Goal: Information Seeking & Learning: Learn about a topic

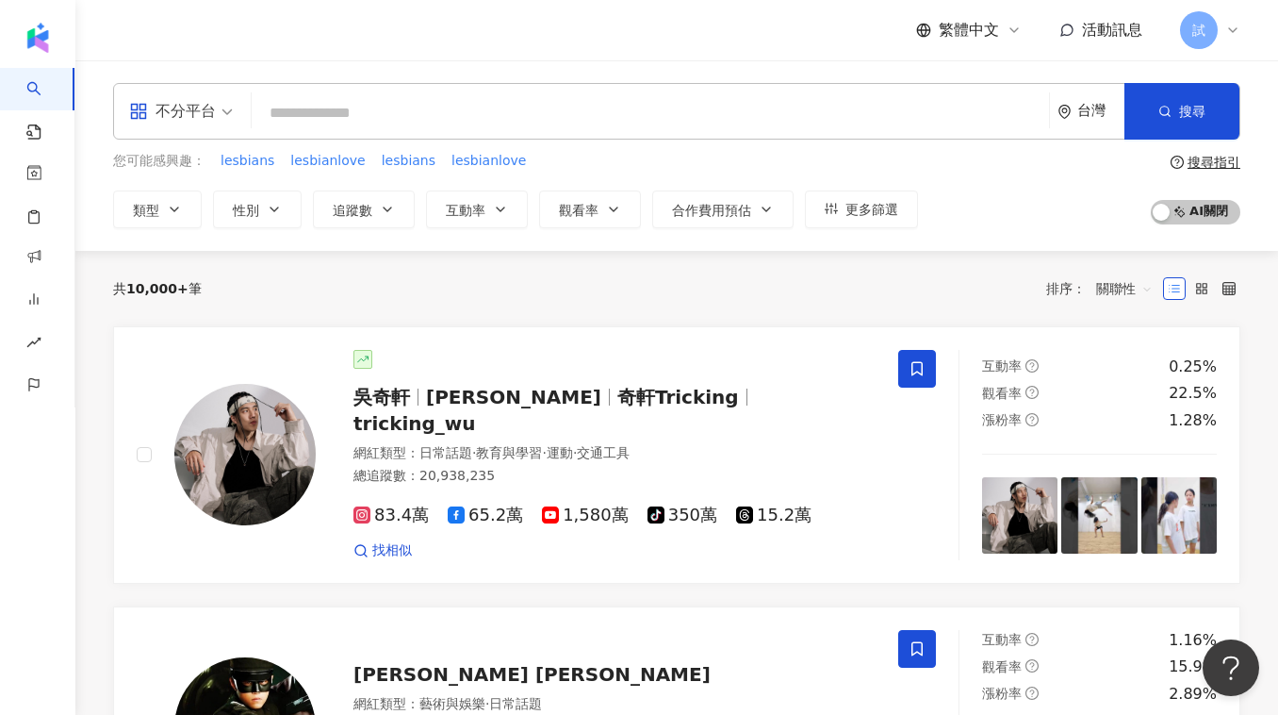
click at [329, 123] on input "search" at bounding box center [650, 113] width 782 height 36
click at [391, 118] on input "search" at bounding box center [650, 113] width 782 height 36
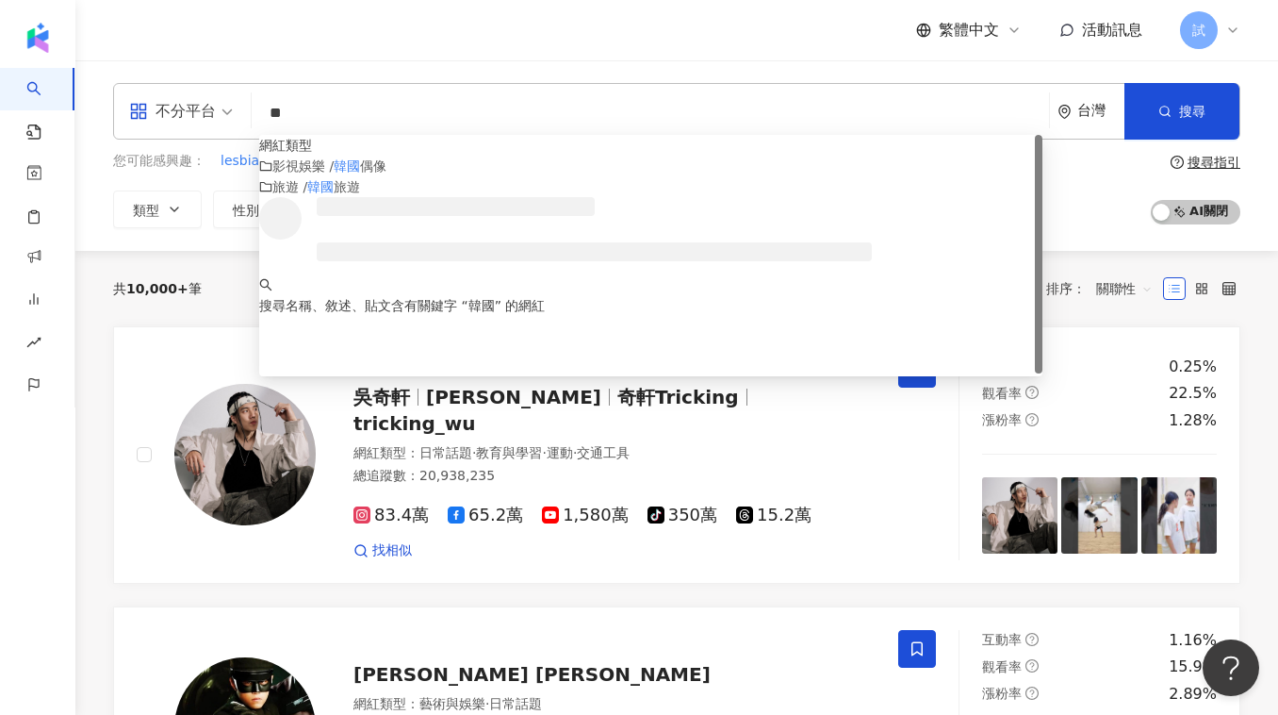
type input "*"
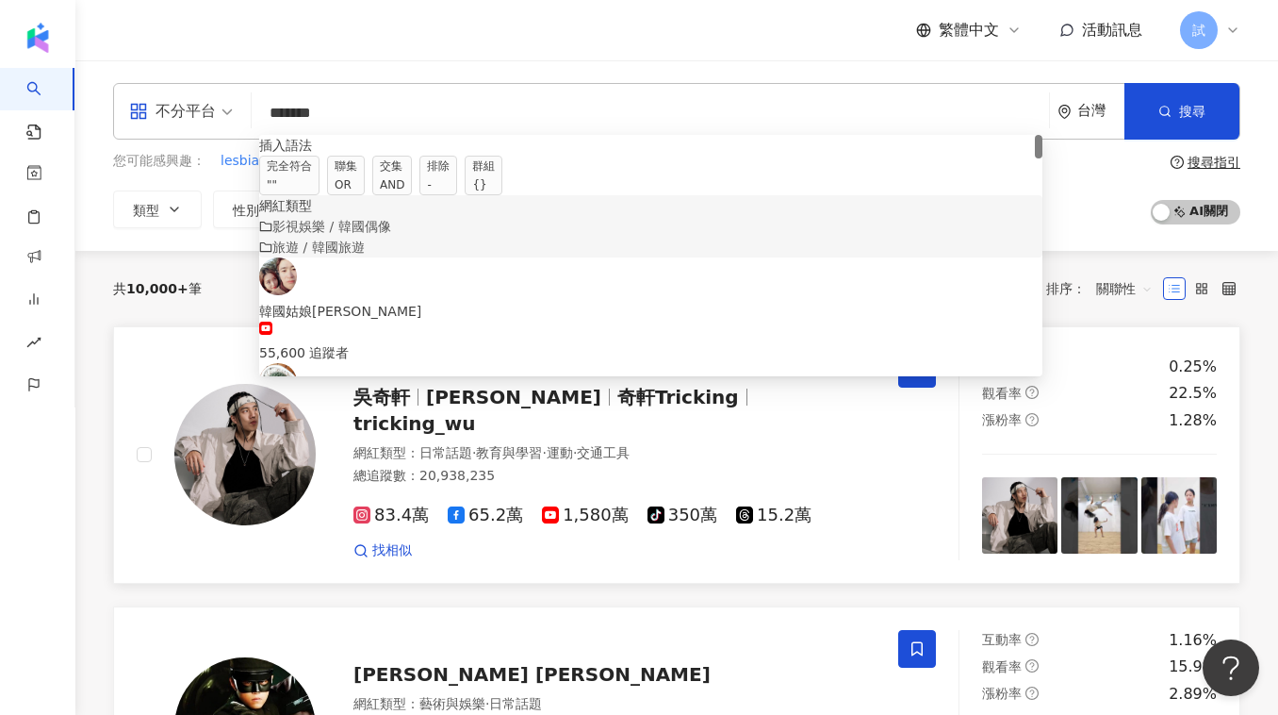
type input "******"
click at [227, 418] on img at bounding box center [244, 454] width 141 height 141
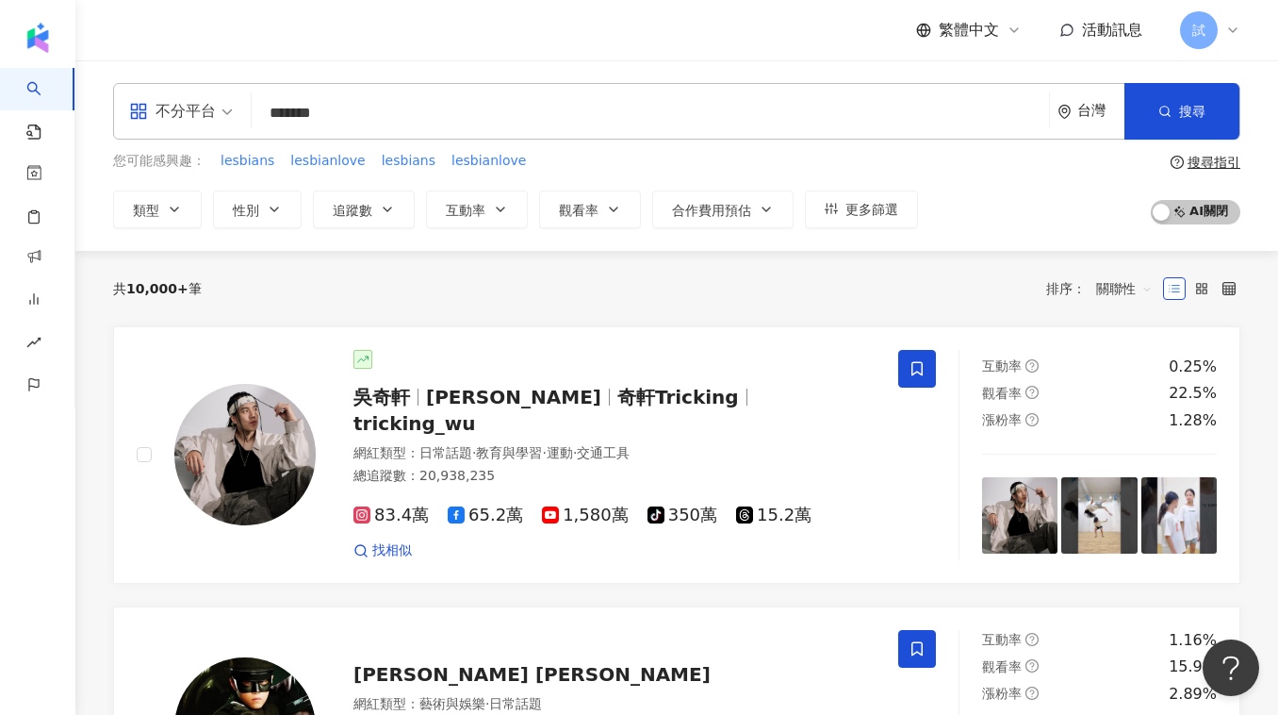
click at [367, 118] on input "******" at bounding box center [650, 113] width 782 height 36
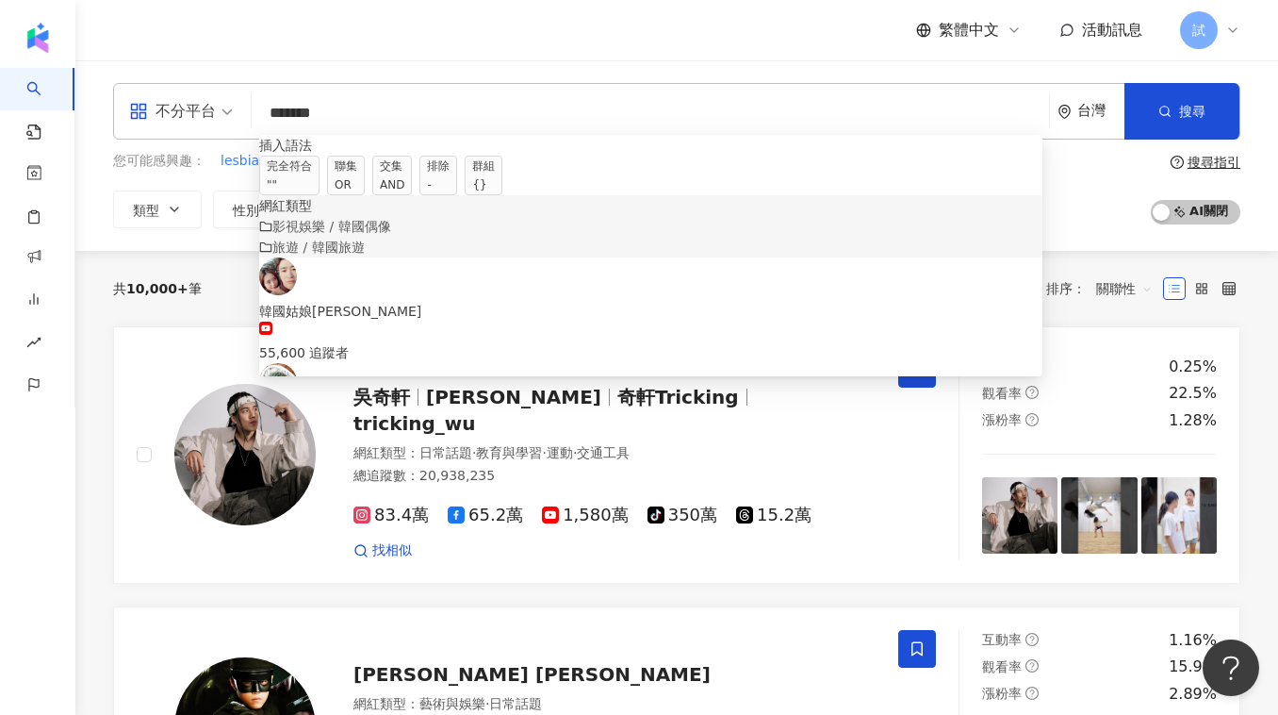
drag, startPoint x: 372, startPoint y: 117, endPoint x: 242, endPoint y: 116, distance: 130.1
click at [242, 117] on div "不分平台 ****** 台灣 搜尋 searchOperator customizedTag 39fbfdfb-72aa-4a9a-8ece-6e0b3cc6…" at bounding box center [676, 111] width 1127 height 57
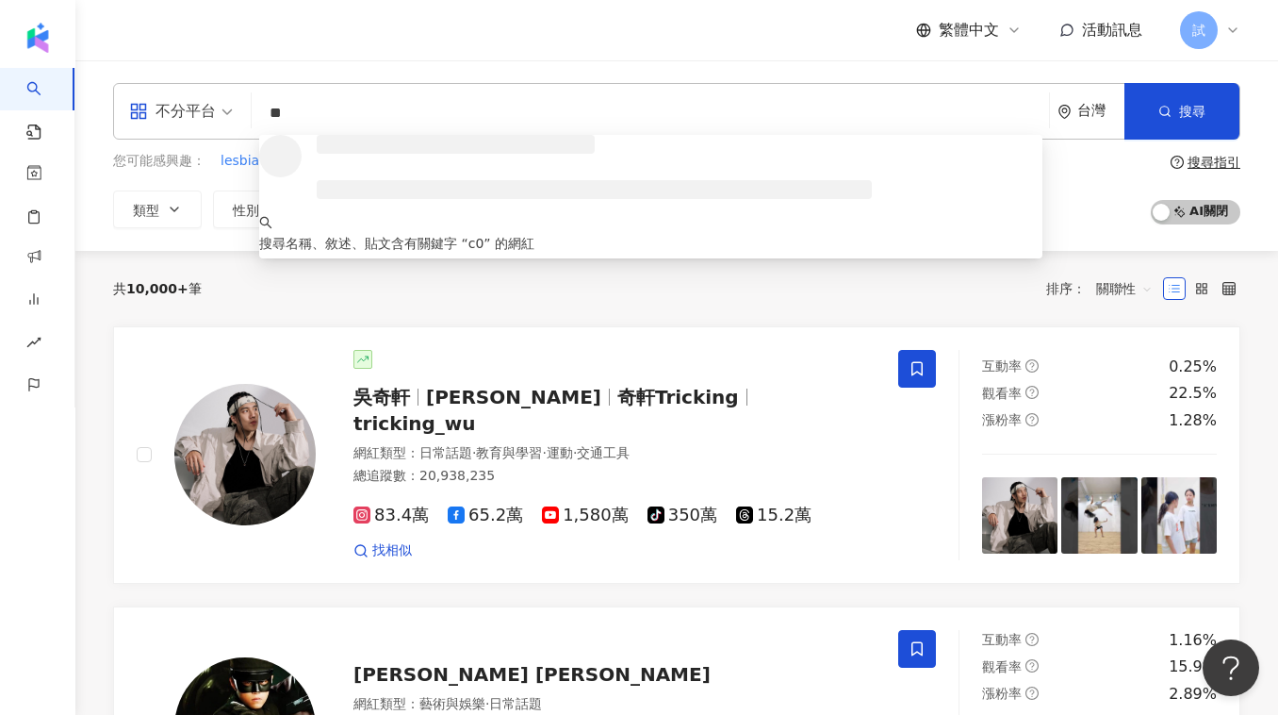
type input "*"
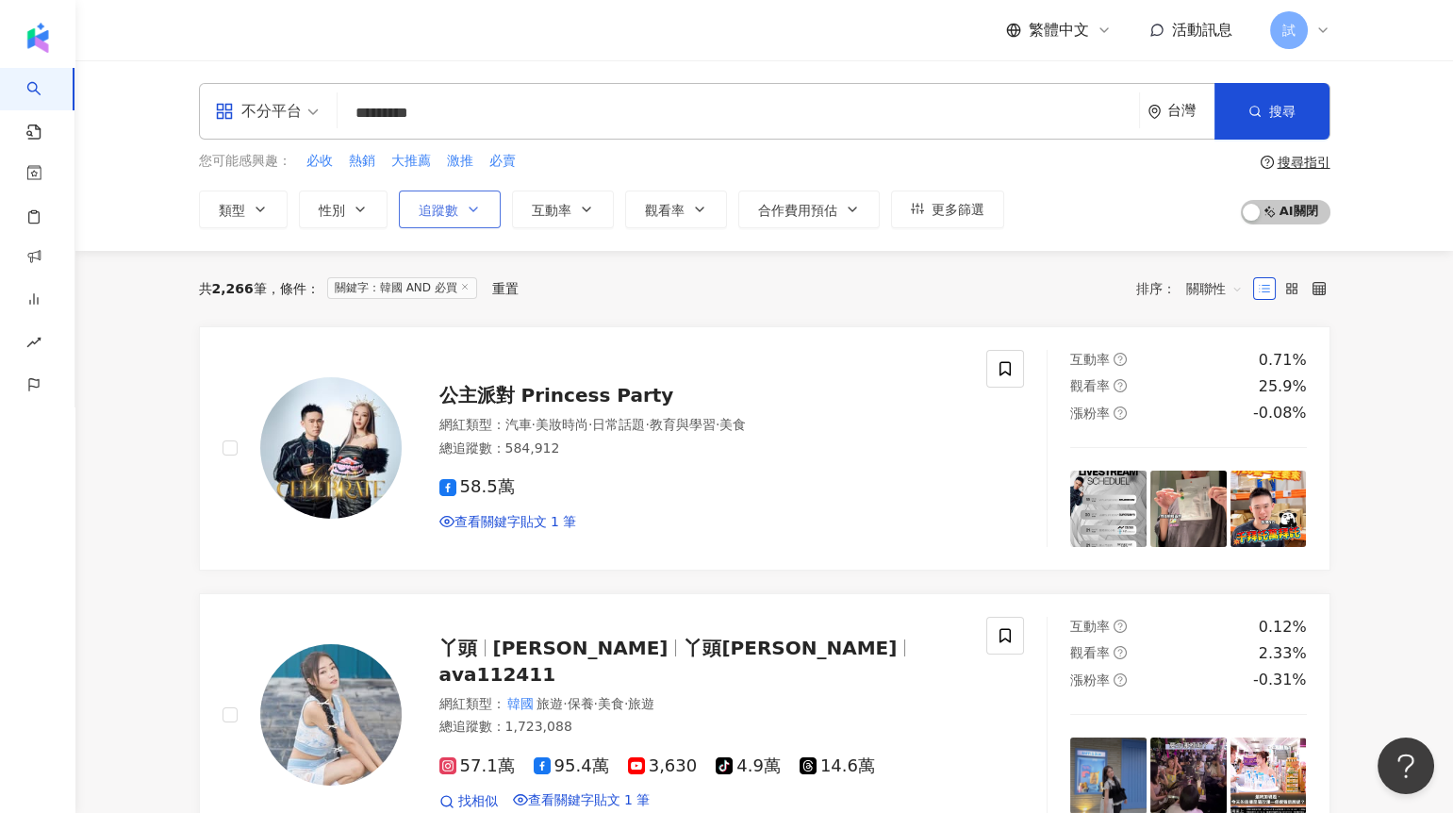
type input "*********"
click at [471, 203] on icon "button" at bounding box center [473, 209] width 15 height 15
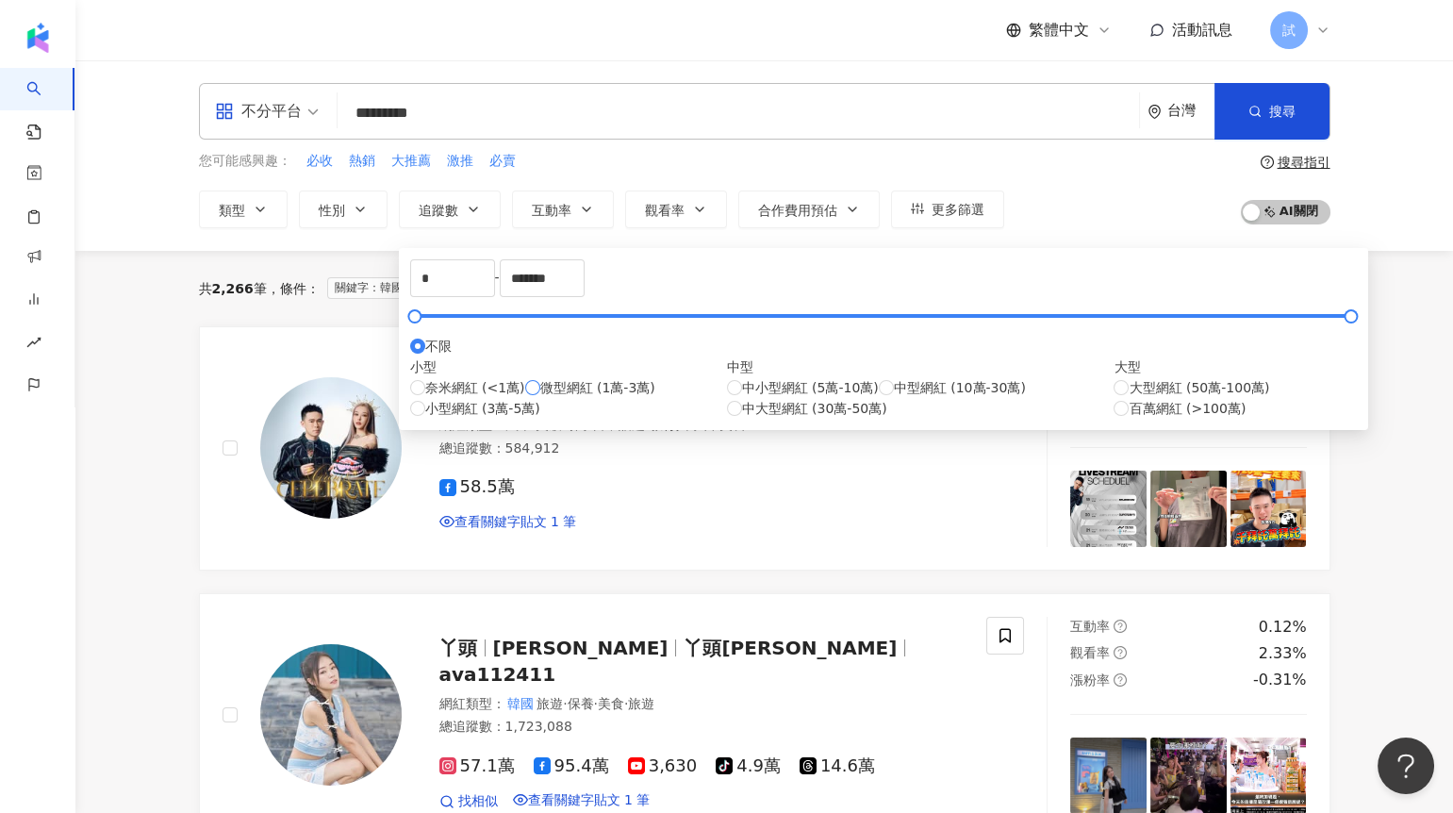
click at [540, 398] on span "微型網紅 (1萬-3萬)" at bounding box center [597, 387] width 115 height 21
type input "*****"
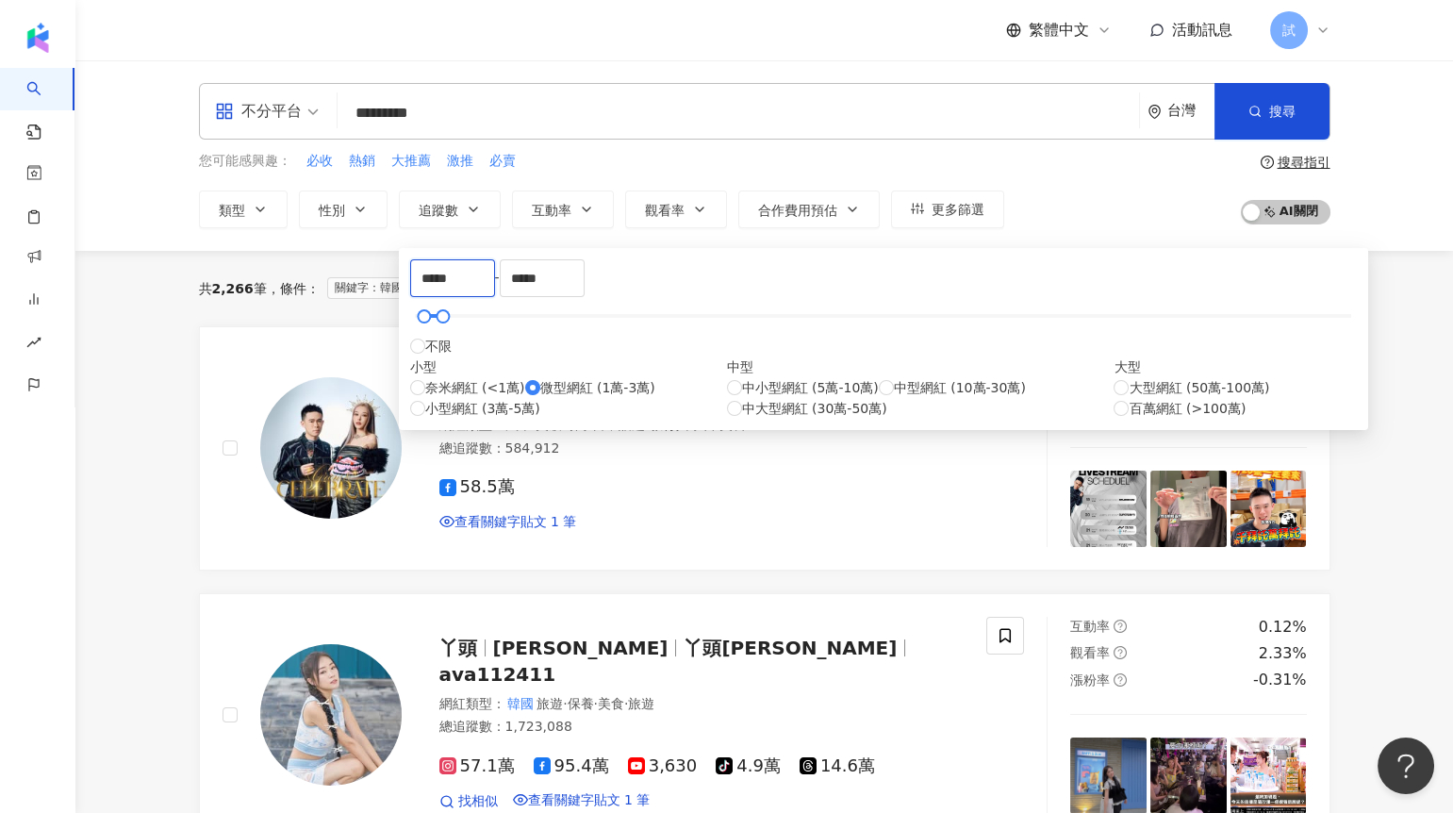
drag, startPoint x: 448, startPoint y: 291, endPoint x: 401, endPoint y: 290, distance: 47.1
click at [401, 290] on div "***** - ***** 不限 小型 奈米網紅 (<1萬) 微型網紅 (1萬-3萬) 小型網紅 (3萬-5萬) 中型 中小型網紅 (5萬-10萬) 中型網紅…" at bounding box center [883, 339] width 969 height 182
type input "****"
click at [980, 297] on div "共 2,266 筆 條件 ： 關鍵字：韓國 AND 必買 重置 排序： 關聯性" at bounding box center [764, 288] width 1131 height 30
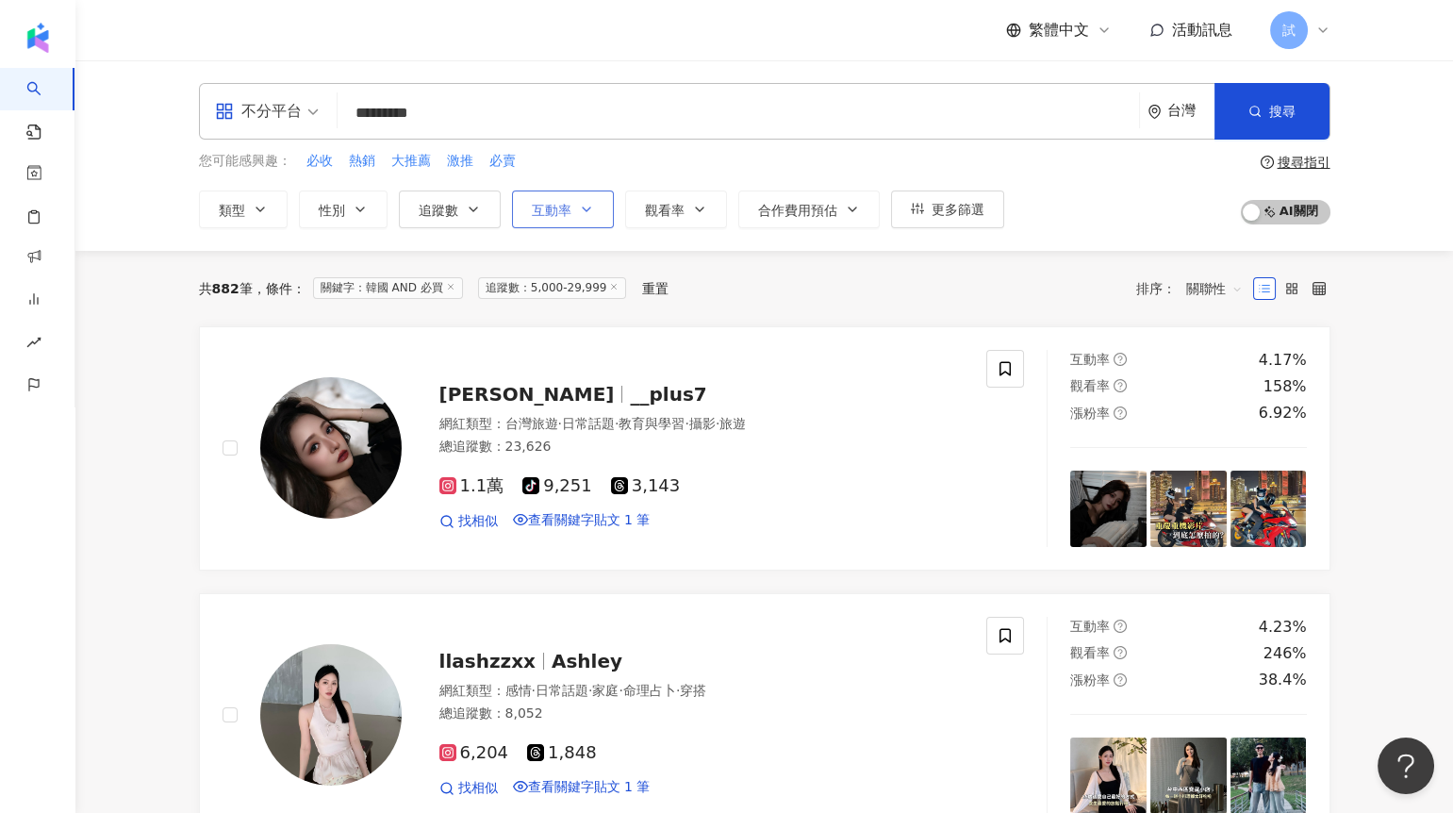
click at [575, 207] on button "互動率" at bounding box center [563, 209] width 102 height 38
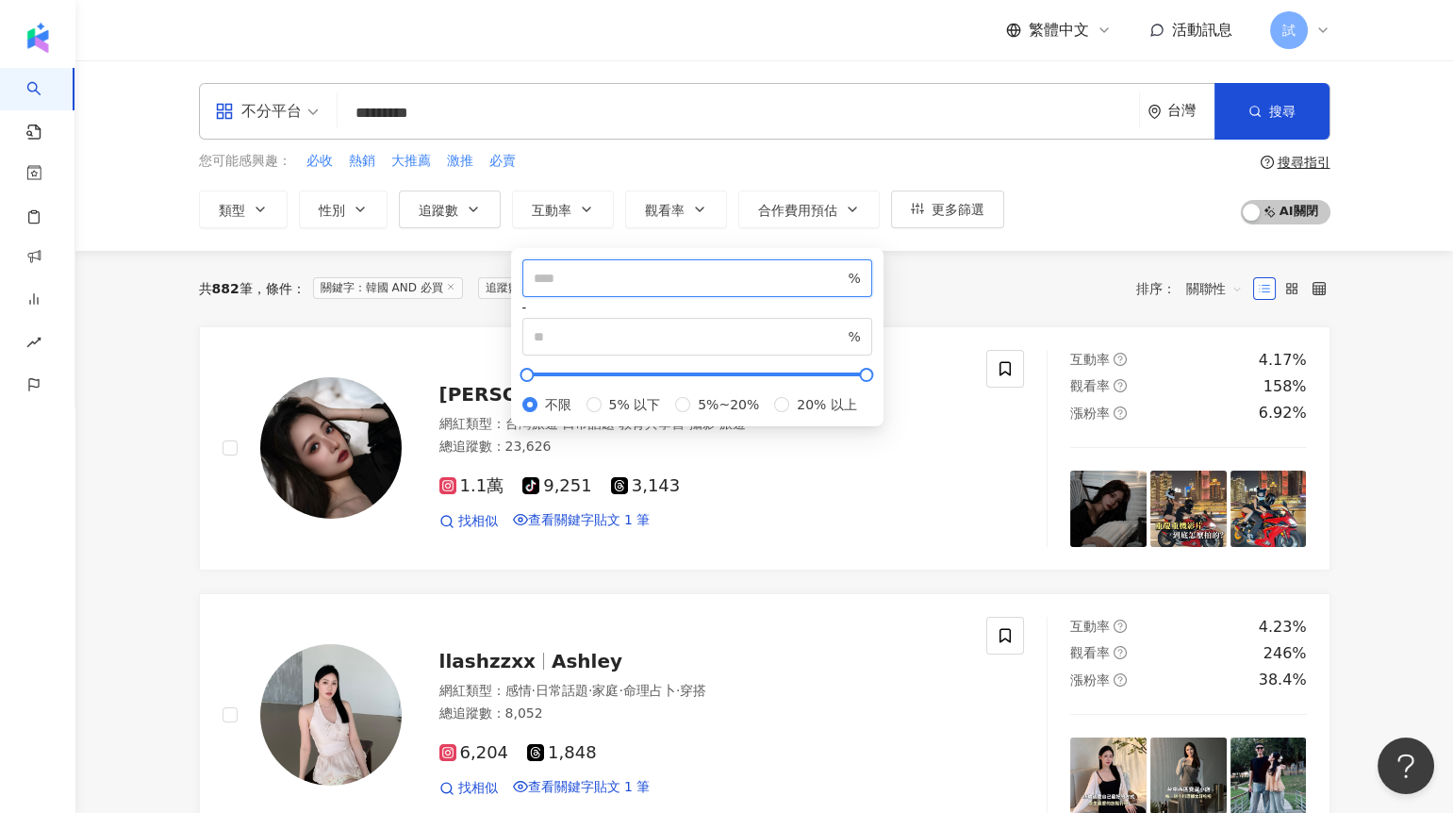
click at [594, 288] on input "number" at bounding box center [689, 278] width 311 height 21
type input "*"
click at [637, 297] on span "* %" at bounding box center [697, 278] width 350 height 38
click at [961, 289] on div "共 882 筆 條件 ： 關鍵字：韓國 AND 必買 追蹤數：5,000-29,999 重置 排序： 關聯性" at bounding box center [764, 288] width 1131 height 30
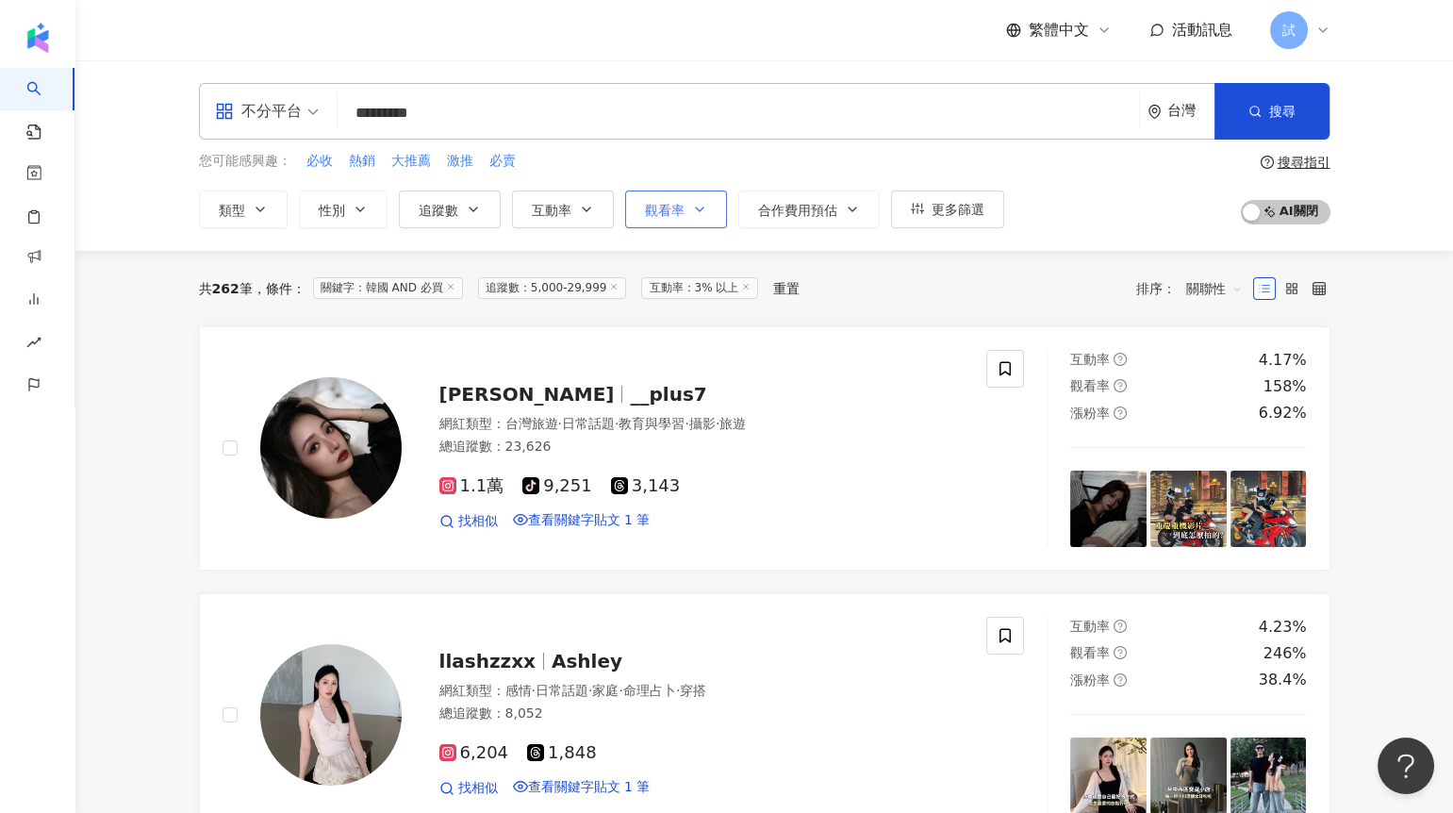
click at [655, 217] on button "觀看率" at bounding box center [676, 209] width 102 height 38
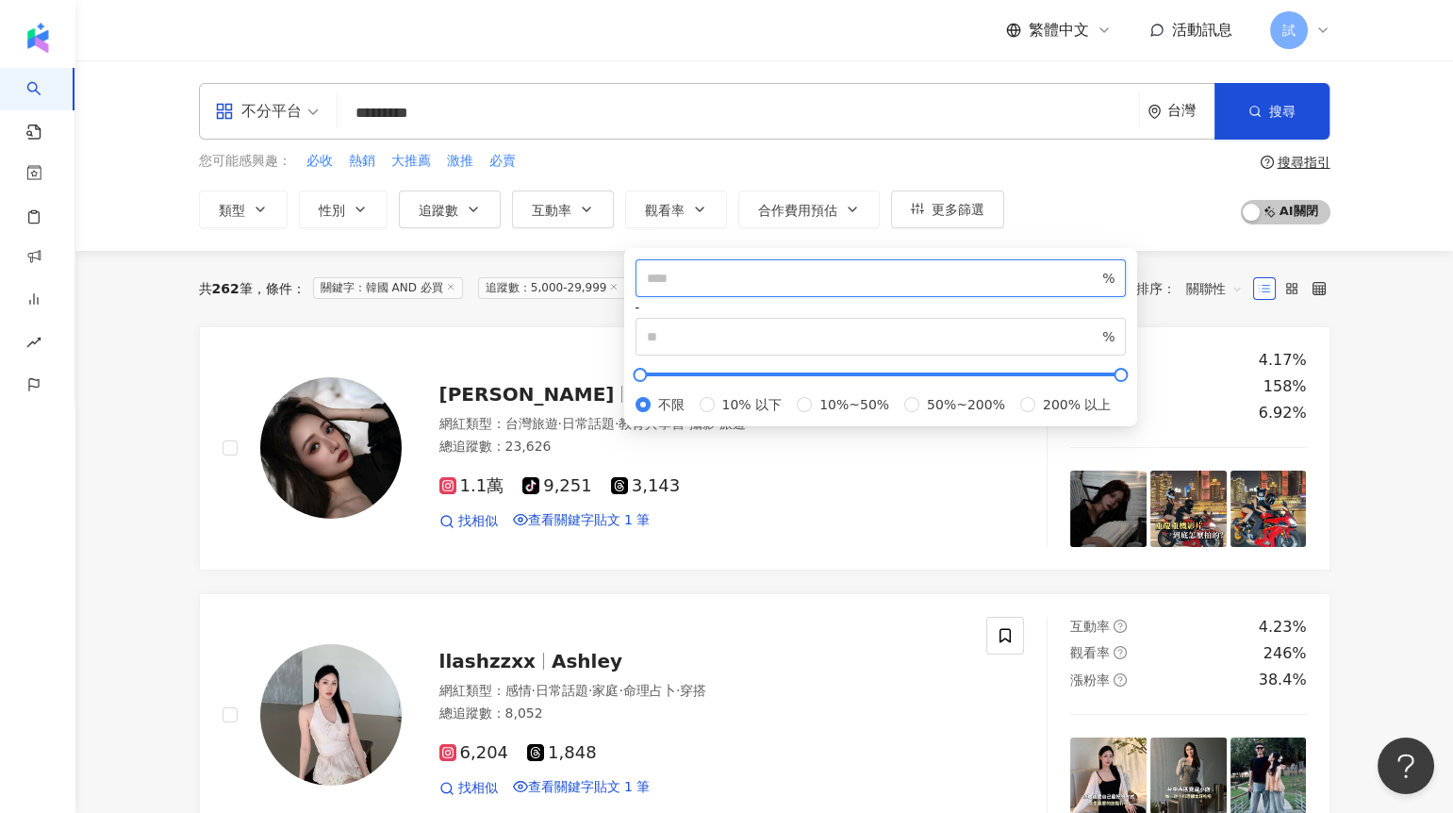
click at [685, 288] on input "number" at bounding box center [873, 278] width 452 height 21
type input "***"
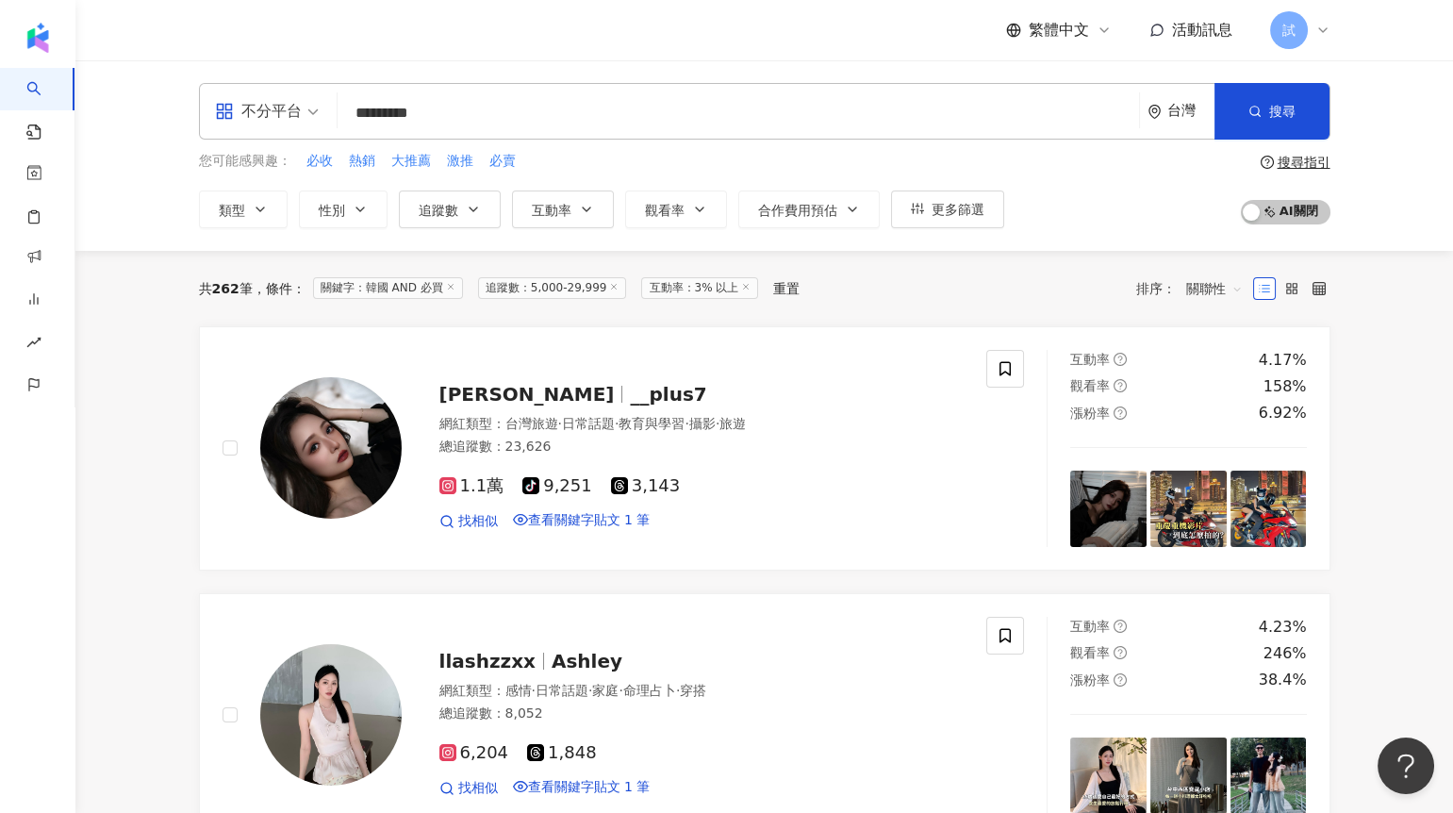
click at [1093, 299] on div "共 262 筆 條件 ： 關鍵字：韓國 AND 必買 追蹤數：5,000-29,999 互動率：3% 以上 重置 排序： 關聯性" at bounding box center [764, 288] width 1131 height 30
click at [1209, 288] on span "關聯性" at bounding box center [1214, 288] width 57 height 30
click at [1210, 489] on div "關鍵字" at bounding box center [1213, 487] width 47 height 21
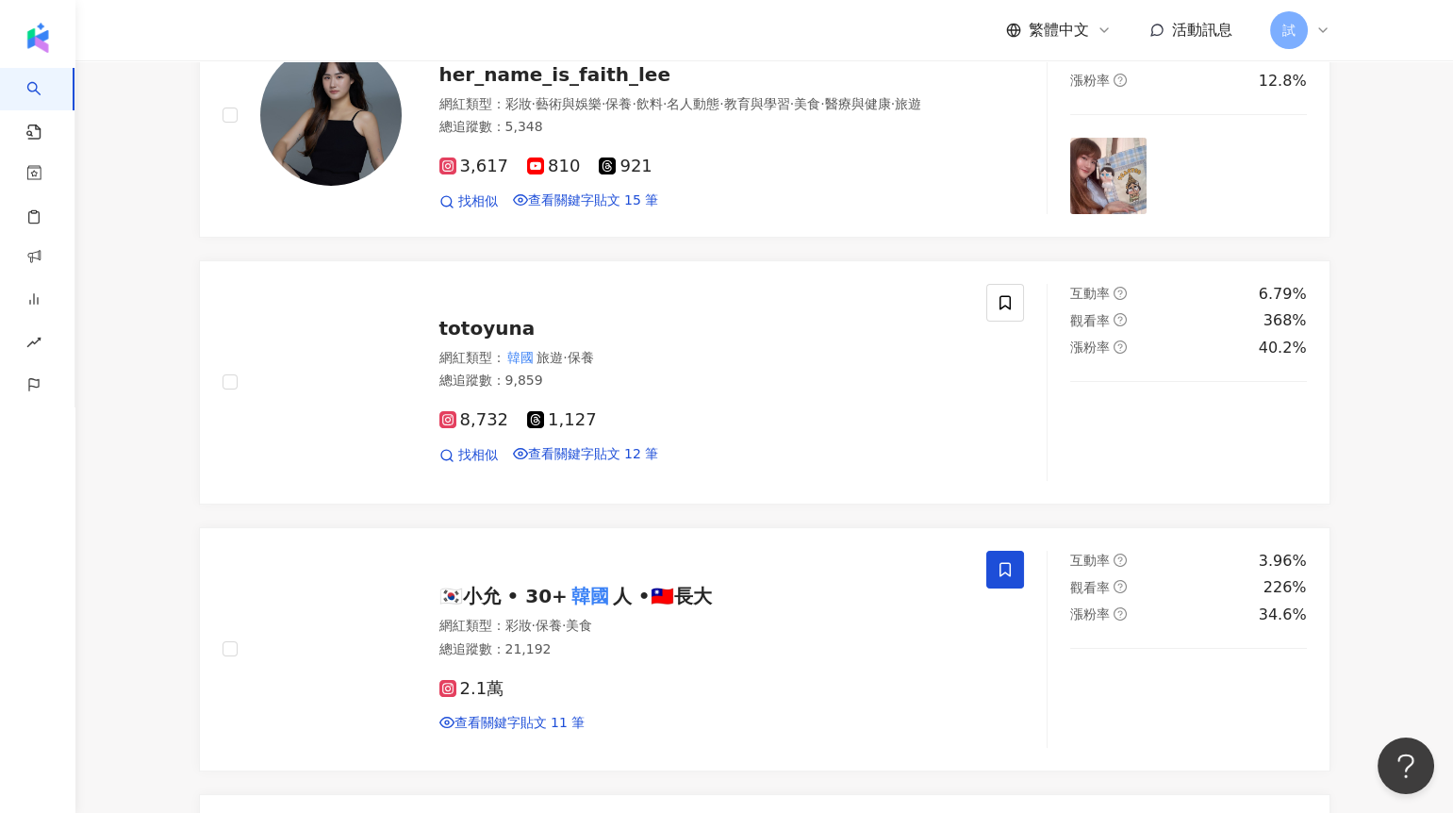
scroll to position [821, 0]
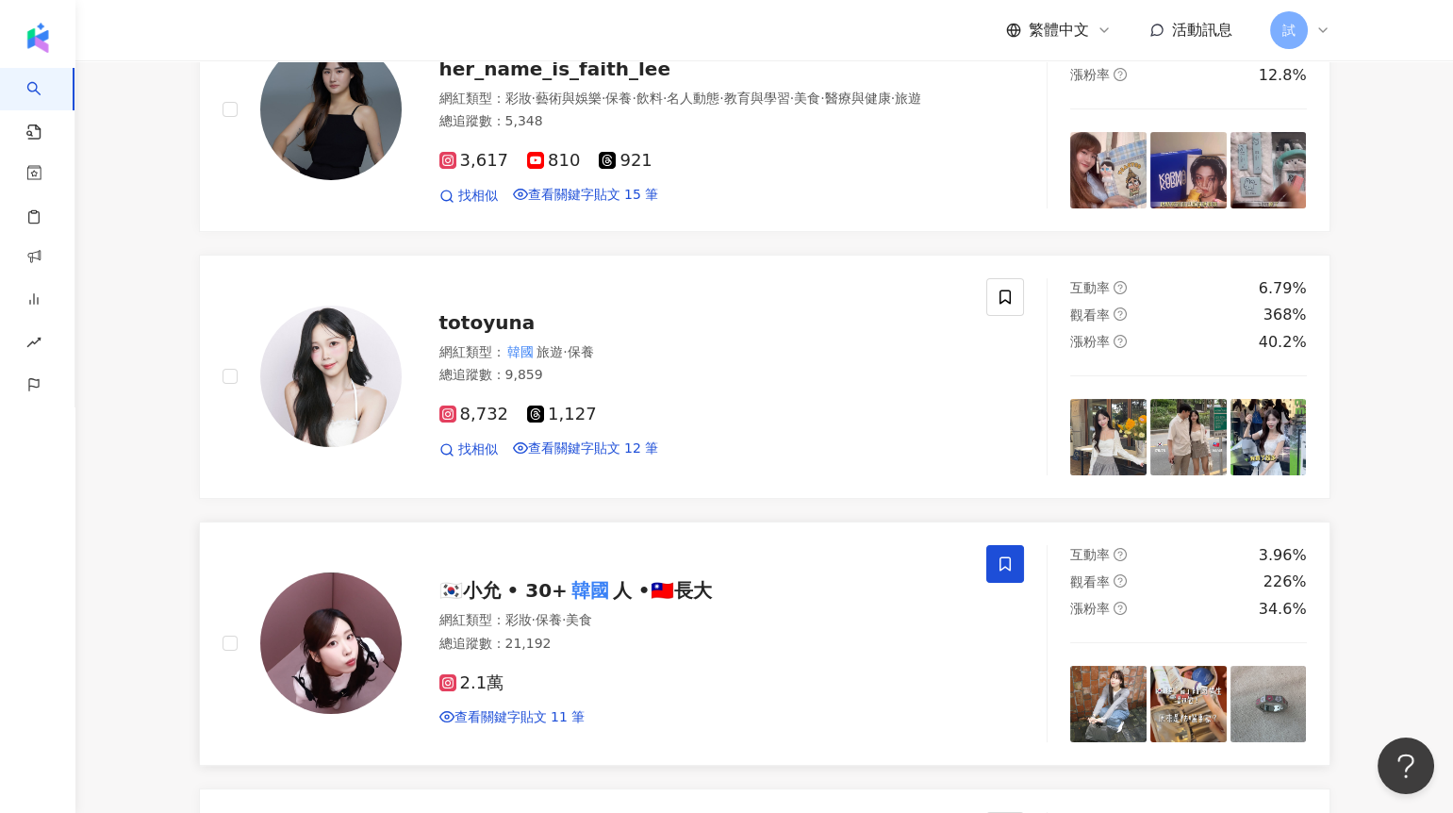
drag, startPoint x: 705, startPoint y: 639, endPoint x: 508, endPoint y: 619, distance: 198.0
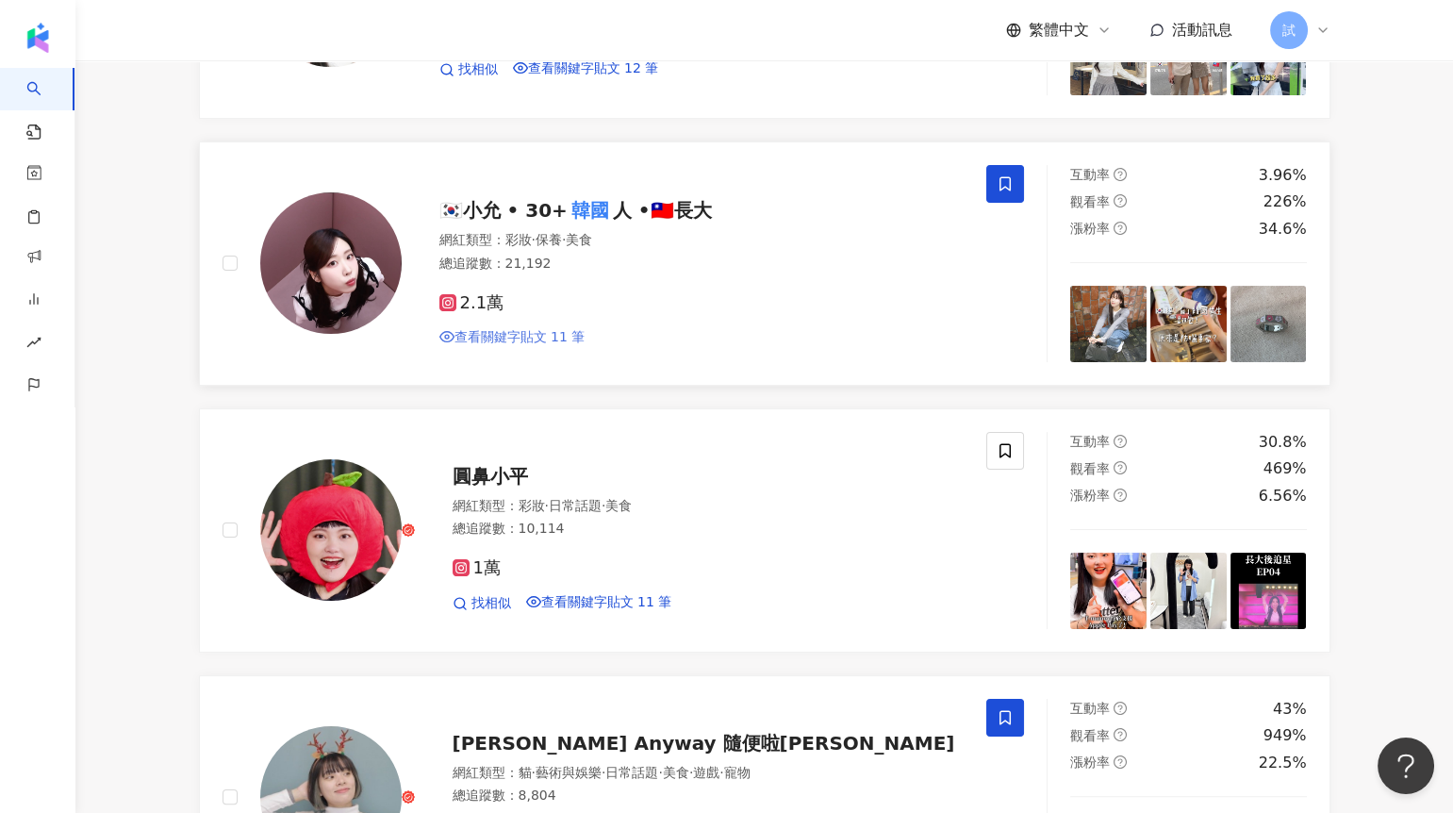
scroll to position [1237, 0]
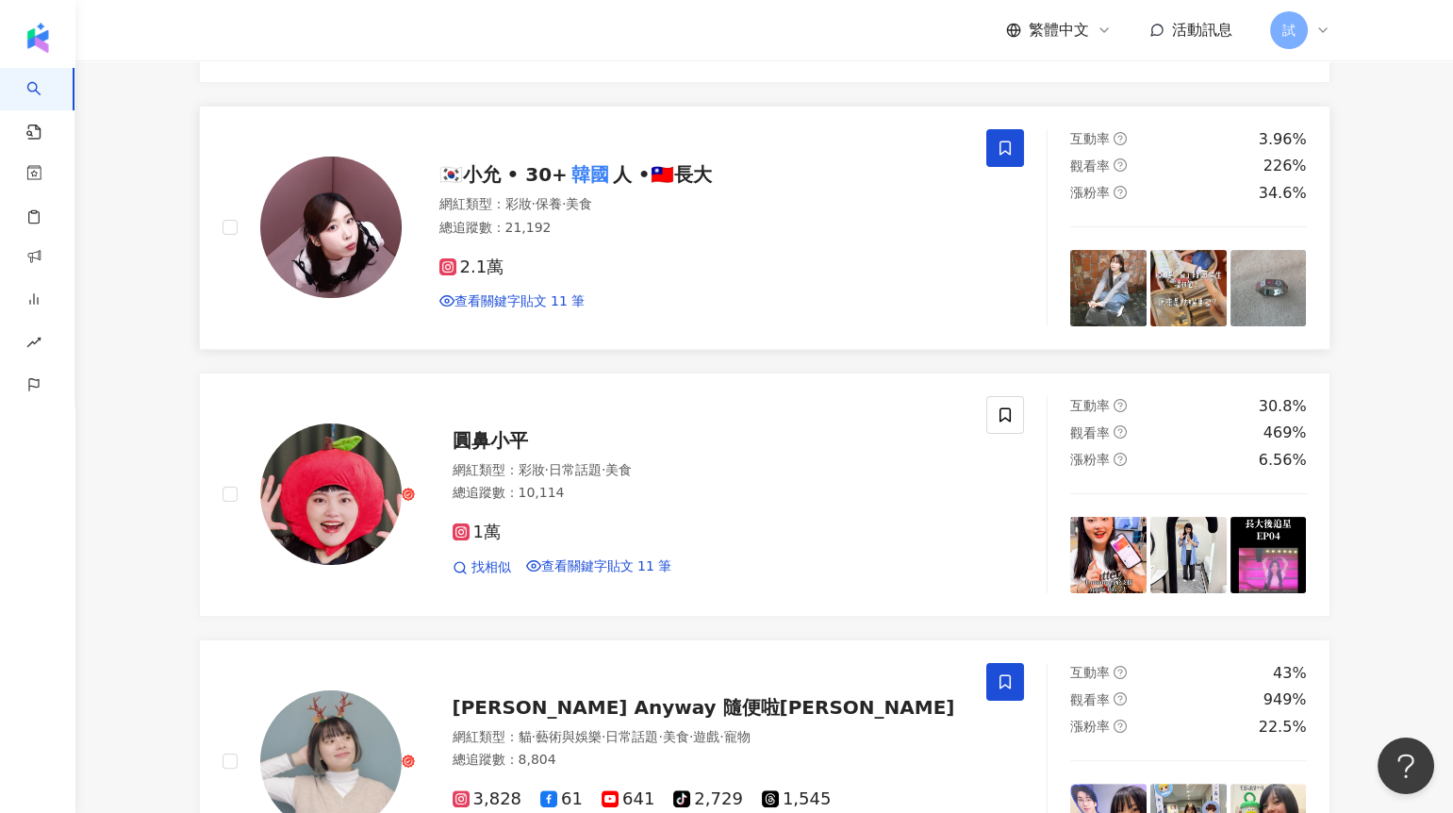
click at [548, 186] on span "🇰🇷小允 • 30+" at bounding box center [503, 174] width 128 height 23
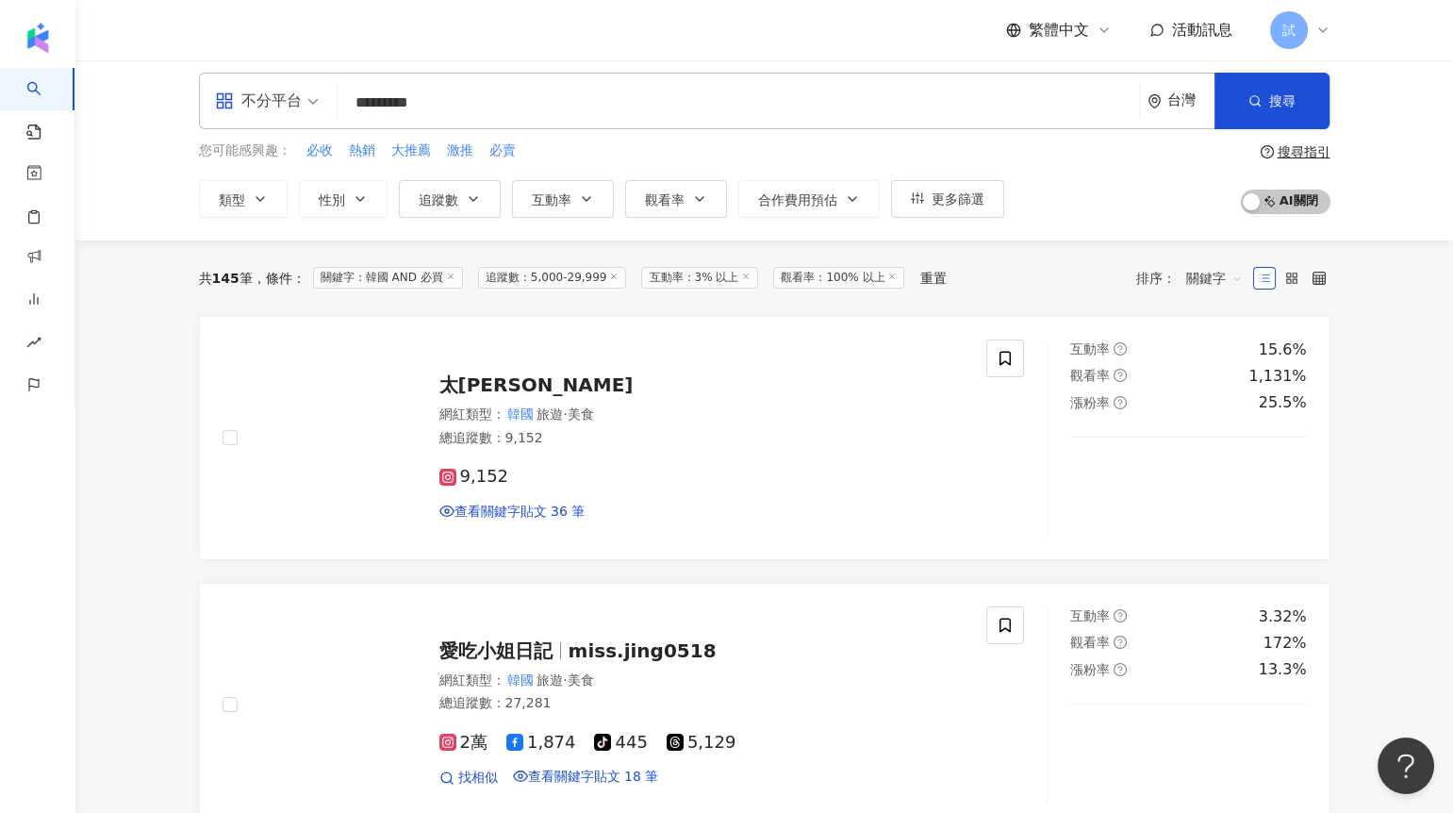
scroll to position [0, 0]
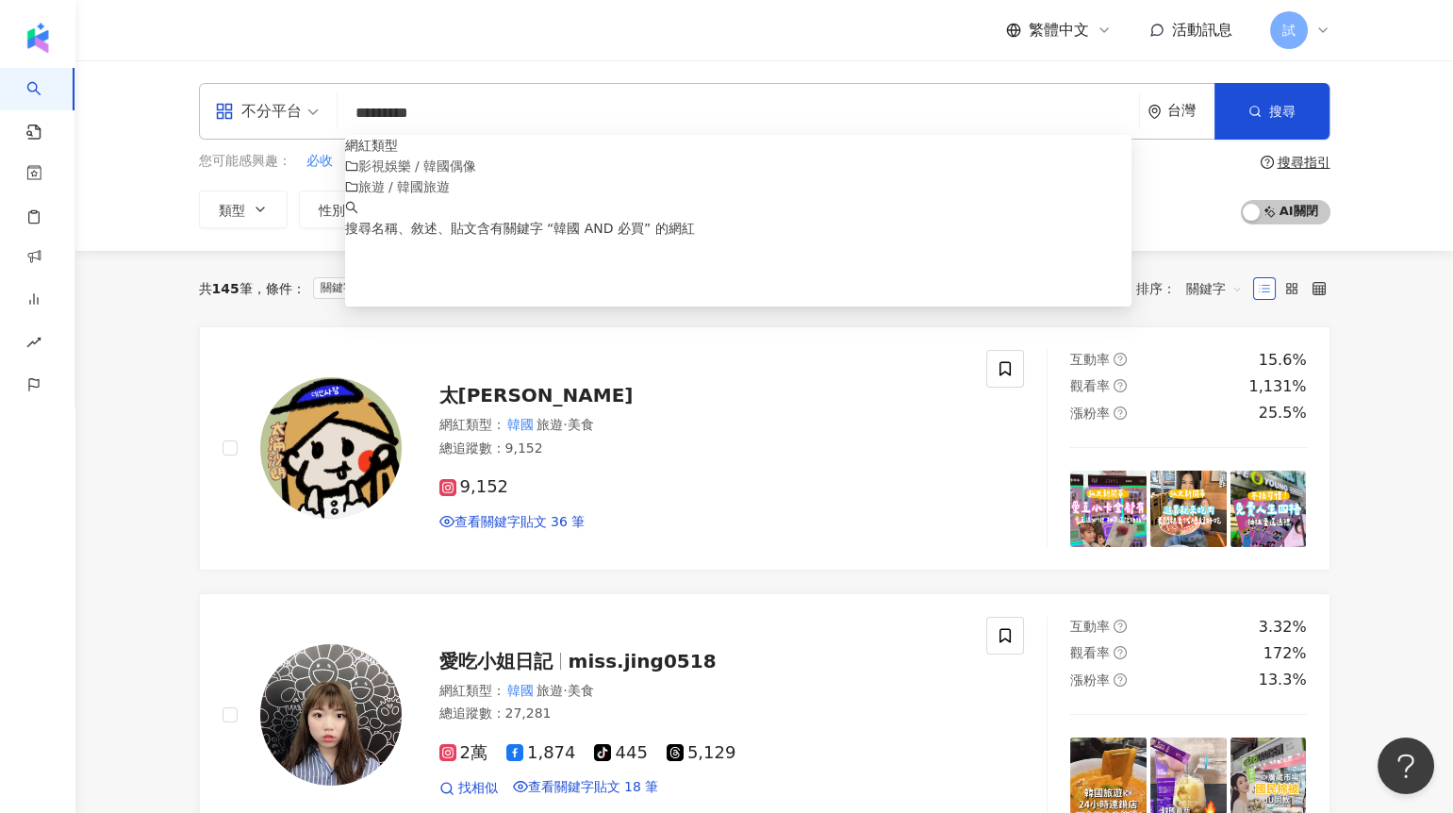
drag, startPoint x: 429, startPoint y: 111, endPoint x: 501, endPoint y: 113, distance: 72.6
click at [501, 113] on input "*********" at bounding box center [738, 113] width 786 height 36
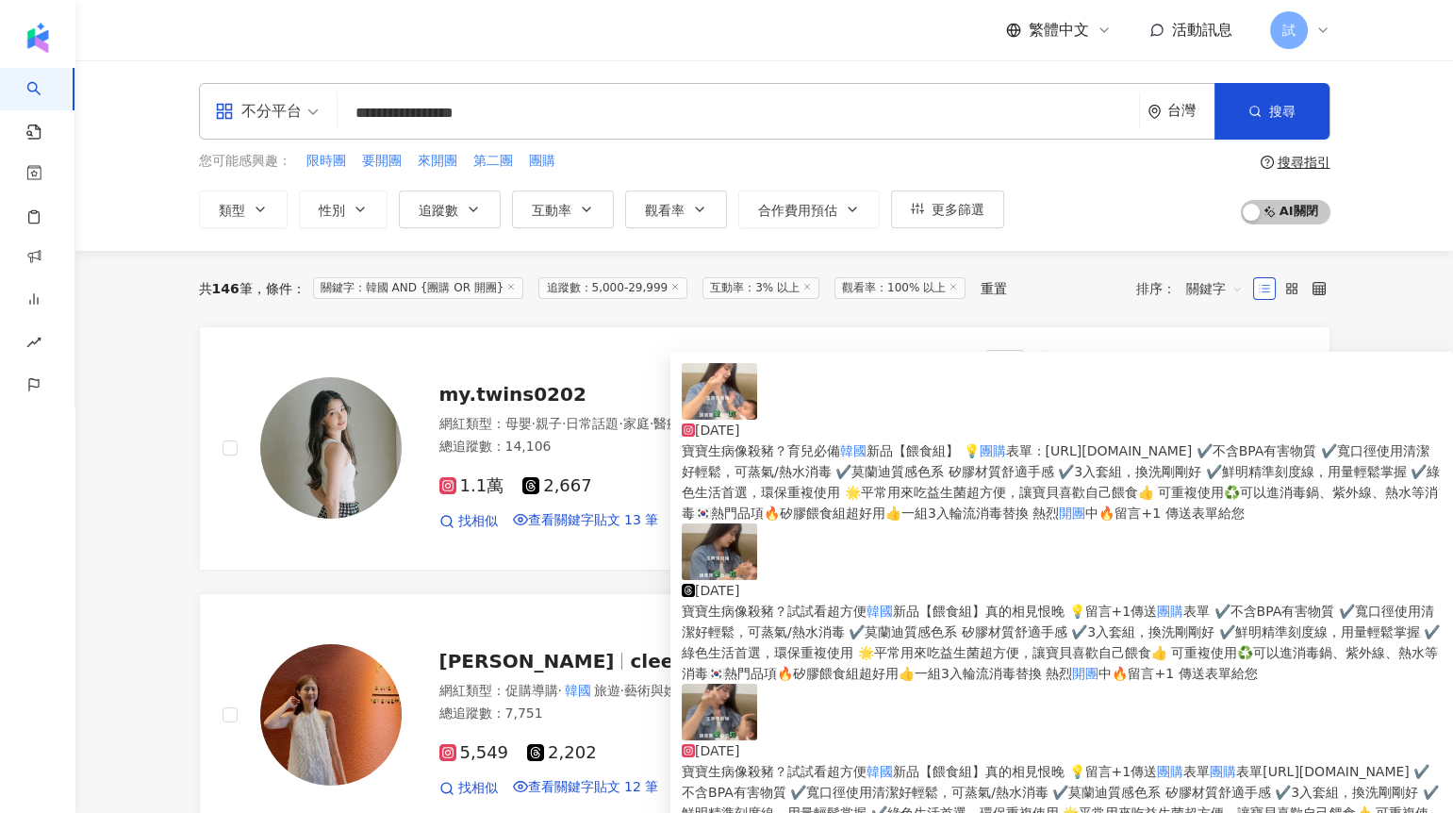
click at [732, 406] on img at bounding box center [719, 391] width 75 height 57
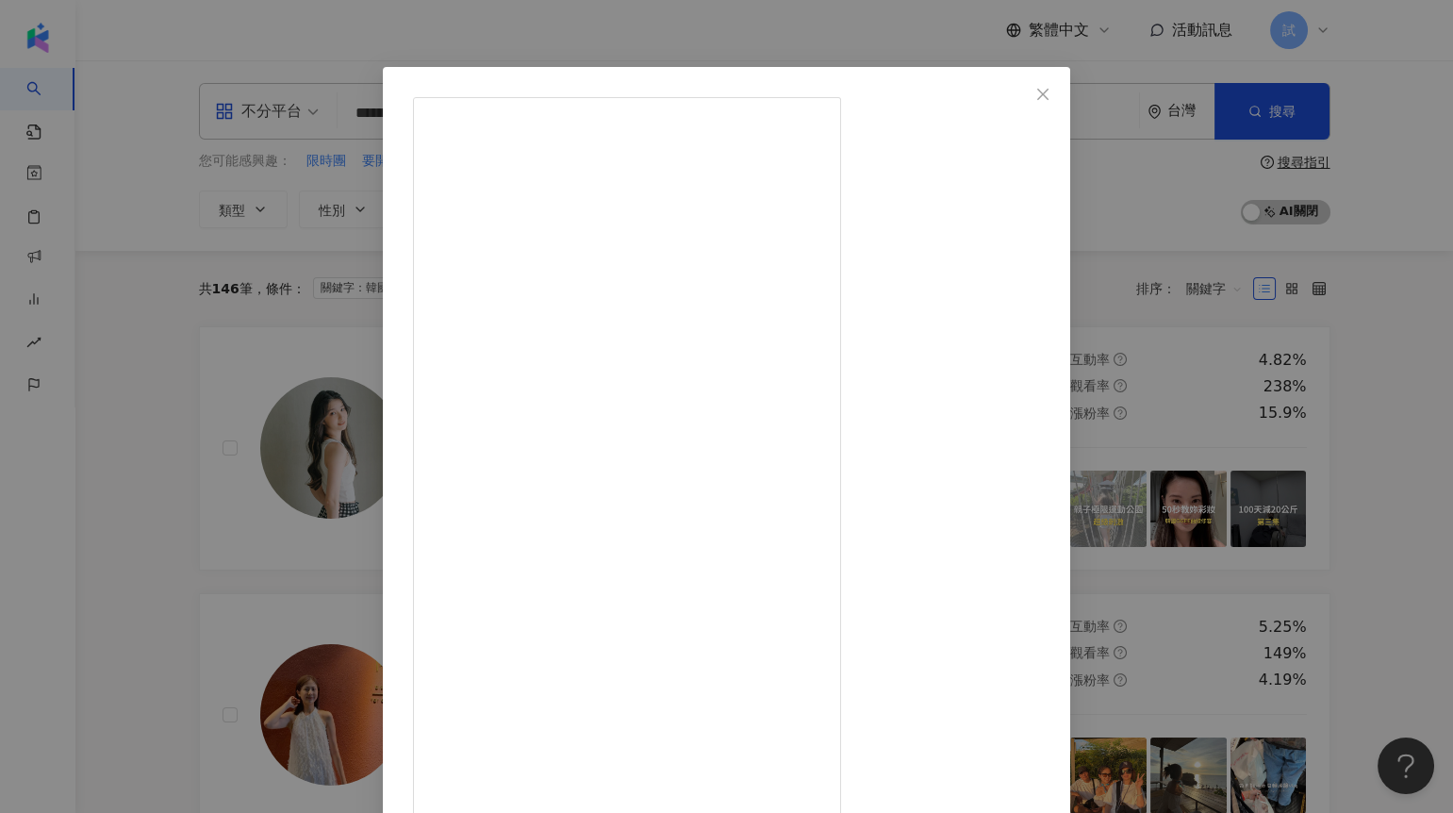
scroll to position [34, 0]
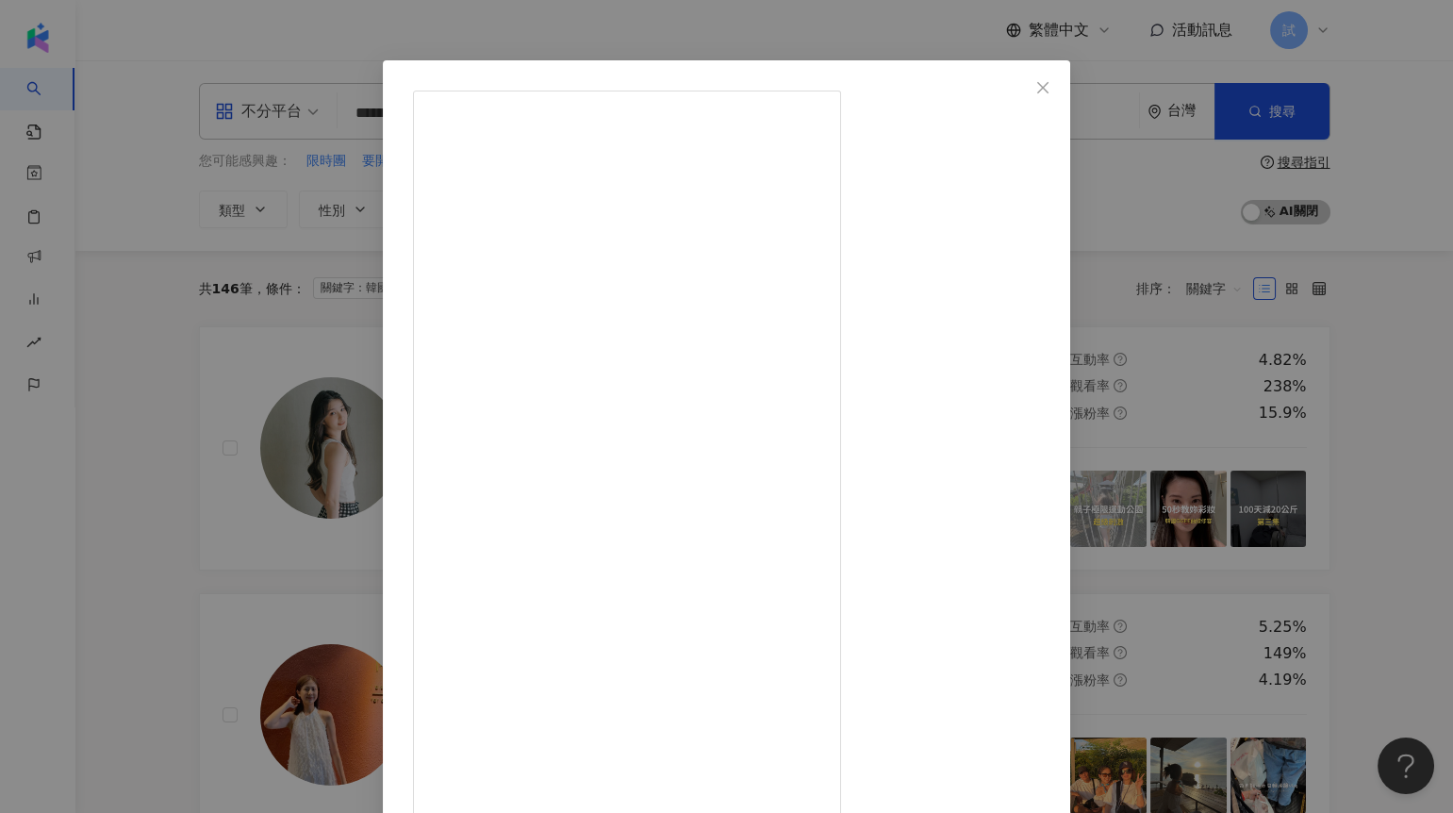
click at [151, 434] on div "雙胞胎卡辣姆久 2025/8/22 寶寶生病像殺豬？育兒必備韓國新品【餵食組】 💡團購表單：https://gbf.tw/nj0fd ✔️不含BPA有害物質 …" at bounding box center [726, 406] width 1453 height 813
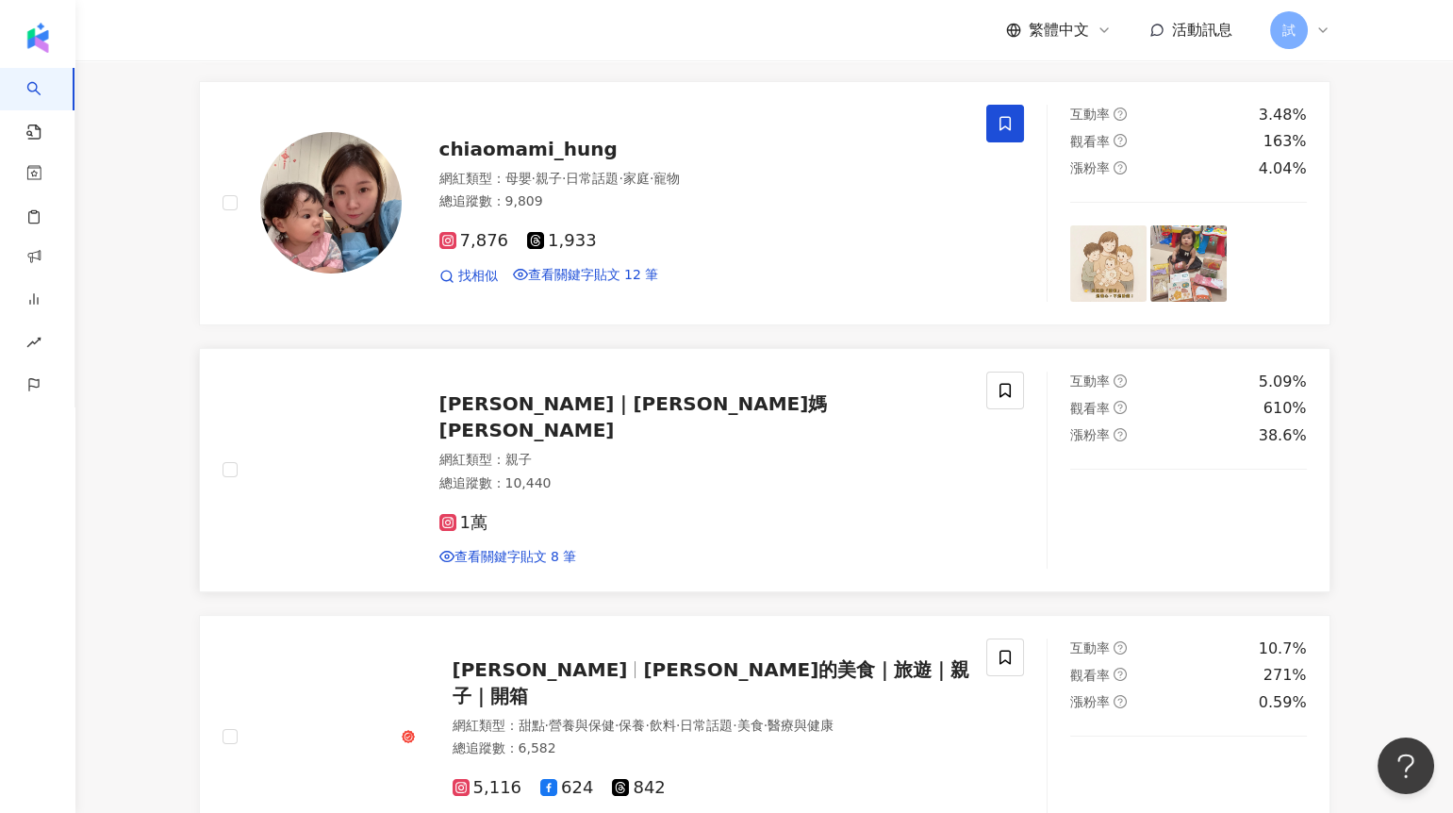
scroll to position [731, 0]
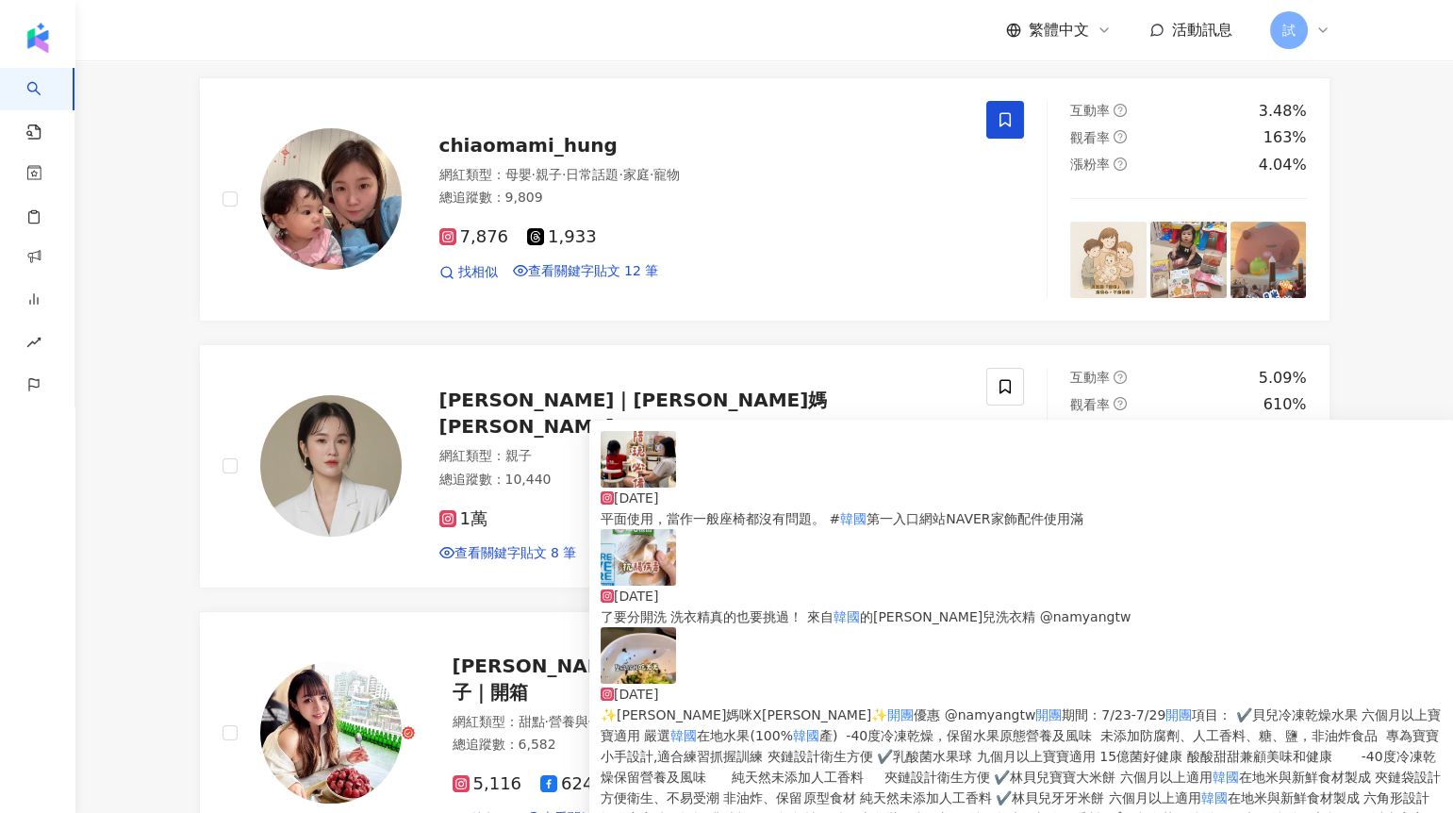
click at [659, 485] on img at bounding box center [637, 459] width 75 height 57
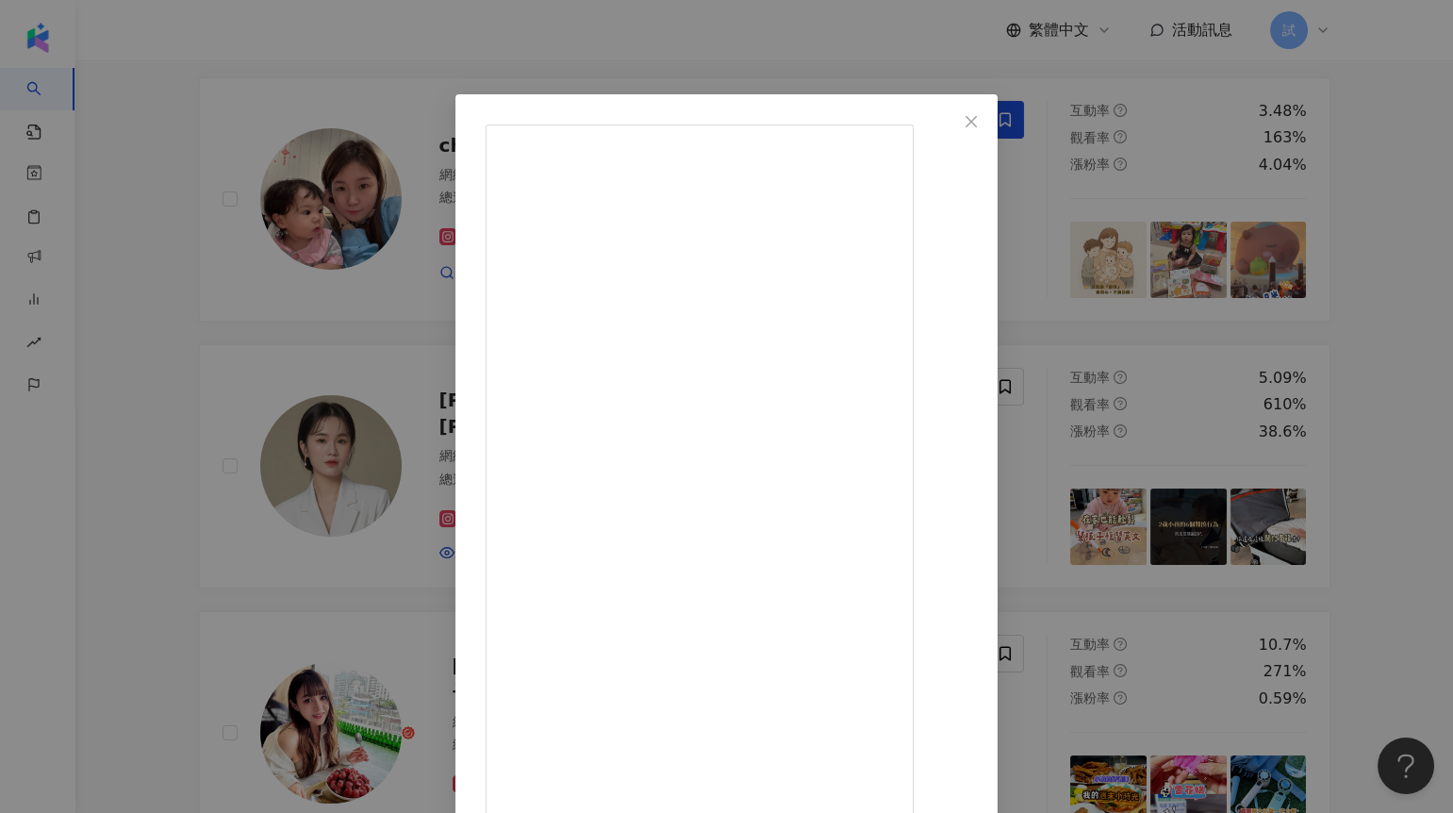
scroll to position [34, 0]
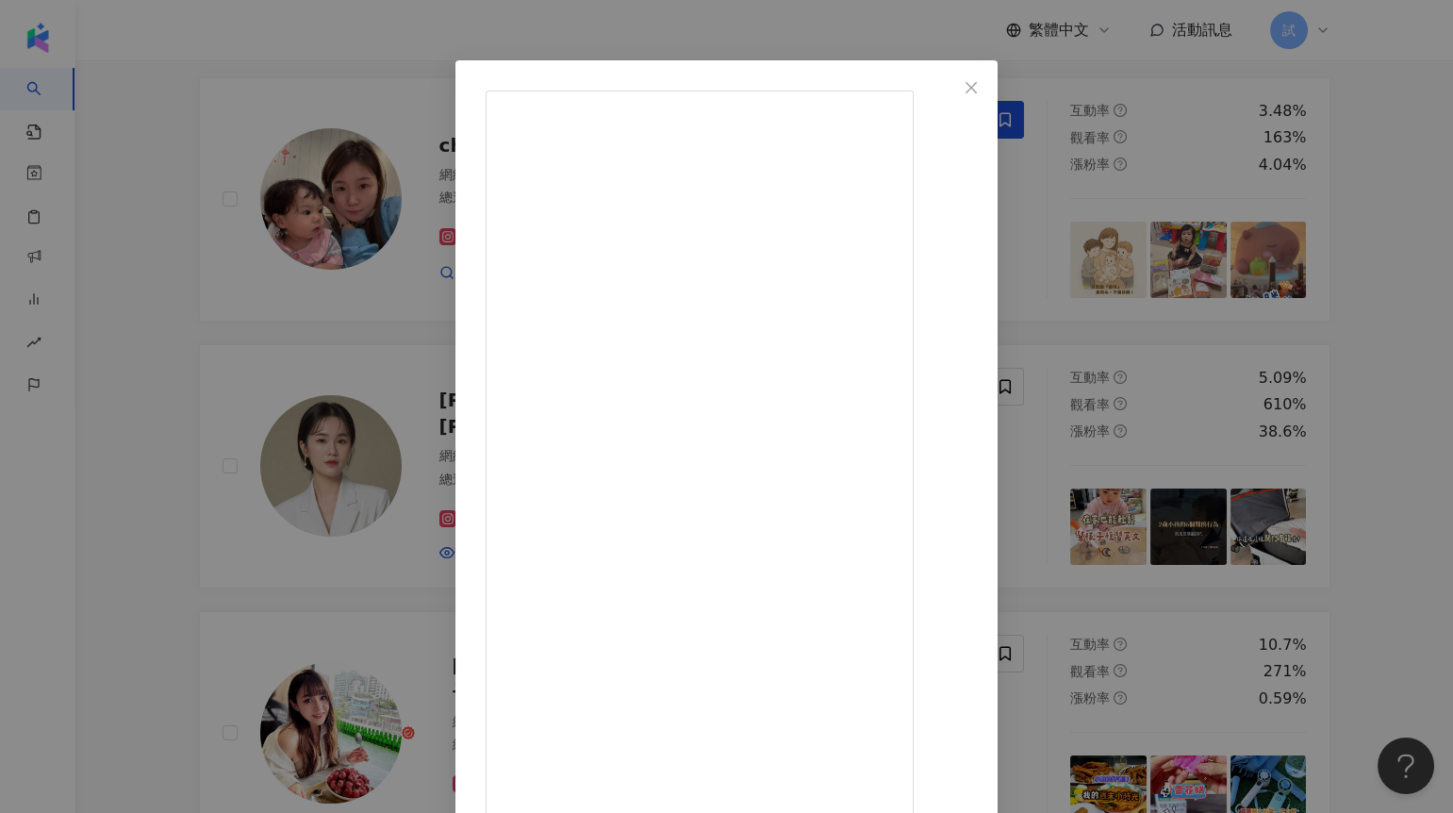
click at [176, 413] on div "沐曦｜雪莉媽咪 2025/9/4 61 62 6,819 查看原始貼文" at bounding box center [726, 406] width 1453 height 813
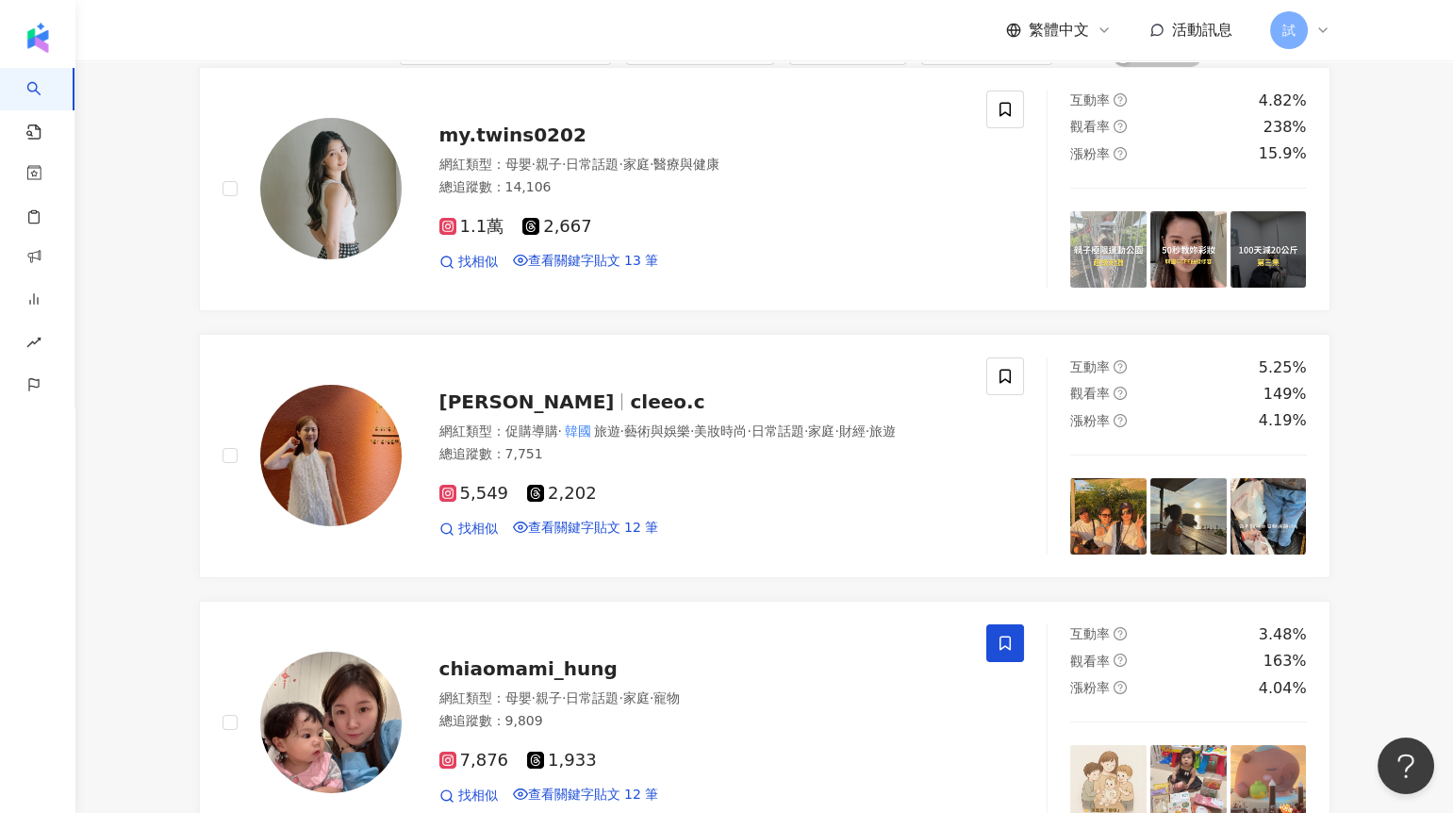
scroll to position [0, 0]
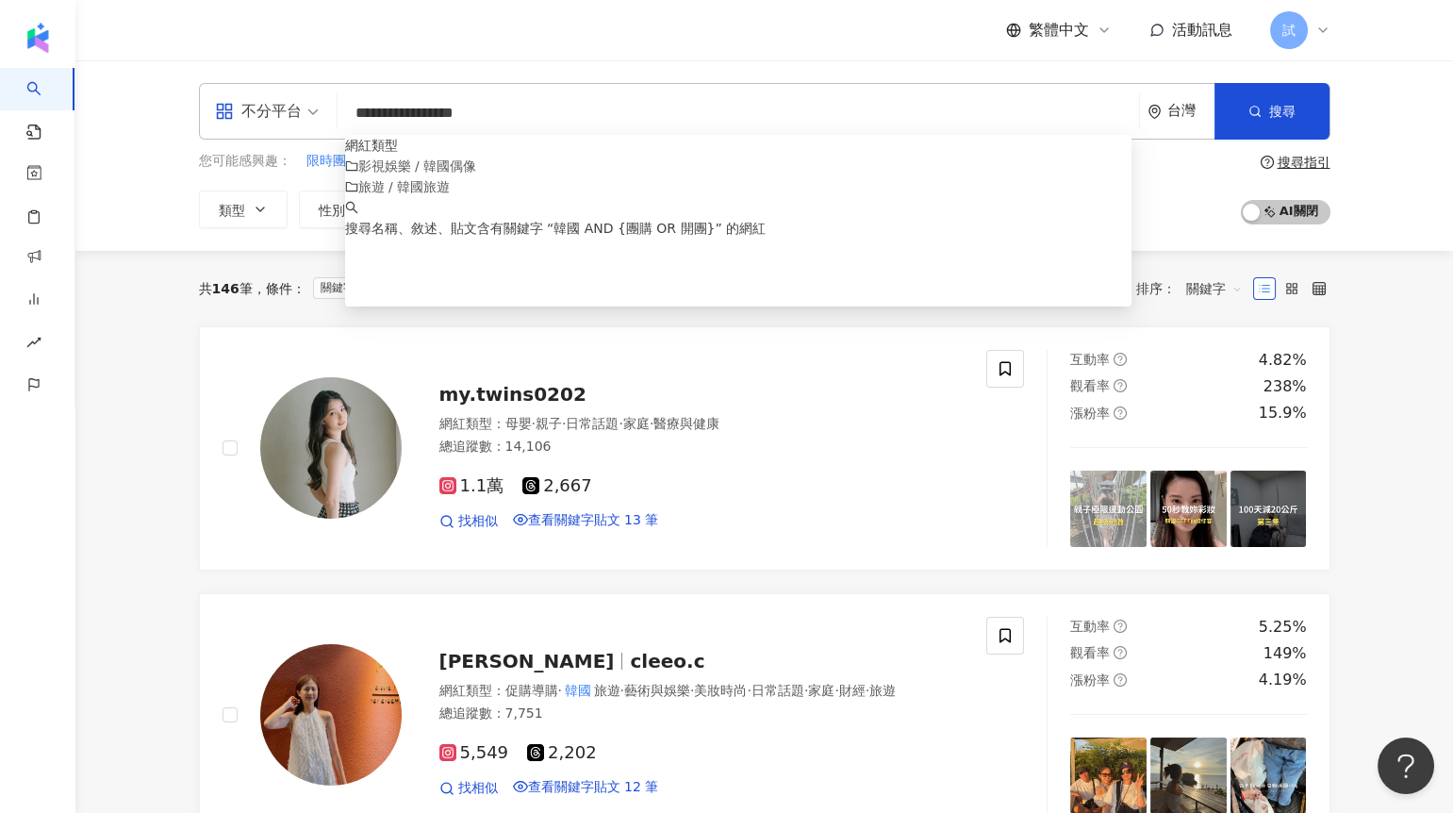
drag, startPoint x: 386, startPoint y: 116, endPoint x: 327, endPoint y: 113, distance: 59.5
click at [327, 115] on div "**********" at bounding box center [764, 111] width 1131 height 57
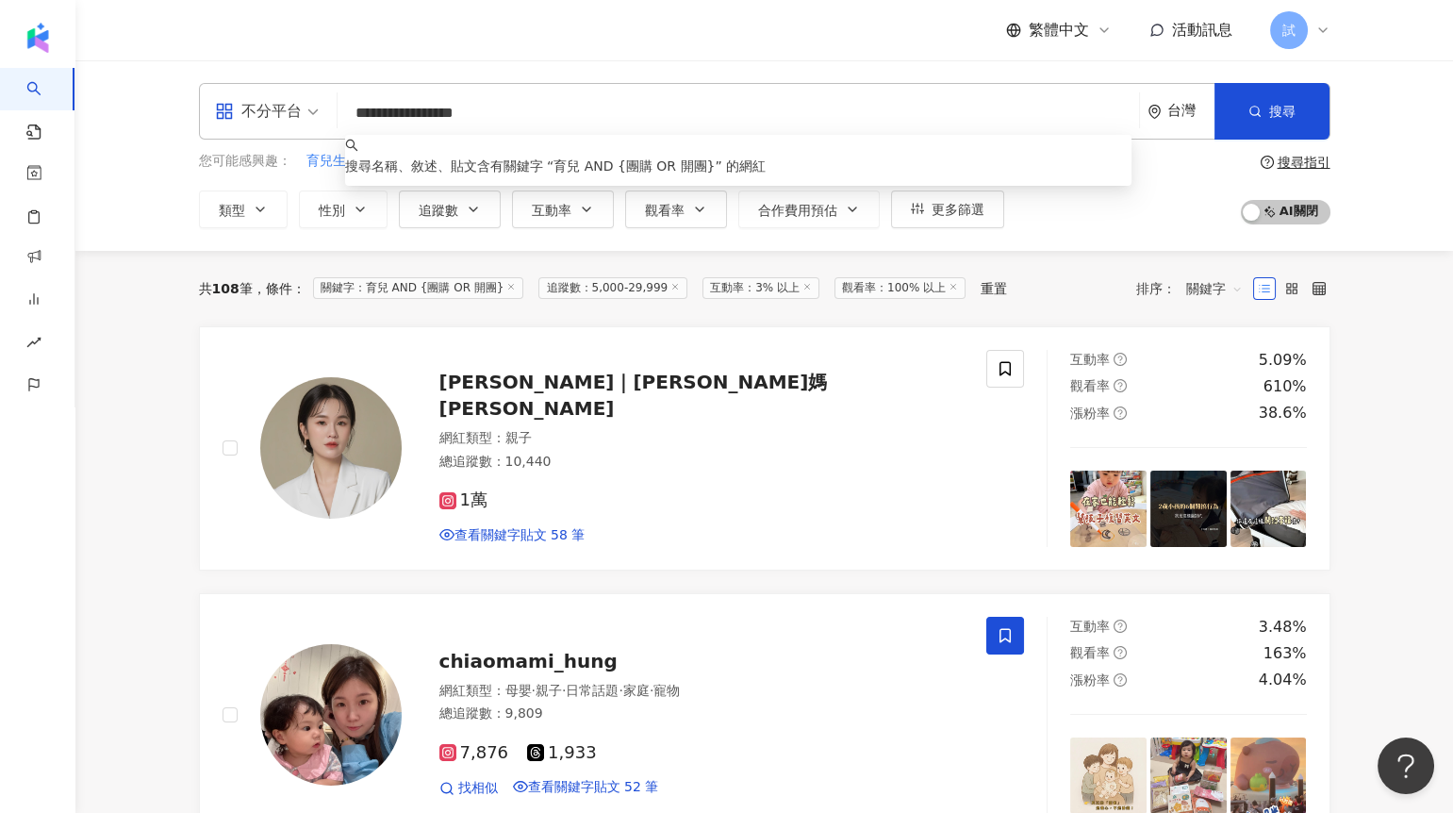
click at [551, 130] on input "**********" at bounding box center [738, 113] width 786 height 36
type input "**********"
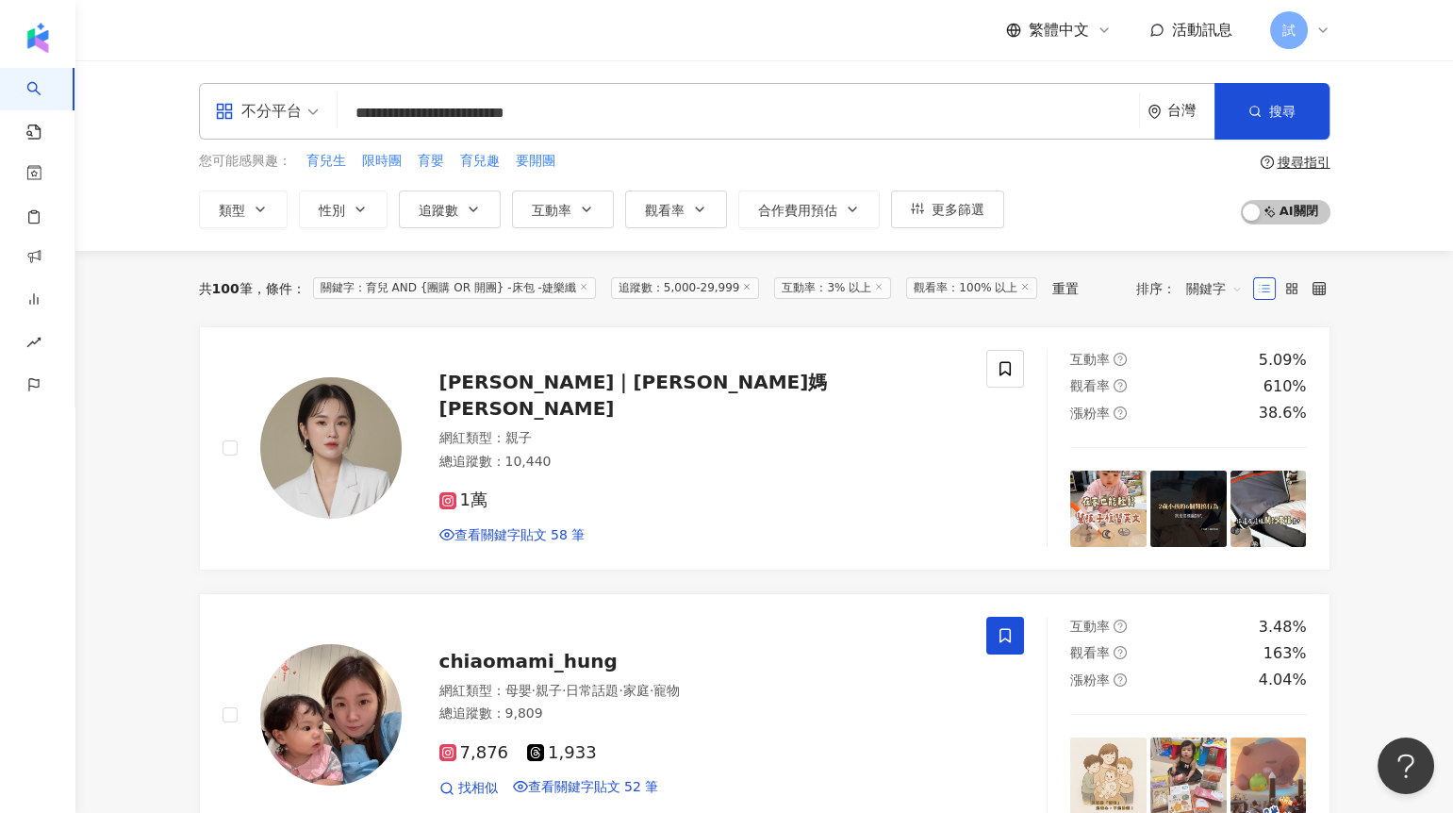
click at [1307, 158] on div "搜尋指引" at bounding box center [1303, 162] width 53 height 15
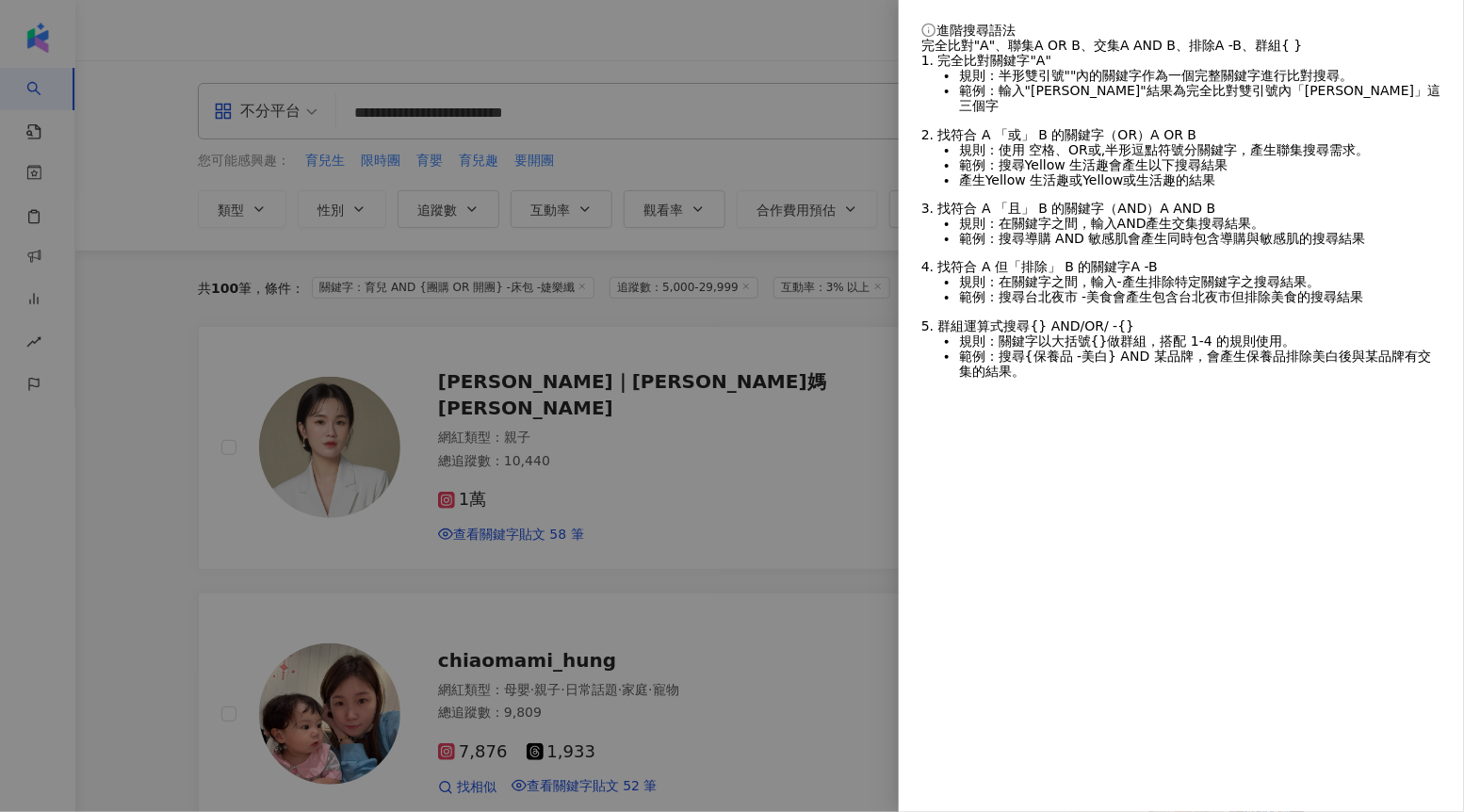
click at [824, 331] on div at bounding box center [732, 406] width 1464 height 812
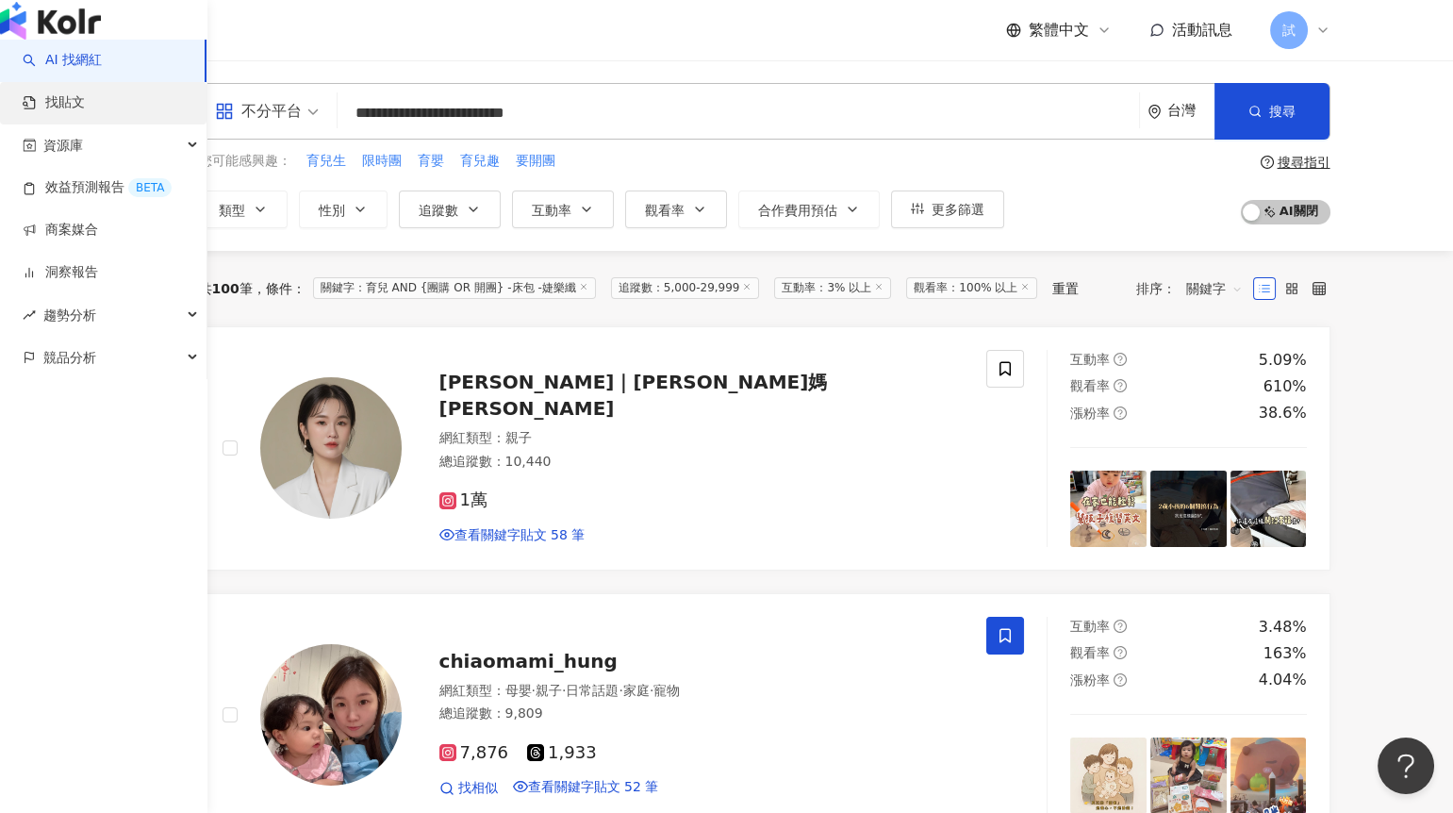
click at [61, 112] on link "找貼文" at bounding box center [54, 102] width 62 height 19
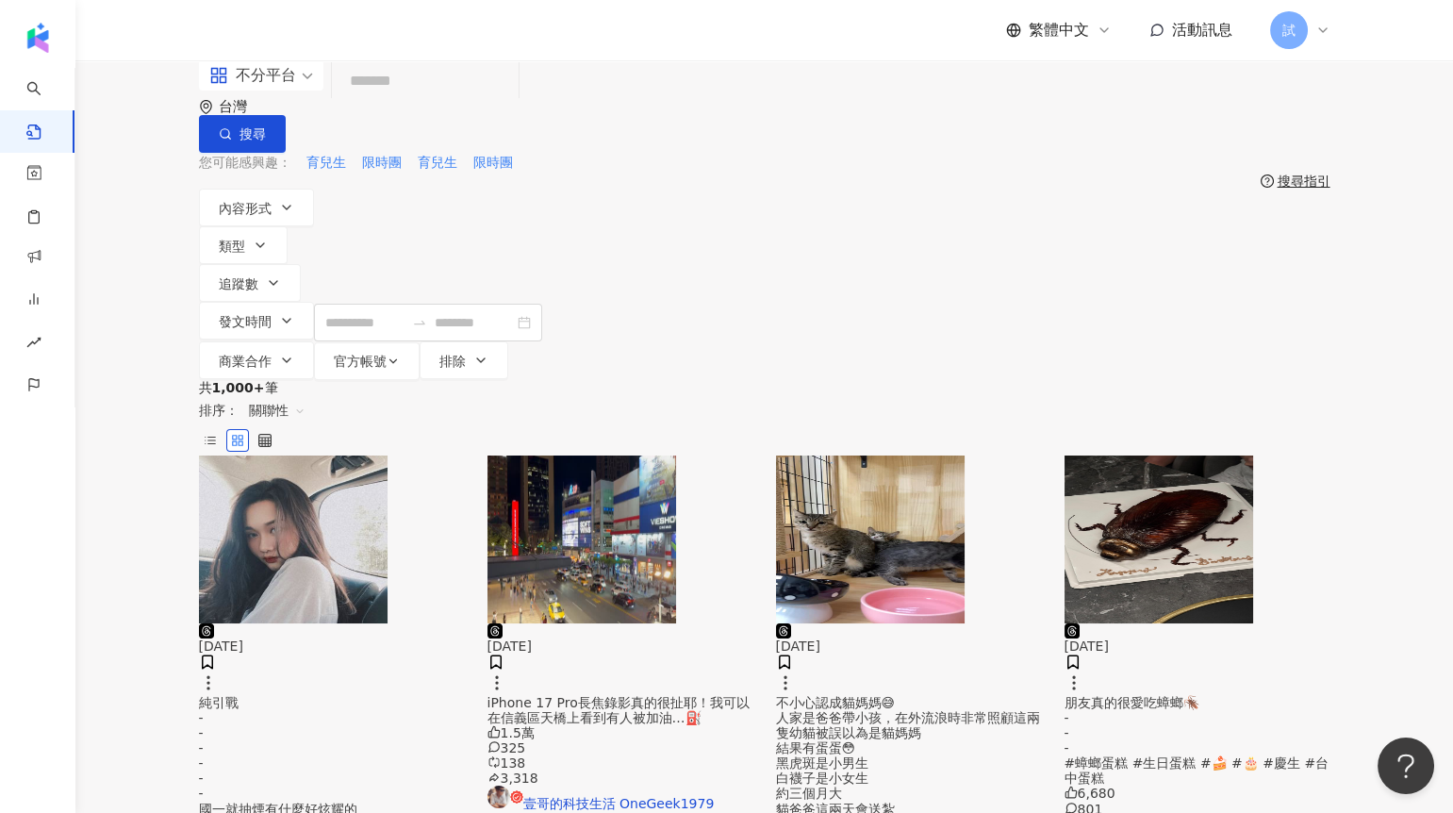
click at [446, 102] on input "search" at bounding box center [425, 81] width 172 height 41
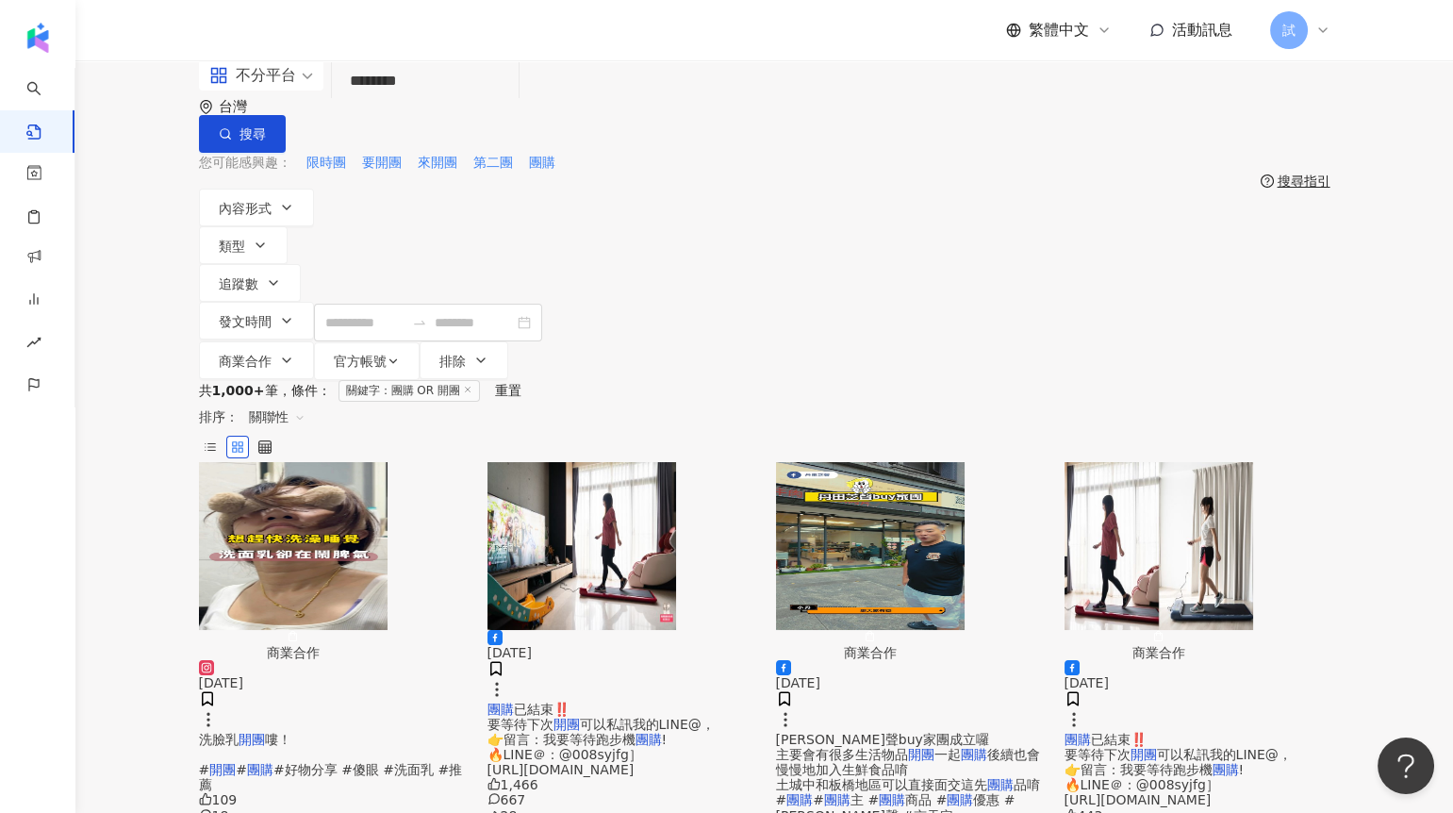
click at [305, 402] on span "關聯性" at bounding box center [277, 417] width 57 height 30
click at [1219, 446] on div "留言數" at bounding box center [1216, 451] width 53 height 21
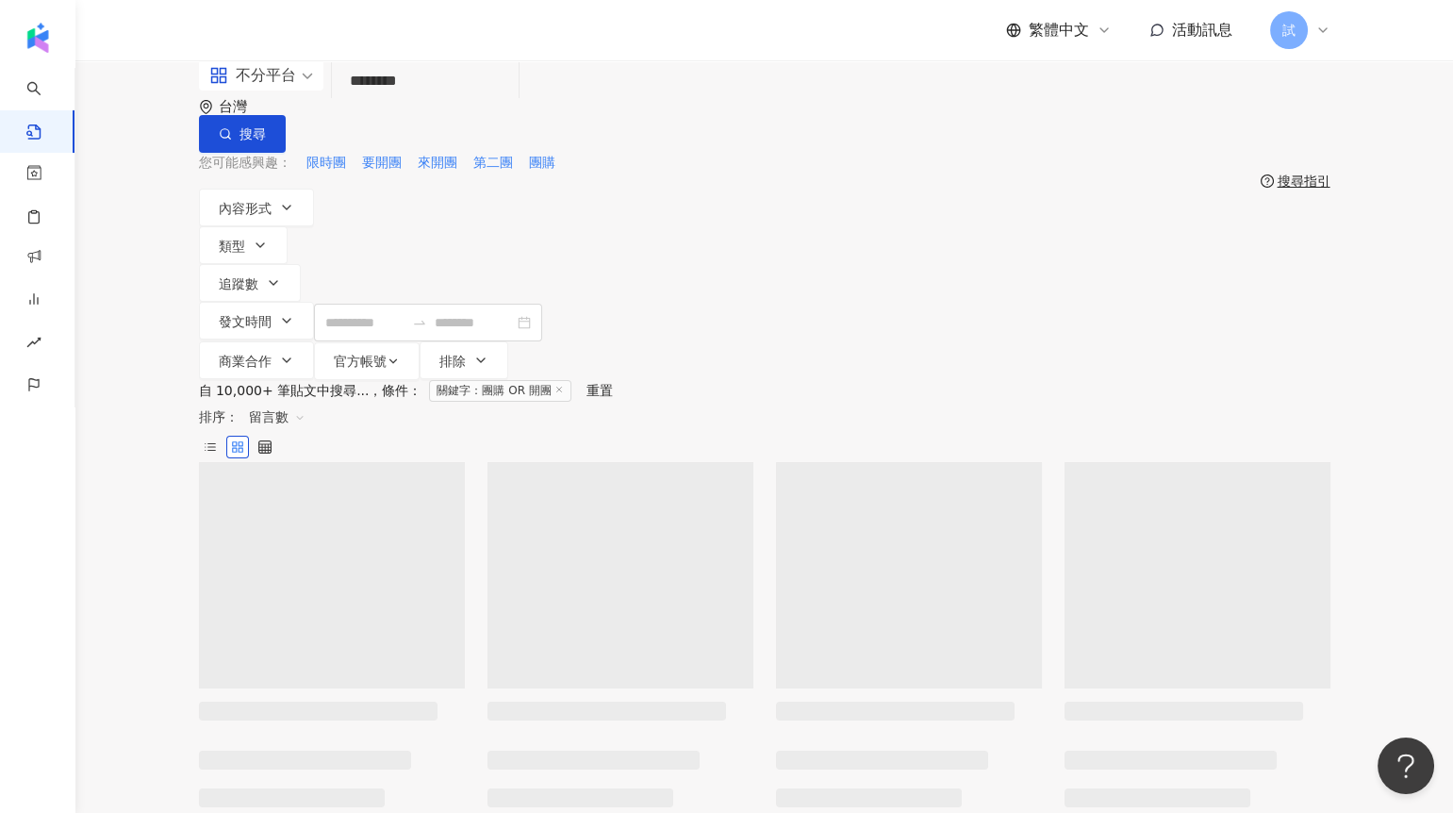
click at [469, 102] on input "********" at bounding box center [425, 81] width 172 height 41
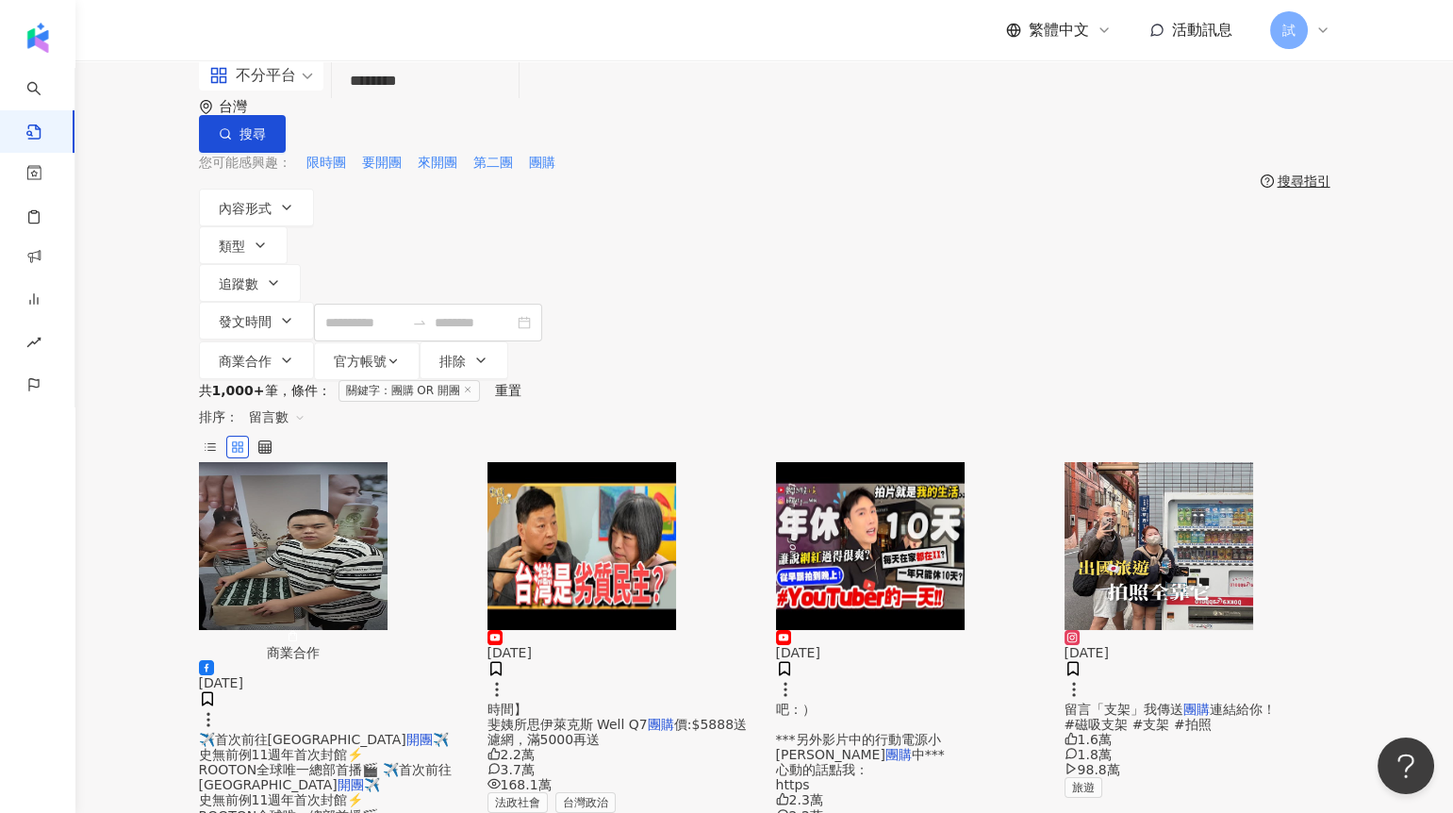
drag, startPoint x: 472, startPoint y: 111, endPoint x: 245, endPoint y: 107, distance: 227.2
click at [245, 107] on div "不分平台 團購 OR 開團 ******** 台灣 搜尋 searchOperator 插入語法 完全符合 "" 聯集 OR 交集 AND 排除 - 群組 {}" at bounding box center [764, 106] width 1131 height 92
type input "*********"
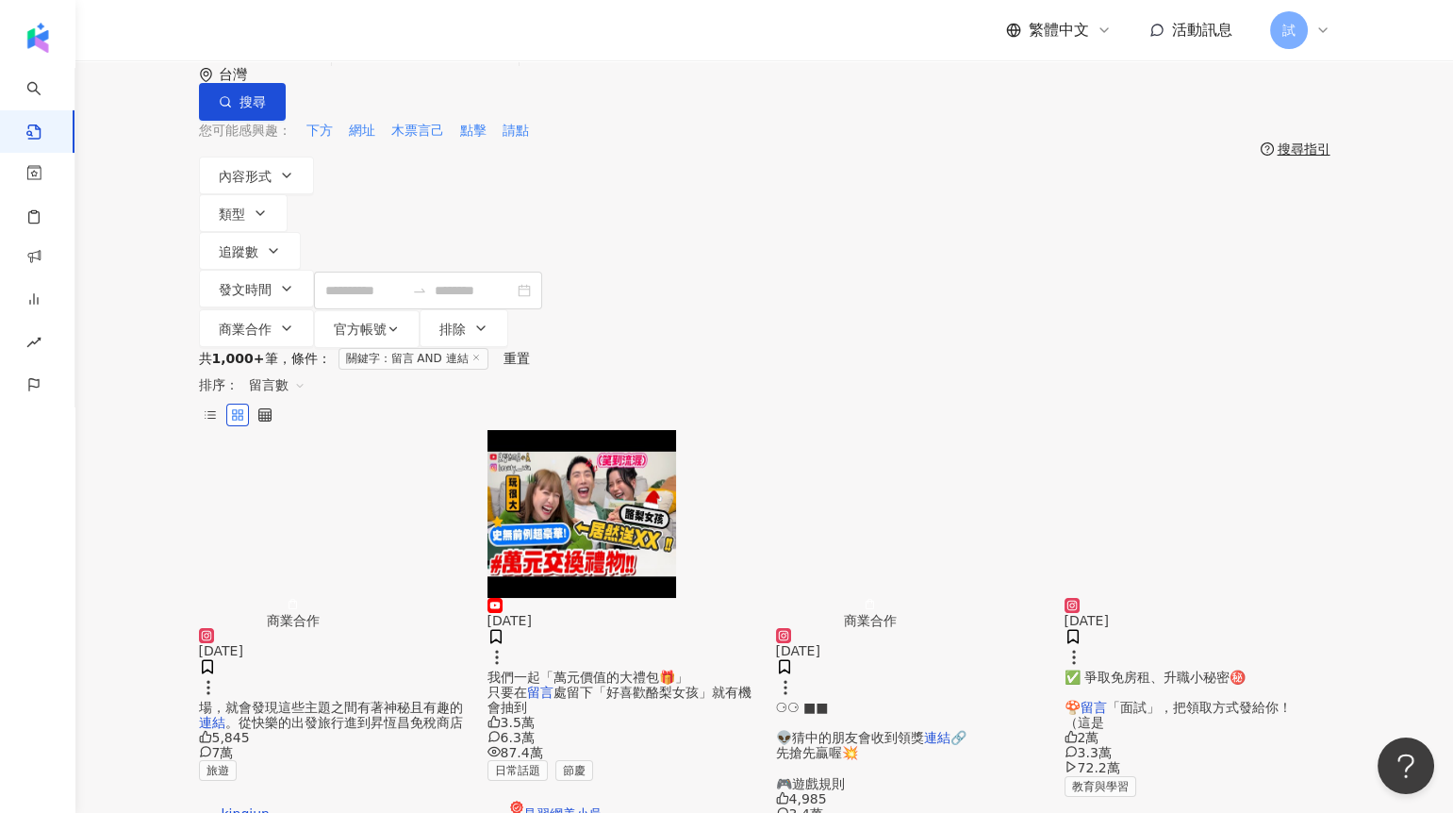
scroll to position [11, 0]
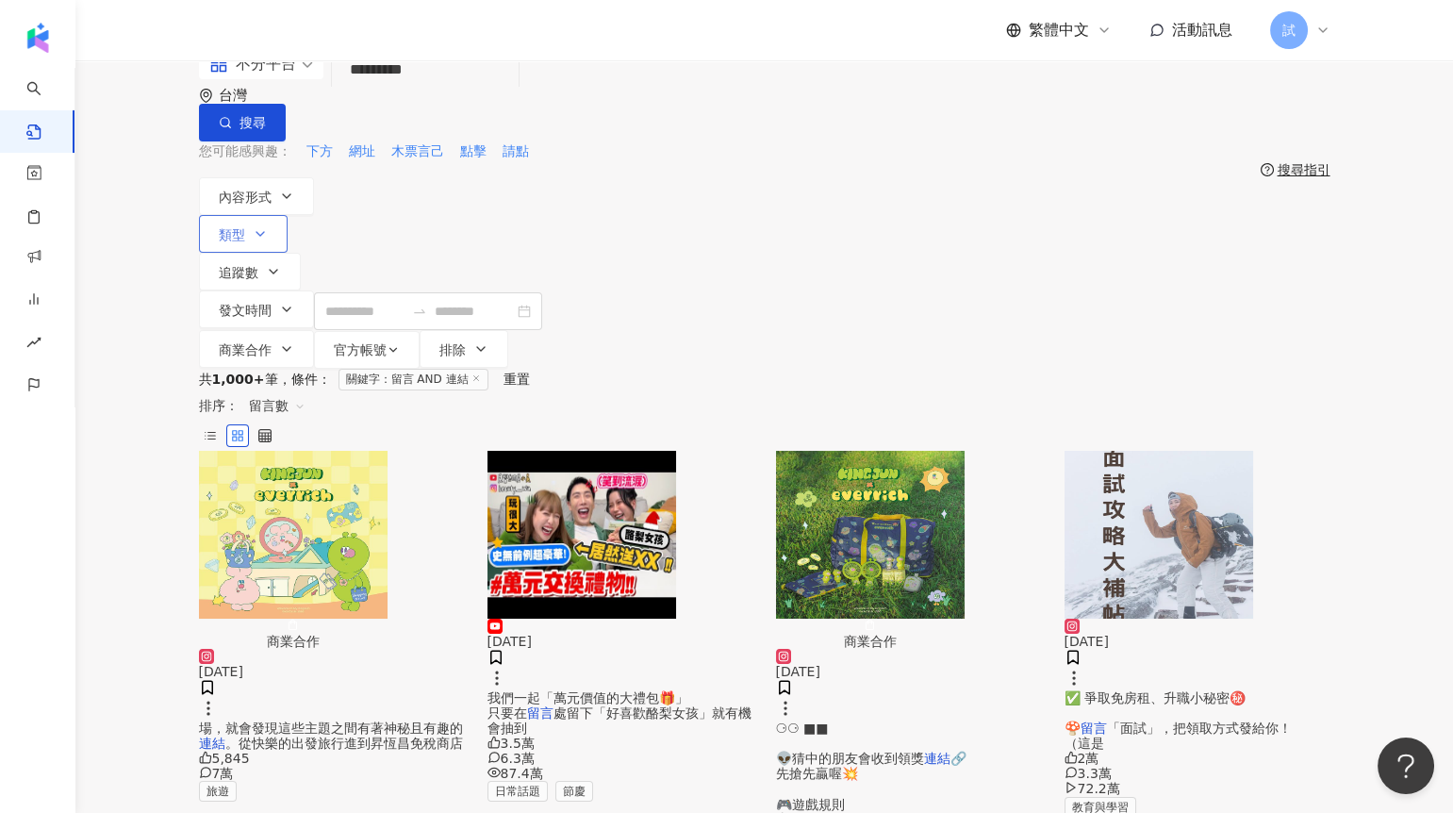
click at [245, 227] on span "類型" at bounding box center [232, 234] width 26 height 15
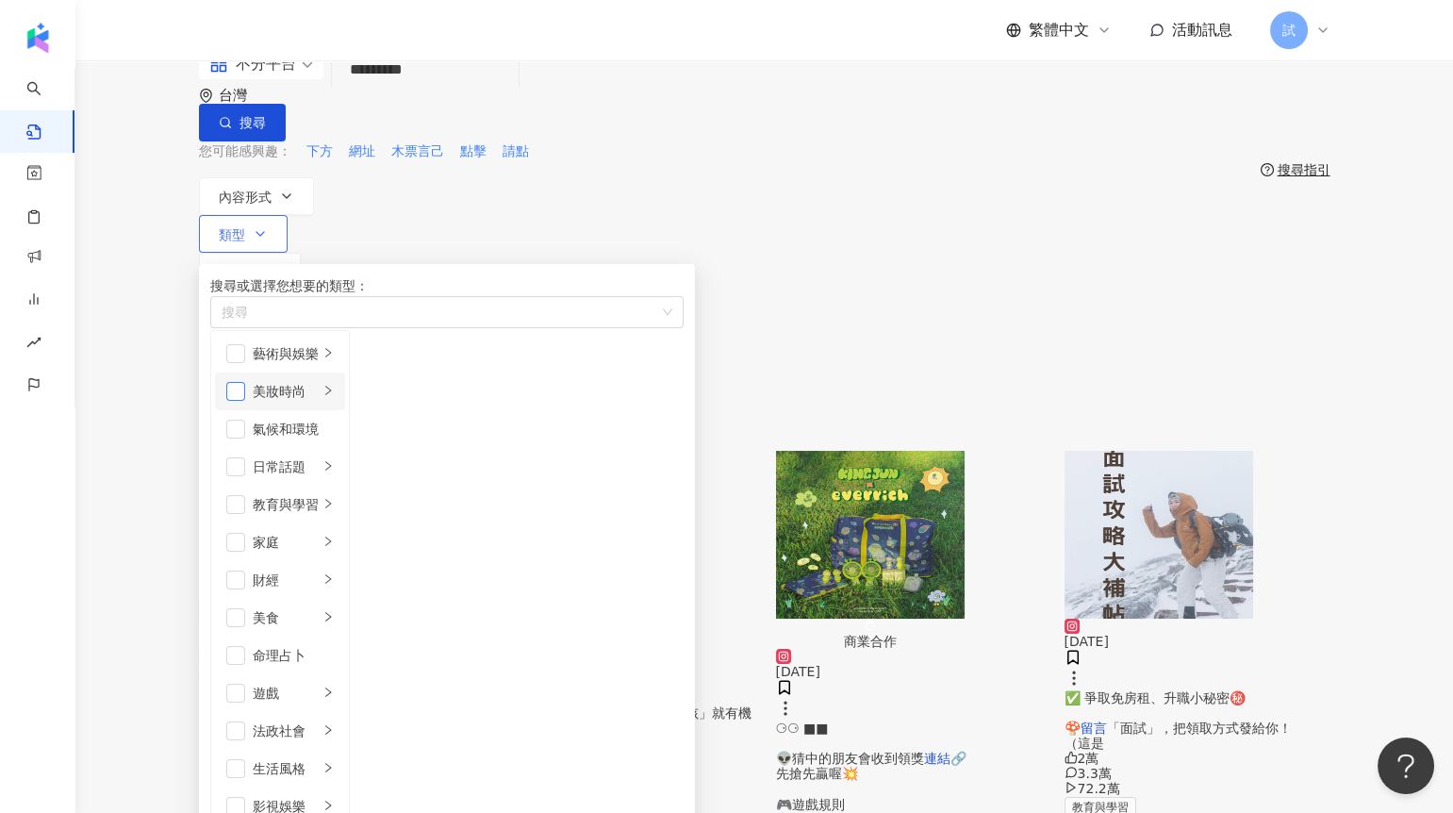
click at [245, 399] on span "button" at bounding box center [235, 391] width 19 height 19
click at [245, 472] on span "button" at bounding box center [235, 466] width 19 height 19
click at [245, 546] on span "button" at bounding box center [235, 542] width 19 height 19
click at [863, 369] on div "共 1,000+ 筆 條件 ： 關鍵字：留言 AND 連結 重置 排序： 留言數" at bounding box center [764, 410] width 1131 height 82
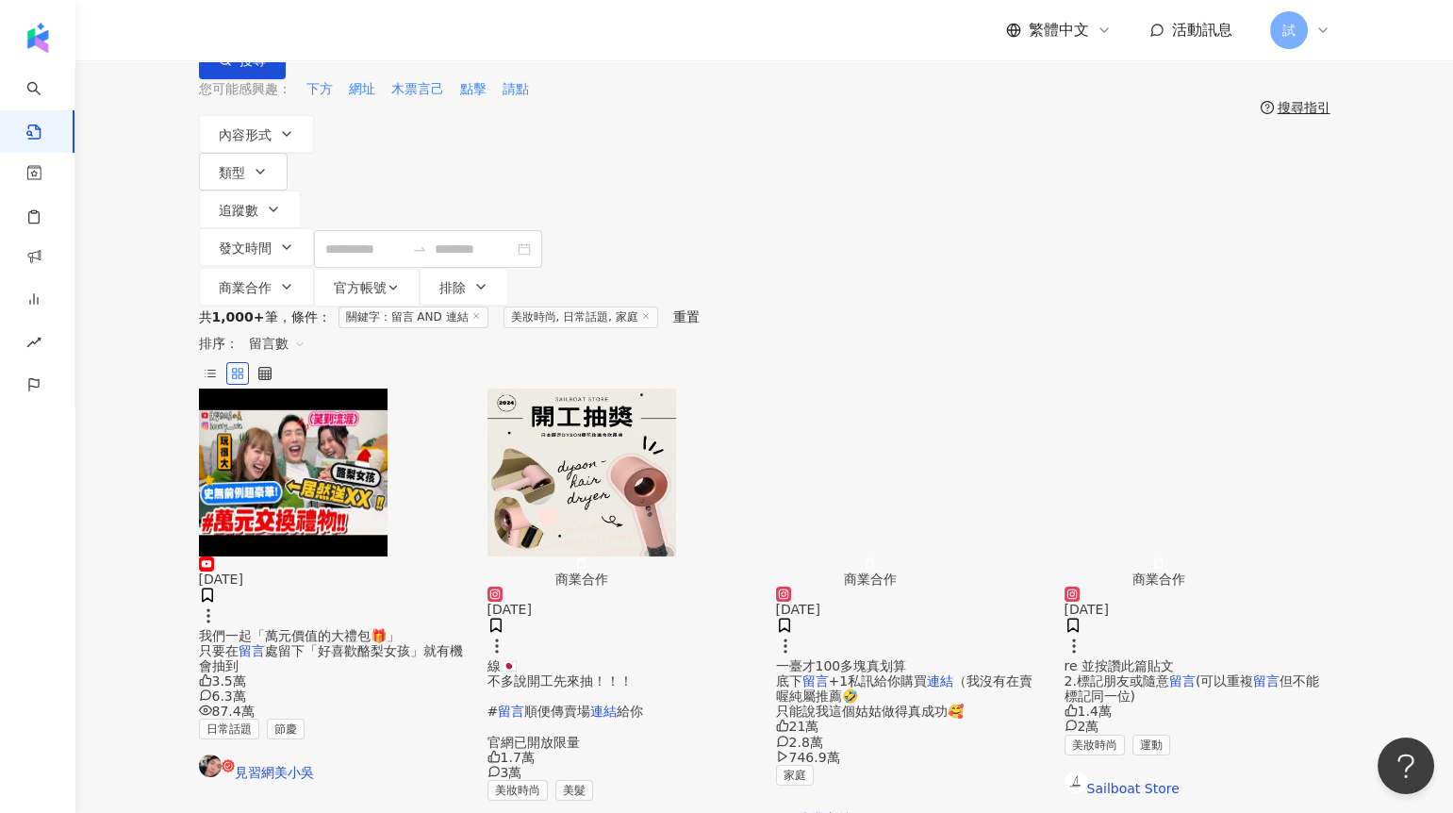
scroll to position [74, 0]
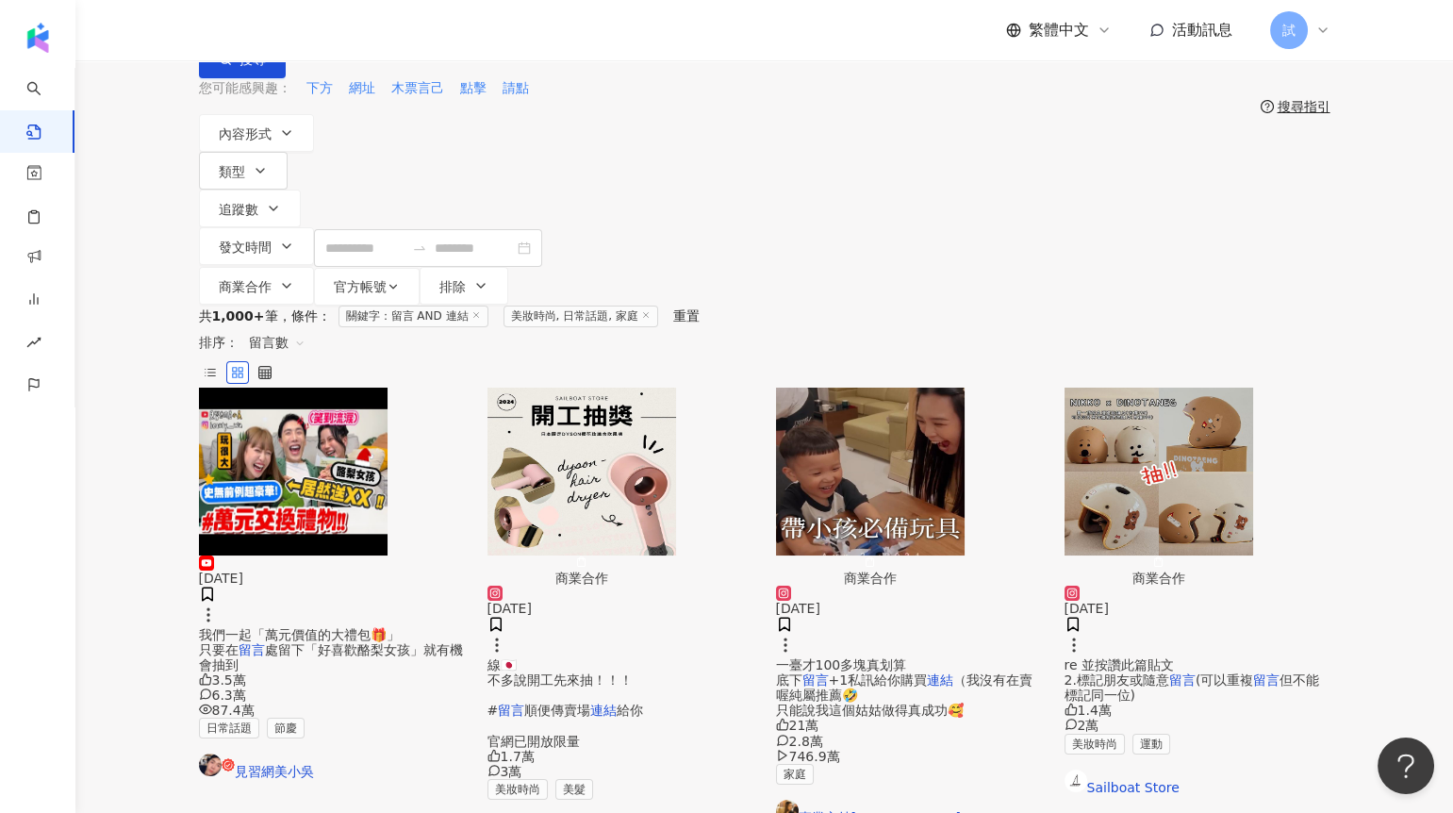
click at [896, 387] on img "button" at bounding box center [870, 471] width 189 height 168
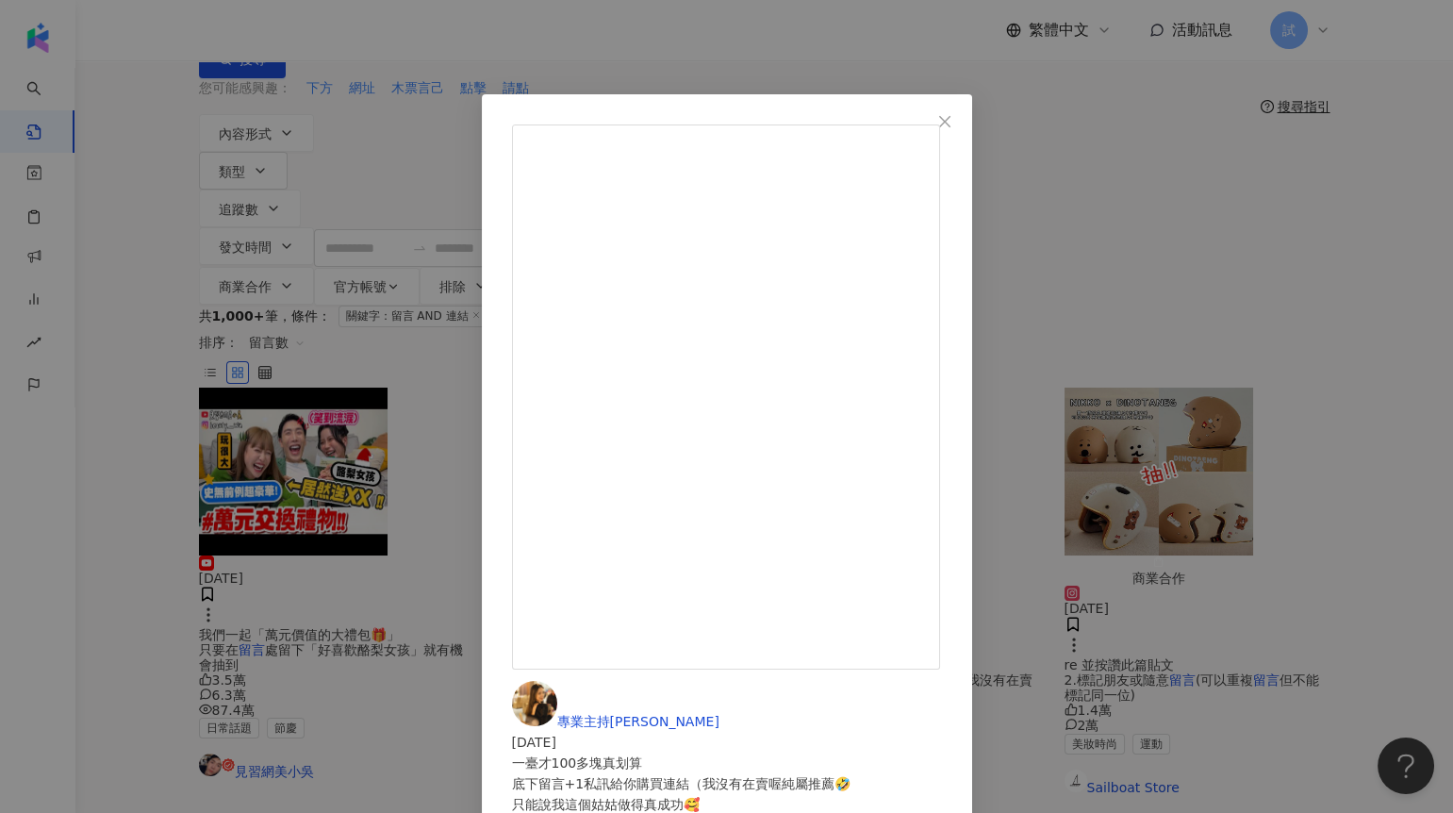
click at [792, 752] on div "一臺才100多塊真划算 底下留言+1私訊給你購買連結（我沒有在賣喔純屬推薦🤣 只能說我這個姑姑做得真成功🥰" at bounding box center [727, 783] width 430 height 62
drag, startPoint x: 861, startPoint y: 279, endPoint x: 827, endPoint y: 278, distance: 33.9
click at [942, 681] on div "專業主持Mika 2024/8/6 一臺才100多塊真划算 底下留言+1私訊給你購買連結（我沒有在賣喔純屬推薦🤣 只能說我這個姑姑做得真成功🥰 21萬 2.8…" at bounding box center [727, 779] width 430 height 196
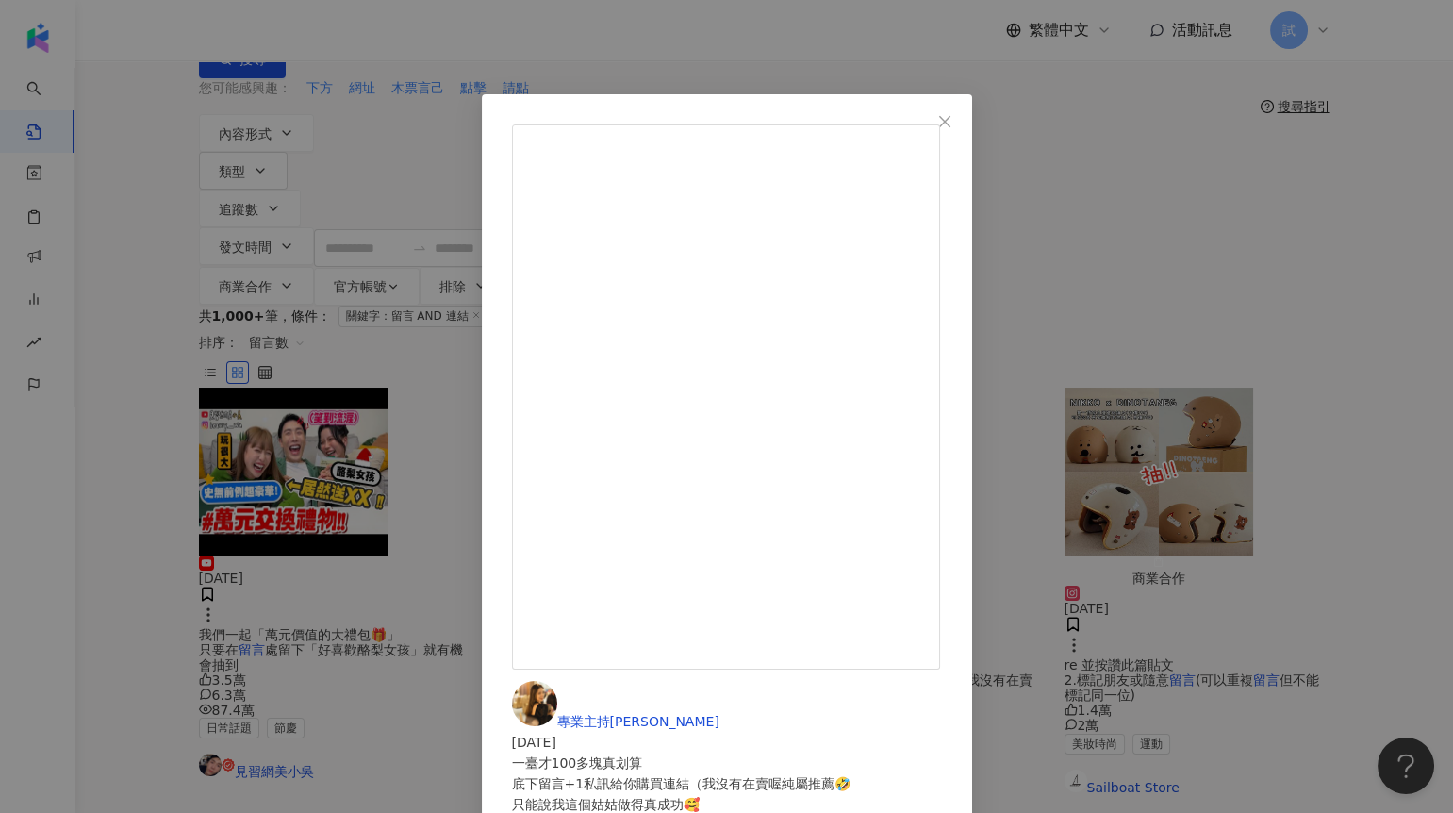
click at [1192, 316] on div "專業主持Mika 2024/8/6 一臺才100多塊真划算 底下留言+1私訊給你購買連結（我沒有在賣喔純屬推薦🤣 只能說我這個姑姑做得真成功🥰 21萬 2.8…" at bounding box center [726, 406] width 1453 height 813
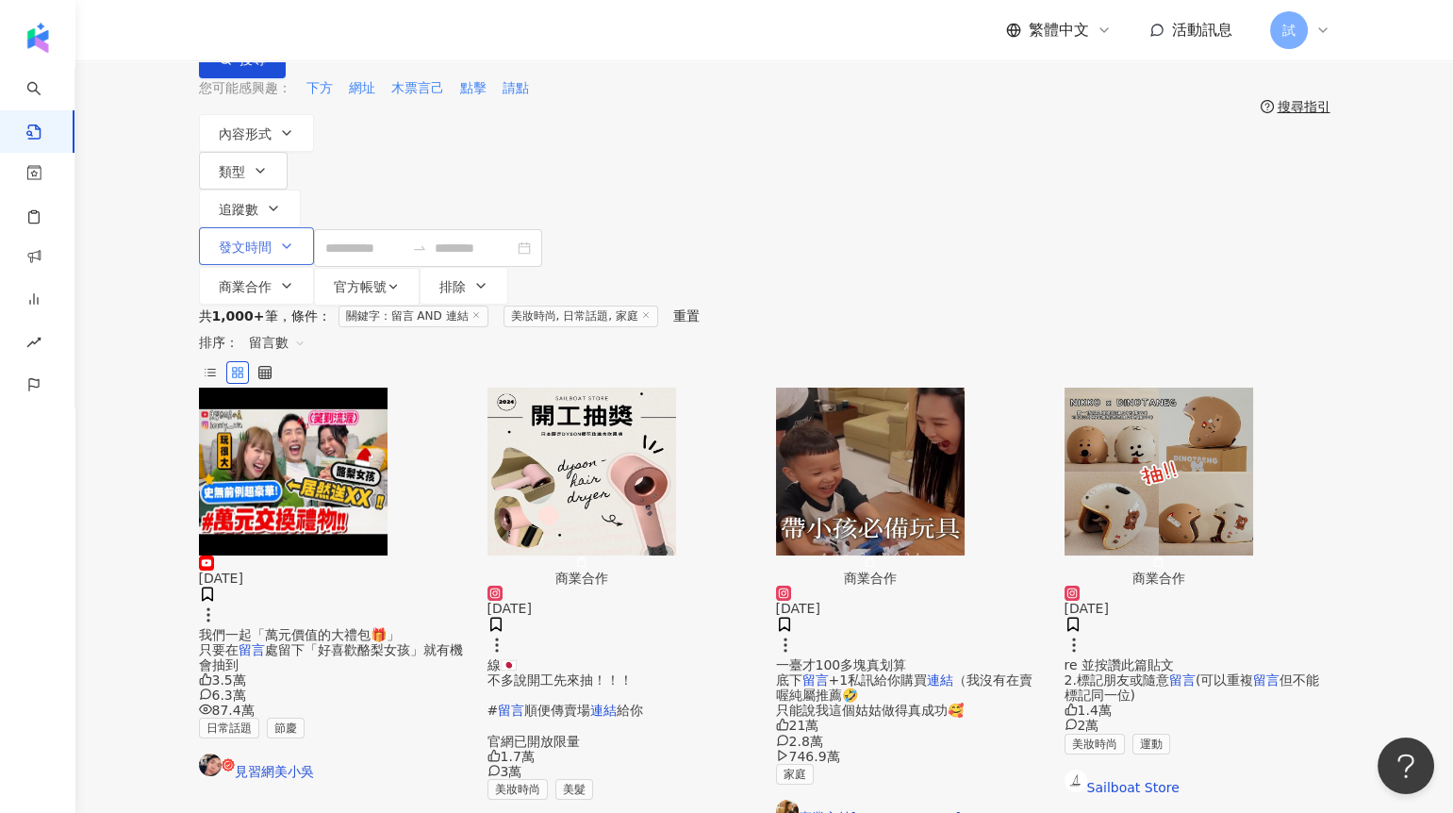
click at [271, 239] on span "發文時間" at bounding box center [245, 246] width 53 height 15
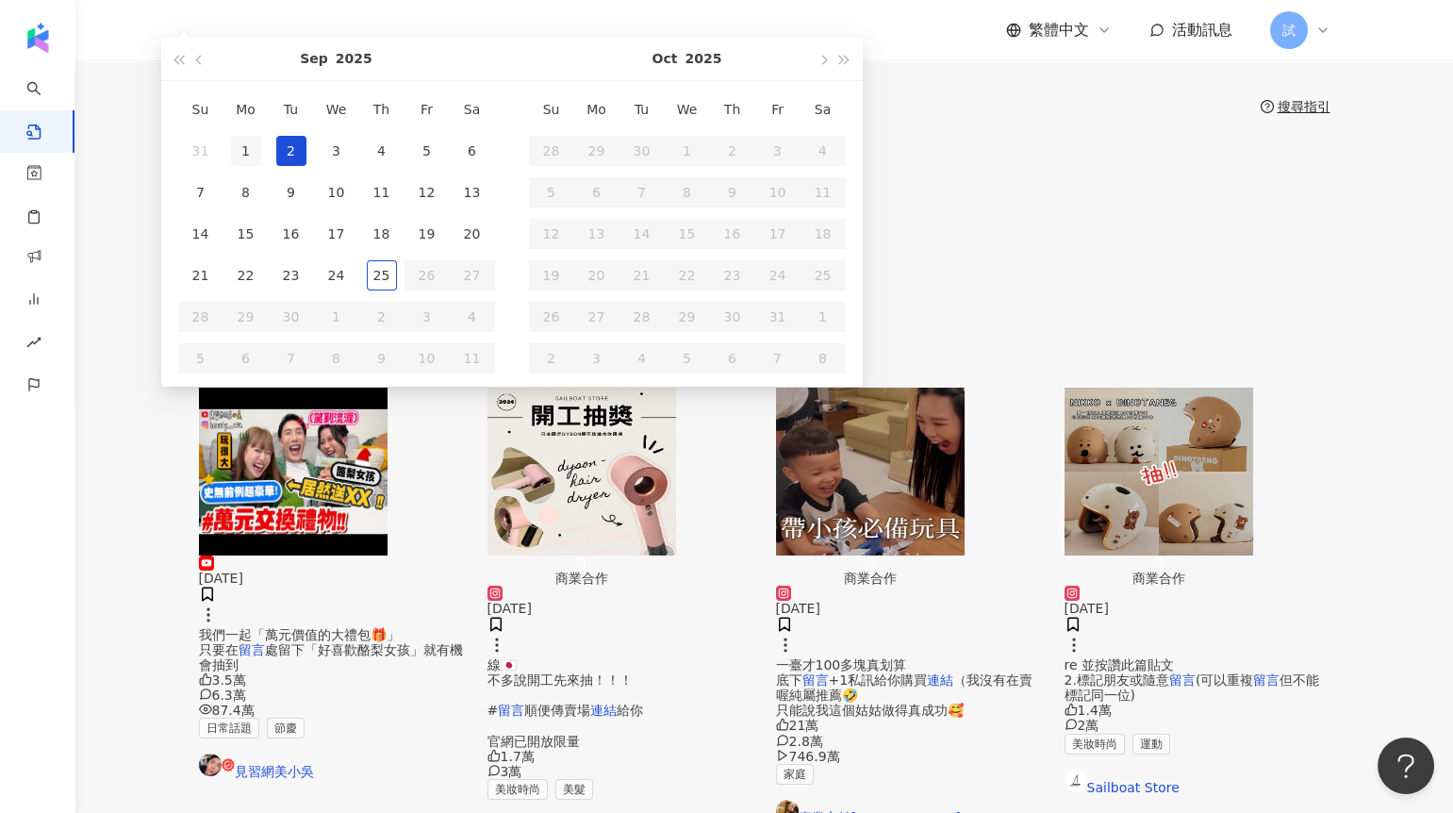
type input "**********"
click at [261, 166] on div "1" at bounding box center [246, 151] width 30 height 30
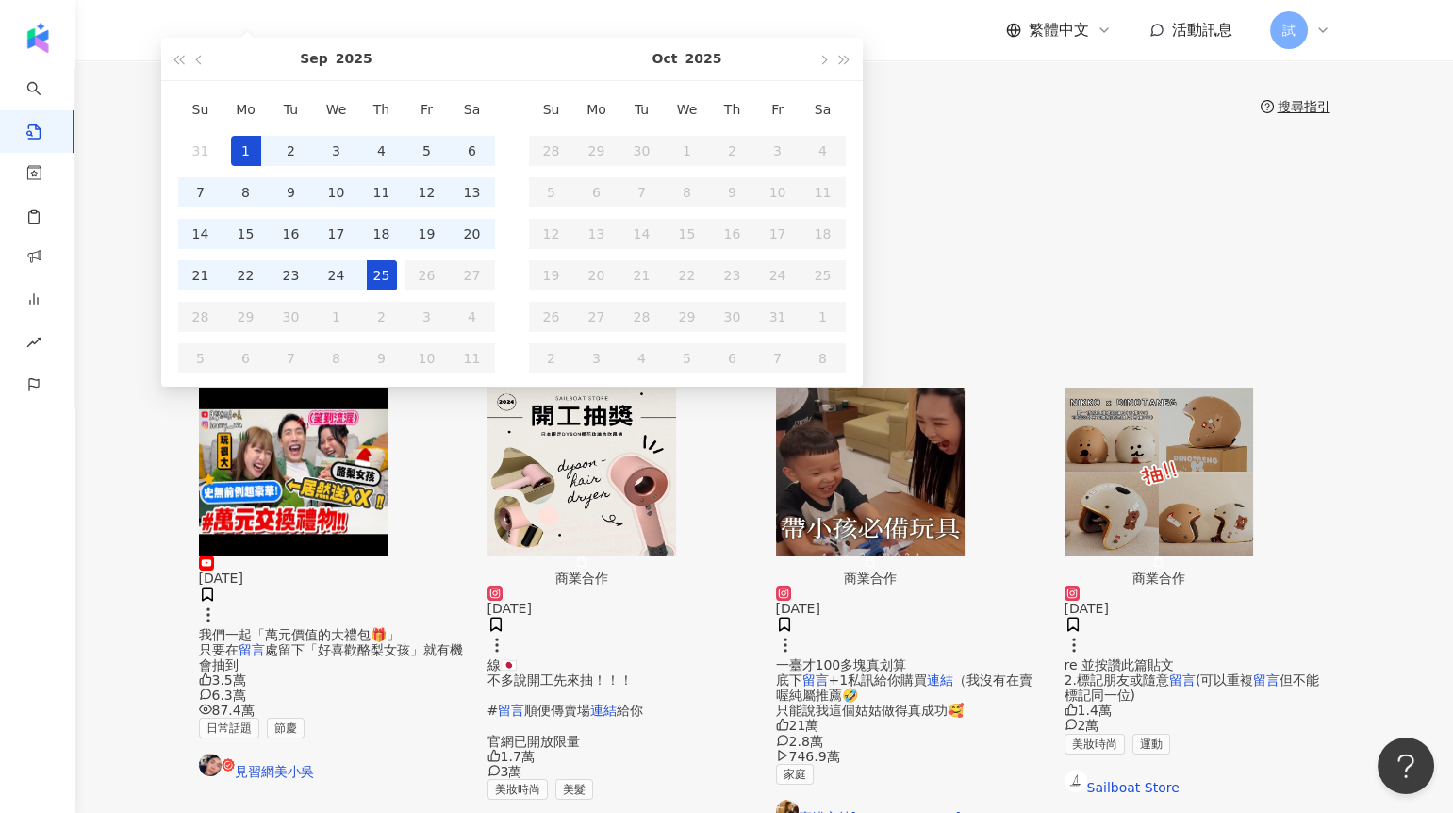
click at [397, 290] on div "25" at bounding box center [382, 275] width 30 height 30
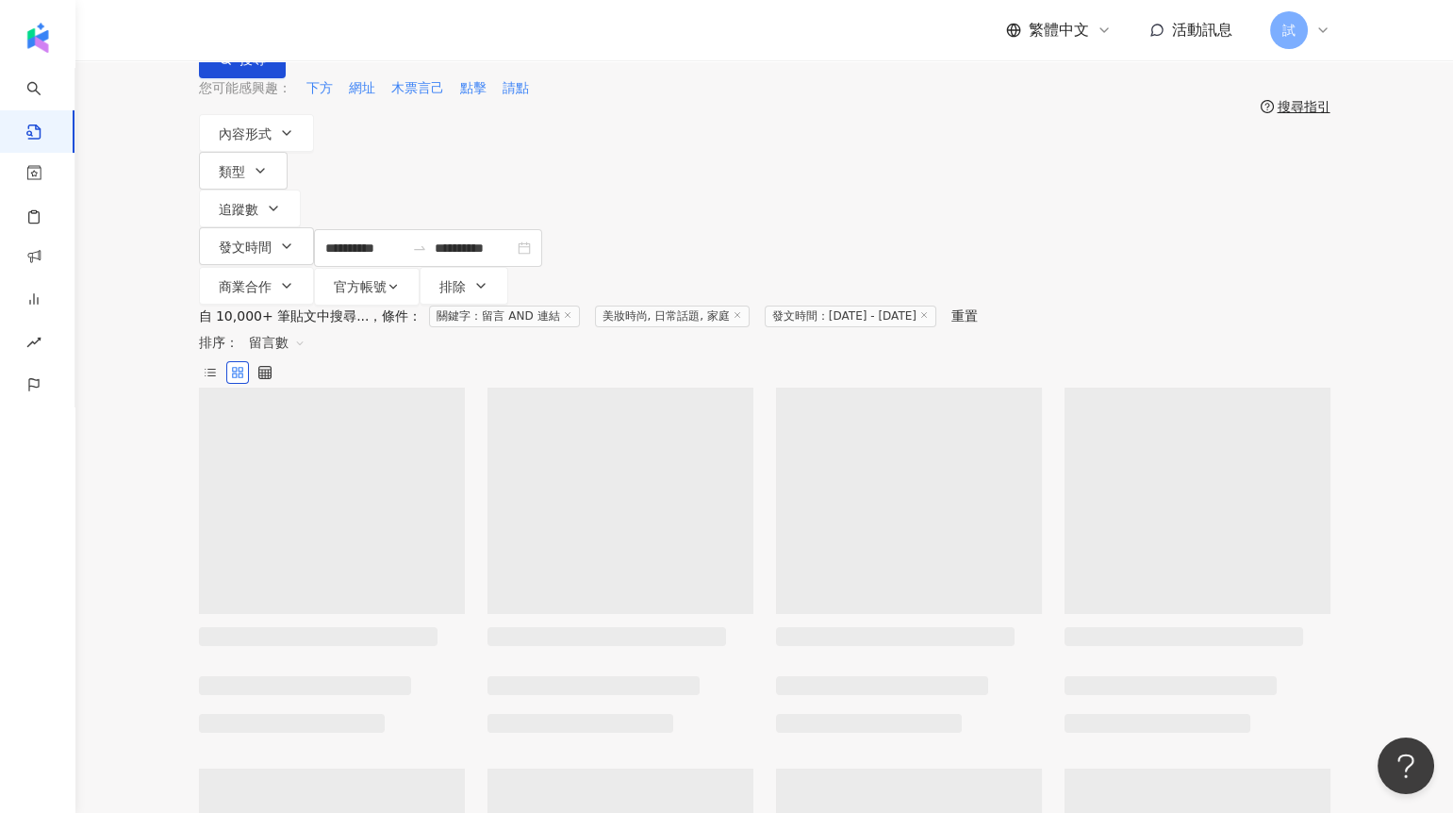
type input "**********"
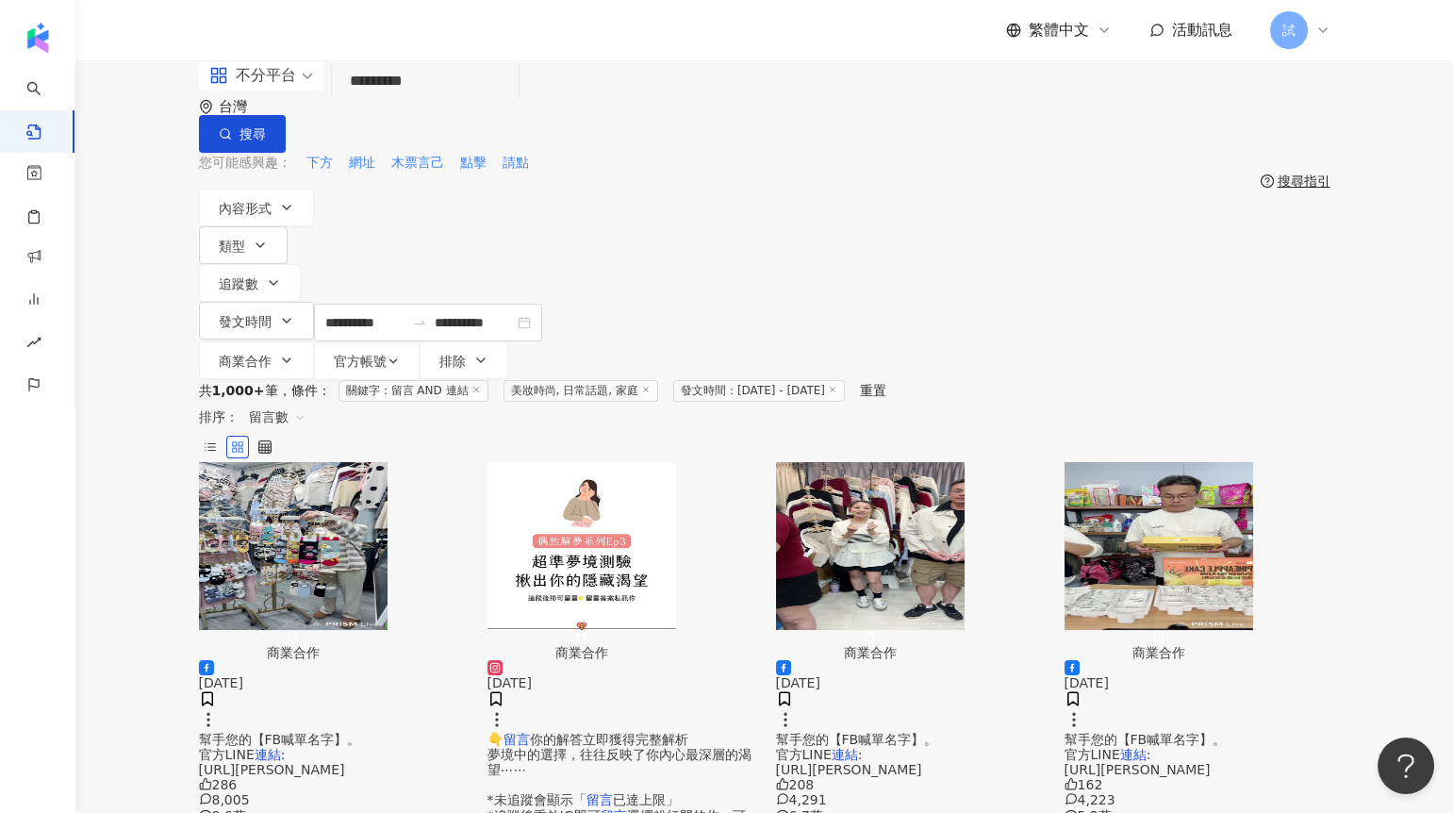
click at [275, 90] on div "不分平台" at bounding box center [252, 75] width 87 height 30
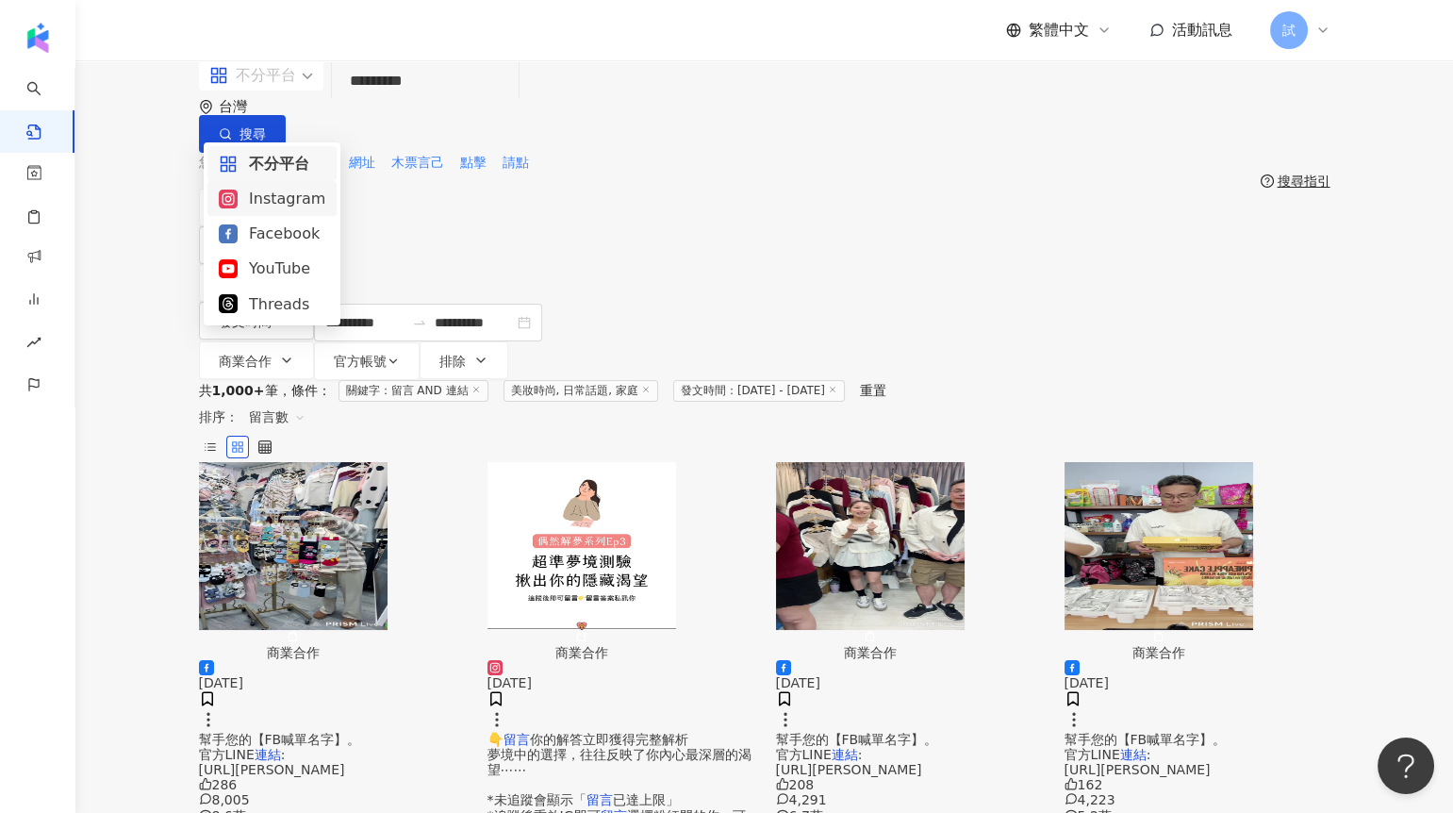
click at [290, 208] on div "Instagram" at bounding box center [272, 199] width 107 height 24
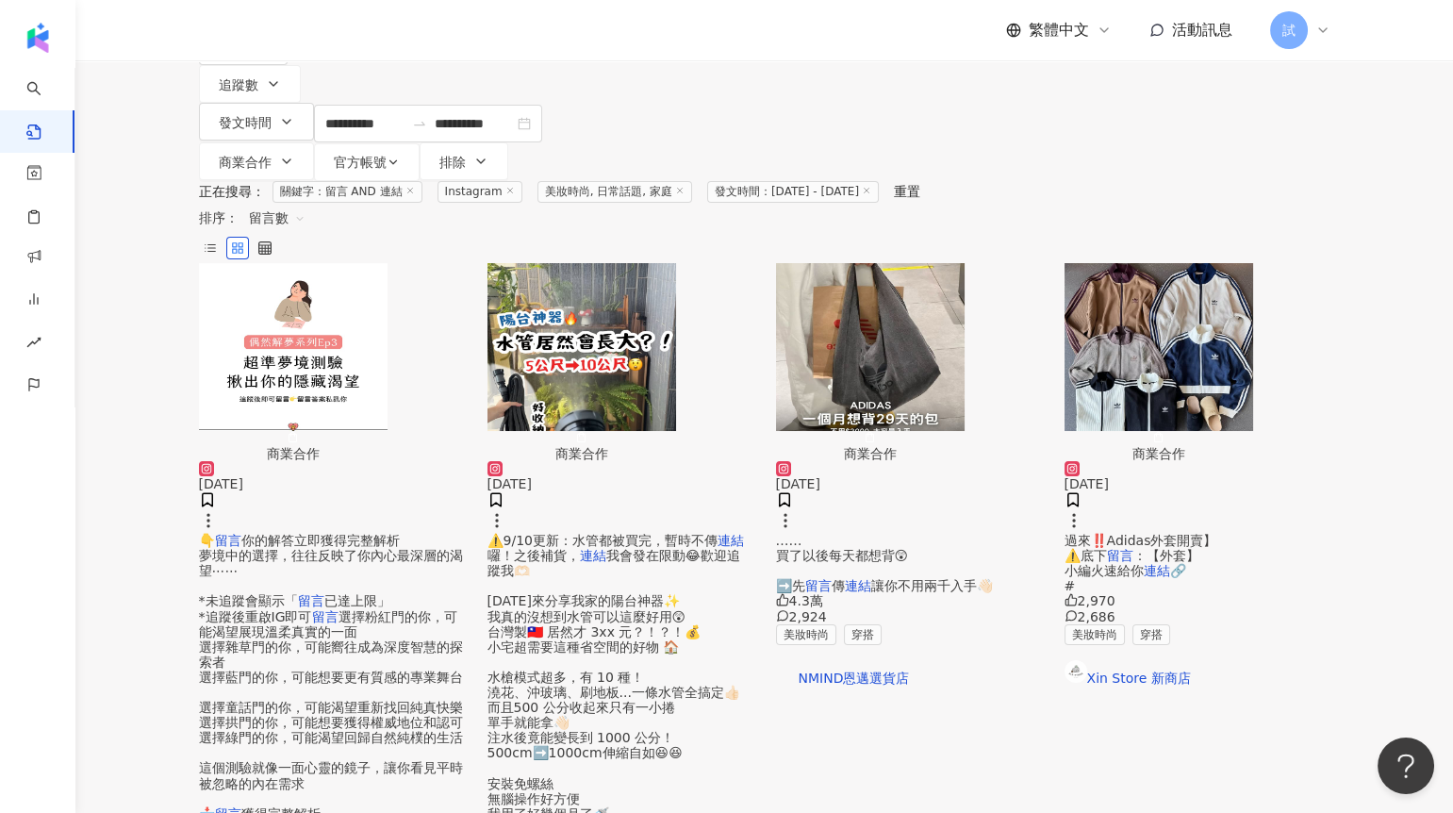
scroll to position [234, 0]
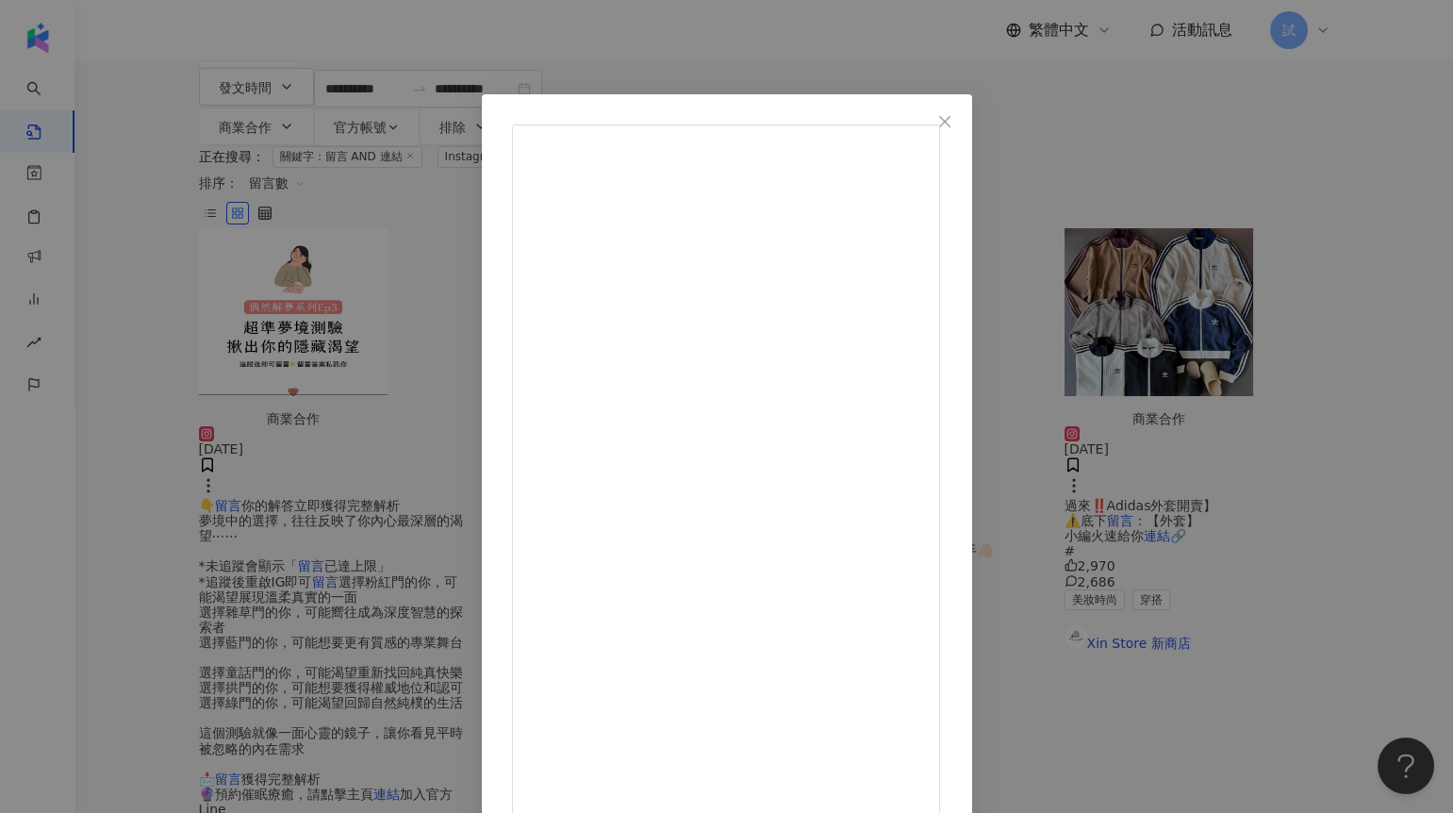
click at [1356, 468] on div "強強滾一家 2025/9/1 9/7（天）收單！ 這次一樣留產品關鍵字 我們就會發射對應的連結給你 之前一堆人用很隱諱的關鍵字想要試出漏洞 我們這次有特別防守…" at bounding box center [726, 406] width 1453 height 813
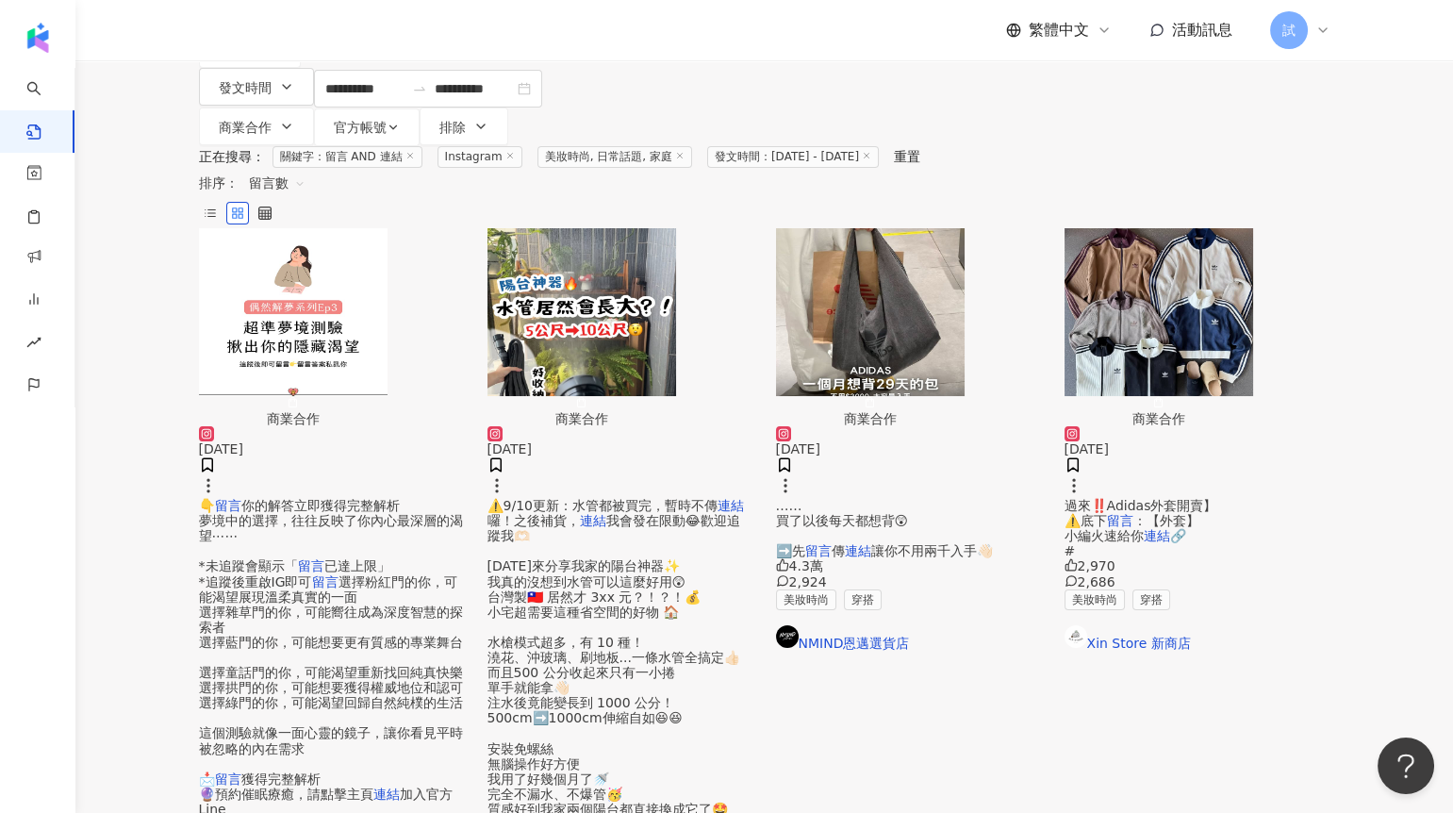
scroll to position [0, 0]
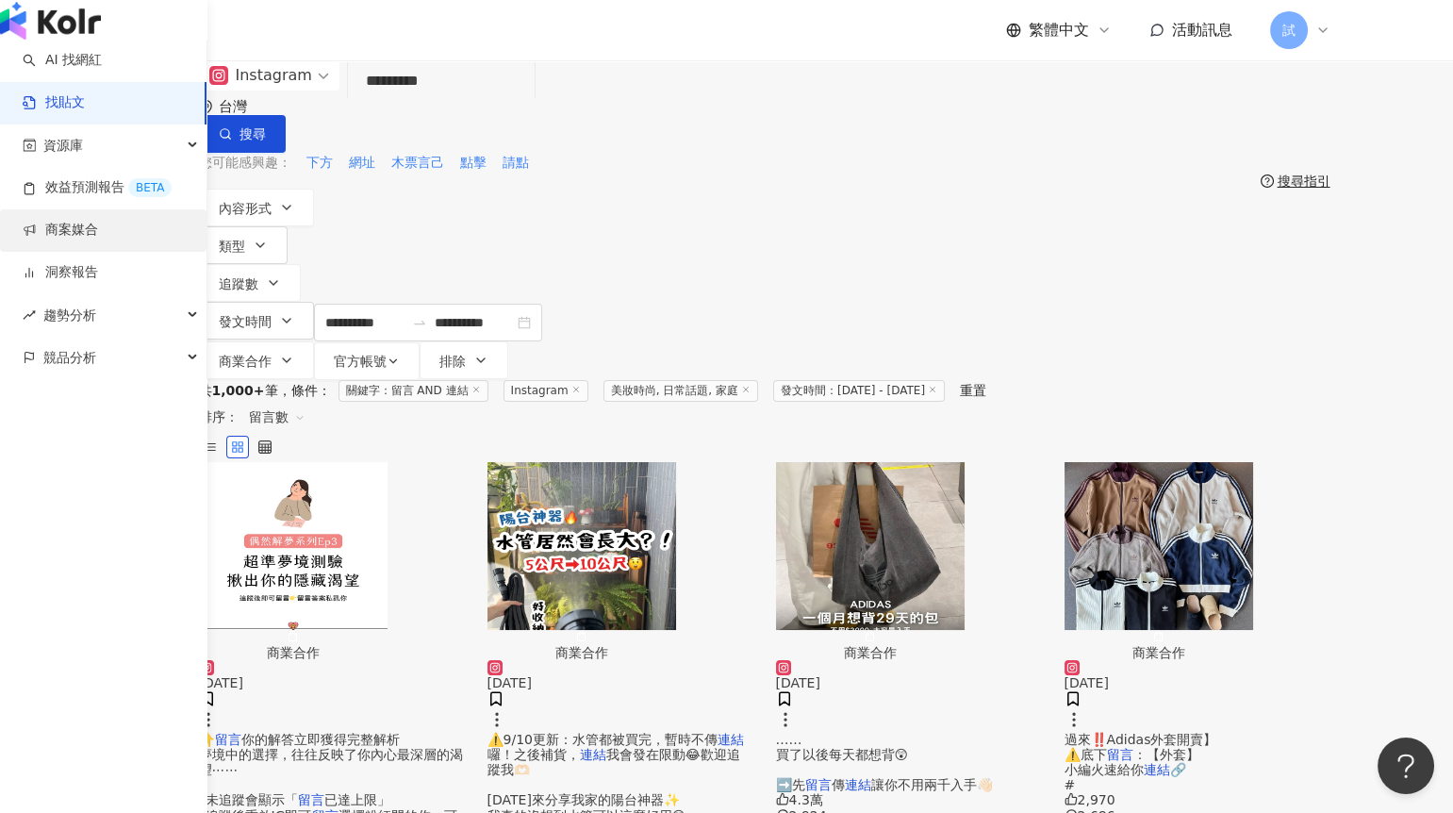
click at [82, 239] on link "商案媒合" at bounding box center [60, 230] width 75 height 19
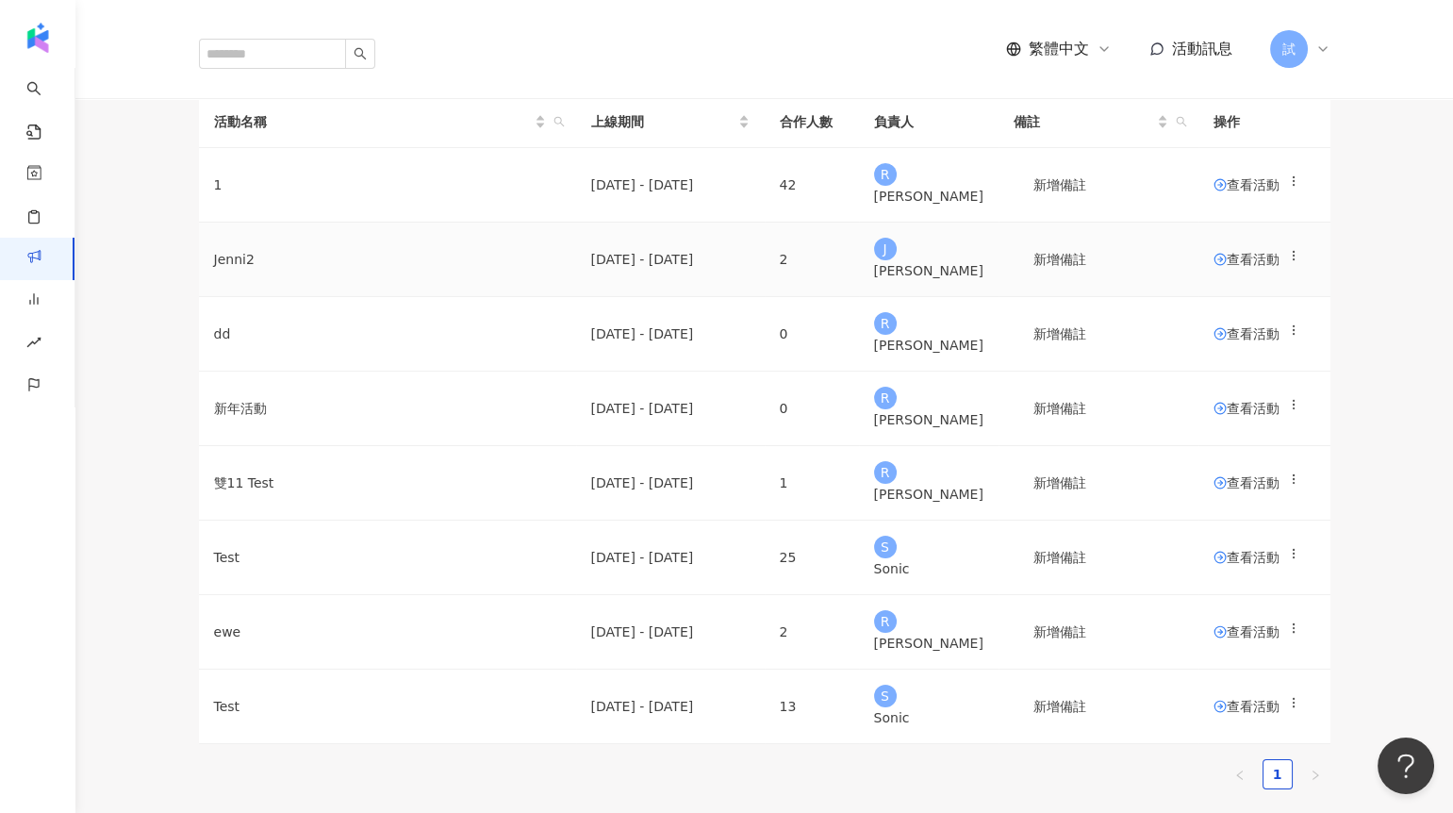
scroll to position [90, 0]
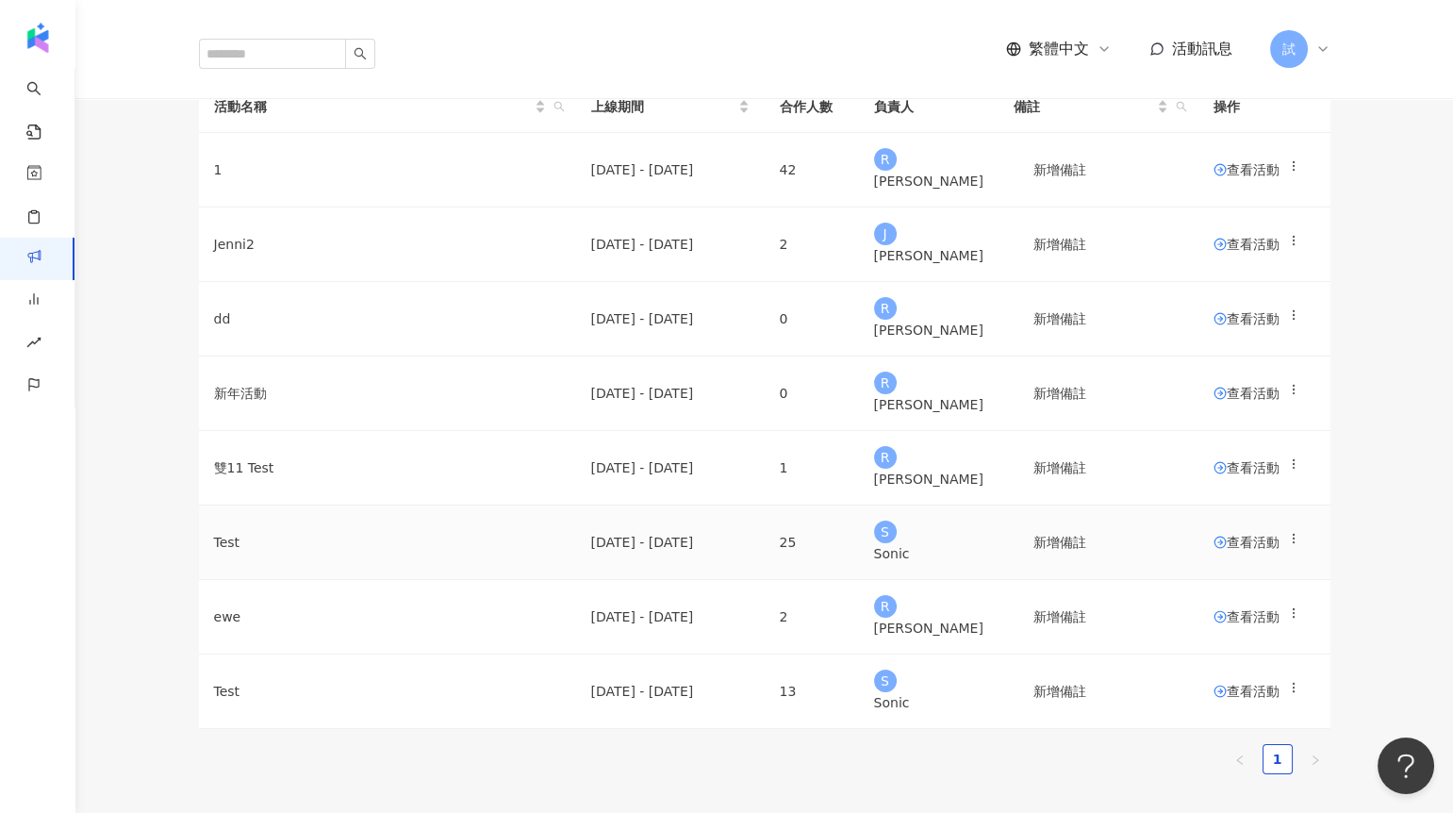
click at [1213, 550] on span at bounding box center [1219, 541] width 13 height 15
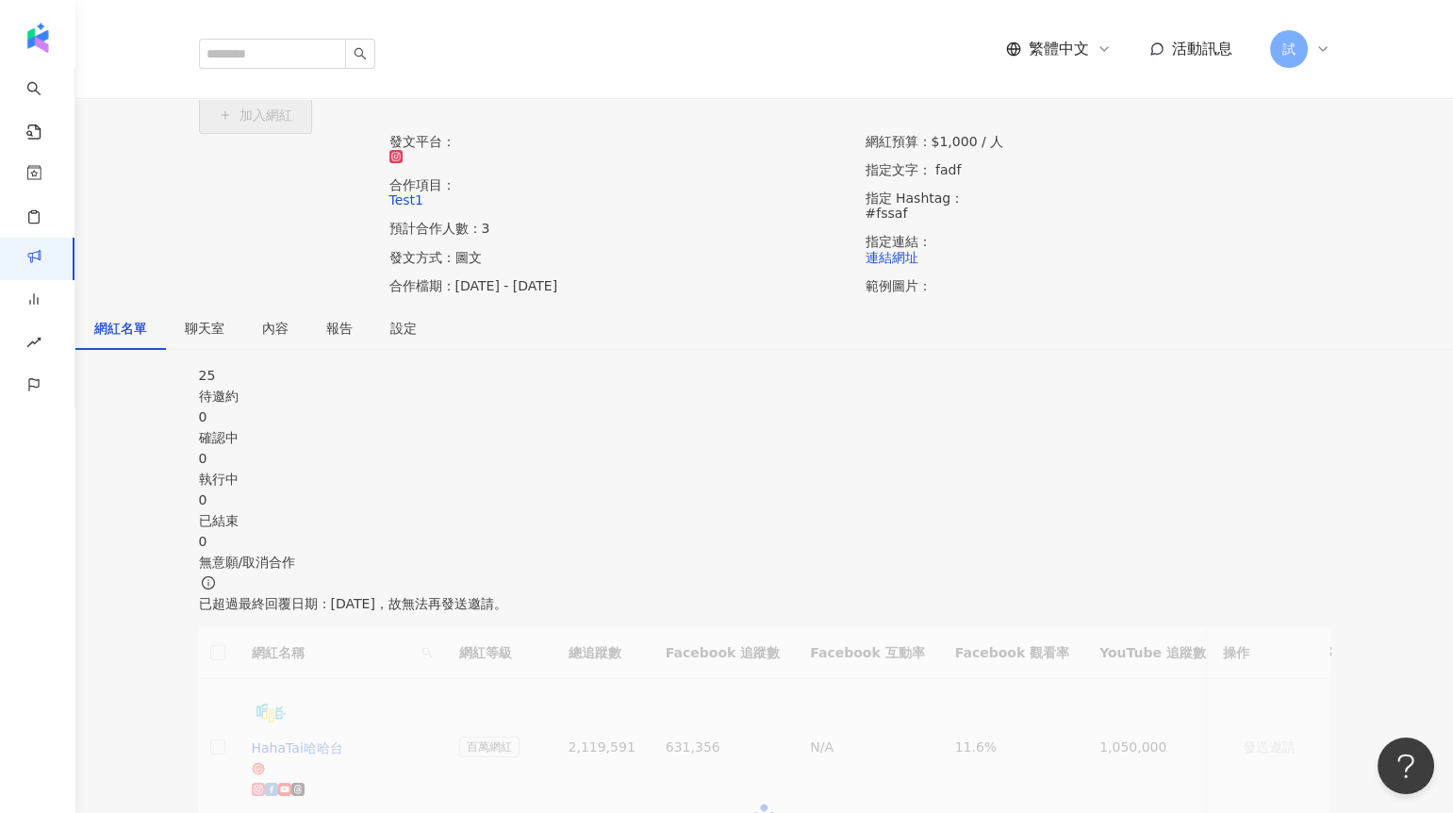
scroll to position [130, 0]
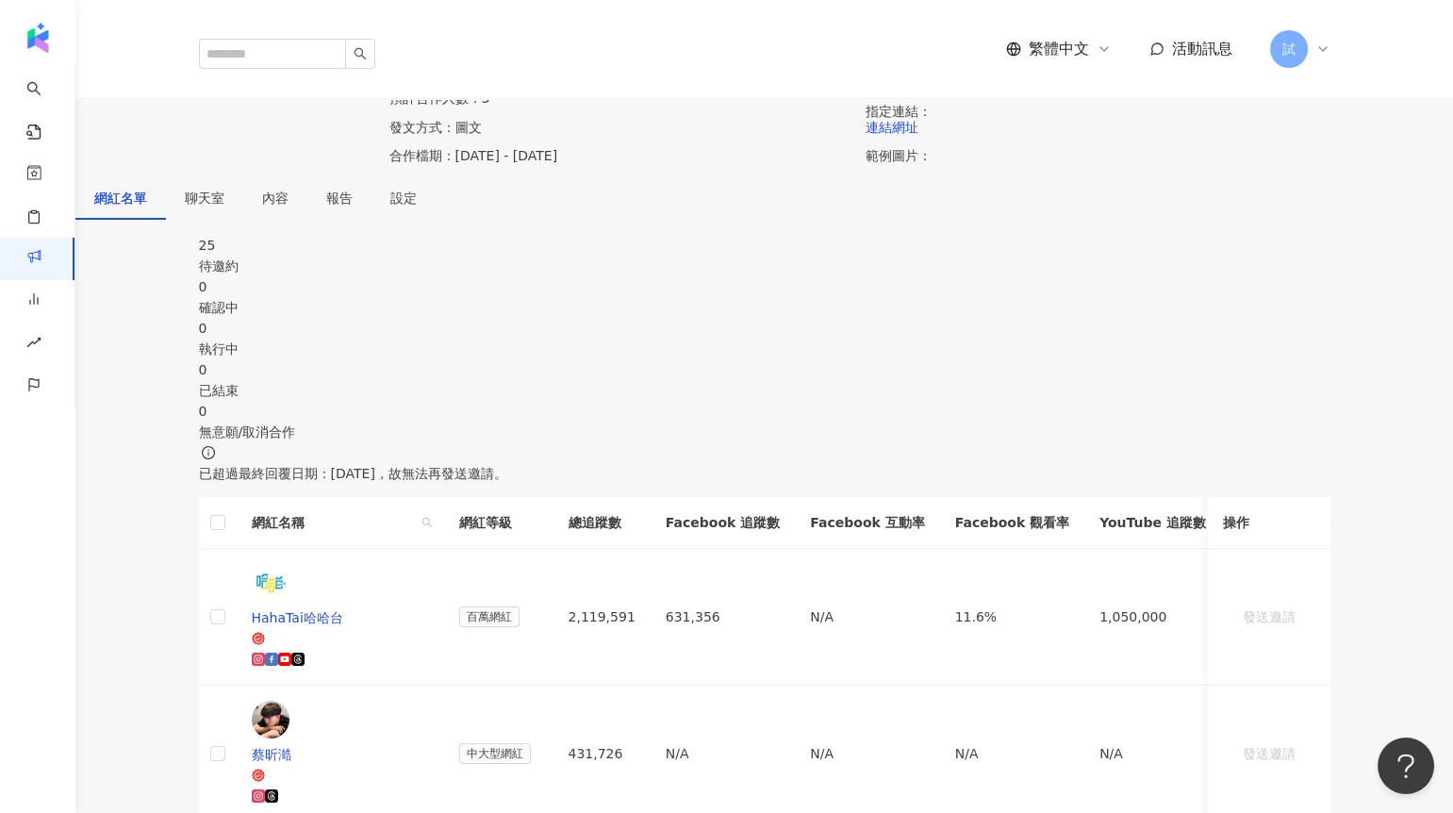
click at [224, 205] on span "聊天室" at bounding box center [205, 197] width 40 height 13
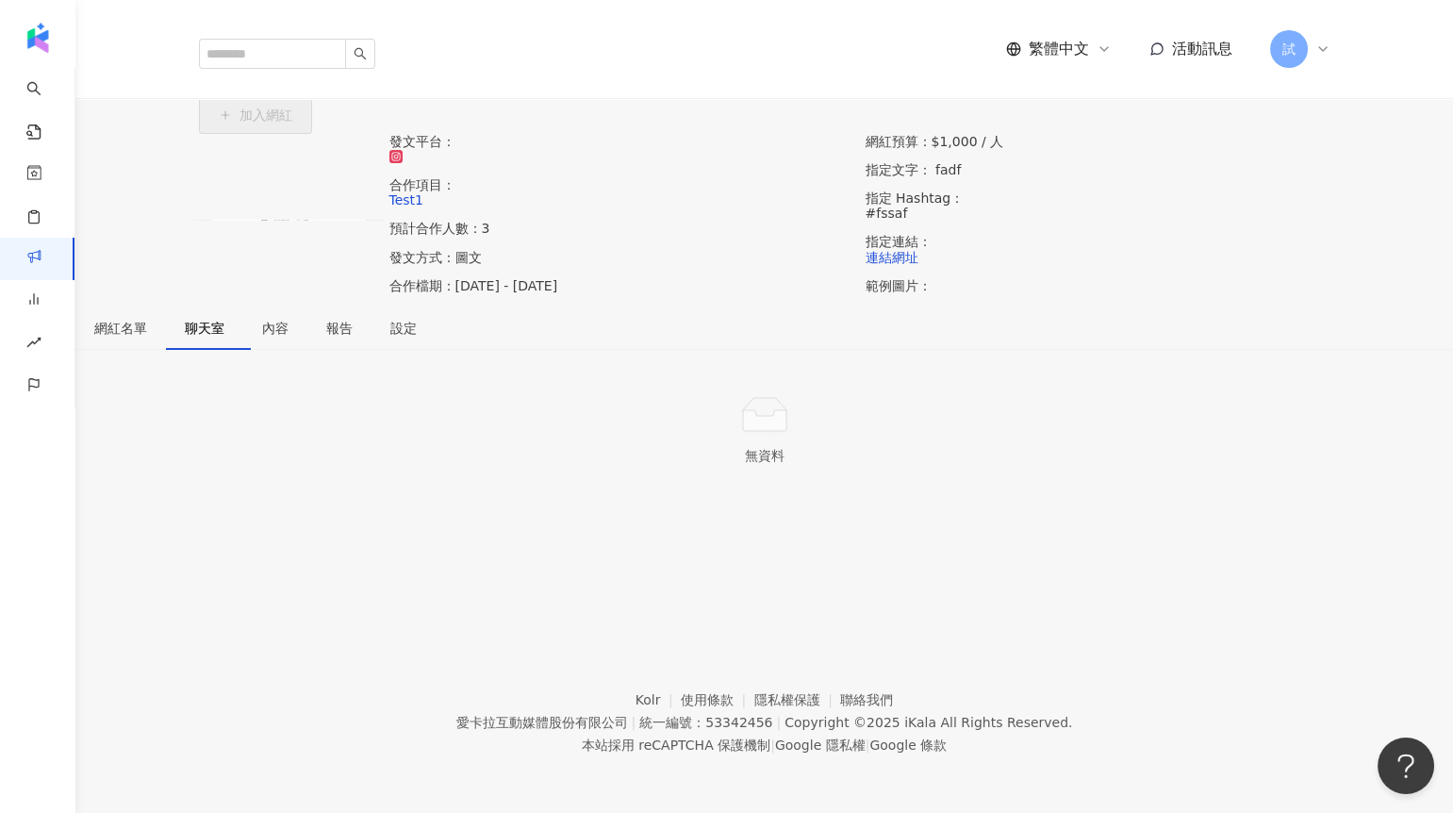
click at [230, 81] on link "活動列表" at bounding box center [225, 70] width 60 height 21
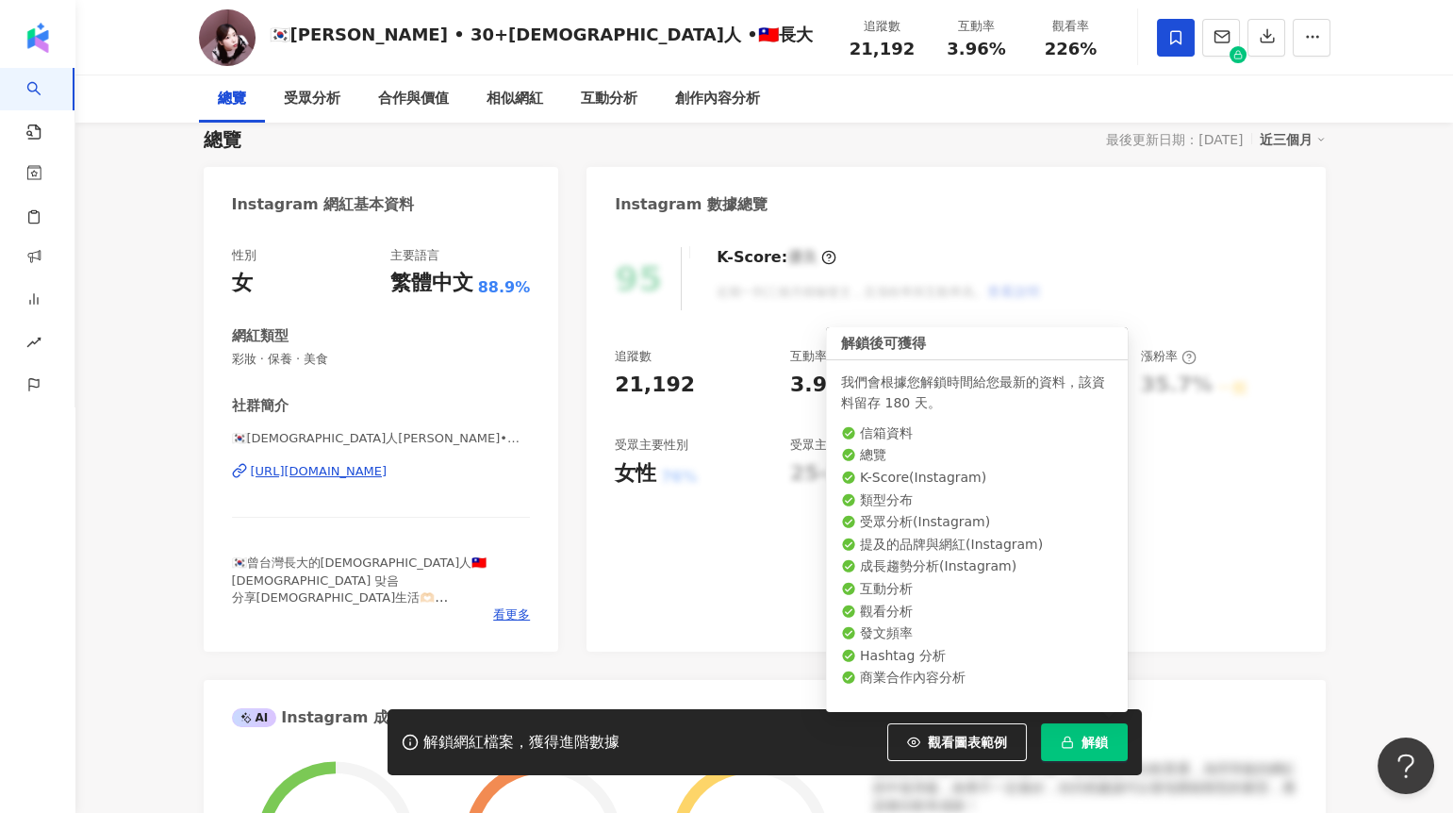
click at [1085, 745] on span "解鎖" at bounding box center [1094, 741] width 26 height 15
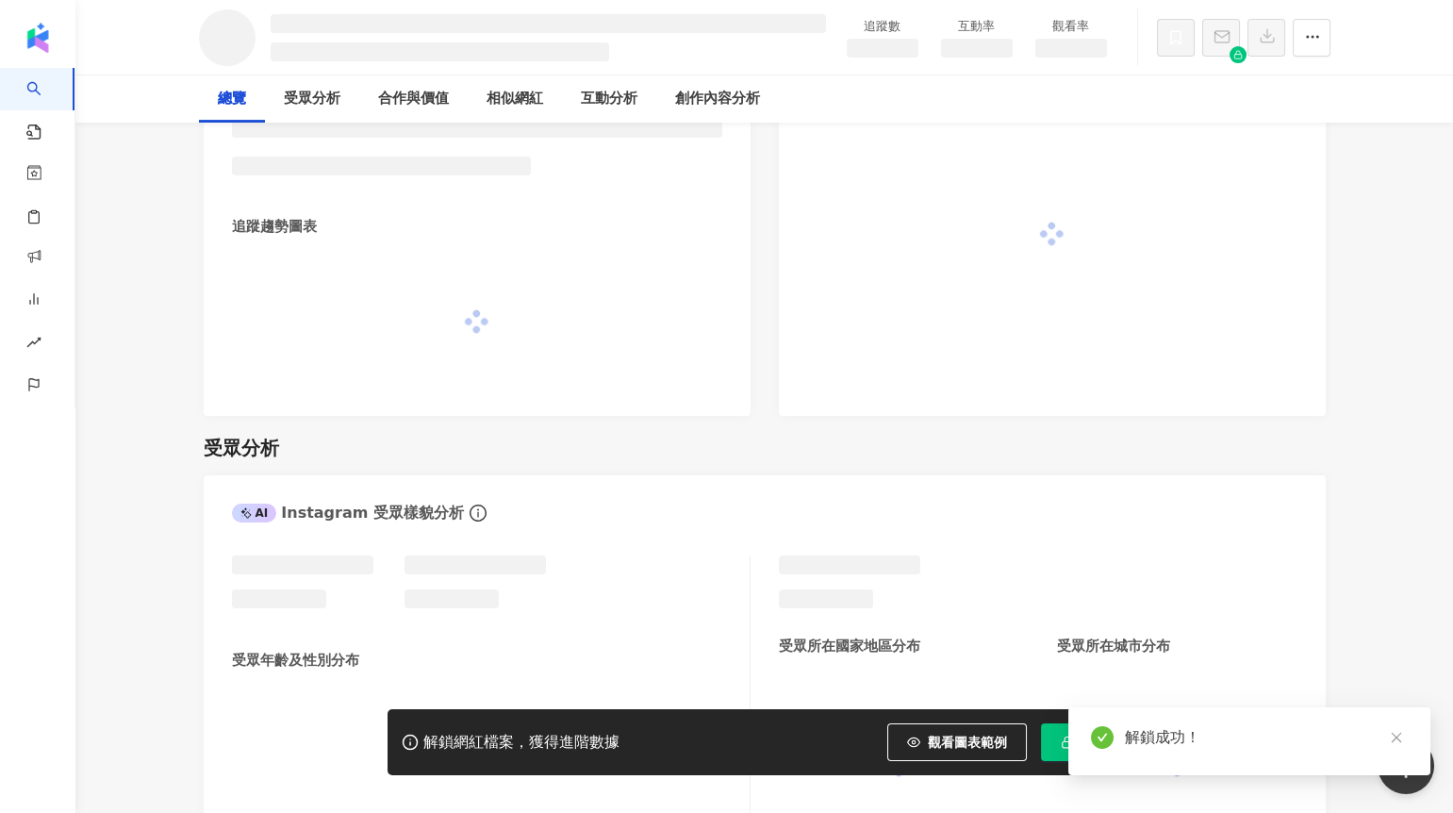
scroll to position [1147, 0]
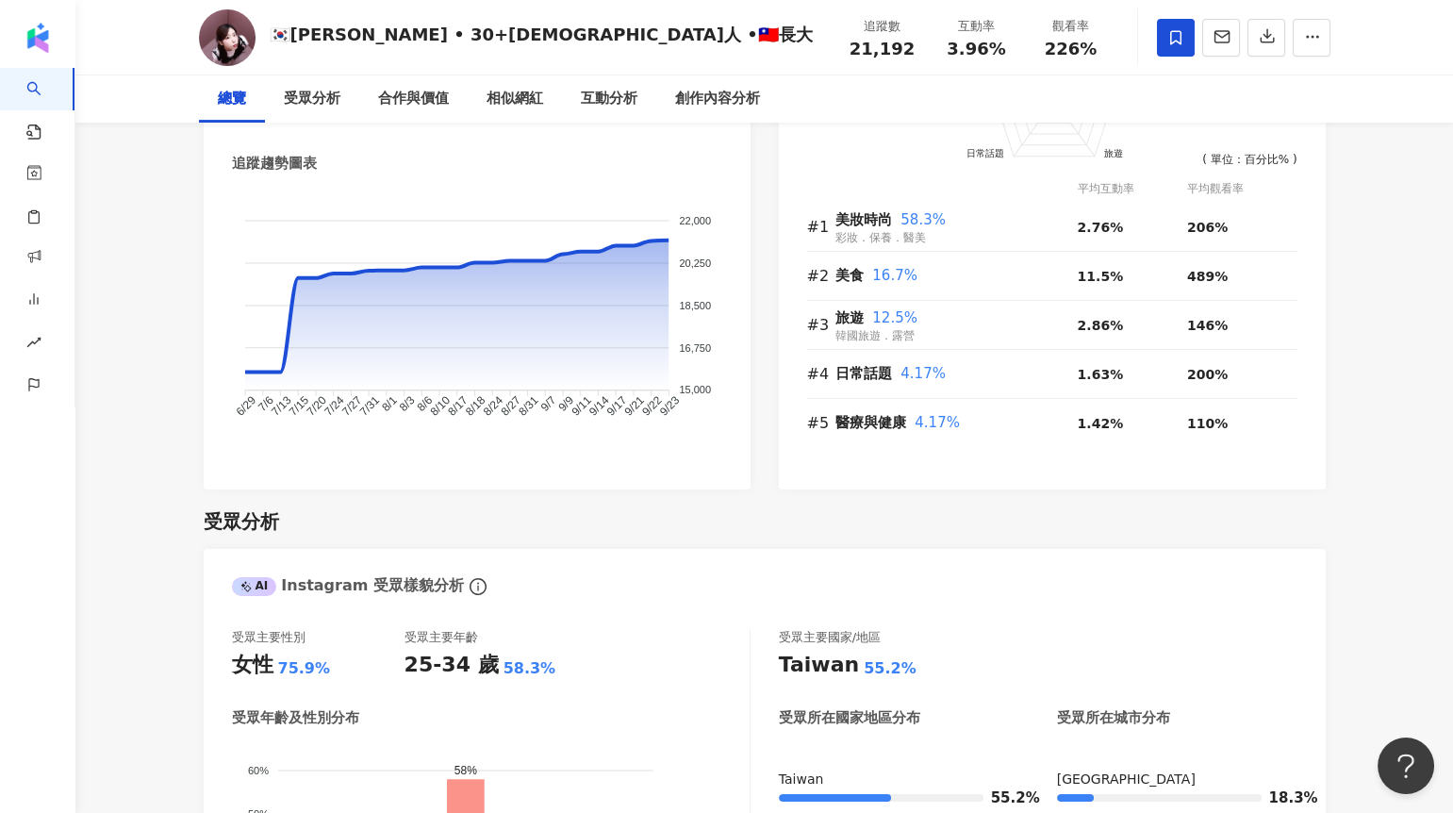
scroll to position [1004, 0]
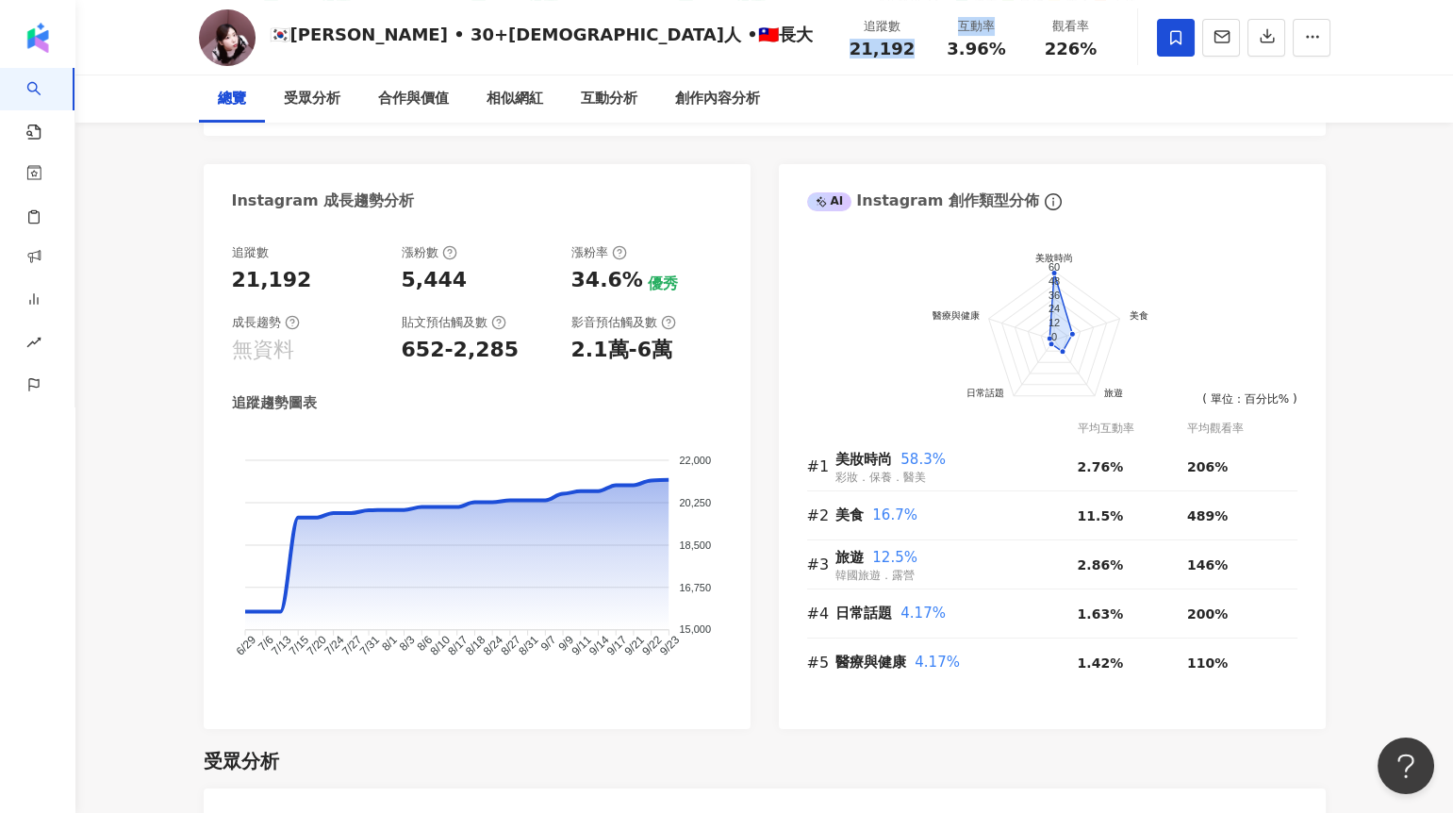
drag, startPoint x: 840, startPoint y: 55, endPoint x: 933, endPoint y: 50, distance: 93.4
click at [933, 50] on div "追蹤數 21,192 互動率 3.96% 觀看率 226%" at bounding box center [976, 37] width 283 height 56
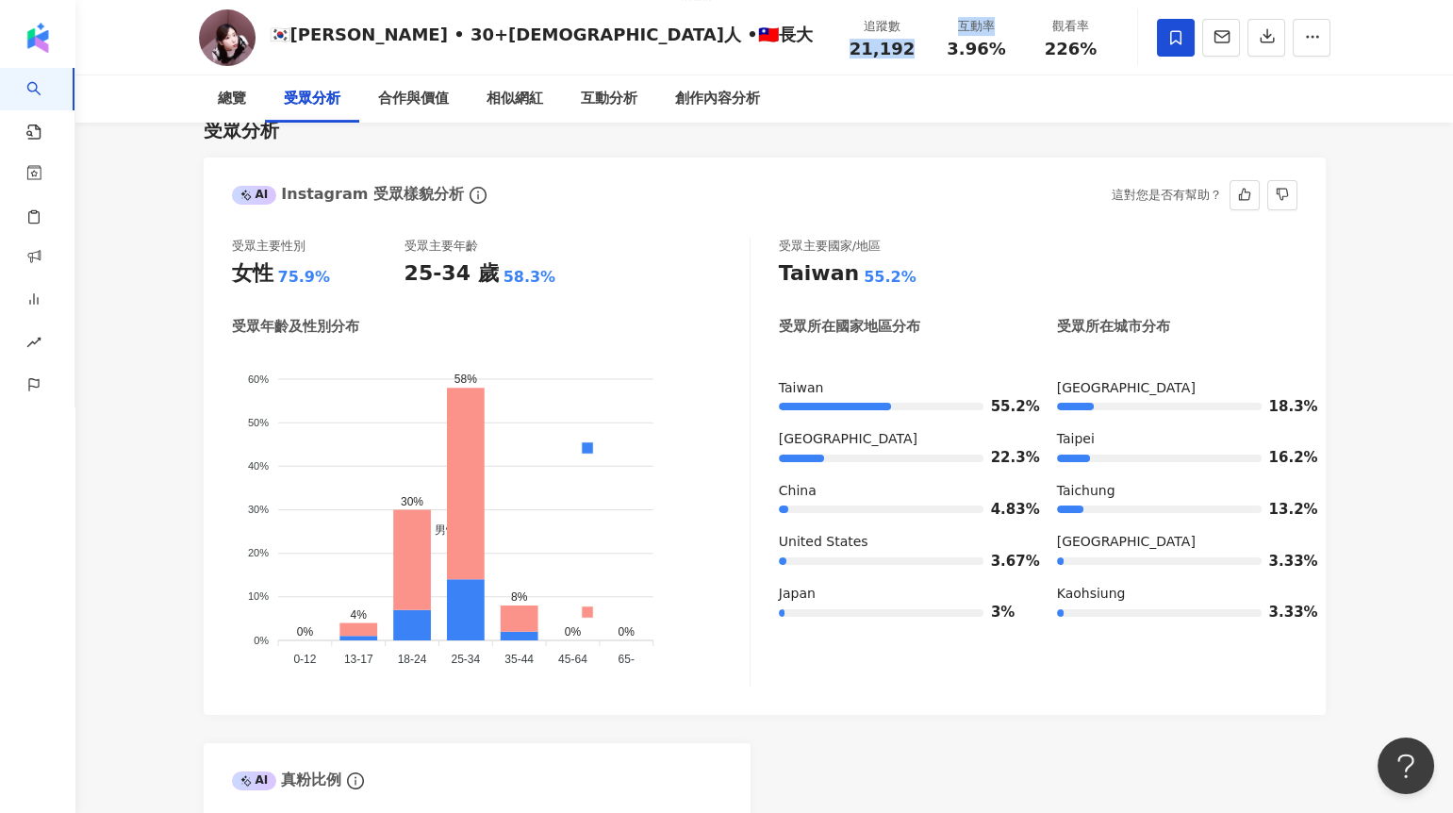
scroll to position [1632, 0]
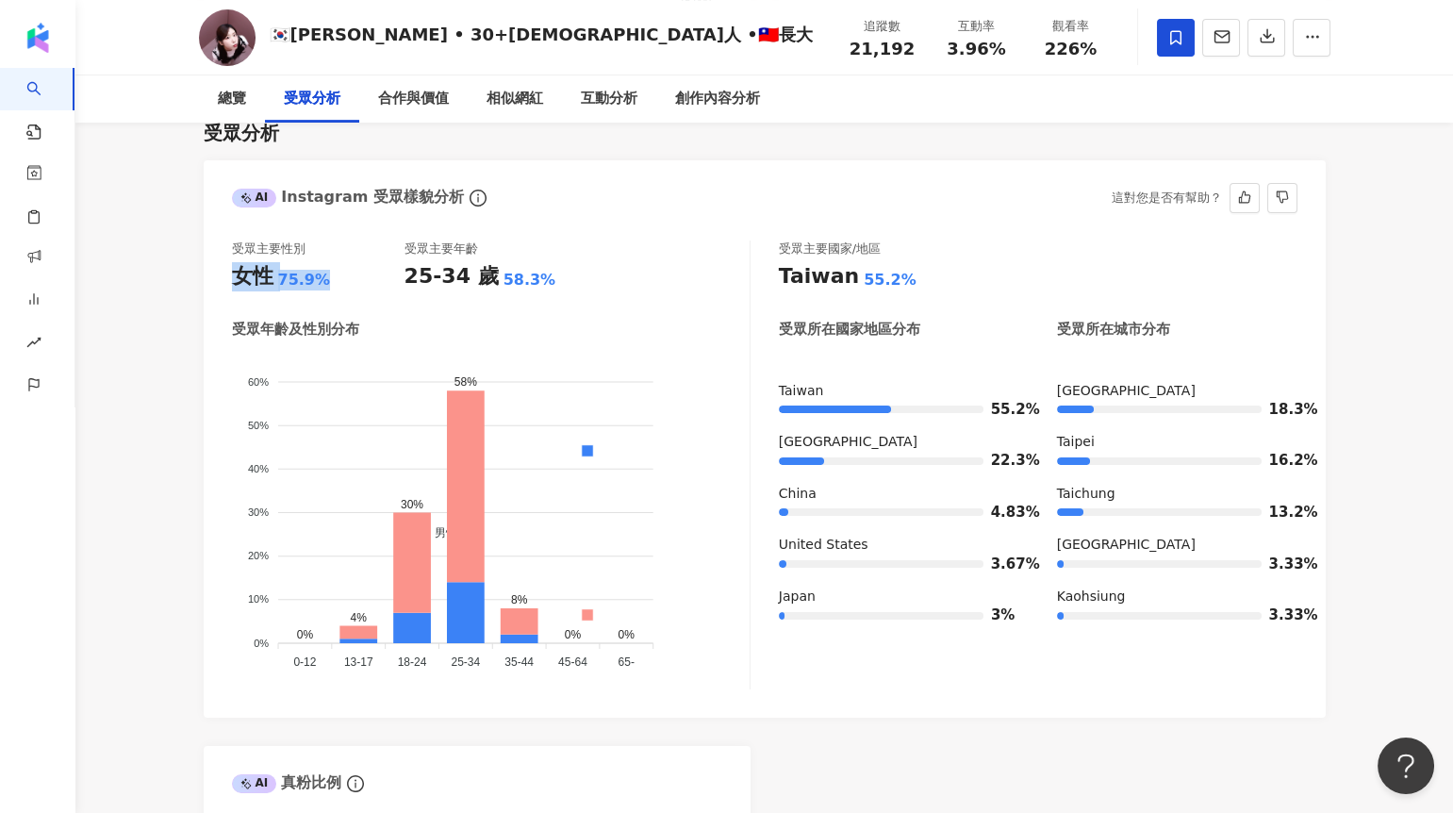
drag, startPoint x: 227, startPoint y: 272, endPoint x: 335, endPoint y: 281, distance: 107.8
click at [336, 283] on div "受眾主要性別 女性 75.9% 受眾主要年齡 25-34 歲 58.3% 受眾年齡及性別分布 男性 女性 60% 60% 50% 50% 40% 40% 30…" at bounding box center [765, 470] width 1122 height 496
drag, startPoint x: 402, startPoint y: 271, endPoint x: 546, endPoint y: 280, distance: 144.5
click at [546, 280] on div "25-34 歲 58.3%" at bounding box center [490, 276] width 173 height 29
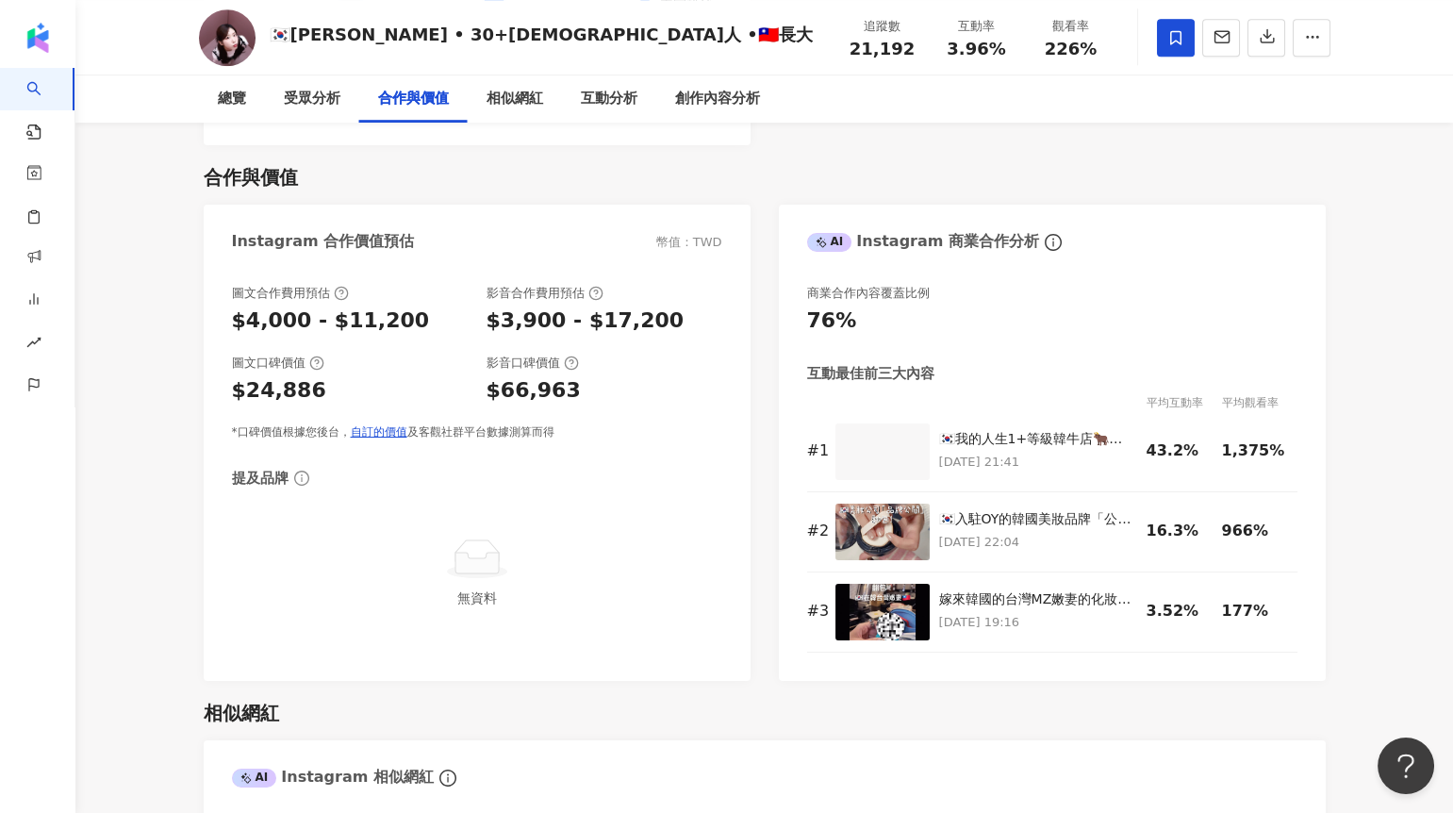
scroll to position [2530, 0]
drag, startPoint x: 836, startPoint y: 46, endPoint x: 929, endPoint y: 51, distance: 93.4
click at [929, 51] on div "追蹤數 21,192 互動率 3.96% 觀看率 226%" at bounding box center [976, 37] width 283 height 56
click at [925, 49] on div "追蹤數 21,192" at bounding box center [882, 37] width 94 height 41
drag, startPoint x: 918, startPoint y: 46, endPoint x: 842, endPoint y: 47, distance: 76.4
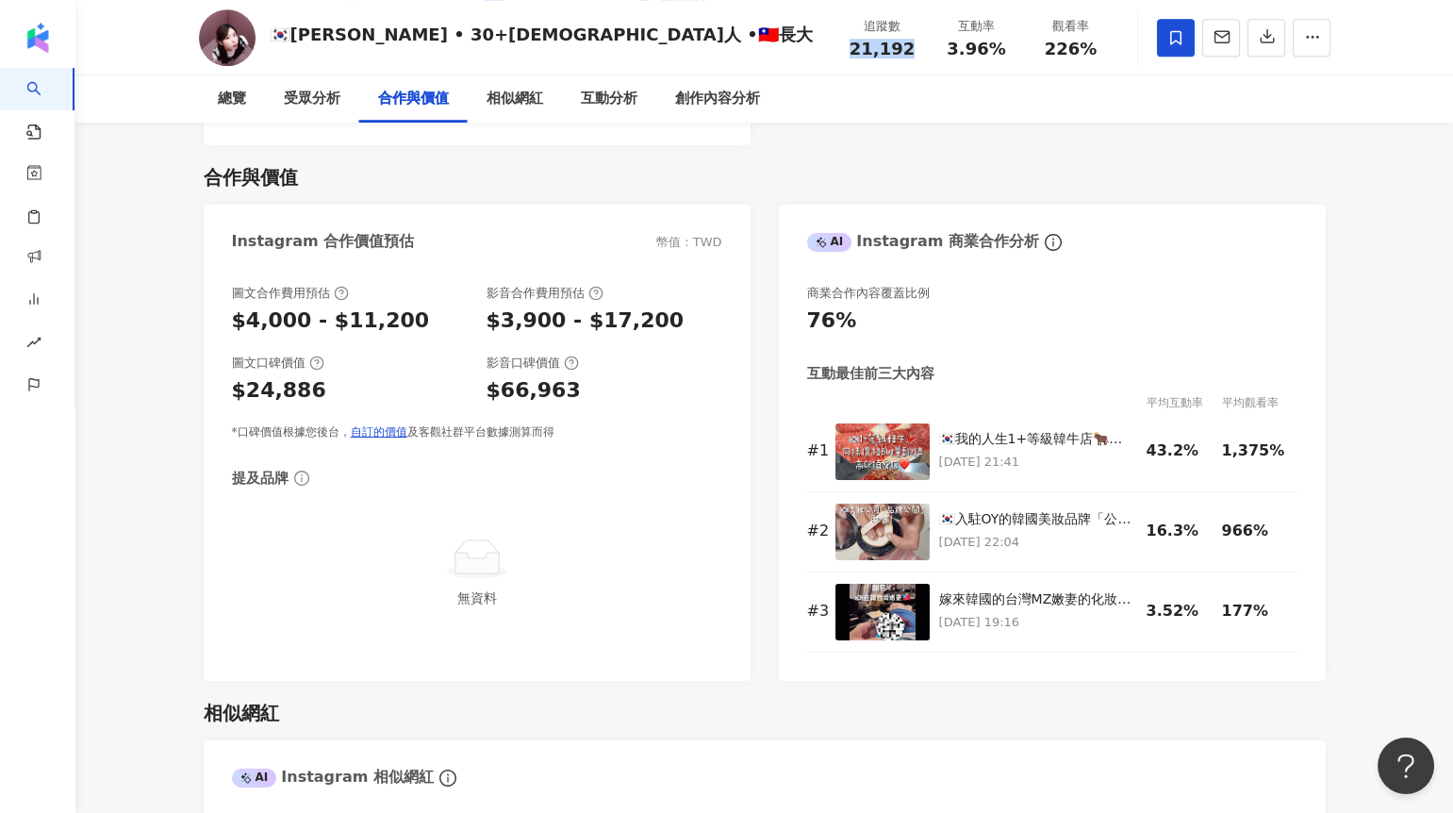
click at [842, 47] on div "追蹤數 21,192" at bounding box center [882, 37] width 94 height 41
drag, startPoint x: 497, startPoint y: 327, endPoint x: 553, endPoint y: 326, distance: 56.6
click at [553, 327] on div "$3,900 - $17,200" at bounding box center [585, 320] width 198 height 29
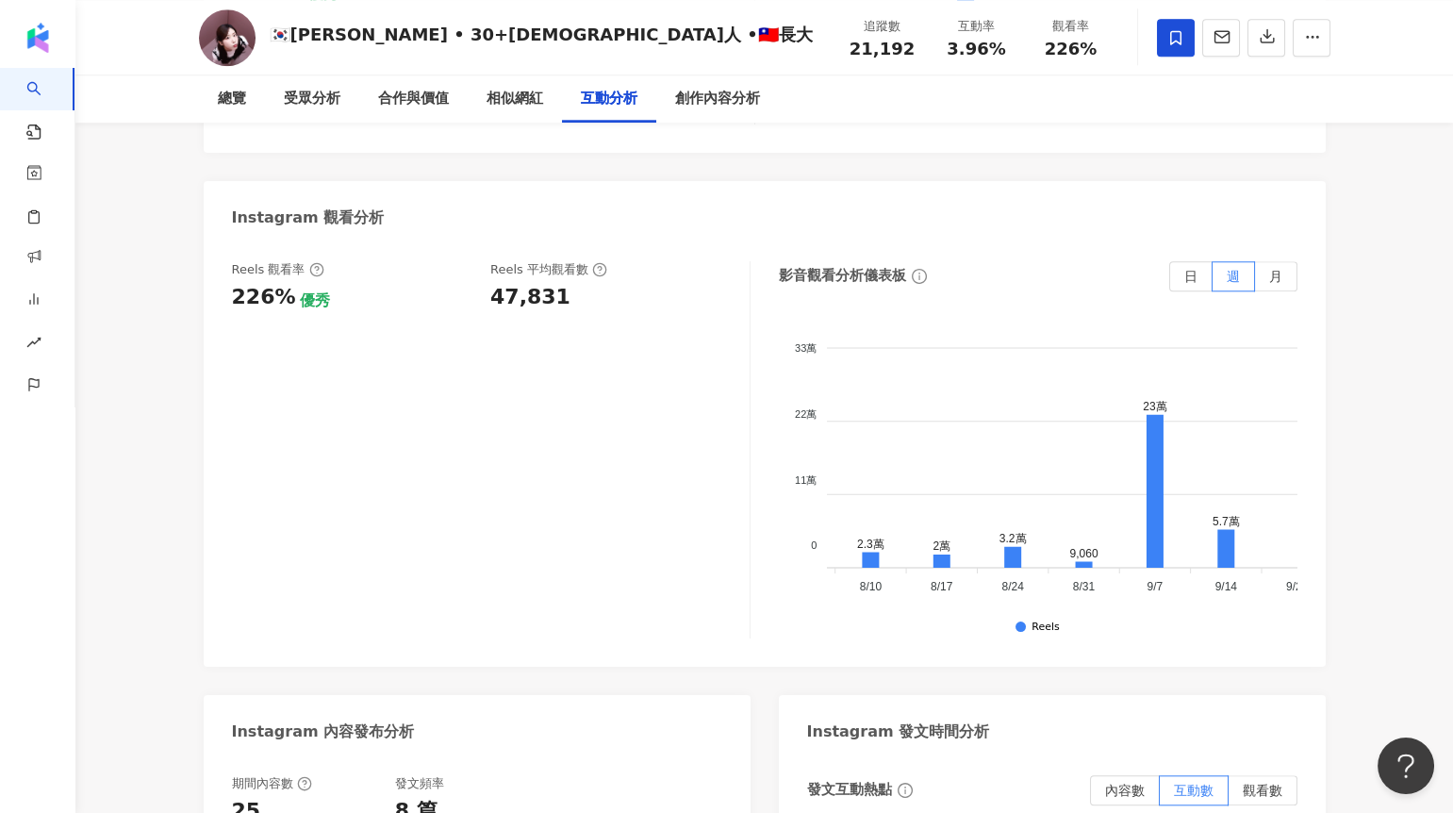
scroll to position [0, 567]
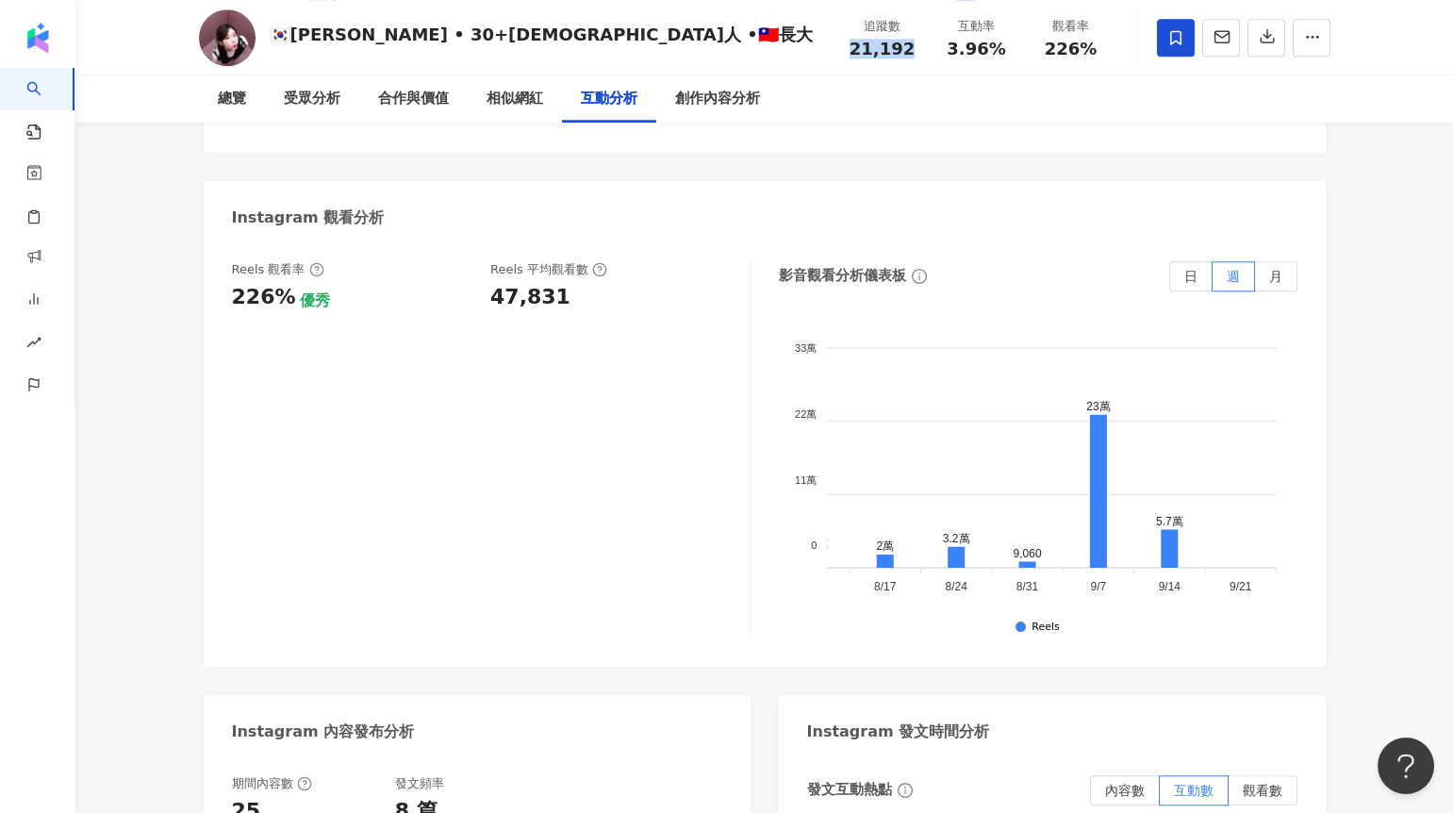
drag, startPoint x: 853, startPoint y: 50, endPoint x: 927, endPoint y: 51, distance: 73.5
click at [927, 51] on div "追蹤數 21,192" at bounding box center [882, 37] width 94 height 41
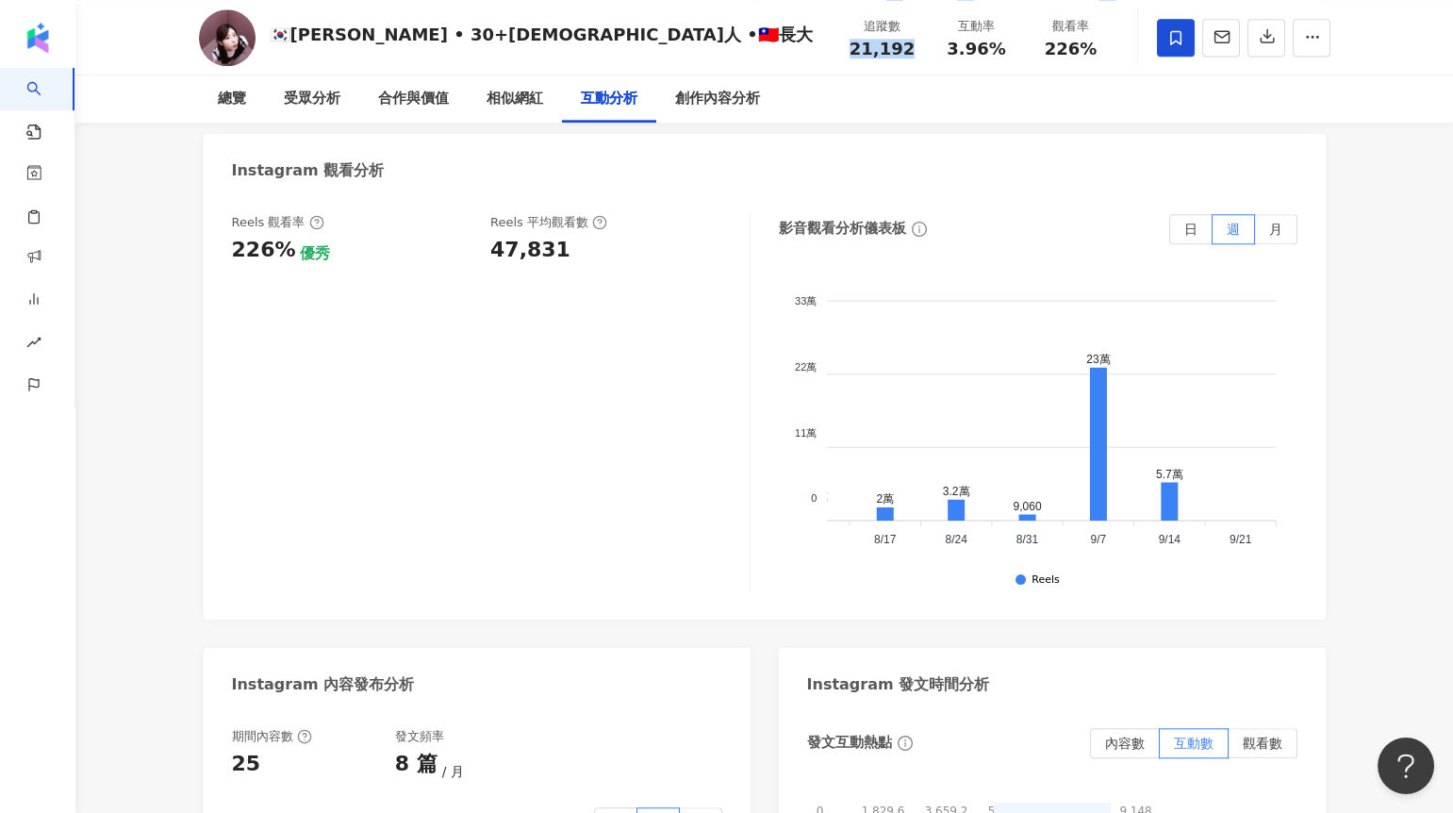
scroll to position [4299, 0]
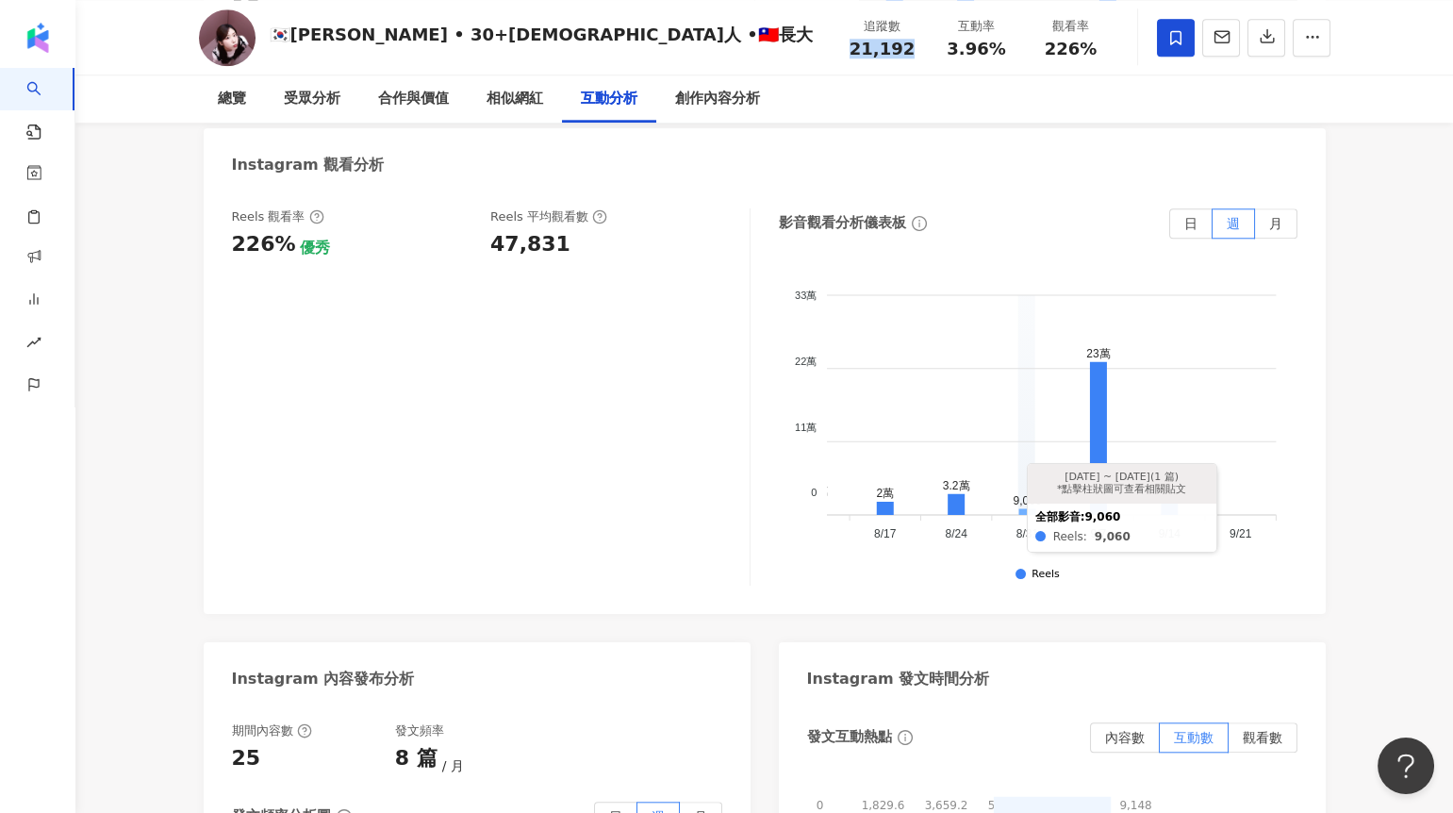
click at [1027, 511] on icon at bounding box center [1026, 511] width 17 height 6
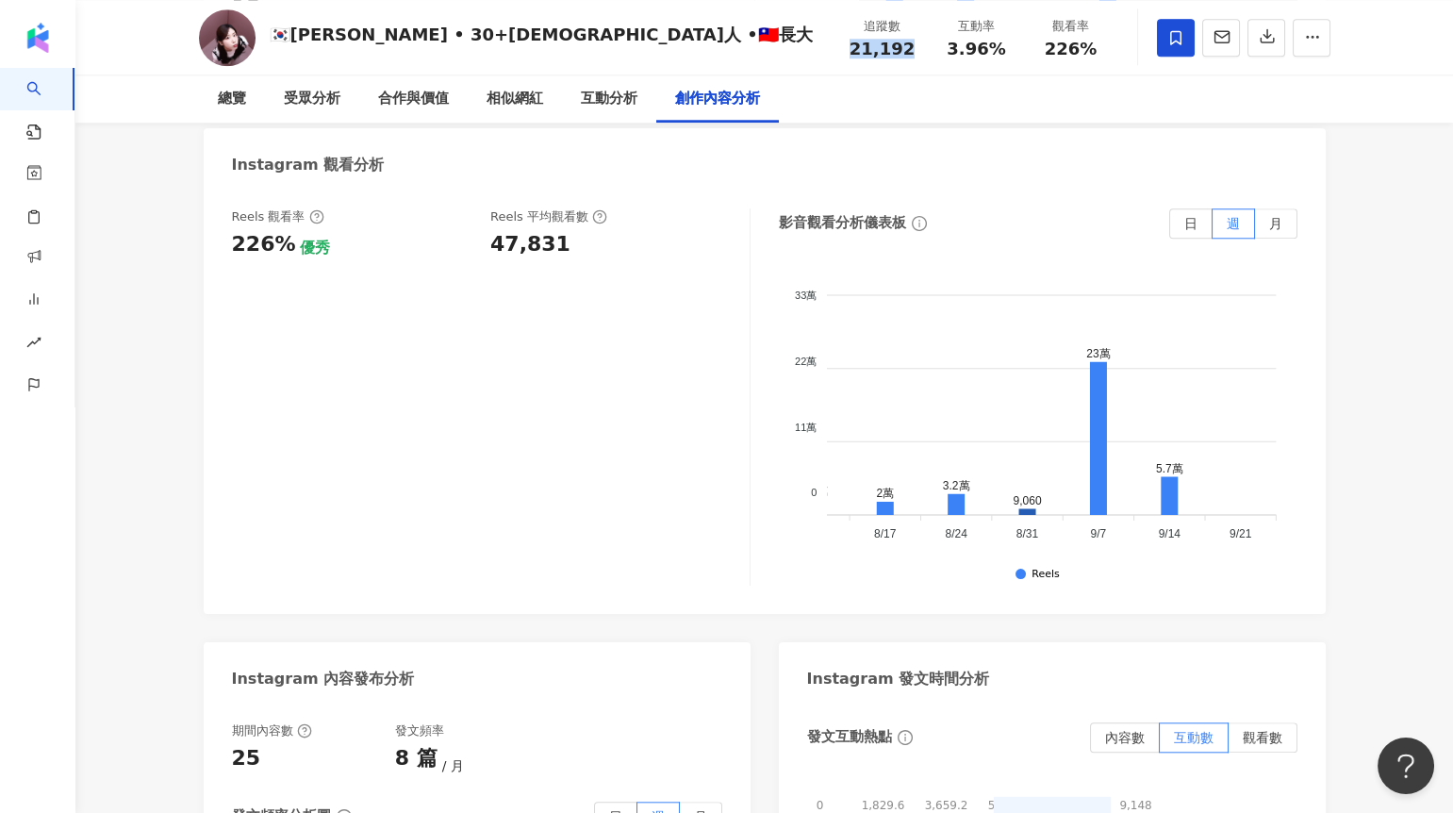
scroll to position [5811, 0]
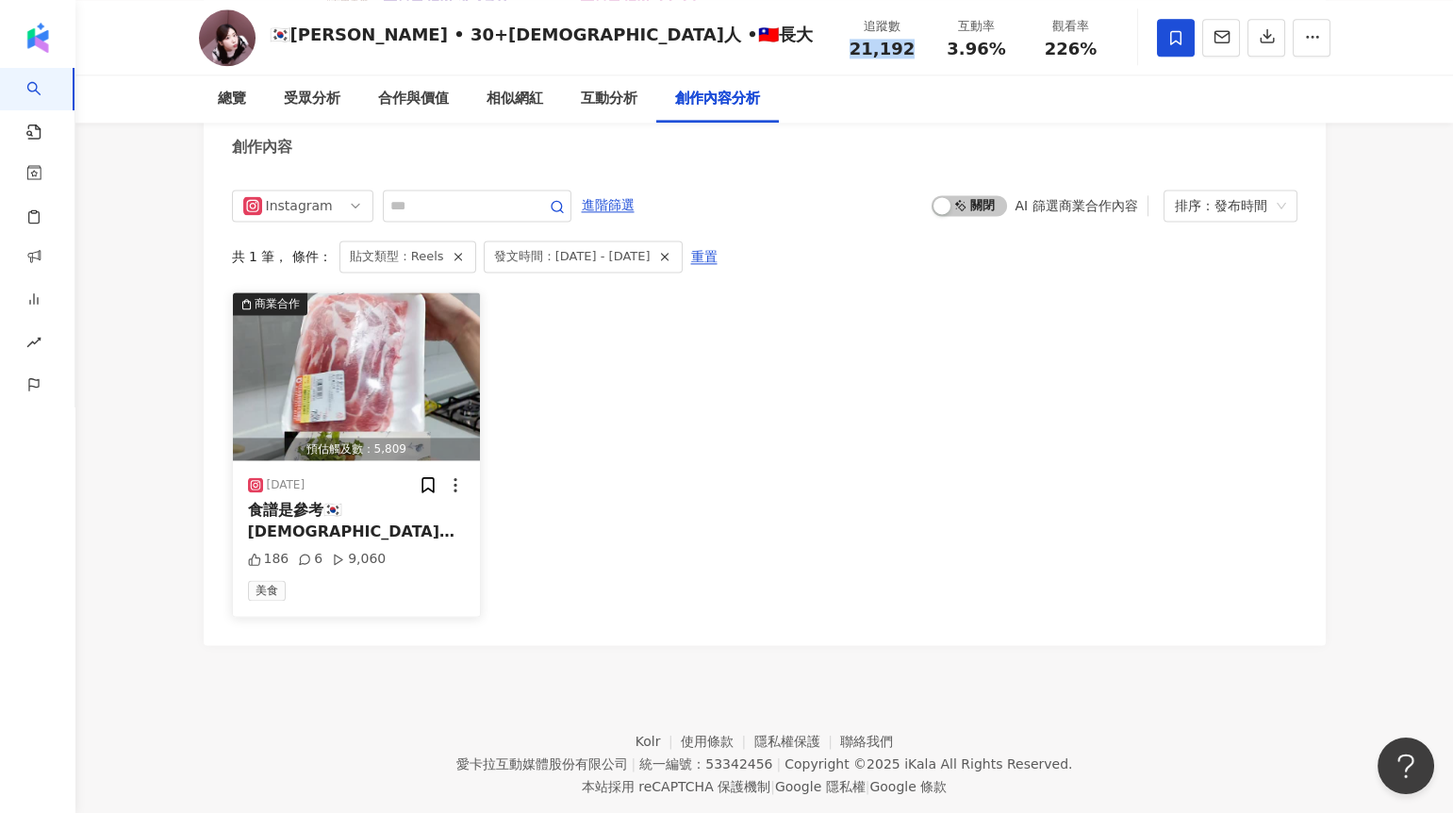
click at [339, 393] on img "button" at bounding box center [357, 376] width 248 height 168
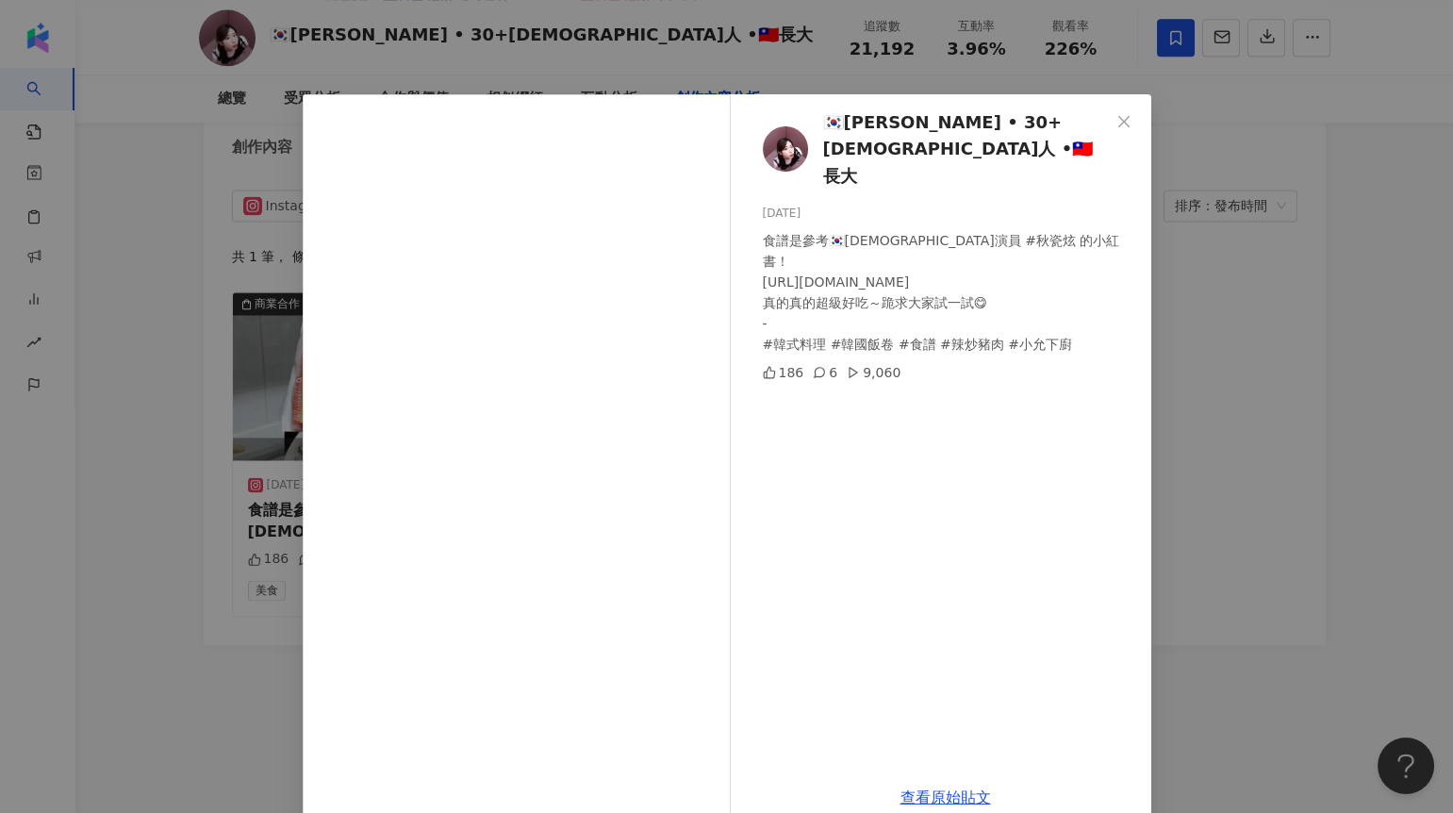
click at [1234, 351] on div "🇰🇷小允 • 30+韓國人 •🇹🇼長大 2025/9/3 食譜是參考🇰🇷韓國演員 #秋瓷炫 的小紅書！ http://xhslink.com/n/47Kvoo…" at bounding box center [726, 406] width 1453 height 813
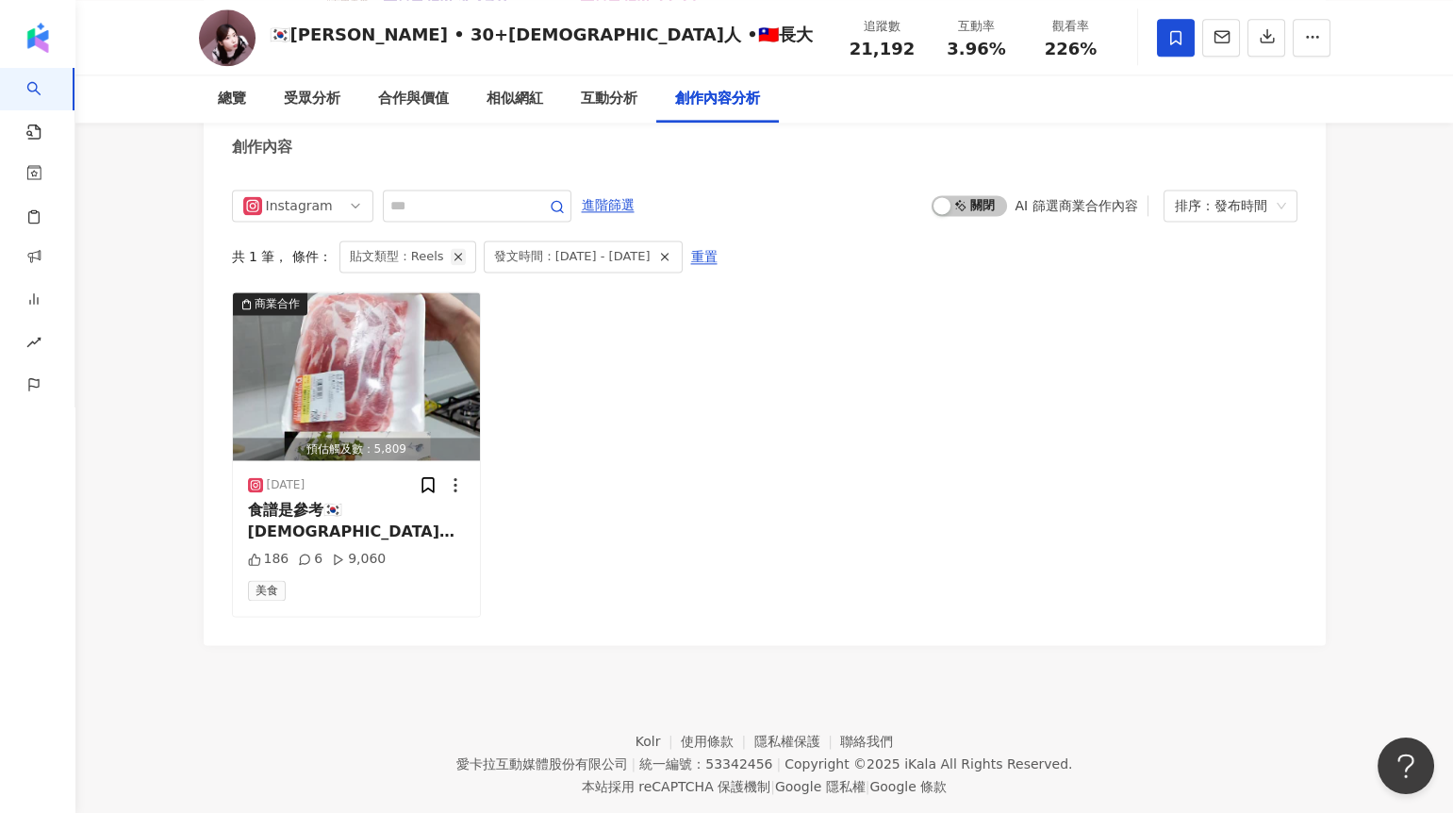
click at [458, 263] on icon "button" at bounding box center [458, 256] width 13 height 13
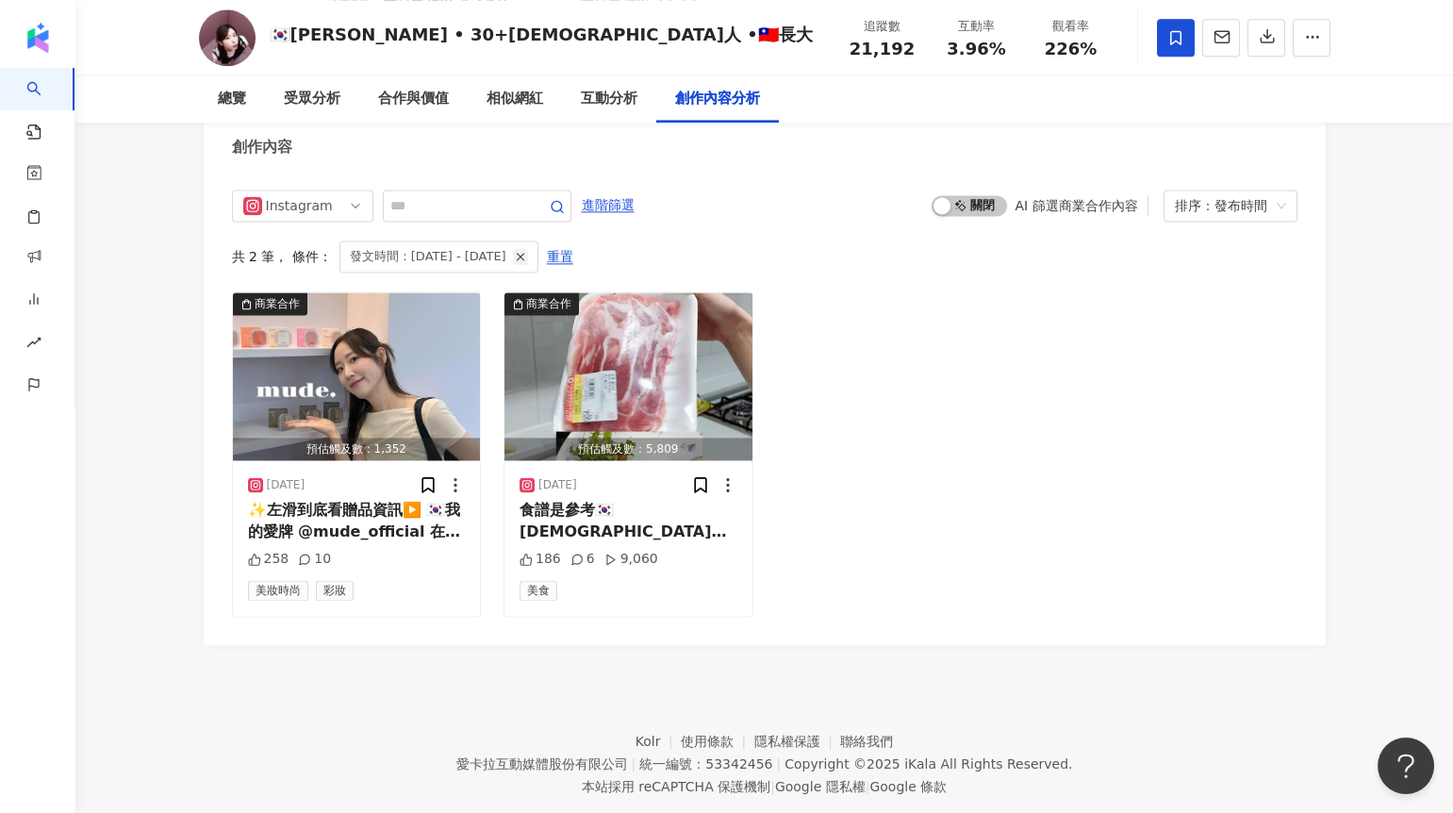
click at [523, 260] on line "button" at bounding box center [520, 257] width 7 height 7
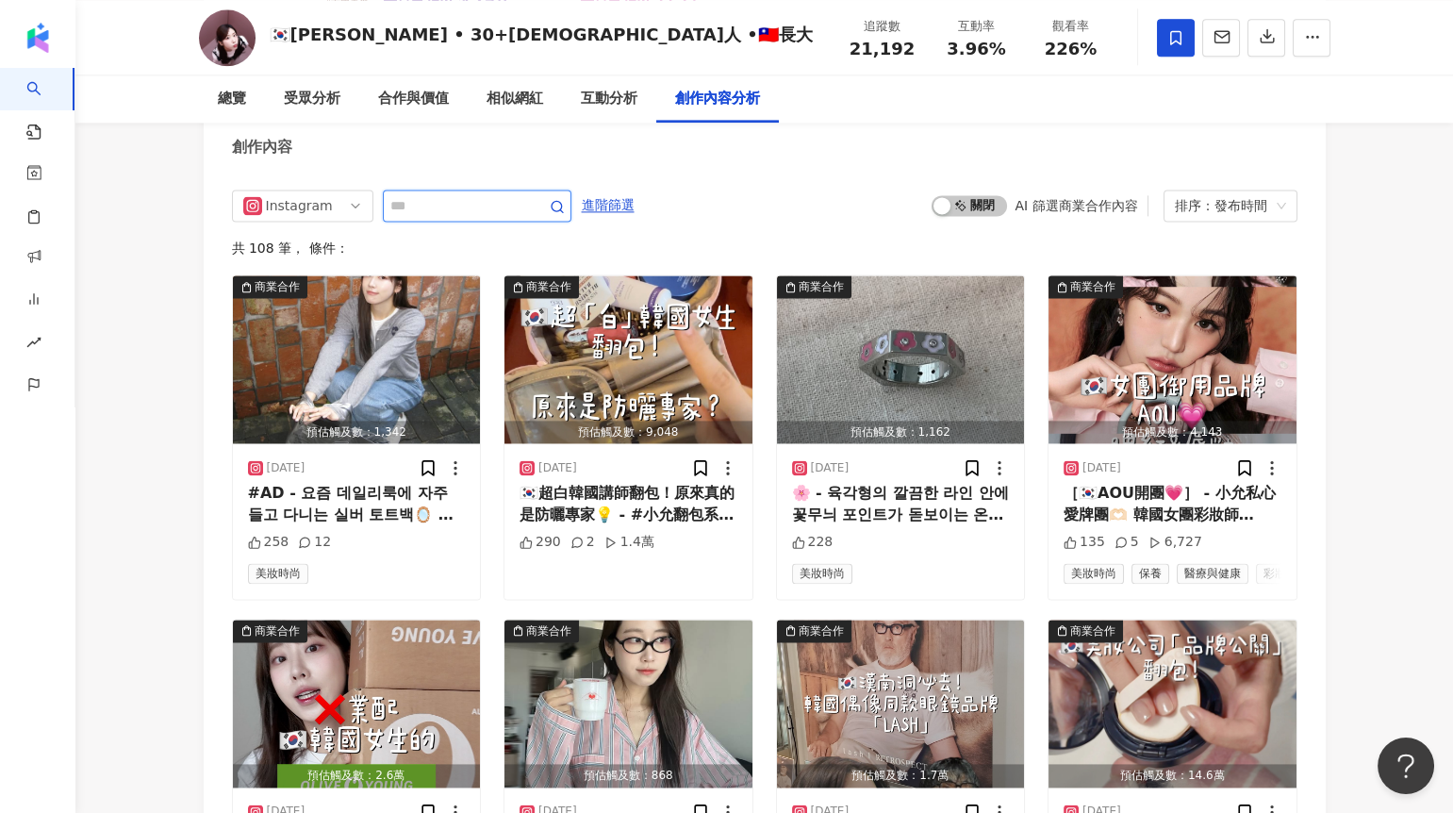
click at [483, 216] on input "text" at bounding box center [456, 205] width 132 height 23
type input "*"
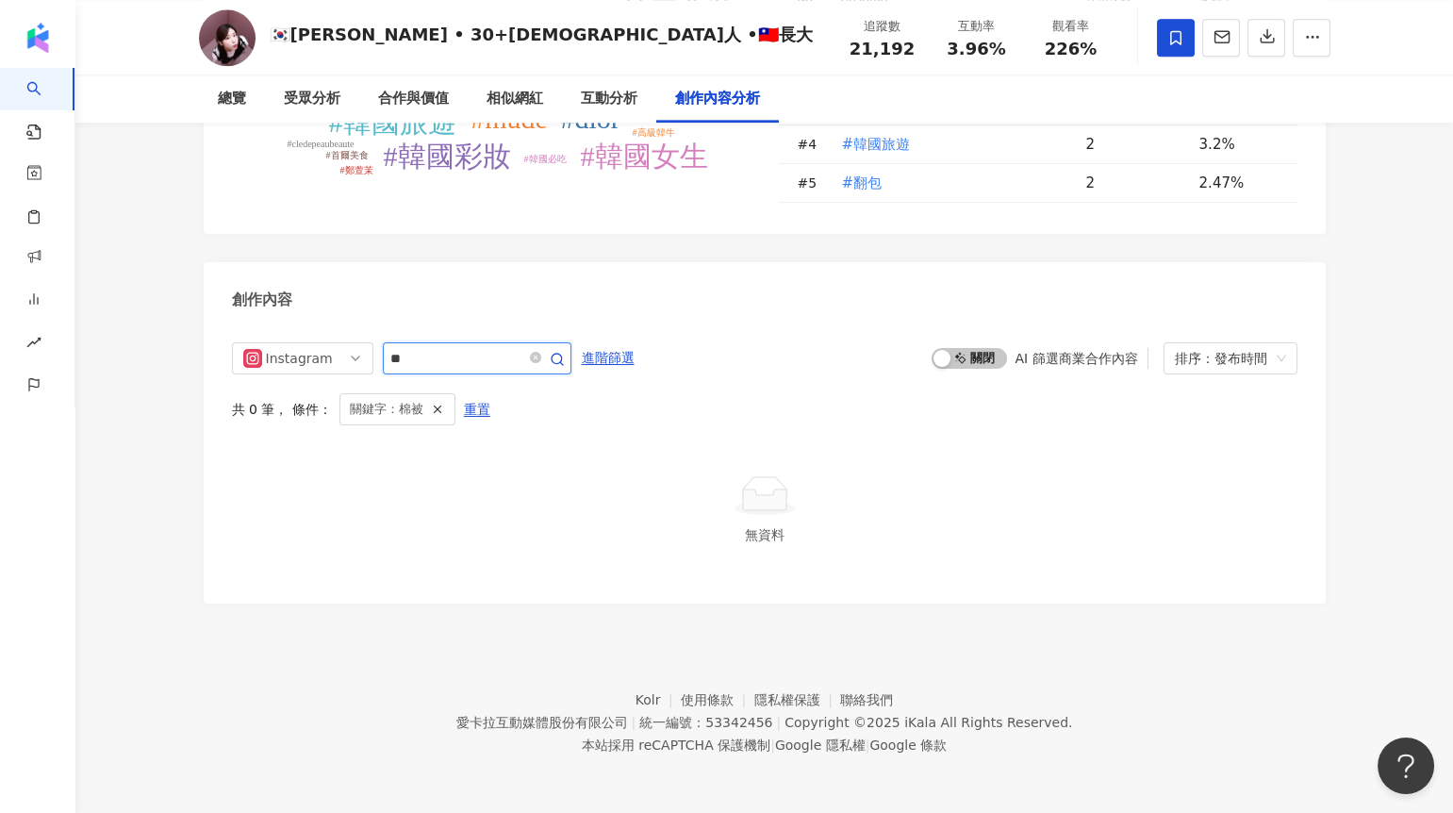
scroll to position [5672, 0]
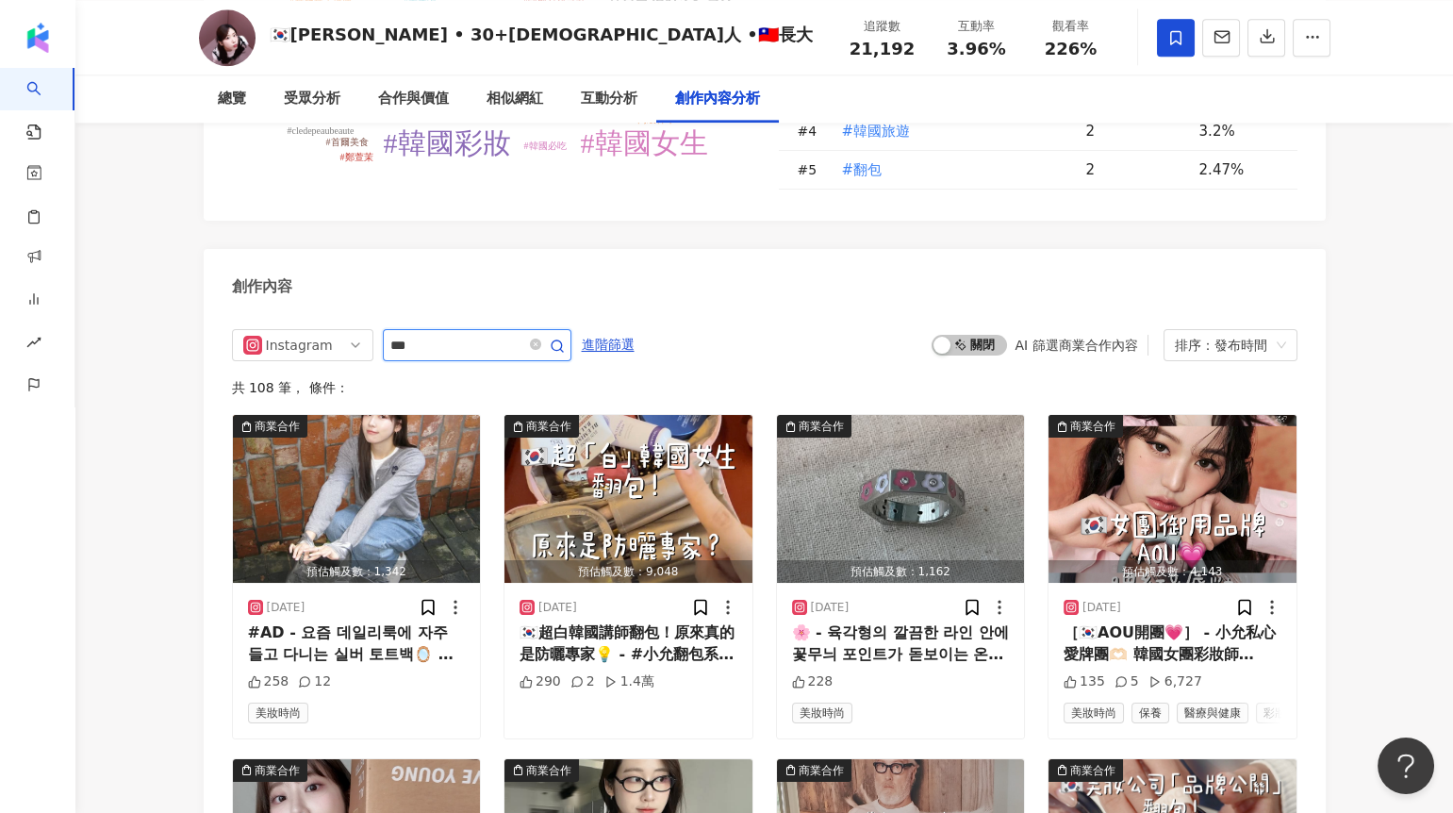
scroll to position [5811, 0]
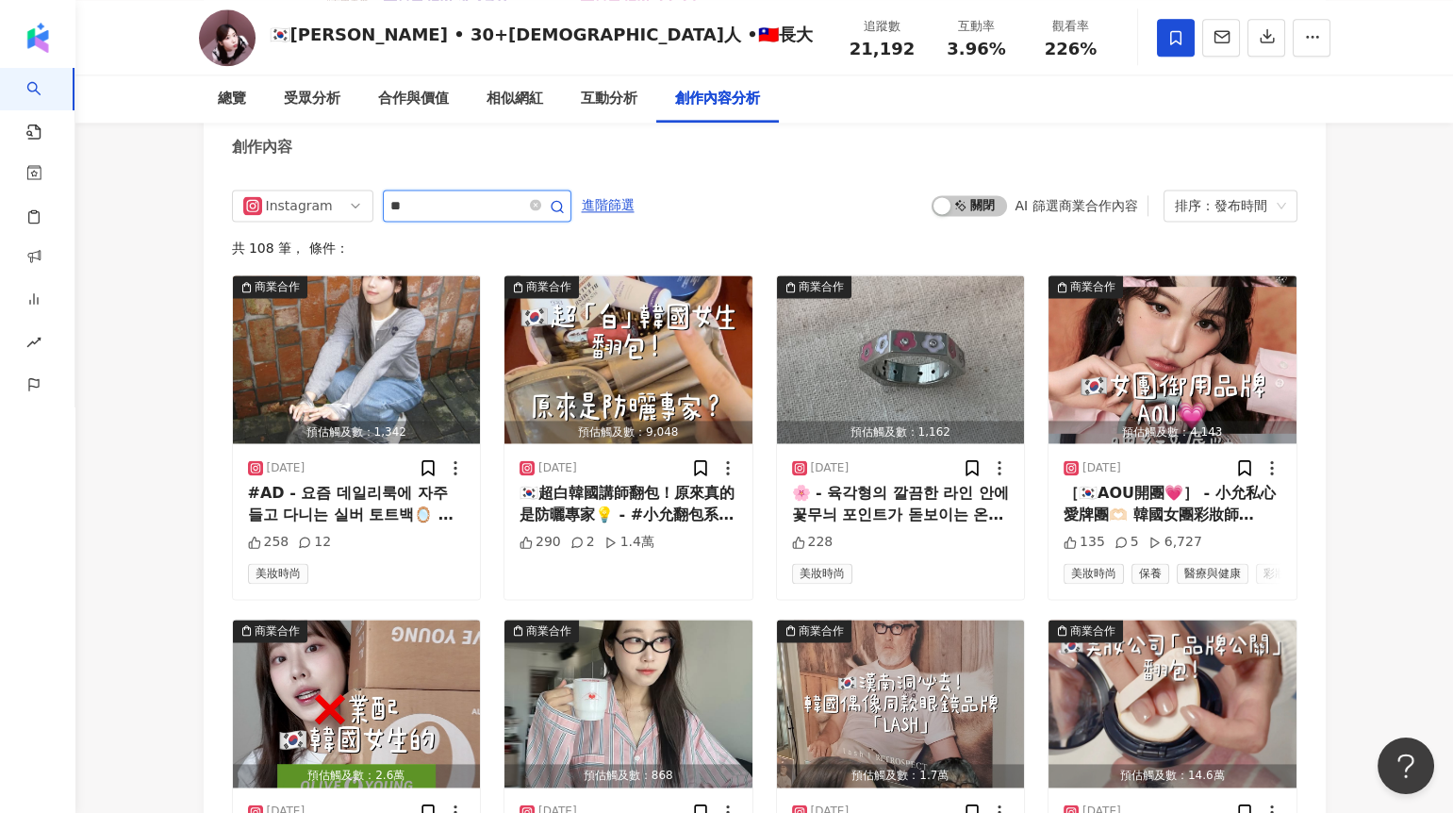
type input "*"
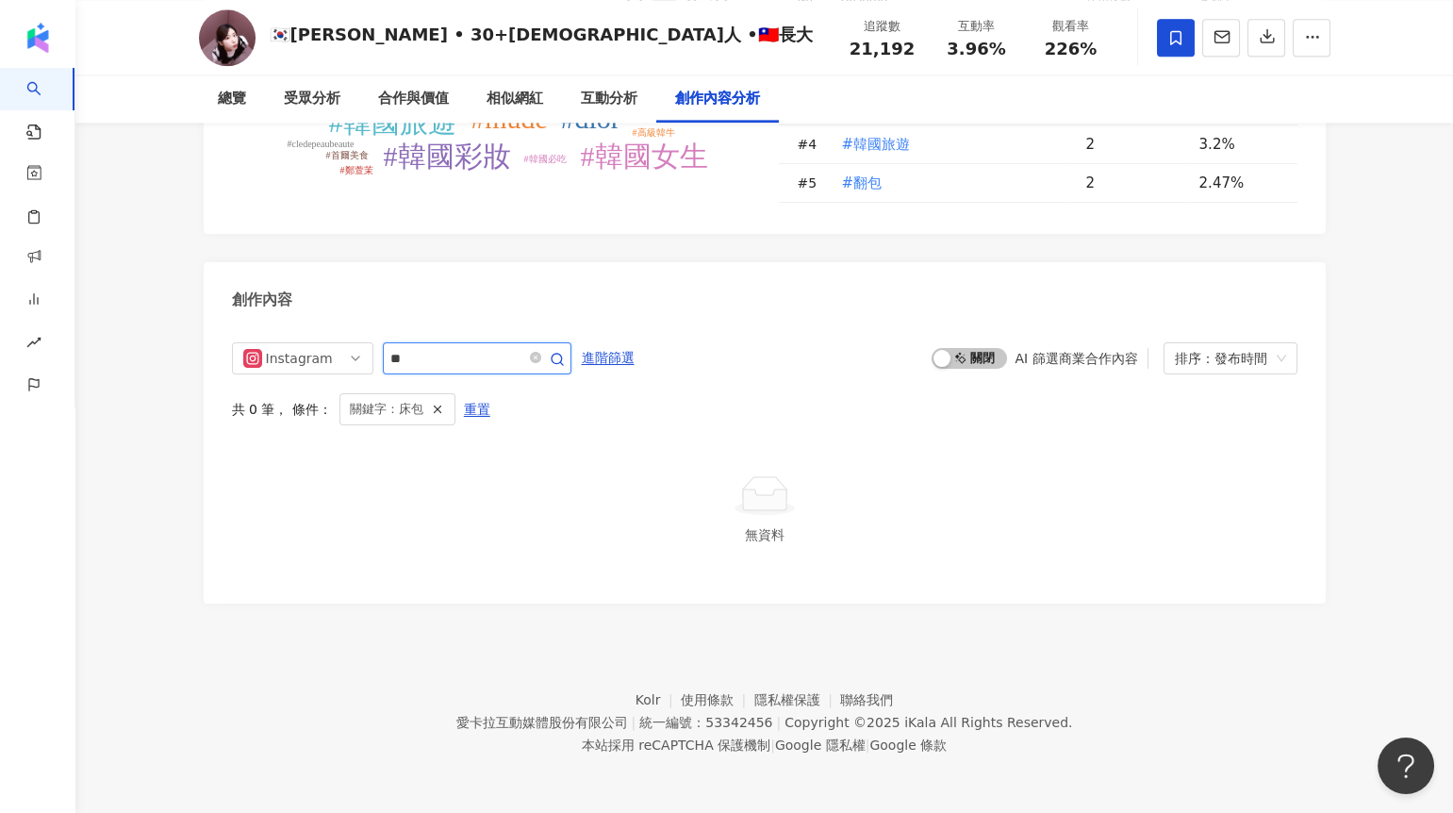
scroll to position [5672, 0]
type input "*"
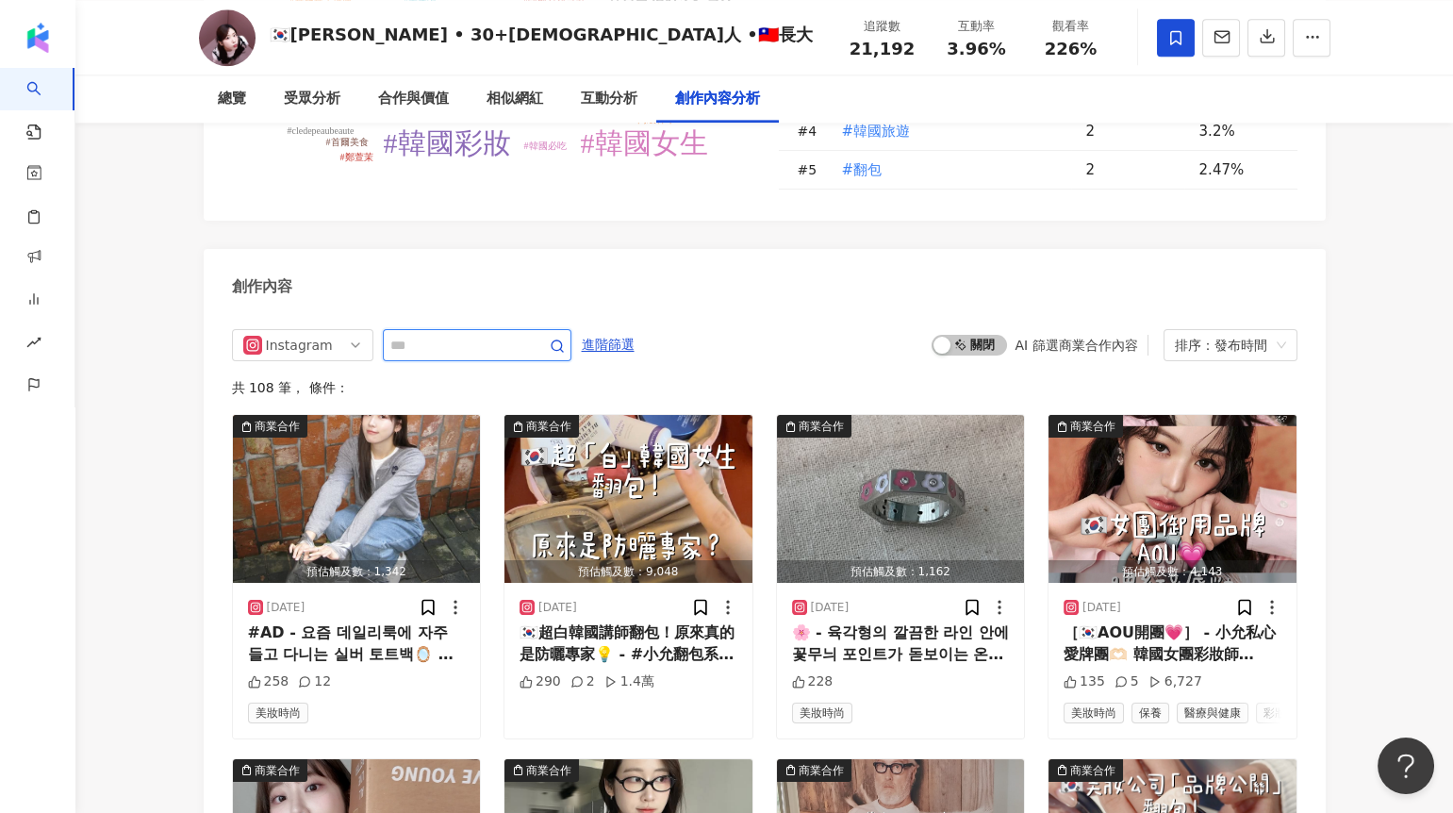
scroll to position [5811, 0]
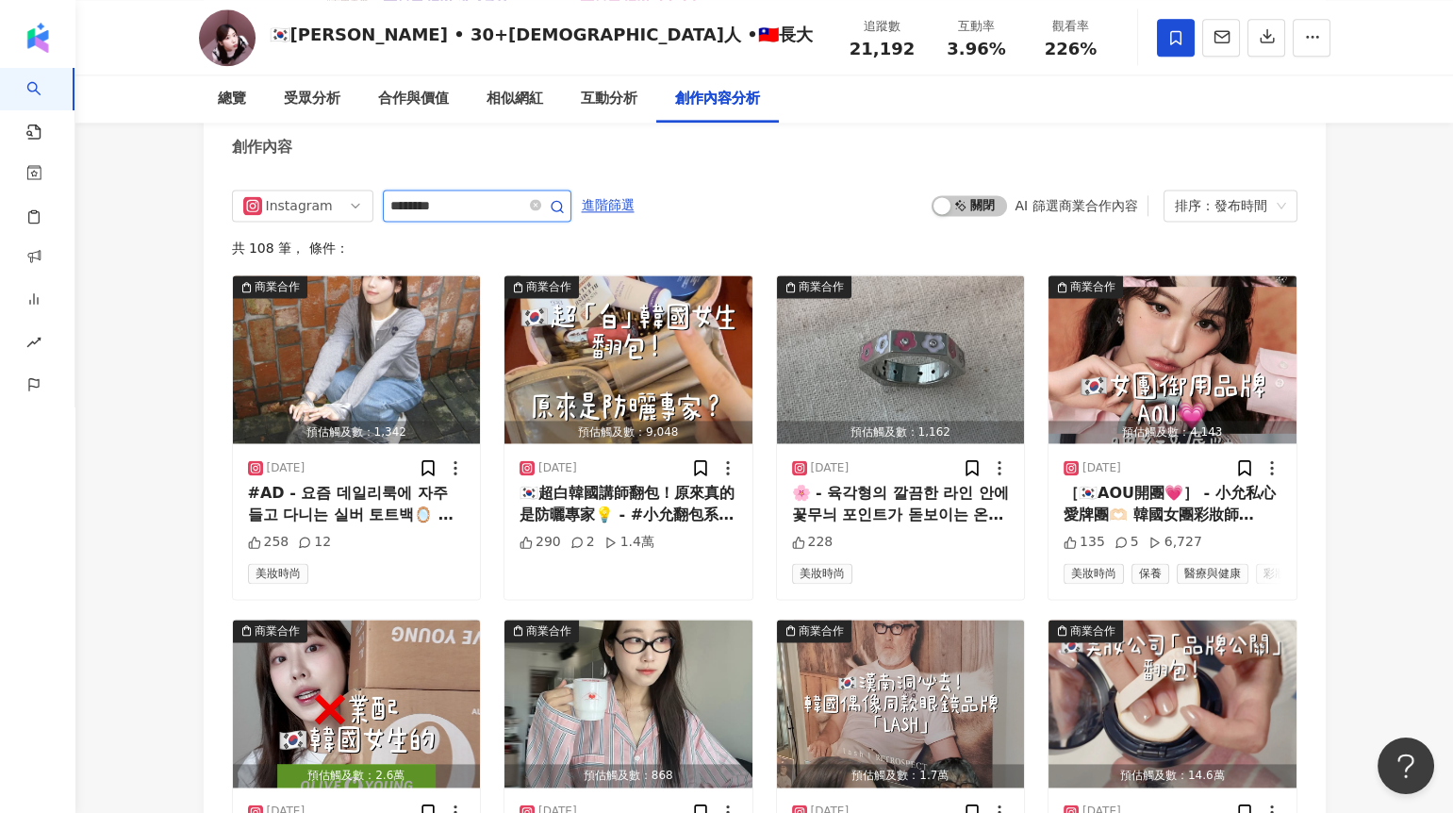
type input "********"
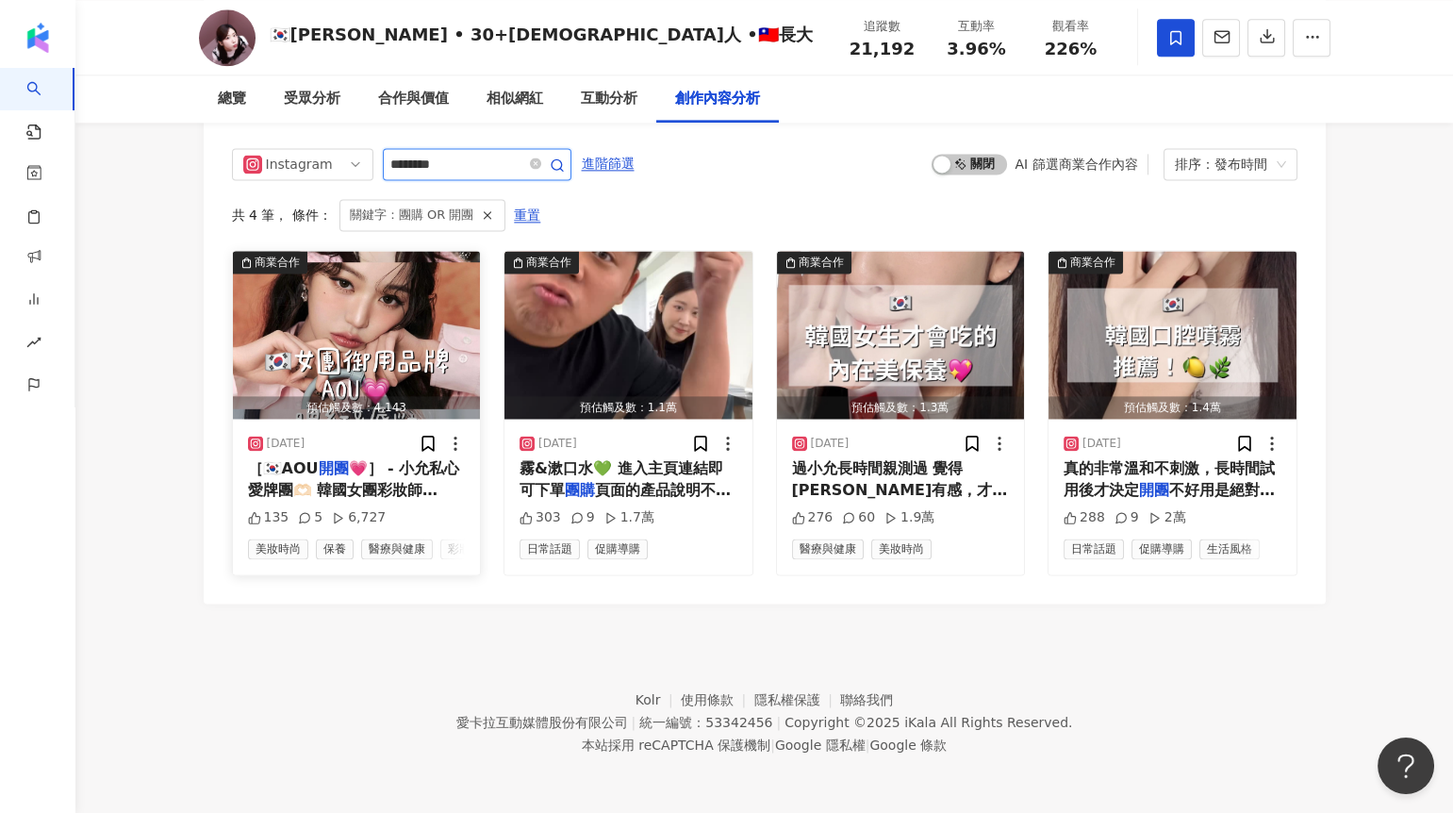
scroll to position [5878, 0]
click at [860, 344] on img "button" at bounding box center [901, 335] width 248 height 168
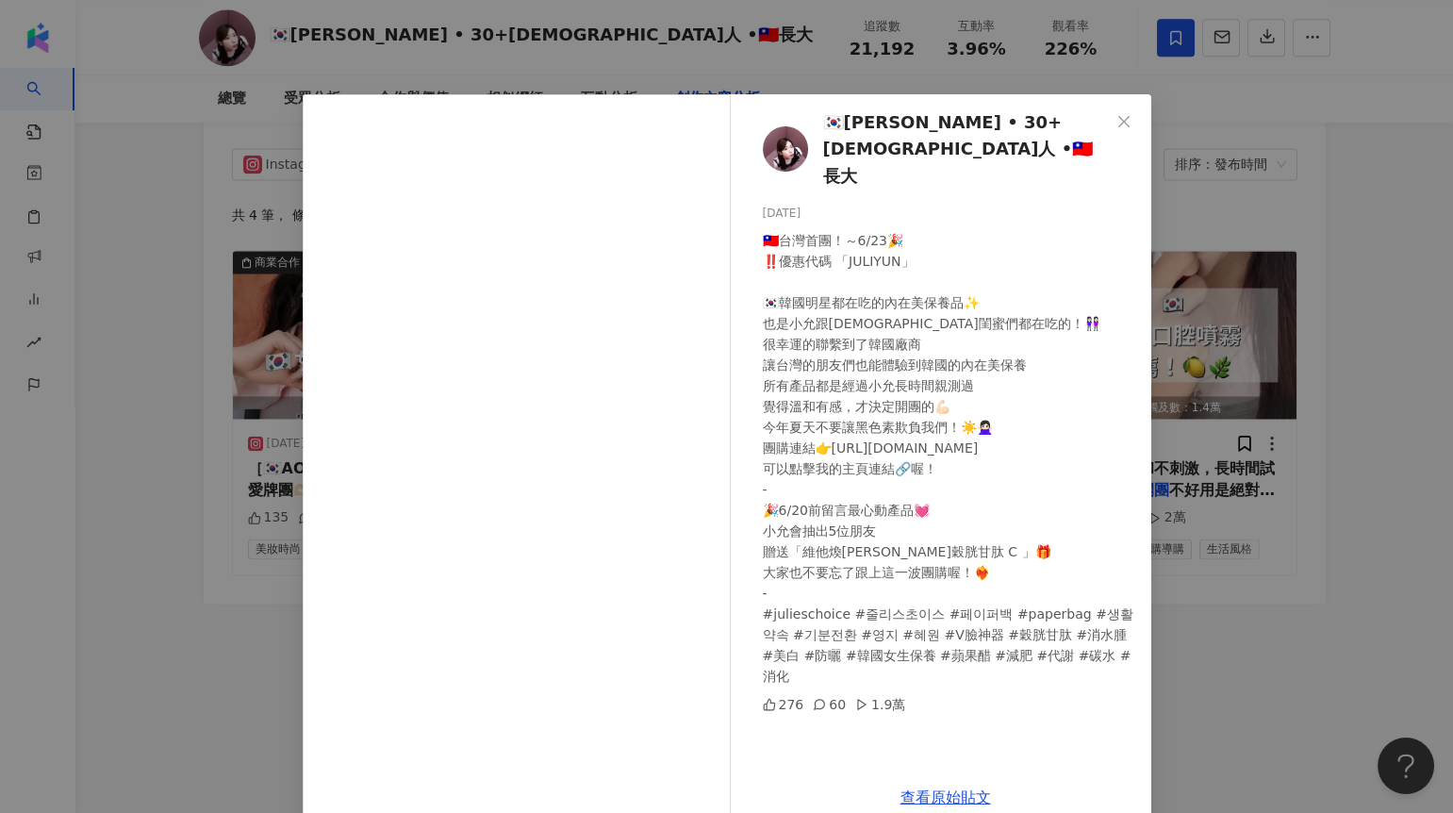
scroll to position [24, 0]
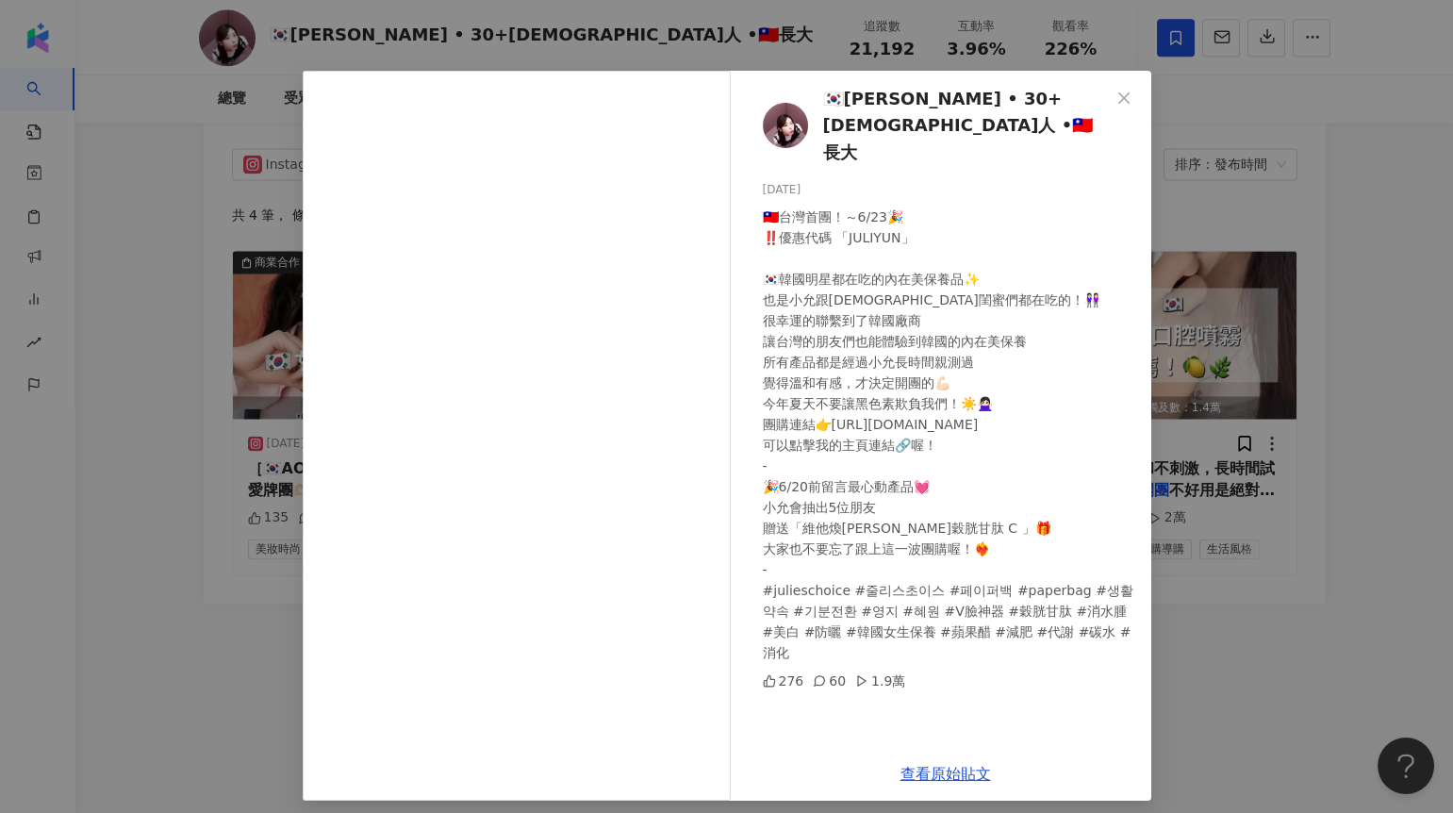
click at [1241, 444] on div "🇰🇷小允 • 30+韓國人 •🇹🇼長大 2025/6/17 🇹🇼台灣首團！～6/23🎉 ‼️優惠代碼 「JULIYUN」 🇰🇷韓國明星都在吃的內在美保養品✨ …" at bounding box center [726, 406] width 1453 height 813
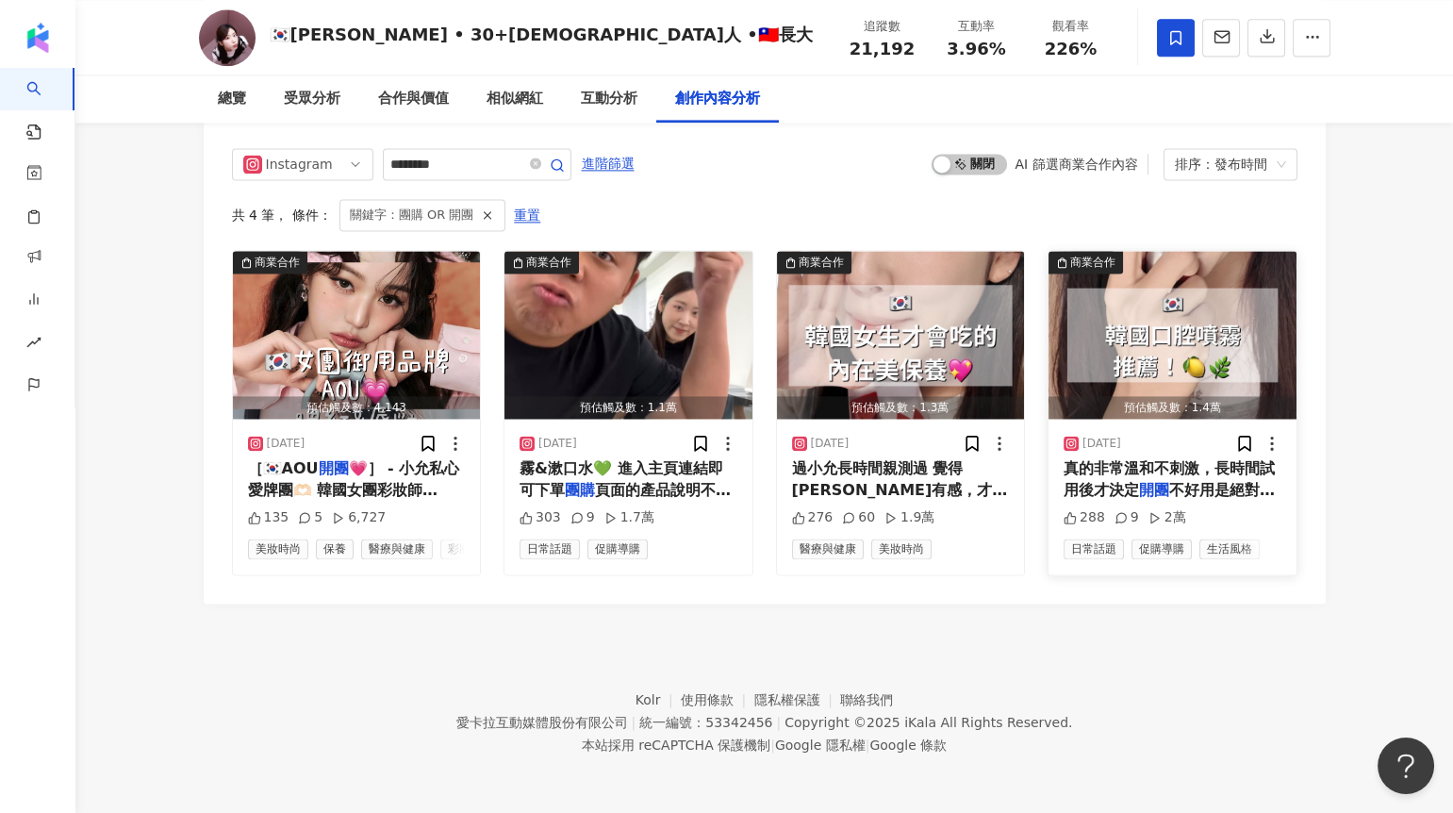
click at [1114, 317] on img "button" at bounding box center [1172, 335] width 248 height 168
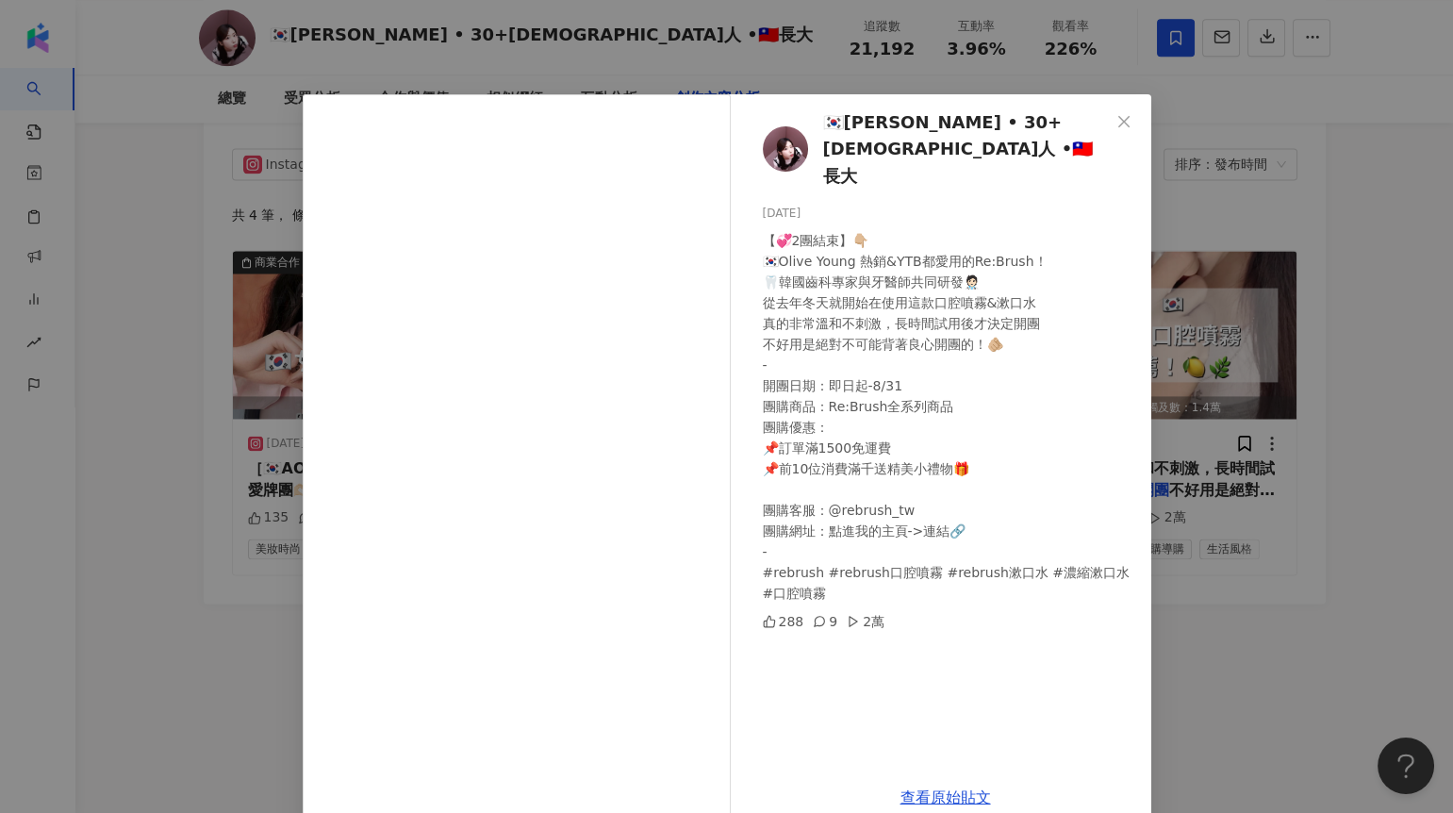
click at [1176, 553] on div "🇰🇷小允 • 30+韓國人 •🇹🇼長大 2025/6/9 【💞2團結束】👇🏼 🇰🇷Olive Young 熱銷&YTB都愛用的Re:Brush！ 🦷韓國齒科專…" at bounding box center [726, 406] width 1453 height 813
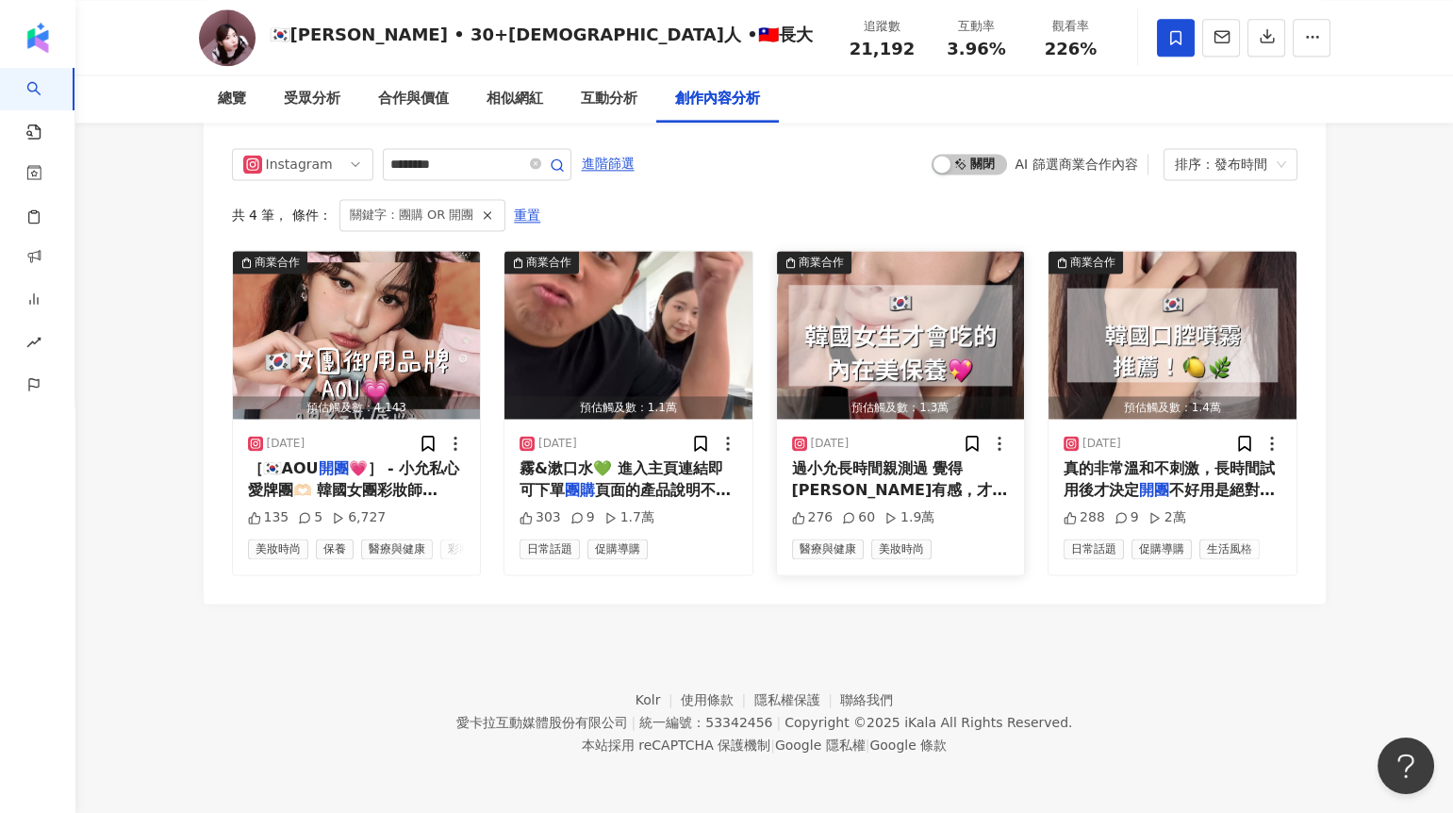
click at [856, 396] on div "預估觸及數：1.3萬" at bounding box center [901, 408] width 248 height 24
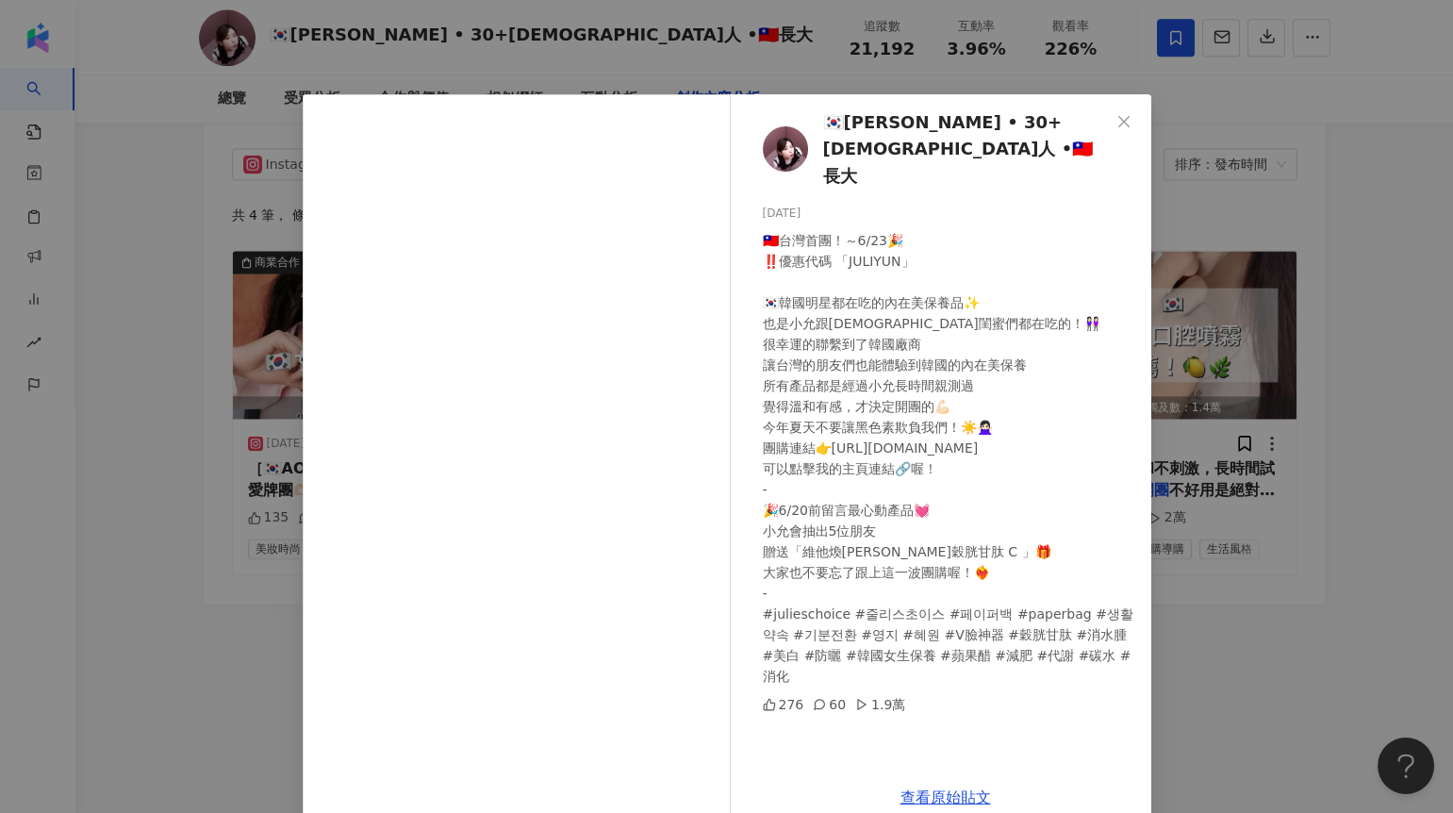
scroll to position [34, 0]
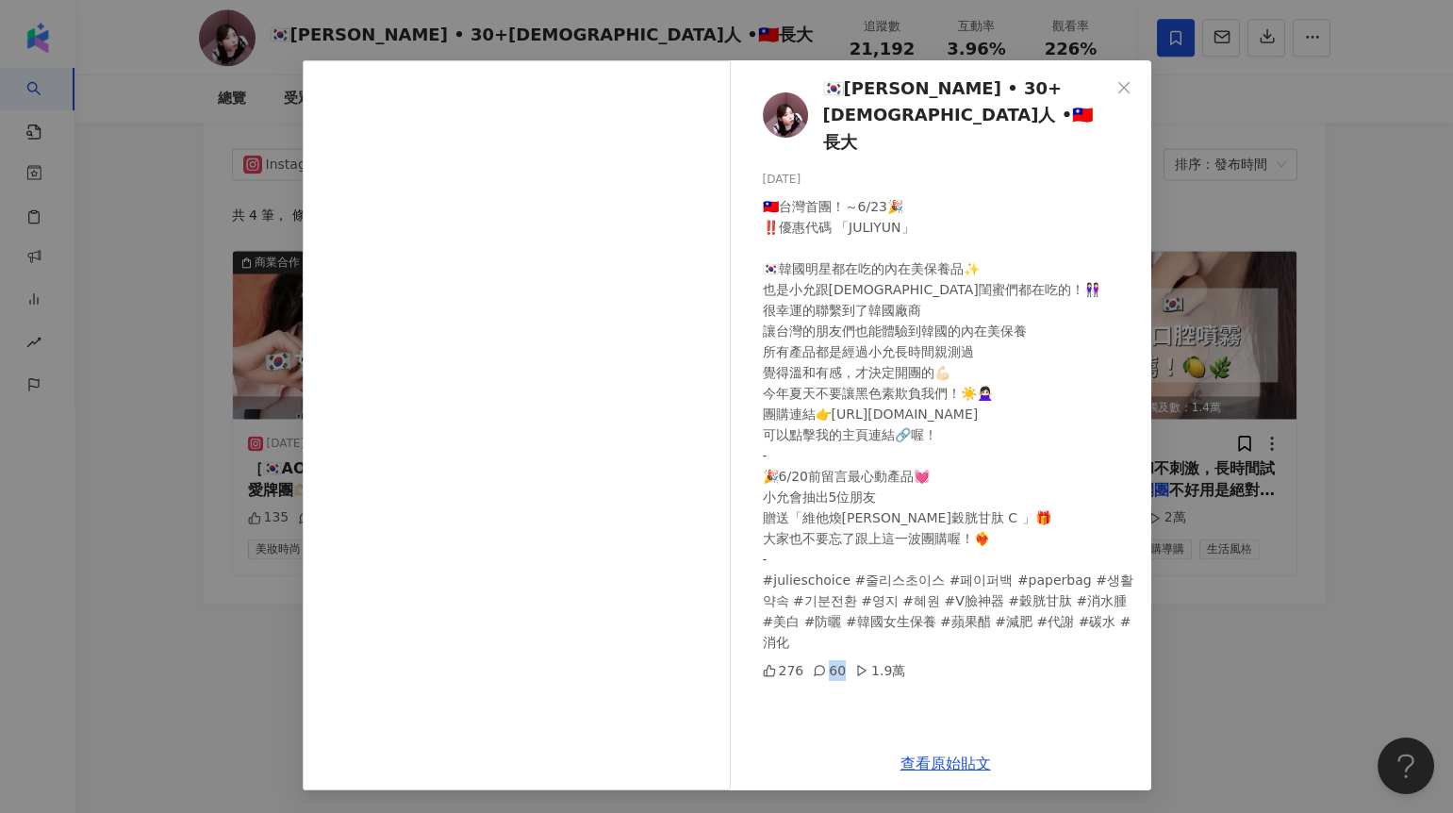
drag, startPoint x: 832, startPoint y: 622, endPoint x: 806, endPoint y: 620, distance: 26.5
click at [813, 660] on div "60" at bounding box center [829, 670] width 33 height 21
click at [1269, 624] on div "🇰🇷小允 • 30+韓國人 •🇹🇼長大 2025/6/17 🇹🇼台灣首團！～6/23🎉 ‼️優惠代碼 「JULIYUN」 🇰🇷韓國明星都在吃的內在美保養品✨ …" at bounding box center [726, 406] width 1453 height 813
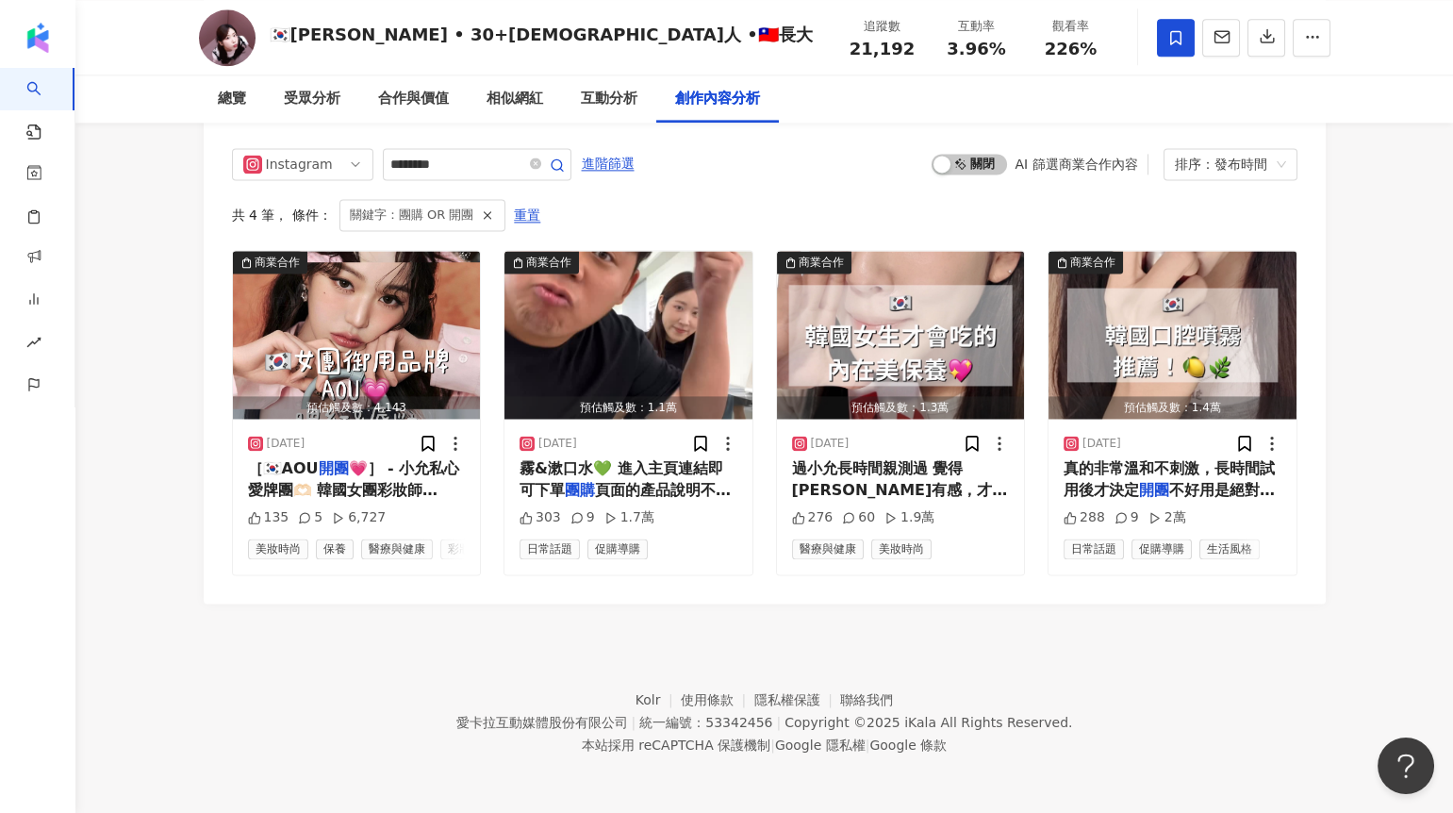
scroll to position [0, 567]
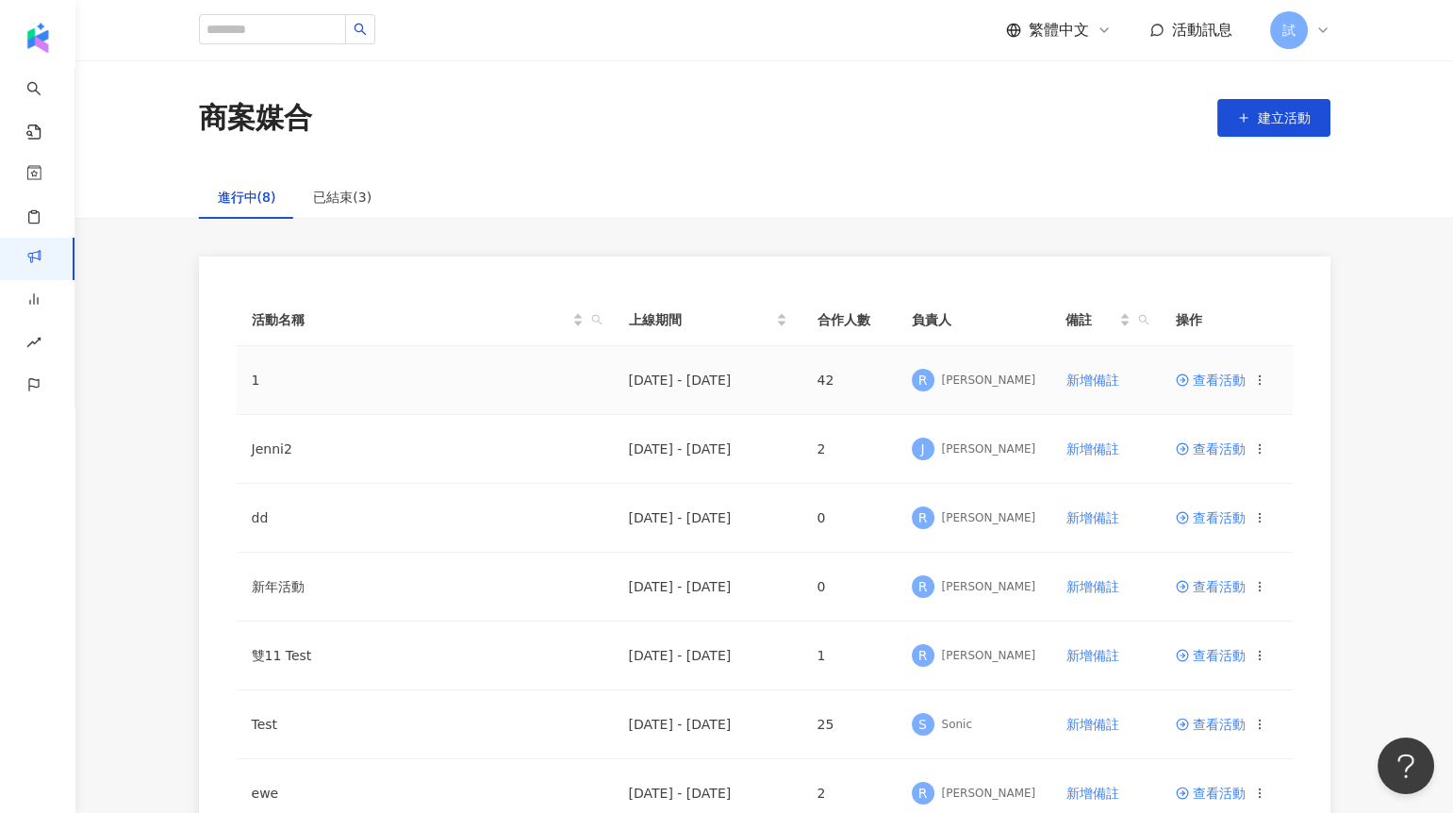
click at [1217, 380] on span "查看活動" at bounding box center [1210, 379] width 70 height 13
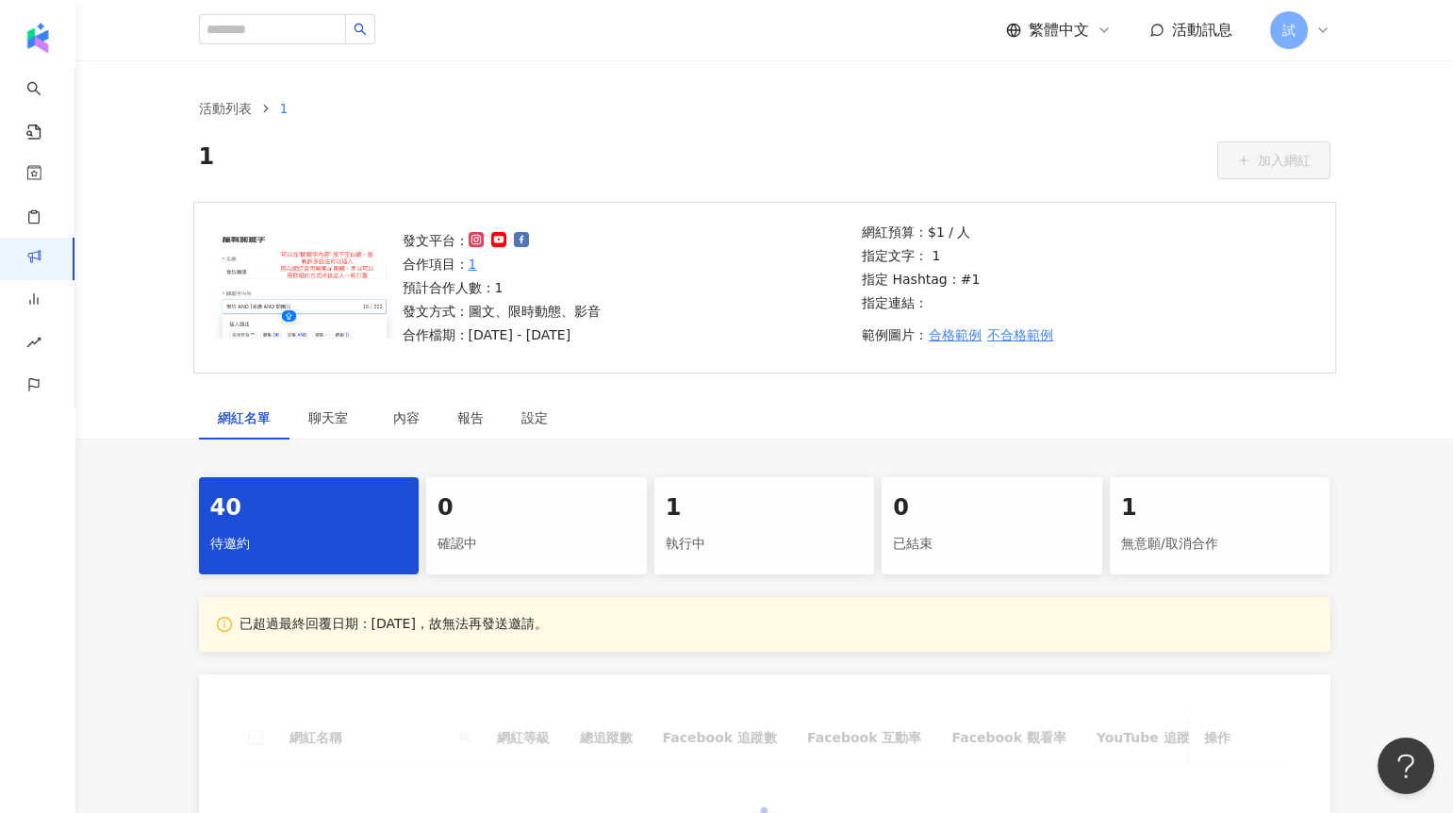
click at [707, 535] on div "執行中" at bounding box center [765, 544] width 198 height 32
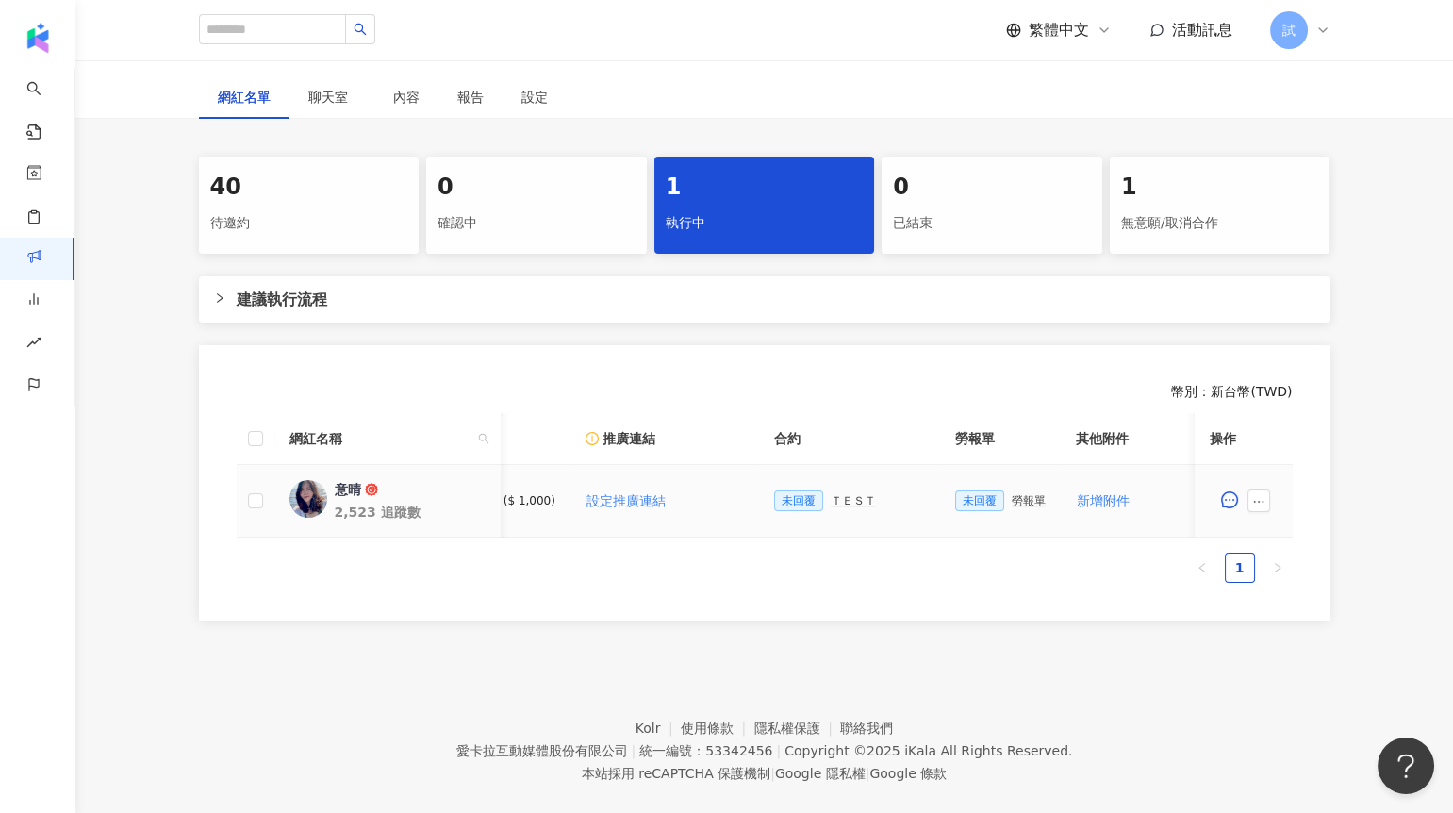
scroll to position [0, 255]
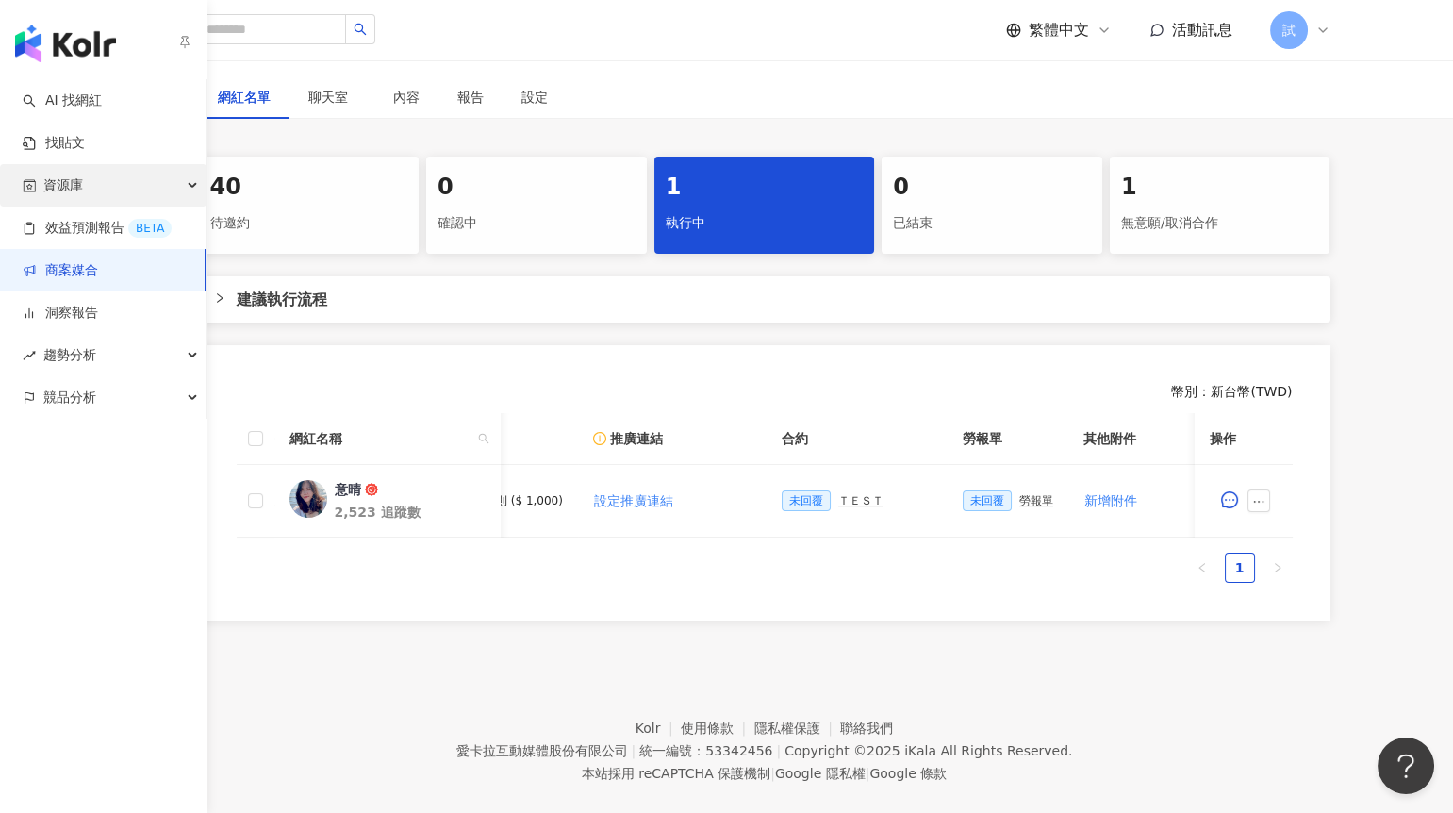
click at [131, 175] on div "資源庫" at bounding box center [103, 185] width 206 height 42
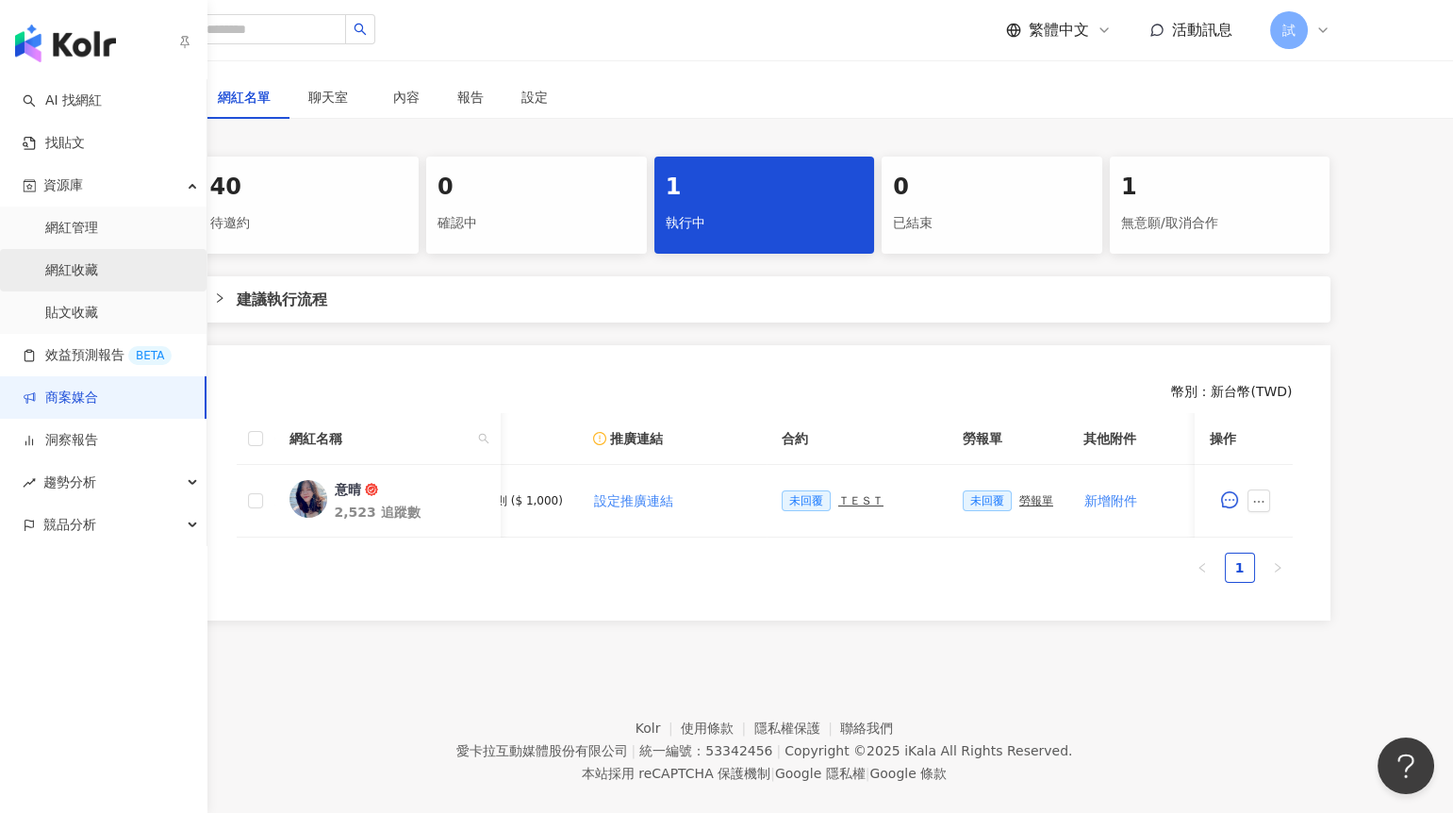
click at [96, 261] on link "網紅收藏" at bounding box center [71, 270] width 53 height 19
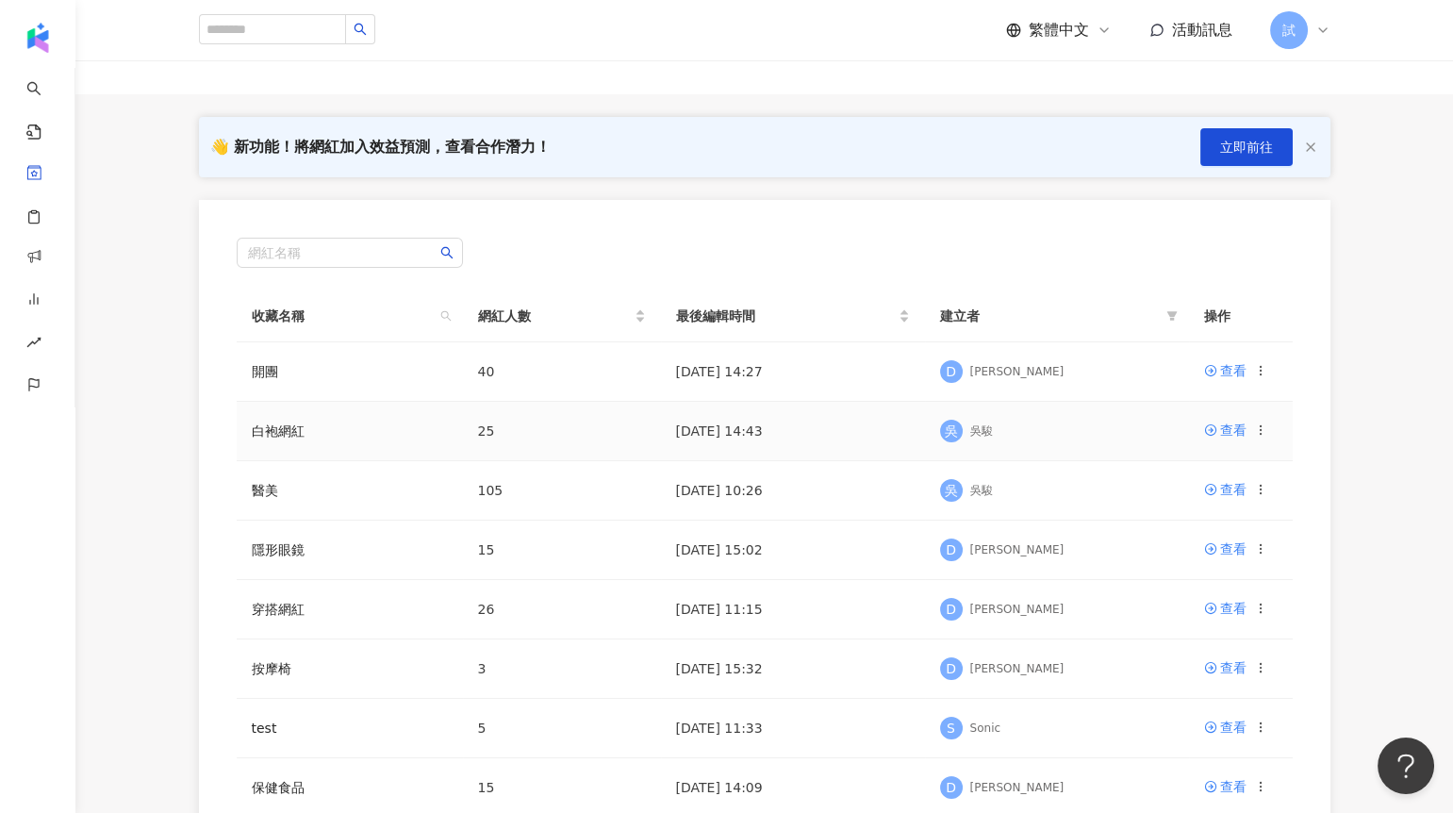
scroll to position [67, 0]
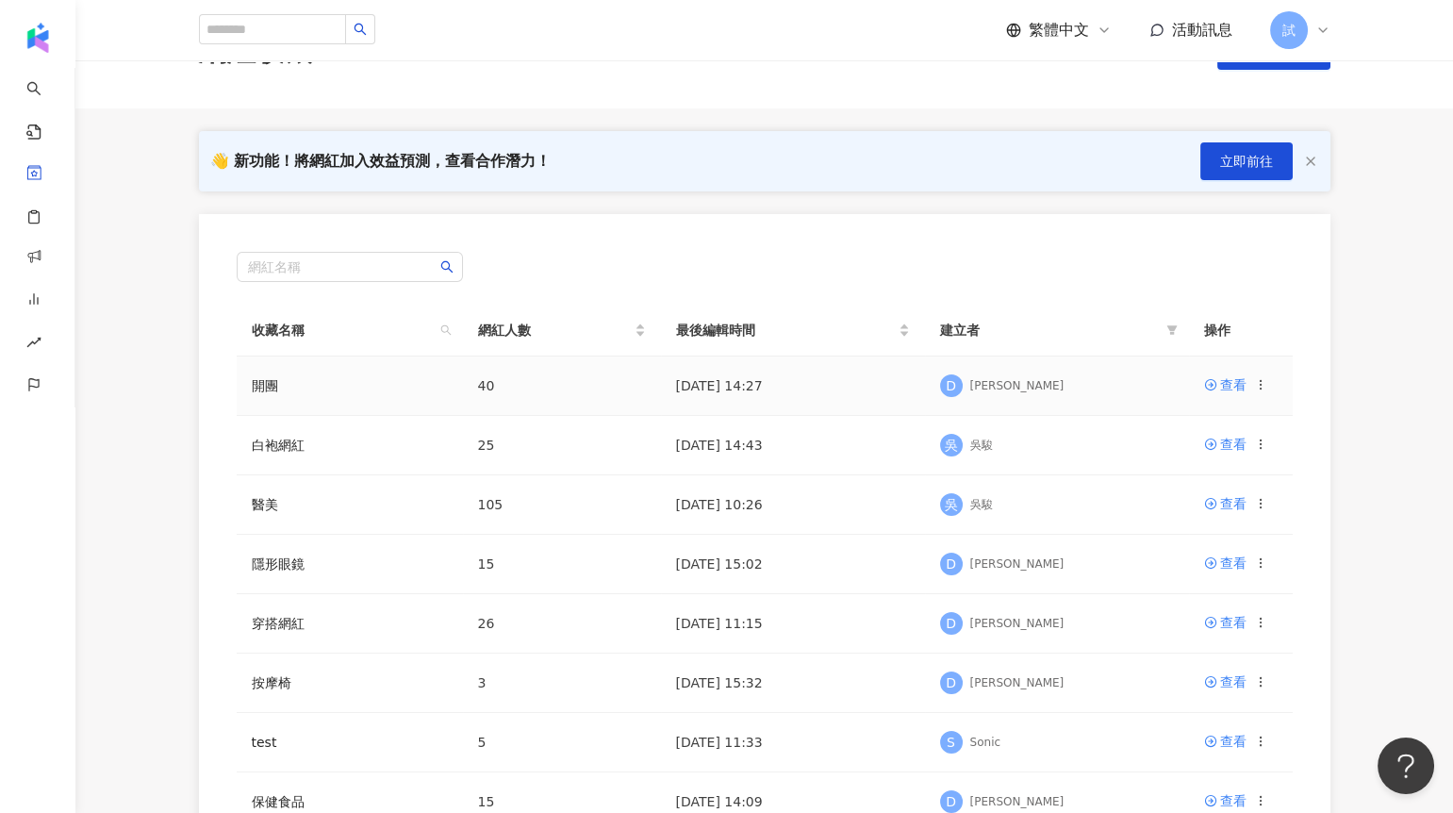
click at [1224, 372] on td "查看" at bounding box center [1241, 385] width 104 height 59
click at [1225, 376] on div "查看" at bounding box center [1233, 384] width 26 height 21
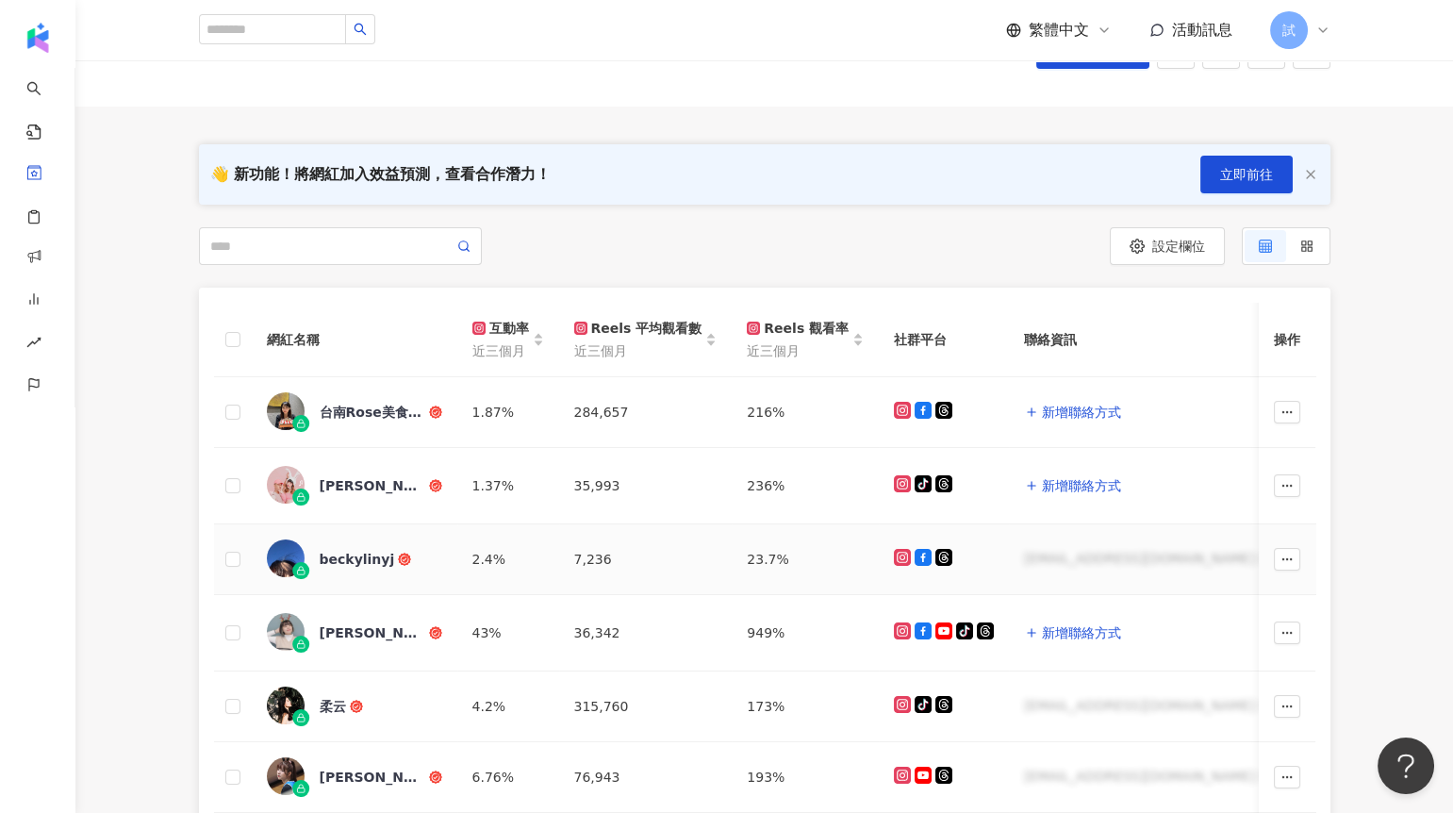
scroll to position [212, 0]
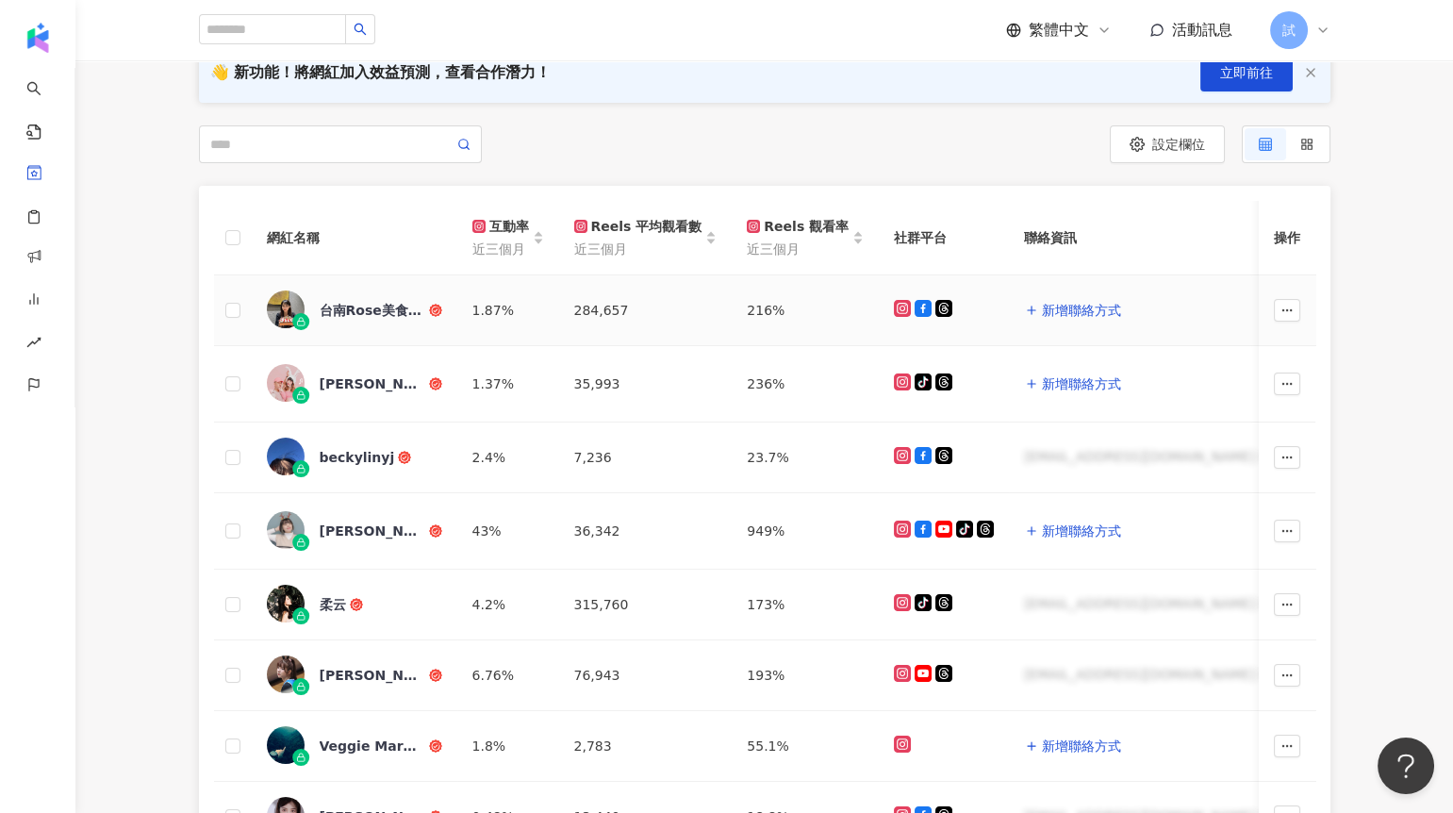
click at [355, 315] on div "台南Rose美食日記" at bounding box center [373, 310] width 106 height 19
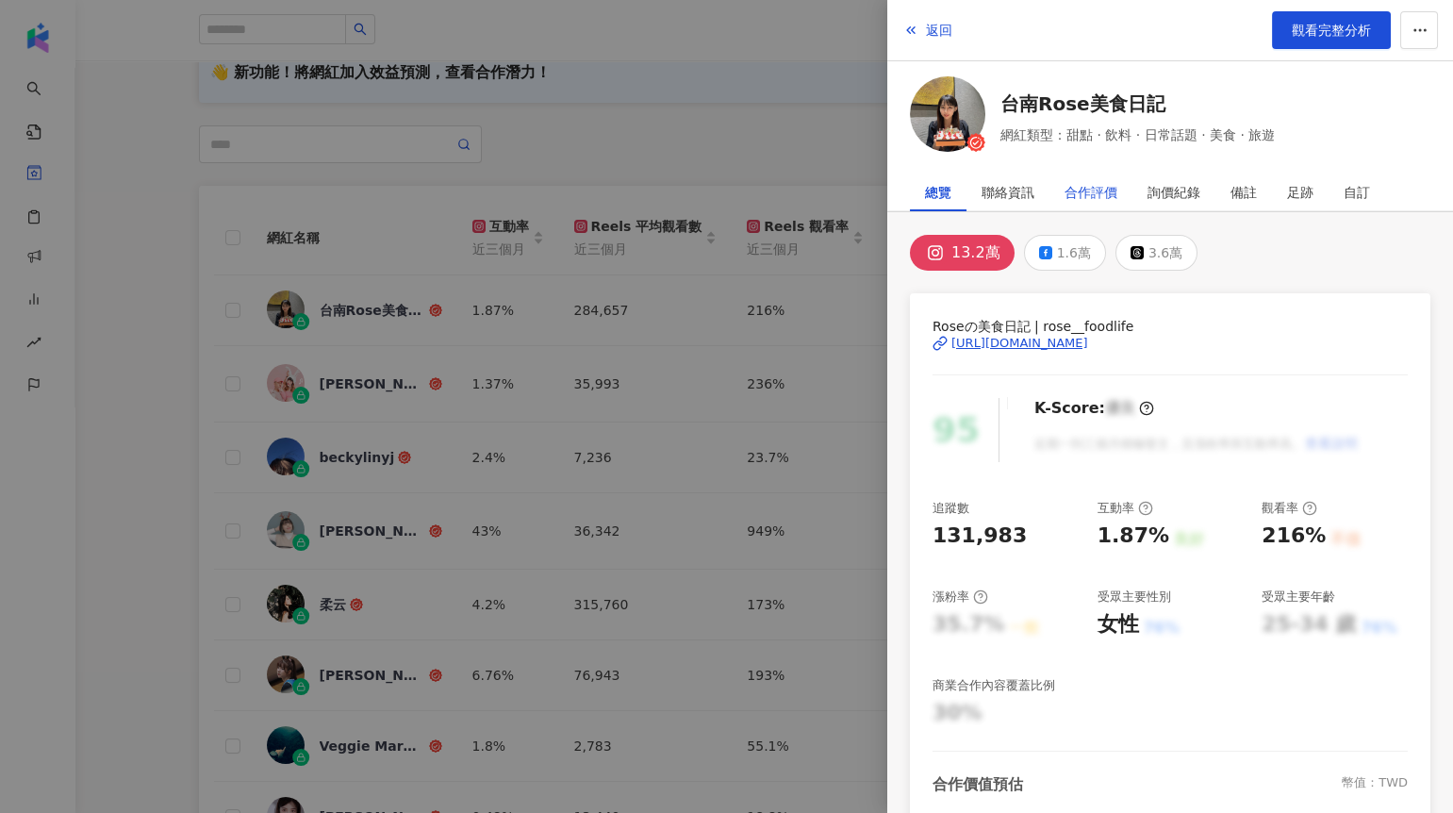
click at [1070, 187] on div "合作評價" at bounding box center [1090, 192] width 53 height 38
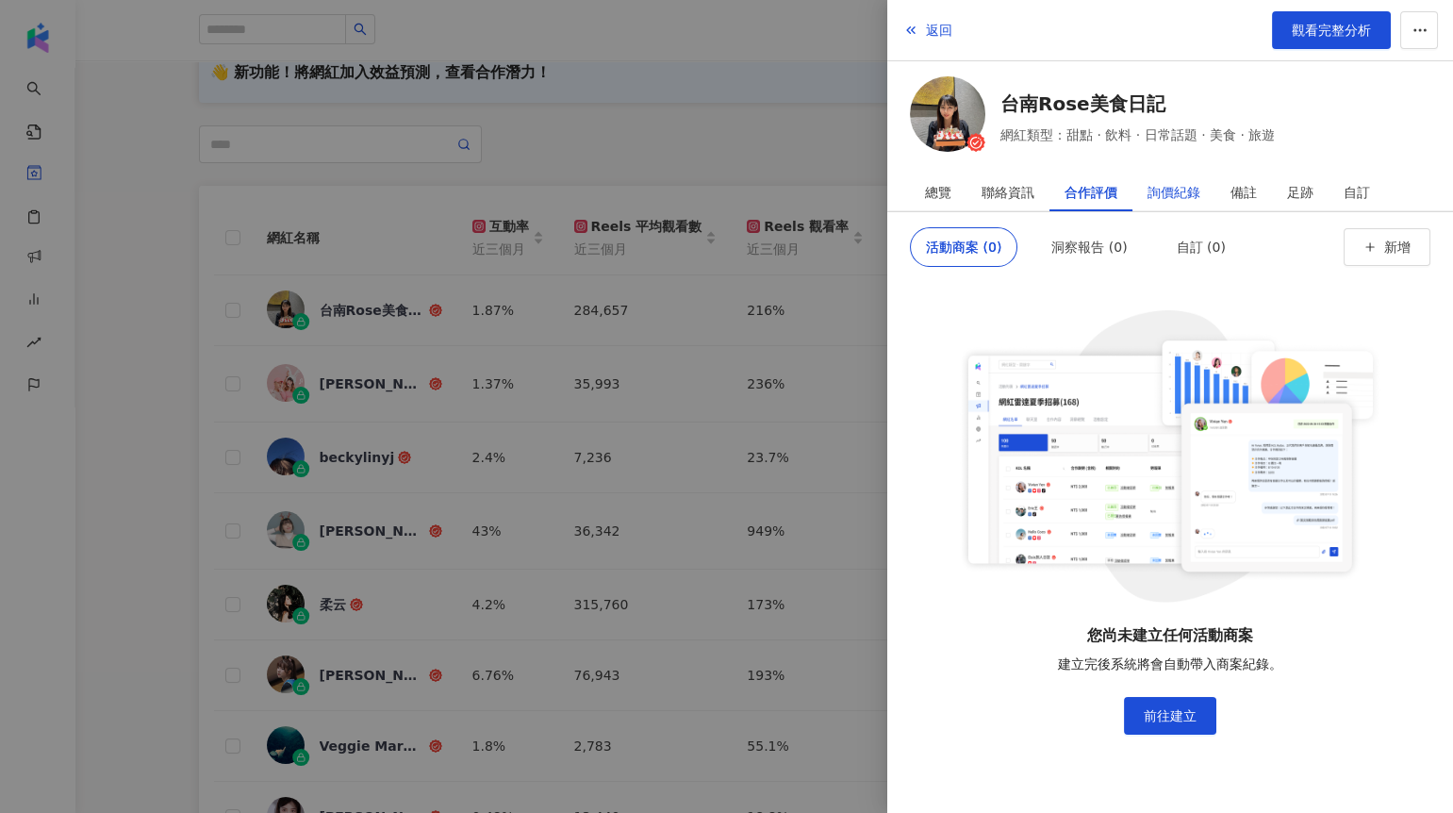
click at [1162, 192] on div "詢價紀錄" at bounding box center [1173, 192] width 53 height 38
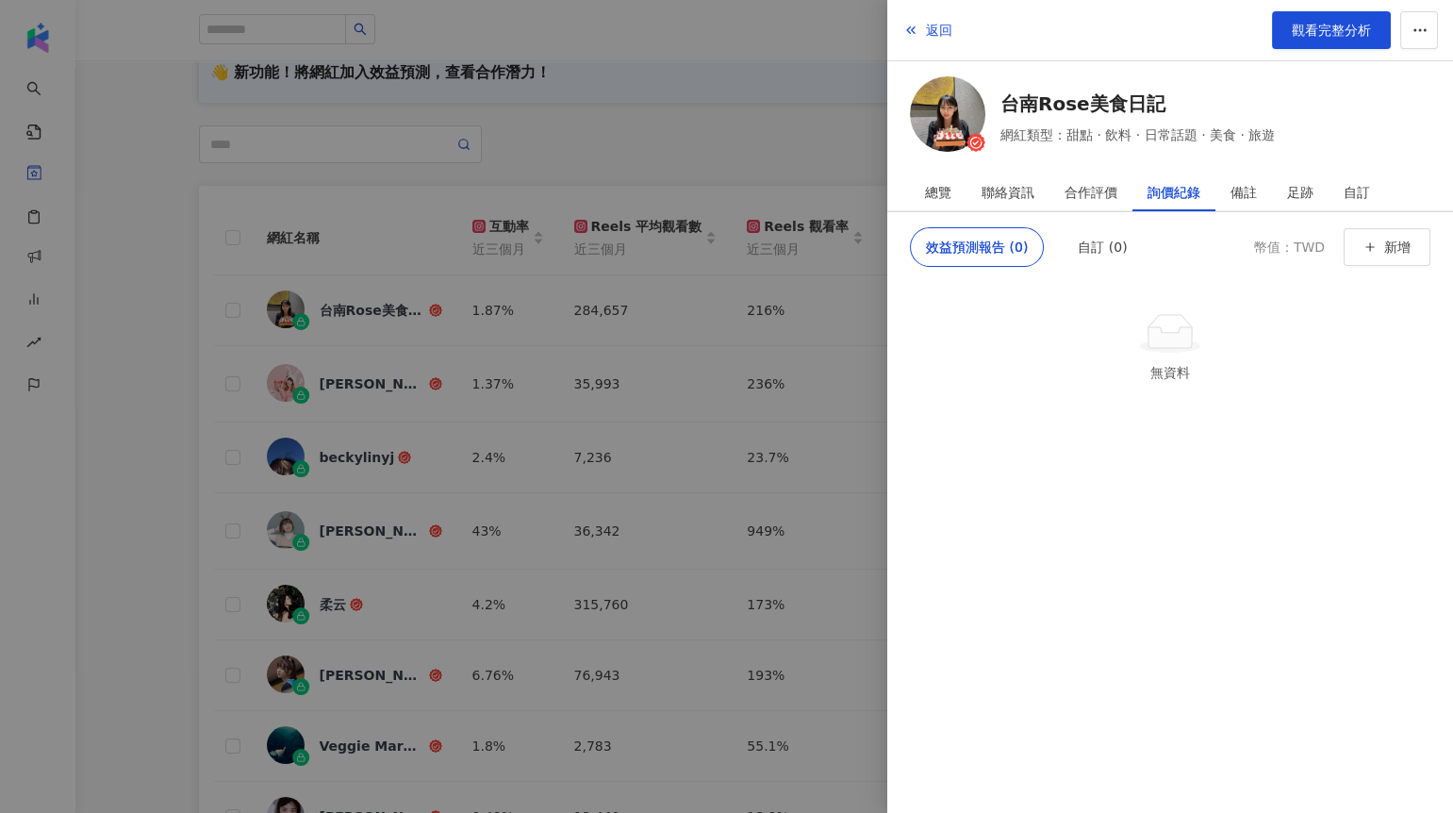
click at [837, 278] on div at bounding box center [726, 406] width 1453 height 813
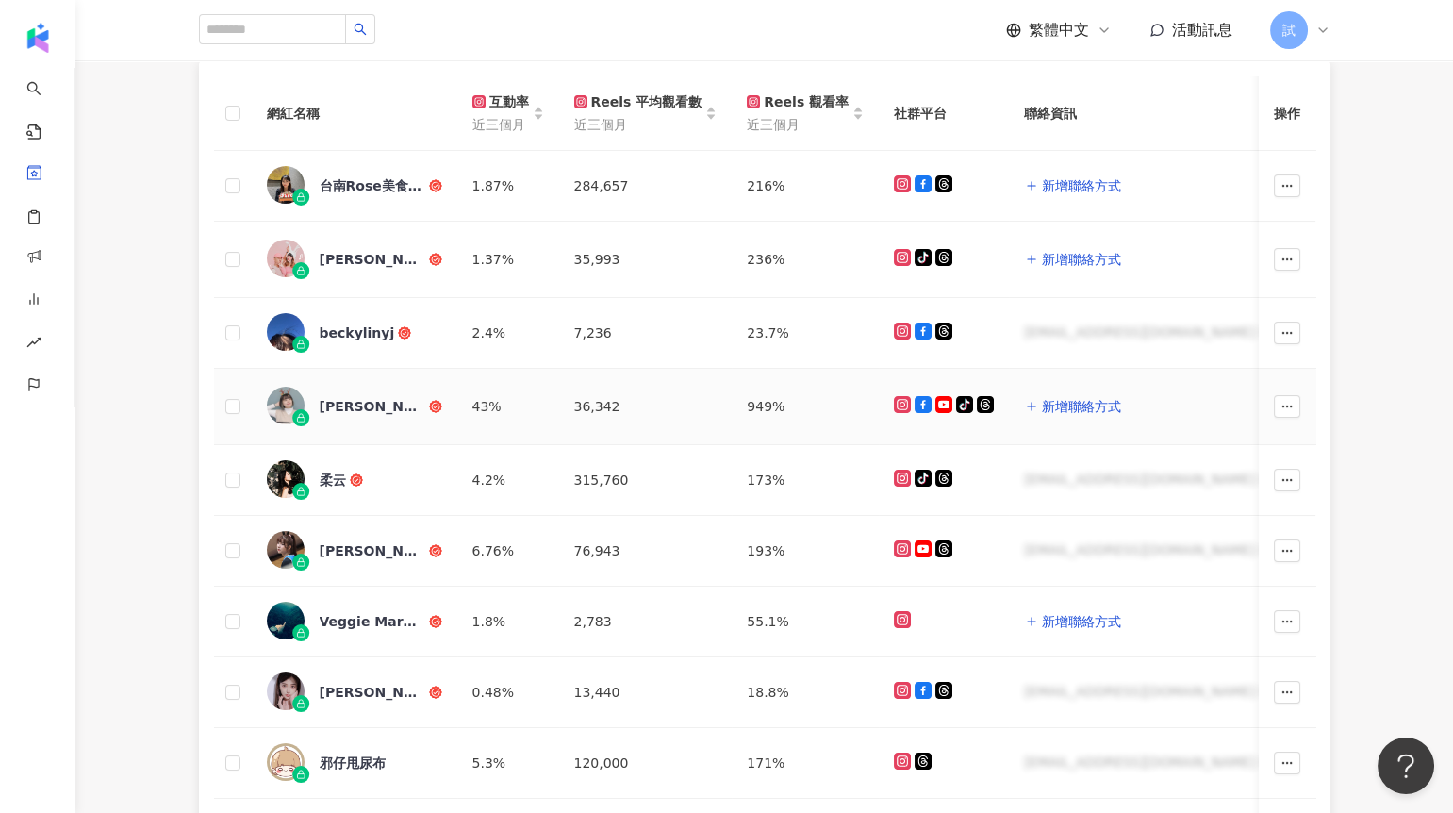
scroll to position [336, 0]
click at [335, 263] on div "水妮" at bounding box center [373, 260] width 106 height 19
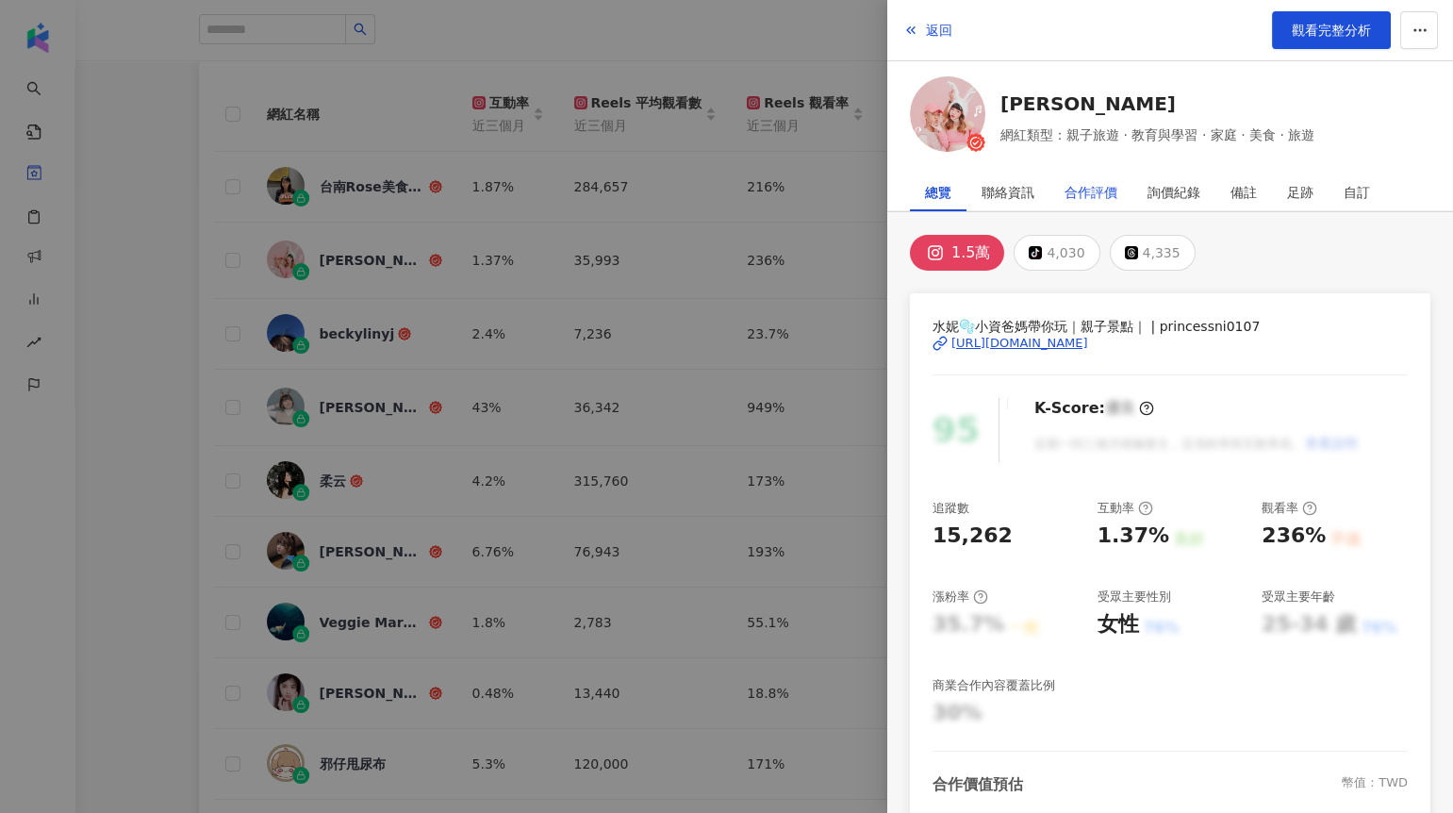
click at [1104, 189] on div "合作評價" at bounding box center [1090, 192] width 53 height 38
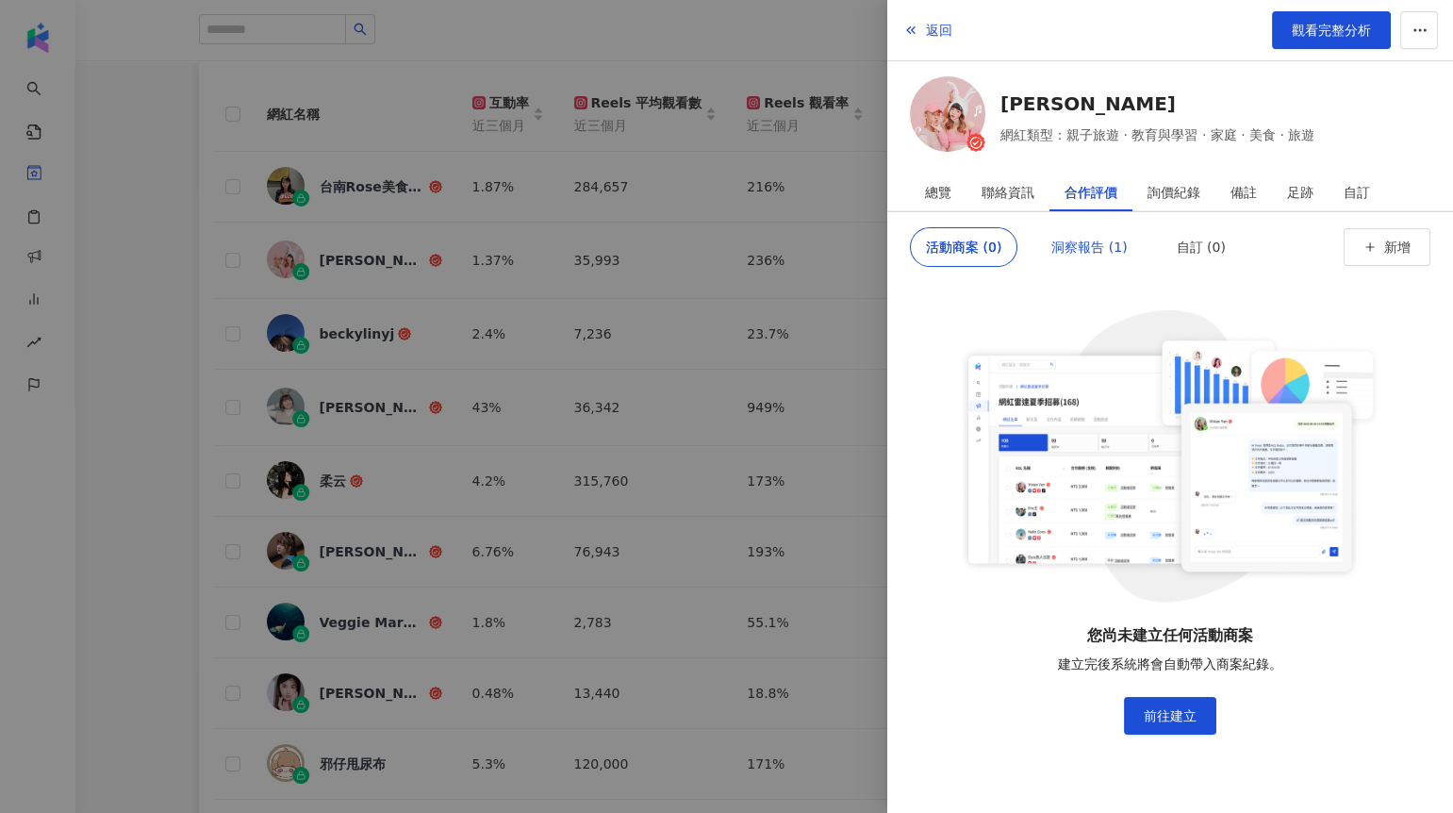
click at [1093, 248] on div "洞察報告 (1)" at bounding box center [1088, 247] width 75 height 38
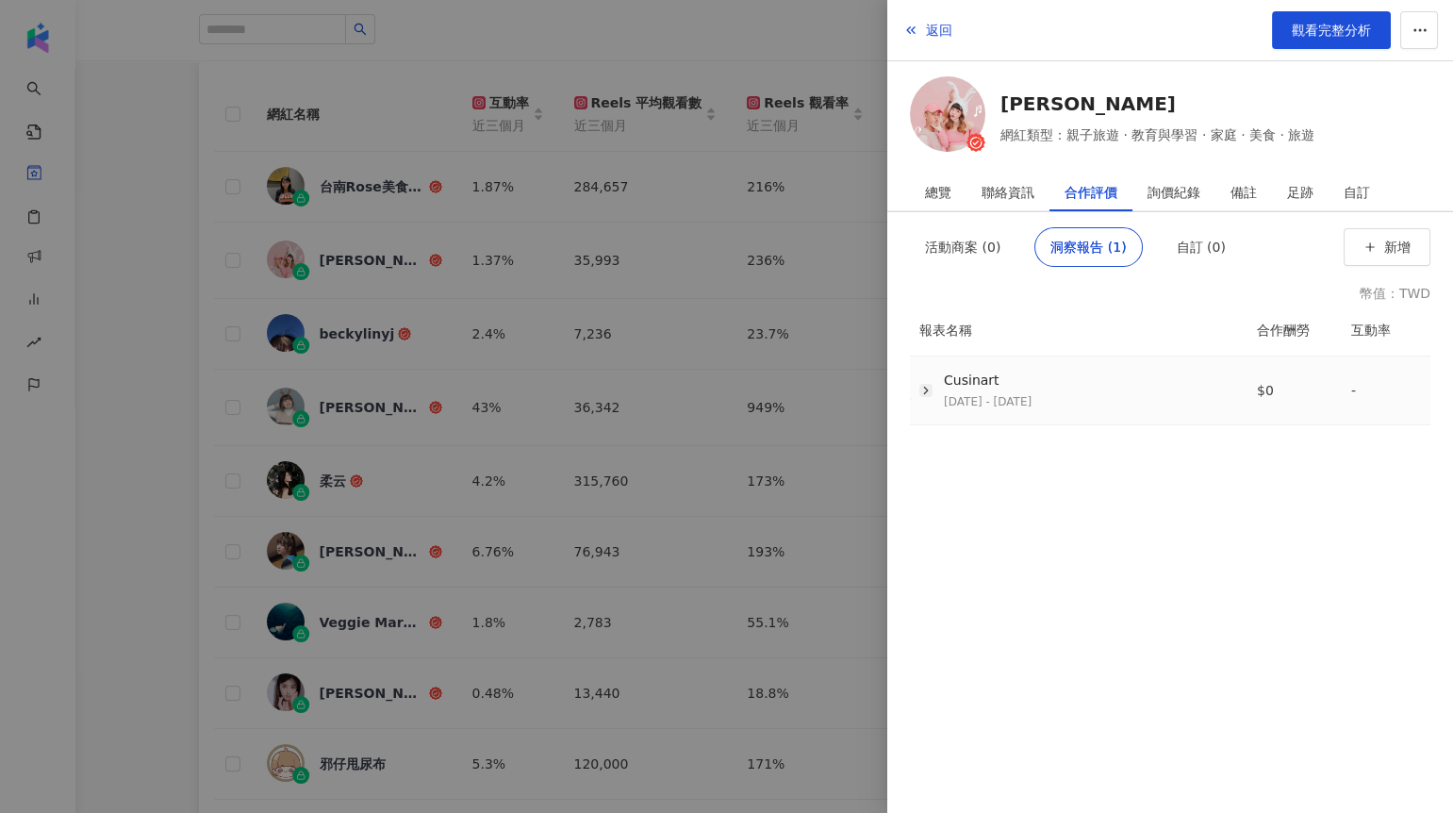
click at [929, 394] on icon "button" at bounding box center [925, 390] width 13 height 13
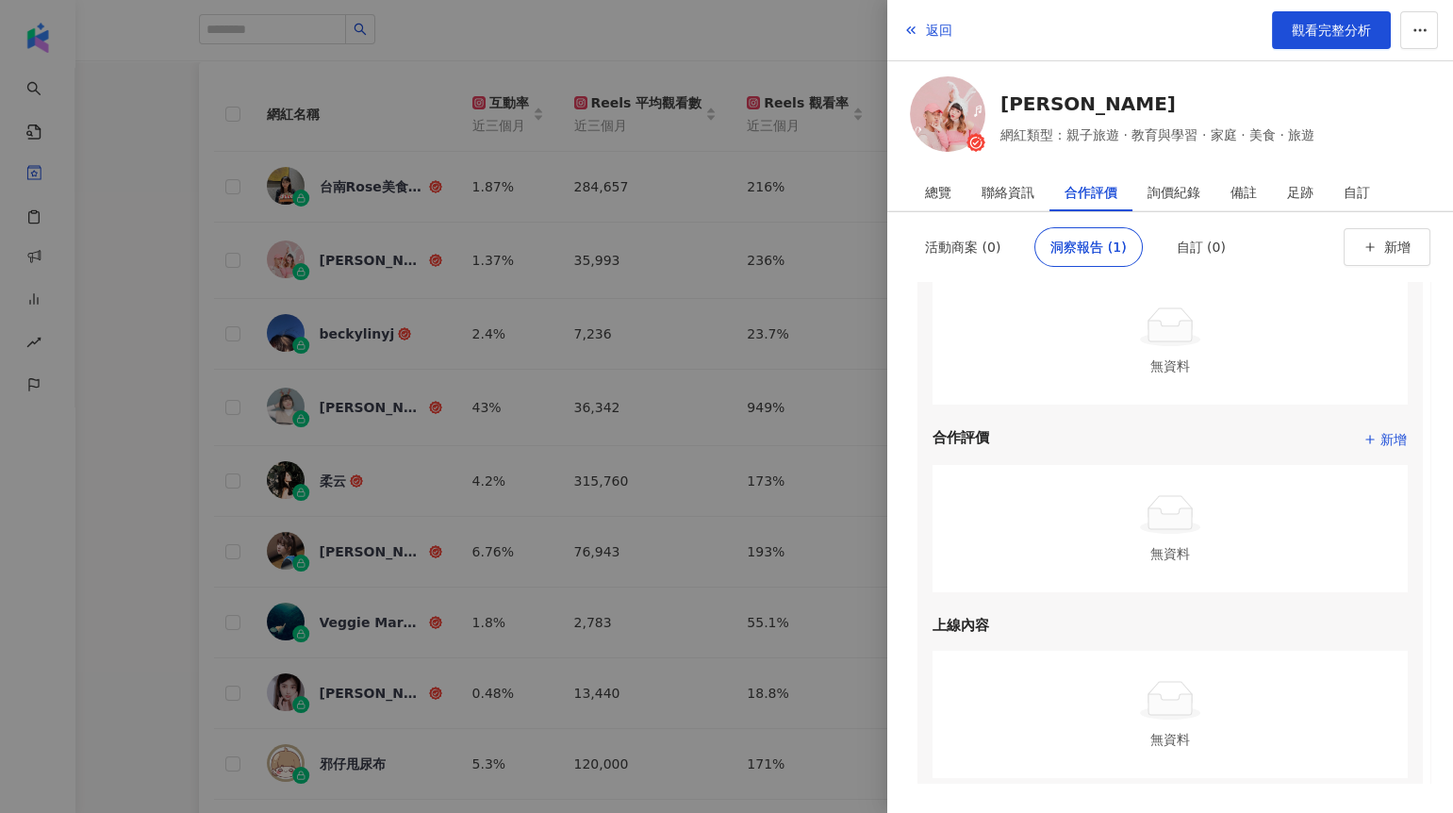
scroll to position [260, 0]
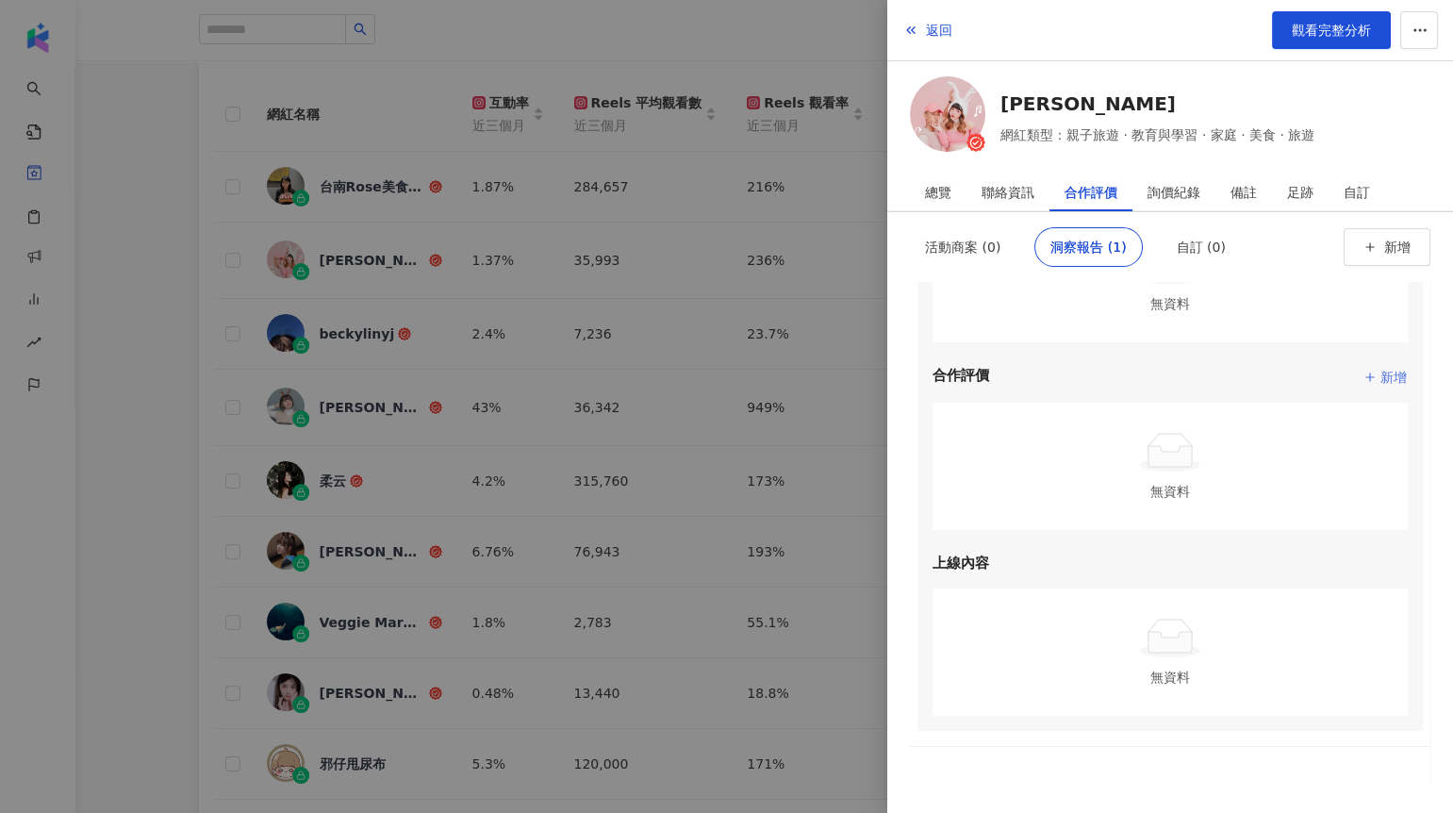
click at [1380, 372] on span "新增" at bounding box center [1393, 377] width 26 height 23
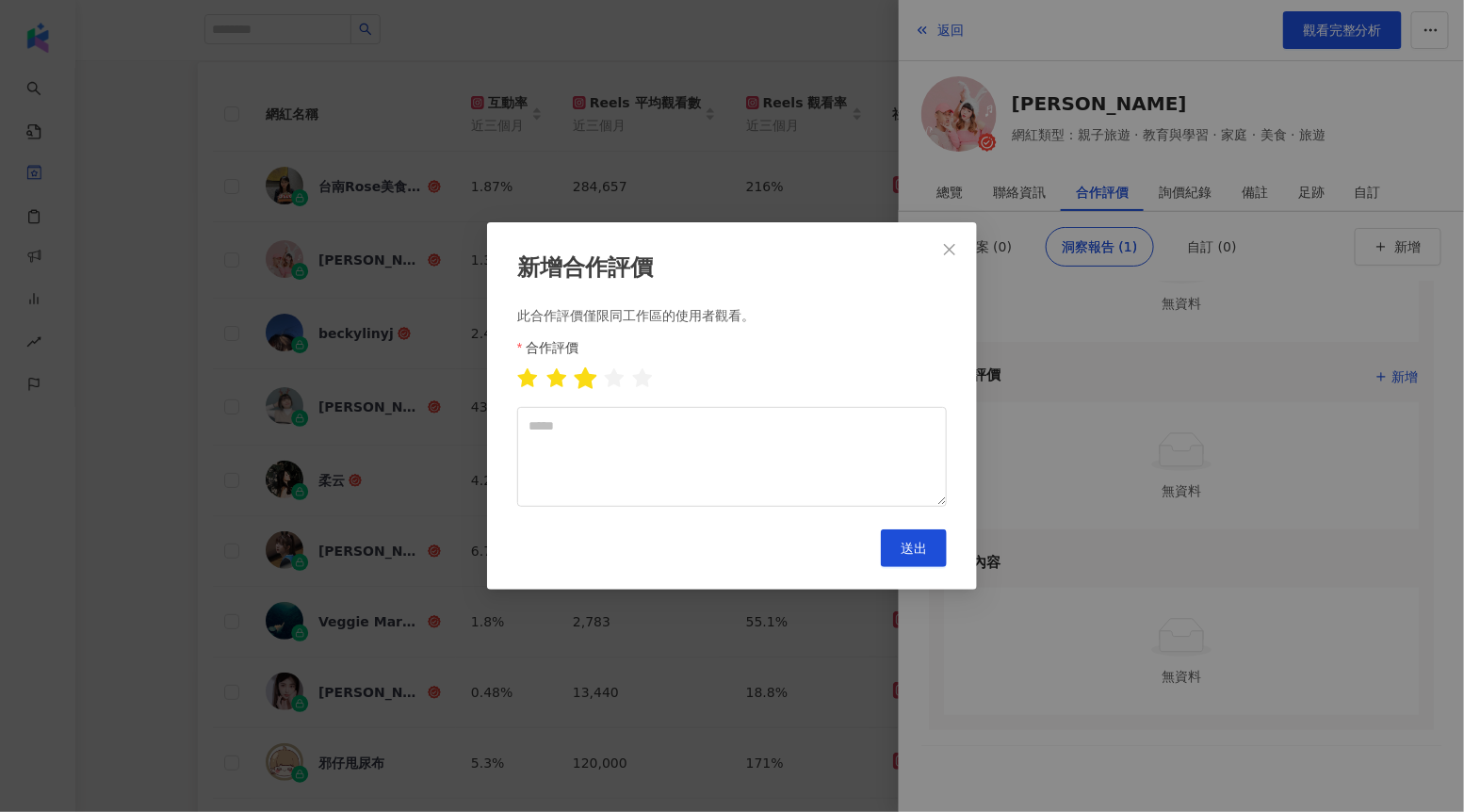
click at [590, 378] on icon "star" at bounding box center [586, 378] width 22 height 21
click at [592, 435] on textarea at bounding box center [732, 456] width 430 height 100
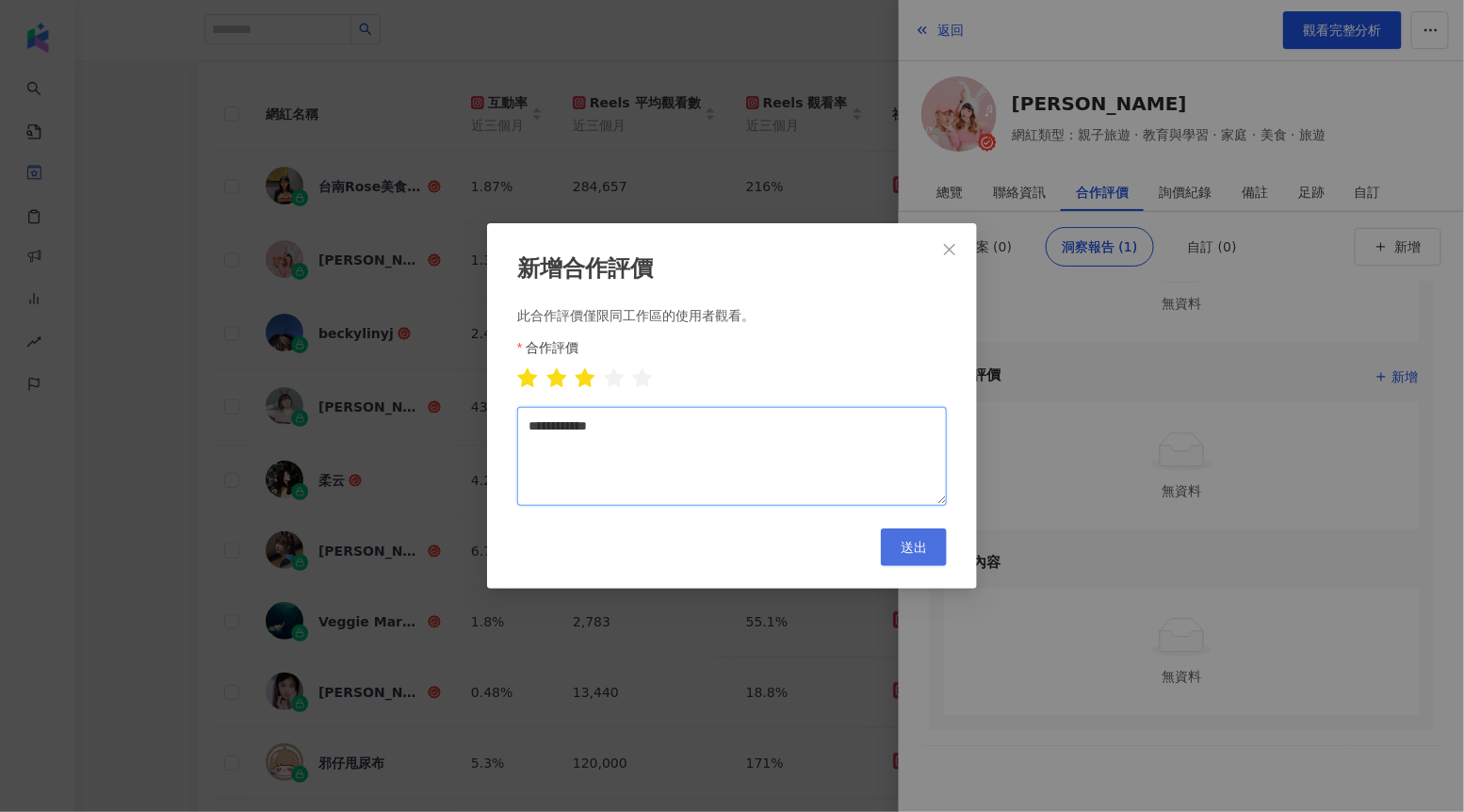
type textarea "**********"
click at [912, 559] on button "送出" at bounding box center [913, 547] width 66 height 38
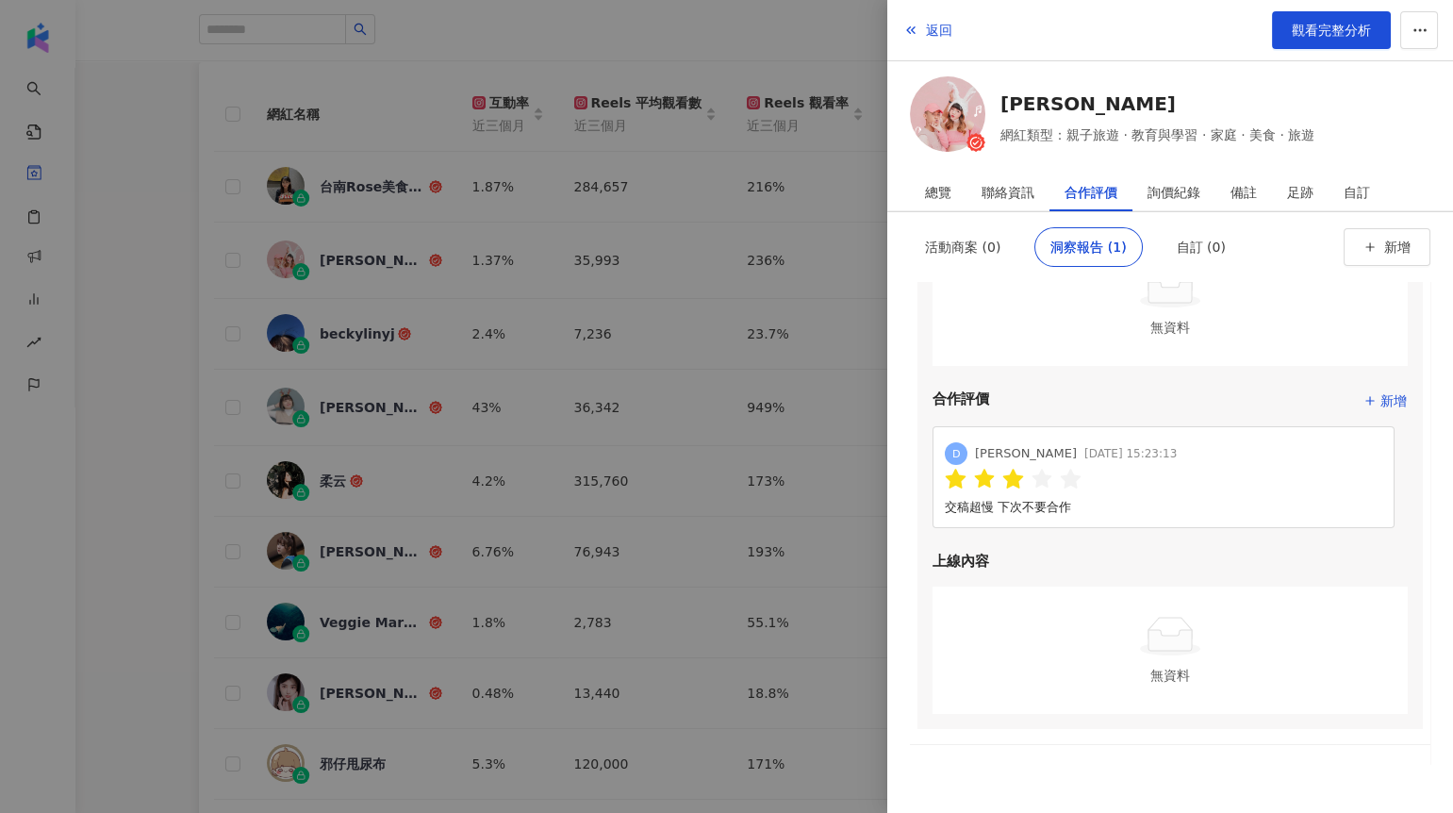
scroll to position [235, 0]
drag, startPoint x: 973, startPoint y: 457, endPoint x: 1007, endPoint y: 457, distance: 33.9
click at [1007, 457] on div "D Doris 2025/09/25 15:23:13" at bounding box center [1061, 455] width 232 height 30
drag, startPoint x: 1142, startPoint y: 452, endPoint x: 1009, endPoint y: 460, distance: 134.1
click at [1009, 461] on div "D Doris 2025/09/25 15:23:13" at bounding box center [1163, 455] width 437 height 30
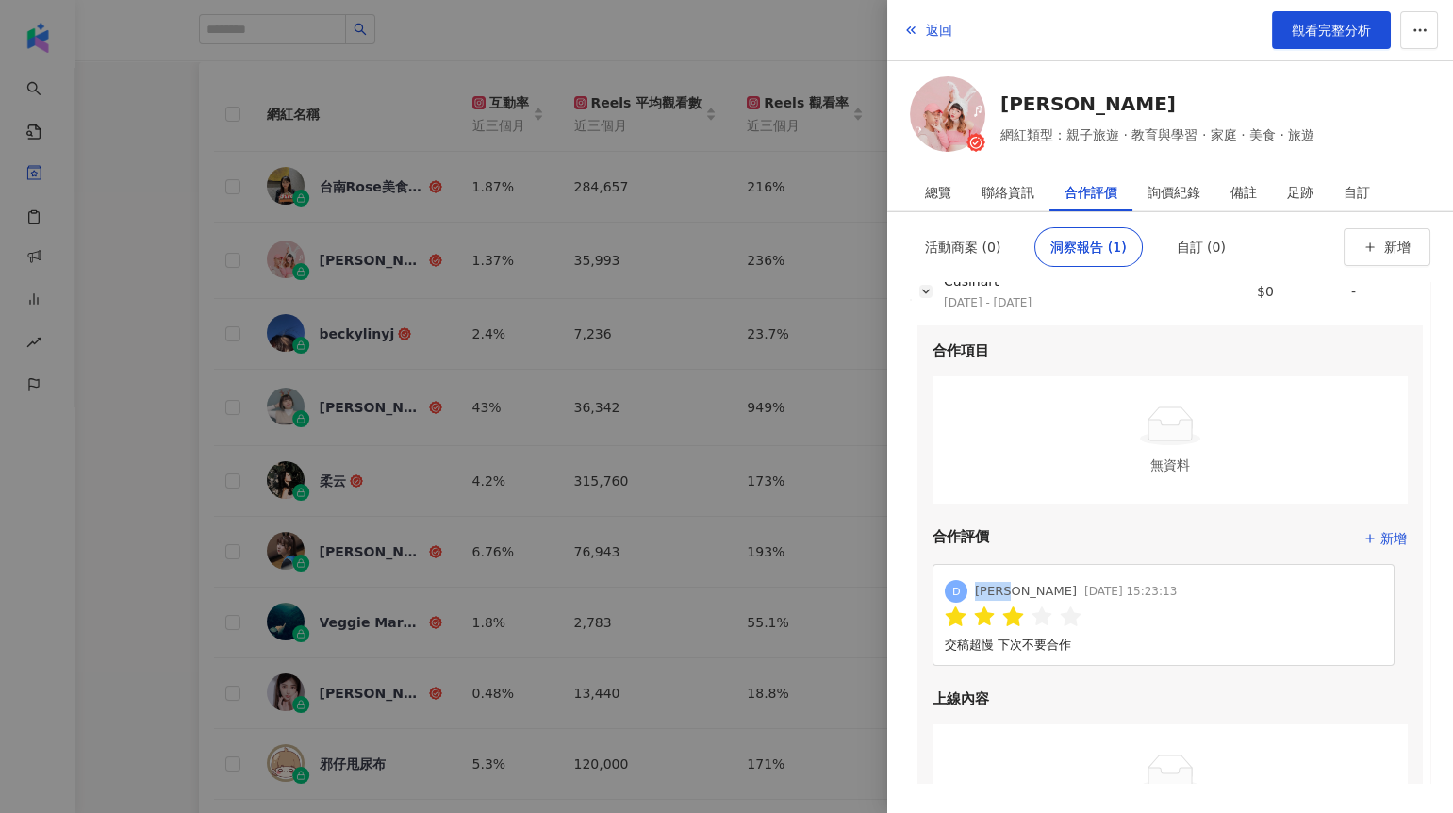
scroll to position [0, 0]
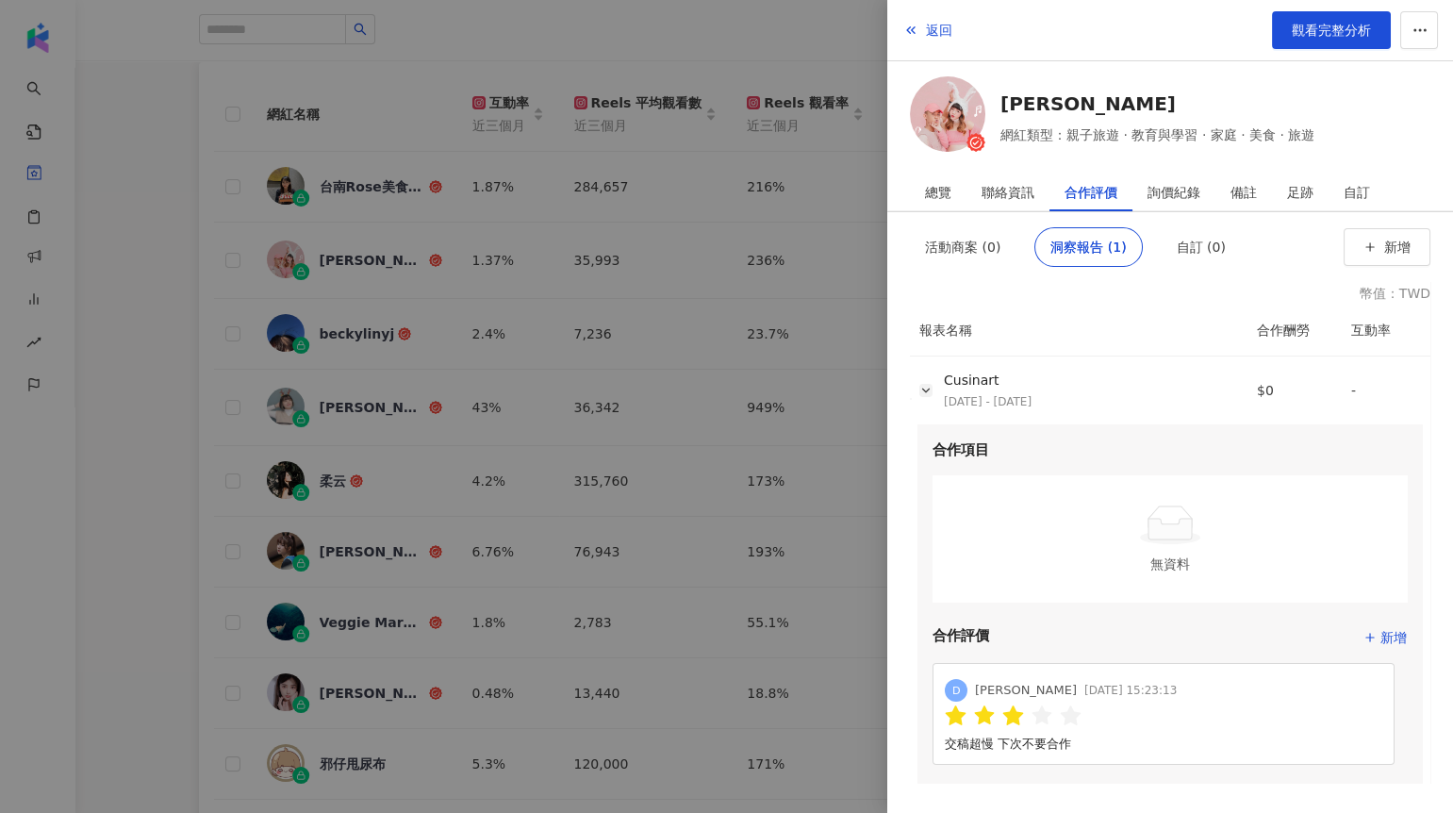
click at [779, 357] on div at bounding box center [726, 406] width 1453 height 813
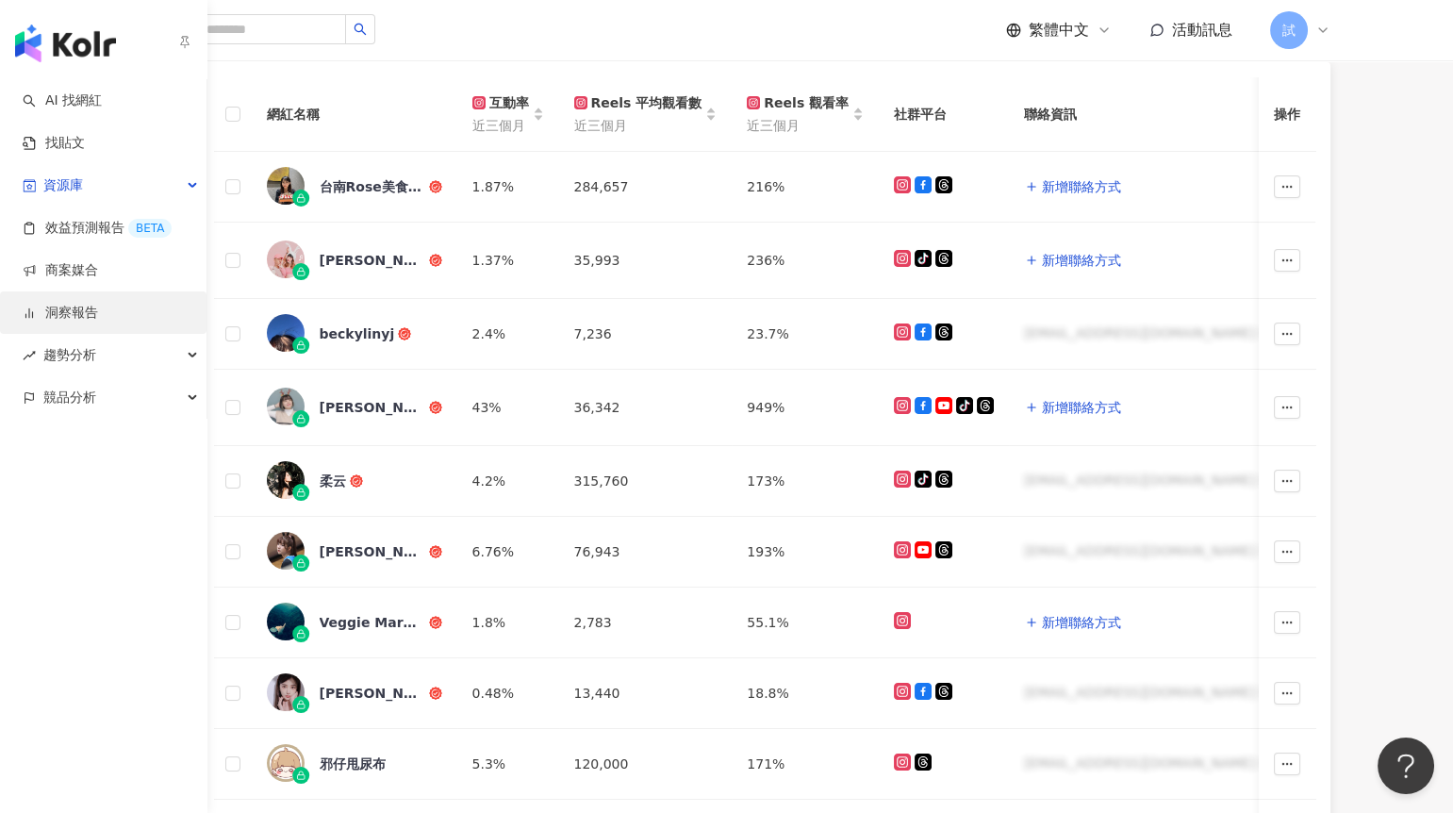
click at [88, 314] on link "洞察報告" at bounding box center [60, 313] width 75 height 19
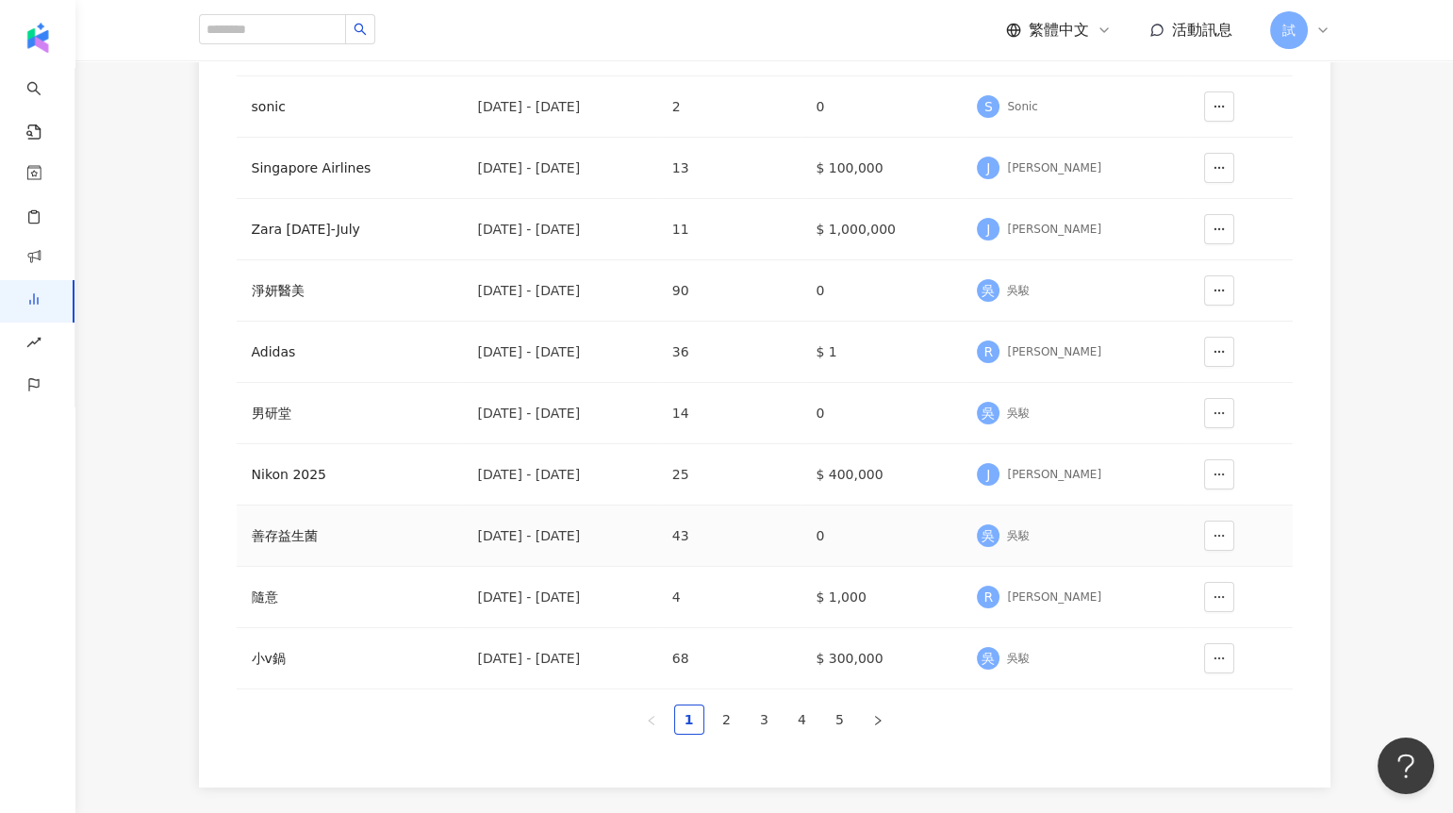
scroll to position [296, 0]
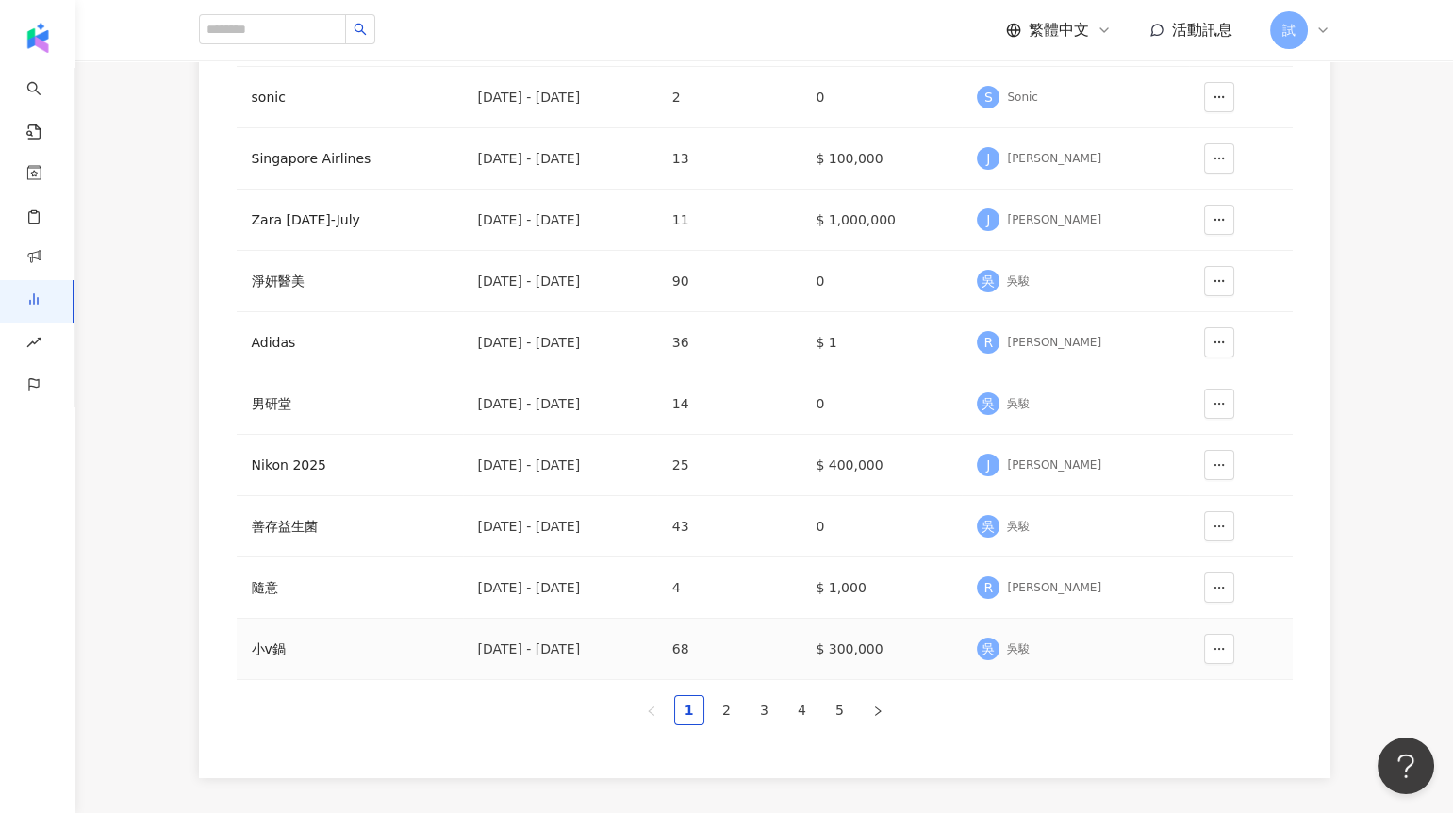
click at [434, 633] on td "小v鍋" at bounding box center [350, 648] width 226 height 61
click at [436, 647] on div "小v鍋" at bounding box center [350, 648] width 196 height 21
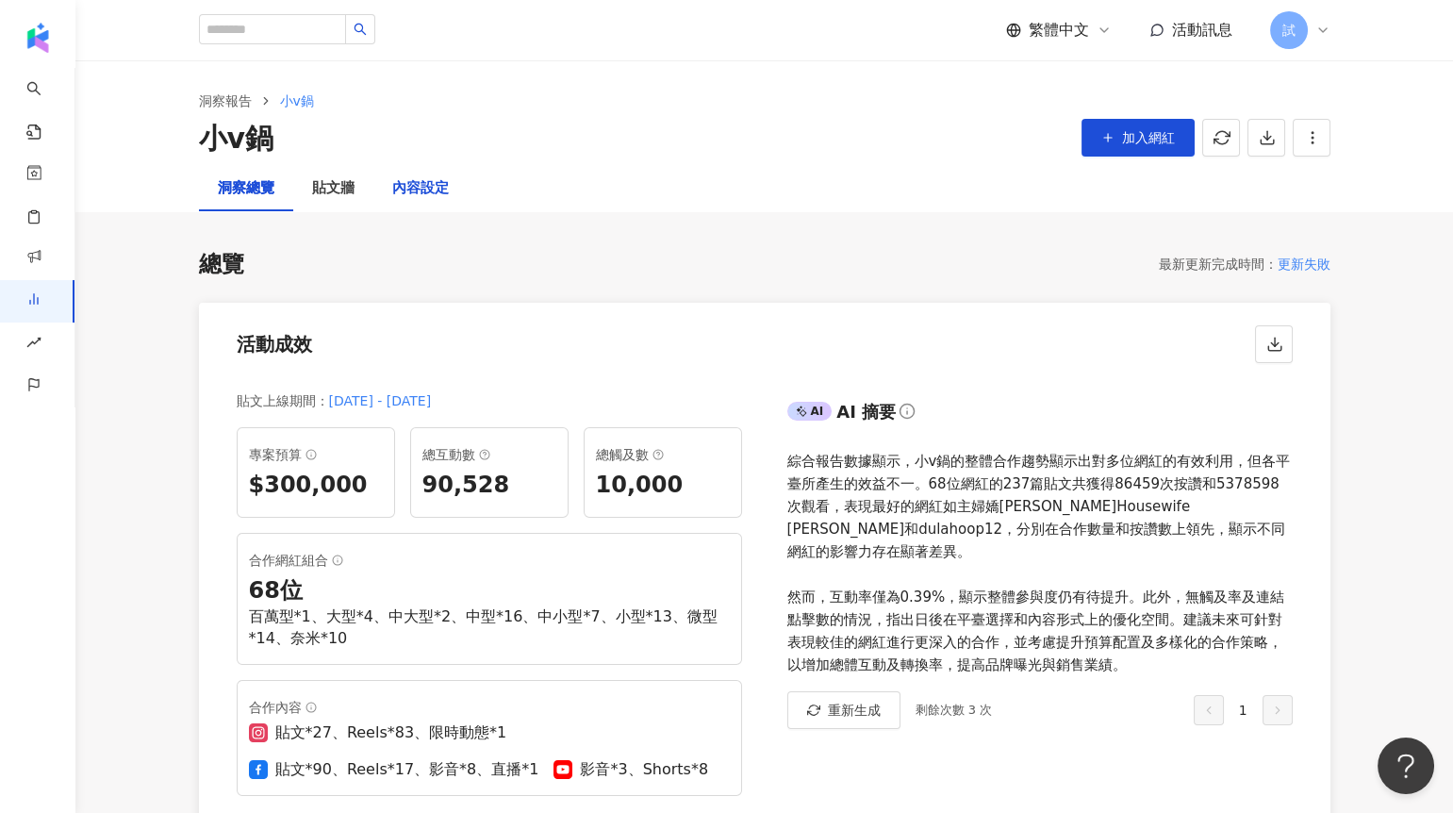
click at [430, 190] on div "內容設定" at bounding box center [420, 188] width 57 height 23
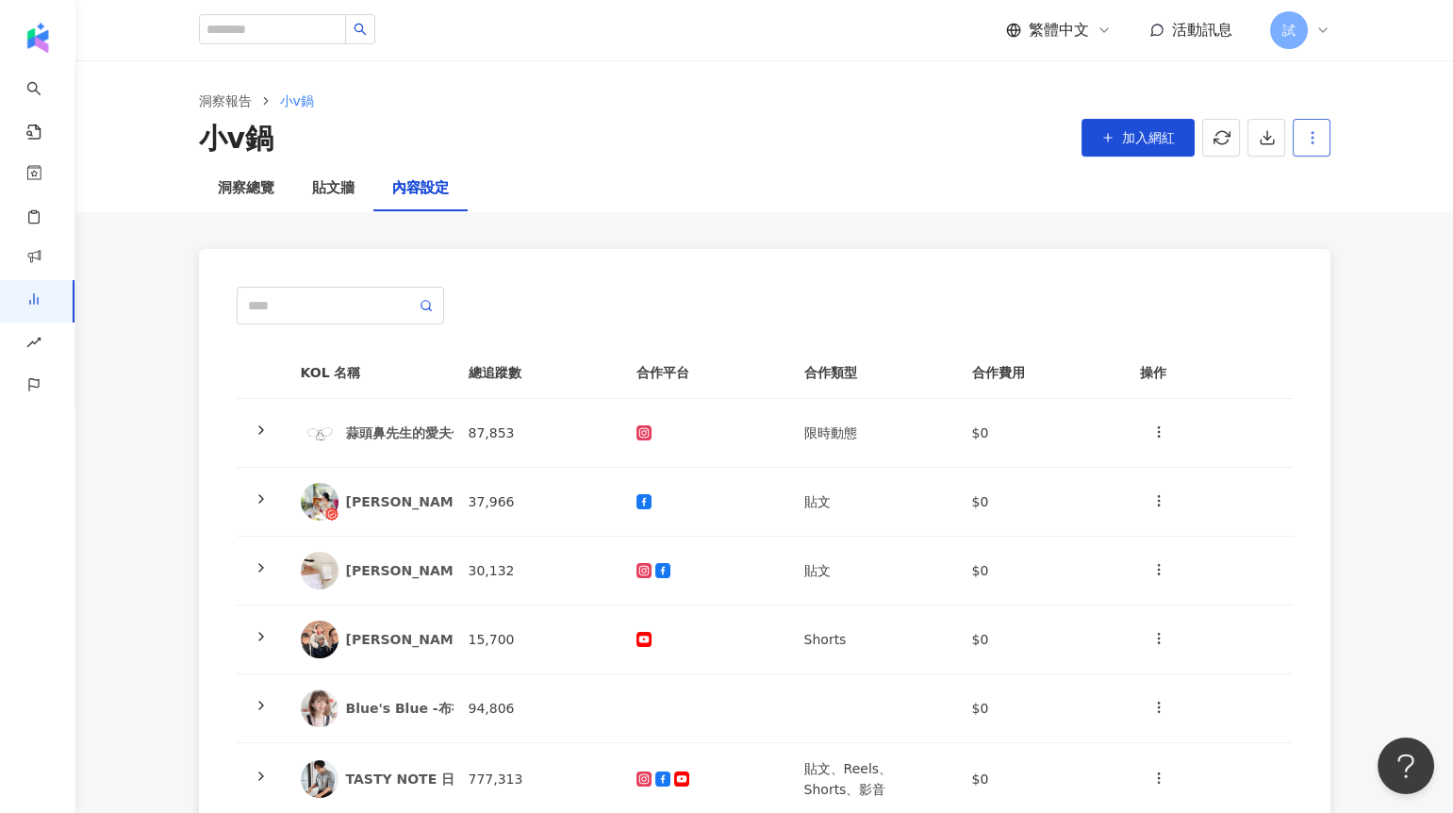
click at [1309, 151] on button "button" at bounding box center [1311, 138] width 38 height 38
click at [1323, 179] on div "設定報告" at bounding box center [1344, 183] width 74 height 21
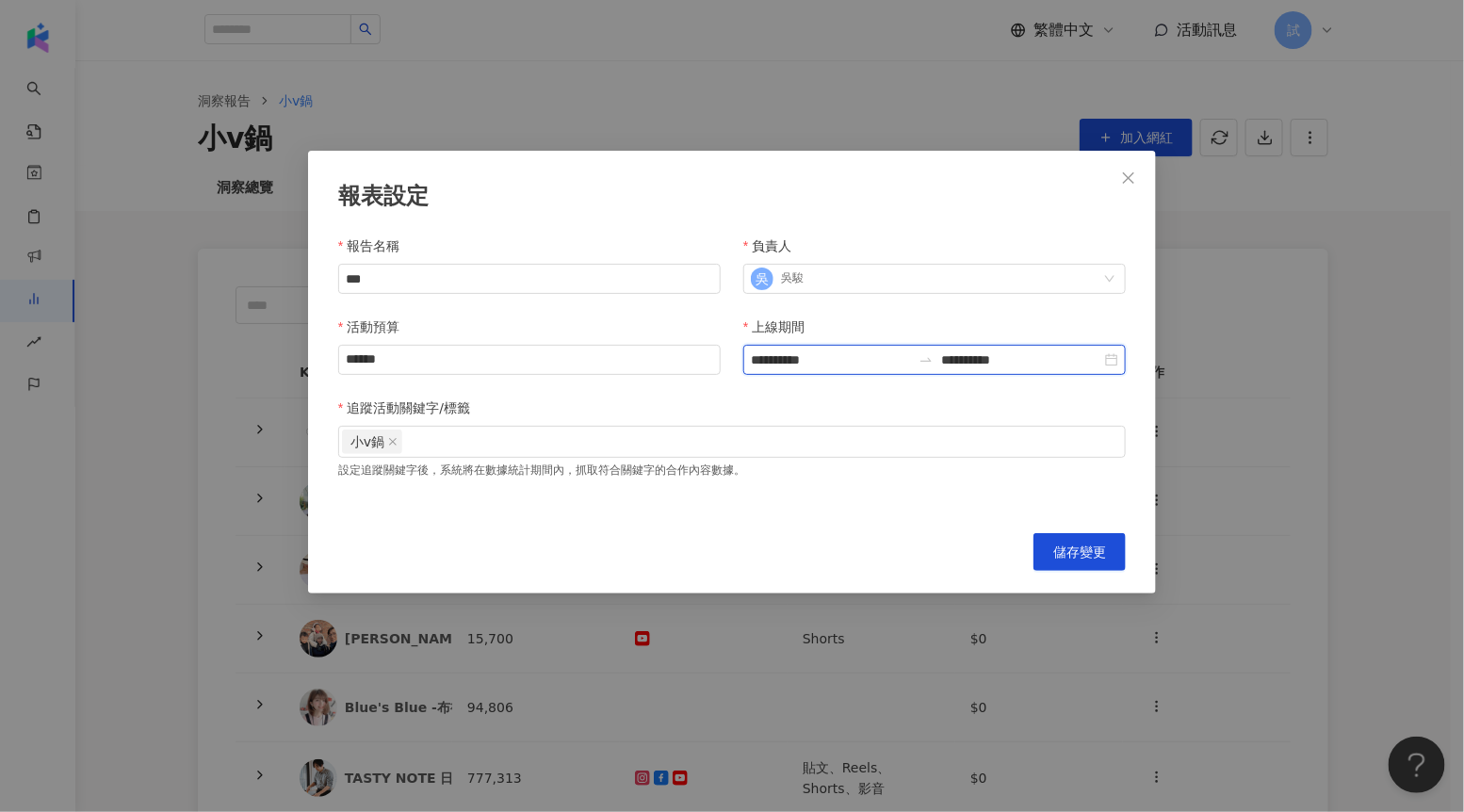
click at [800, 366] on input "**********" at bounding box center [830, 360] width 160 height 21
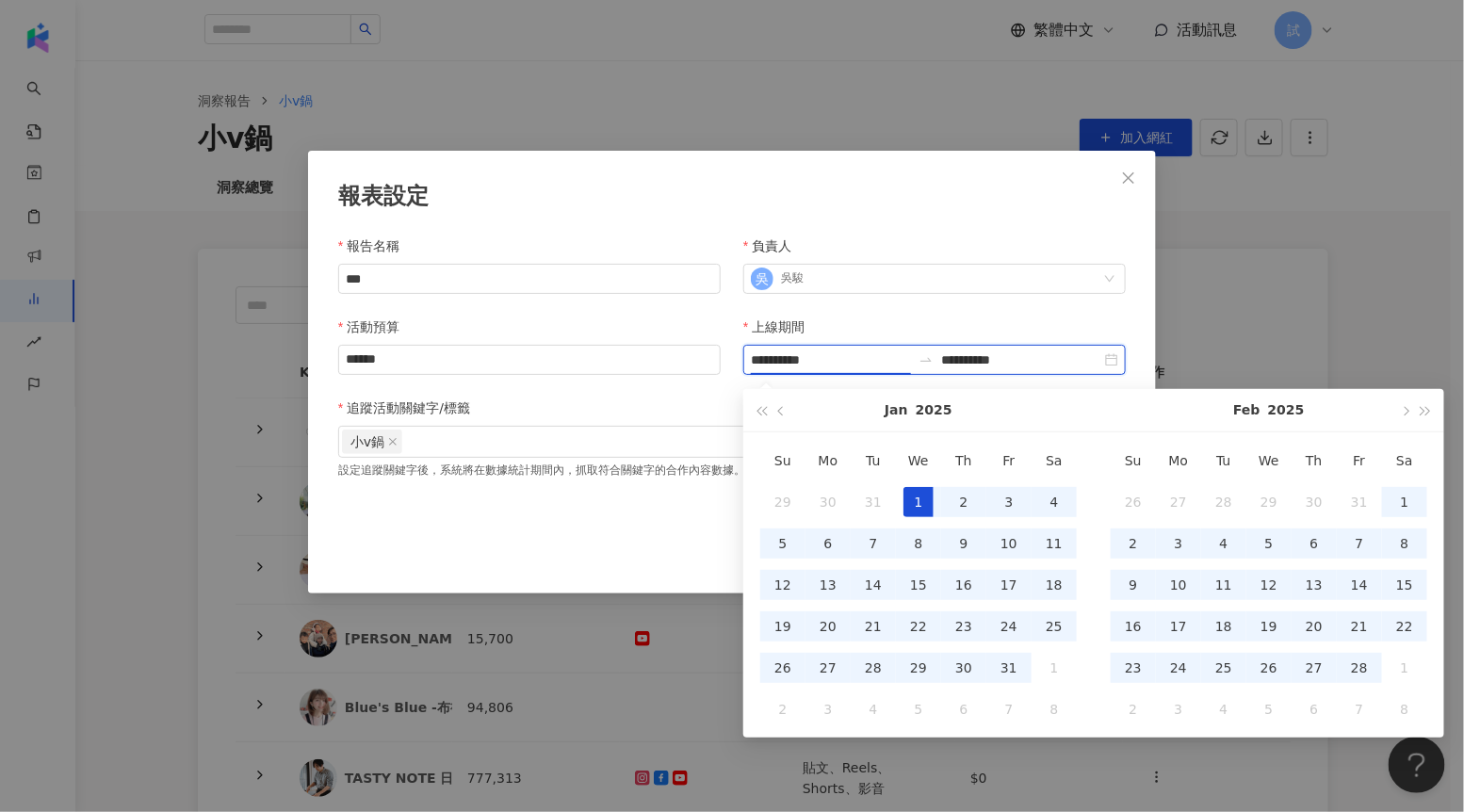
click at [1004, 362] on input "**********" at bounding box center [1021, 360] width 160 height 21
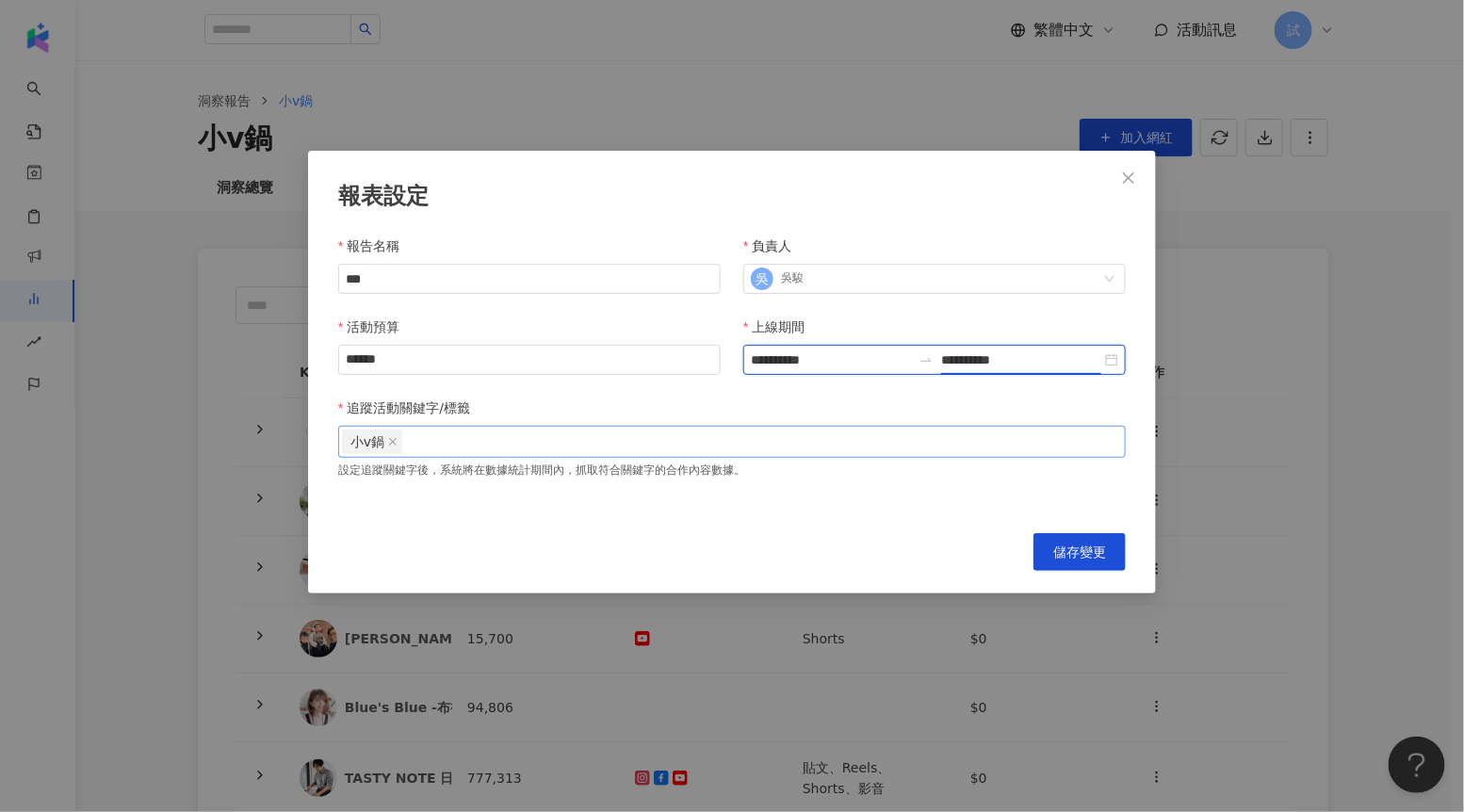
click at [611, 451] on div "小v鍋" at bounding box center [732, 441] width 780 height 28
click at [1122, 180] on icon "close" at bounding box center [1128, 178] width 15 height 15
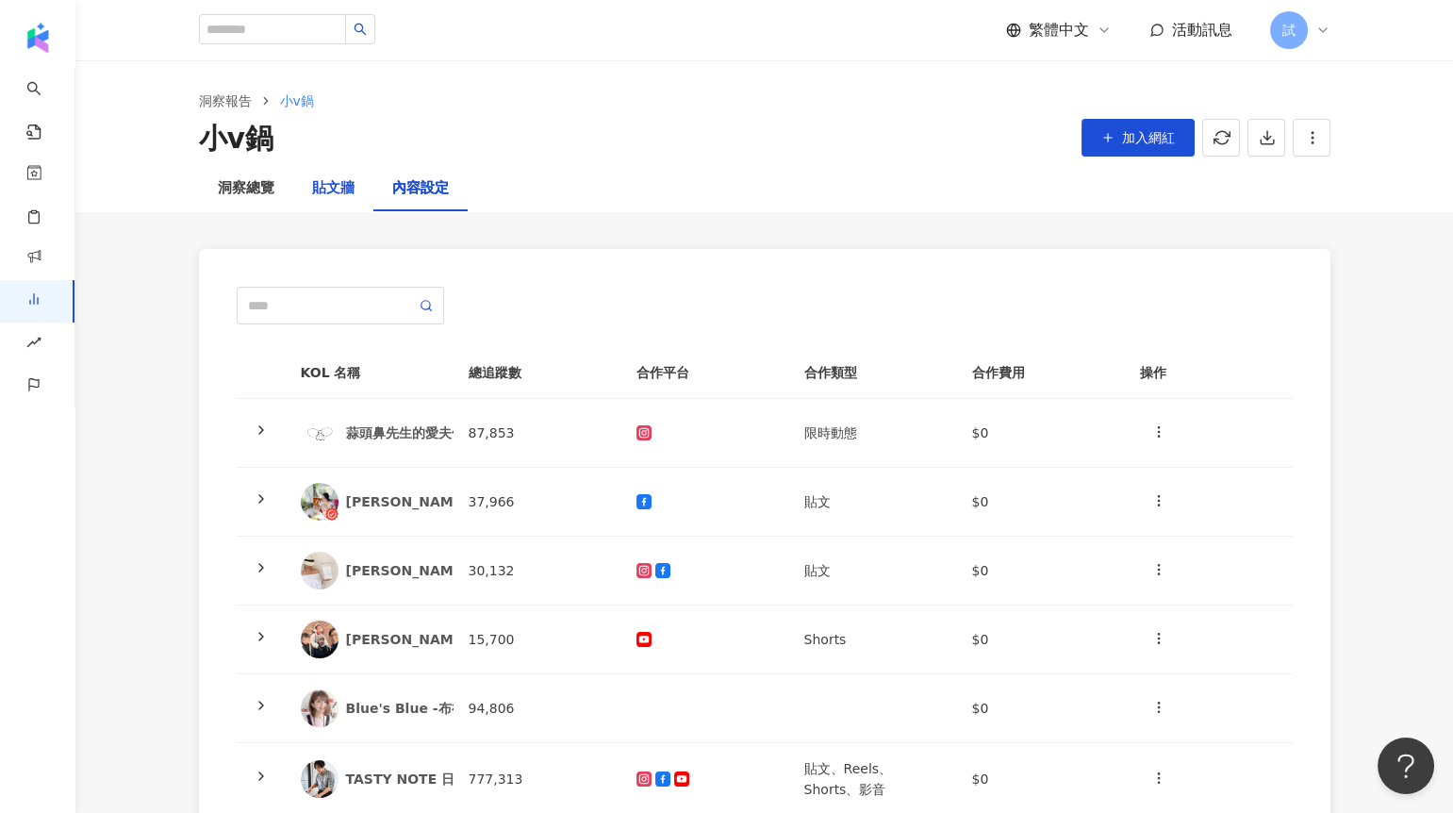
click at [320, 196] on div "貼文牆" at bounding box center [333, 188] width 42 height 23
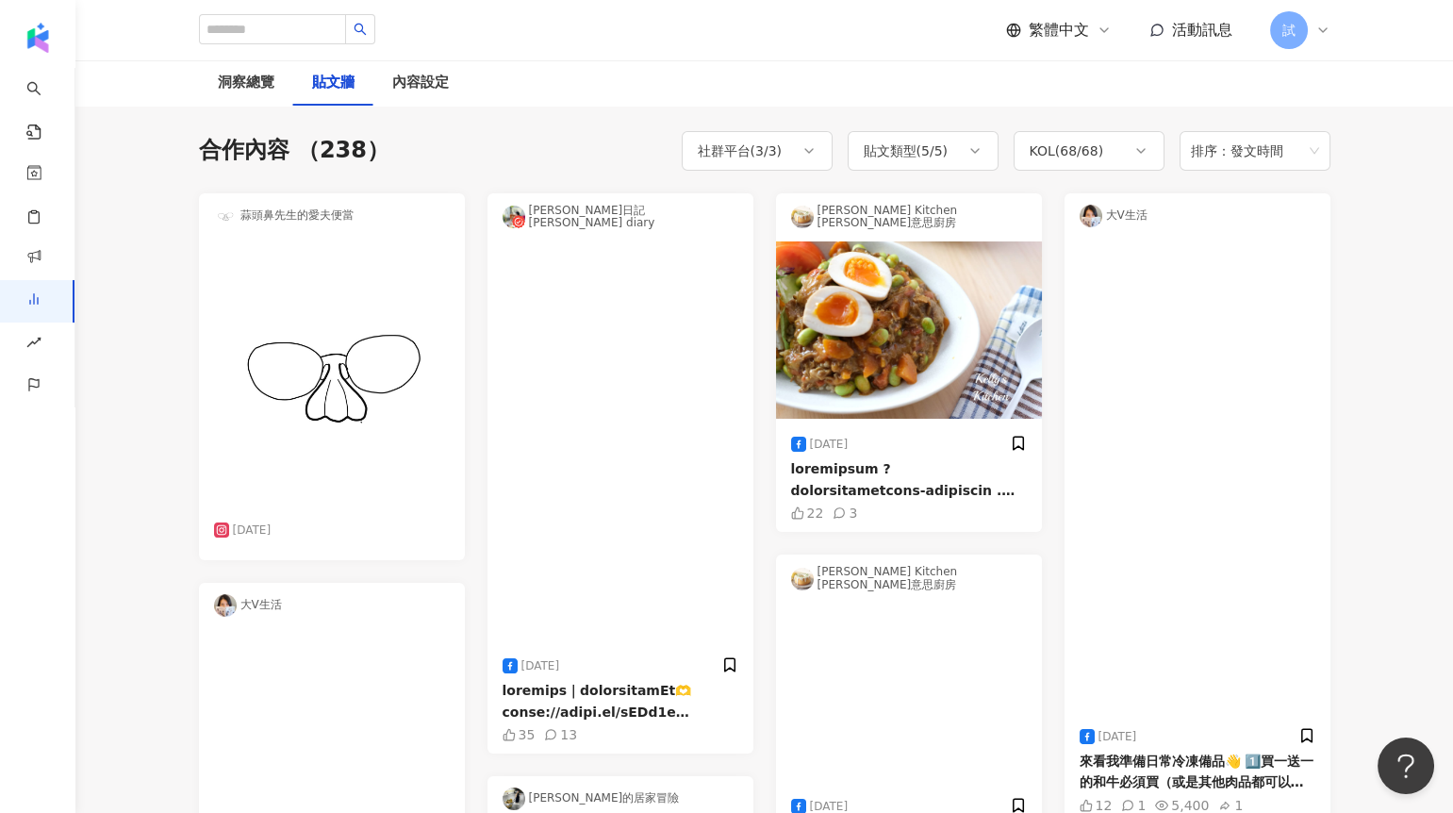
scroll to position [99, 0]
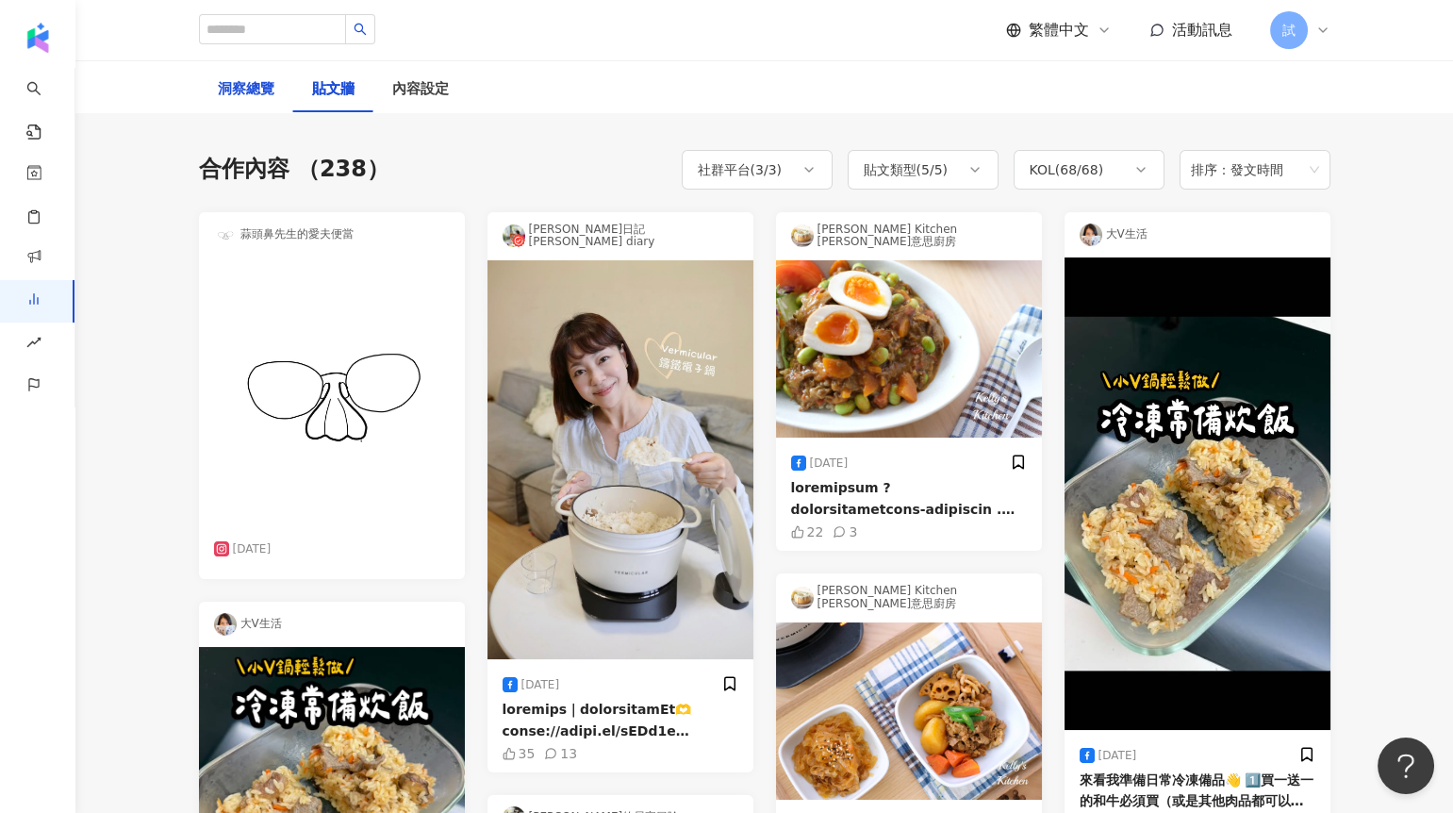
click at [260, 85] on div "洞察總覽" at bounding box center [246, 89] width 57 height 23
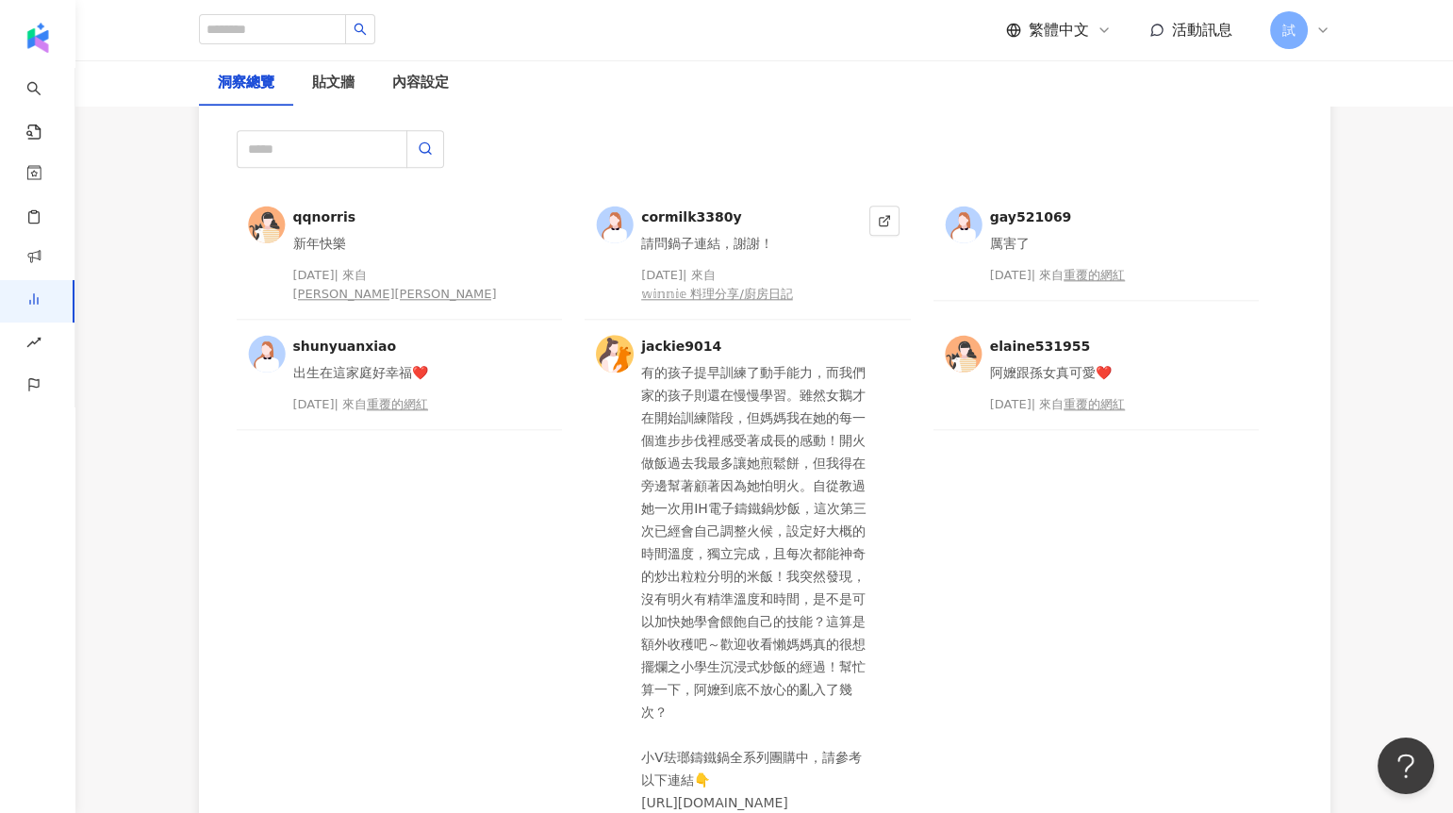
scroll to position [4908, 0]
drag, startPoint x: 641, startPoint y: 232, endPoint x: 767, endPoint y: 228, distance: 126.4
click at [768, 234] on div "請問鍋子連結，謝謝！" at bounding box center [751, 245] width 221 height 23
click at [753, 287] on div "𝕨𝕚𝕟𝕟𝕚𝕖 料理分享/廚房日記" at bounding box center [717, 296] width 152 height 19
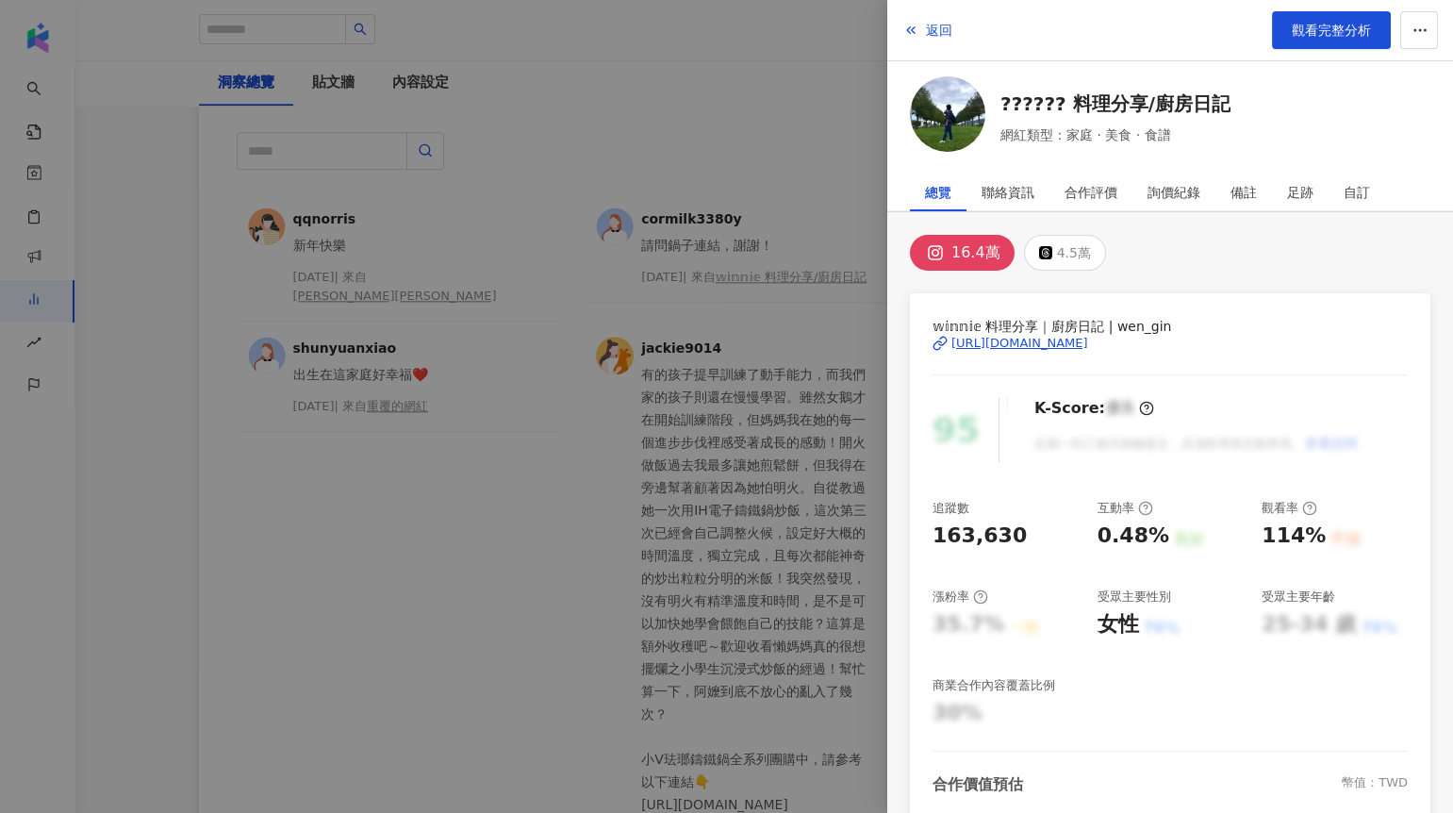
click at [865, 143] on div at bounding box center [726, 406] width 1453 height 813
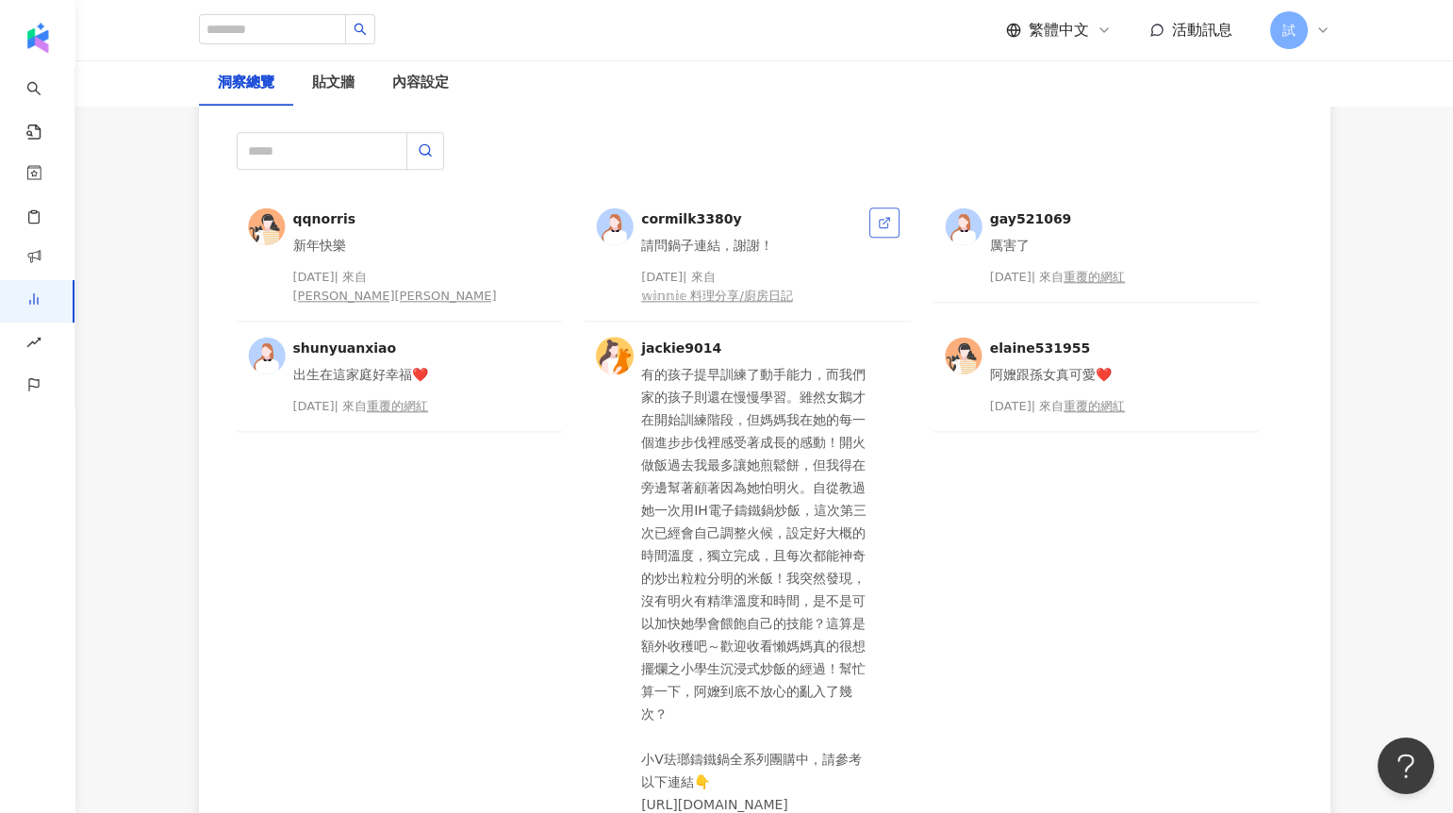
click at [879, 207] on link at bounding box center [884, 222] width 30 height 30
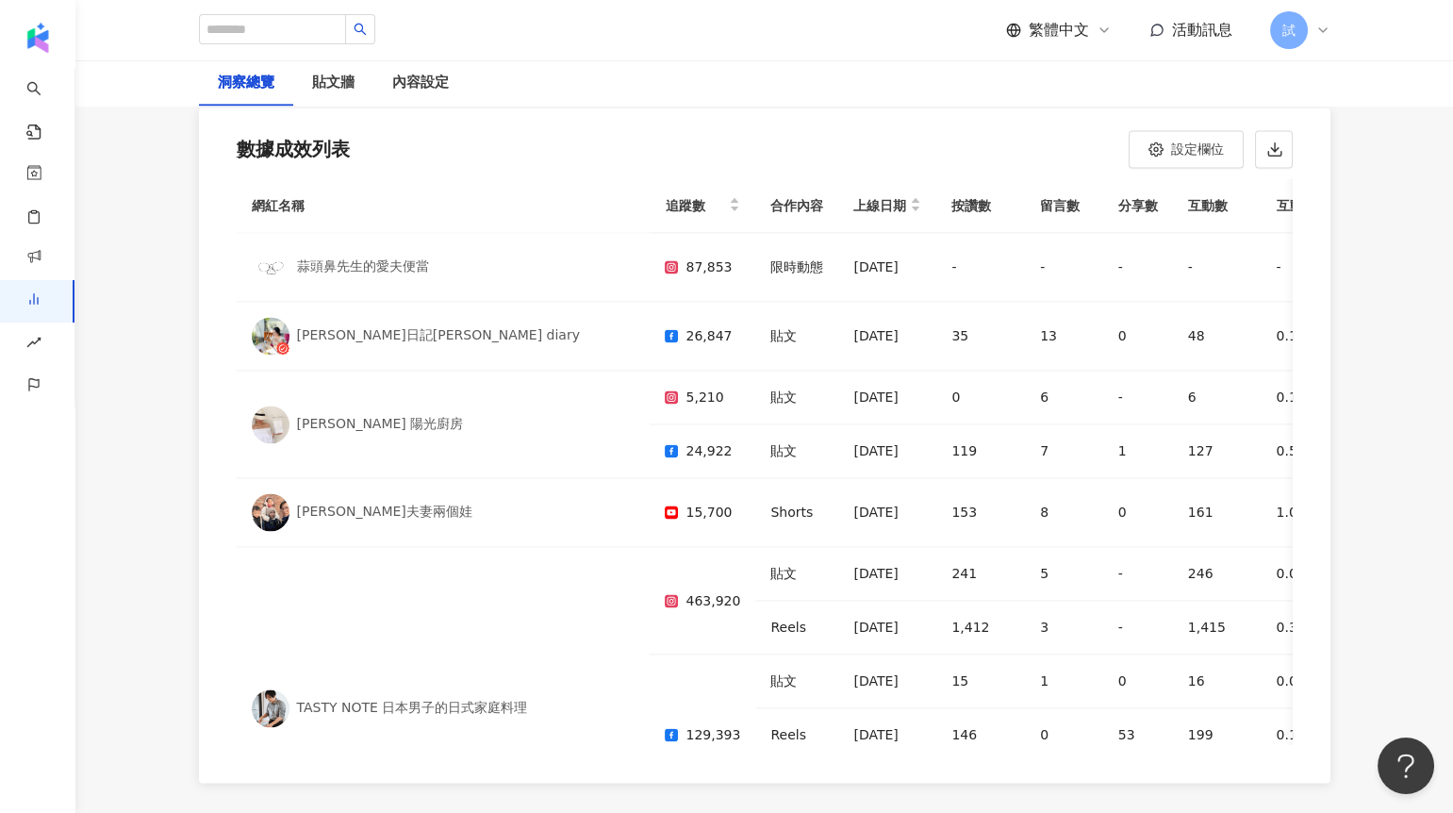
scroll to position [6313, 0]
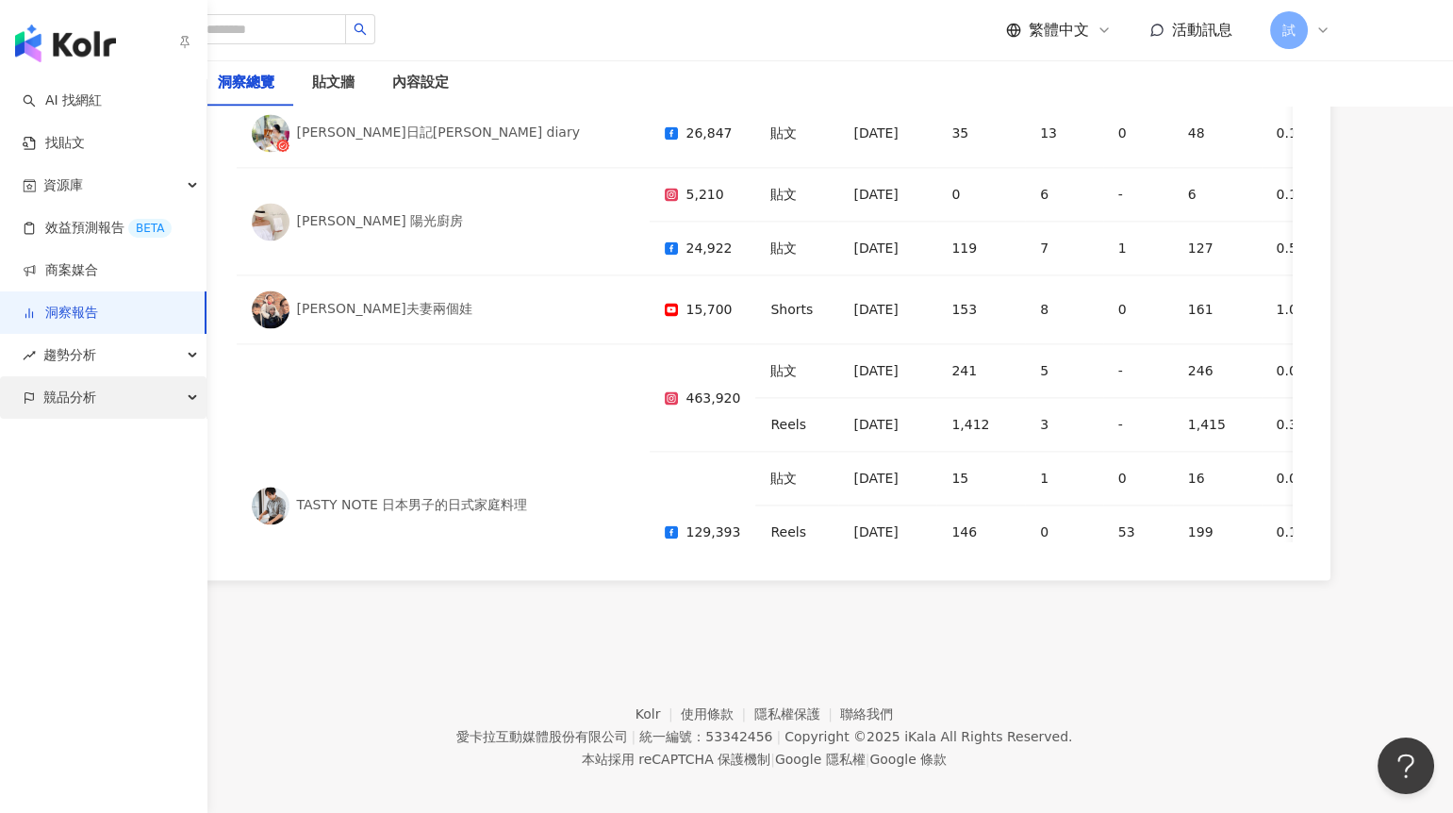
click at [41, 415] on div "競品分析" at bounding box center [103, 397] width 206 height 42
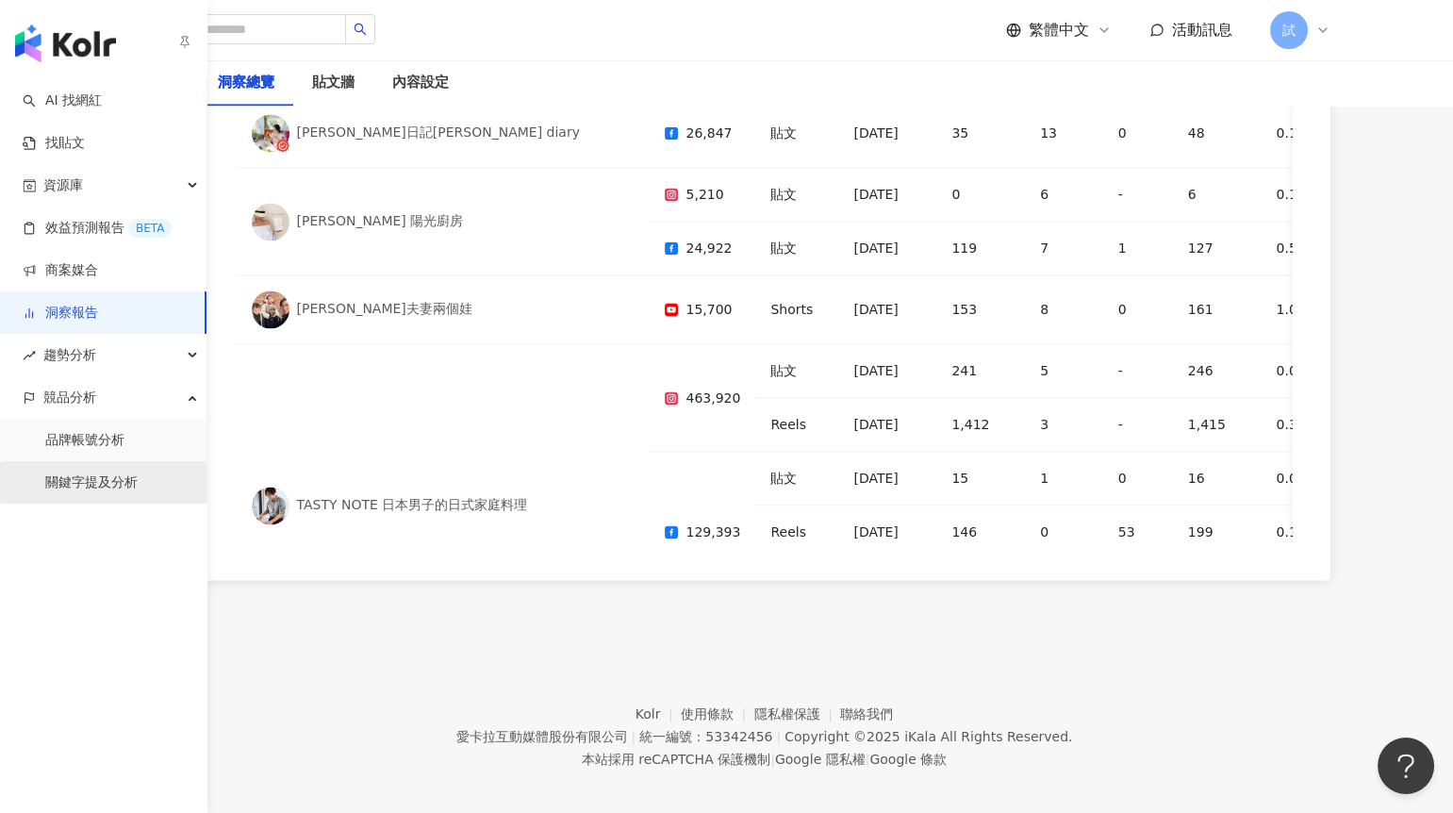
click at [65, 473] on link "關鍵字提及分析" at bounding box center [91, 482] width 92 height 19
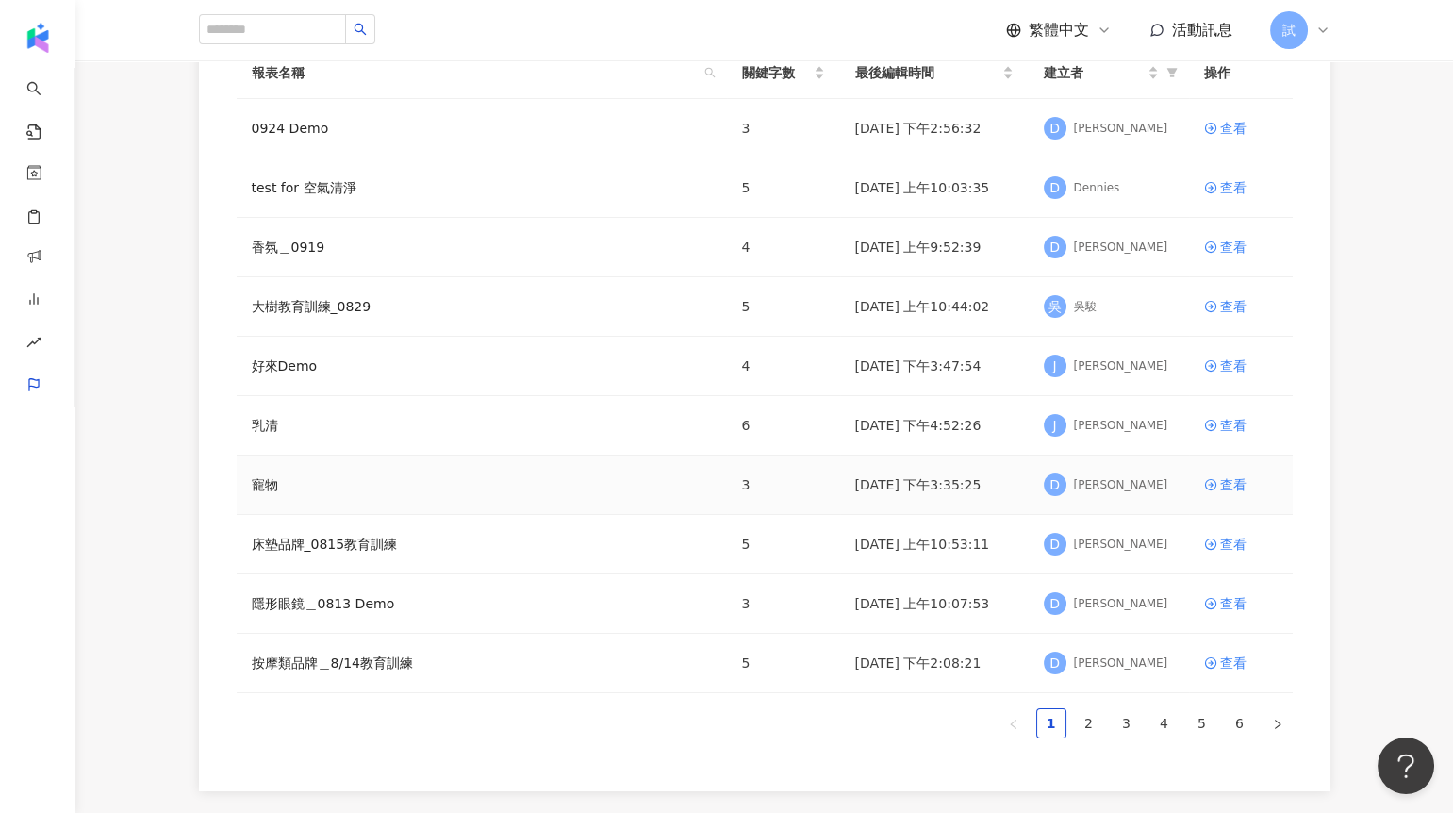
scroll to position [219, 0]
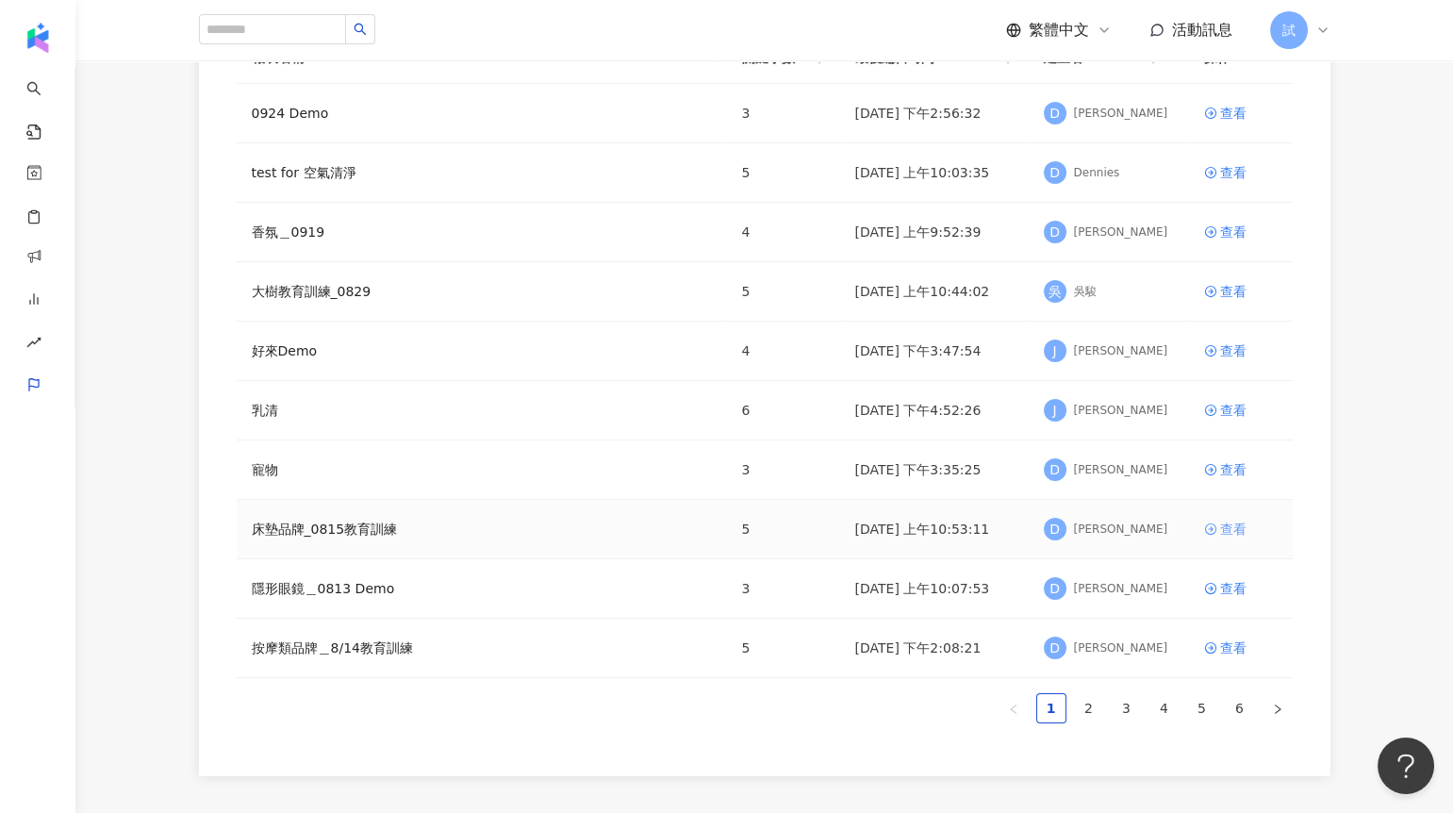
click at [1220, 530] on div "查看" at bounding box center [1233, 528] width 26 height 21
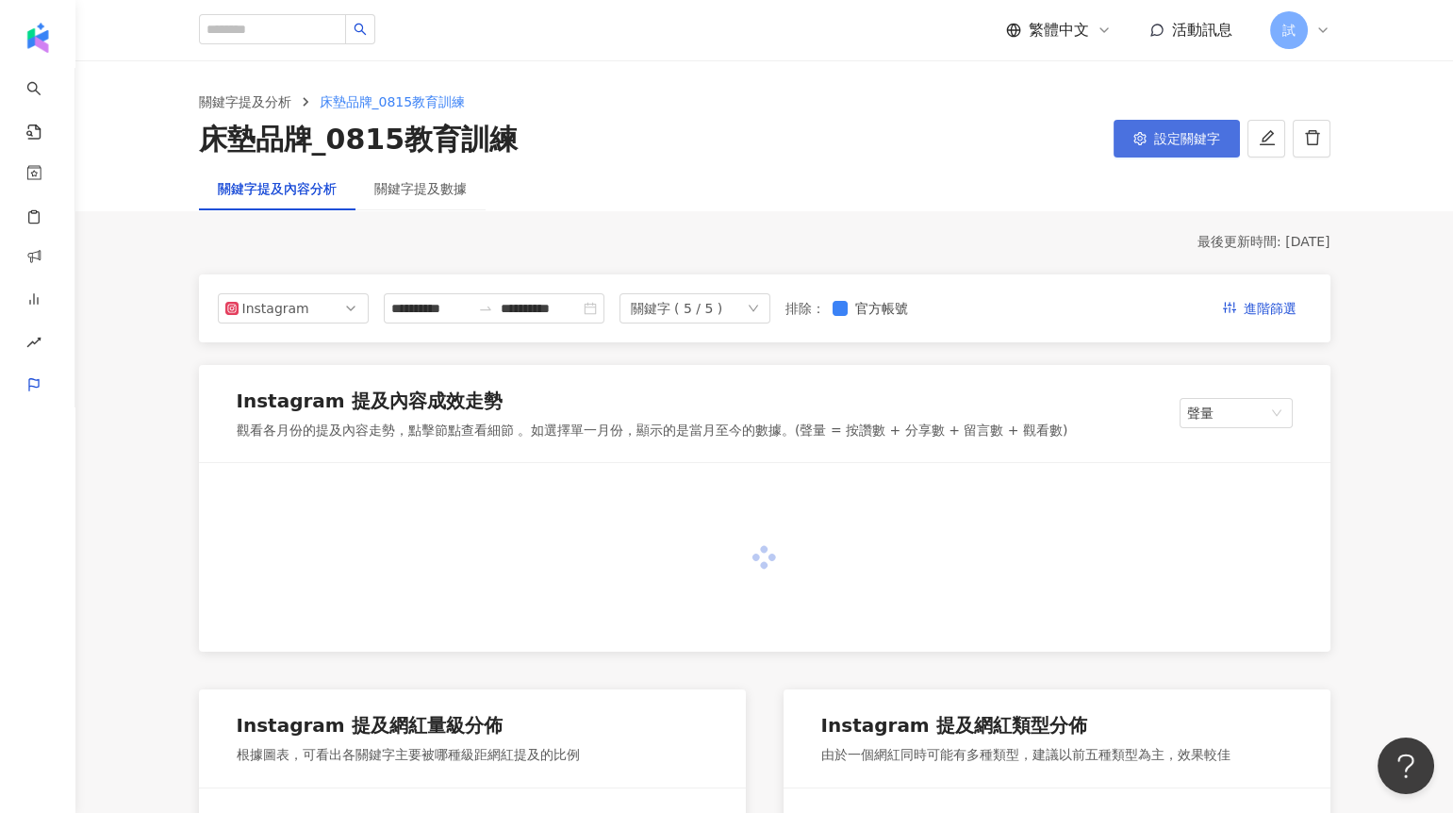
click at [1159, 150] on button "設定關鍵字" at bounding box center [1176, 139] width 126 height 38
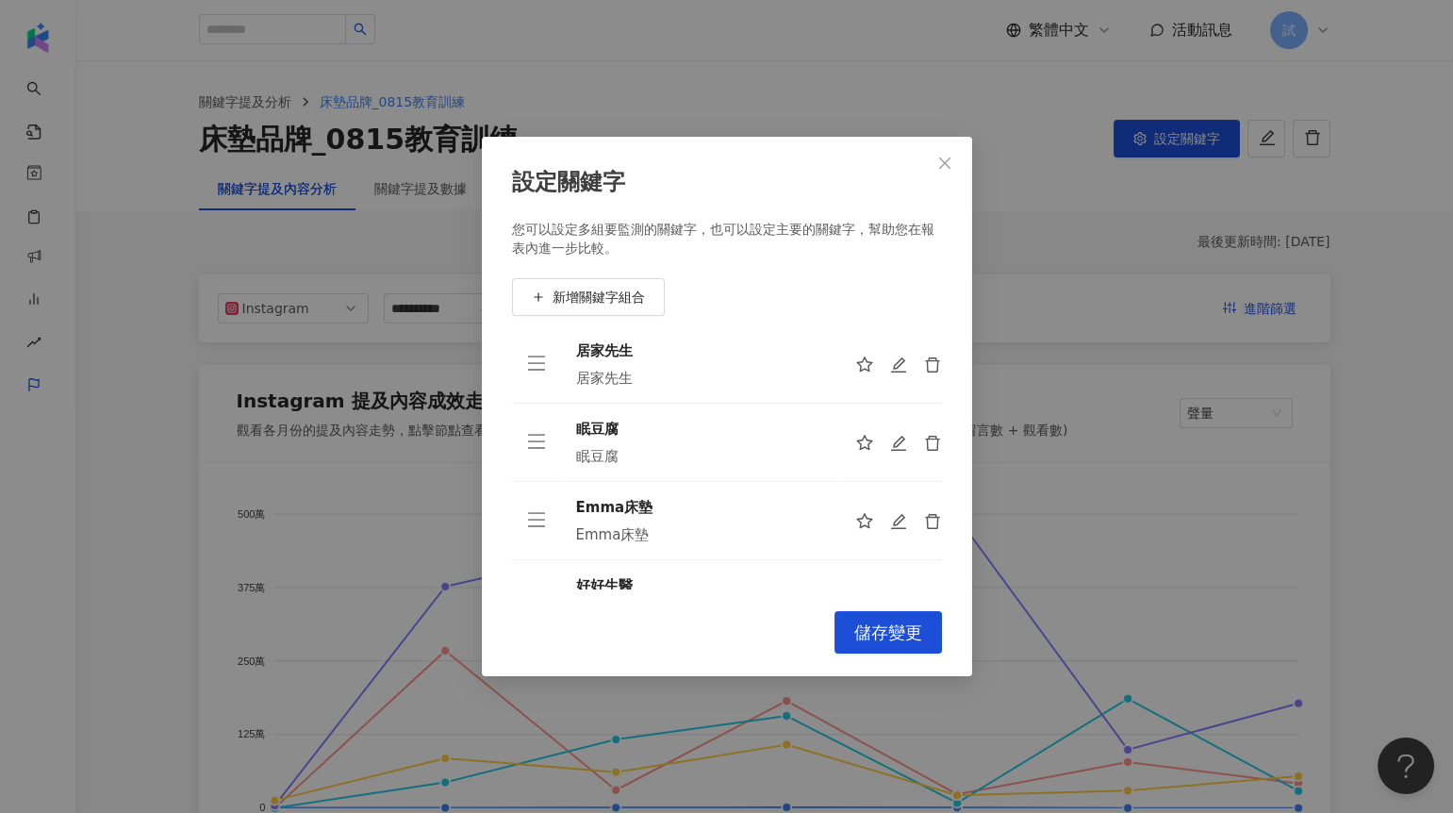
scroll to position [139, 0]
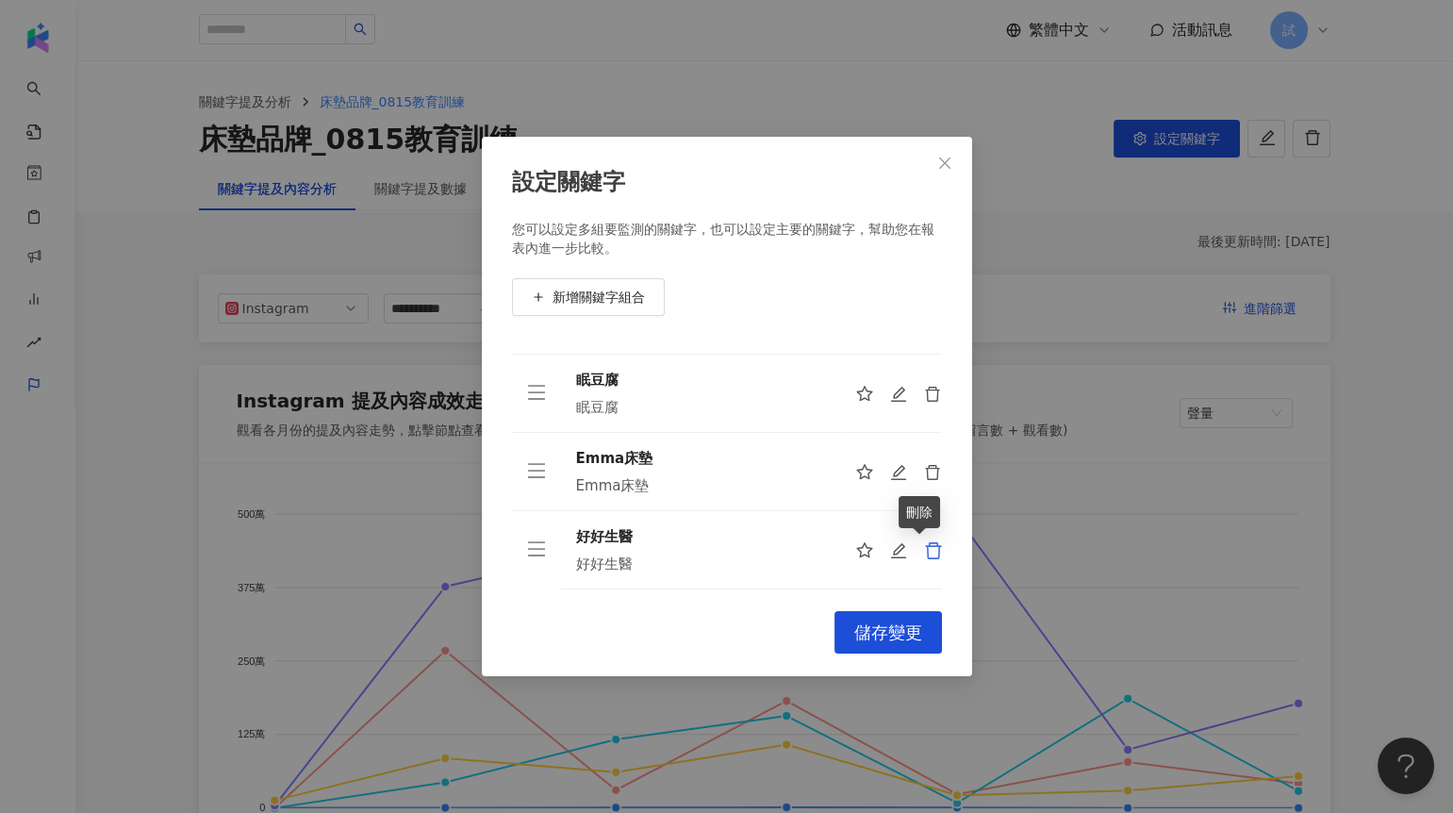
click at [924, 552] on icon "delete" at bounding box center [933, 550] width 19 height 19
click at [890, 396] on icon "edit" at bounding box center [899, 393] width 19 height 19
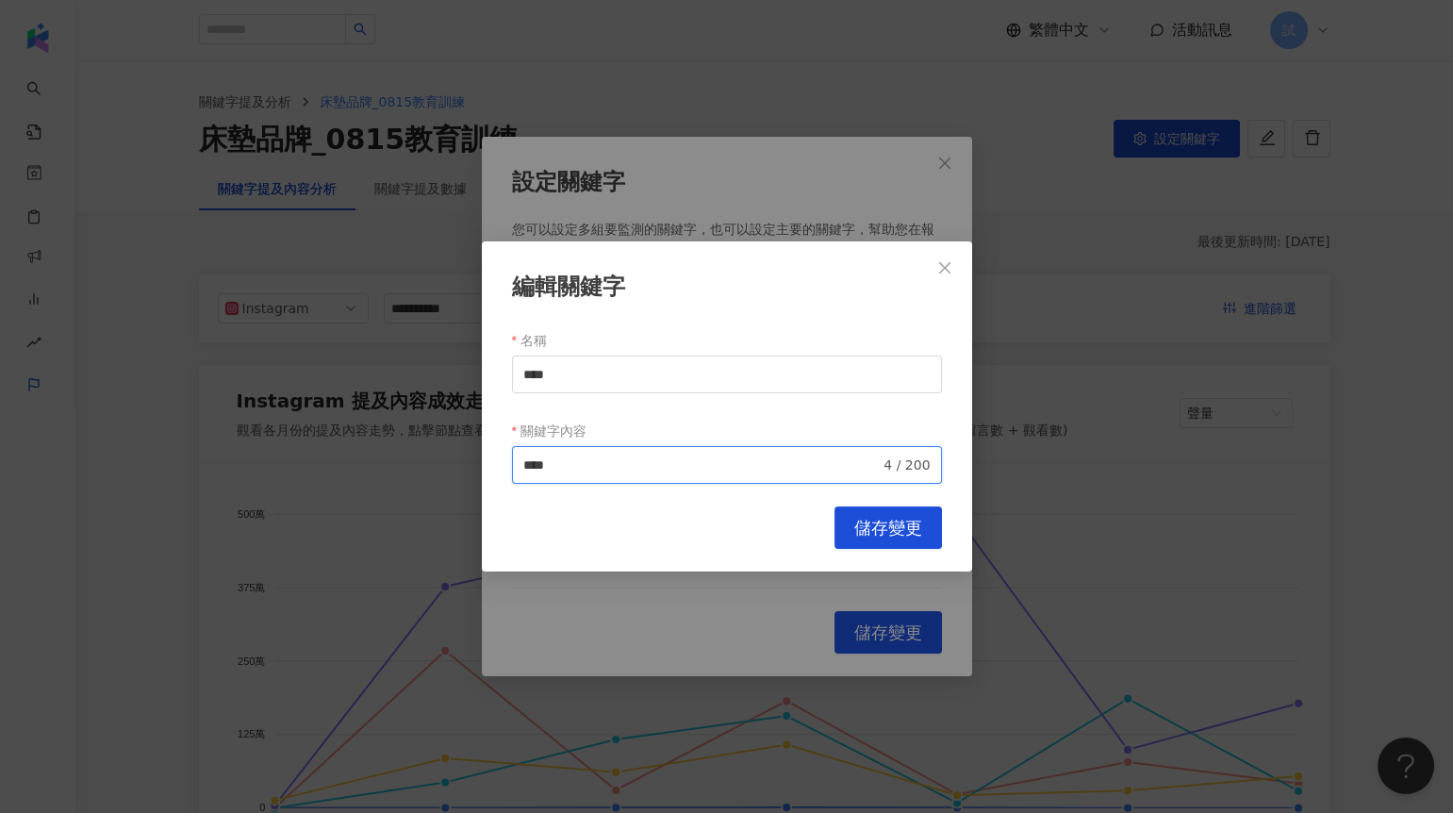
drag, startPoint x: 525, startPoint y: 464, endPoint x: 614, endPoint y: 464, distance: 88.6
click at [614, 464] on input "****" at bounding box center [701, 464] width 357 height 21
click at [894, 516] on button "儲存變更" at bounding box center [887, 527] width 107 height 42
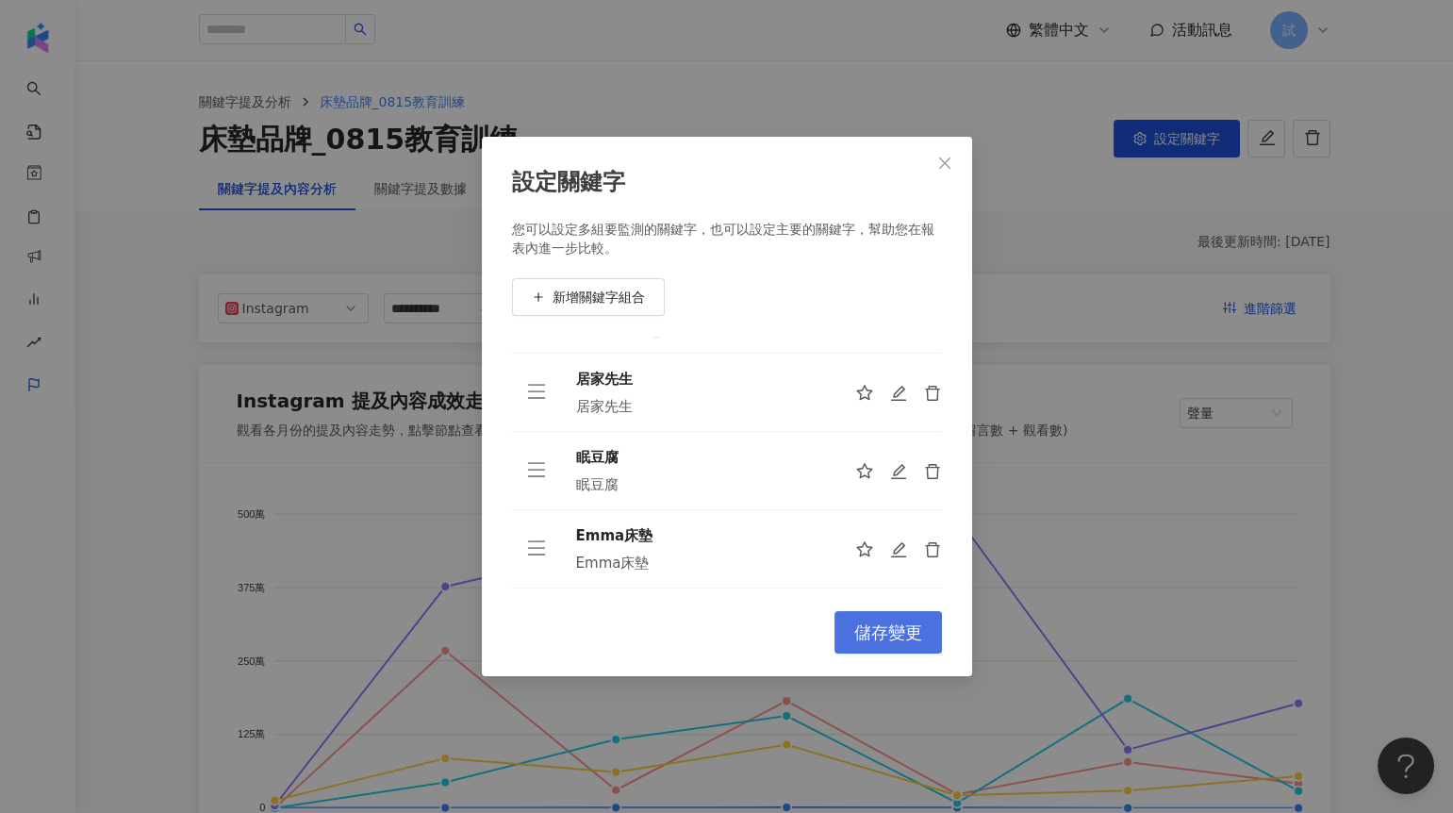
click at [889, 632] on span "儲存變更" at bounding box center [888, 632] width 68 height 21
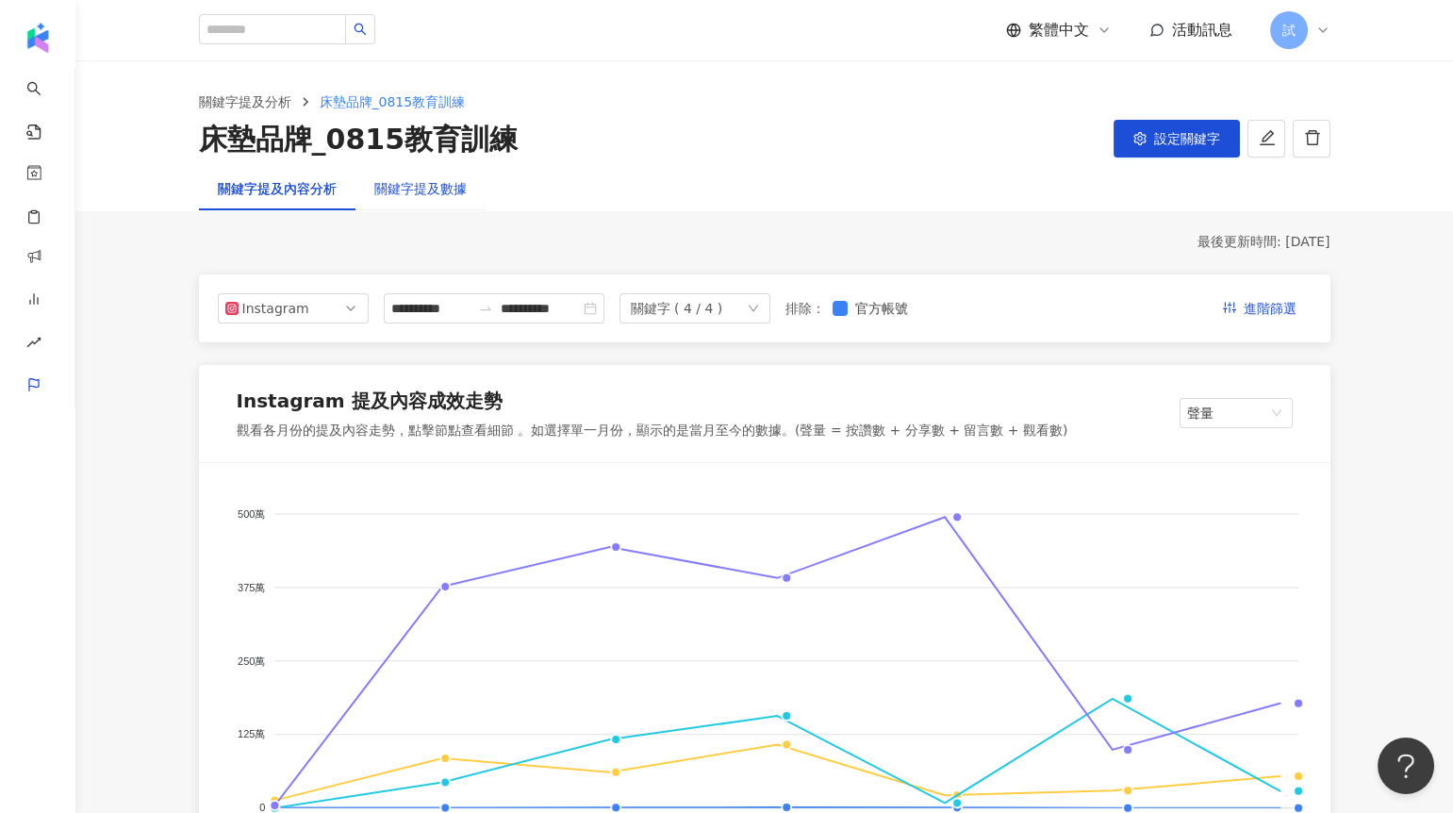
click at [434, 185] on div "關鍵字提及數據" at bounding box center [420, 188] width 92 height 21
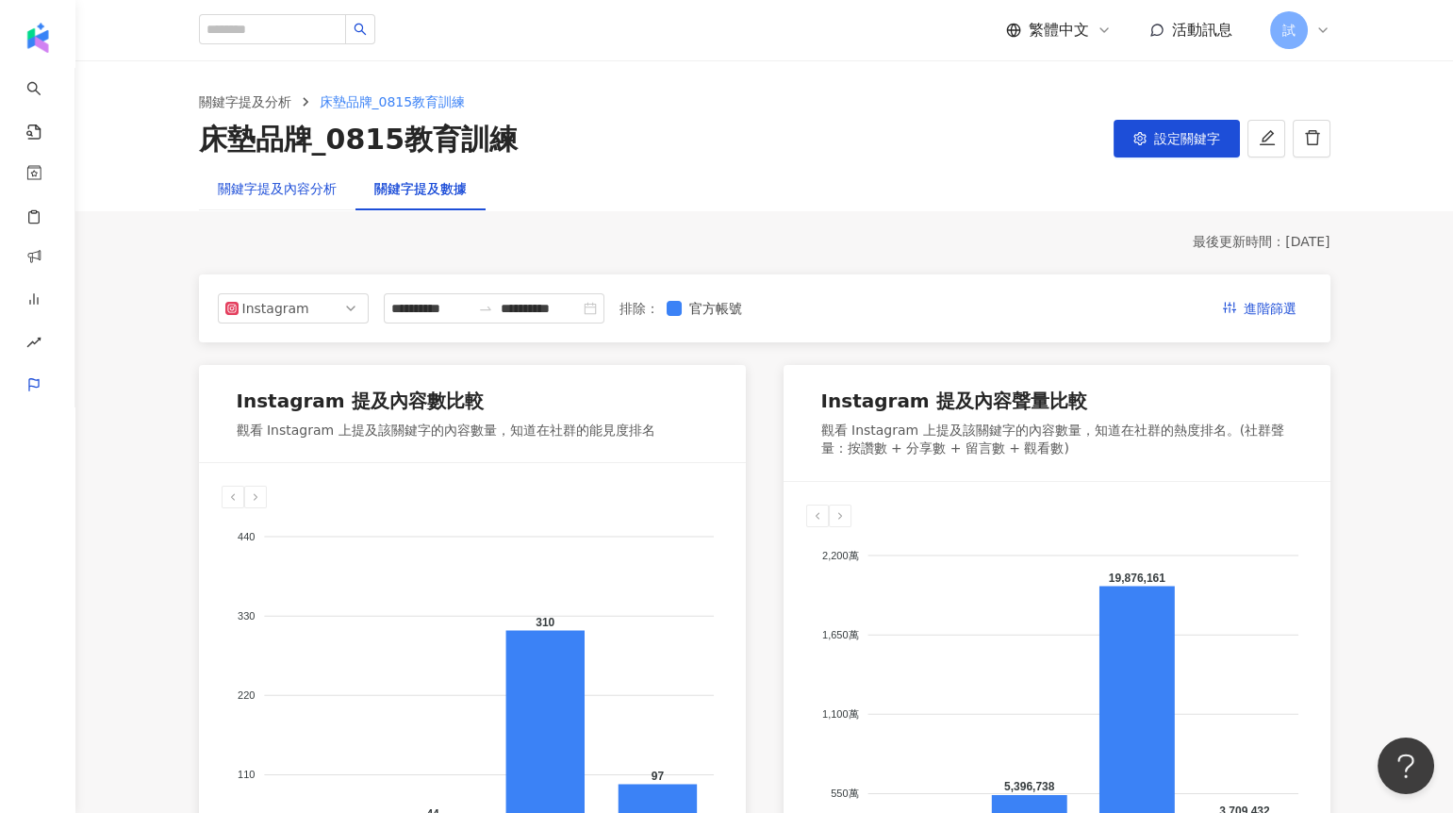
click at [282, 187] on div "關鍵字提及內容分析" at bounding box center [277, 188] width 119 height 21
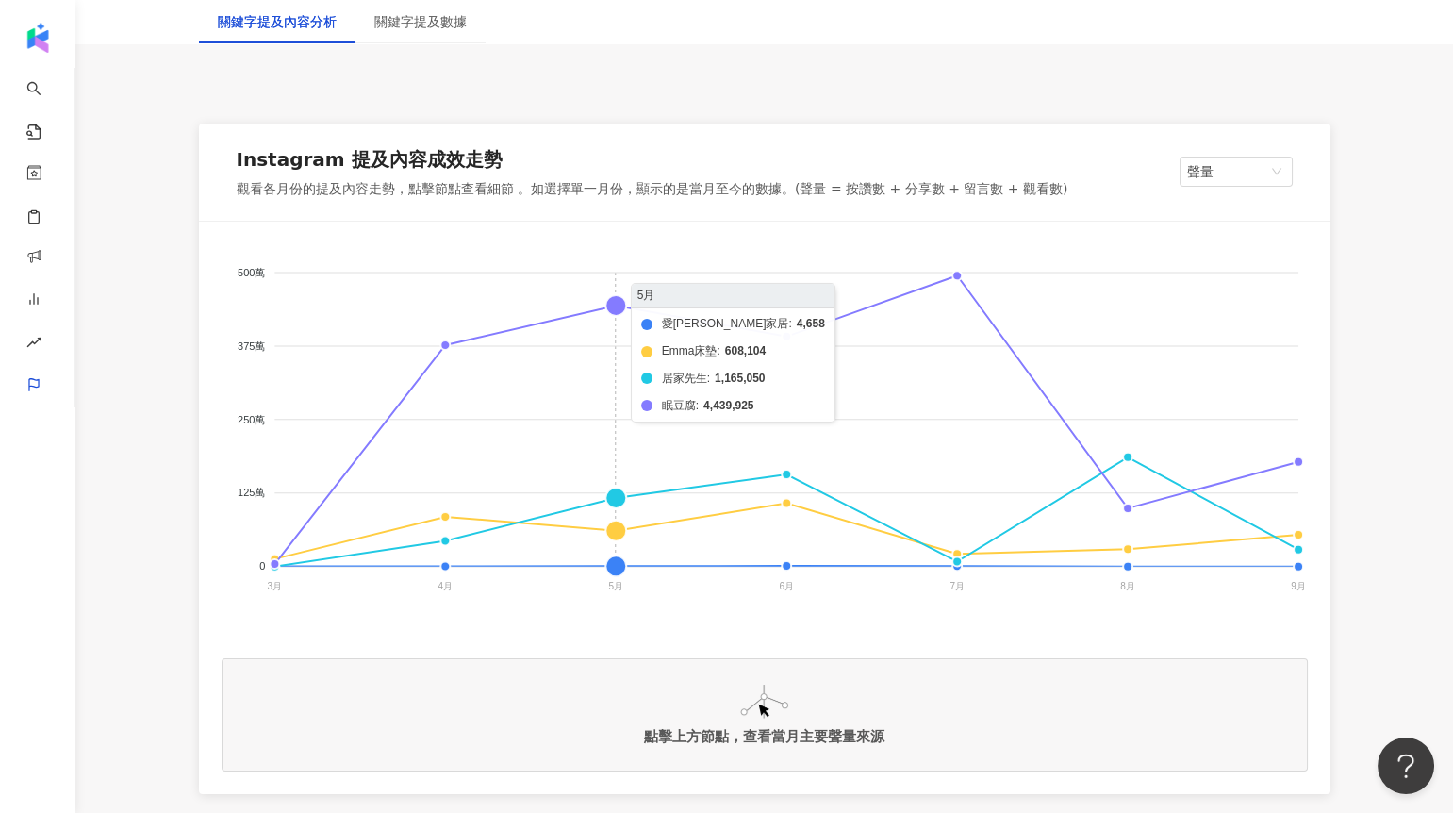
scroll to position [271, 0]
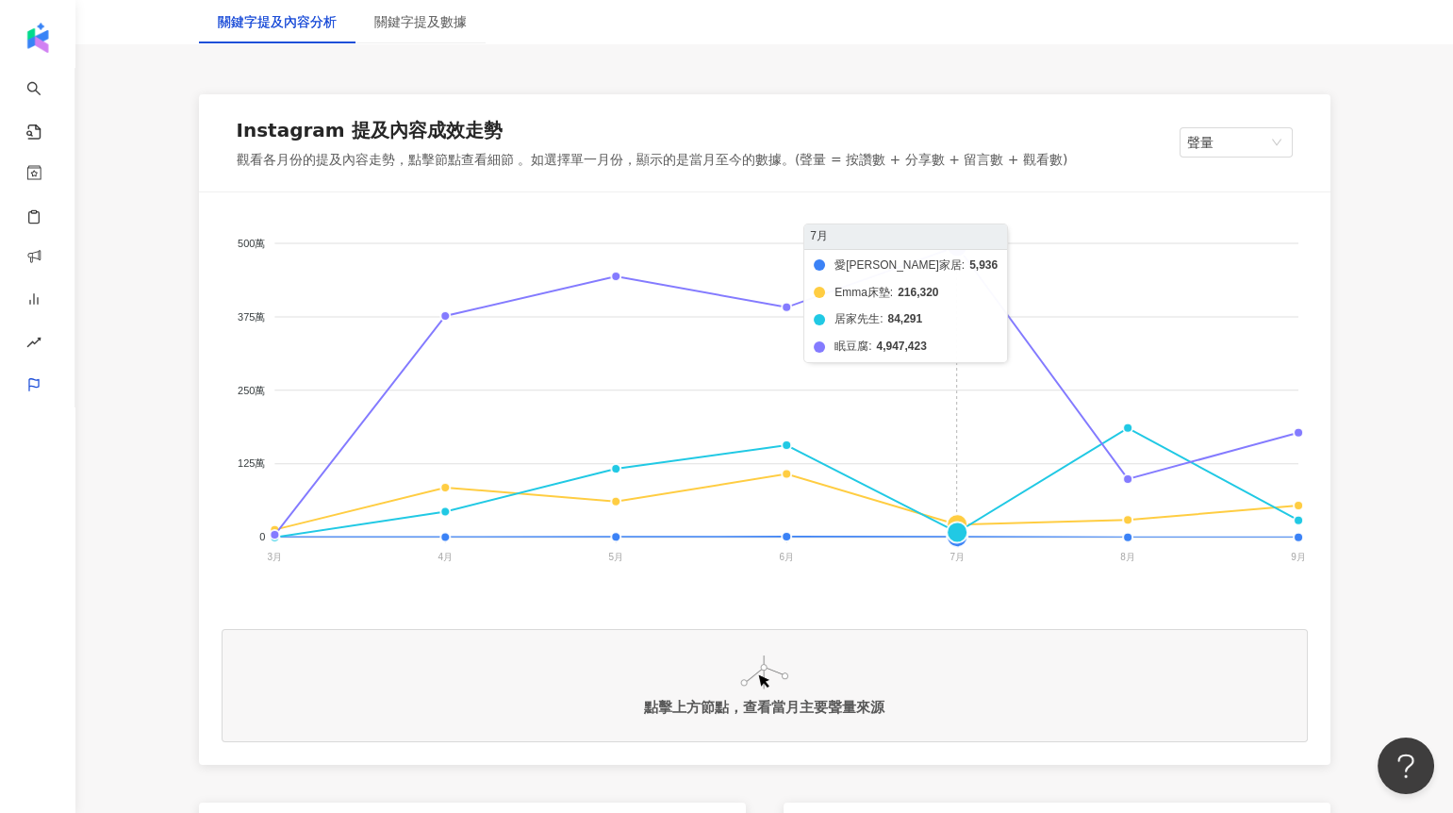
click at [956, 255] on foreignobject "愛莎家居 Emma床墊 居家先生 眠豆腐" at bounding box center [765, 403] width 1086 height 377
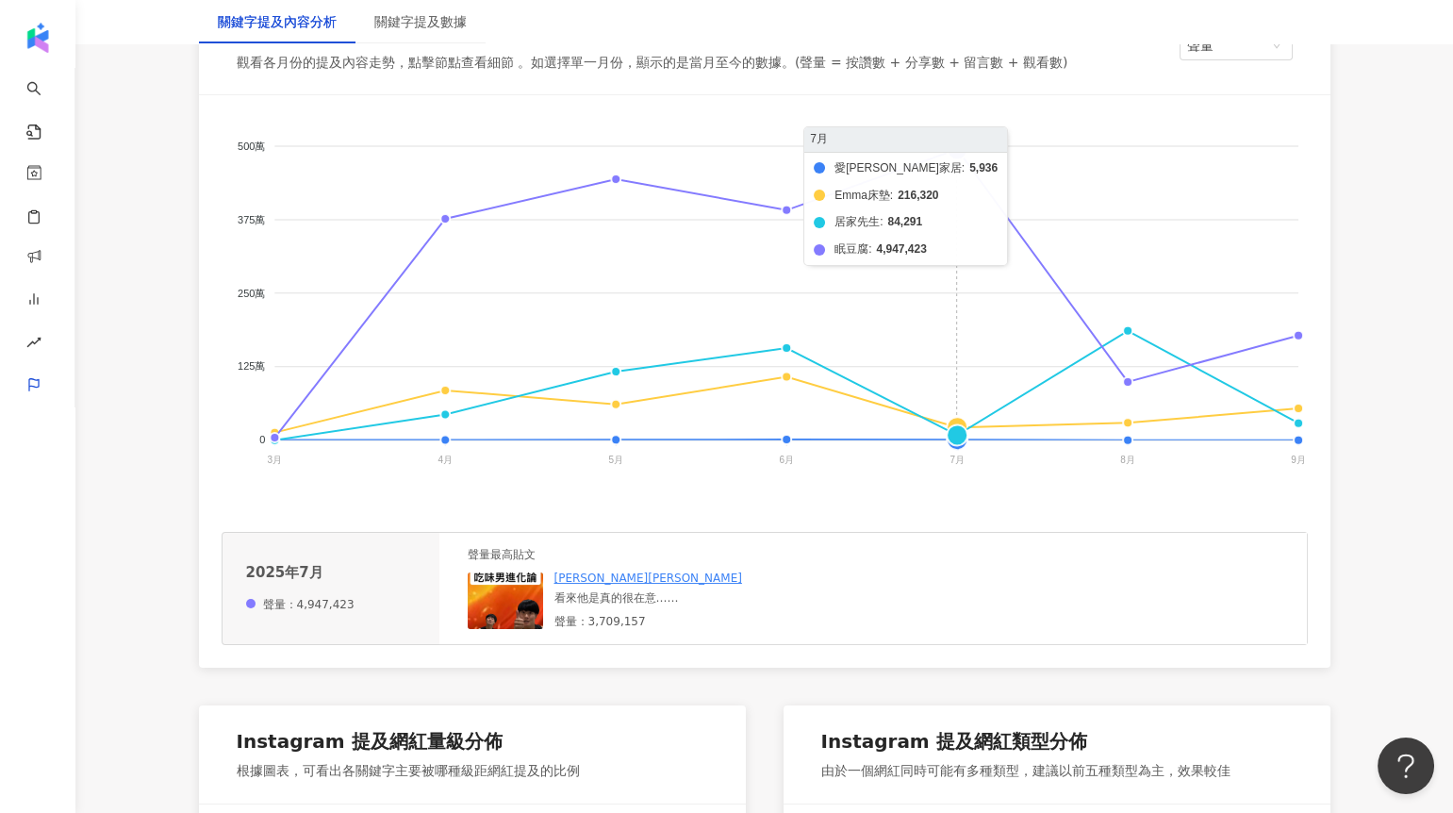
scroll to position [370, 0]
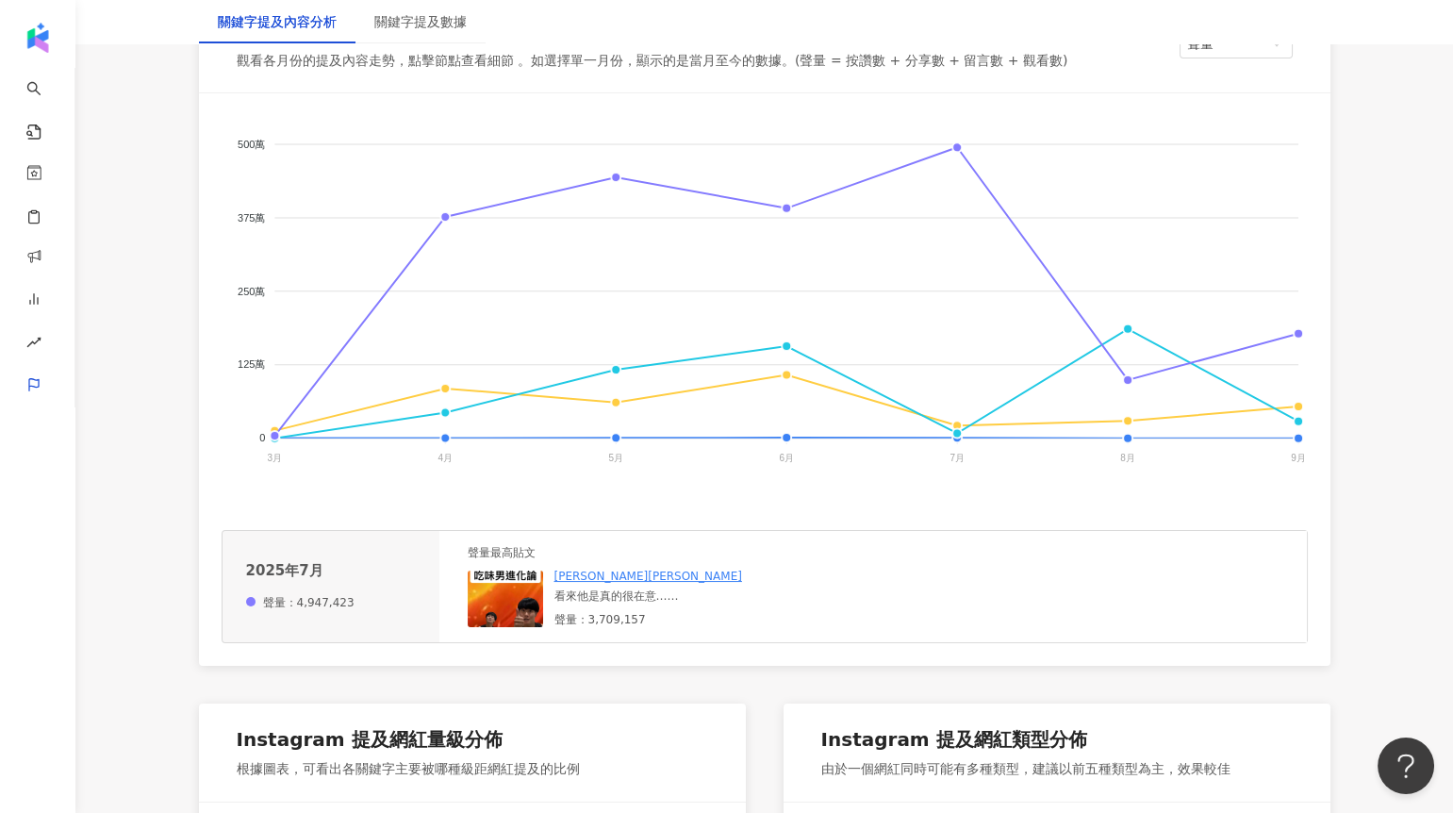
click at [505, 595] on img at bounding box center [505, 598] width 75 height 57
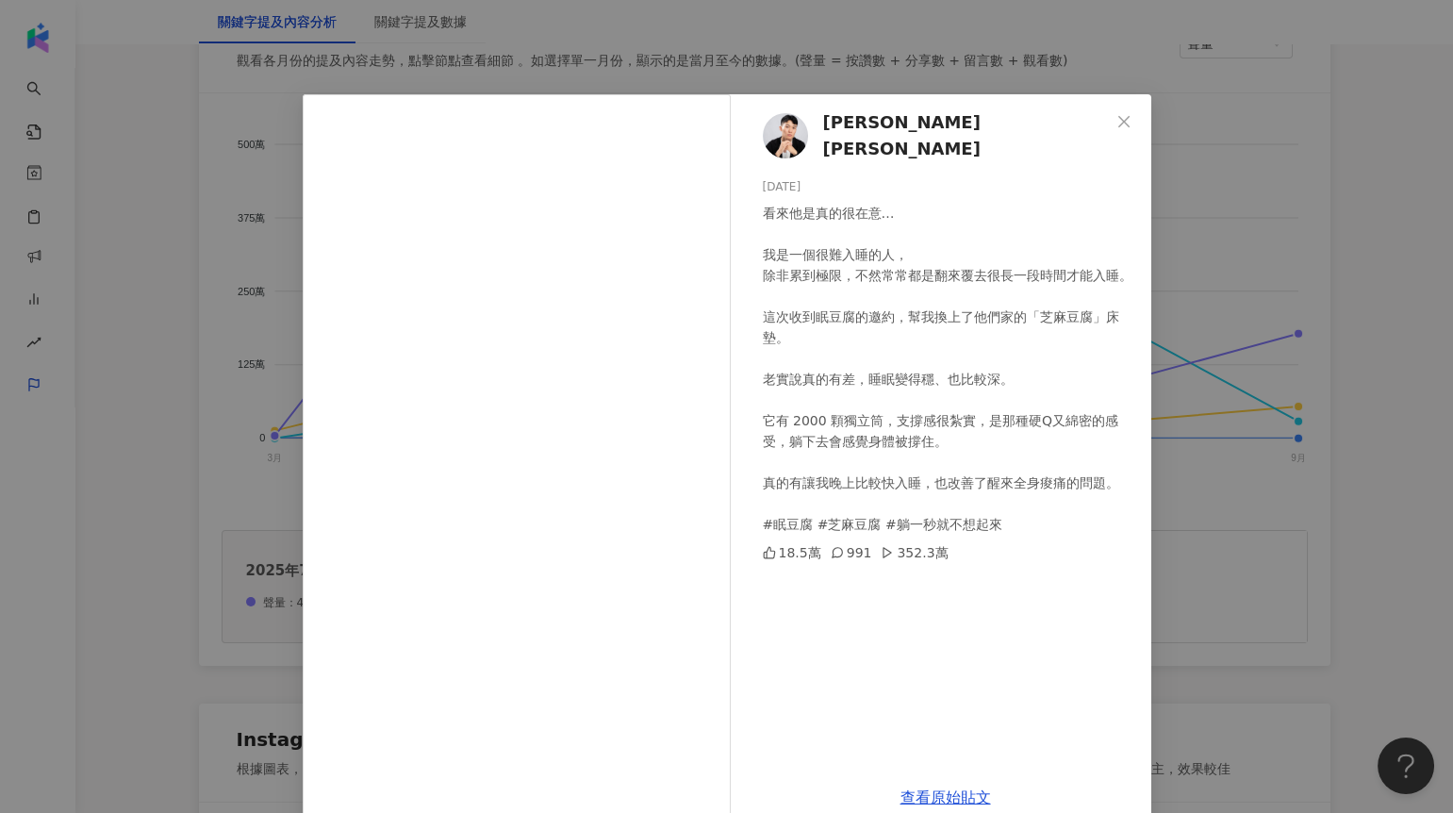
click at [1281, 326] on div "王惟漢Kevin 2025/7/25 看來他是真的很在意… 我是一個很難入睡的人， 除非累到極限，不然常常都是翻來覆去很長一段時間才能入睡。 這次收到眠豆腐的…" at bounding box center [726, 406] width 1453 height 813
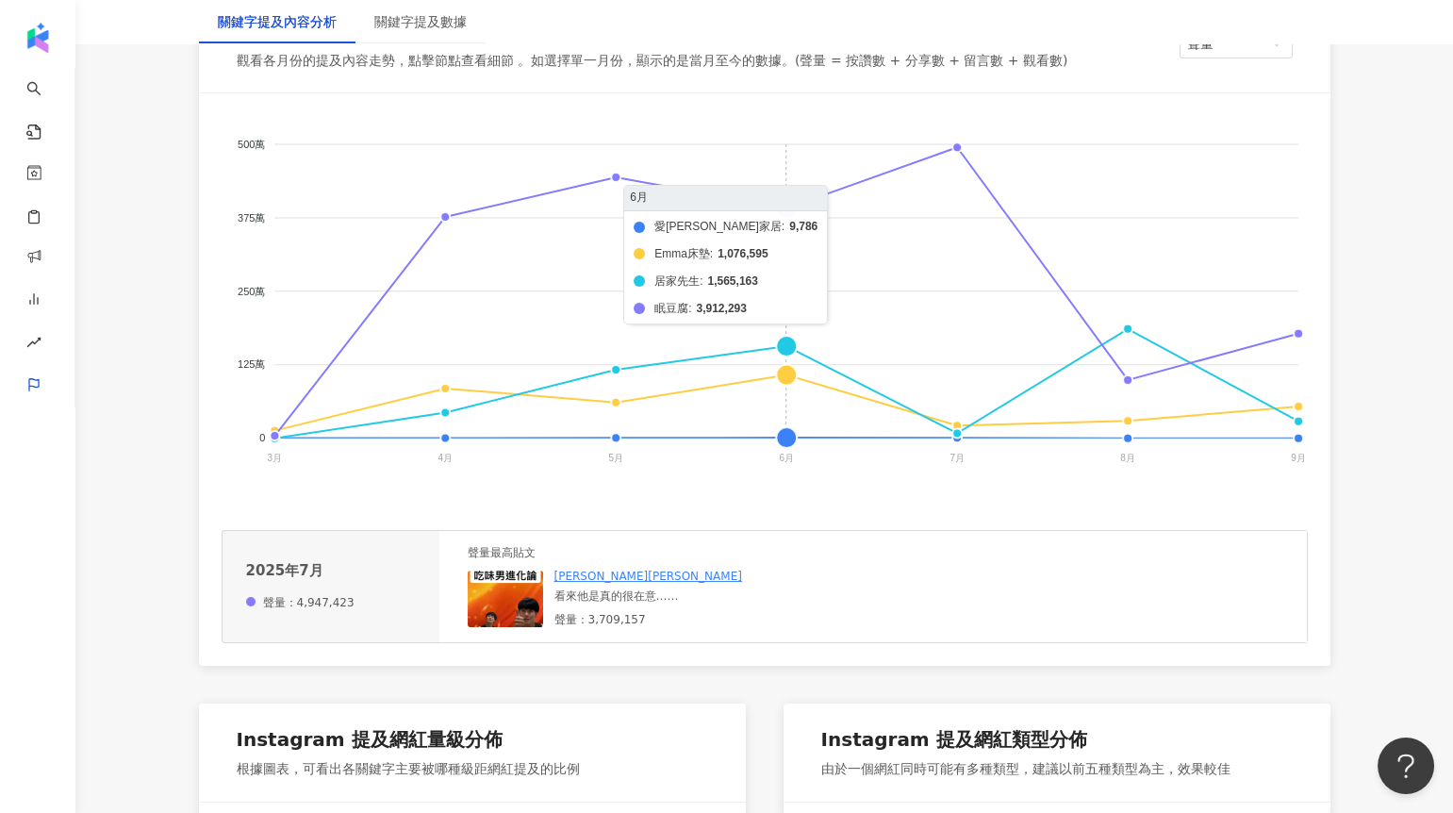
click at [790, 205] on foreignobject "愛莎家居 Emma床墊 居家先生 眠豆腐" at bounding box center [765, 304] width 1086 height 377
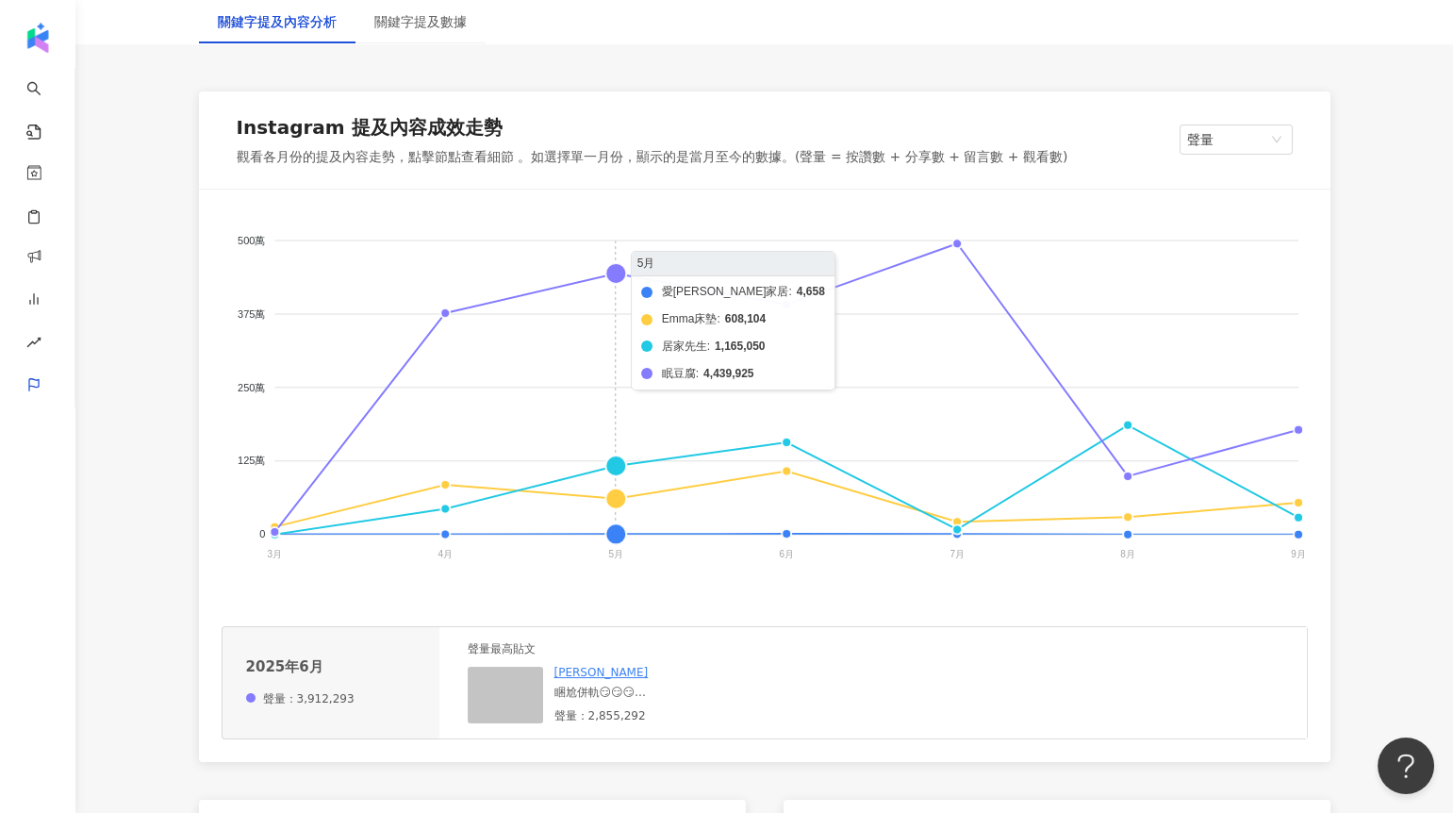
scroll to position [282, 0]
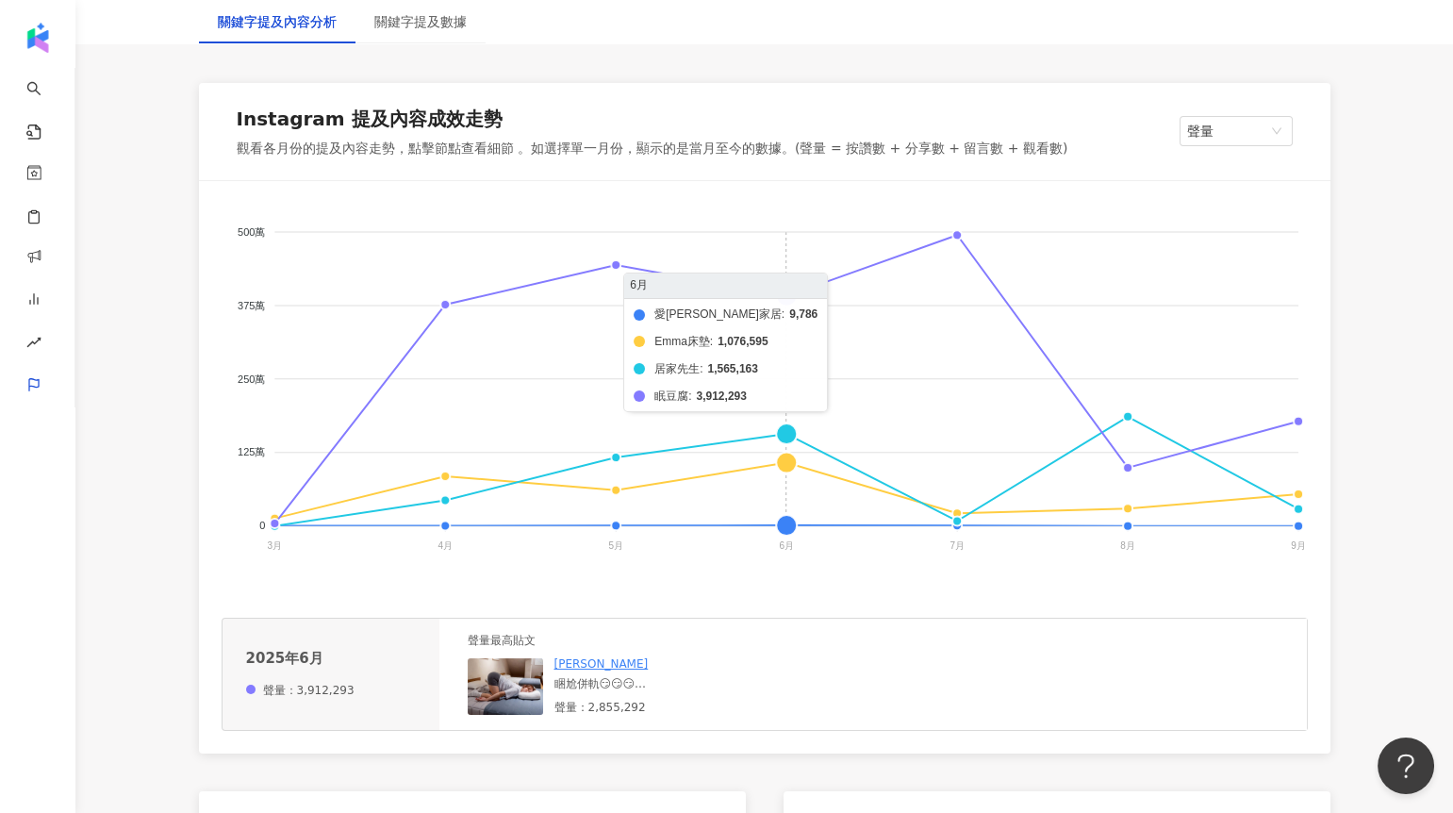
click at [769, 293] on foreignobject "愛莎家居 Emma床墊 居家先生 眠豆腐" at bounding box center [765, 392] width 1086 height 377
click at [828, 410] on foreignobject "愛莎家居 Emma床墊 居家先生 眠豆腐" at bounding box center [765, 392] width 1086 height 377
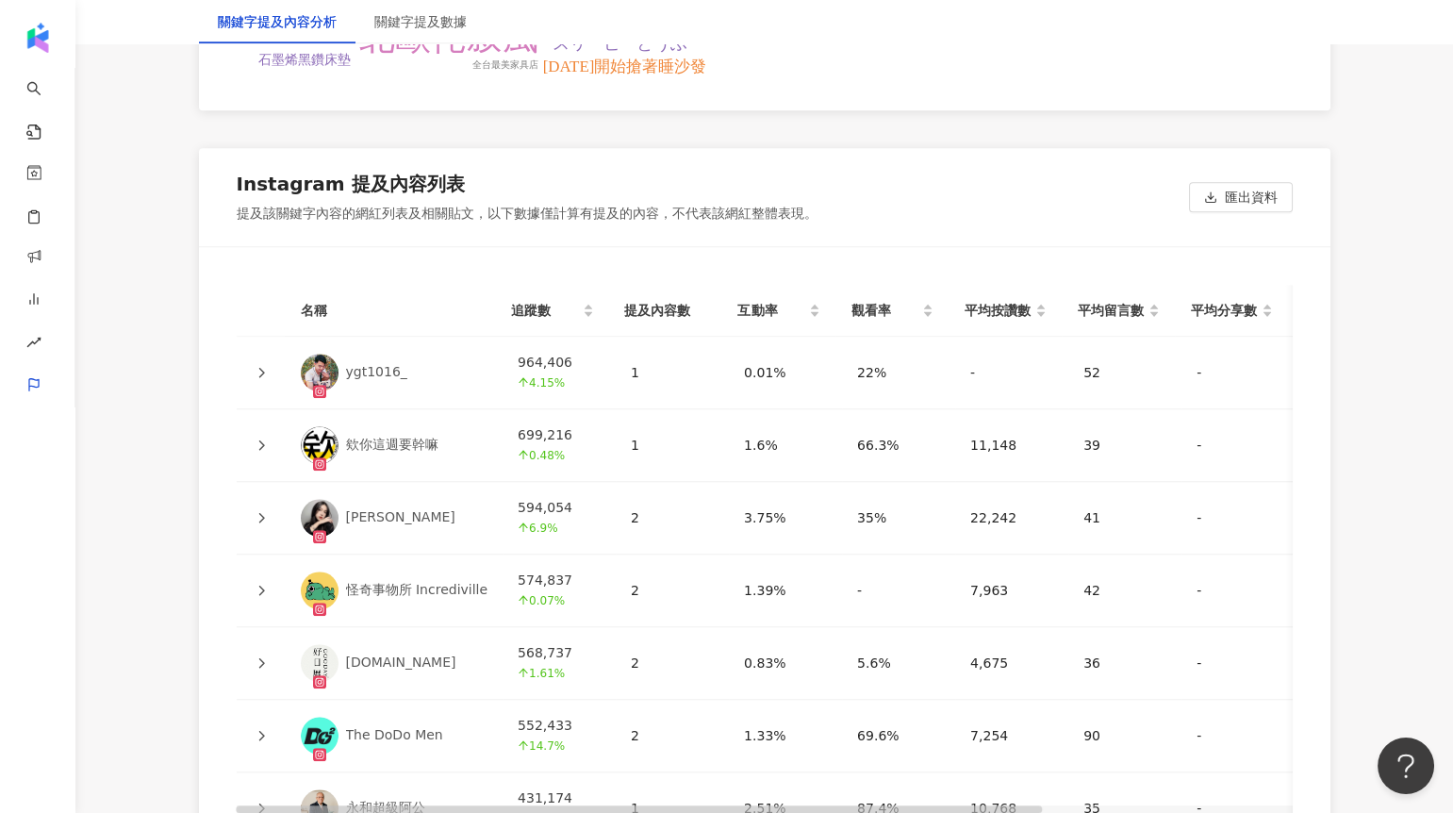
scroll to position [4108, 0]
click at [266, 372] on icon at bounding box center [260, 370] width 11 height 11
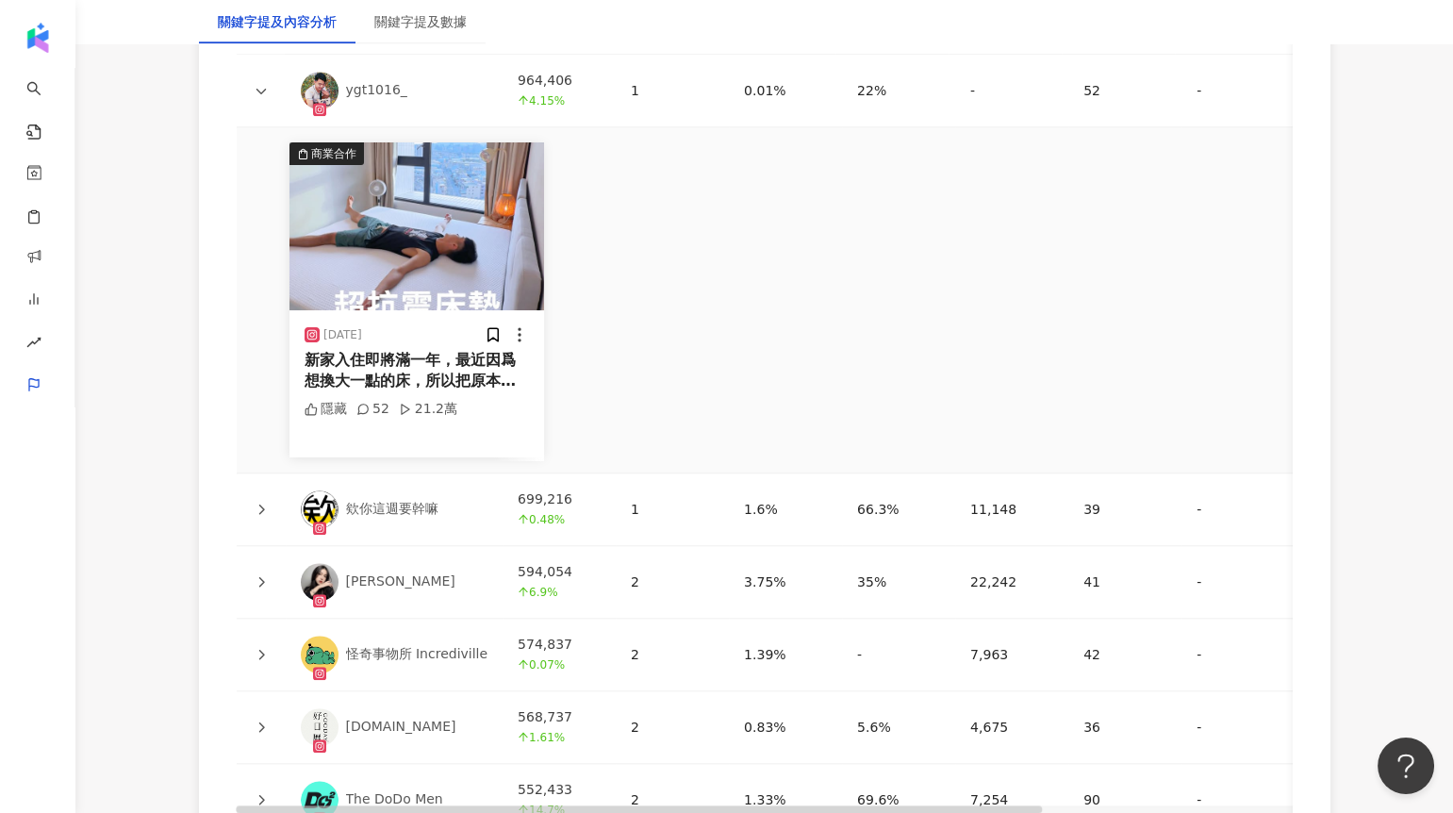
scroll to position [4443, 0]
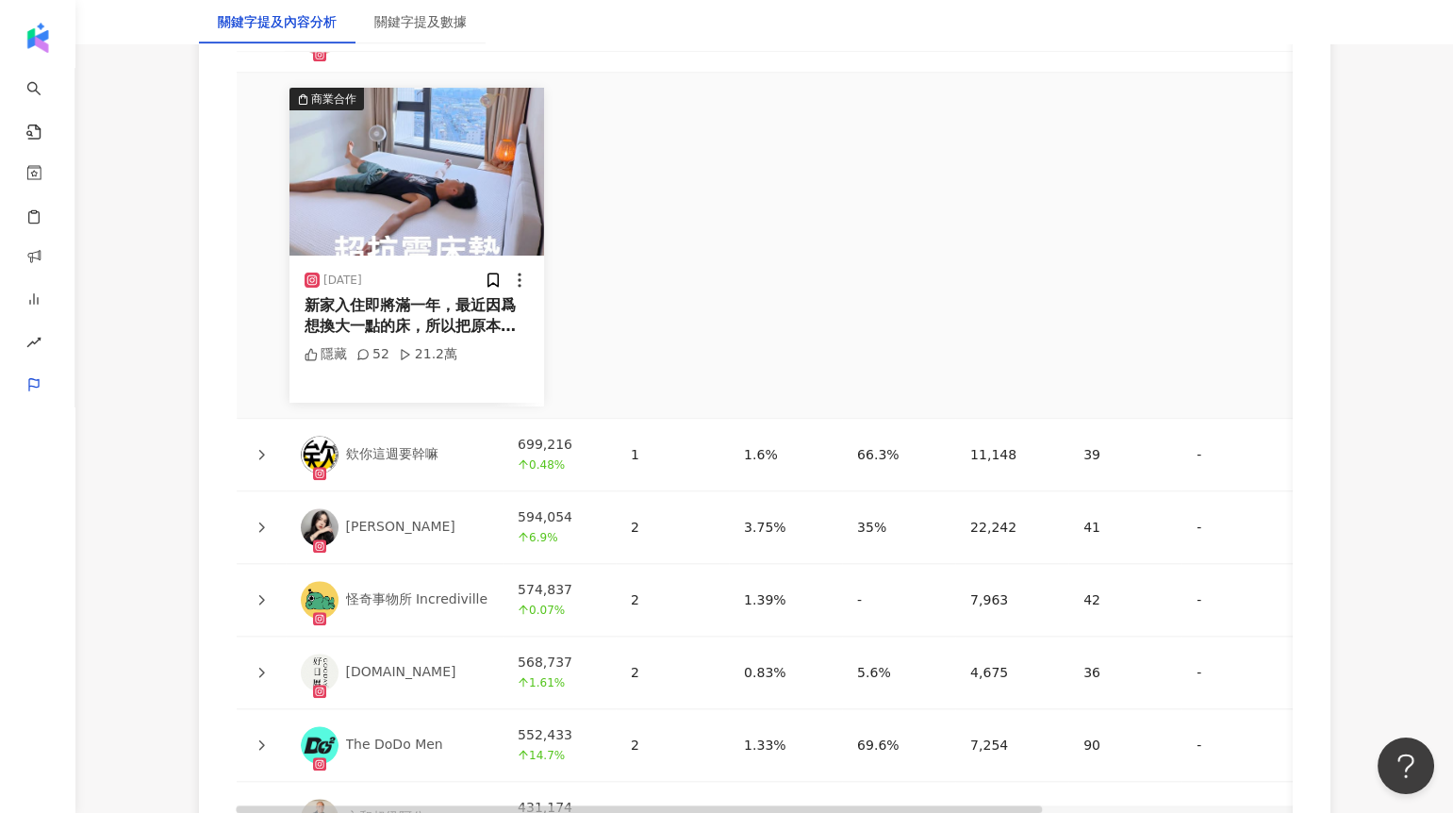
click at [263, 449] on icon at bounding box center [260, 454] width 11 height 11
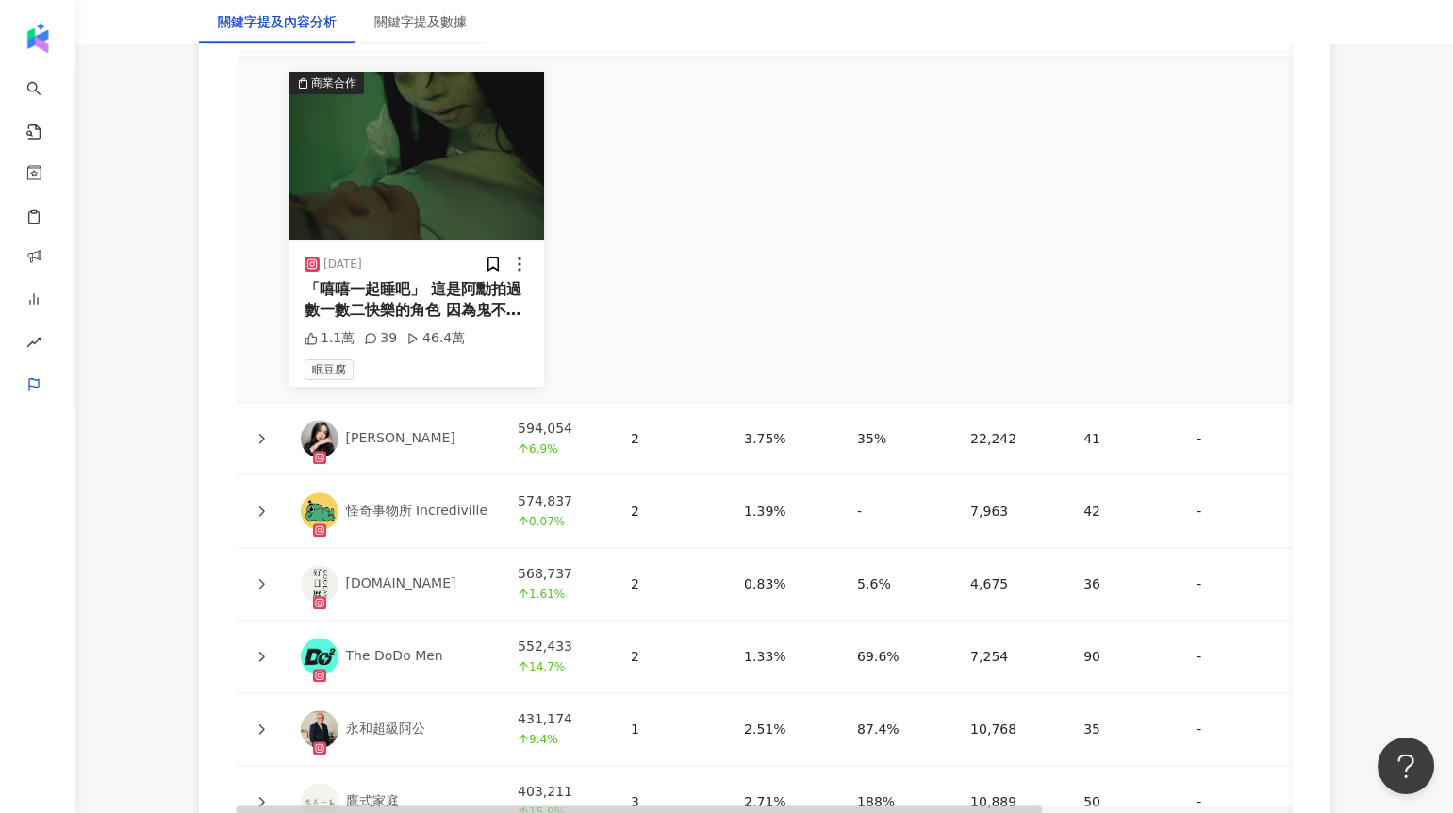
scroll to position [4894, 0]
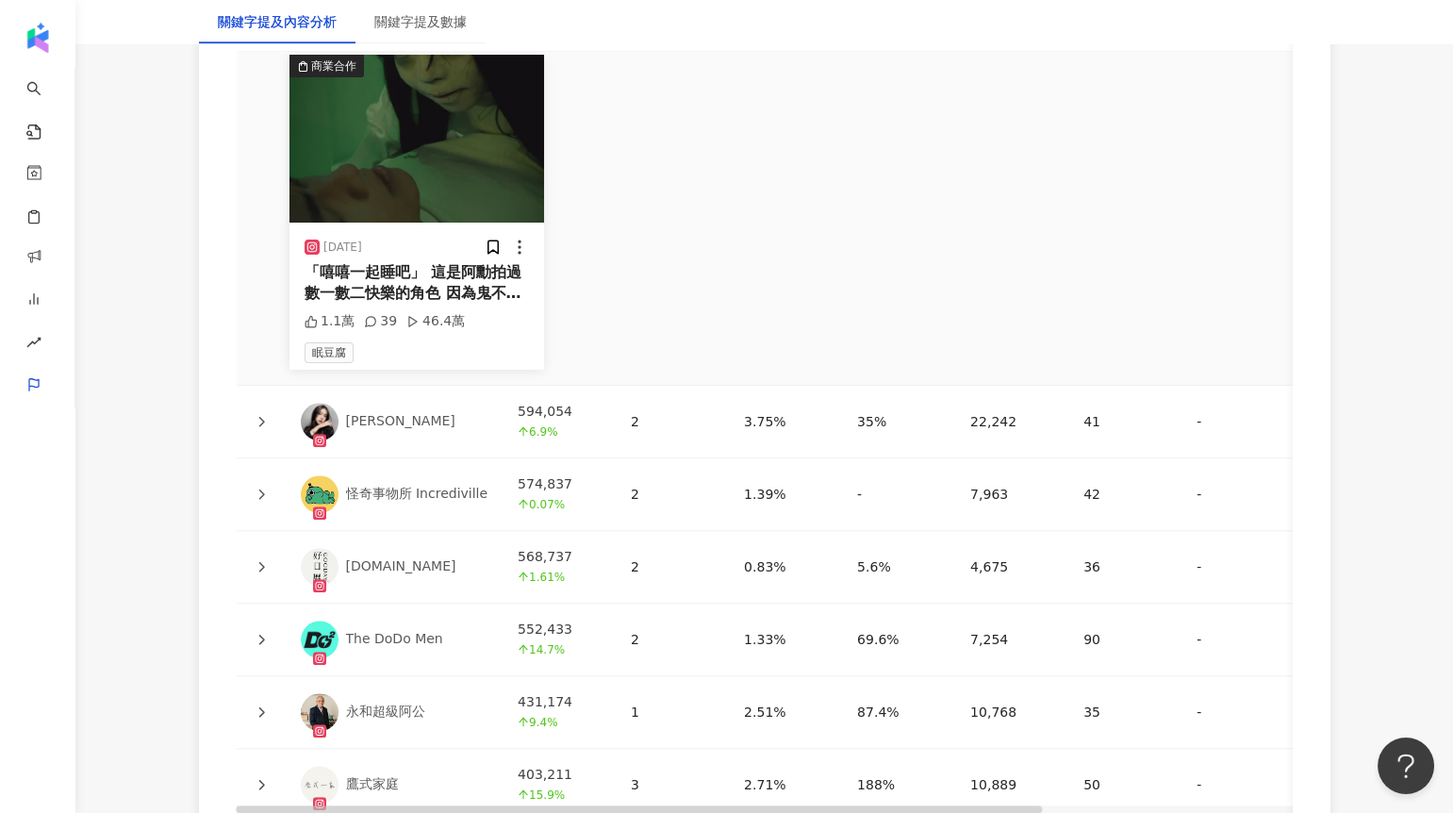
click at [257, 421] on icon at bounding box center [260, 421] width 11 height 11
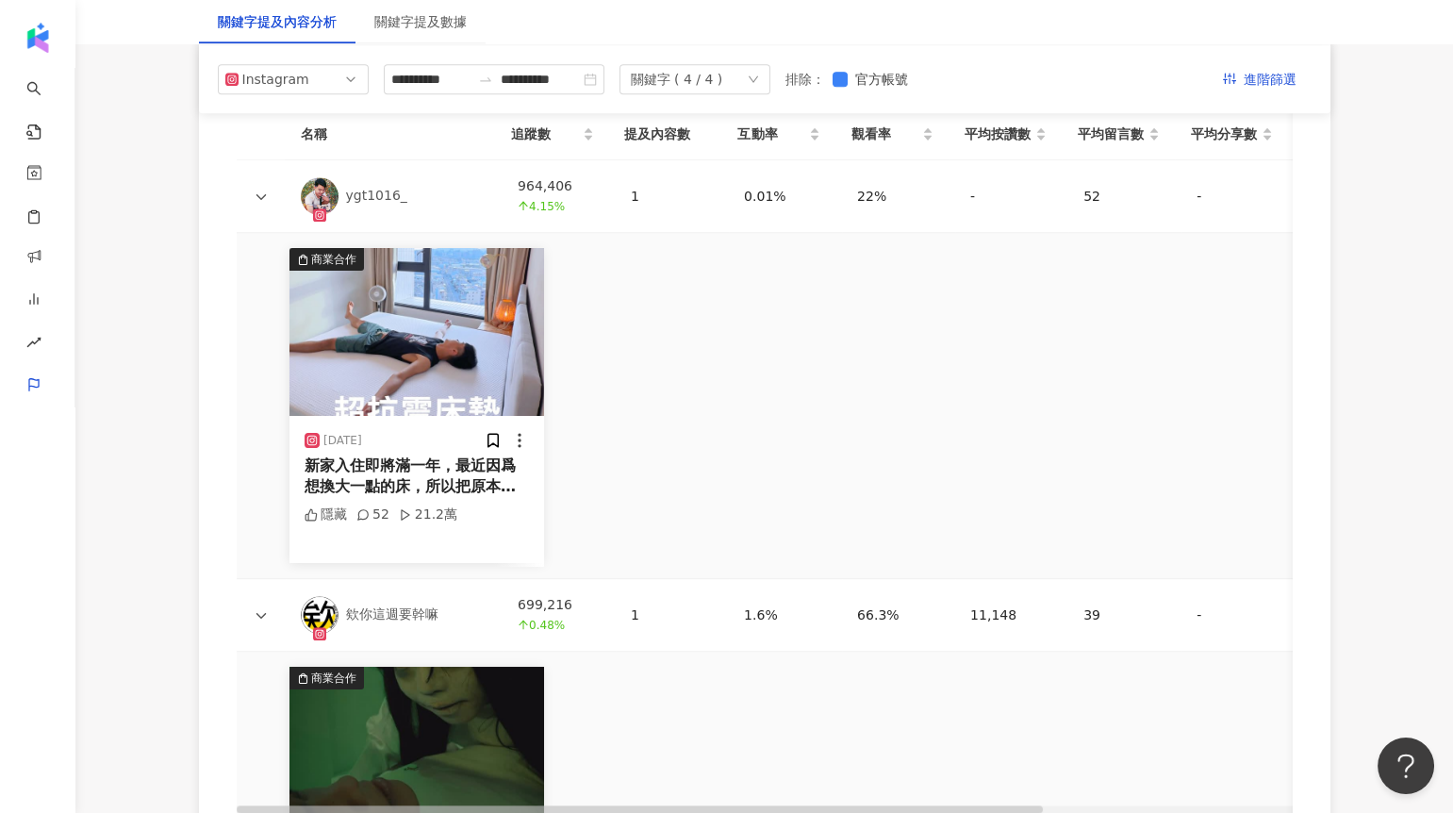
scroll to position [4092, 0]
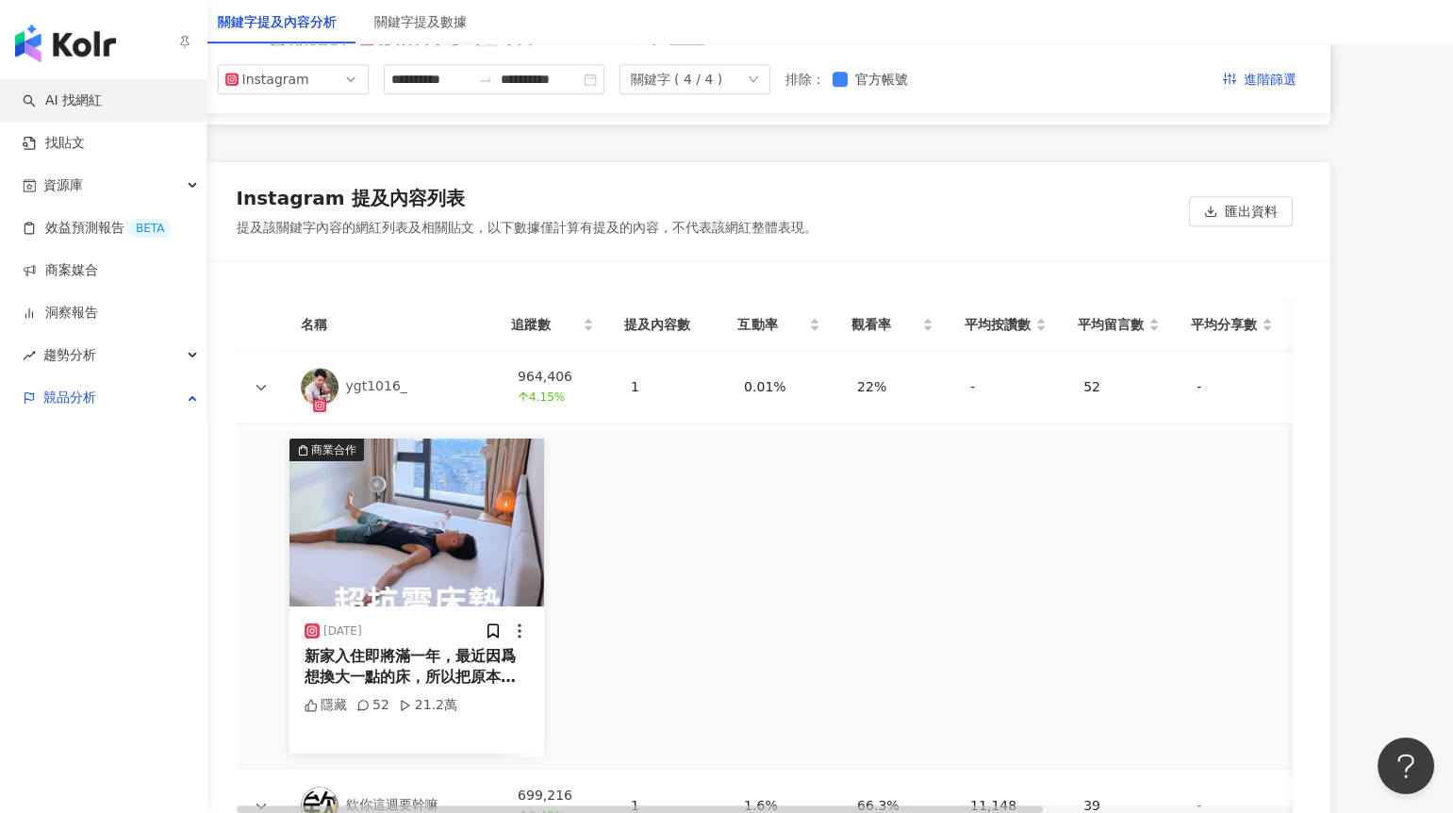
click at [51, 91] on link "AI 找網紅" at bounding box center [62, 100] width 79 height 19
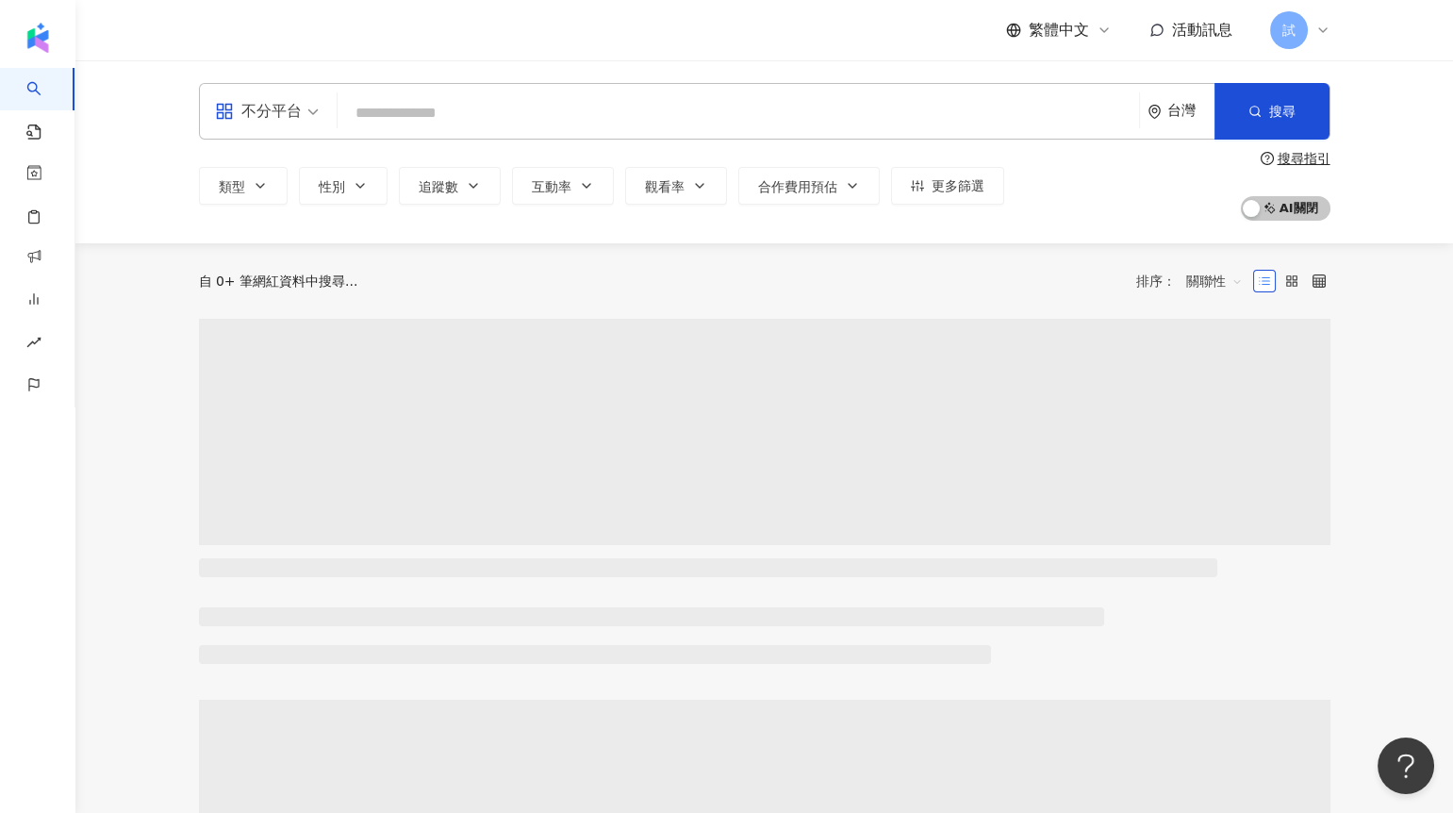
click at [402, 116] on input "search" at bounding box center [738, 113] width 786 height 36
type input "**********"
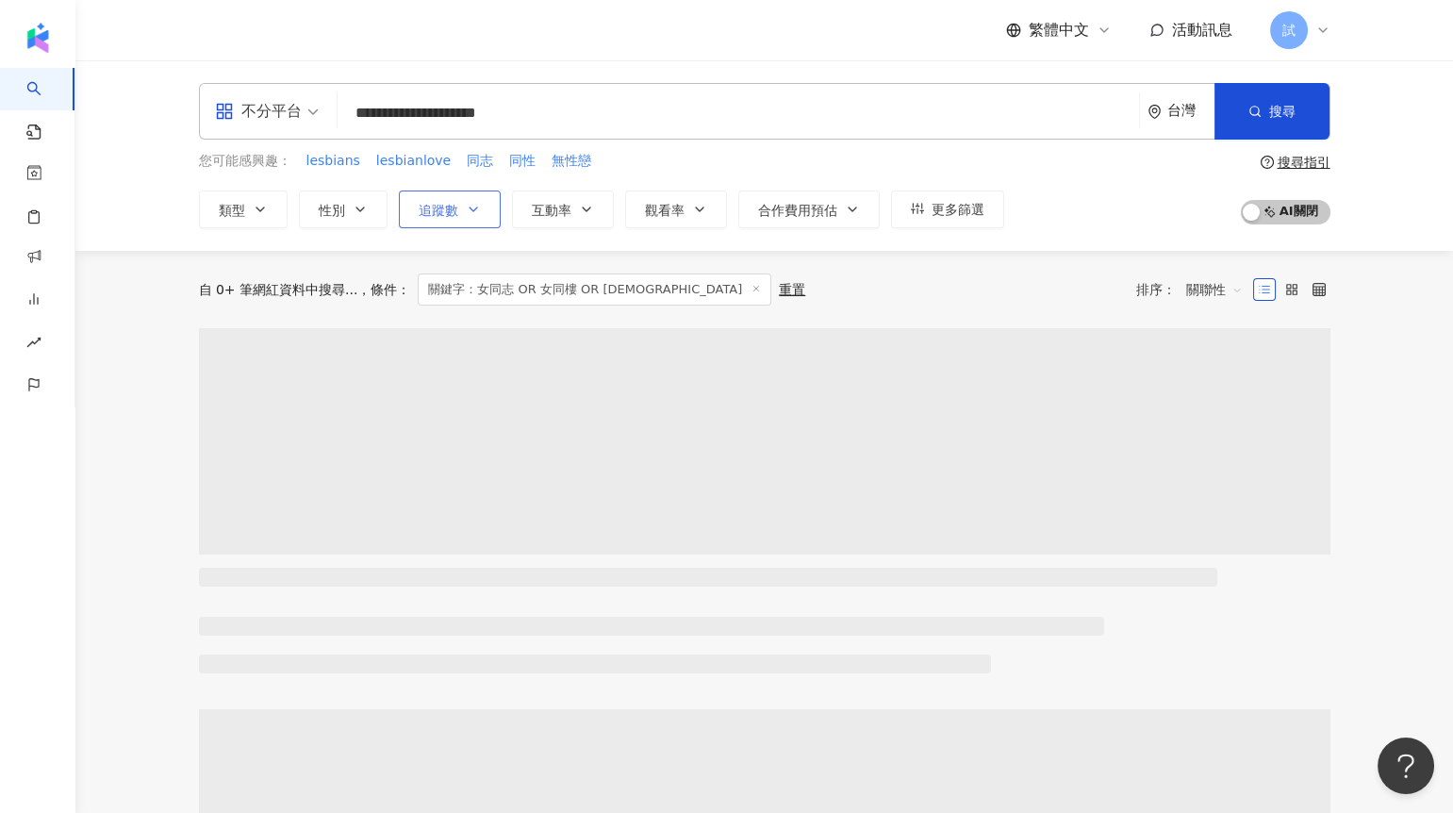
click at [444, 206] on span "追蹤數" at bounding box center [439, 210] width 40 height 15
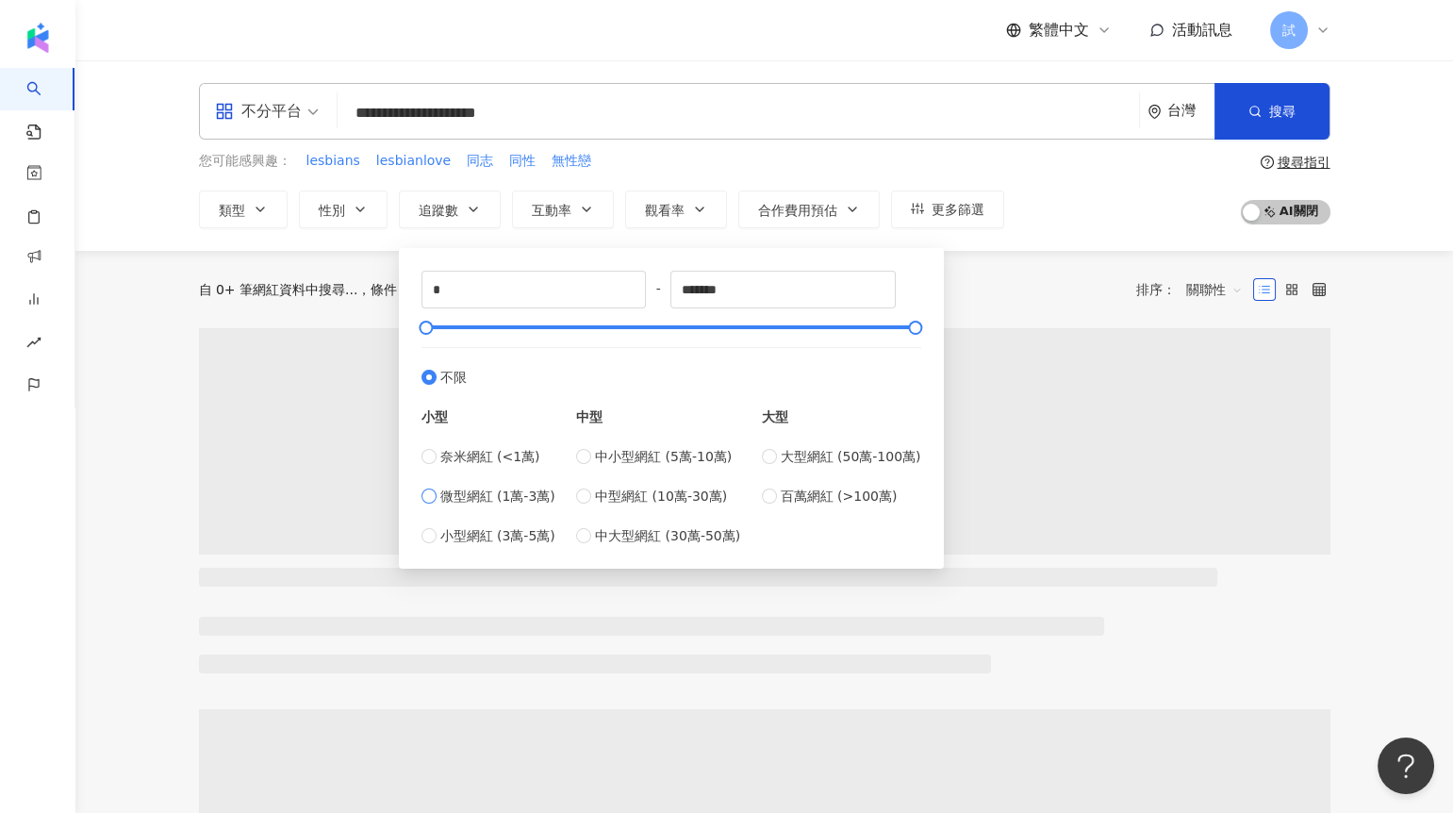
click at [471, 492] on span "微型網紅 (1萬-3萬)" at bounding box center [497, 495] width 115 height 21
type input "*****"
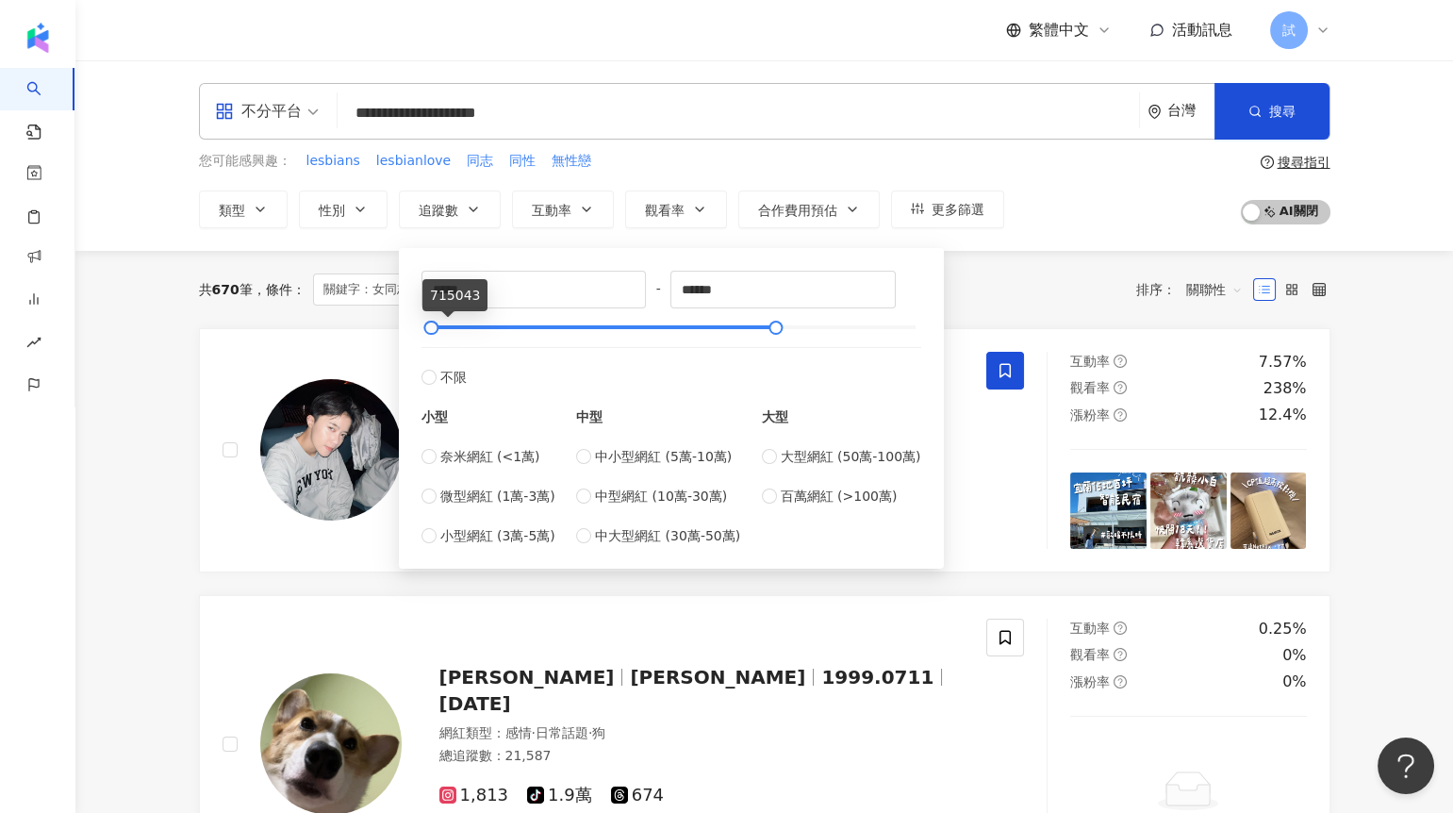
type input "*******"
drag, startPoint x: 501, startPoint y: 330, endPoint x: 932, endPoint y: 341, distance: 431.9
click at [932, 341] on div "***** - ******* 不限 小型 奈米網紅 (<1萬) 微型網紅 (1萬-3萬) 小型網紅 (3萬-5萬) 中型 中小型網紅 (5萬-10萬) 中型…" at bounding box center [671, 408] width 545 height 320
click at [996, 275] on div "共 670 筆 條件 ： 關鍵字：女同志 OR 女同樓 OR lesbian 重置 排序： 關聯性" at bounding box center [764, 289] width 1131 height 32
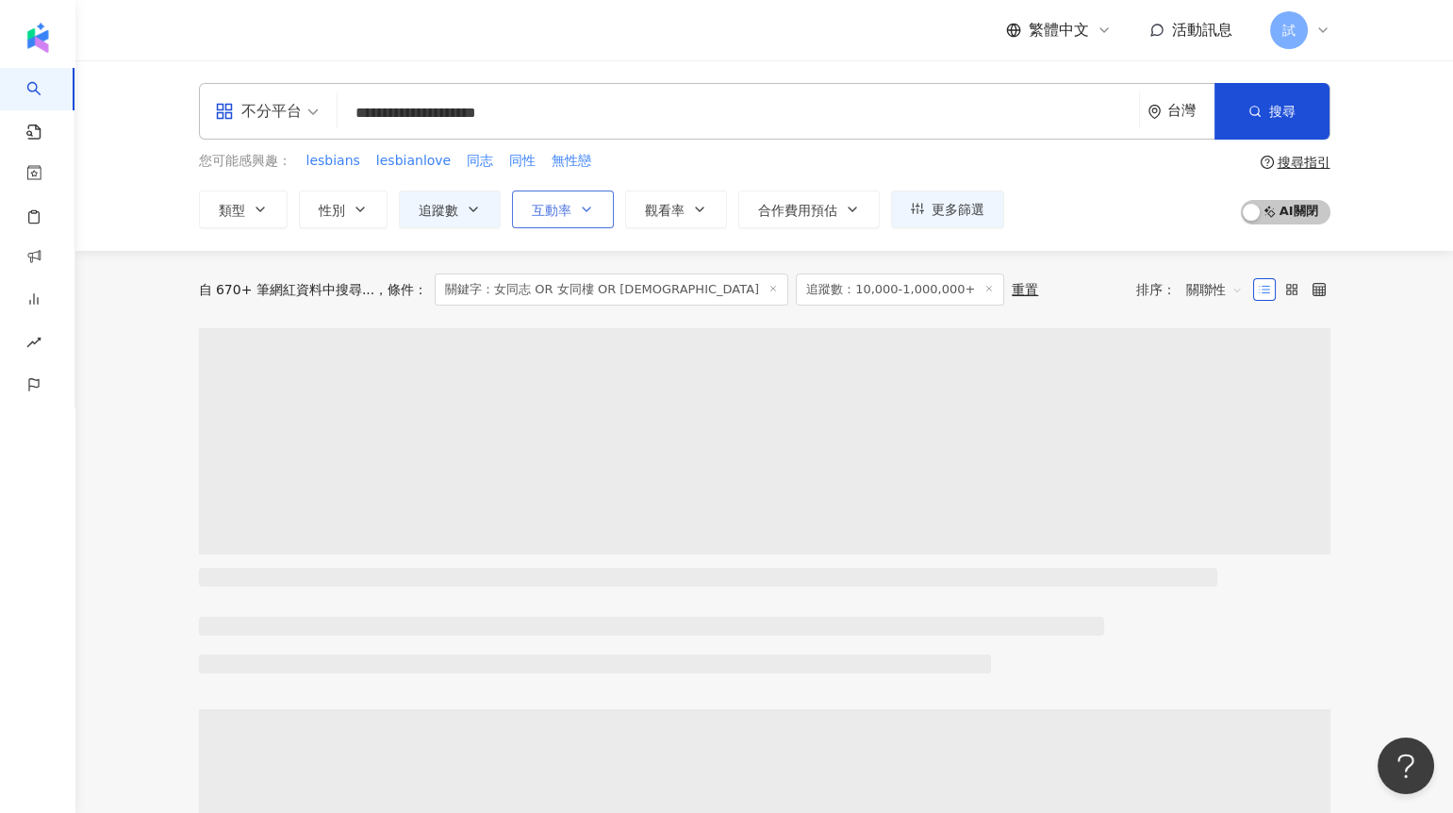
click at [551, 210] on span "互動率" at bounding box center [552, 210] width 40 height 15
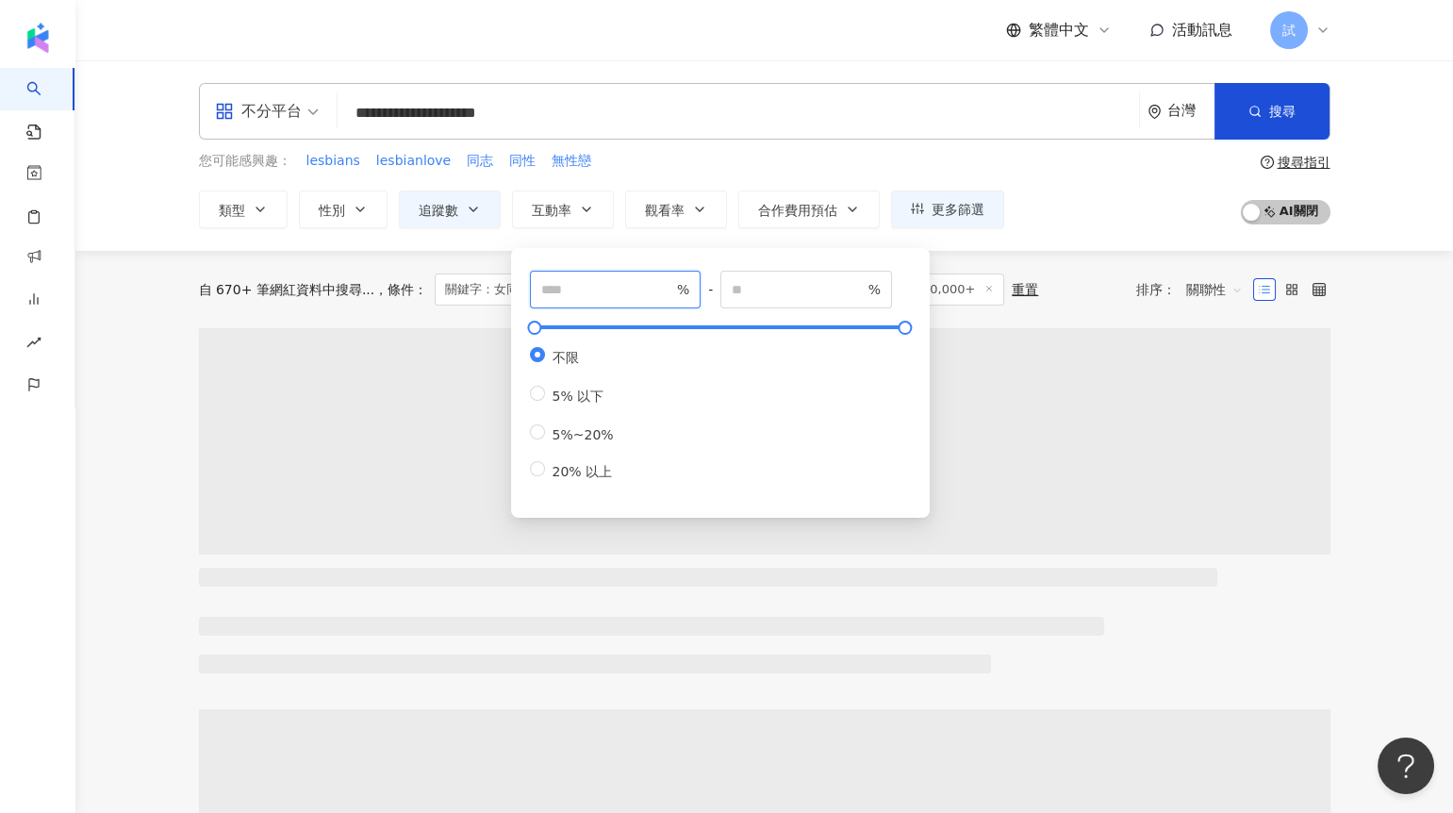
click at [584, 296] on input "number" at bounding box center [607, 289] width 132 height 21
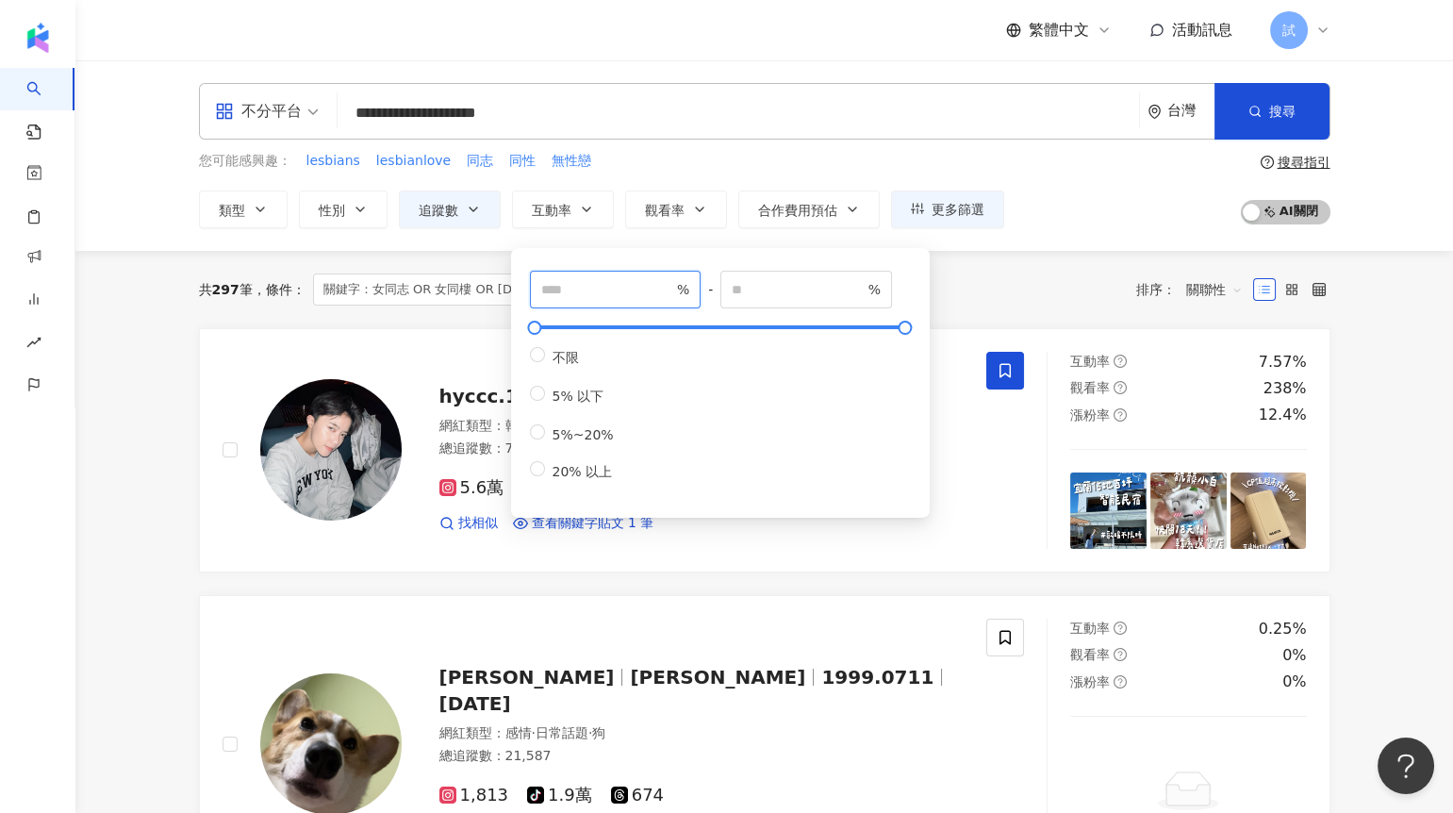
type input "***"
click at [975, 267] on div "共 297 筆 條件 ： 關鍵字：女同志 OR 女同樓 OR lesbian 追蹤數：10,000-1,000,000+ 重置 排序： 關聯性" at bounding box center [764, 289] width 1131 height 77
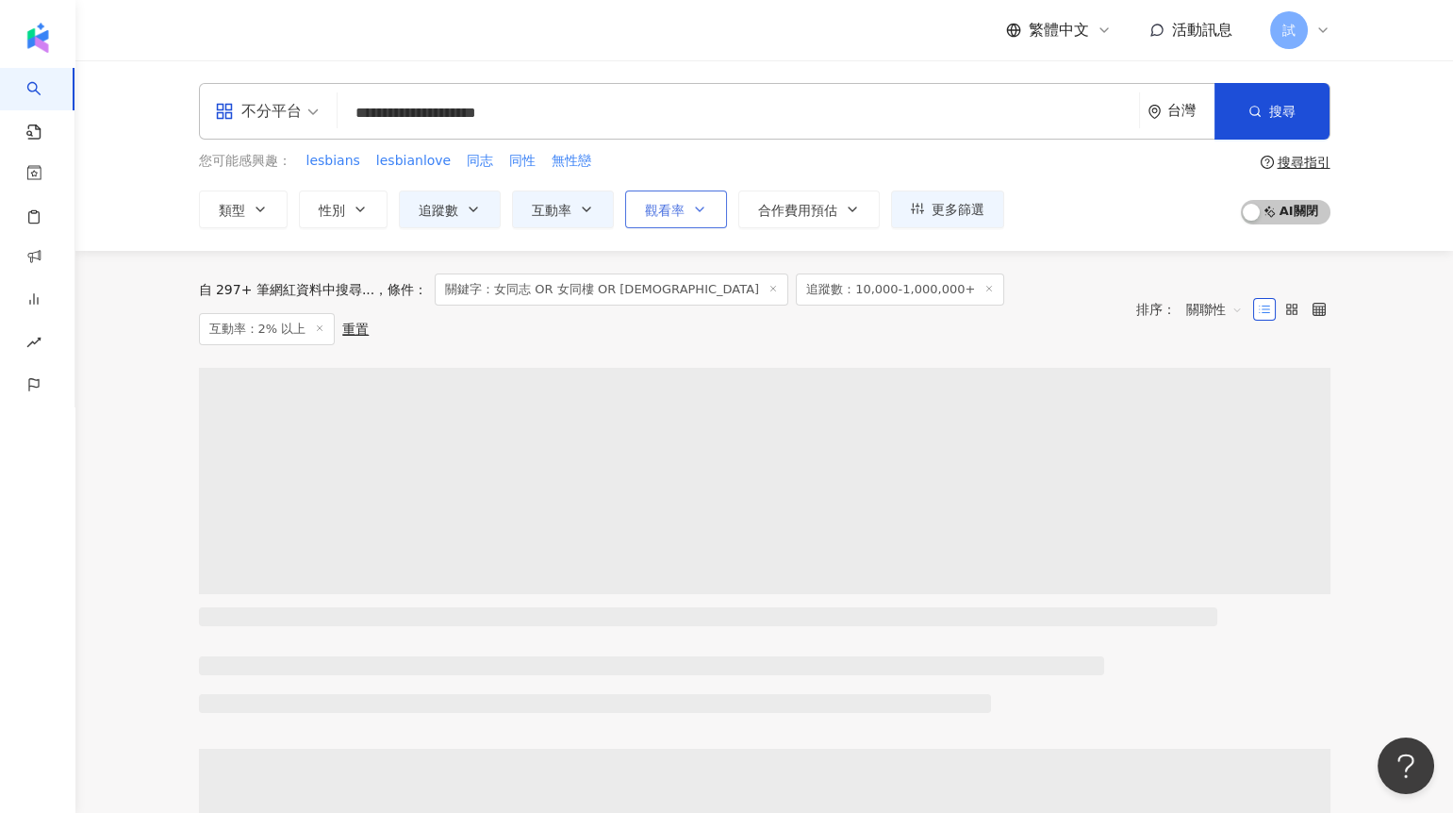
click at [660, 222] on button "觀看率" at bounding box center [676, 209] width 102 height 38
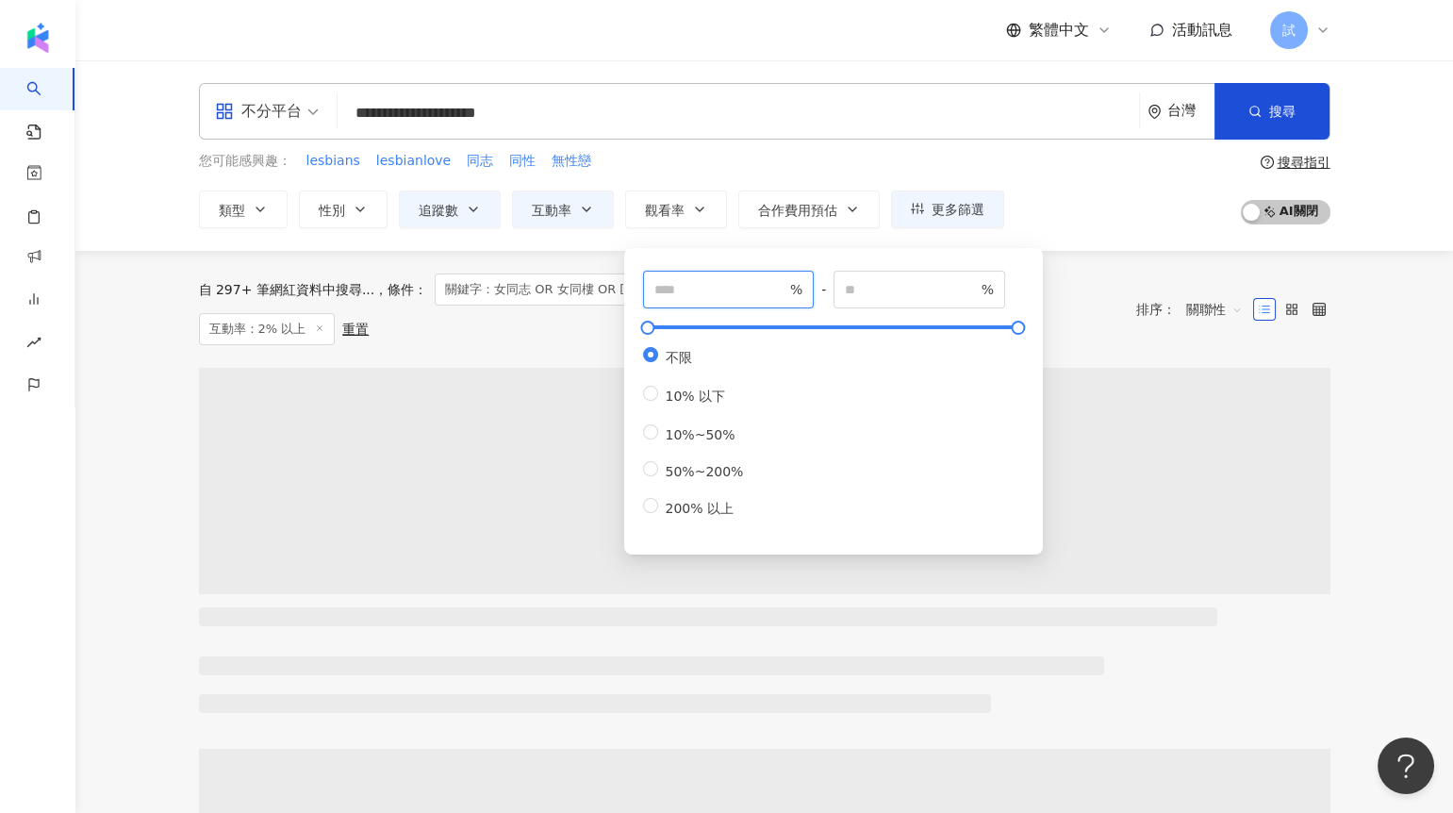
click at [717, 291] on input "number" at bounding box center [720, 289] width 132 height 21
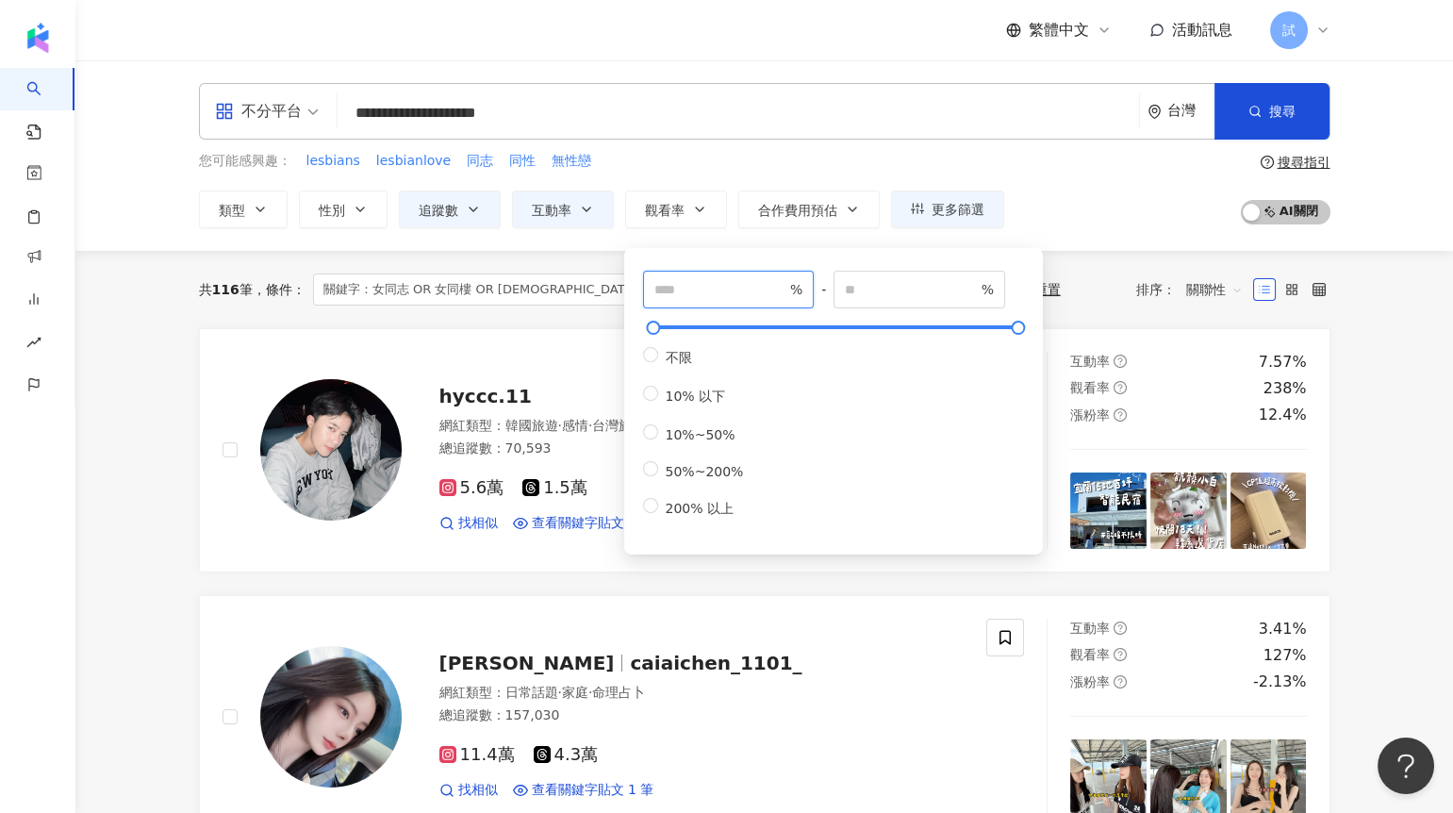
type input "***"
click at [1073, 284] on div "共 116 筆 條件 ： 關鍵字：女同志 OR 女同樓 OR lesbian 追蹤數：10,000-1,000,000+ 互動率：2% 以上 重置 排序： 關…" at bounding box center [764, 289] width 1131 height 32
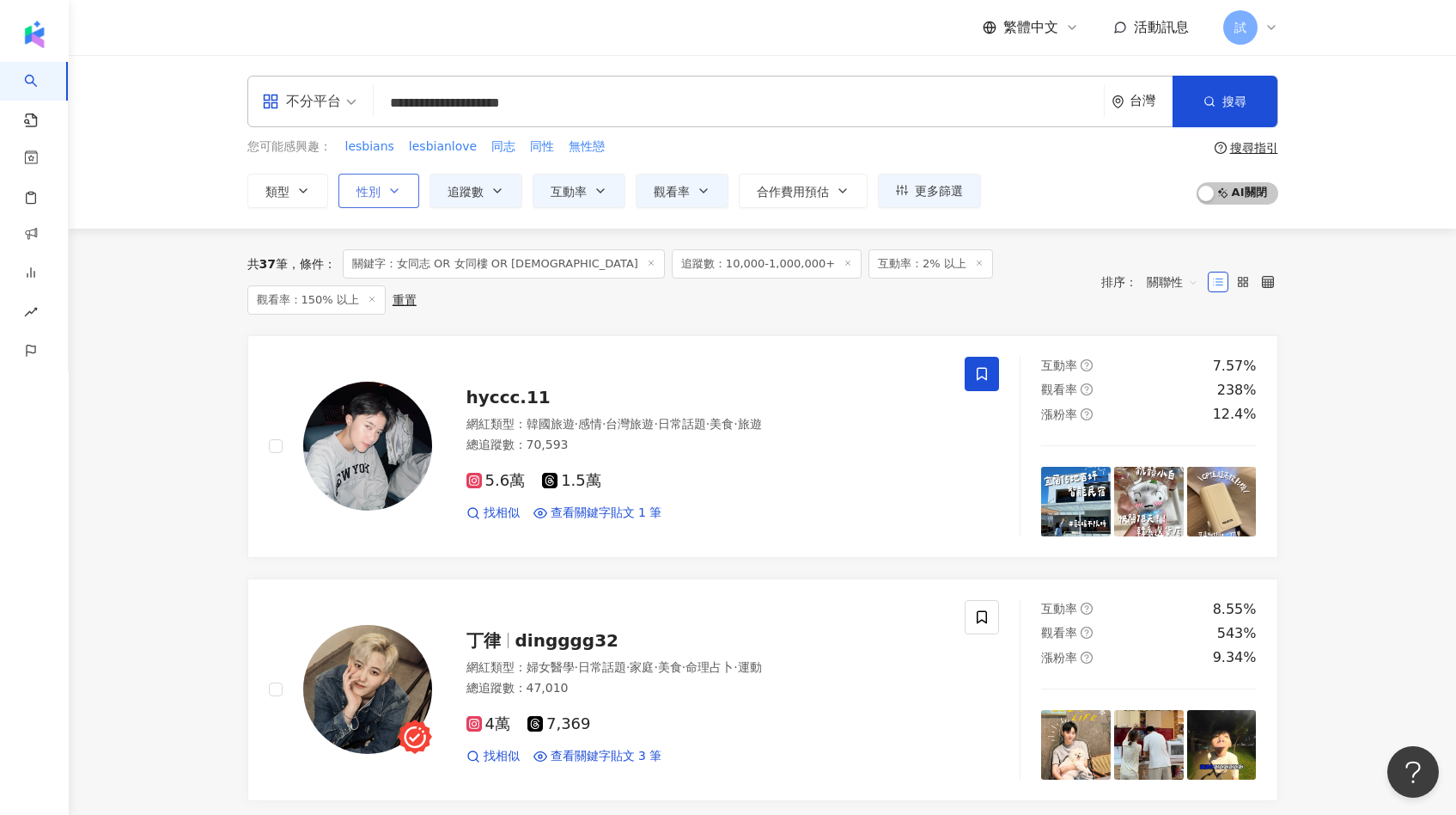
click at [374, 200] on button "性別" at bounding box center [378, 191] width 81 height 35
click at [379, 292] on span "女" at bounding box center [382, 293] width 26 height 19
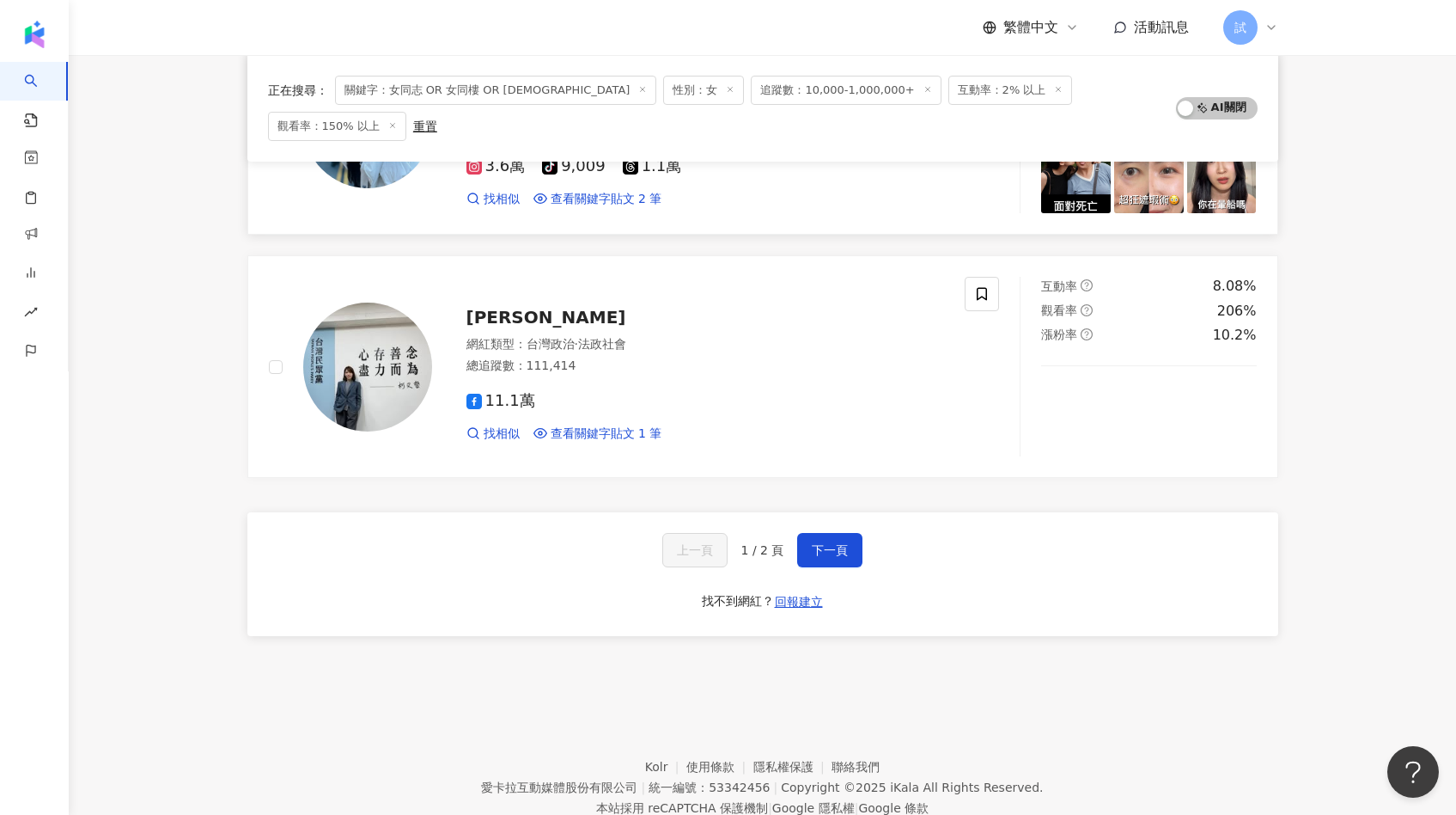
scroll to position [2741, 0]
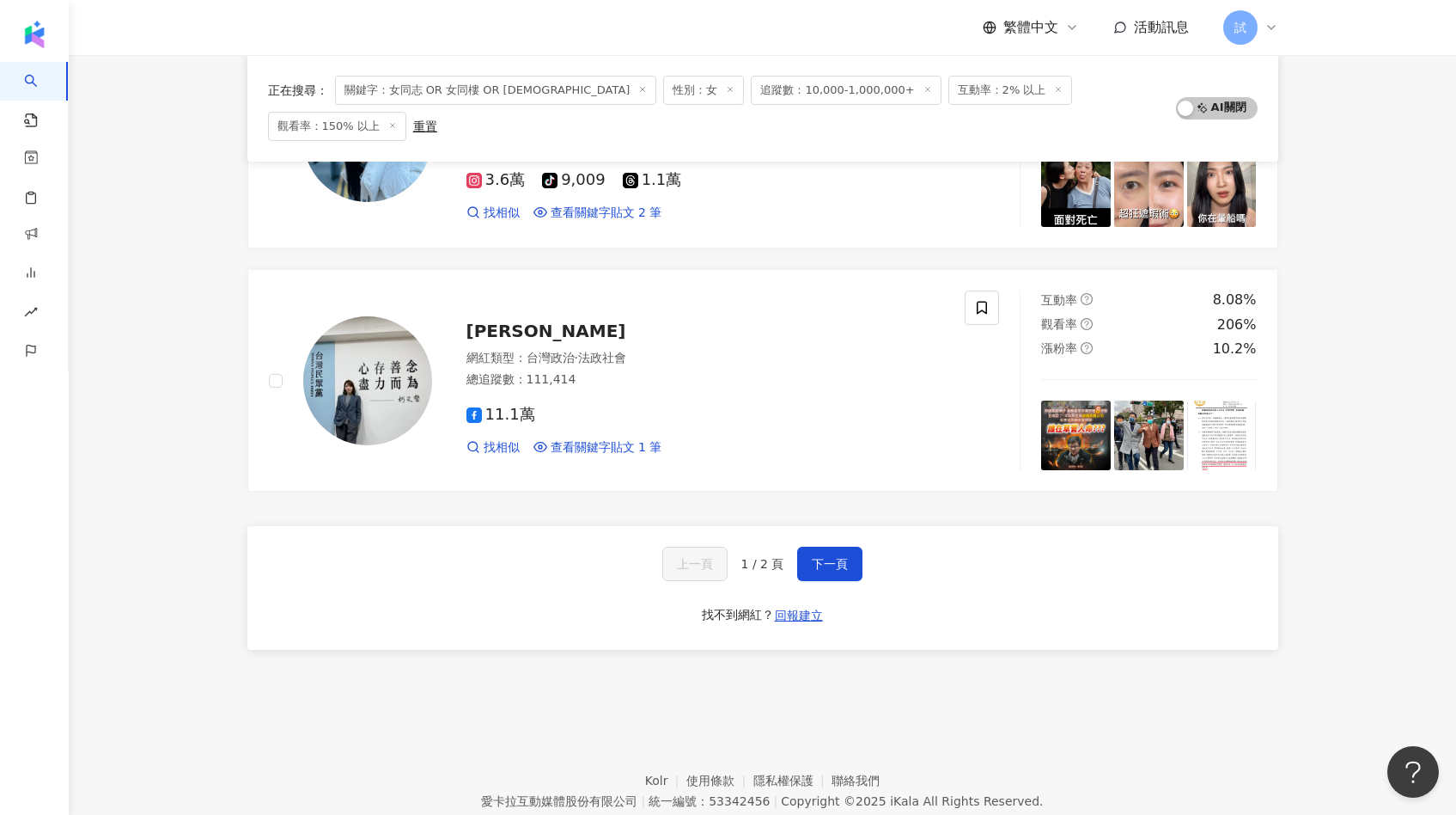
click at [863, 530] on div "上一頁 1 / 2 頁 下一頁 找不到網紅？ 回報建立" at bounding box center [762, 588] width 1030 height 124
click at [836, 557] on span "下一頁" at bounding box center [830, 563] width 36 height 14
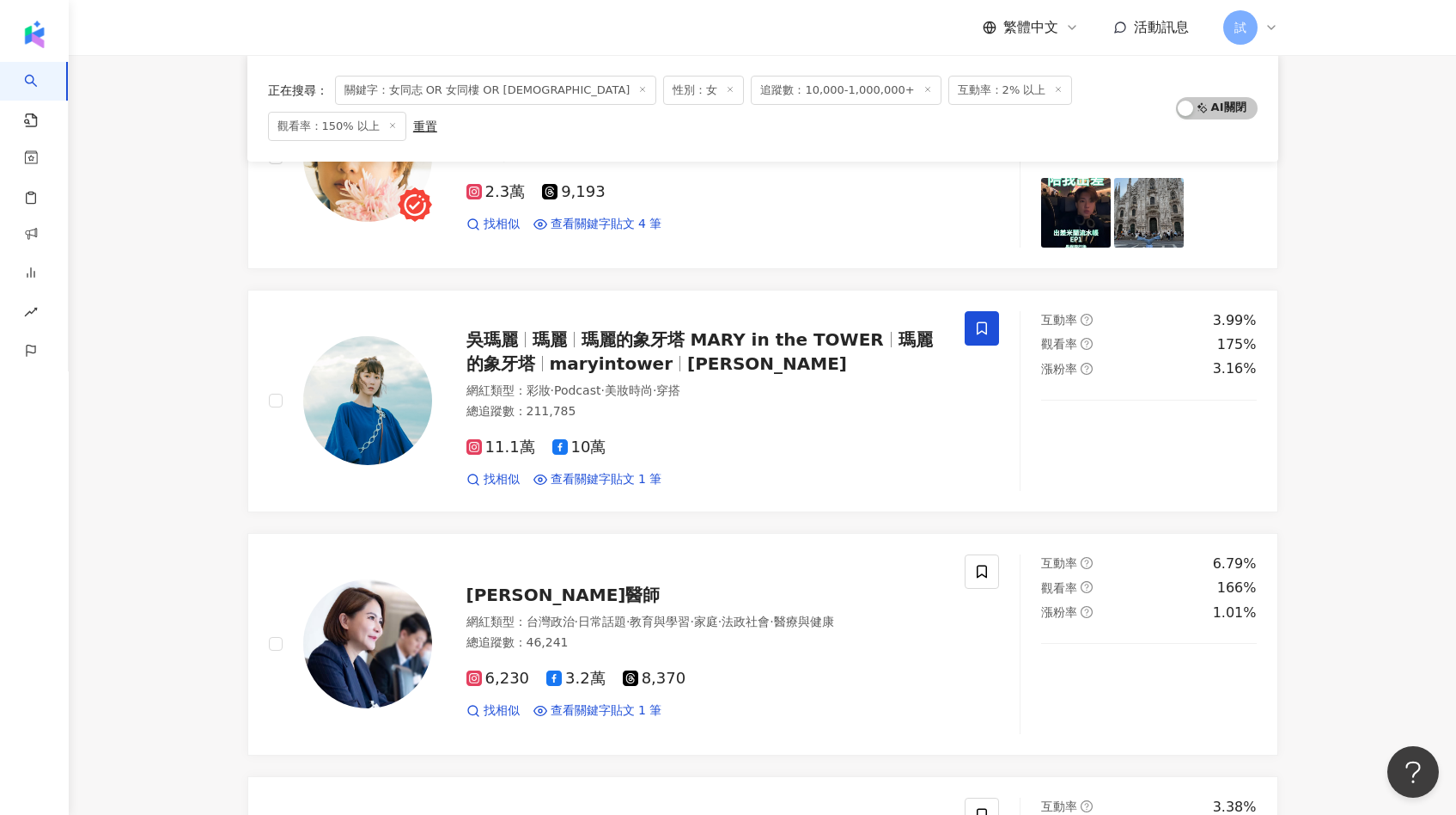
scroll to position [0, 0]
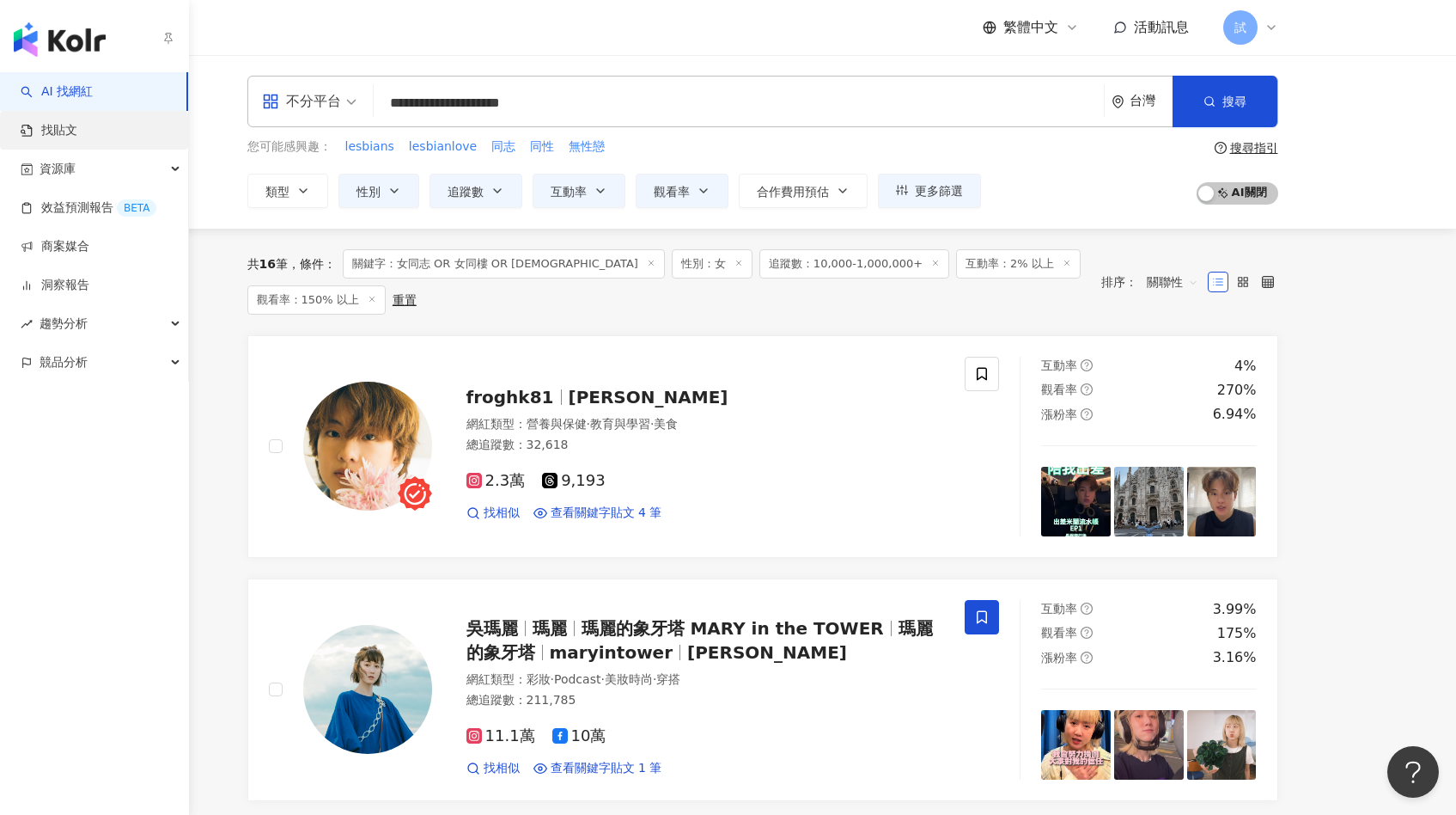
click at [65, 127] on link "找貼文" at bounding box center [49, 130] width 56 height 17
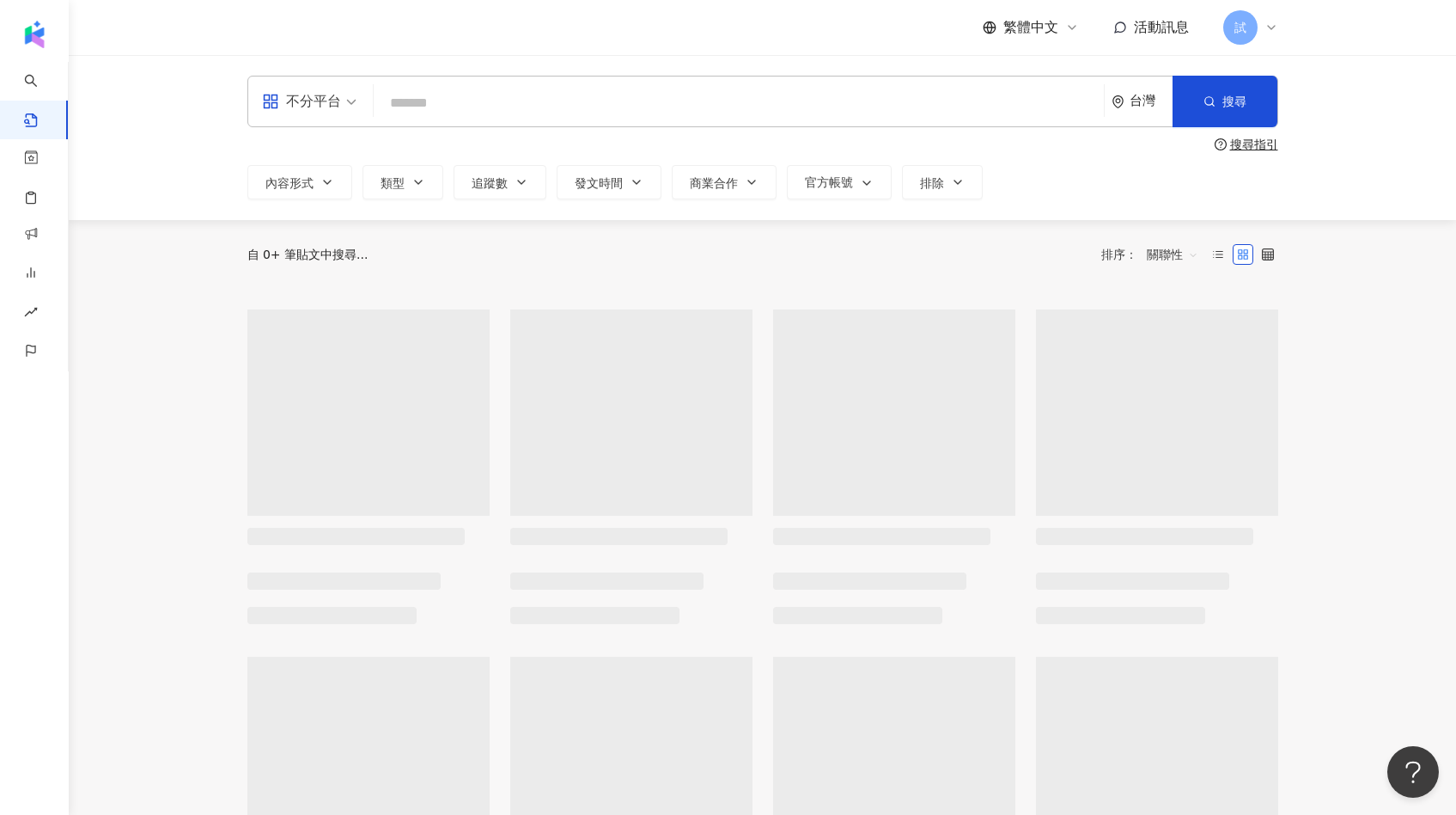
click at [464, 111] on input "search" at bounding box center [739, 102] width 716 height 37
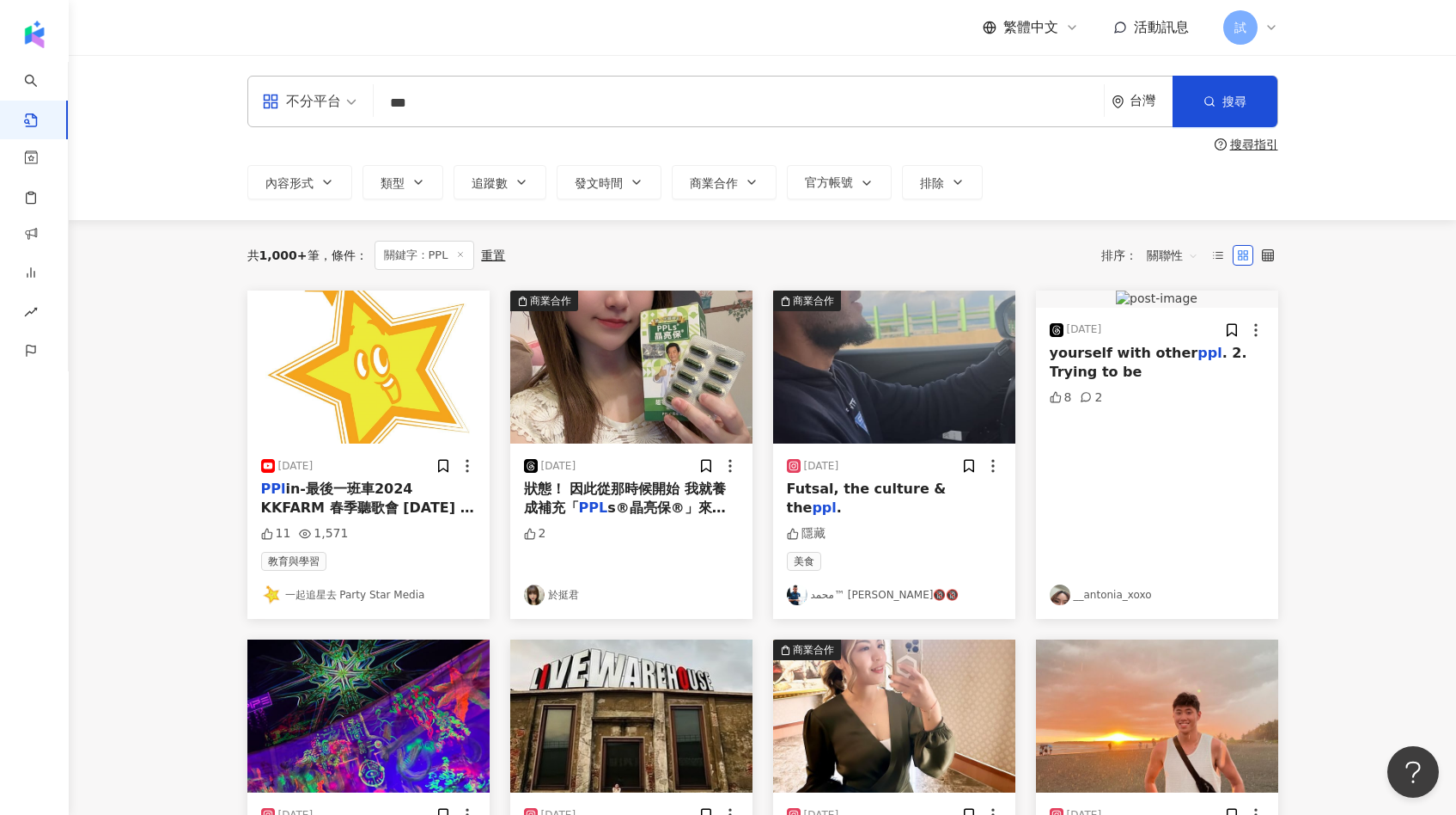
click at [1162, 263] on span "關聯性" at bounding box center [1172, 255] width 52 height 27
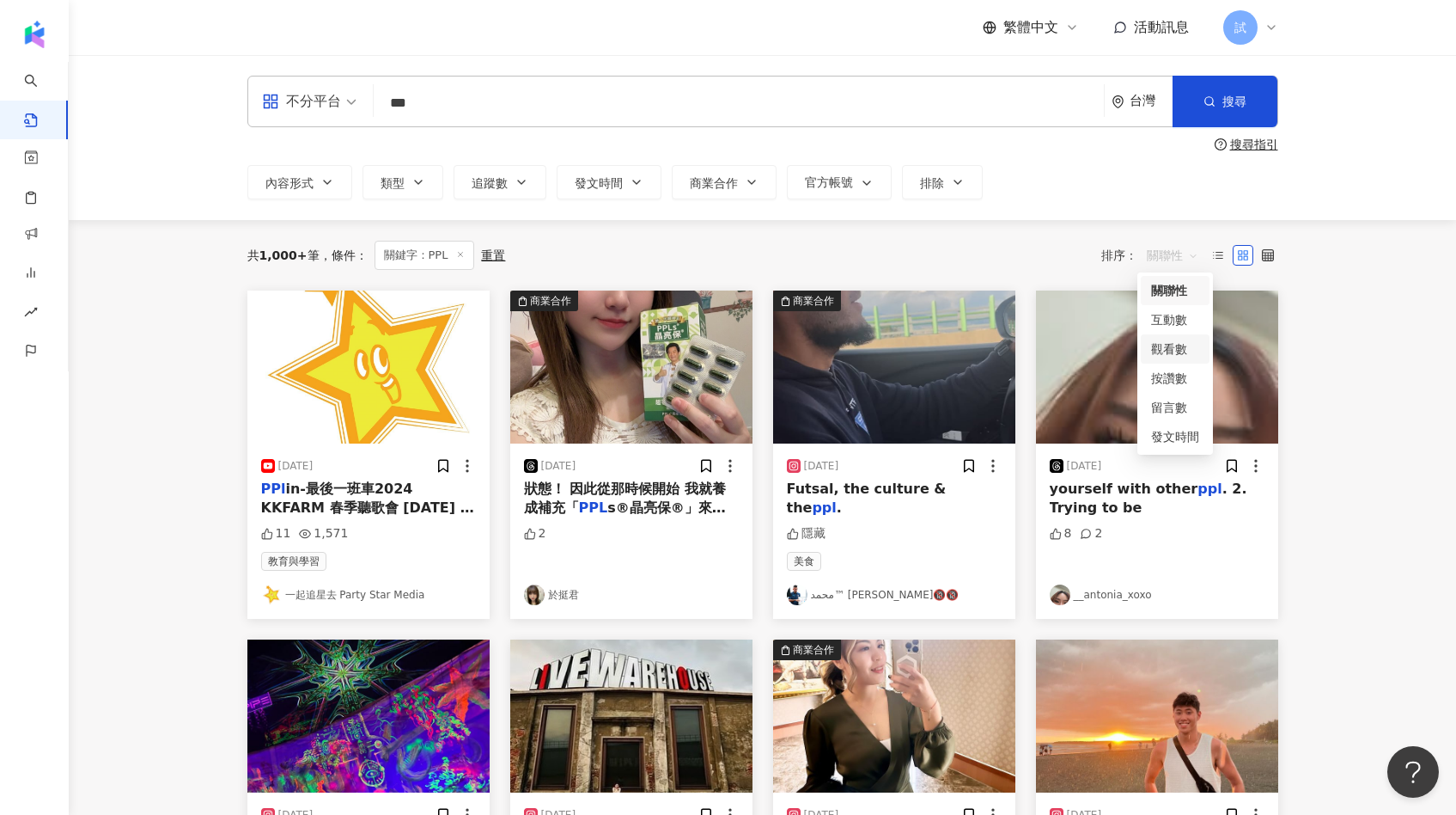
click at [1188, 344] on div "觀看數" at bounding box center [1174, 348] width 48 height 19
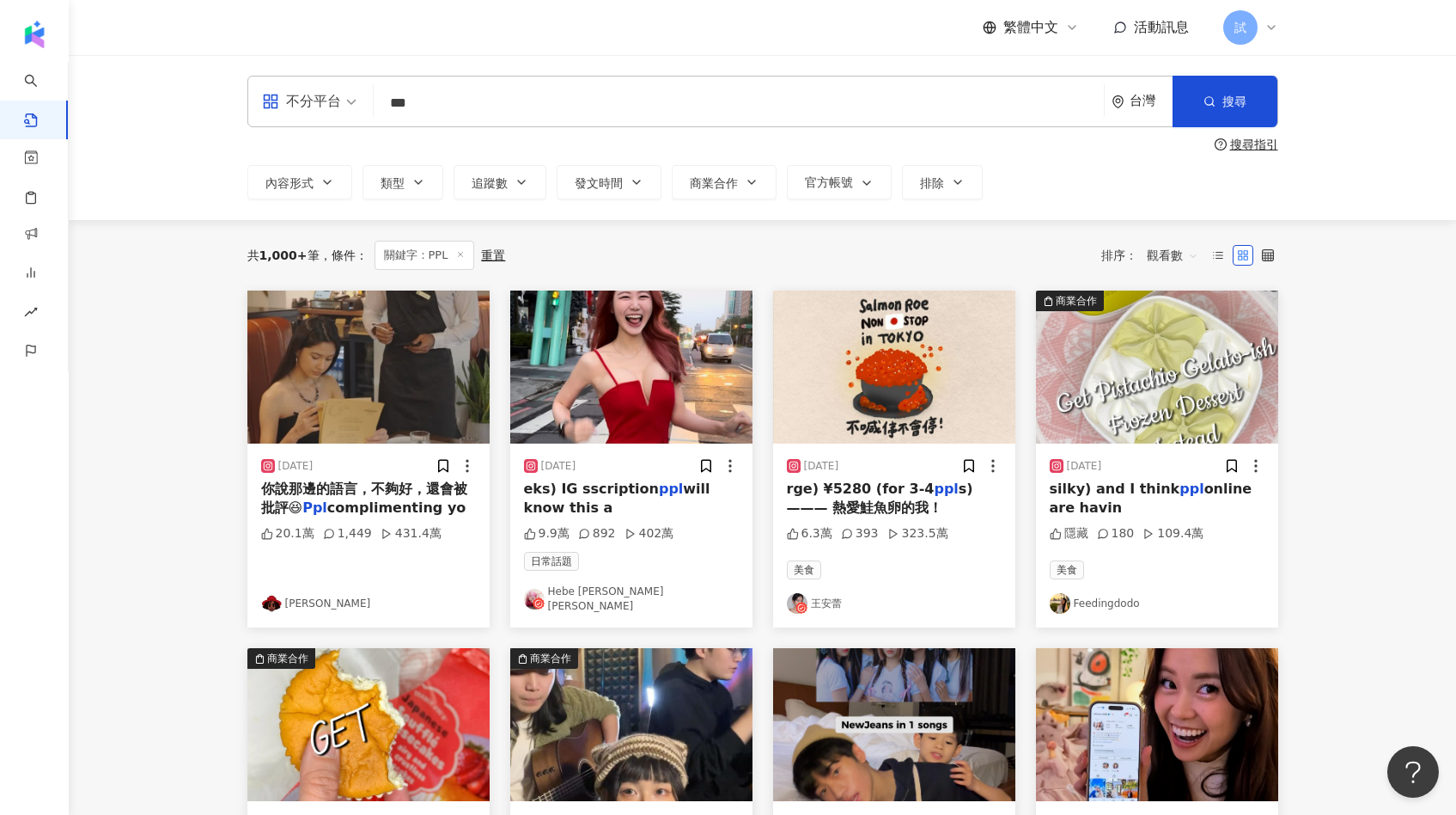
click at [550, 86] on input "***" at bounding box center [739, 102] width 716 height 37
click at [535, 88] on input "***" at bounding box center [739, 102] width 716 height 37
click at [524, 98] on input "***" at bounding box center [739, 102] width 716 height 37
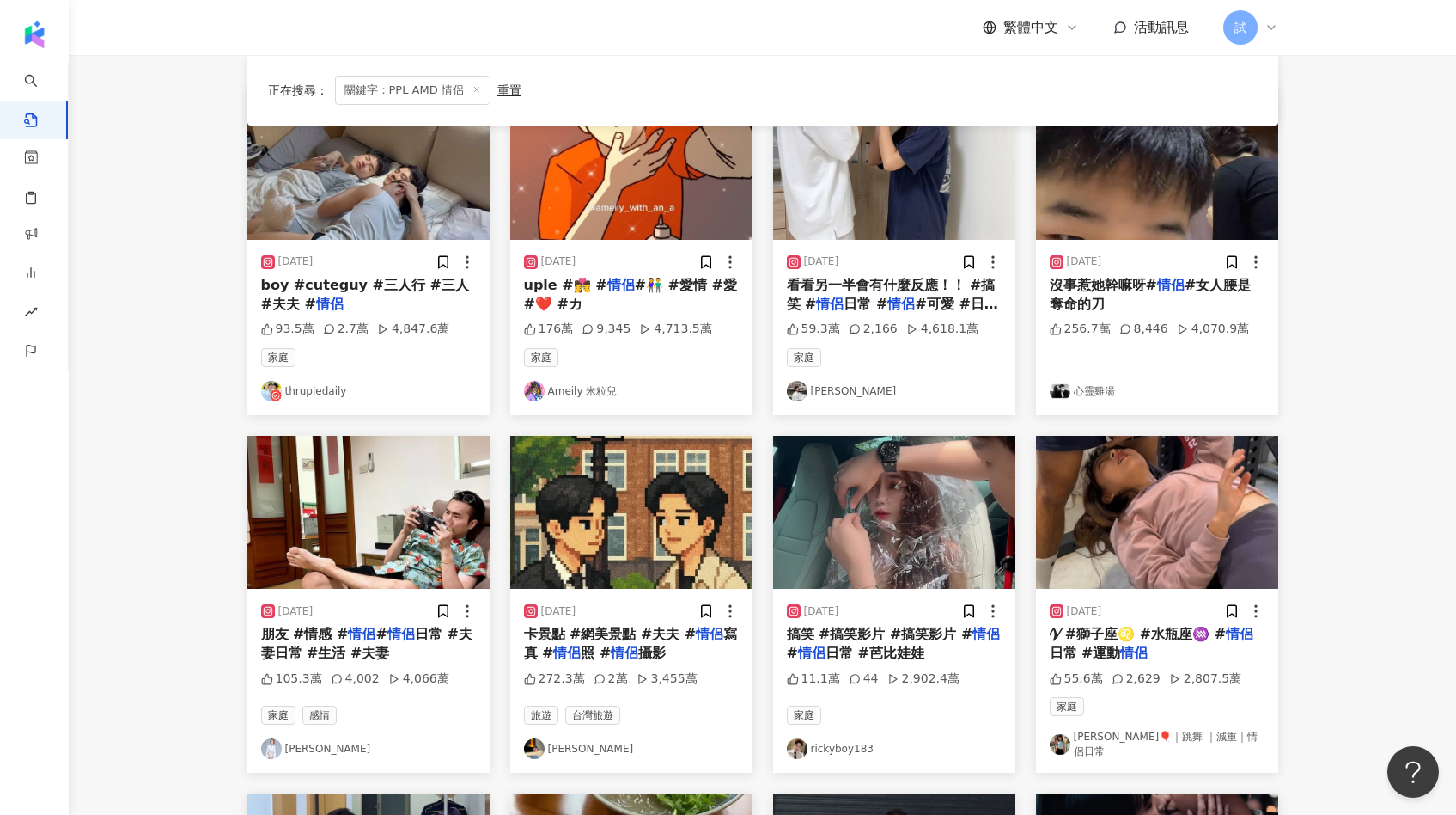
scroll to position [210, 0]
click at [1115, 492] on img "button" at bounding box center [1157, 511] width 242 height 153
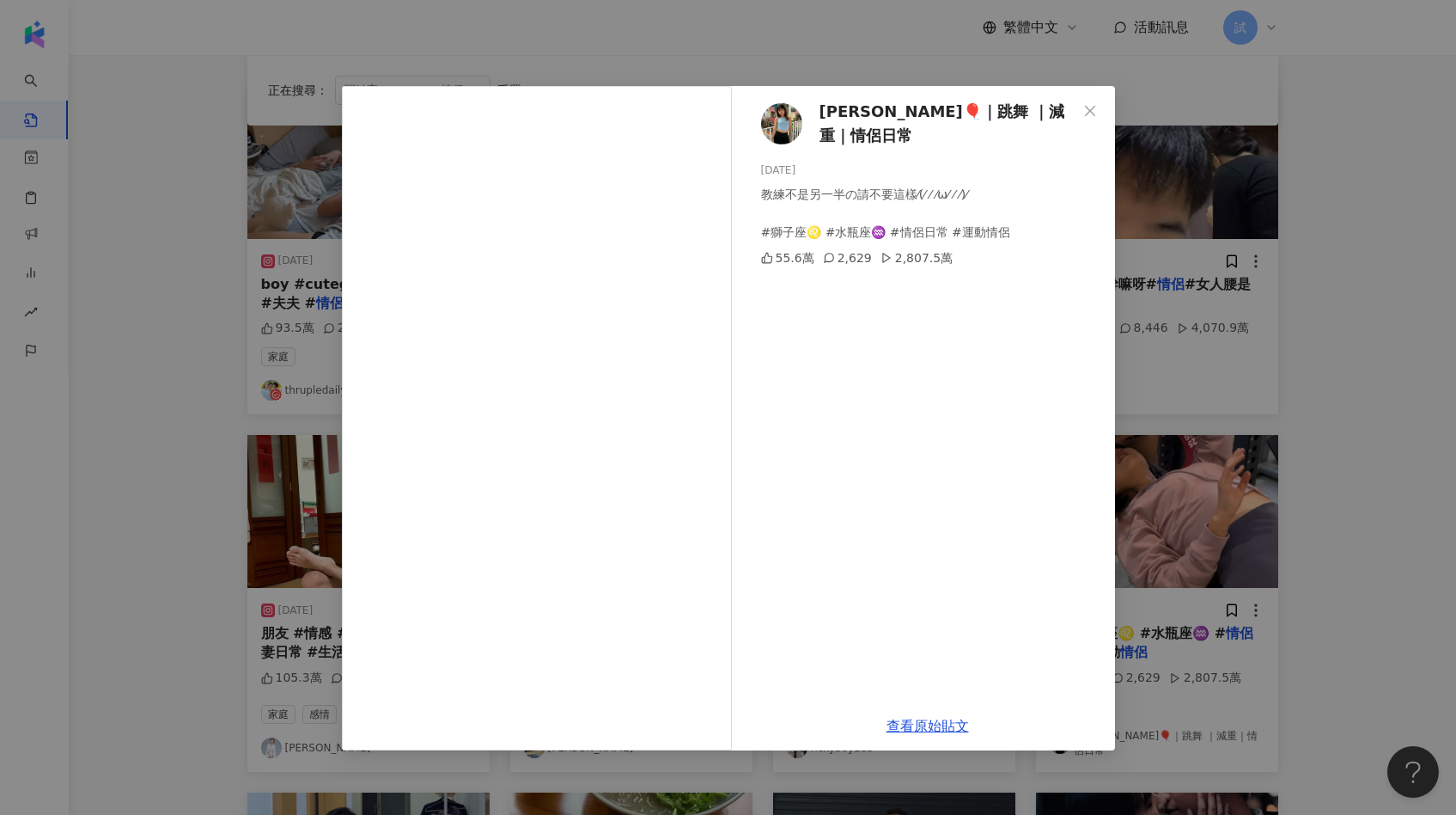
click at [1301, 387] on div "昕婕🎈｜跳舞 ｜減重｜情侶日常 2025/1/7 教練不是另一半の請不要這樣⁄(⁄ ⁄ ⁄ω⁄ ⁄ ⁄)⁄ #獅子座♌️ #水瓶座♒️ #情侶日常 #運動情侶…" at bounding box center [728, 408] width 1456 height 815
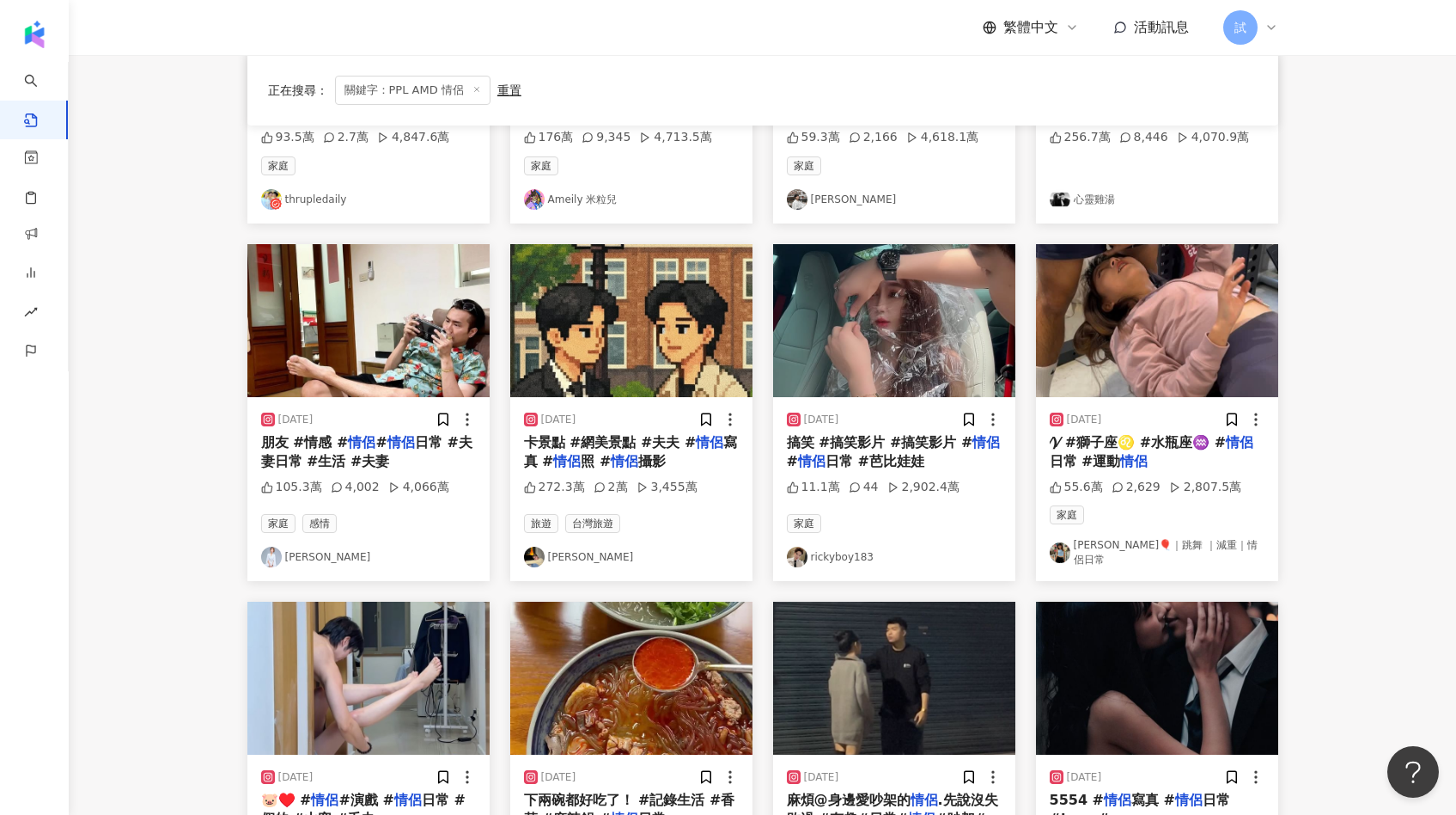
scroll to position [0, 0]
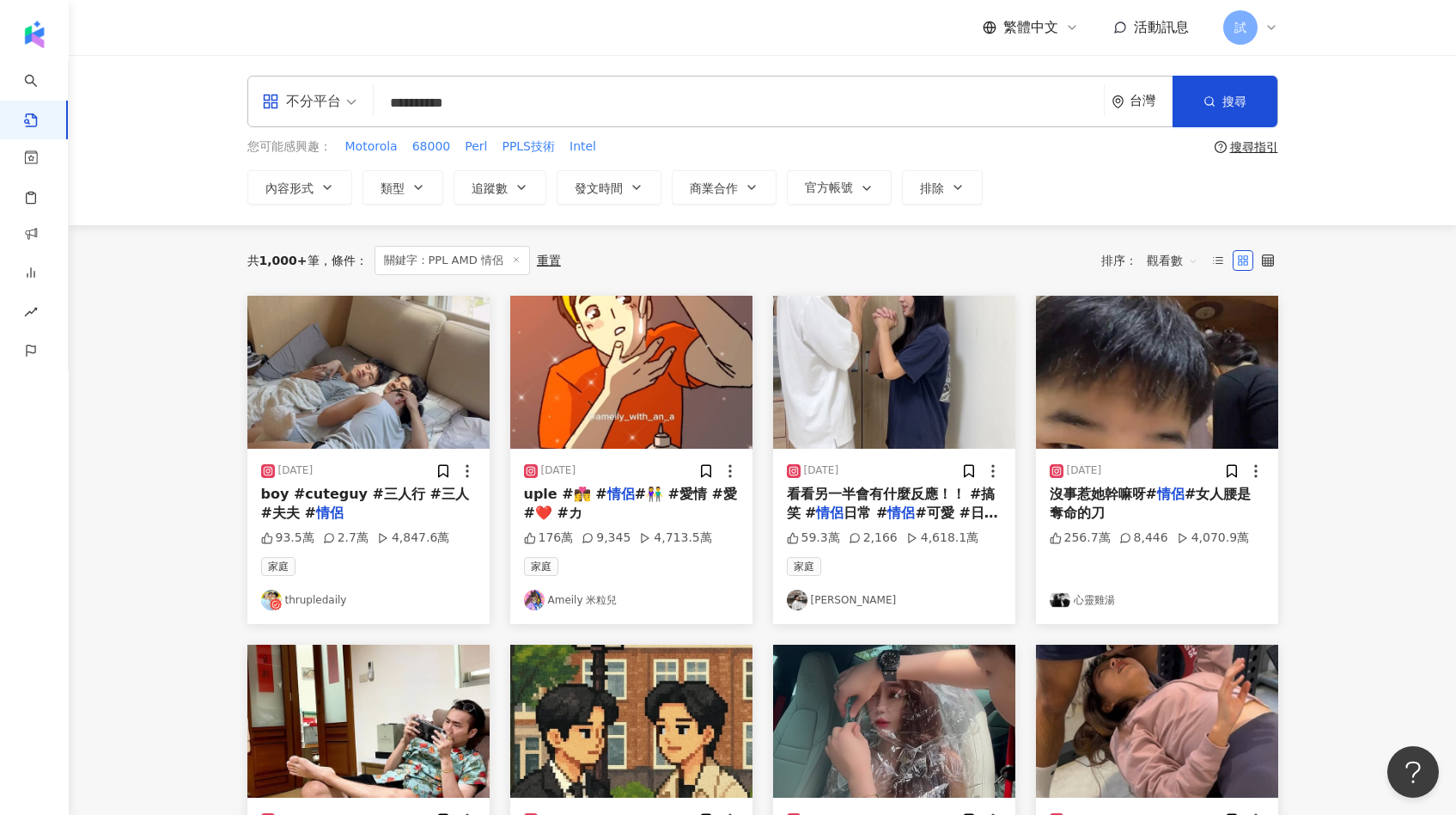
drag, startPoint x: 418, startPoint y: 107, endPoint x: 367, endPoint y: 107, distance: 51.0
click at [367, 107] on div "**********" at bounding box center [762, 101] width 1030 height 52
drag, startPoint x: 446, startPoint y: 108, endPoint x: 461, endPoint y: 108, distance: 15.0
click at [461, 108] on input "**********" at bounding box center [739, 102] width 716 height 37
type input "**********"
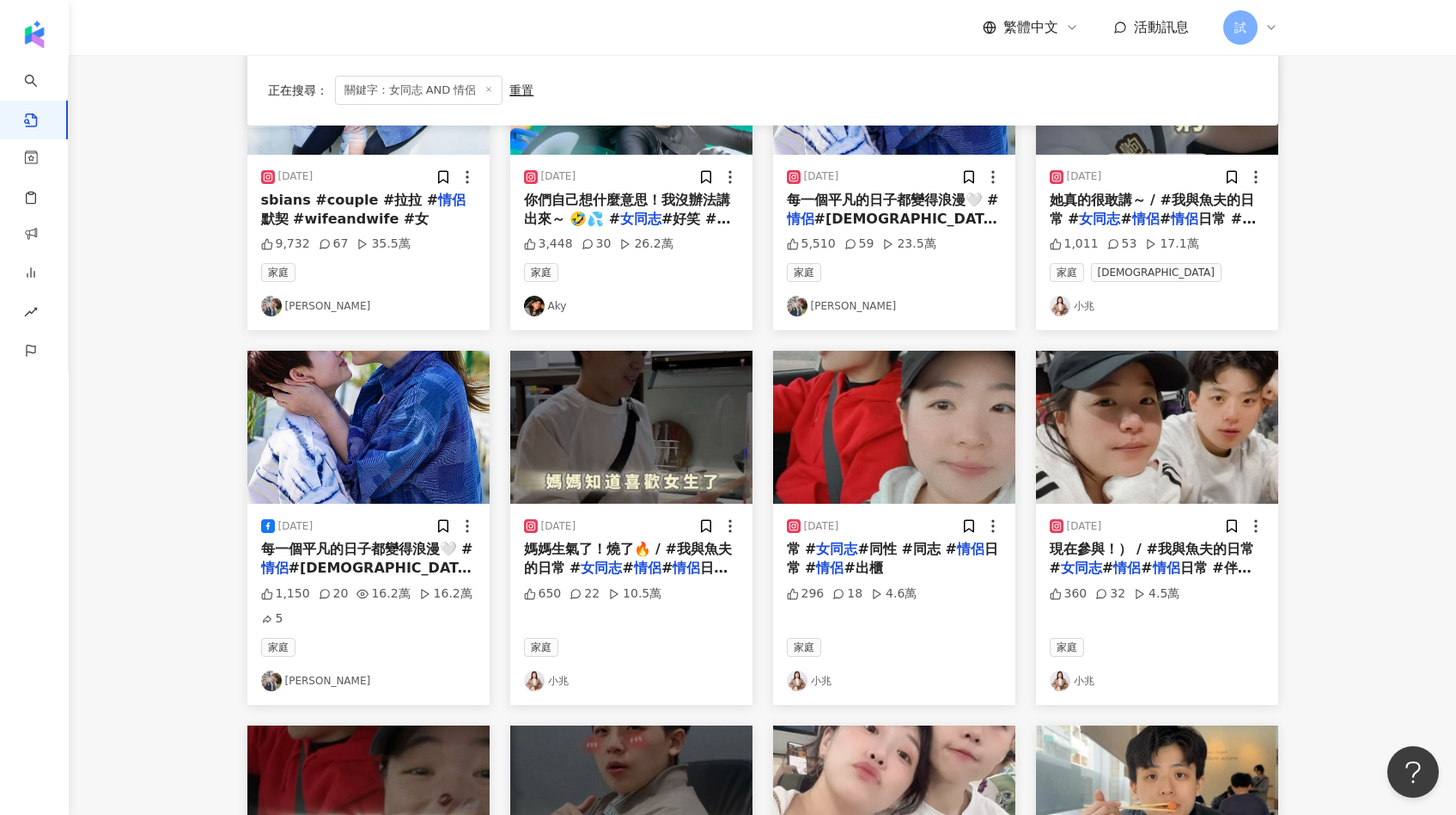
scroll to position [300, 0]
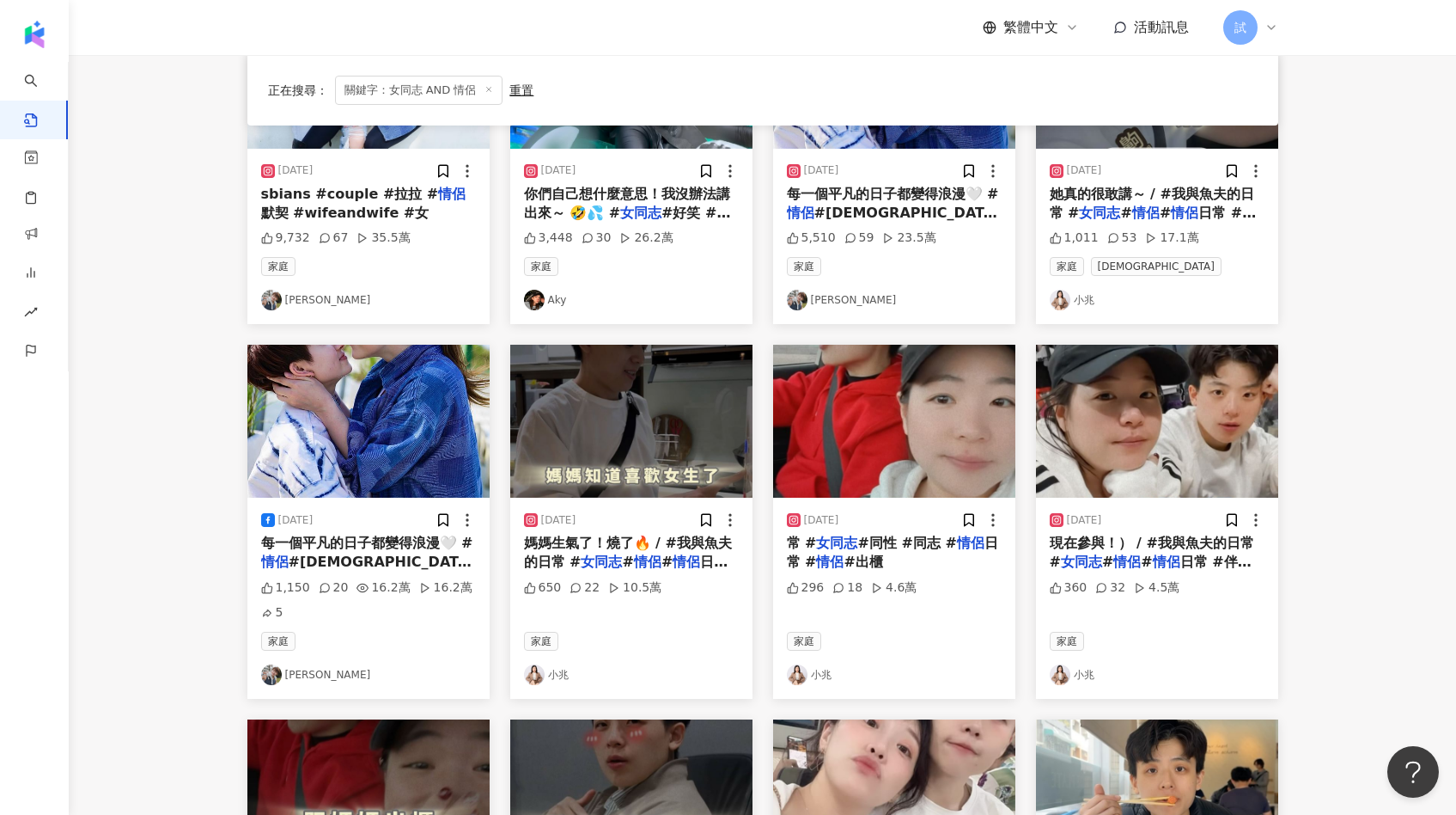
click at [871, 452] on img "button" at bounding box center [894, 421] width 242 height 153
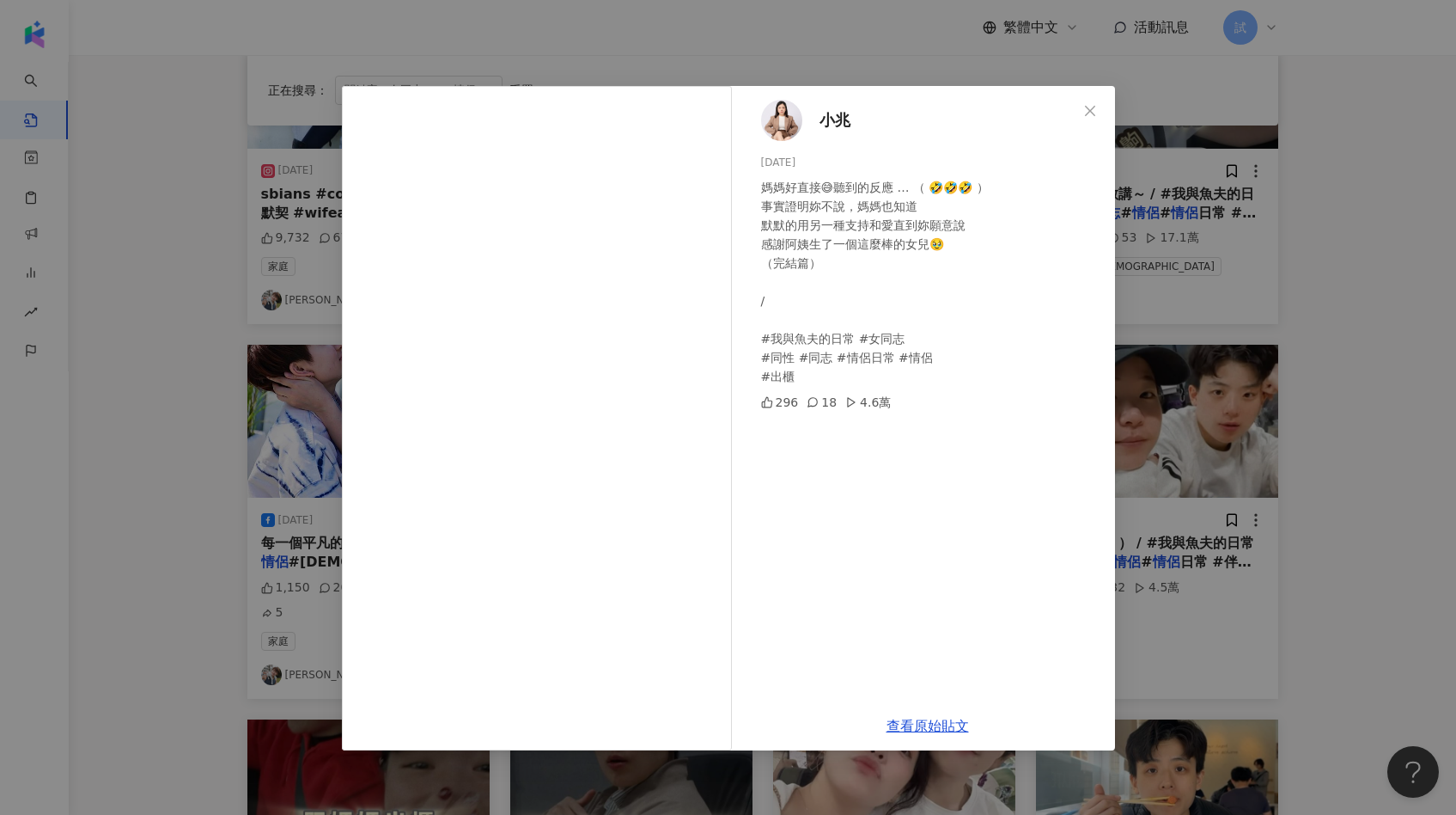
click at [1205, 379] on div "小兆 2024/2/16 媽媽好直接😅聽到的反應 … （ 🤣🤣🤣 ） 事實證明妳不說，媽媽也知道 默默的用另一種支持和愛直到妳願意說 感謝阿姨生了一個這麼棒的…" at bounding box center [728, 408] width 1456 height 815
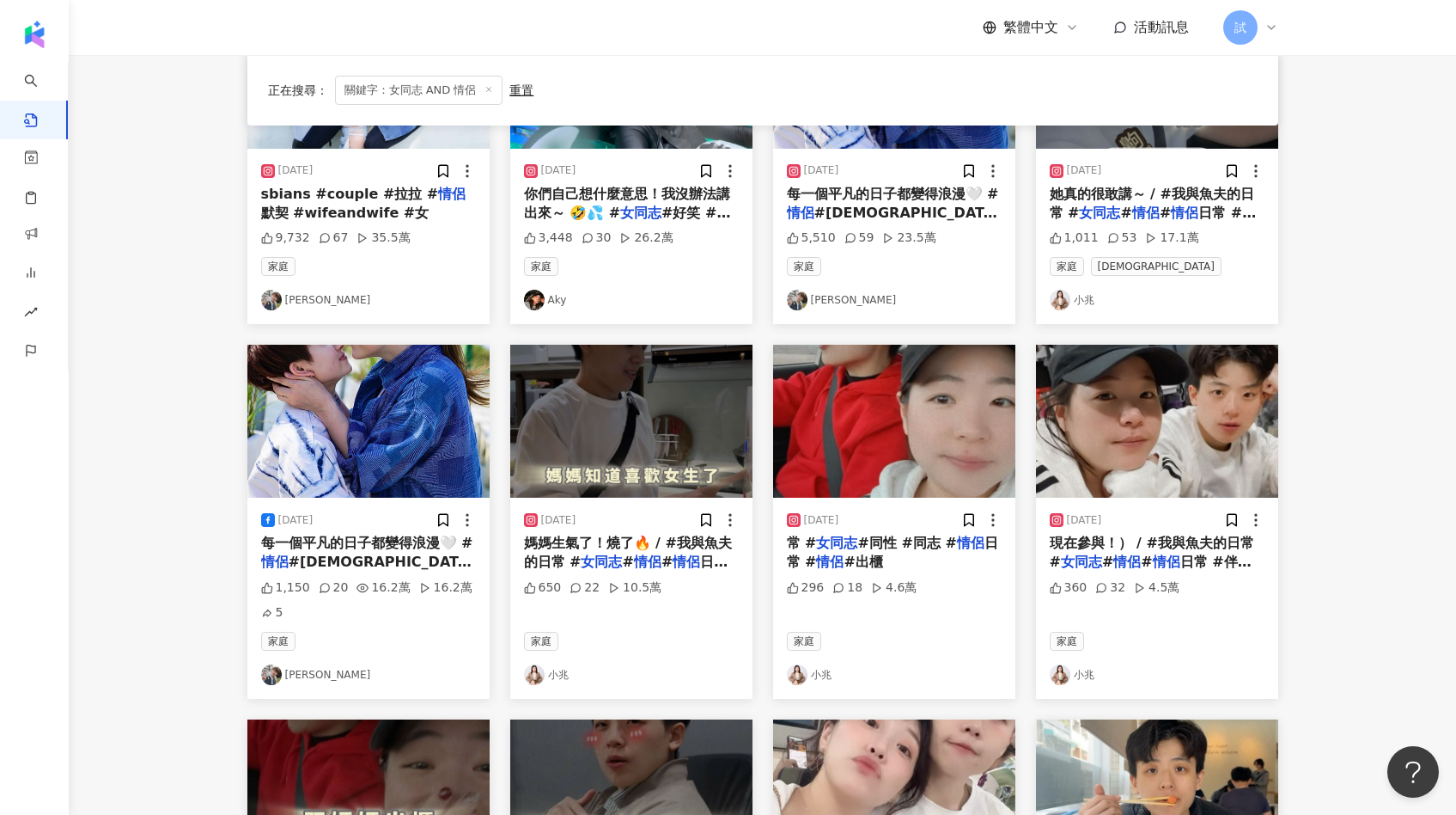
click at [1184, 412] on img "button" at bounding box center [1157, 421] width 242 height 153
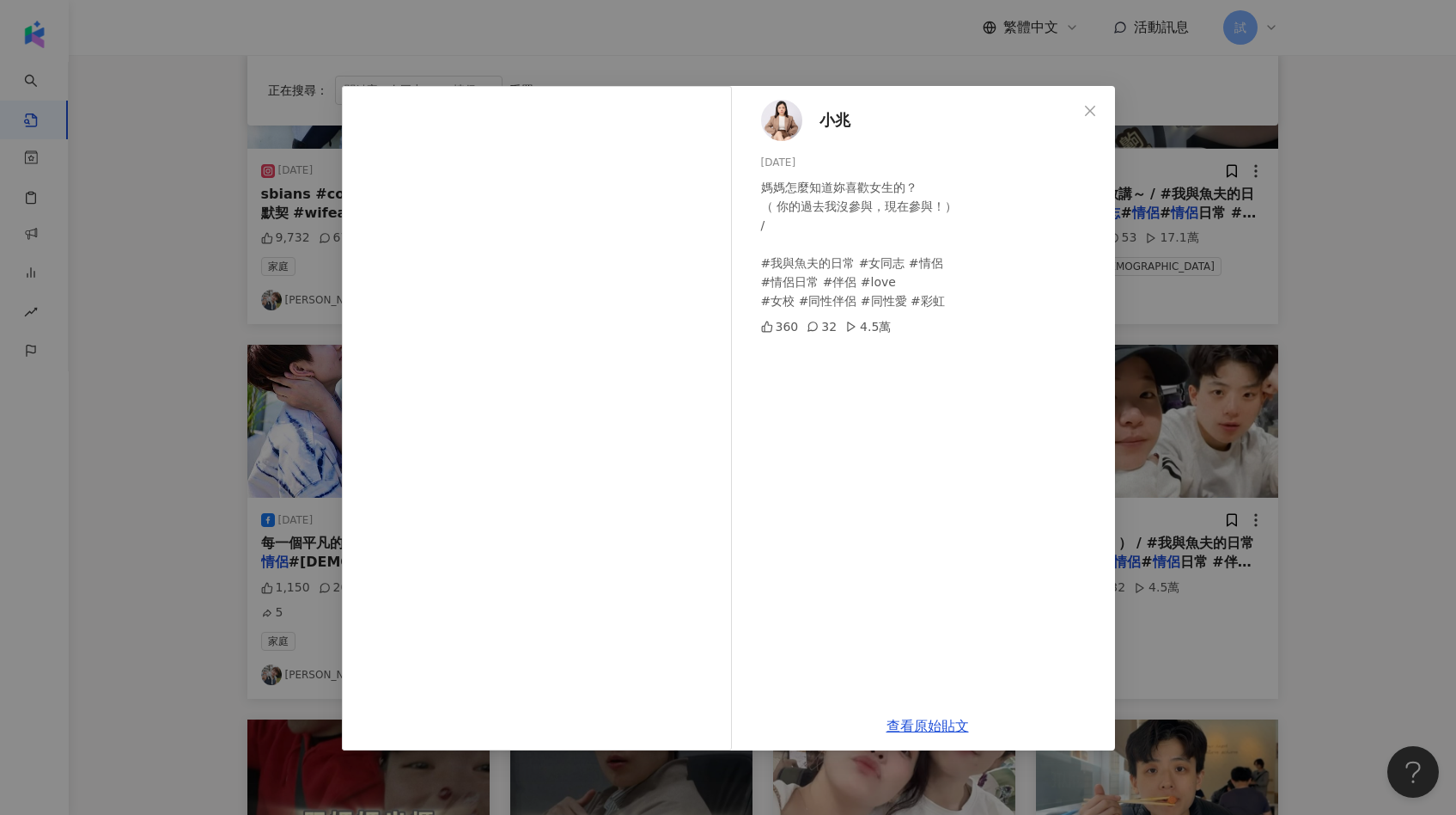
click at [1316, 422] on div "小兆 2024/2/19 媽媽怎麼知道妳喜歡女生的？ （ 你的過去我沒參與，現在參與！） / #我與魚夫的日常 #女同志 #情侶 #情侶日常 #伴侶 #lov…" at bounding box center [728, 408] width 1456 height 815
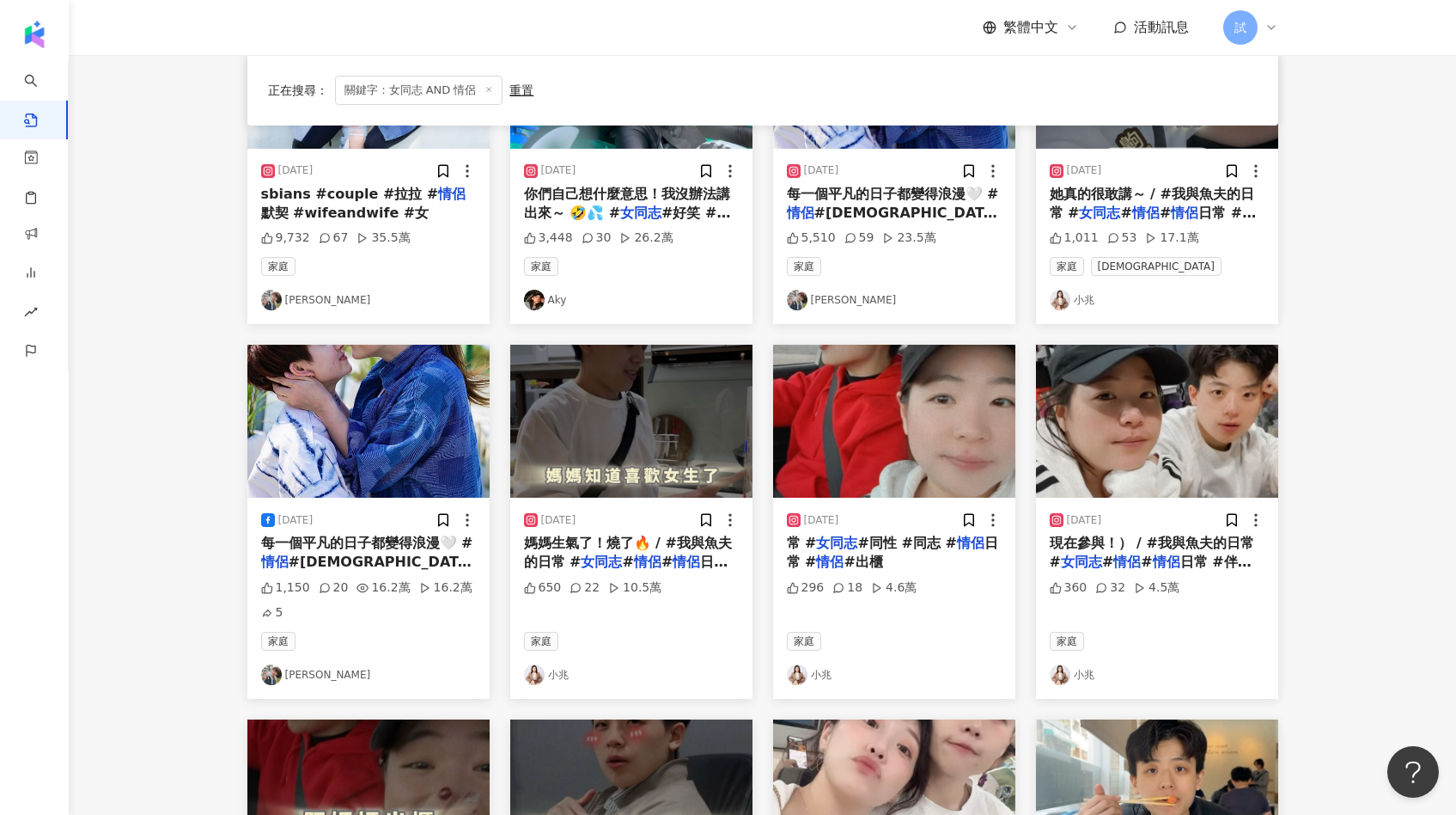
scroll to position [0, 0]
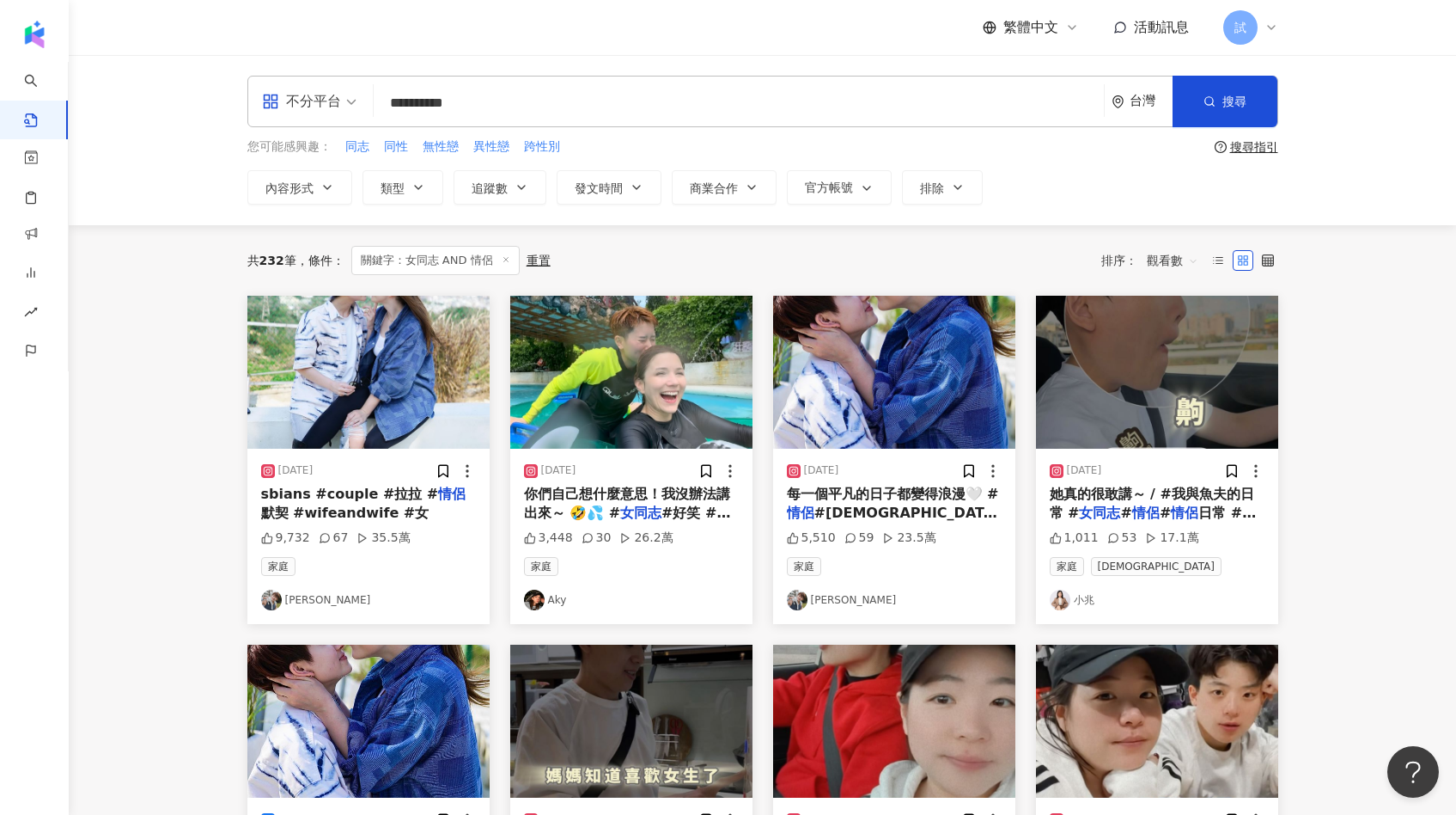
drag, startPoint x: 498, startPoint y: 104, endPoint x: 317, endPoint y: 102, distance: 181.0
click at [317, 103] on div "**********" at bounding box center [762, 101] width 1030 height 52
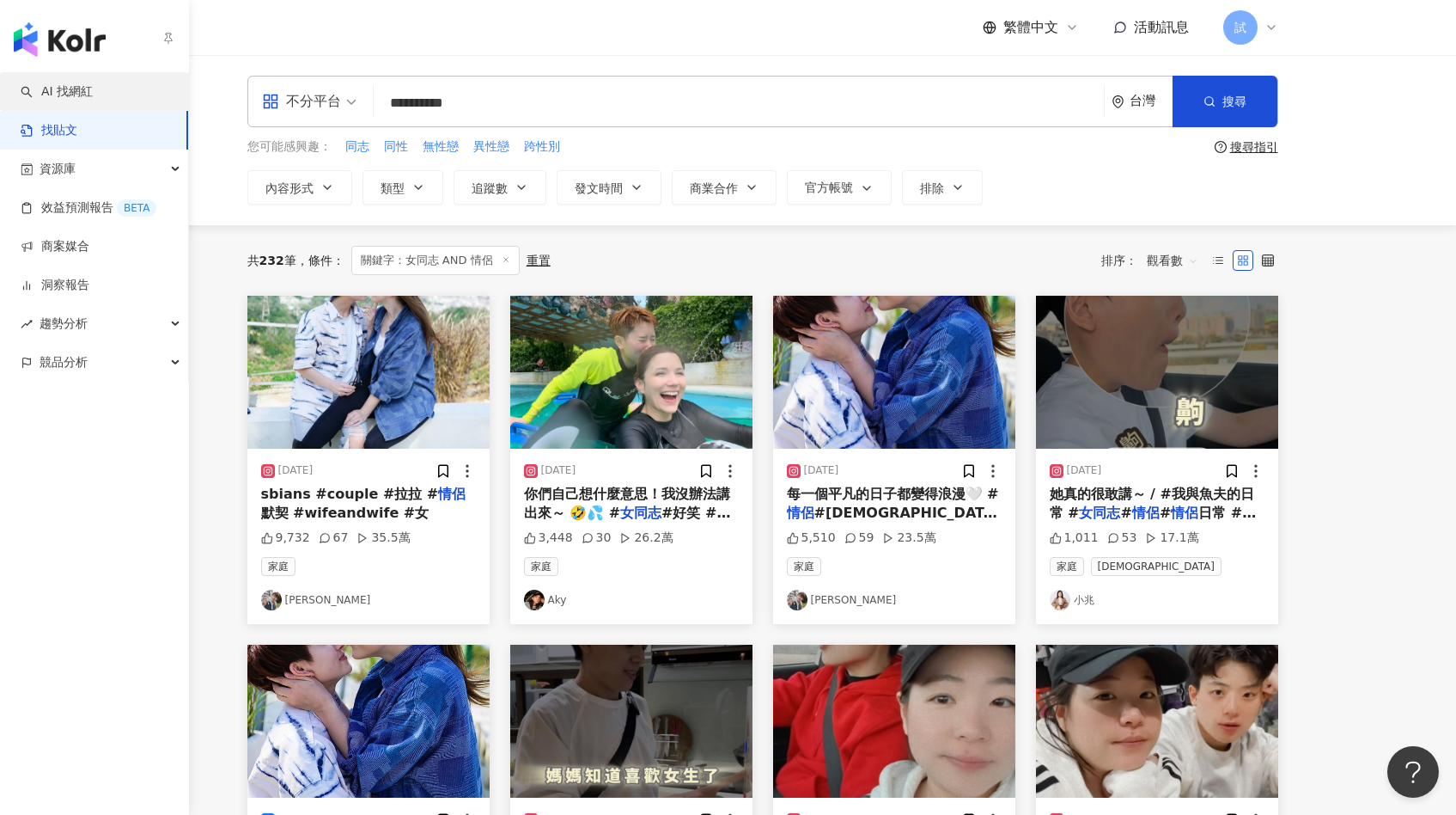
click at [66, 96] on link "AI 找網紅" at bounding box center [56, 91] width 72 height 17
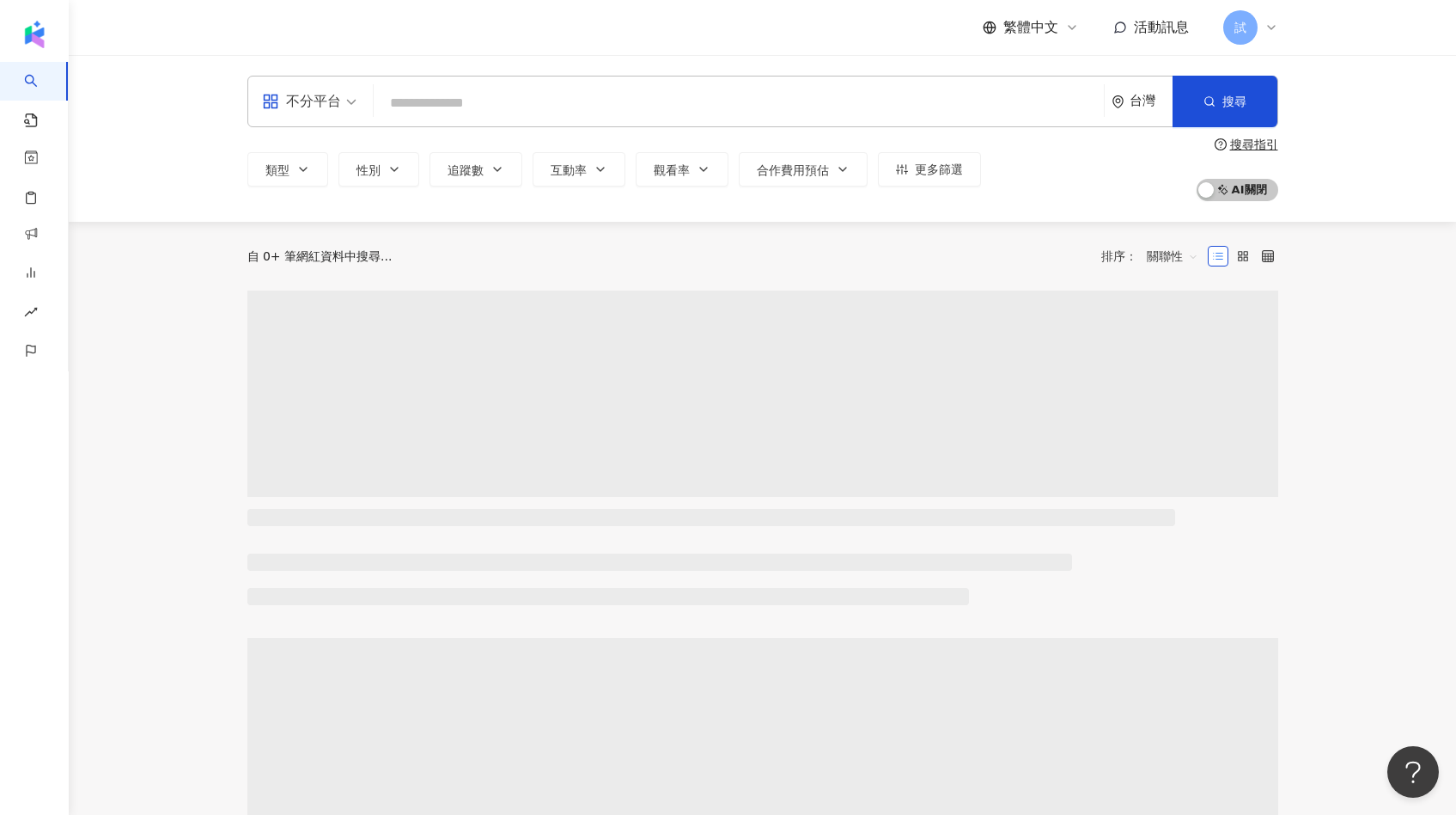
click at [425, 114] on input "search" at bounding box center [739, 103] width 716 height 33
type input "**********"
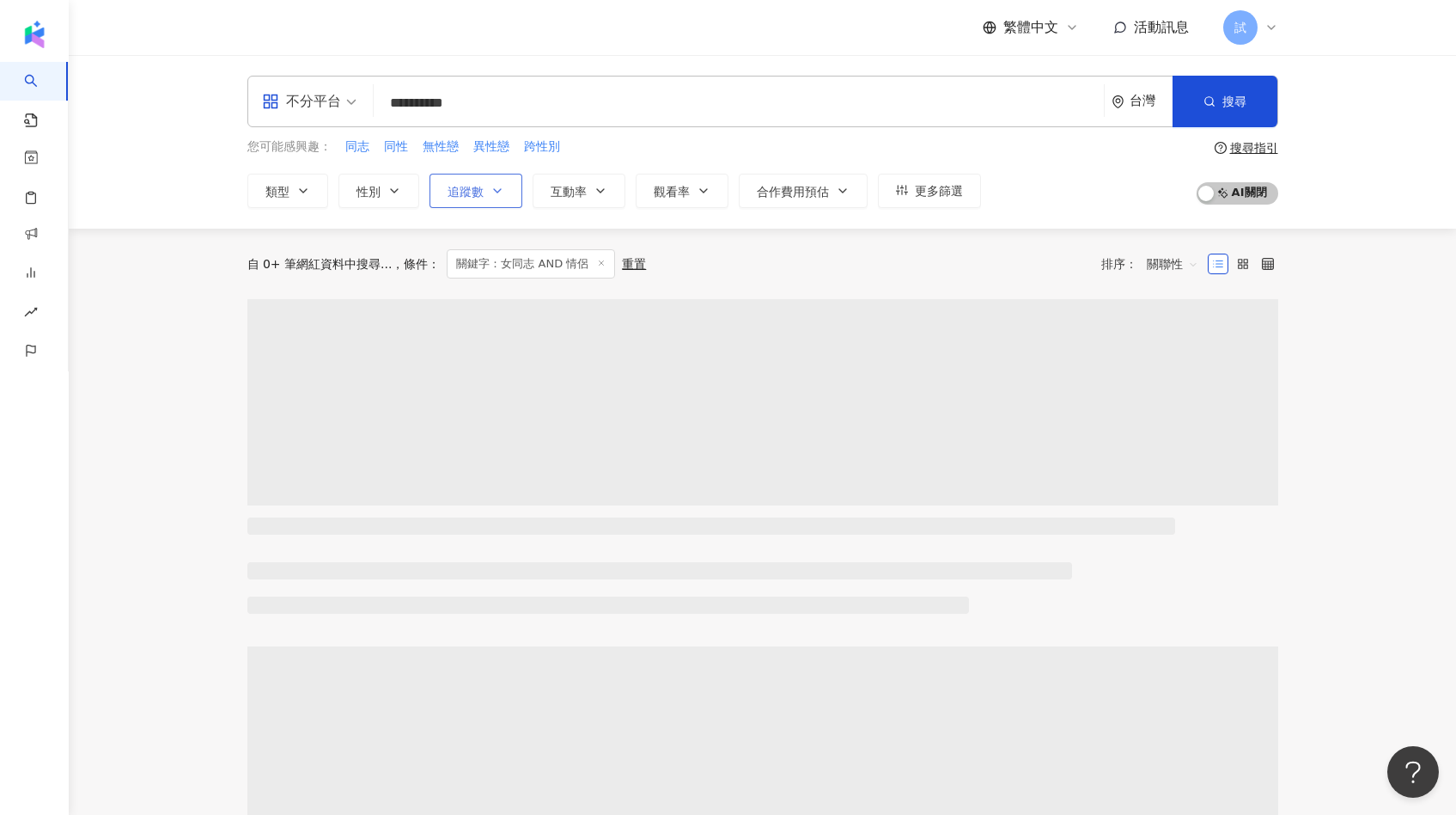
click at [479, 192] on span "追蹤數" at bounding box center [466, 191] width 36 height 14
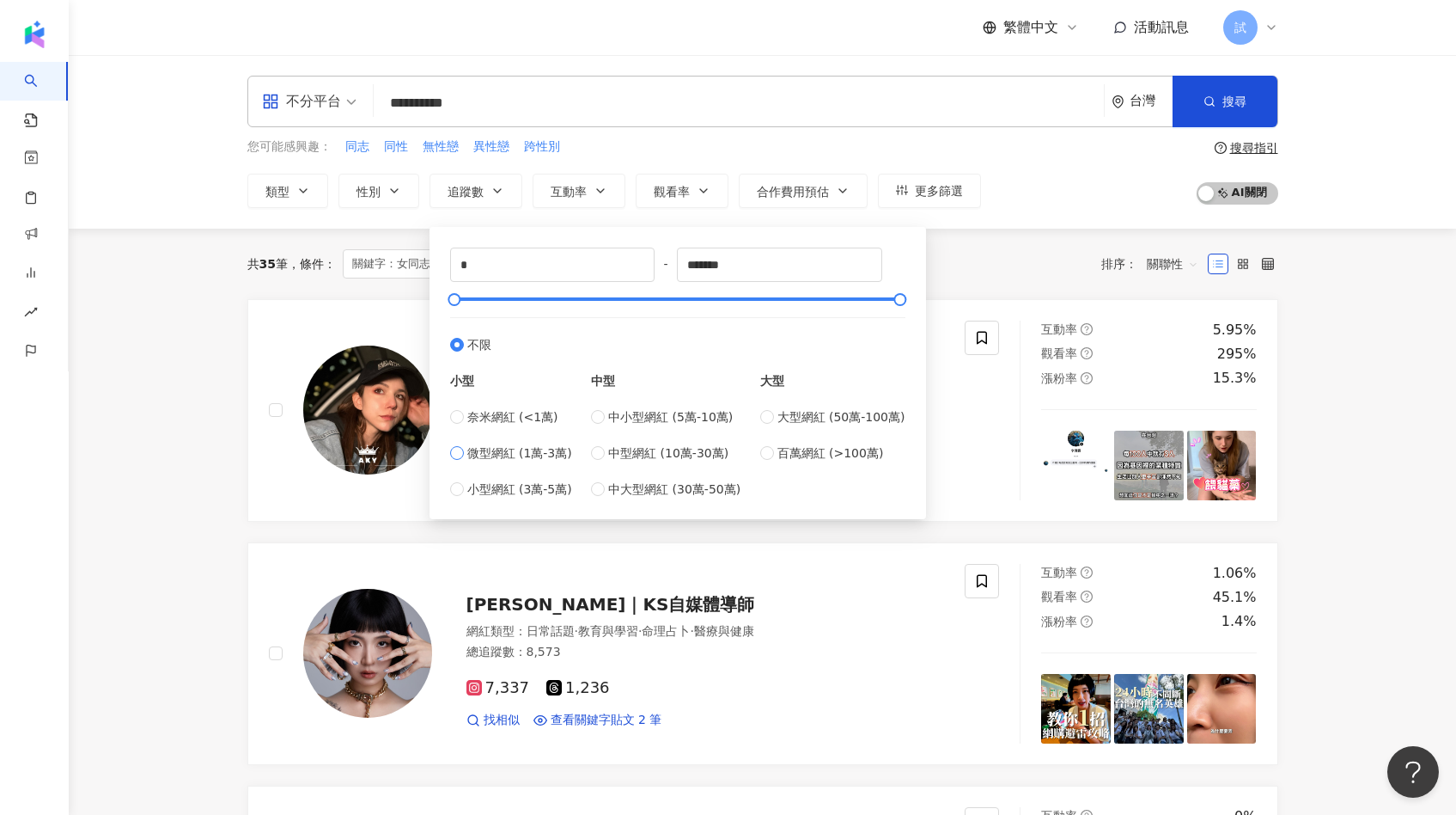
click at [471, 457] on span "微型網紅 (1萬-3萬)" at bounding box center [519, 452] width 105 height 19
type input "*****"
type input "*******"
drag, startPoint x: 472, startPoint y: 302, endPoint x: 951, endPoint y: 305, distance: 479.0
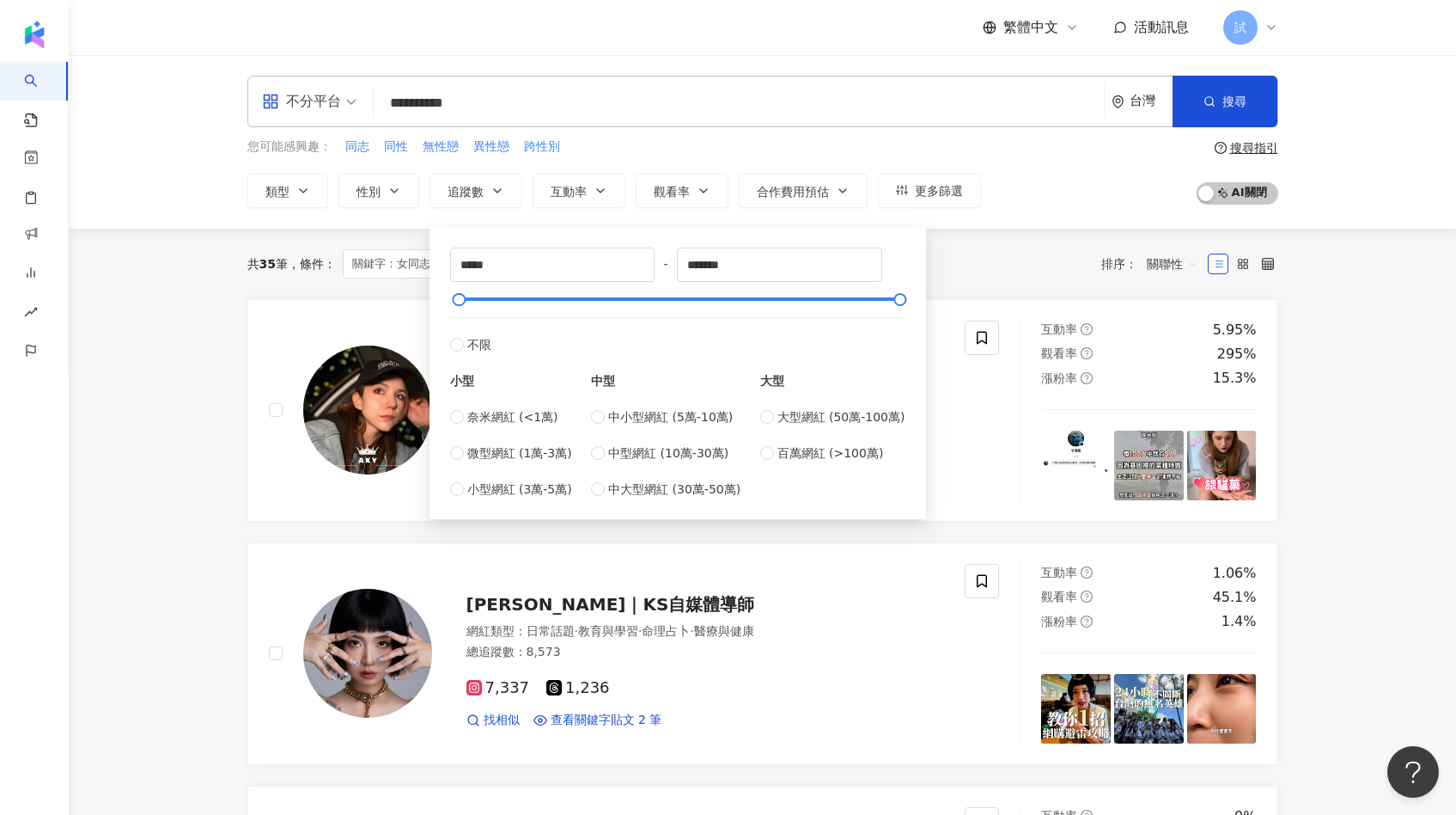
click at [954, 266] on div "共 35 筆 條件 ： 關鍵字：女同志 AND 情侶 重置 排序： 關聯性" at bounding box center [762, 263] width 1030 height 29
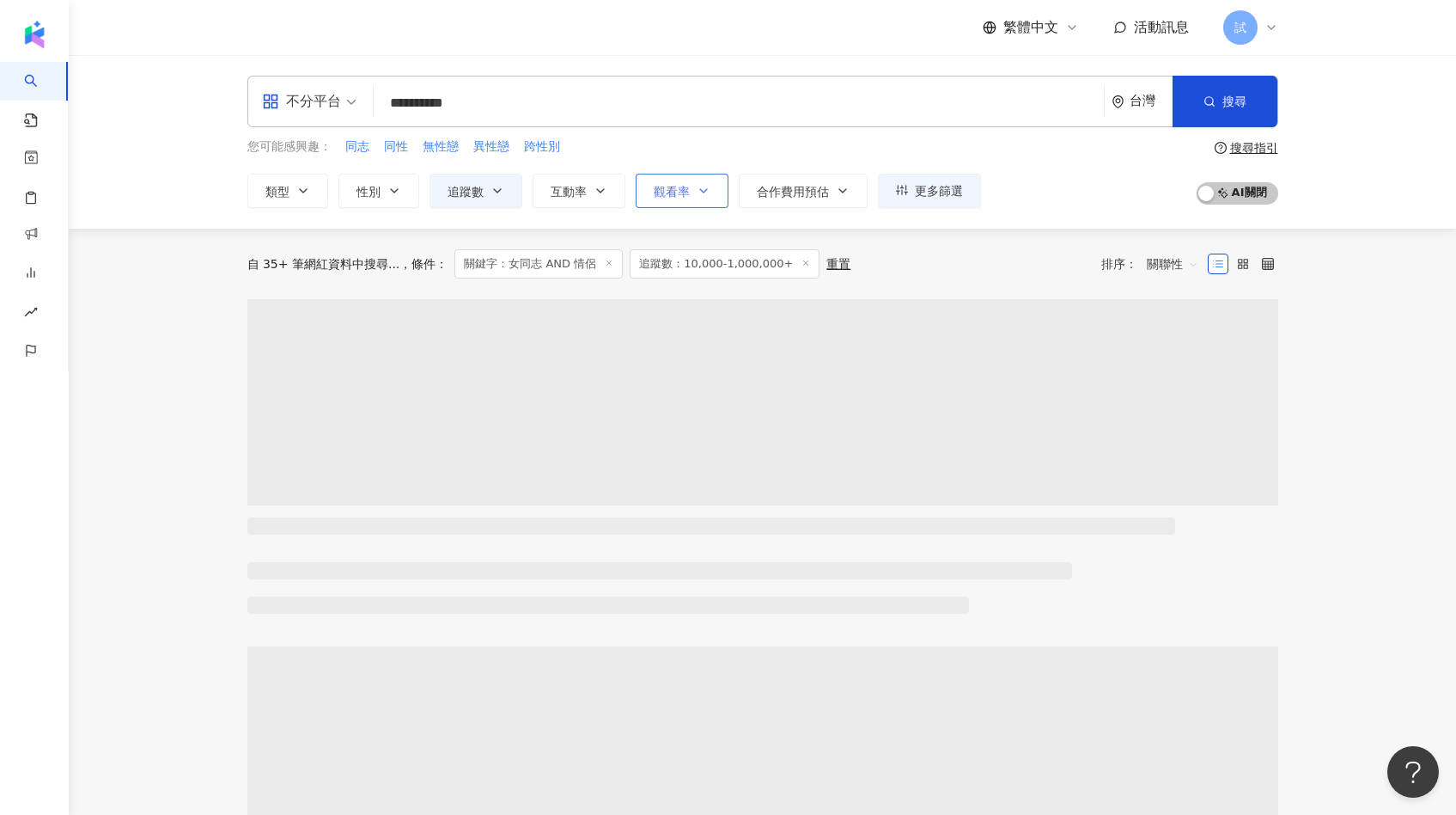
click at [666, 196] on span "觀看率" at bounding box center [672, 191] width 36 height 14
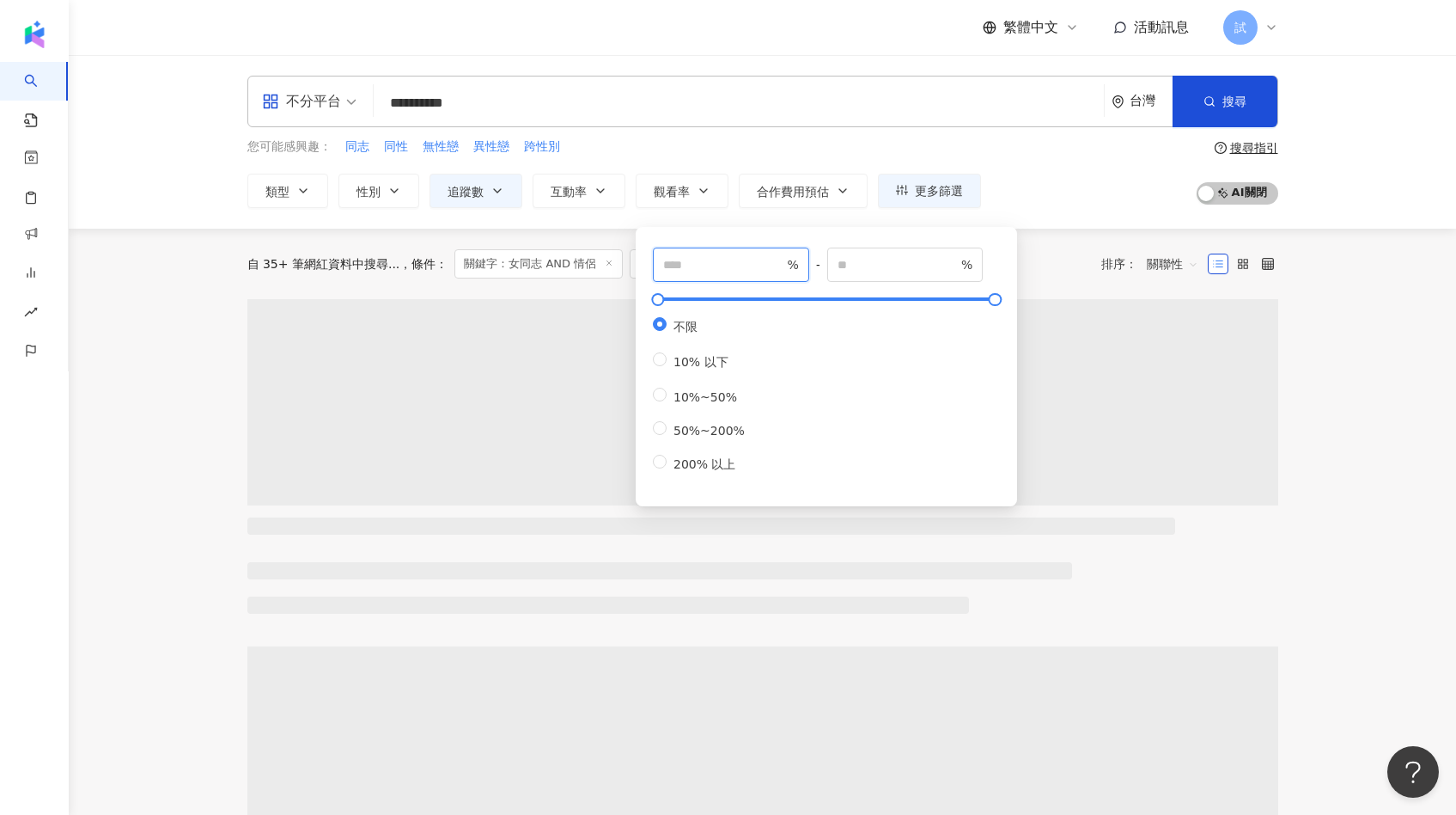
click at [672, 263] on input "number" at bounding box center [723, 264] width 120 height 19
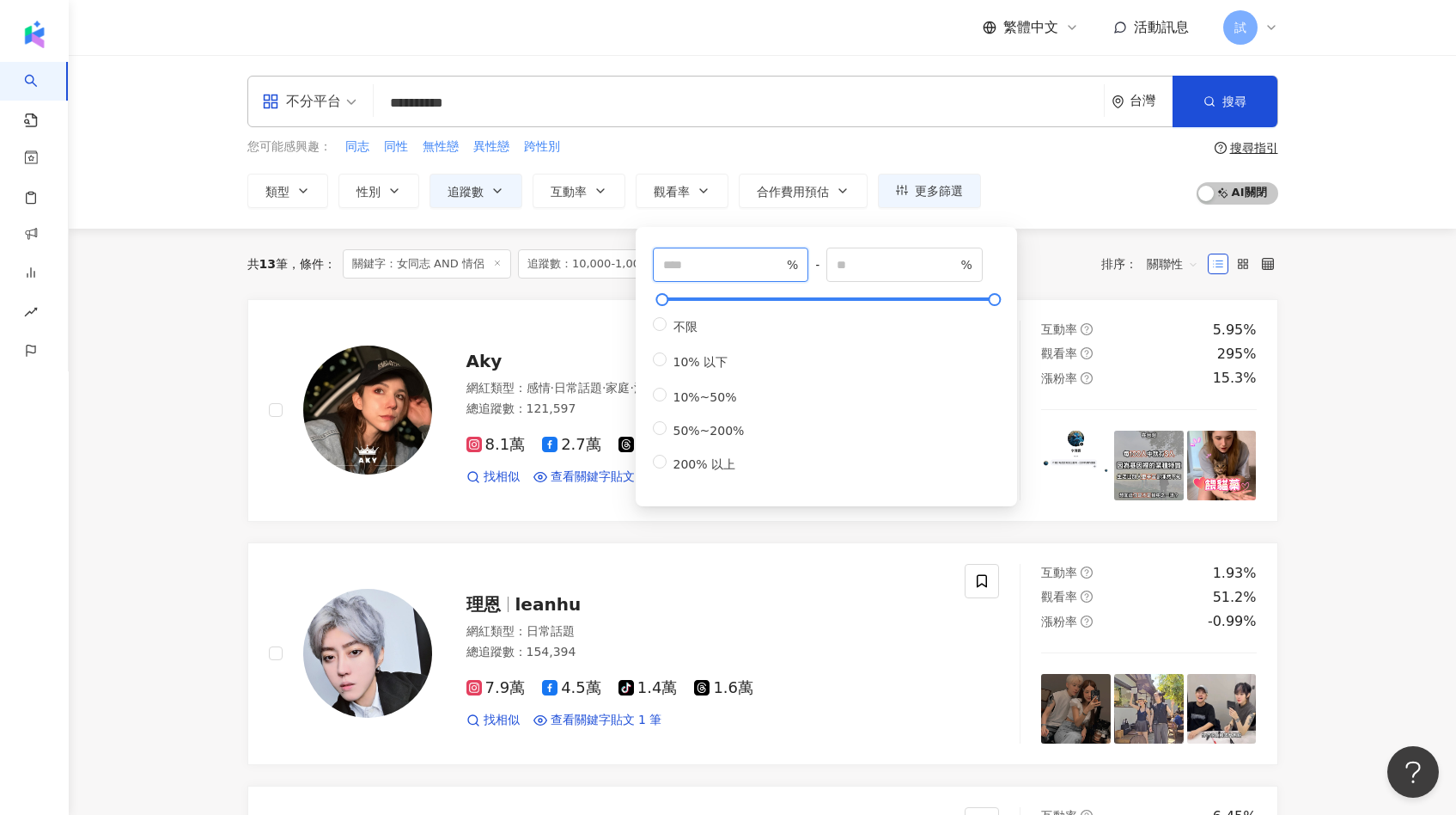
type input "***"
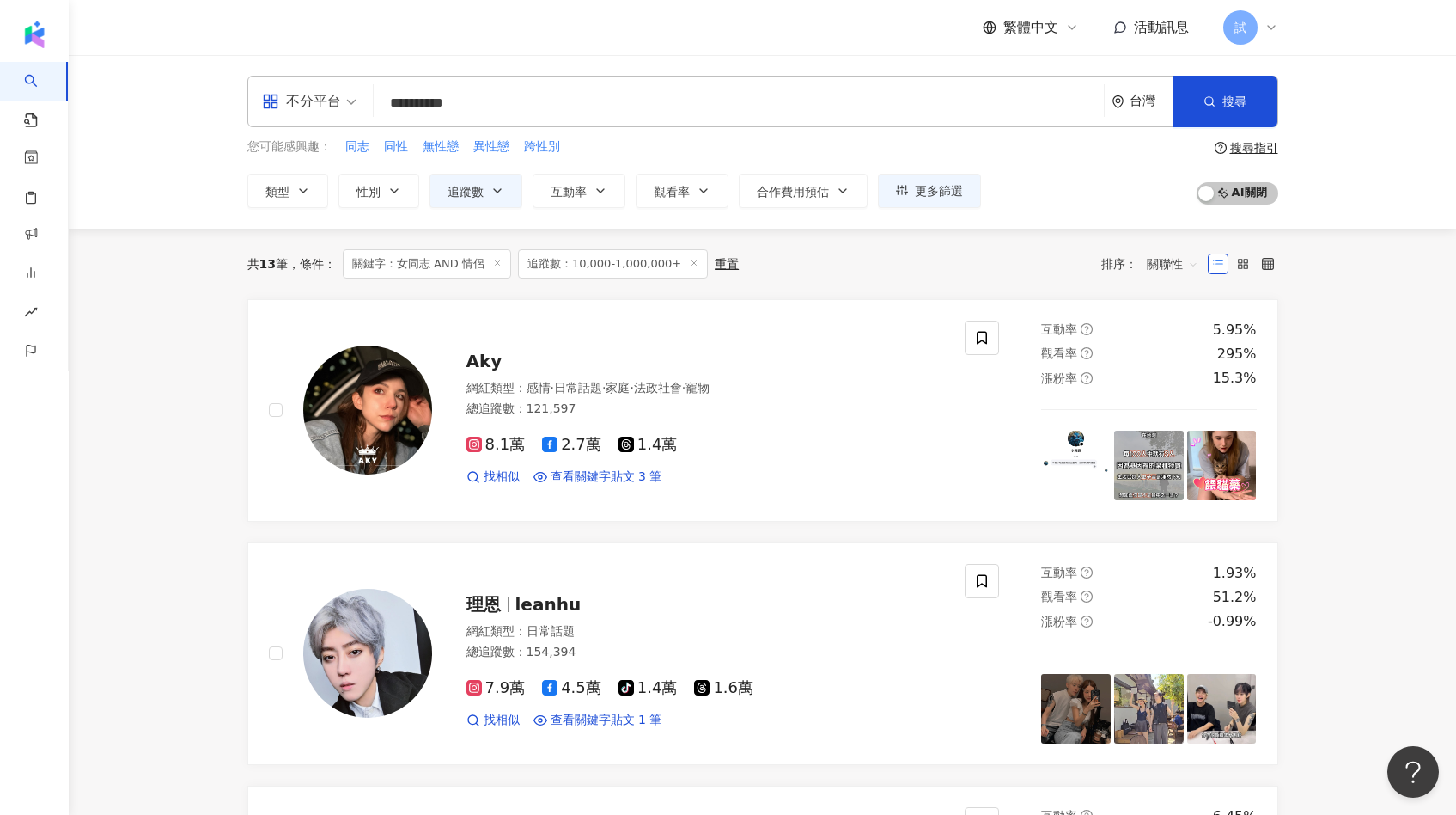
click at [1042, 271] on div "共 13 筆 條件 ： 關鍵字：女同志 AND 情侶 追蹤數：10,000-1,000,000+ 重置 排序： 關聯性" at bounding box center [762, 263] width 1030 height 29
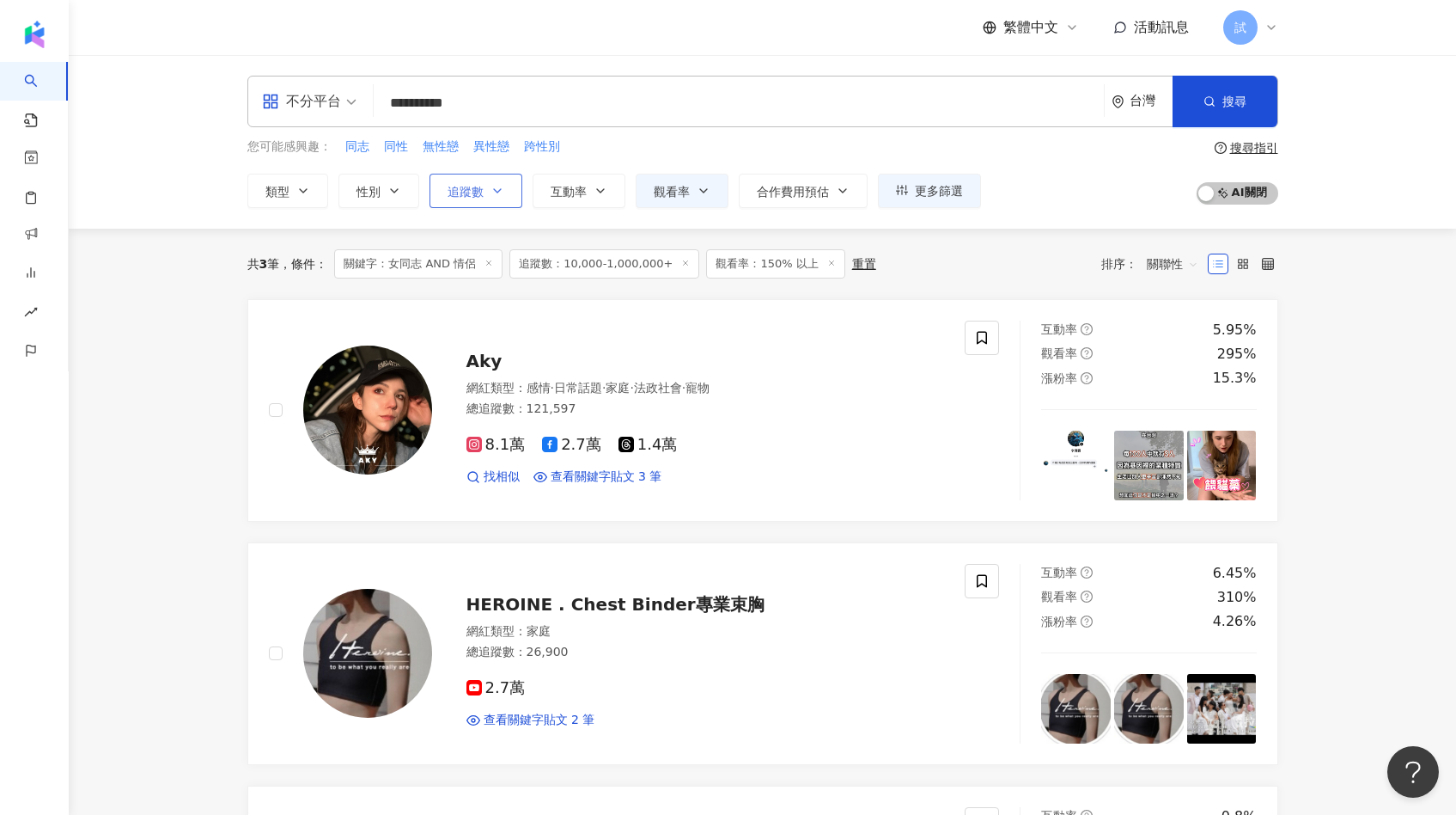
click at [482, 181] on button "追蹤數" at bounding box center [476, 191] width 93 height 35
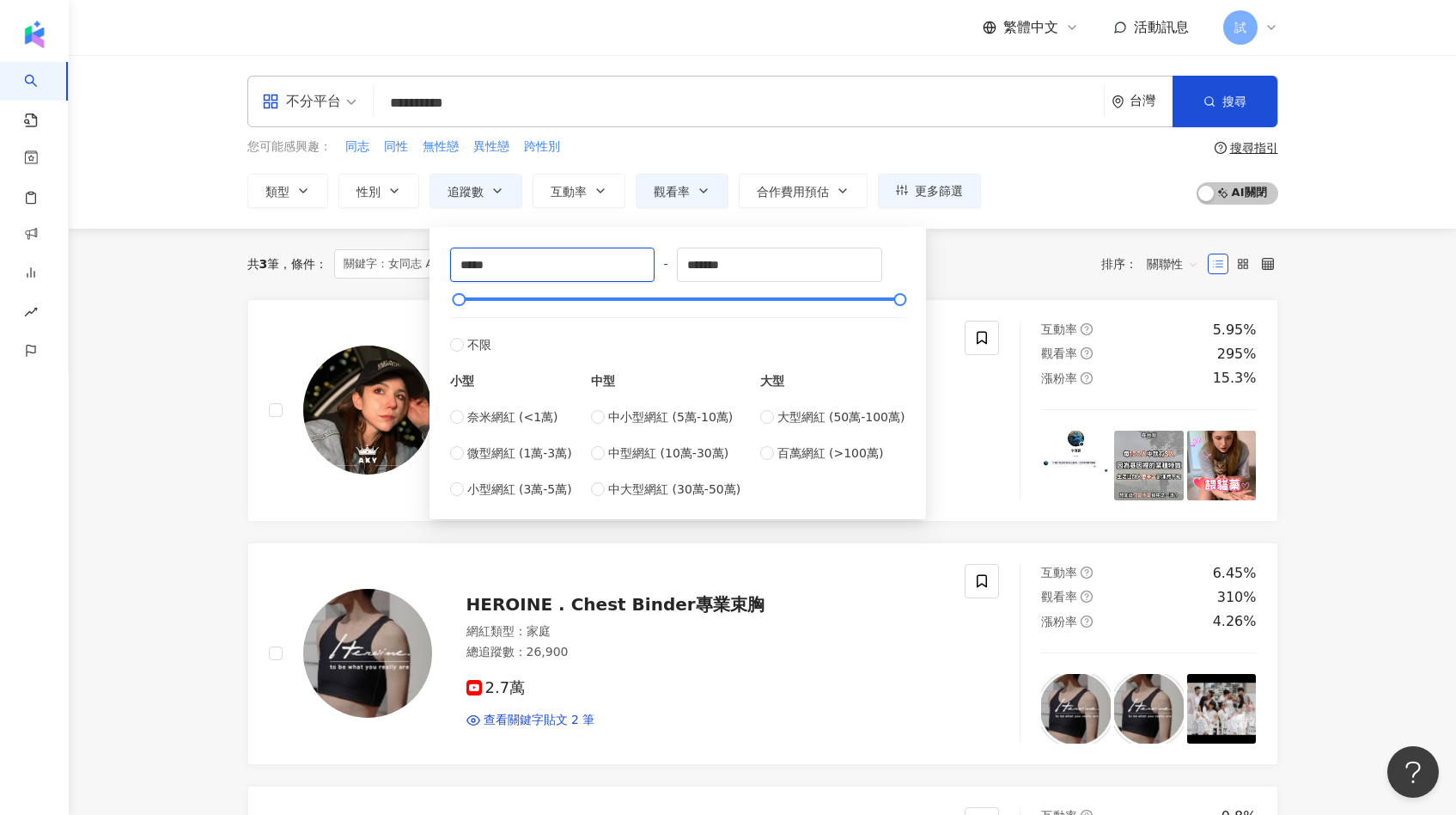
drag, startPoint x: 473, startPoint y: 263, endPoint x: 432, endPoint y: 263, distance: 41.0
click at [435, 263] on div "***** - ******* 不限 小型 奈米網紅 (<1萬) 微型網紅 (1萬-3萬) 小型網紅 (3萬-5萬) 中型 中小型網紅 (5萬-10萬) 中型…" at bounding box center [677, 373] width 497 height 292
type input "****"
click at [982, 281] on div "共 3 筆 條件 ： 關鍵字：女同志 AND 情侶 追蹤數：10,000-1,000,000+ 觀看率：150% 以上 重置 排序： 關聯性" at bounding box center [762, 263] width 1030 height 70
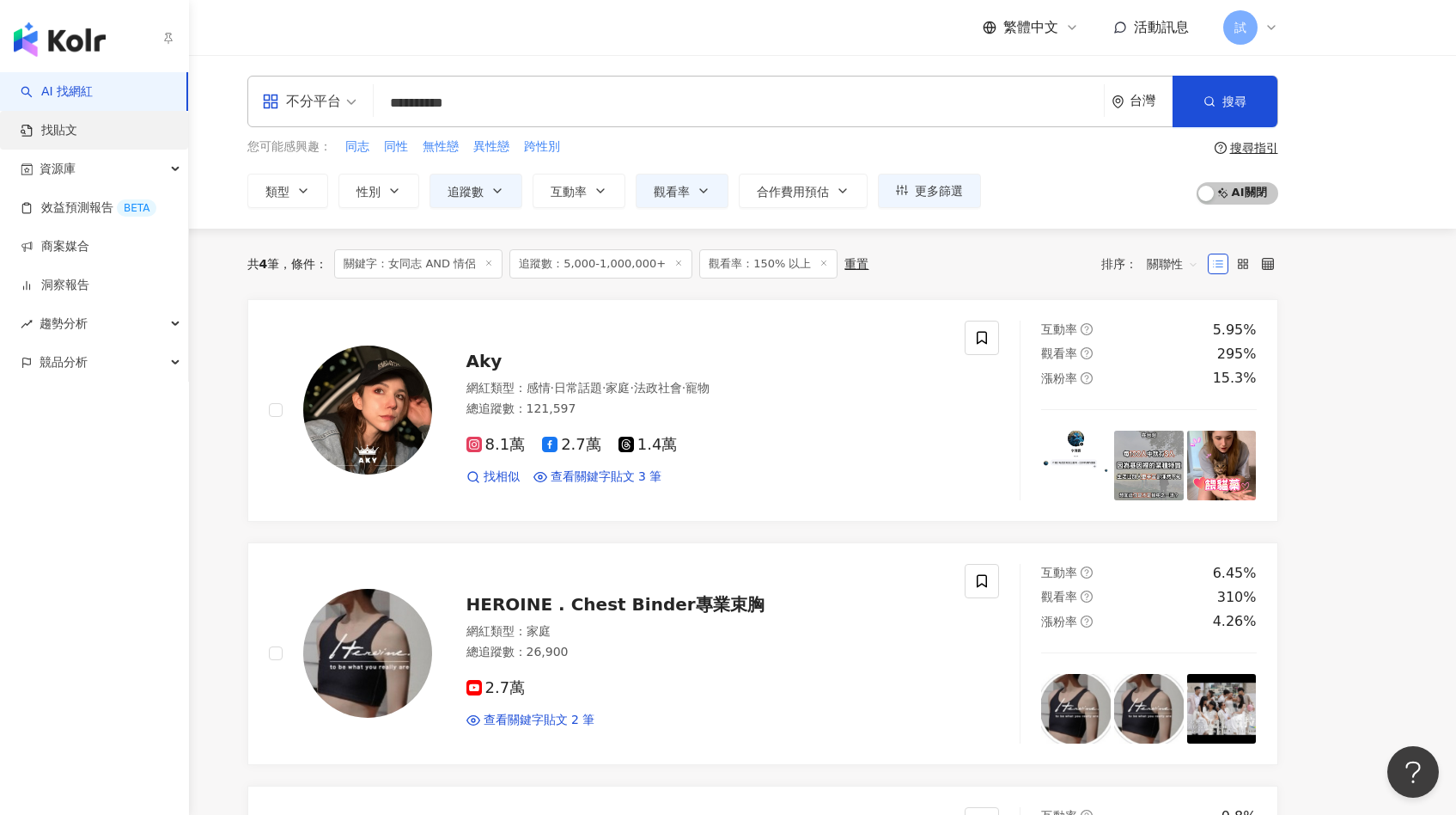
click at [66, 122] on link "找貼文" at bounding box center [49, 130] width 56 height 17
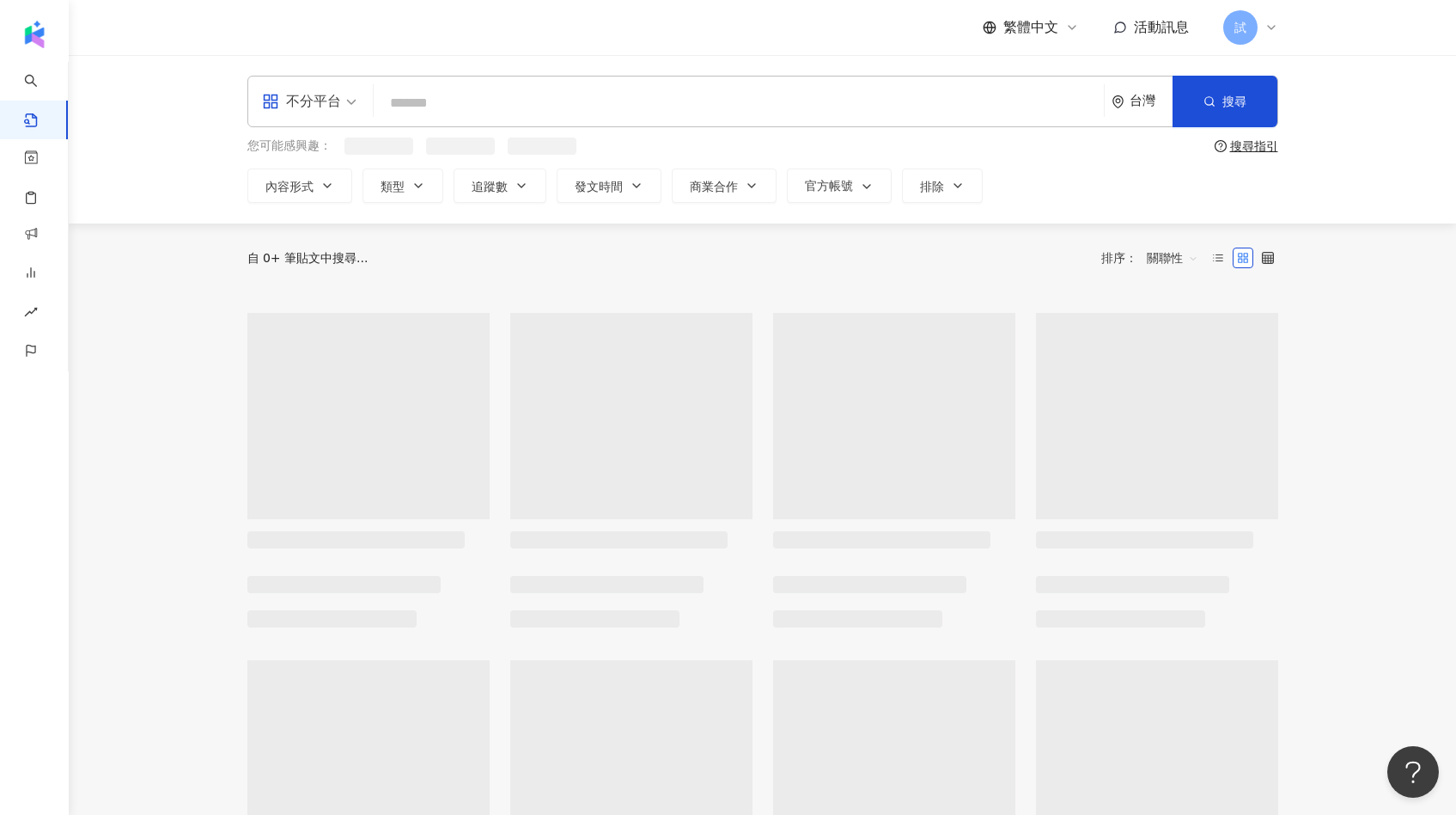
click at [489, 98] on input "search" at bounding box center [739, 102] width 716 height 37
paste input "**********"
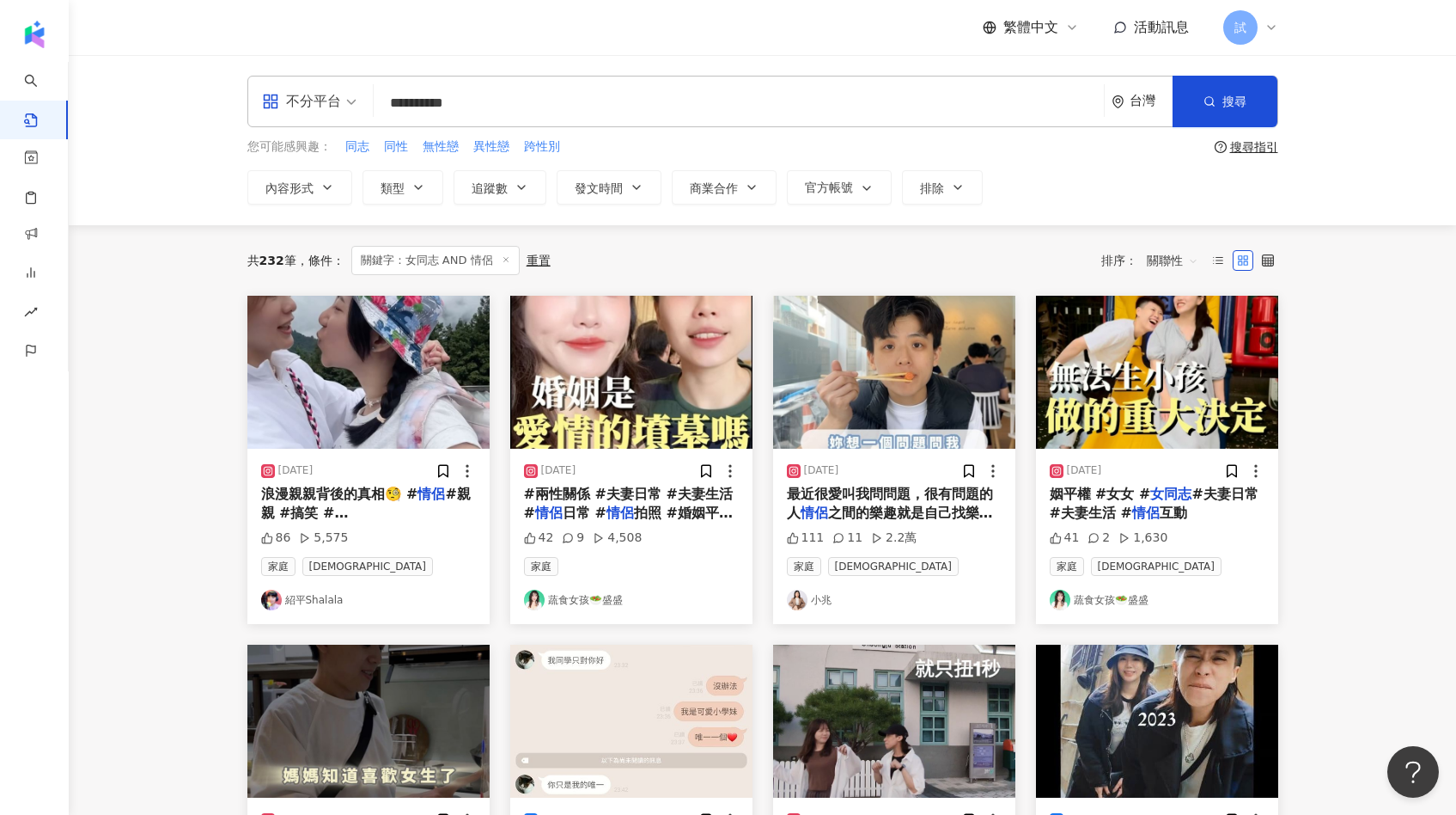
click at [1161, 253] on span "關聯性" at bounding box center [1172, 261] width 52 height 27
click at [1172, 352] on div "觀看數" at bounding box center [1174, 354] width 48 height 19
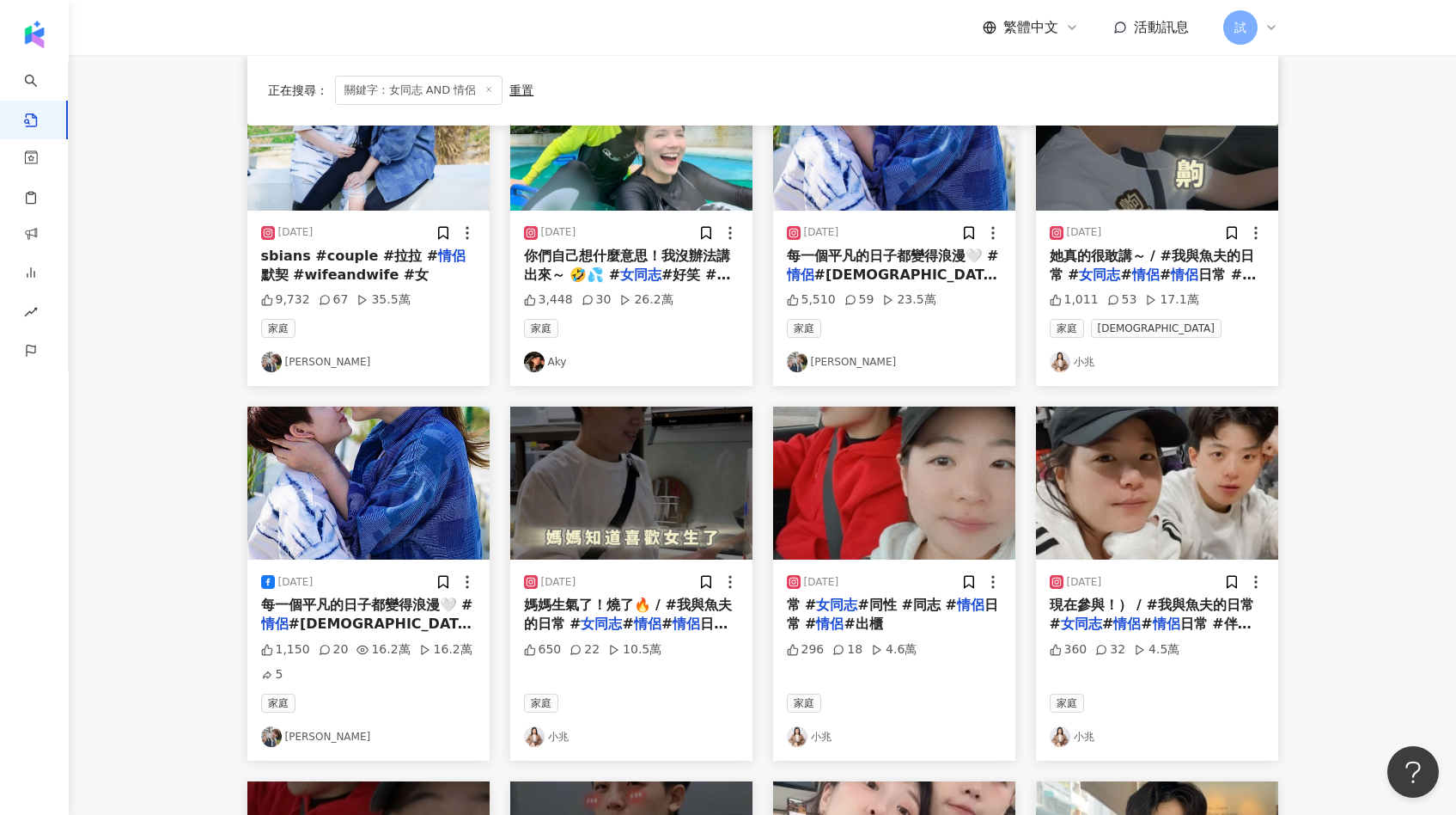
scroll to position [250, 0]
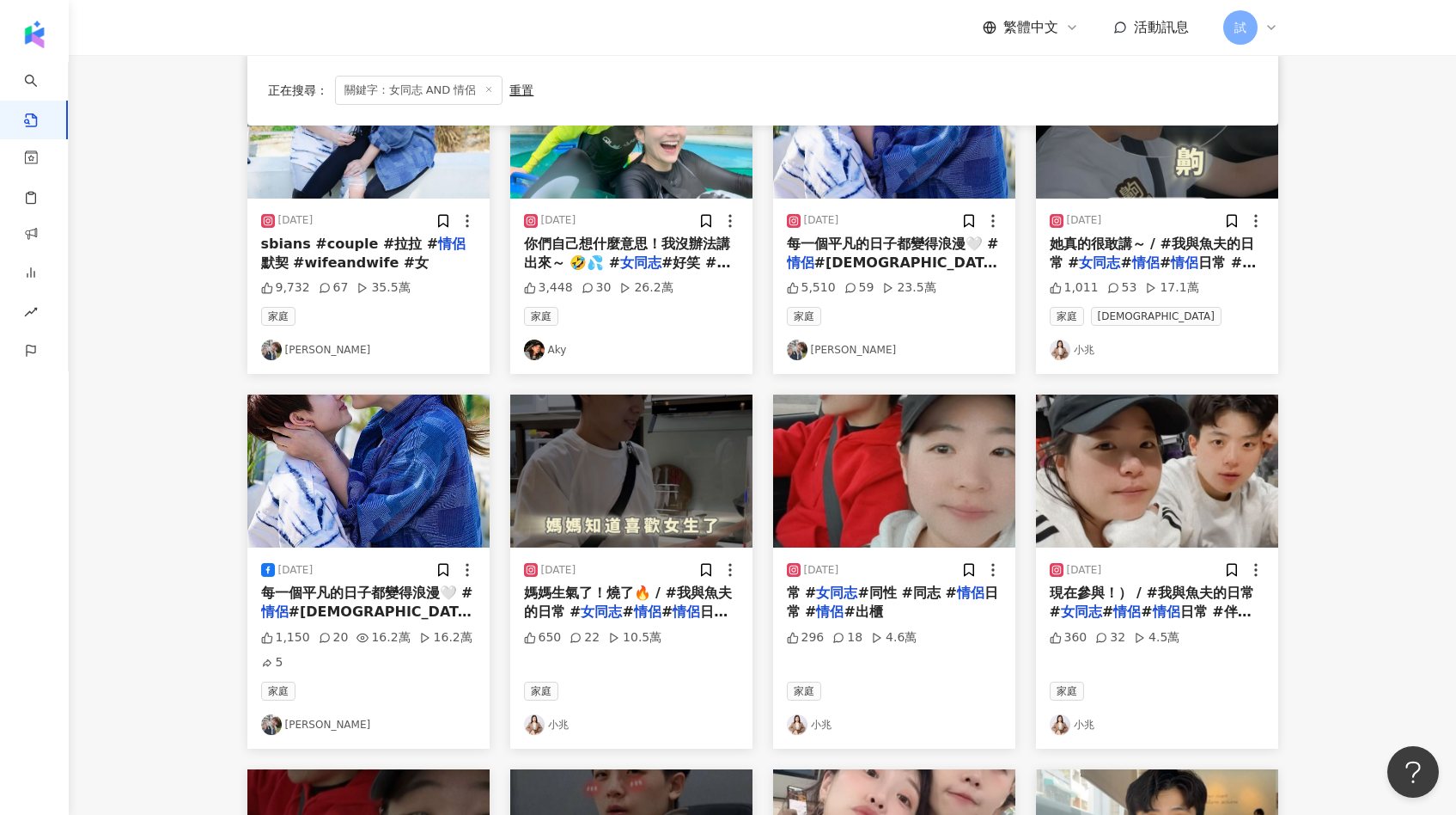
click at [908, 441] on img "button" at bounding box center [894, 471] width 242 height 153
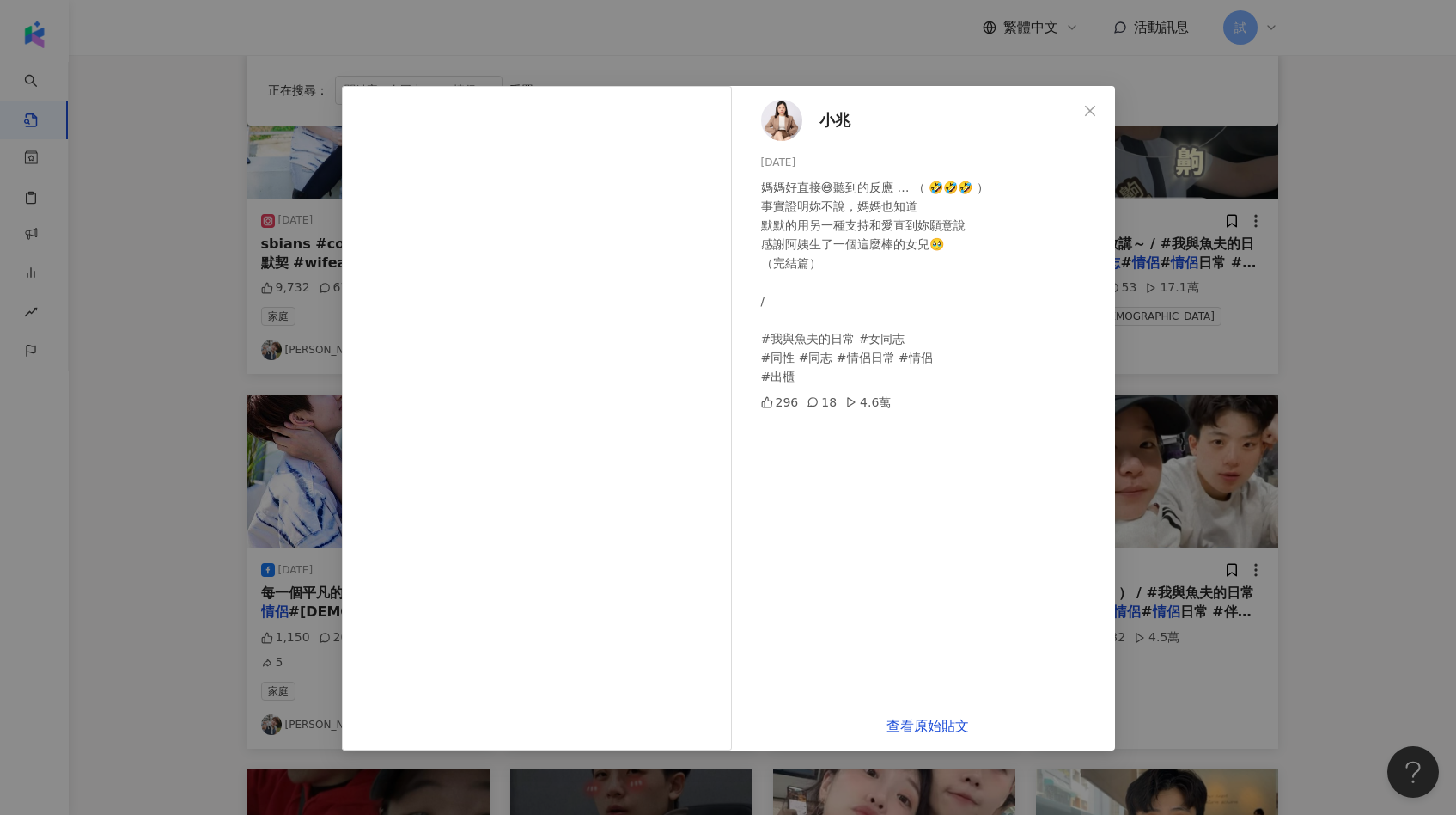
click at [829, 124] on span "小兆" at bounding box center [835, 120] width 31 height 24
click at [1172, 337] on div "小兆 2024/2/16 媽媽好直接😅聽到的反應 … （ 🤣🤣🤣 ） 事實證明妳不說，媽媽也知道 默默的用另一種支持和愛直到妳願意說 感謝阿姨生了一個這麼棒的…" at bounding box center [728, 408] width 1456 height 815
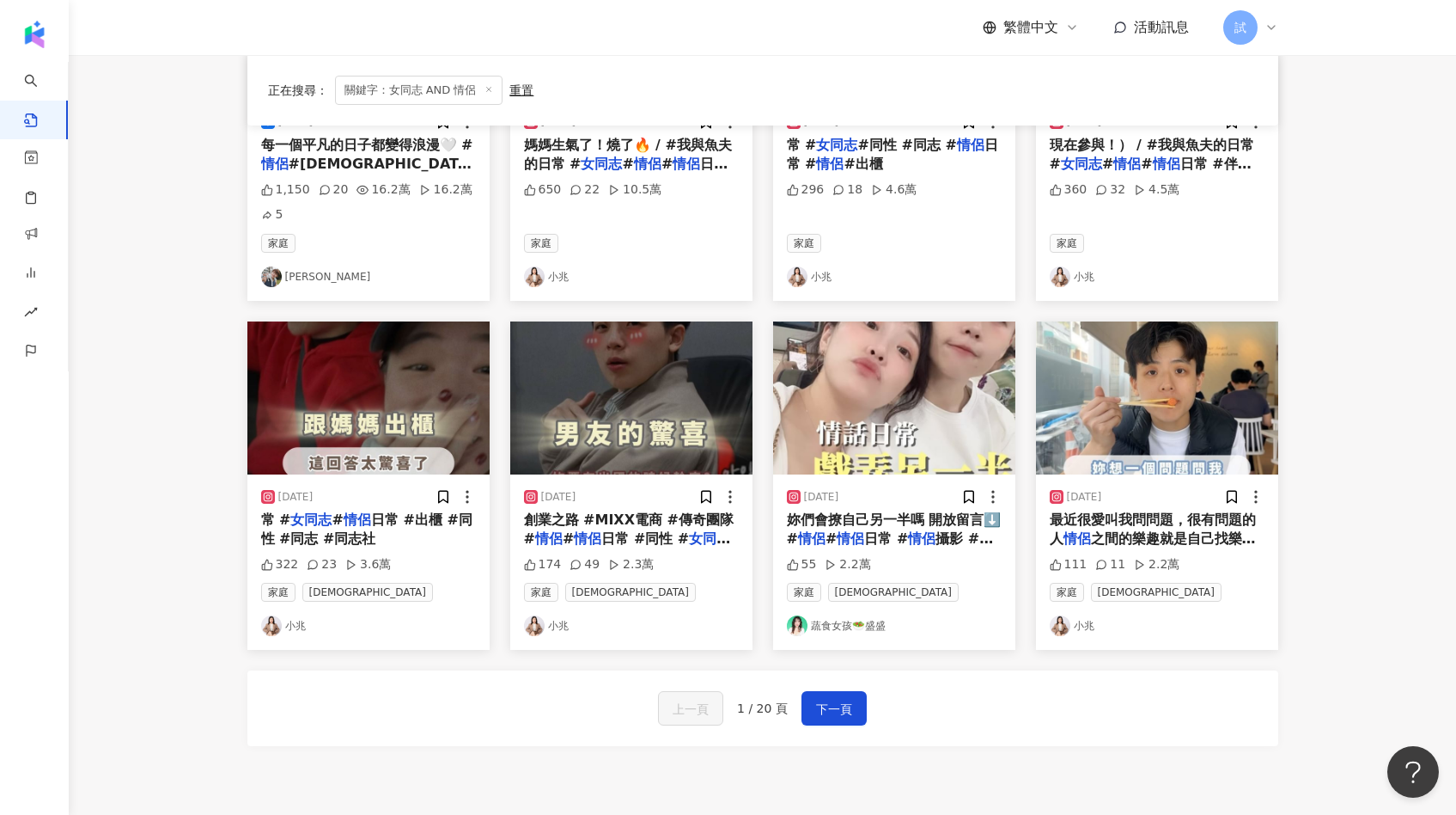
scroll to position [712, 0]
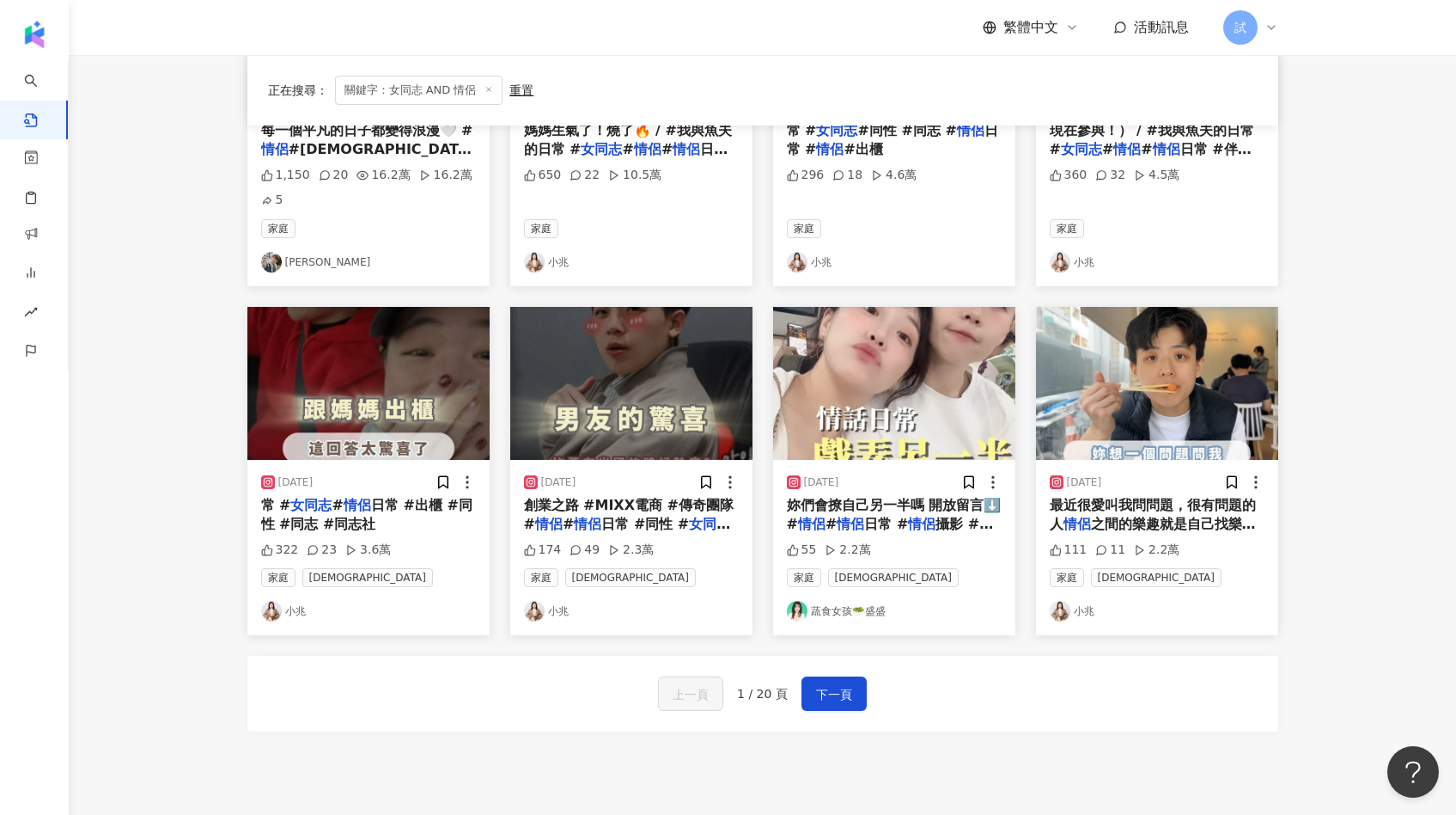
click at [932, 515] on div "妳們會撩自己另一半嗎 開放留言⬇️ # 情侶 # 情侶 日常 # 情侶 攝影 #夫妻 #夫妻日常 #妻妻 # 女同志 #性別平等 #愛情 #談戀愛" at bounding box center [894, 515] width 215 height 38
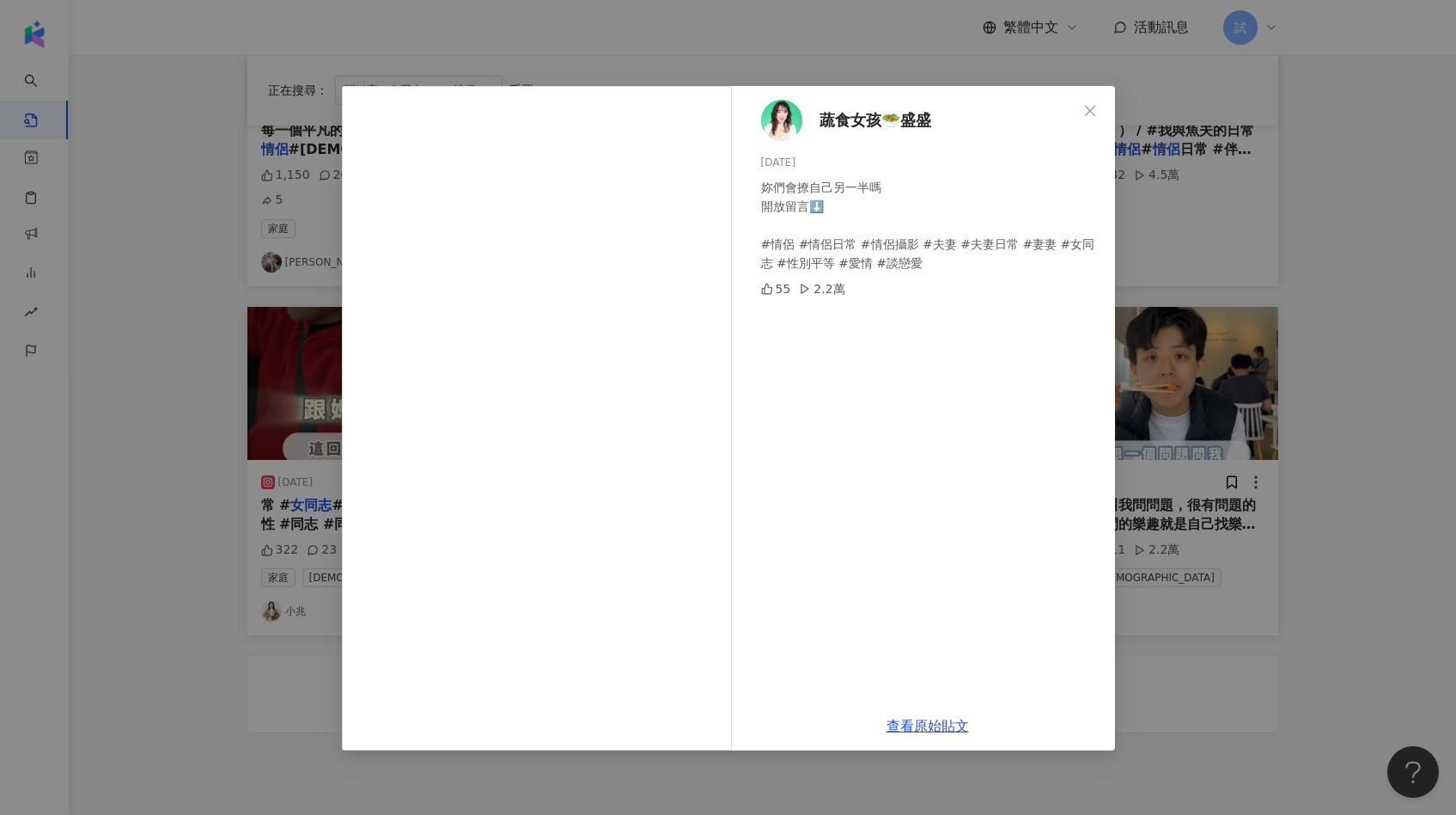
click at [1160, 408] on div "蔬食女孩🥗盛盛 2024/8/4 妳們會撩自己另一半嗎 開放留言⬇️ #情侶 #情侶日常 #情侶攝影 #夫妻 #夫妻日常 #妻妻 #女同志 #性別平等 #愛情…" at bounding box center [728, 408] width 1456 height 815
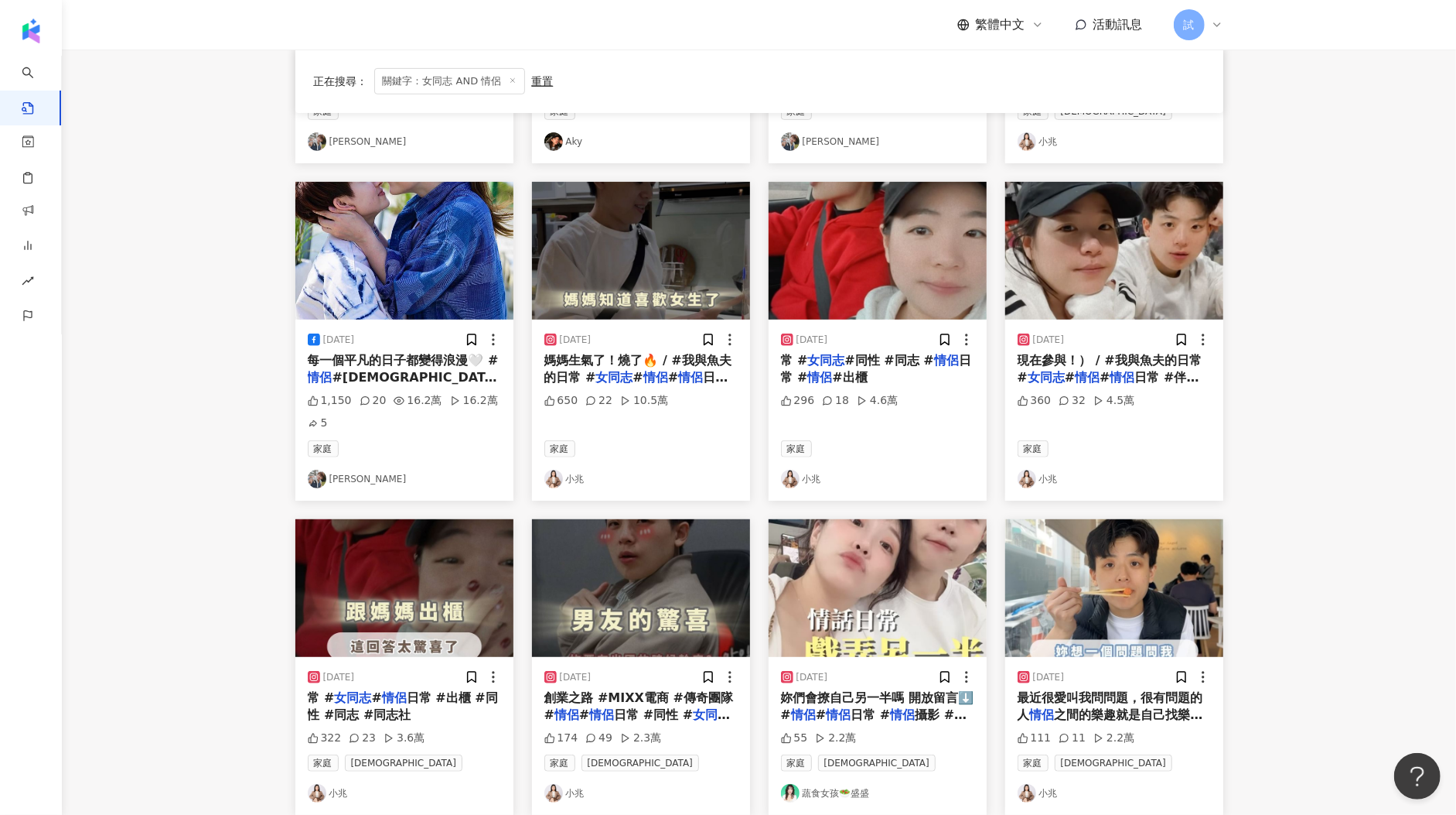
scroll to position [492, 0]
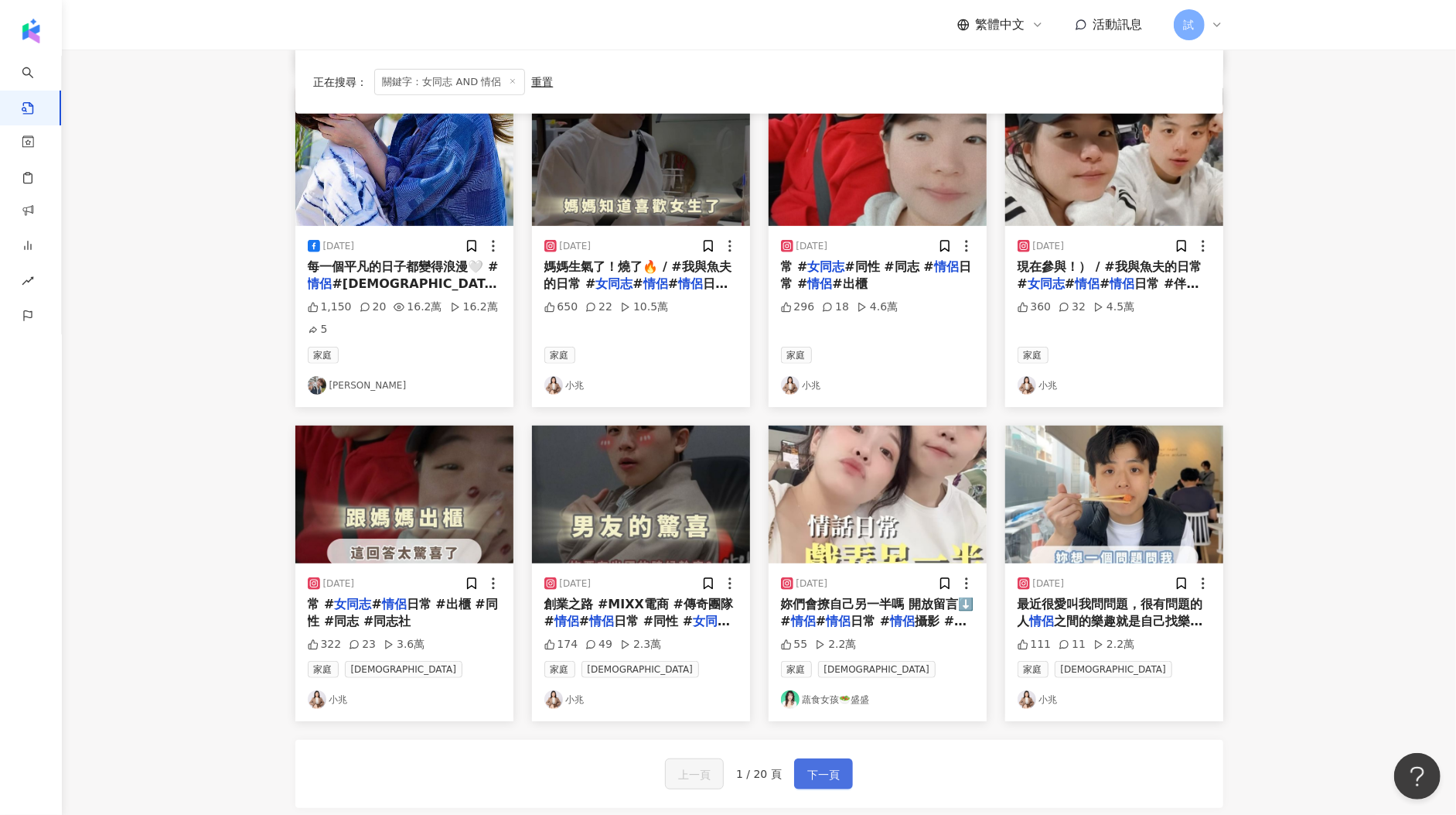
click at [809, 666] on span "下一頁" at bounding box center [824, 774] width 33 height 19
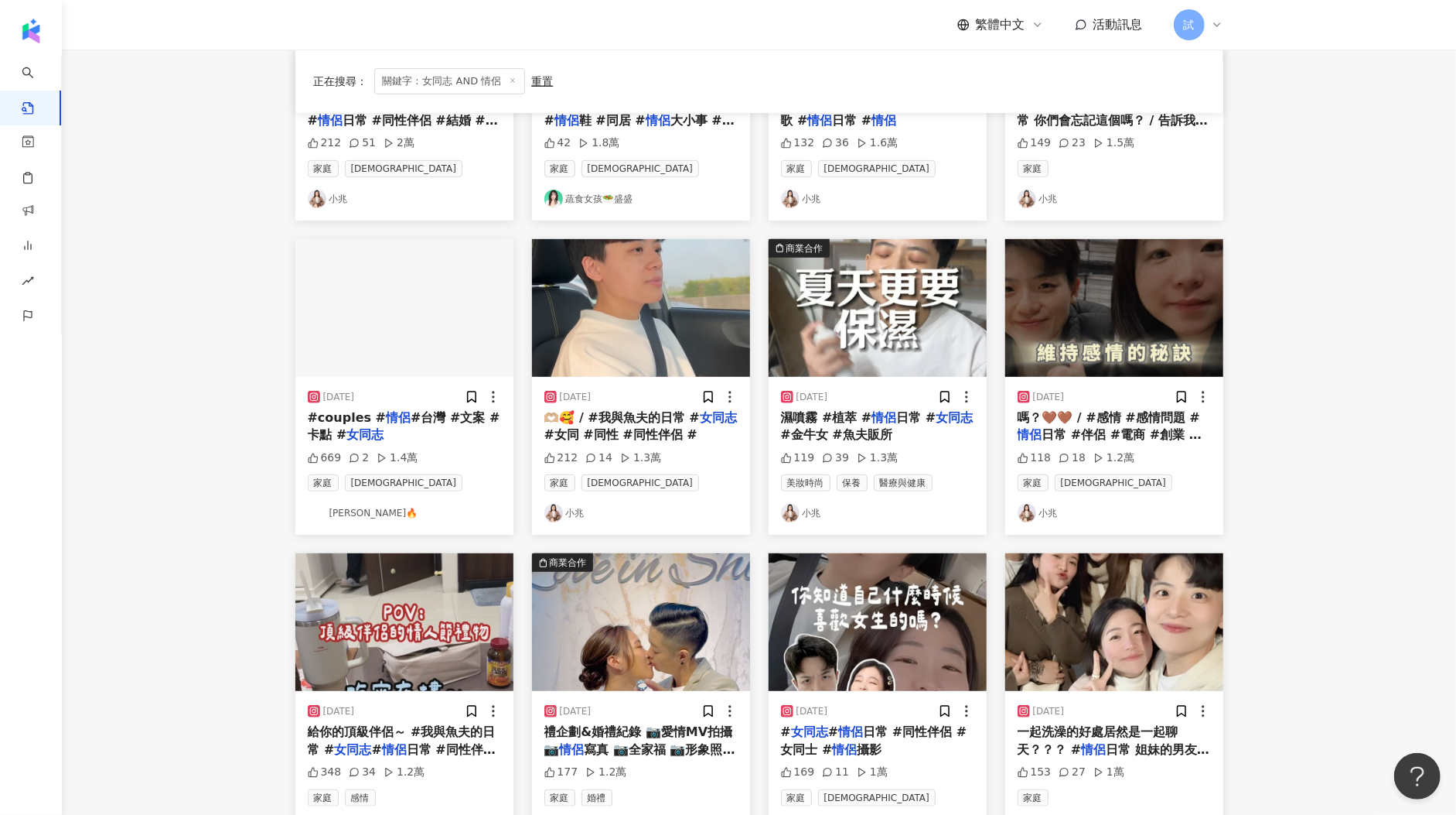
scroll to position [625, 0]
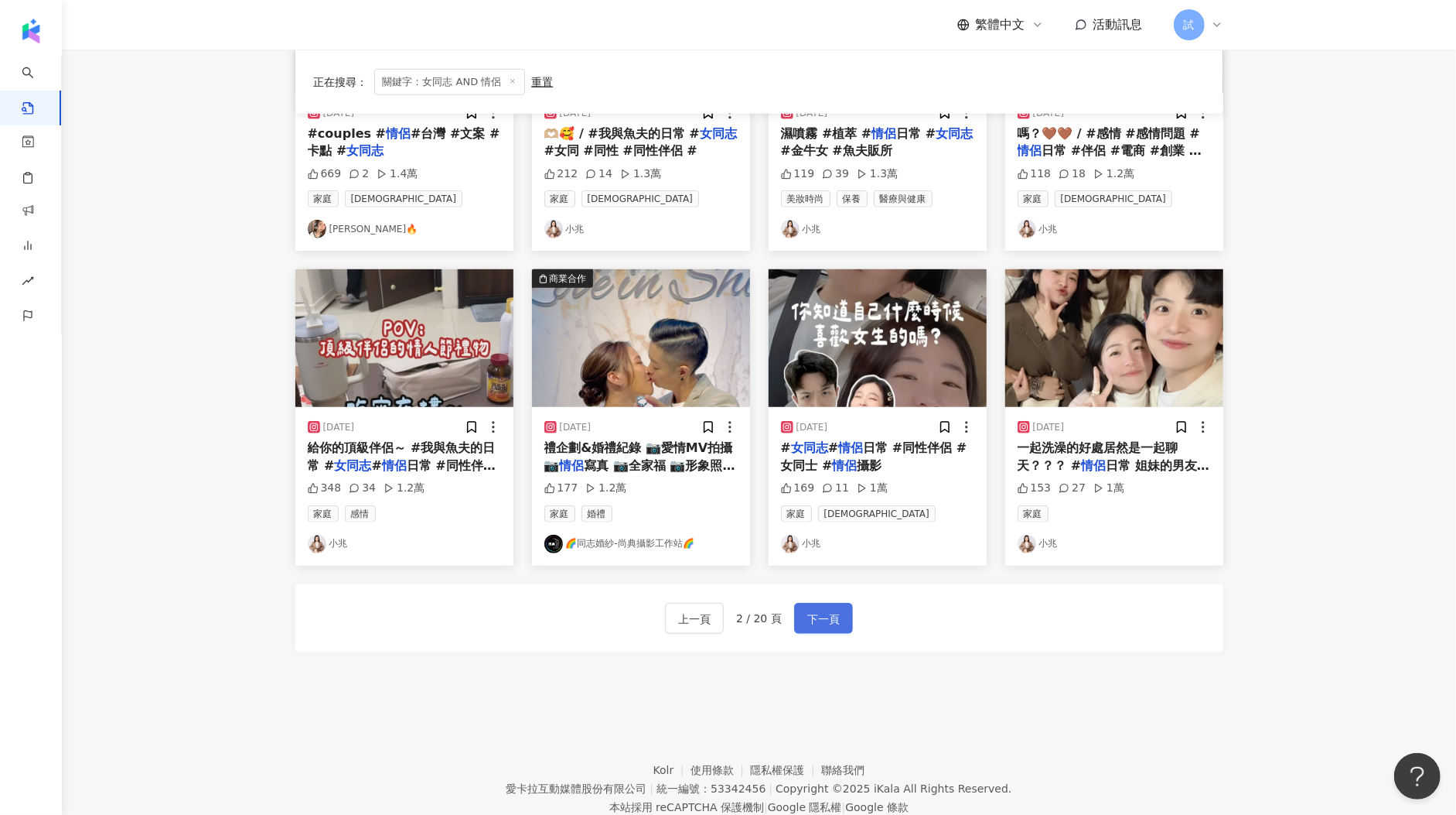
click at [833, 622] on span "下一頁" at bounding box center [824, 619] width 33 height 19
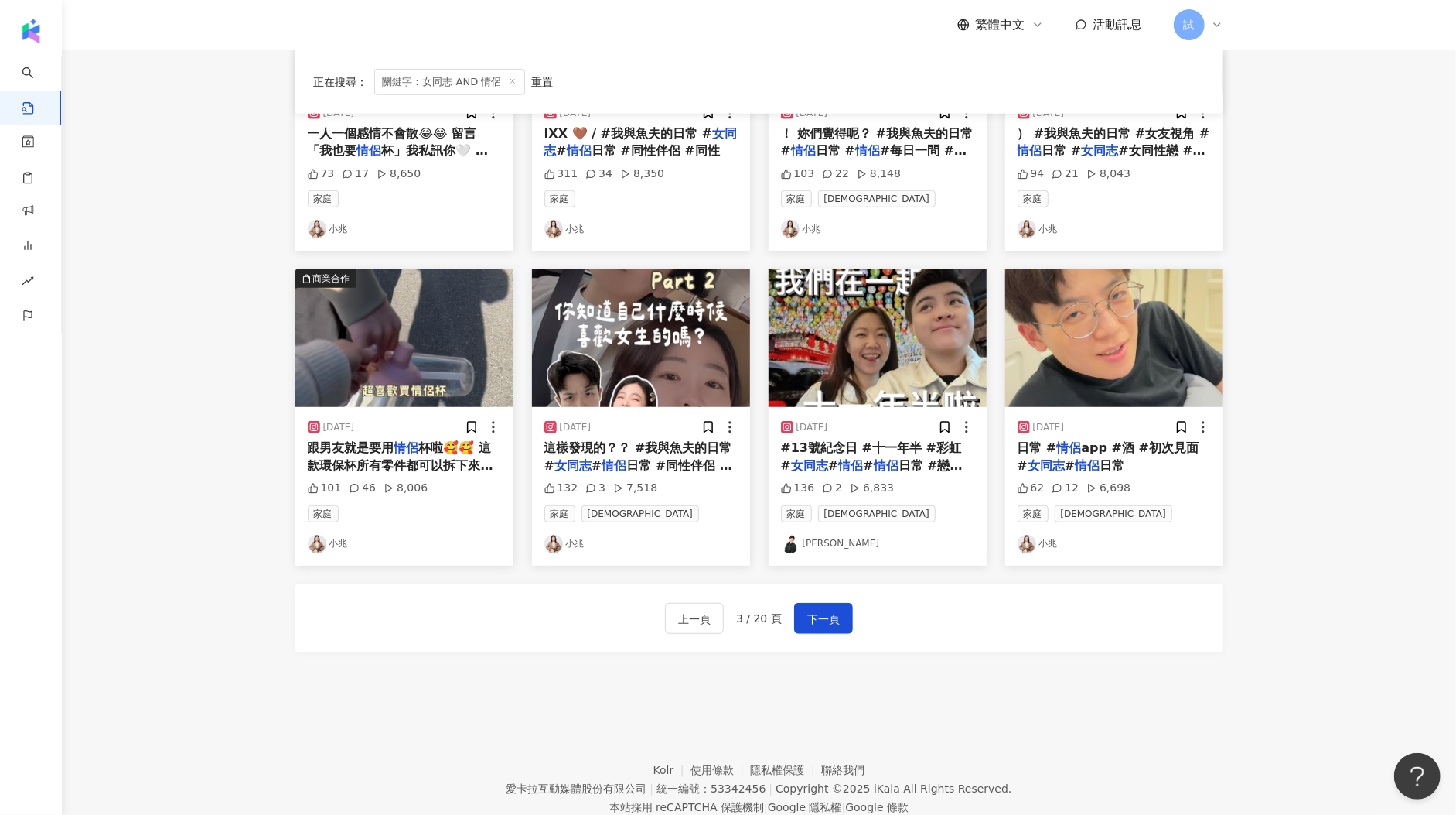
scroll to position [0, 0]
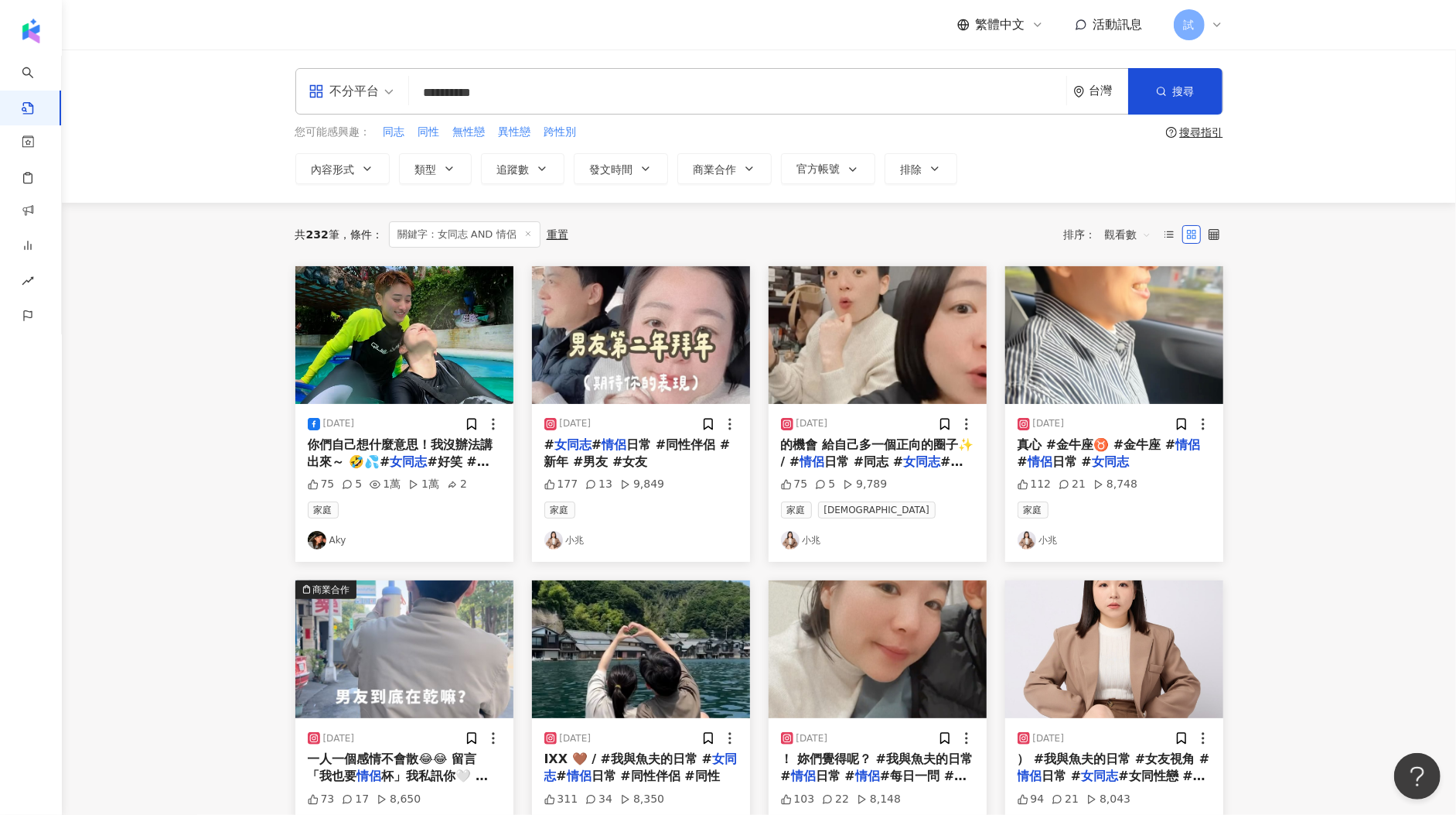
drag, startPoint x: 459, startPoint y: 88, endPoint x: 397, endPoint y: 88, distance: 62.0
click at [397, 88] on div "**********" at bounding box center [759, 91] width 928 height 47
drag, startPoint x: 484, startPoint y: 90, endPoint x: 583, endPoint y: 90, distance: 99.0
click at [583, 90] on input "*********" at bounding box center [737, 92] width 645 height 34
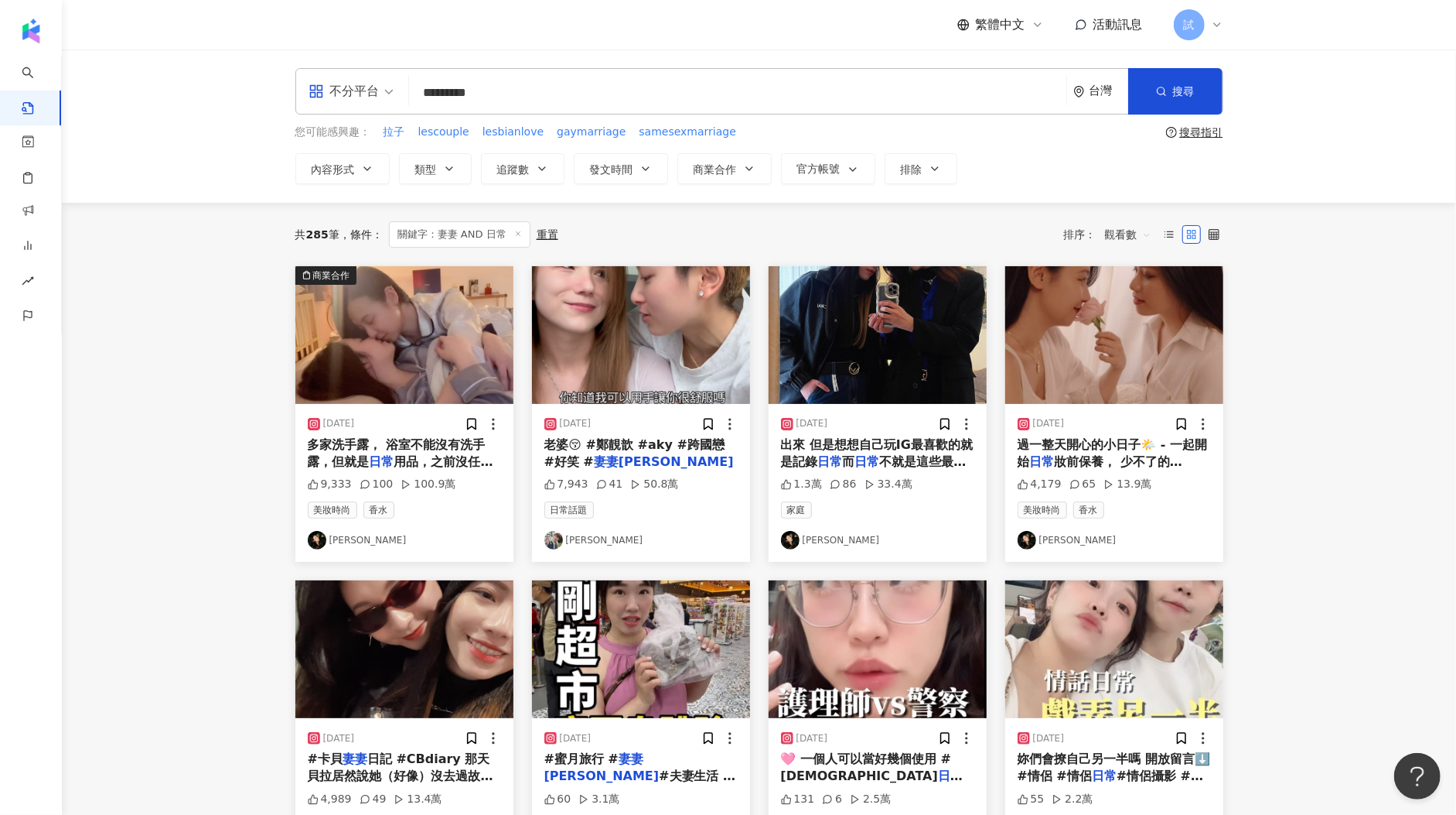
click at [632, 358] on img "button" at bounding box center [641, 335] width 218 height 138
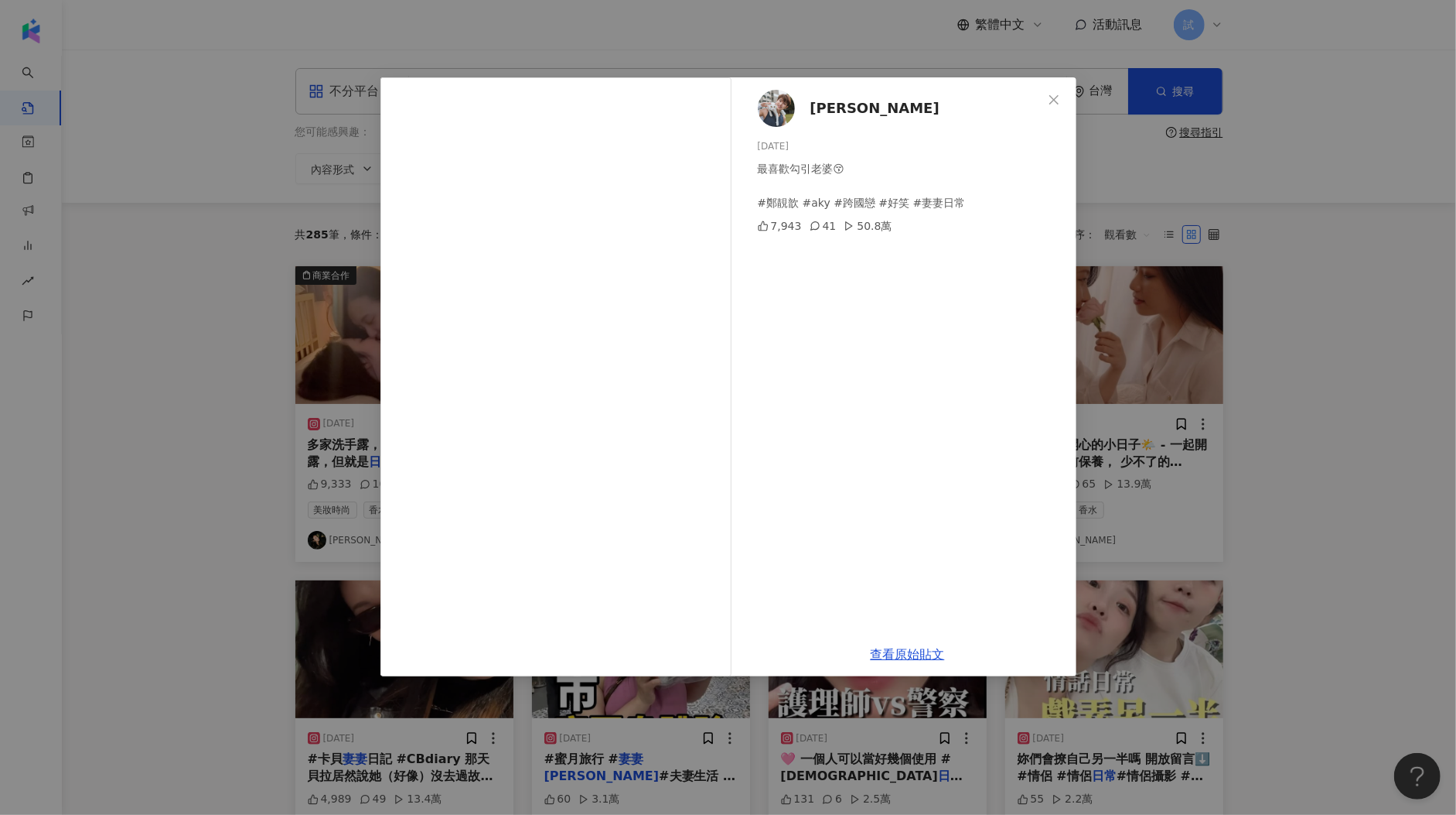
click at [1191, 364] on div "鄭靚歆Jin 2025/7/22 最喜歡勾引老婆😚 #鄭靚歆 #aky #跨國戀 #好笑 #妻妻日常 7,943 41 50.8萬 查看原始貼文" at bounding box center [728, 407] width 1456 height 815
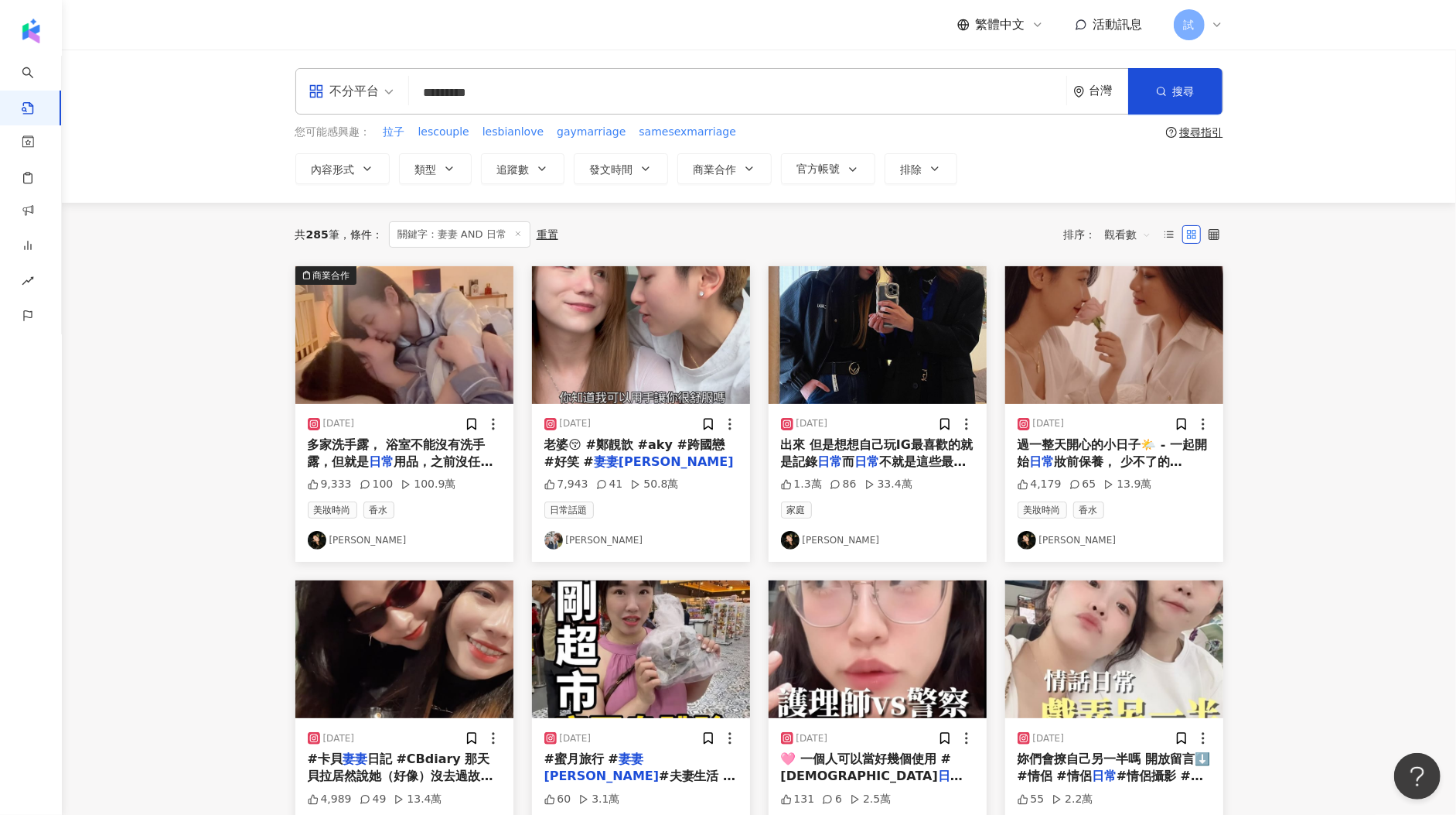
click at [863, 320] on img "button" at bounding box center [878, 335] width 218 height 138
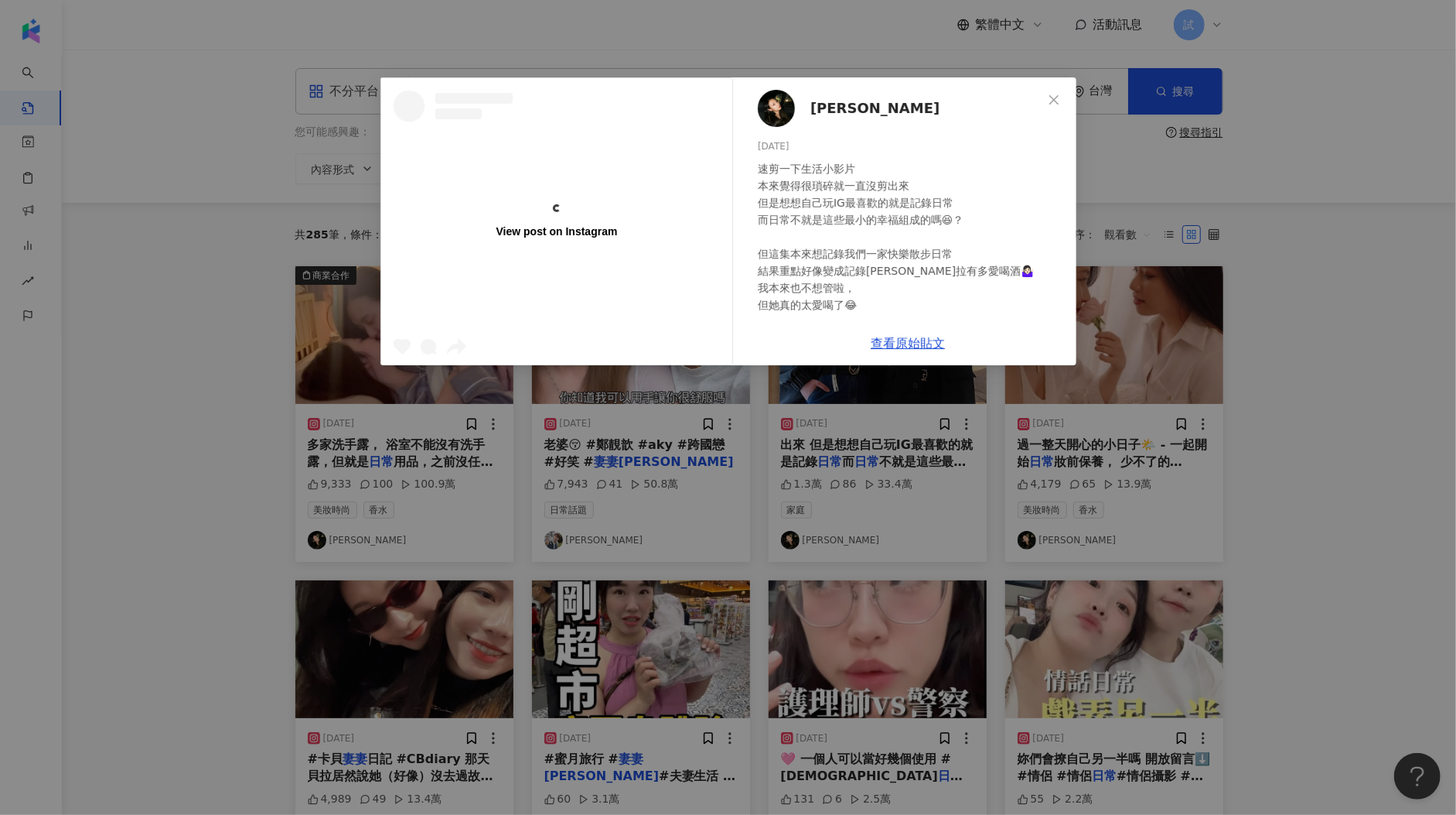
click at [1191, 353] on div "View post on Instagram 卡洛林Caroline 2024/2/23 速剪一下生活小影片 本來覺得很瑣碎就一直沒剪出來 但是想想自己玩IG…" at bounding box center [728, 407] width 1456 height 815
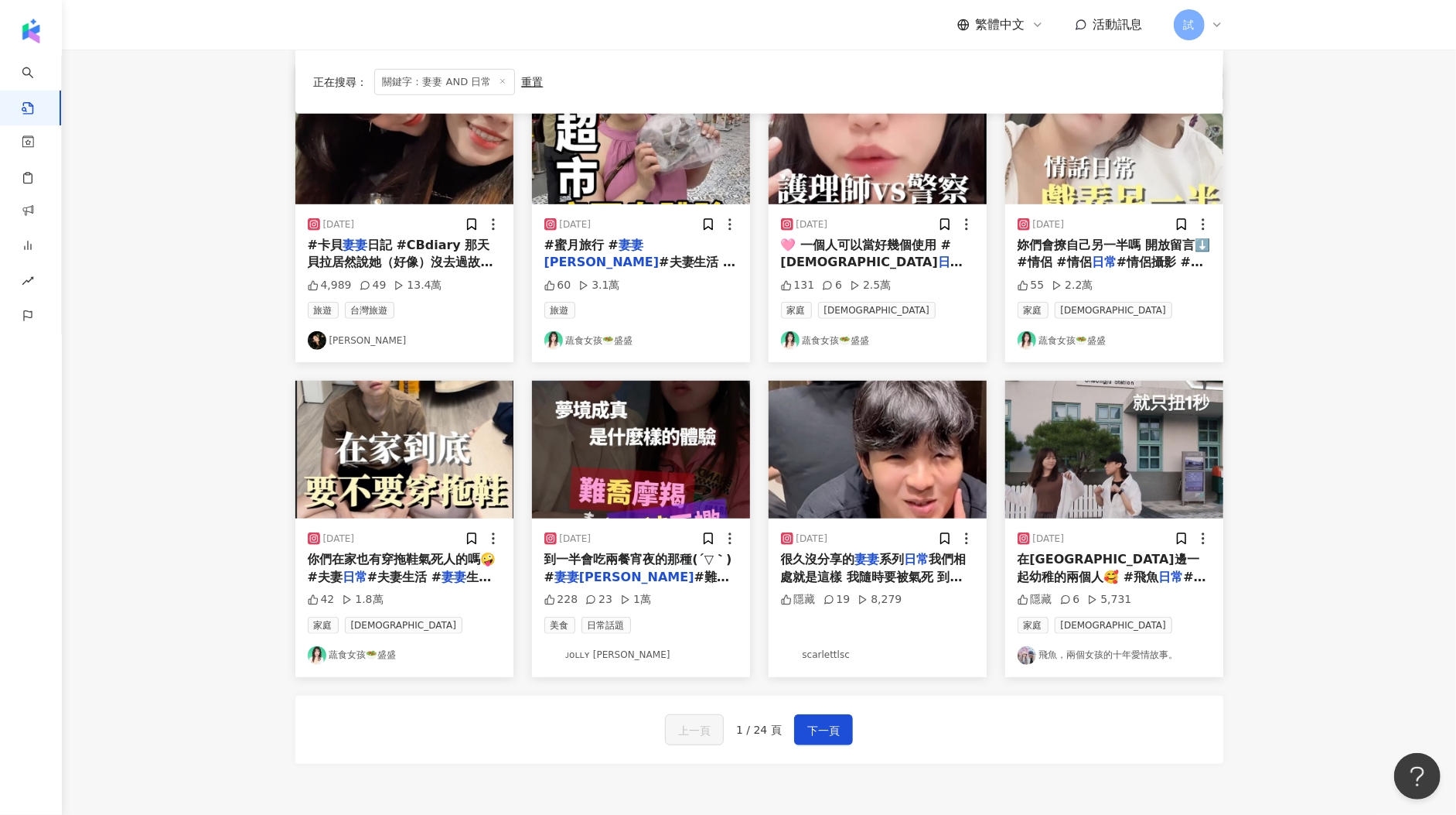
scroll to position [527, 0]
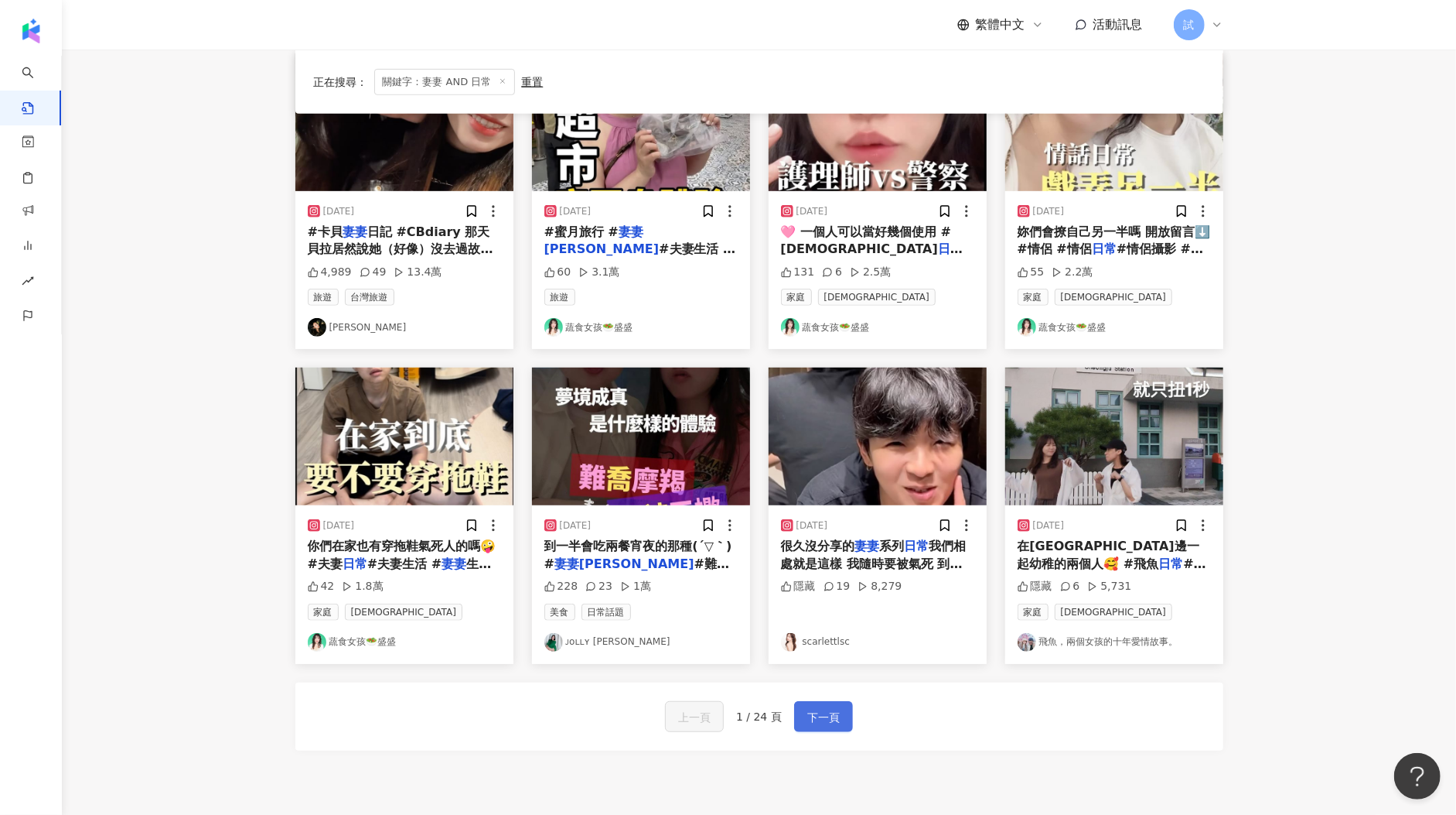
click at [815, 666] on span "下一頁" at bounding box center [824, 717] width 33 height 19
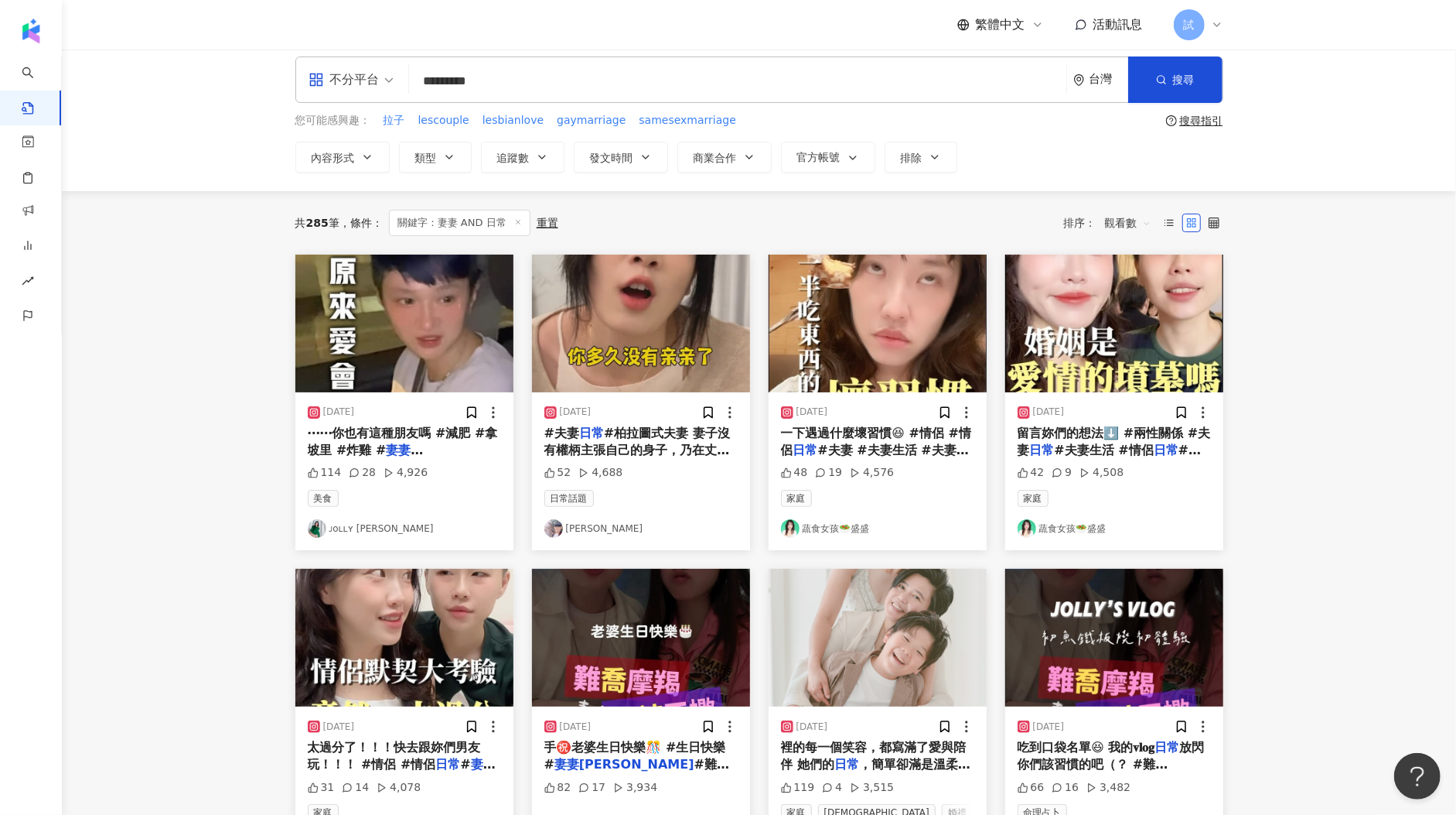
scroll to position [0, 0]
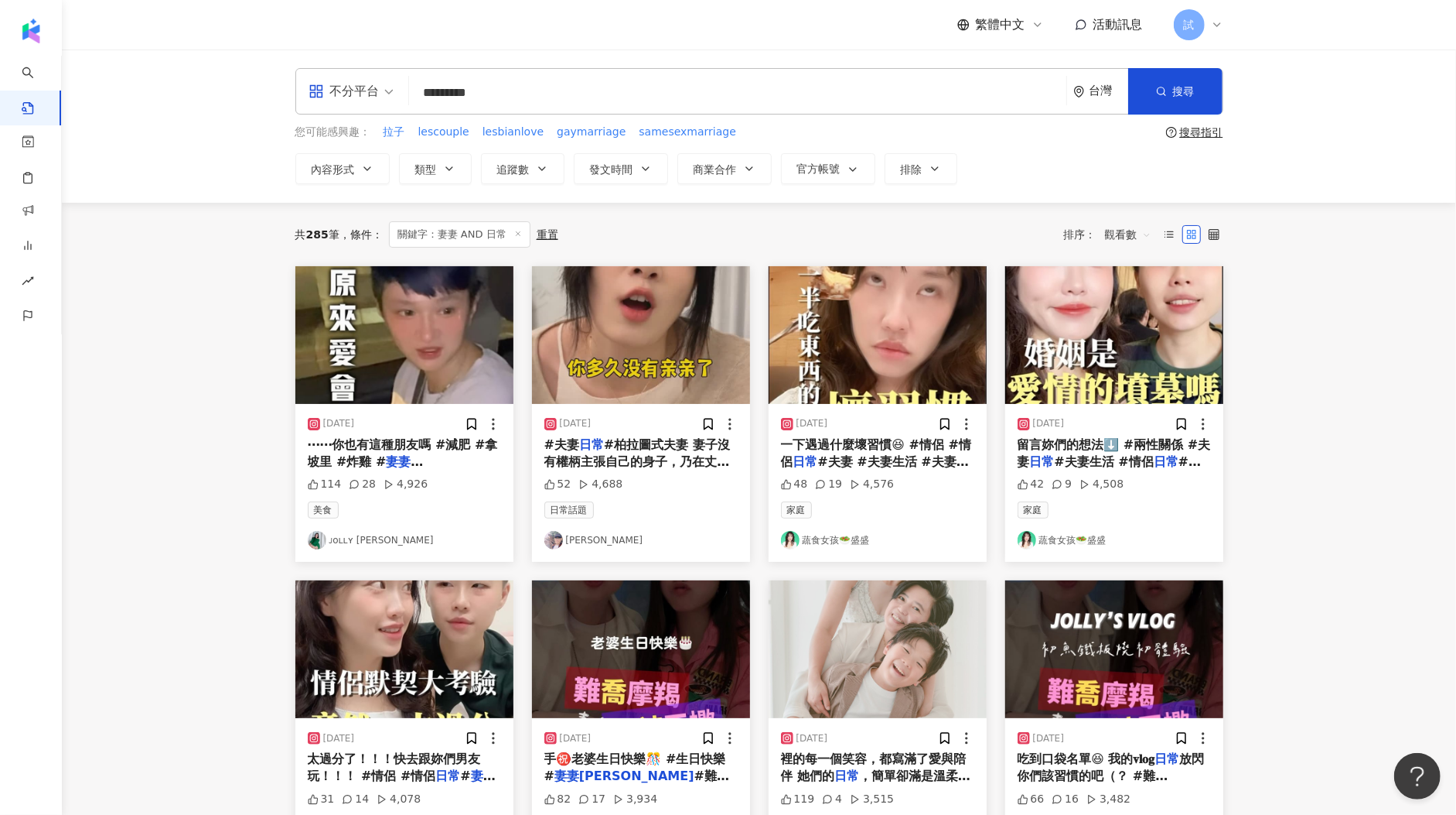
click at [623, 358] on img "button" at bounding box center [641, 335] width 218 height 138
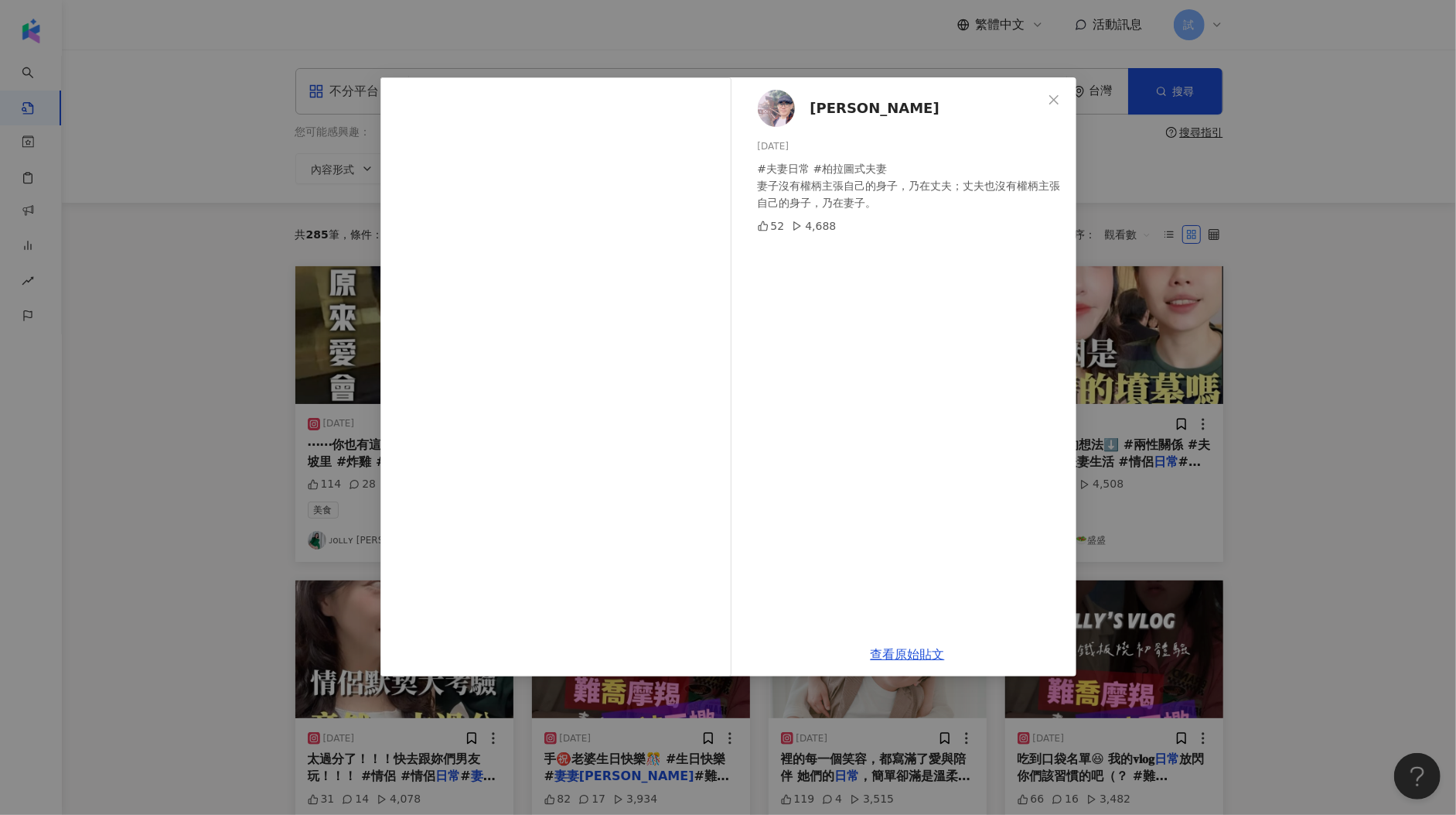
click at [1171, 398] on div "張柏英 2025/3/2 #夫妻日常 #柏拉圖式夫妻 妻子沒有權柄主張自己的身子，乃在丈夫；丈夫也沒有權柄主張自己的身子，乃在妻子。 52 4,688 查看原…" at bounding box center [728, 407] width 1456 height 815
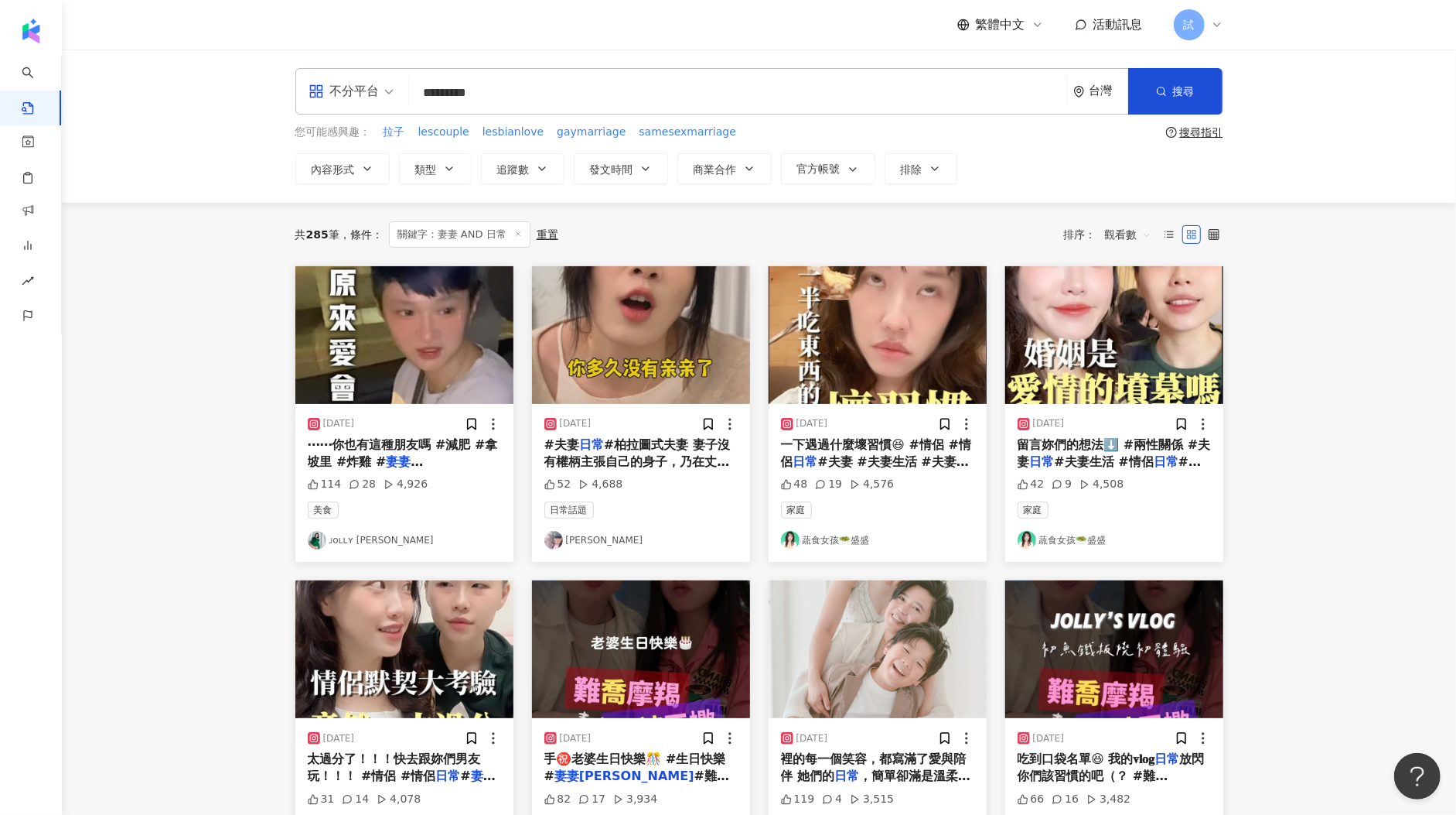
click at [914, 370] on img "button" at bounding box center [878, 335] width 218 height 138
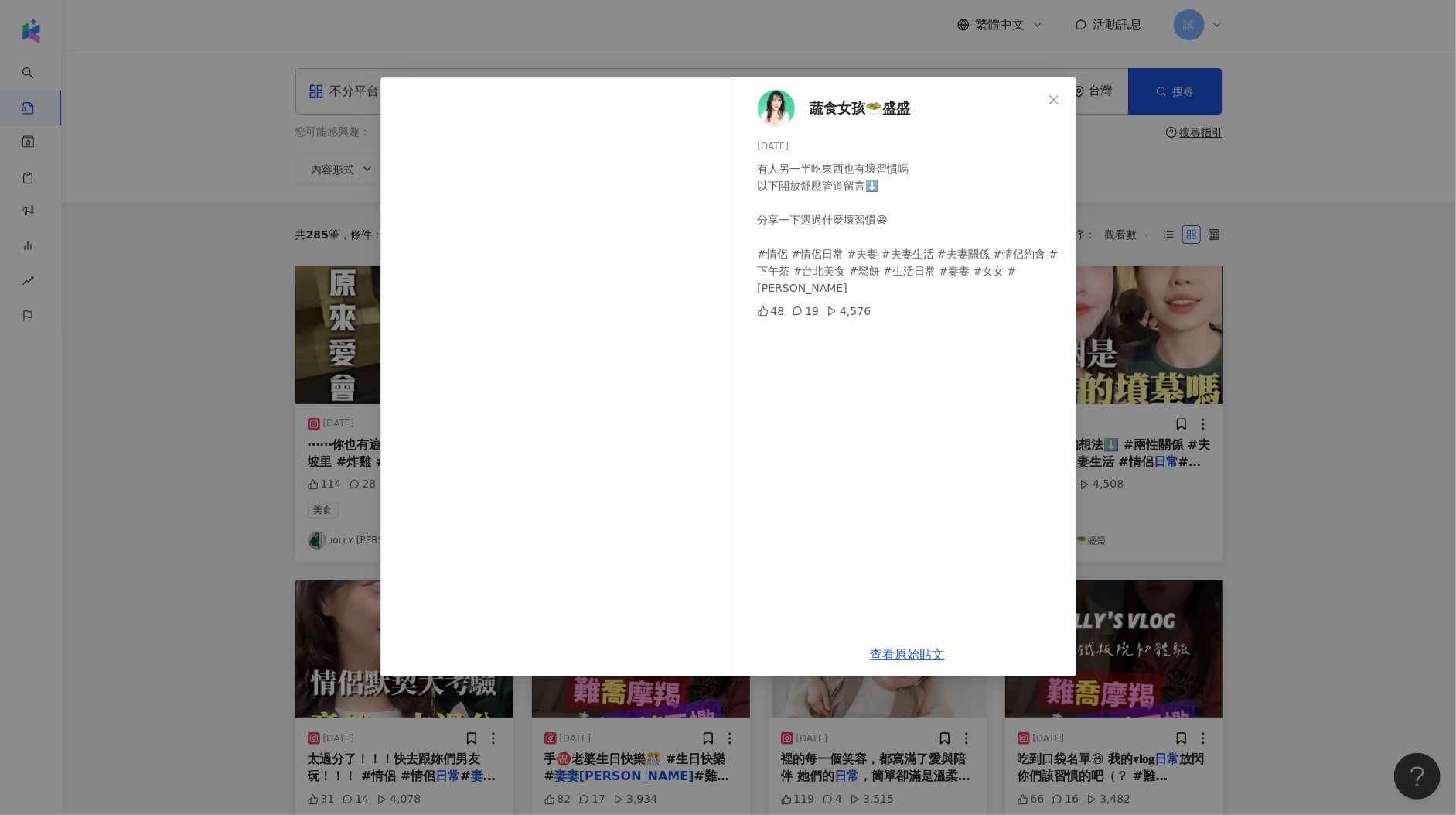
click at [1152, 343] on div "蔬食女孩🥗盛盛 2024/7/25 有人另一半吃東西也有壞習慣嗎 以下開放舒壓管道留言⬇️ 分享一下遇過什麼壞習慣😆 #情侶 #情侶日常 #夫妻 #夫妻生活 …" at bounding box center [728, 407] width 1456 height 815
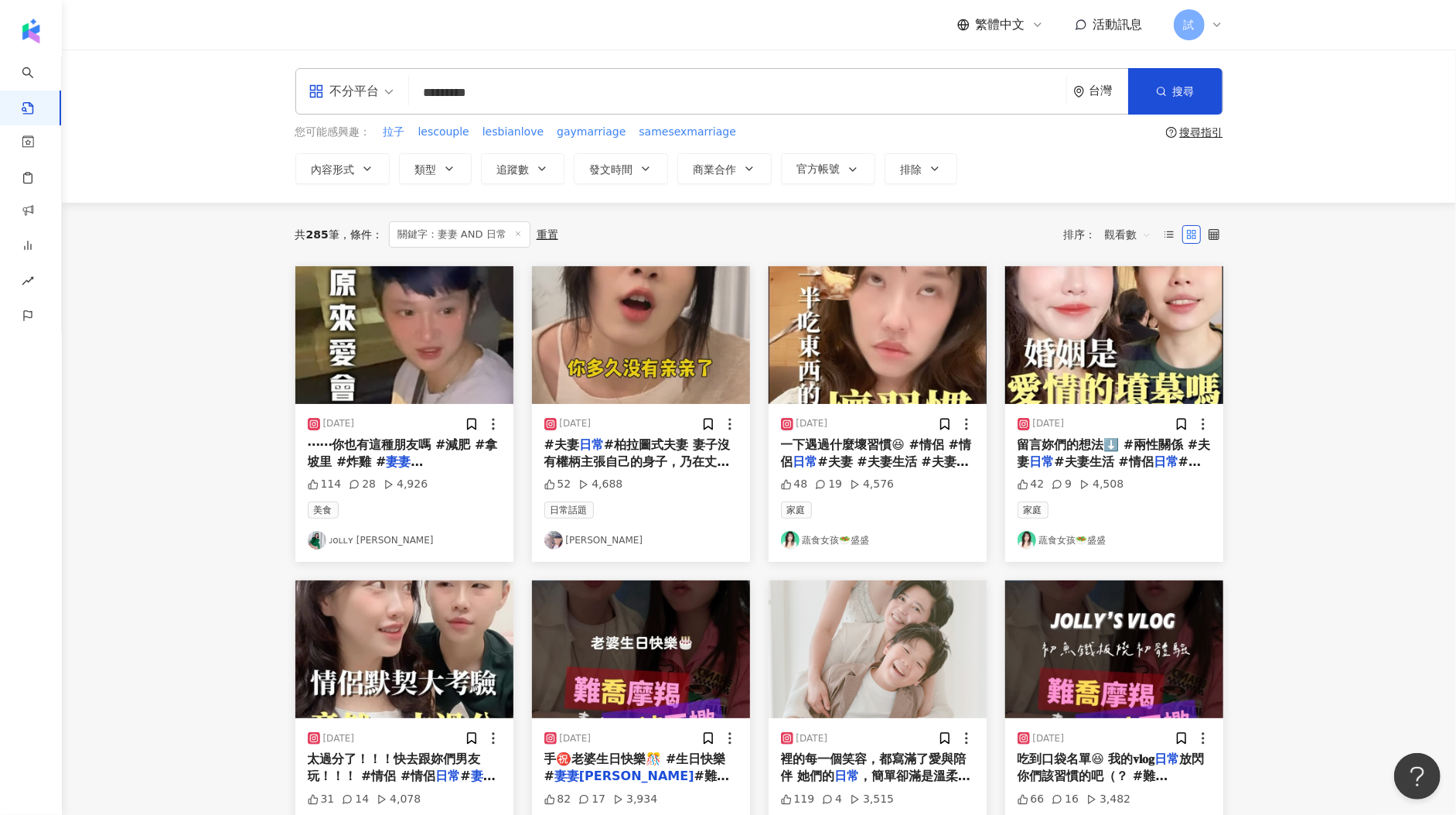
click at [431, 93] on input "*********" at bounding box center [737, 92] width 645 height 34
type input "**********"
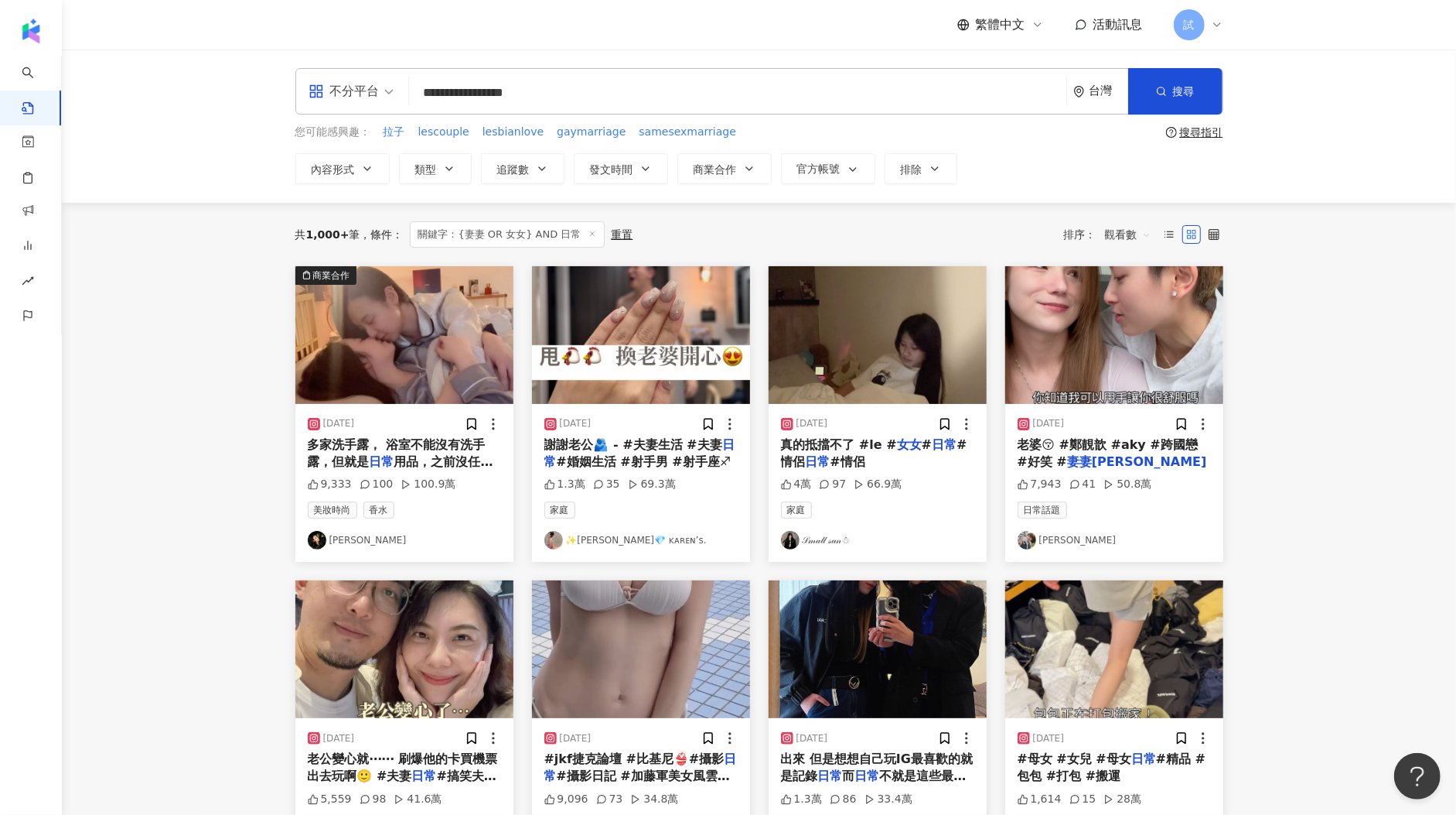
click at [643, 306] on img "button" at bounding box center [641, 335] width 218 height 138
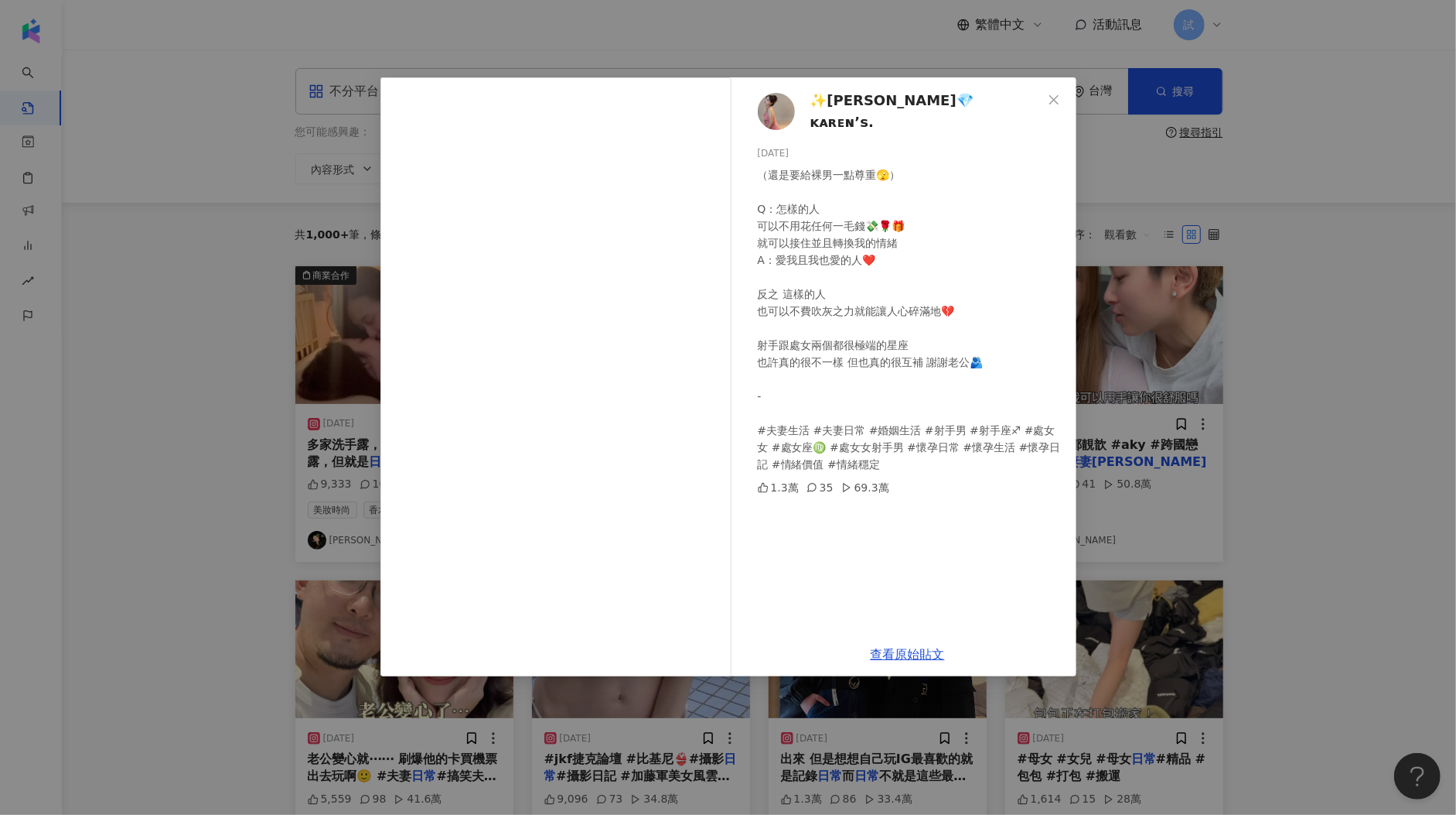
click at [1068, 410] on div "✨凱倫💎 ᴋᴀʀᴇɴ’s. 2025/3/24 （還是要給裸男一點尊重🫣） Q：怎樣的人 可以不用花任何一毛錢💸🌹🎁 就可以接住並且轉換我的情緒 A：愛我且我…" at bounding box center [907, 355] width 337 height 555
click at [1134, 506] on div "✨凱倫💎 ᴋᴀʀᴇɴ’s. 2025/3/24 （還是要給裸男一點尊重🫣） Q：怎樣的人 可以不用花任何一毛錢💸🌹🎁 就可以接住並且轉換我的情緒 A：愛我且我…" at bounding box center [728, 407] width 1456 height 815
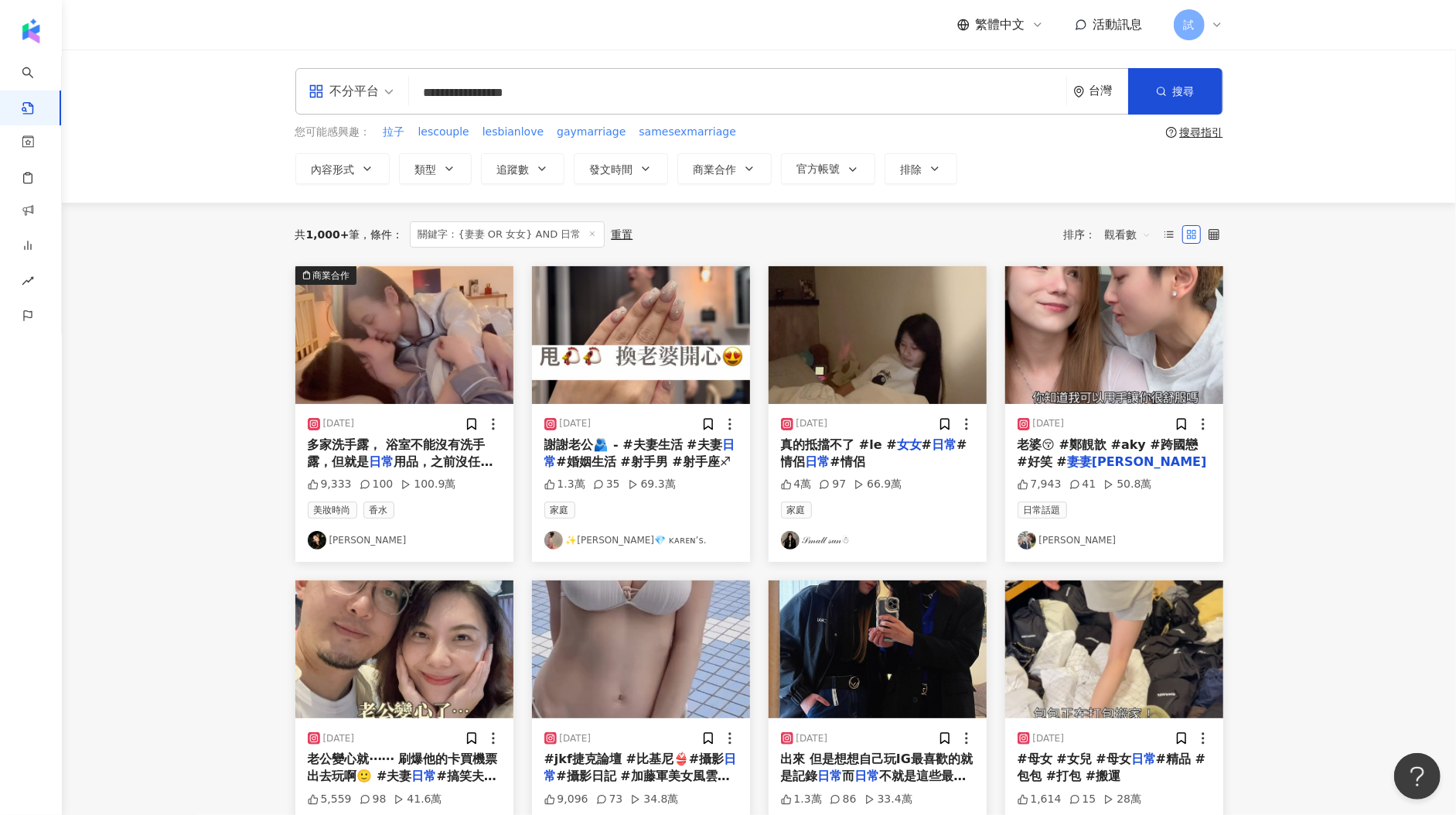
click at [913, 368] on img "button" at bounding box center [878, 335] width 218 height 138
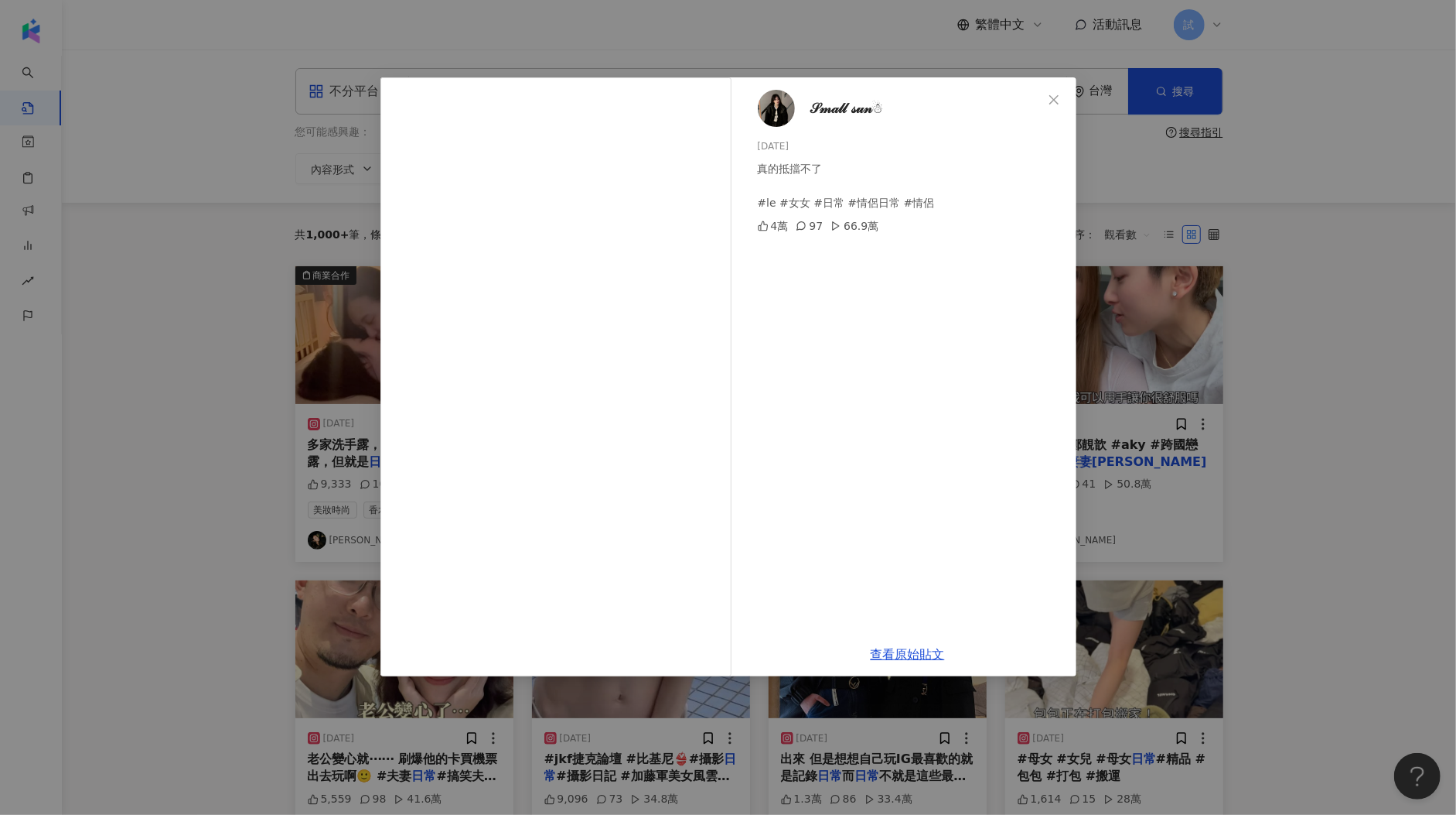
click at [1113, 389] on div "𝒮𝓂𝒶𝓁𝓁 𝓈𝓊𝓃☃︎ 2024/9/3 真的抵擋不了 #le #女女 #日常 #情侶日常 #情侶 4萬 97 66.9萬 查看原始貼文" at bounding box center [728, 407] width 1456 height 815
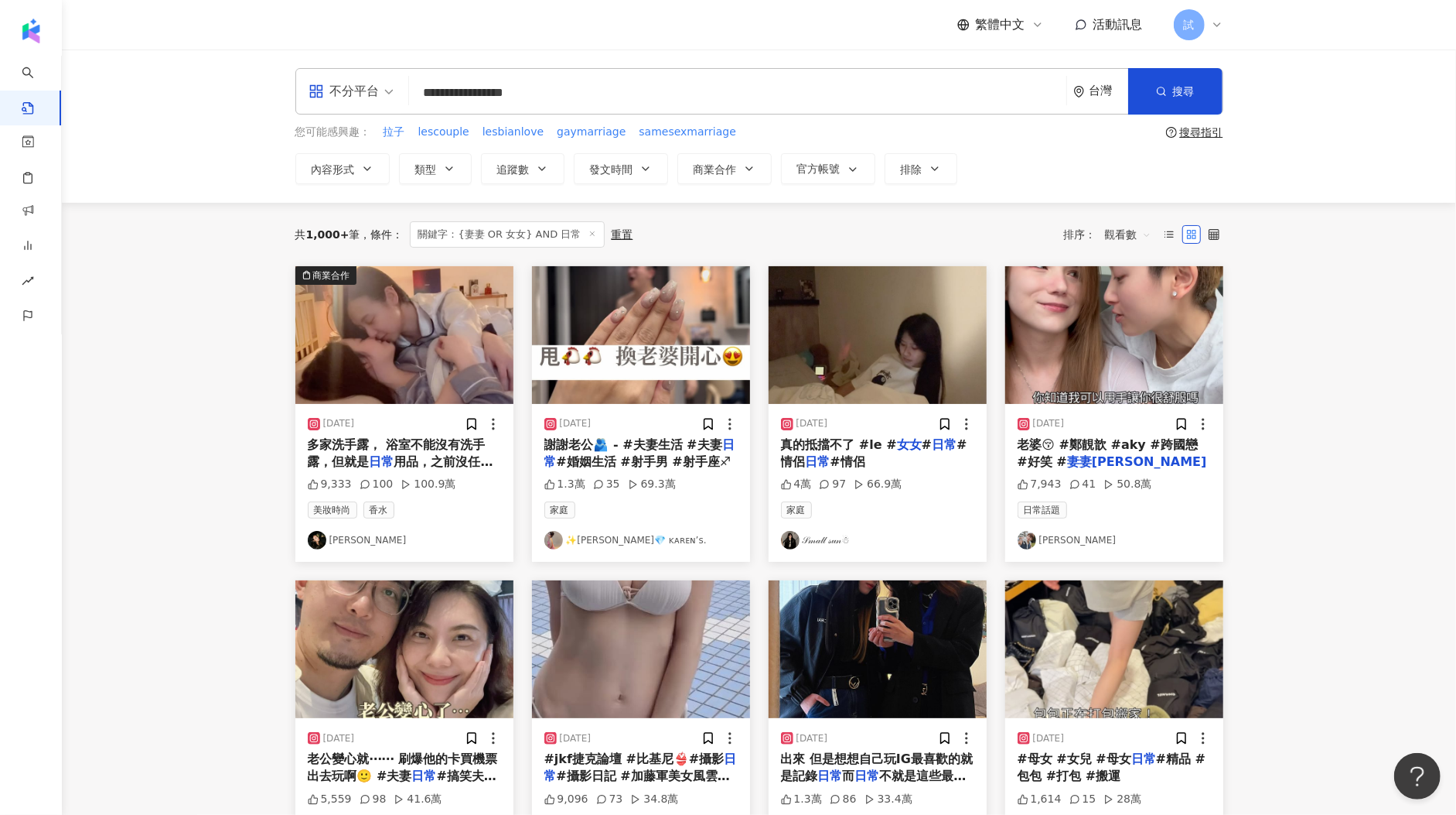
drag, startPoint x: 609, startPoint y: 94, endPoint x: 362, endPoint y: 99, distance: 247.1
click at [362, 99] on div "**********" at bounding box center [759, 91] width 928 height 47
click at [52, 80] on link "AI 找網紅" at bounding box center [37, 86] width 31 height 61
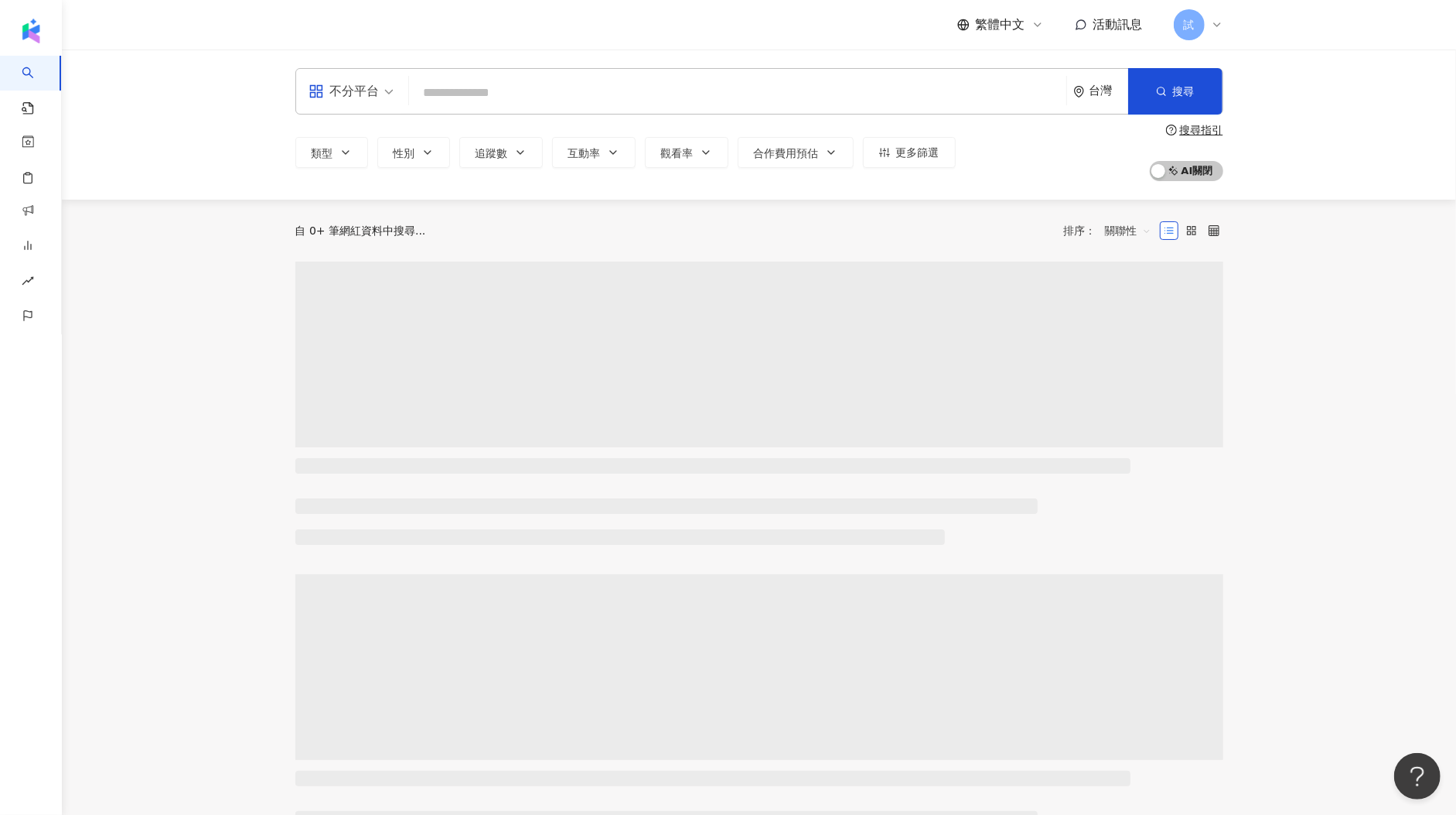
click at [446, 89] on input "search" at bounding box center [737, 93] width 645 height 30
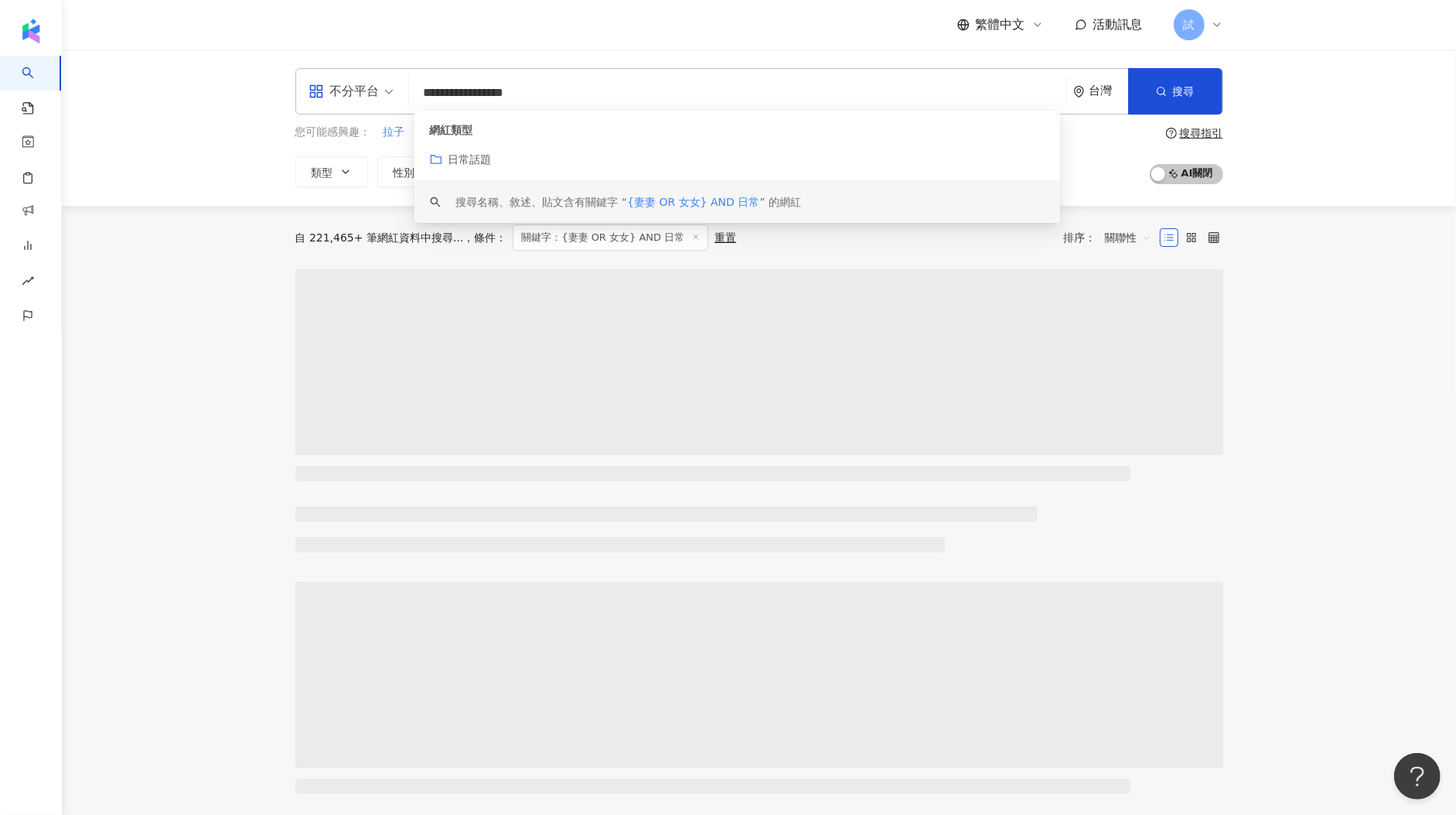
click at [276, 250] on div "自 221,465+ 筆網紅資料中搜尋... 條件 ： 關鍵字：{妻妻 OR 女女} AND 日常 重置 排序： 關聯性 上一頁 1 / 18,456 頁 下…" at bounding box center [759, 788] width 990 height 1164
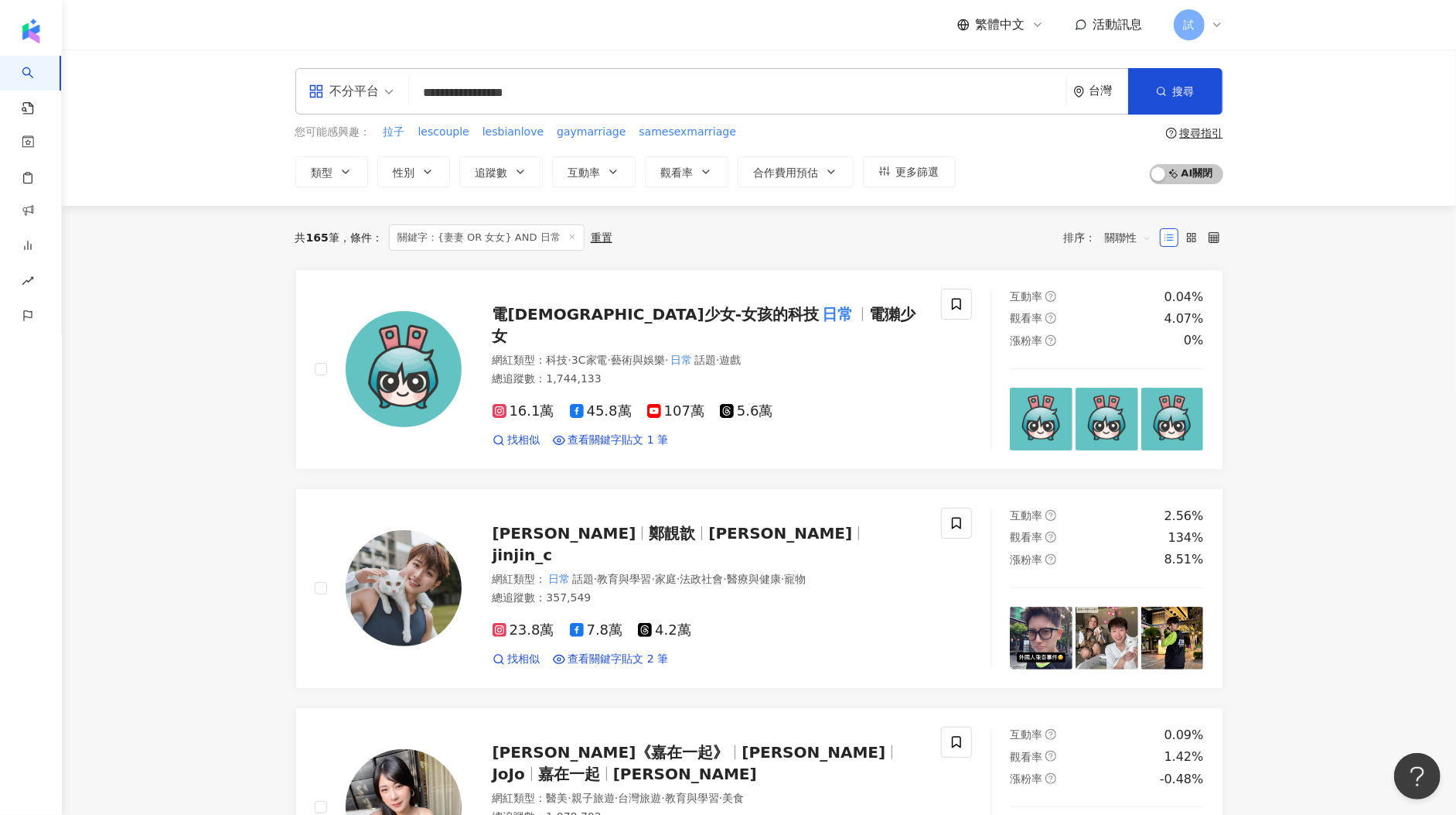
click at [497, 94] on input "**********" at bounding box center [737, 93] width 645 height 30
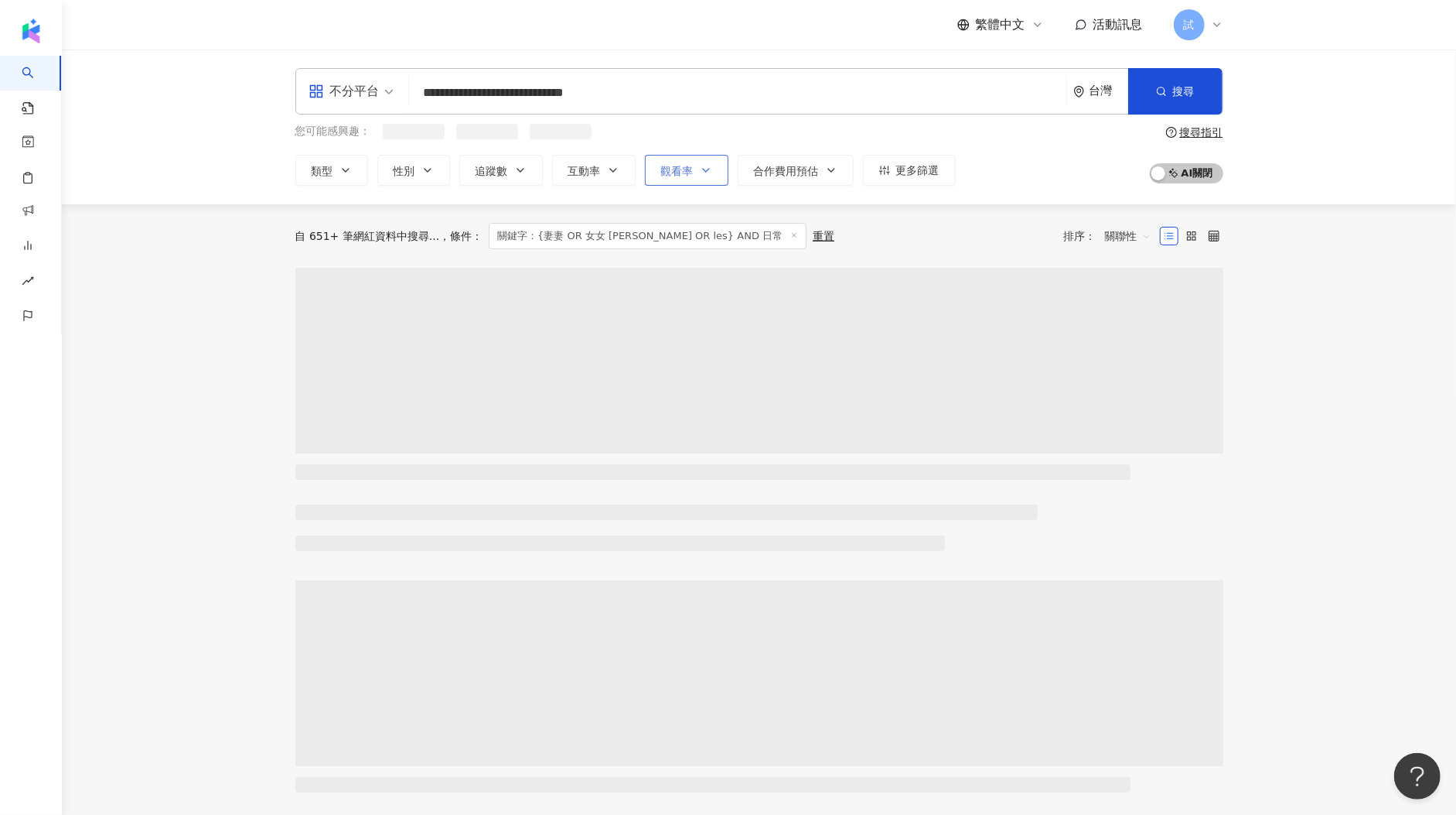
type input "**********"
click at [683, 176] on span "觀看率" at bounding box center [678, 171] width 33 height 12
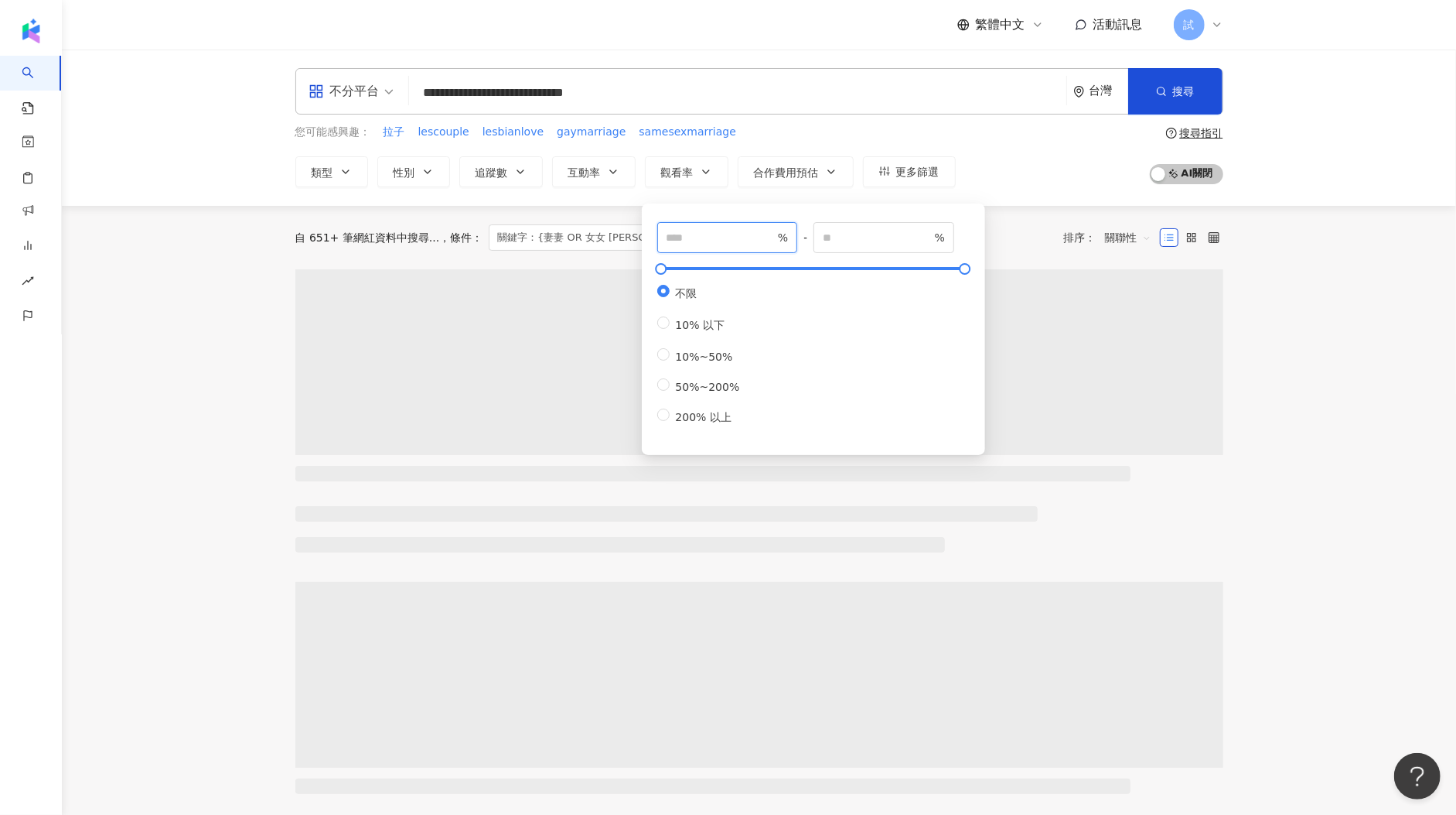
click at [687, 232] on input "number" at bounding box center [721, 237] width 108 height 17
type input "***"
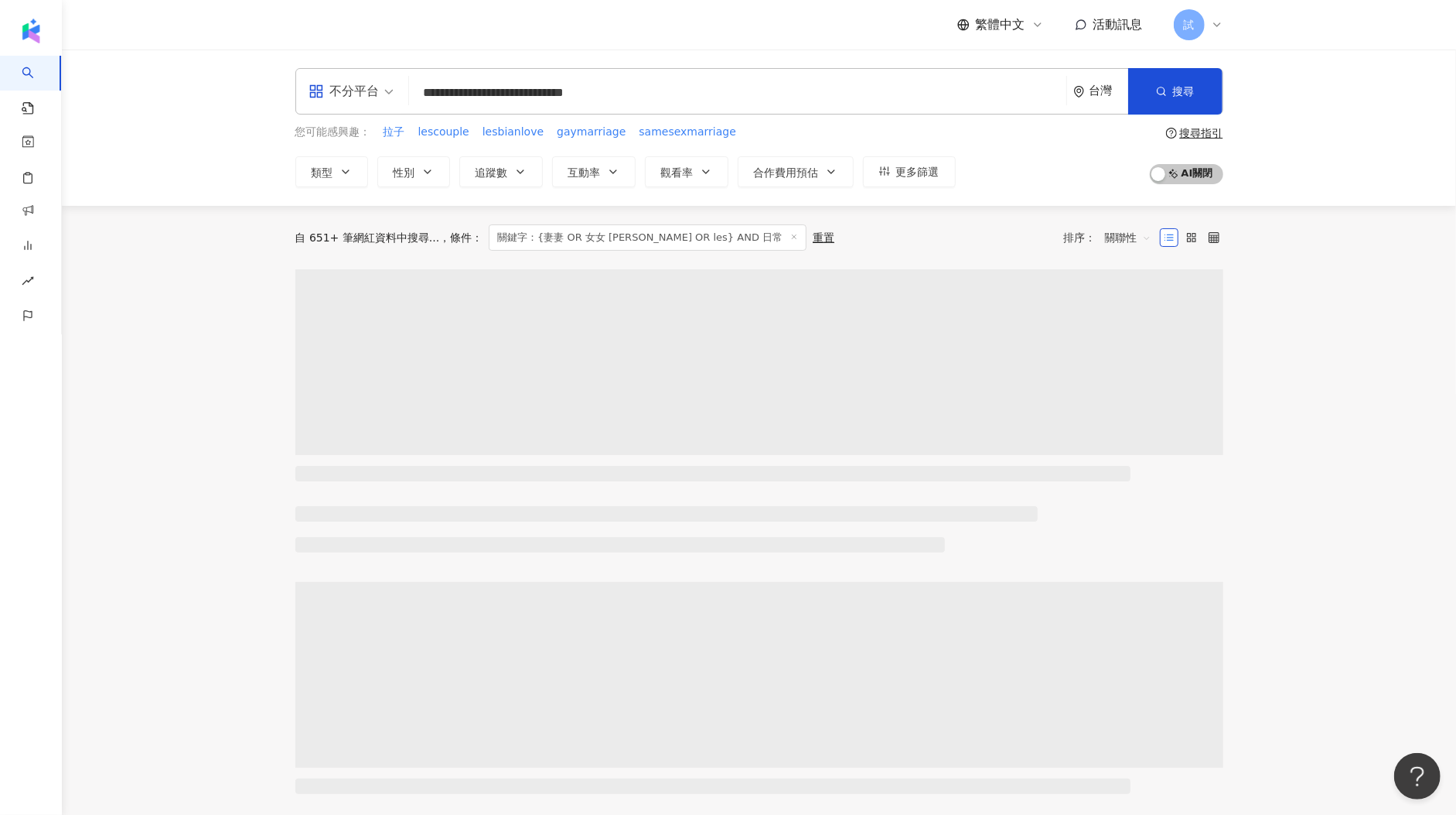
click at [995, 240] on div "自 651+ 筆網紅資料中搜尋... 條件 ： 關鍵字：{妻妻 OR 女女 OR 拉拉 OR les} AND 日常 重置 排序： 關聯性" at bounding box center [759, 237] width 928 height 26
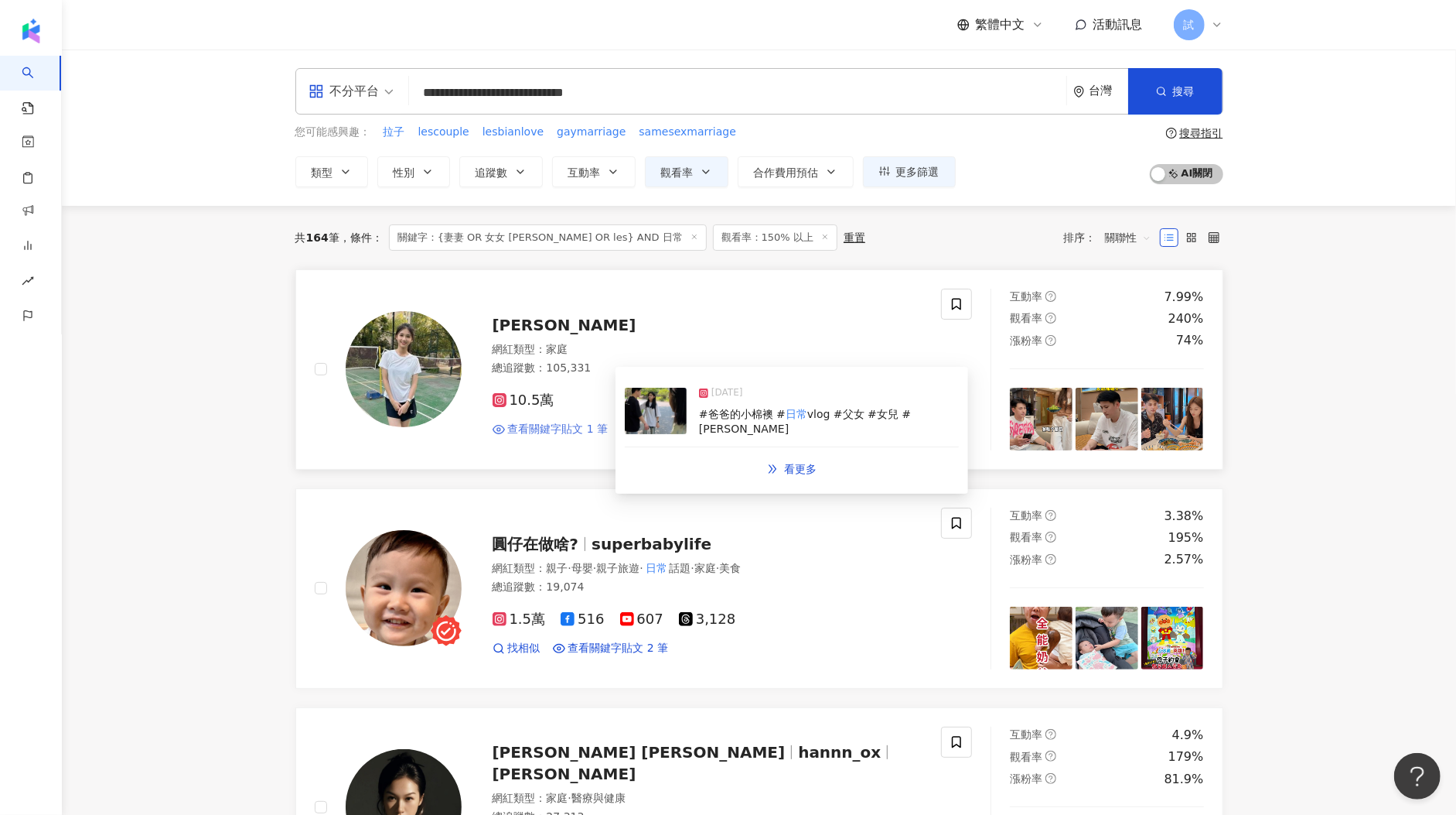
scroll to position [174, 0]
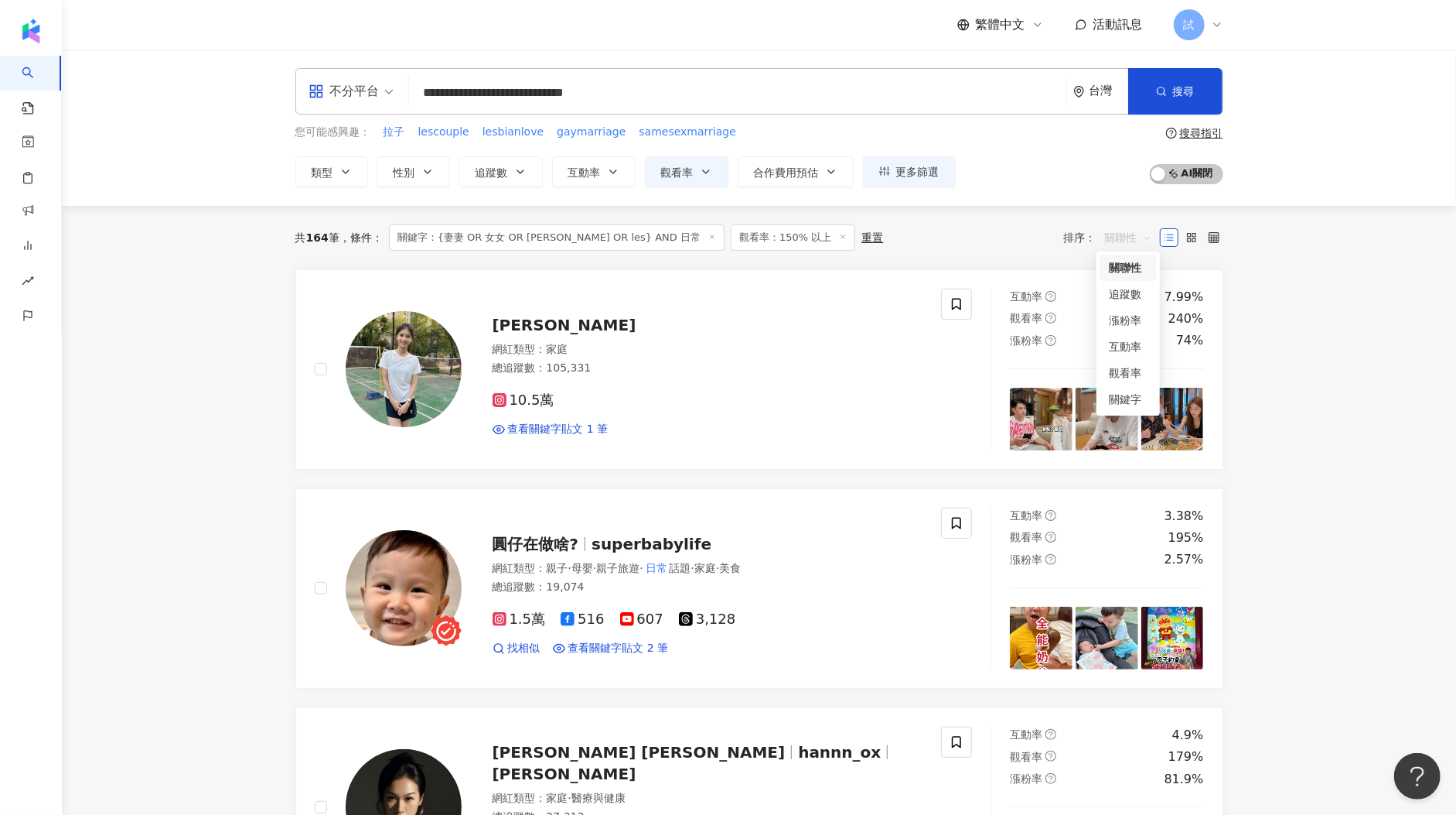
click at [1121, 243] on span "關聯性" at bounding box center [1128, 237] width 47 height 25
click at [1139, 401] on div "關鍵字" at bounding box center [1128, 399] width 39 height 17
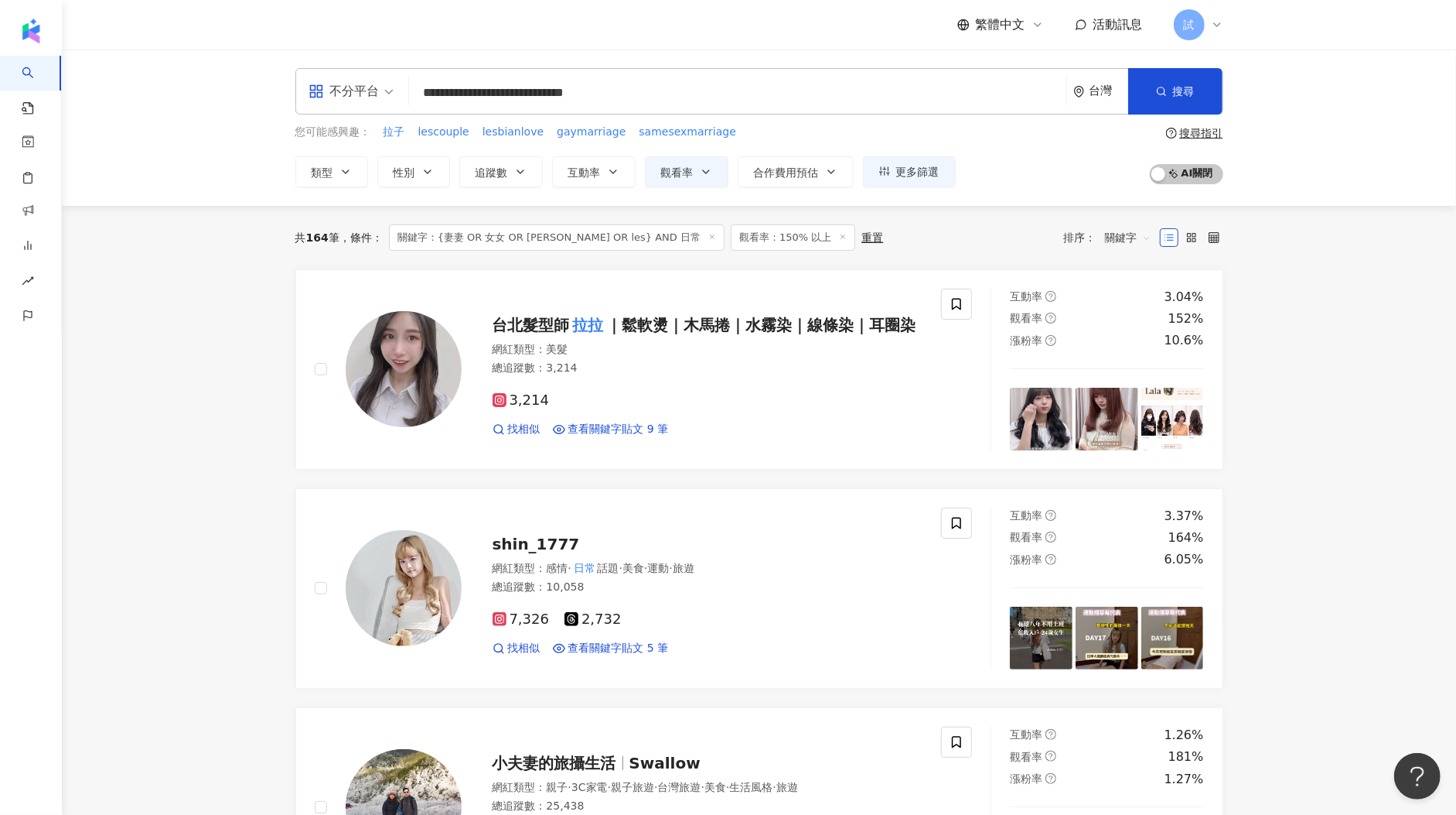
drag, startPoint x: 410, startPoint y: 174, endPoint x: 415, endPoint y: 195, distance: 21.6
click at [410, 174] on span "性別" at bounding box center [404, 172] width 21 height 12
click at [409, 265] on span "女" at bounding box center [416, 263] width 23 height 17
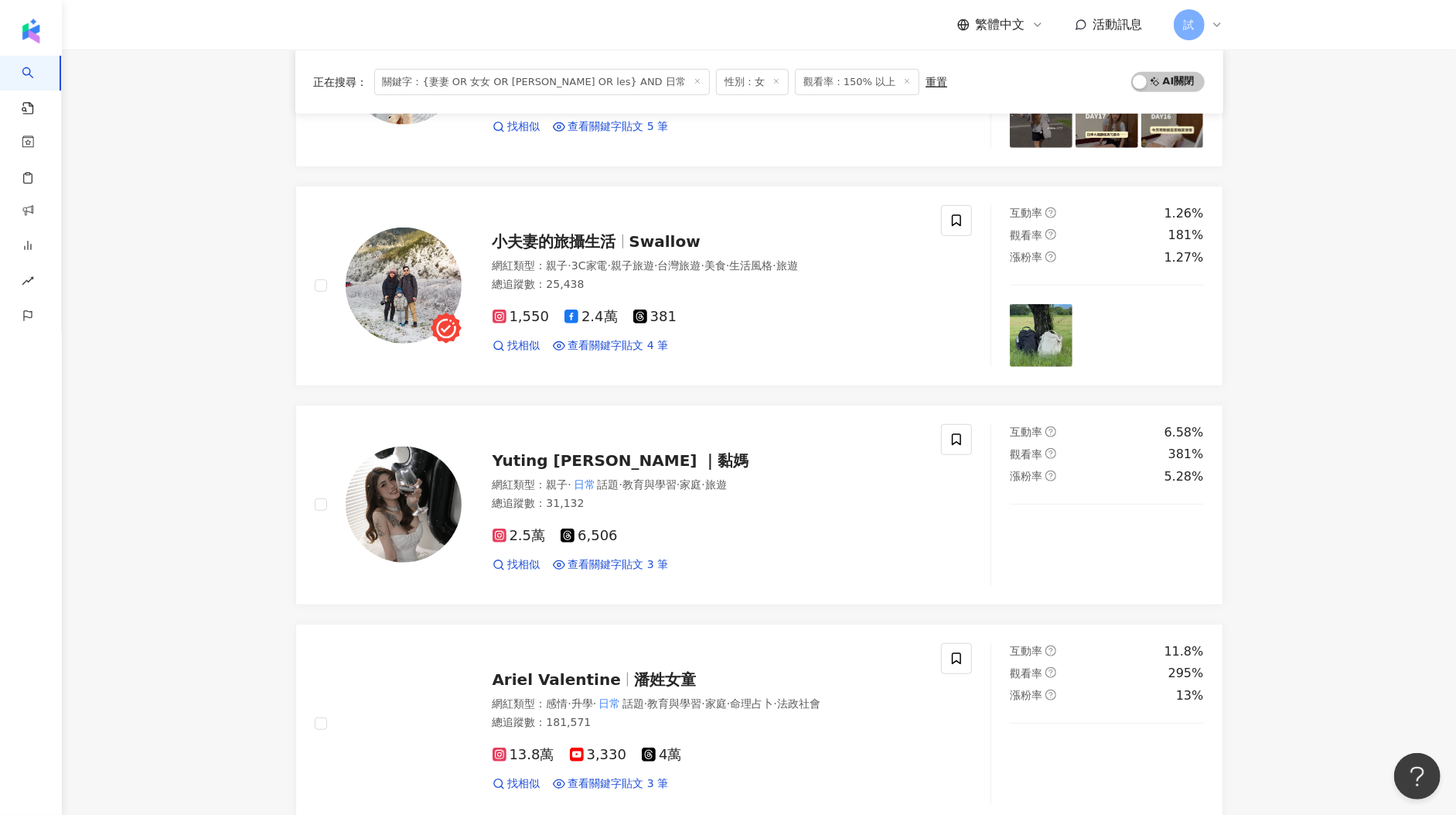
scroll to position [574, 0]
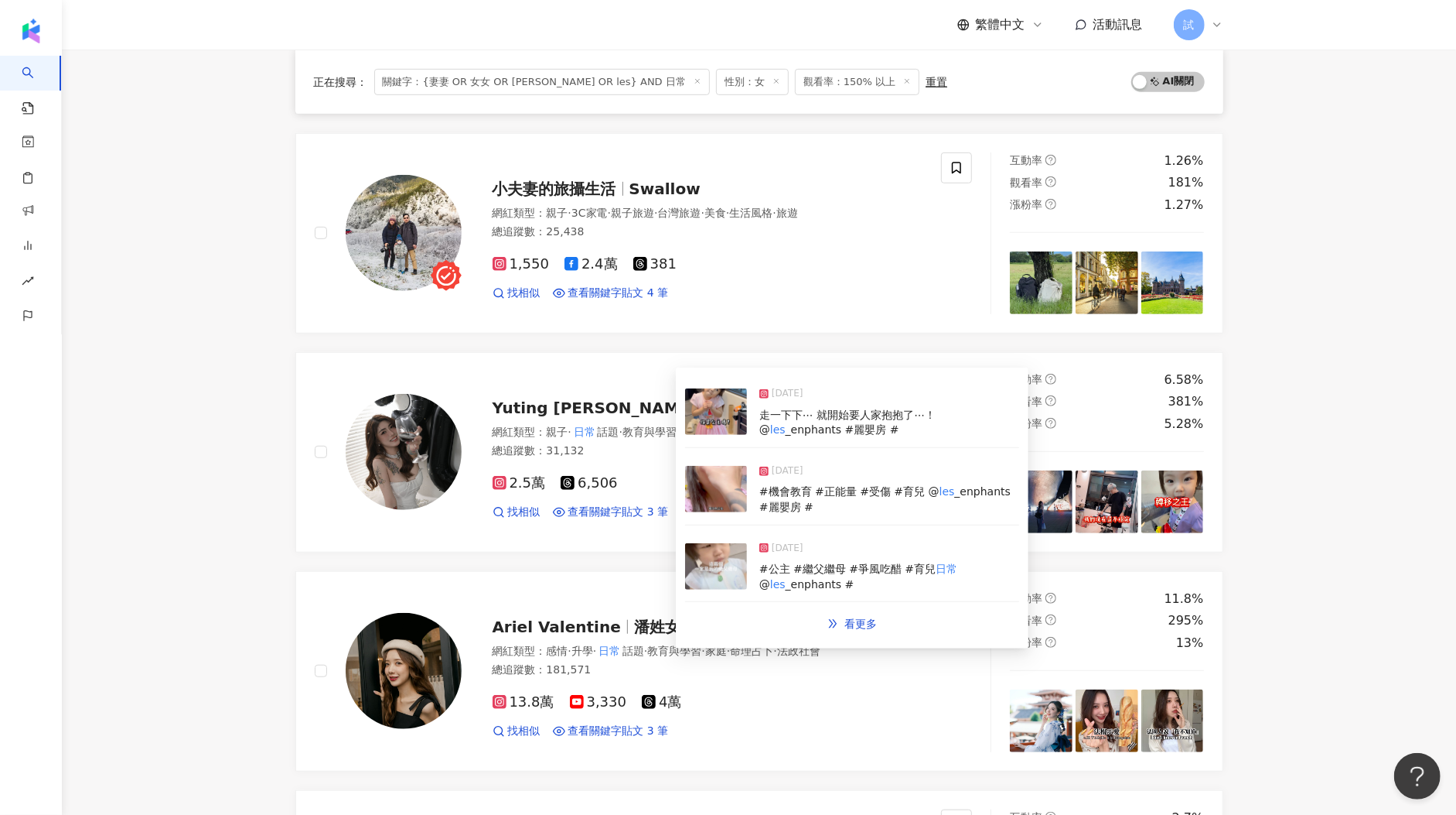
click at [738, 492] on img at bounding box center [715, 488] width 62 height 47
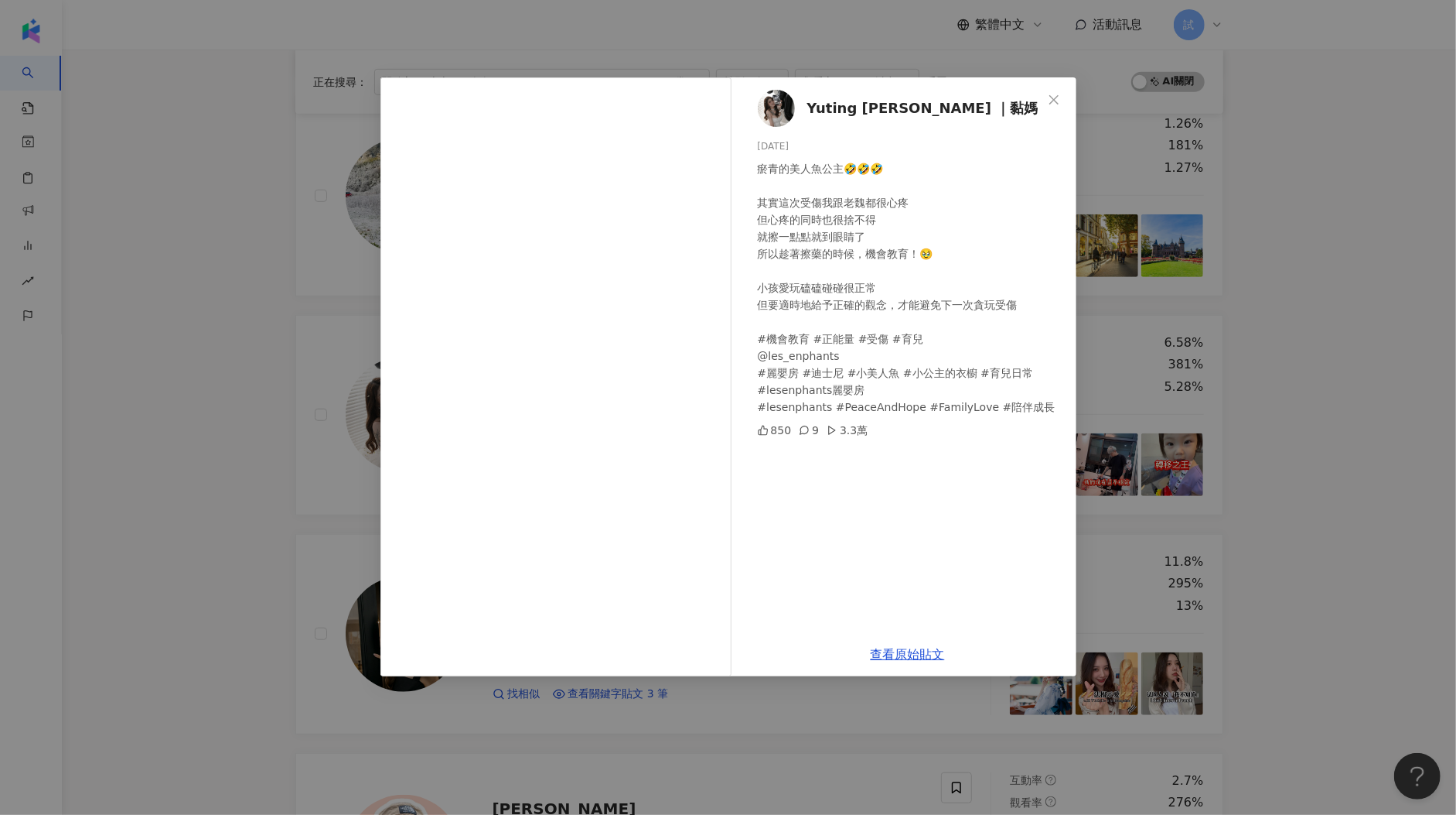
scroll to position [614, 0]
click at [245, 405] on div "Yuting Lin ｜黏媽 2025/7/25 瘀青的美人魚公主🤣🤣🤣 其實這次受傷我跟老魏都很心疼 但心疼的同時也很捨不得 就擦一點點就到眼睛了 所以趁著…" at bounding box center [728, 407] width 1456 height 815
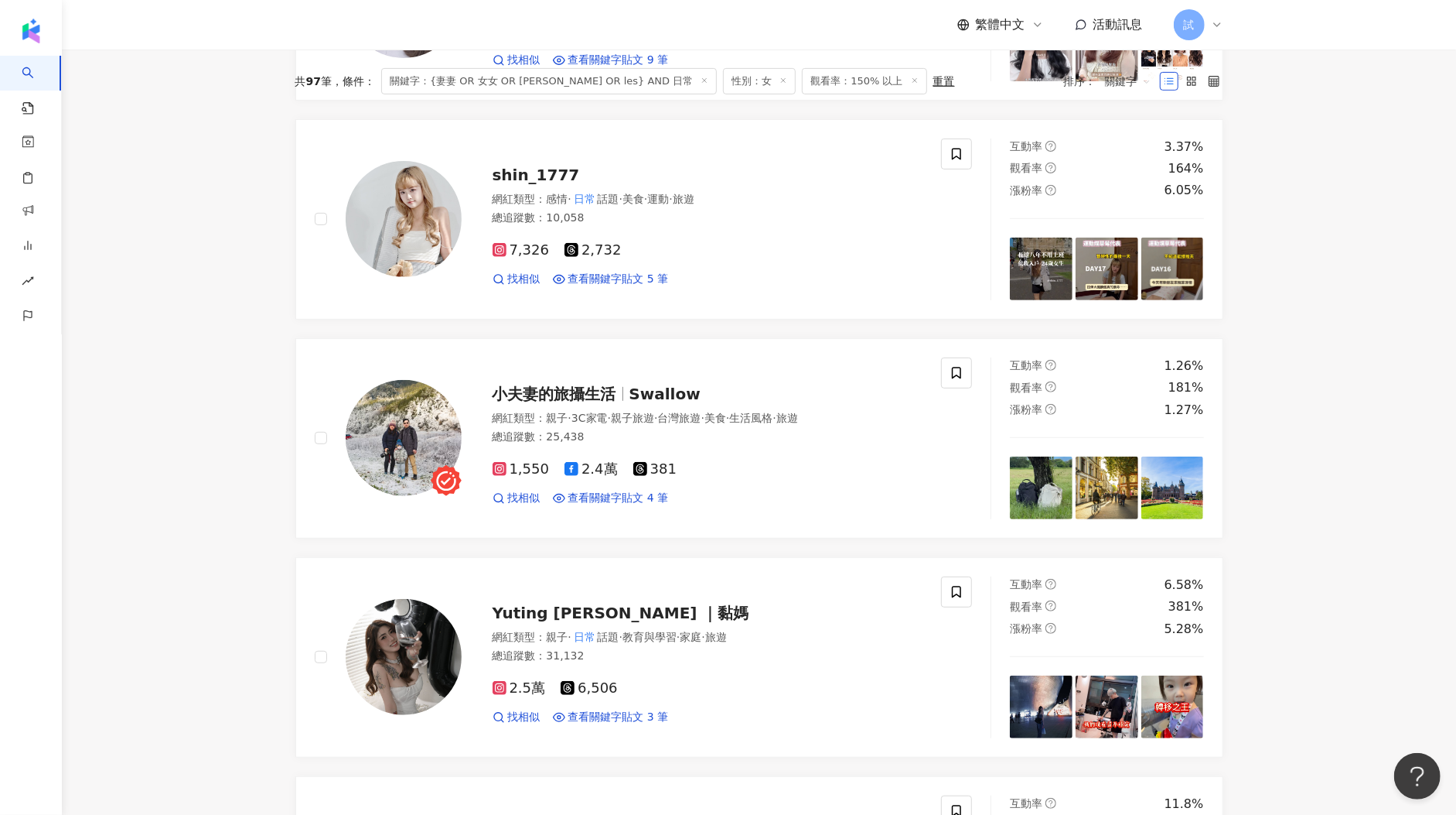
scroll to position [0, 0]
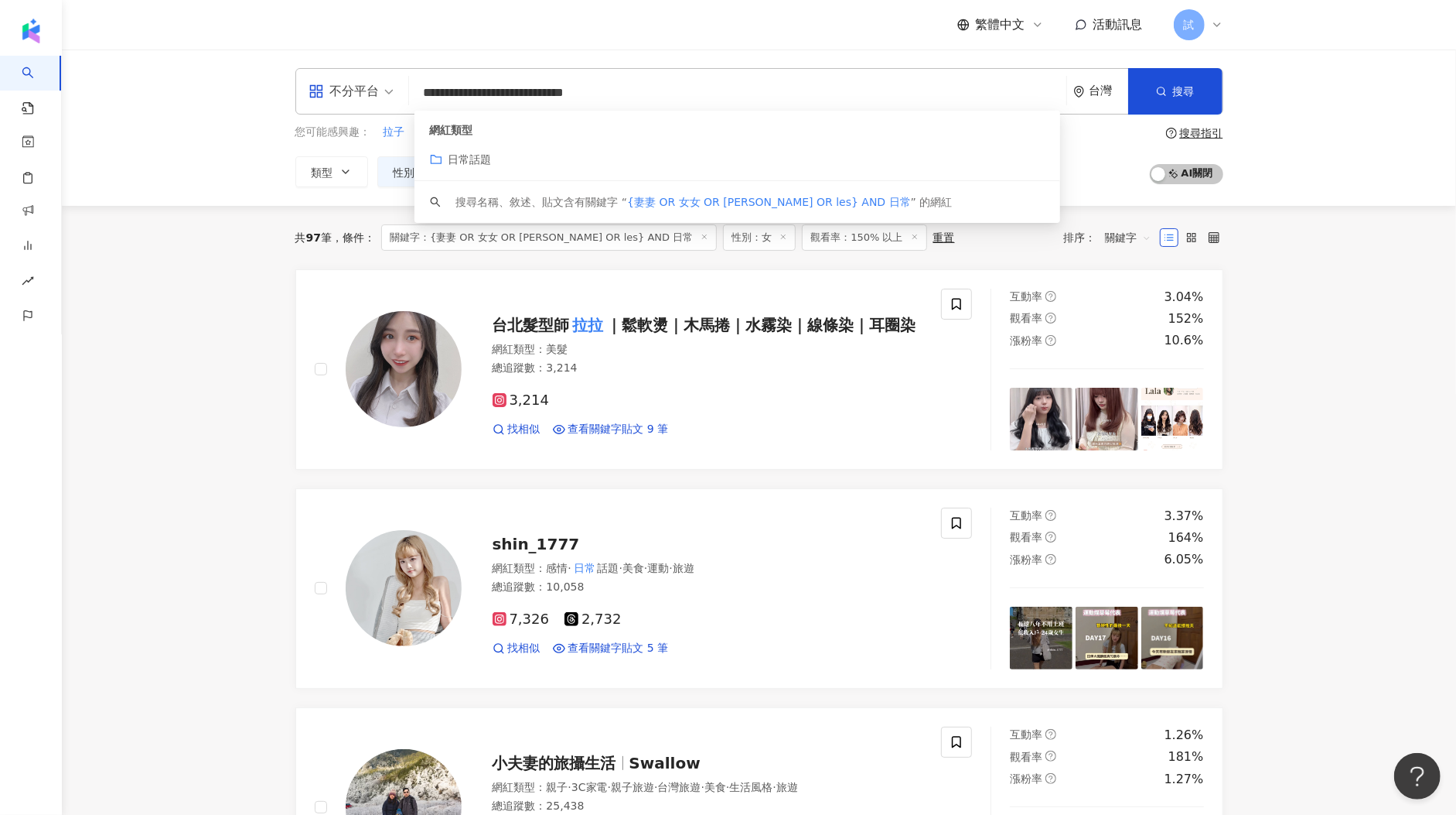
drag, startPoint x: 682, startPoint y: 102, endPoint x: 361, endPoint y: 79, distance: 321.8
click at [361, 79] on div "**********" at bounding box center [759, 91] width 928 height 47
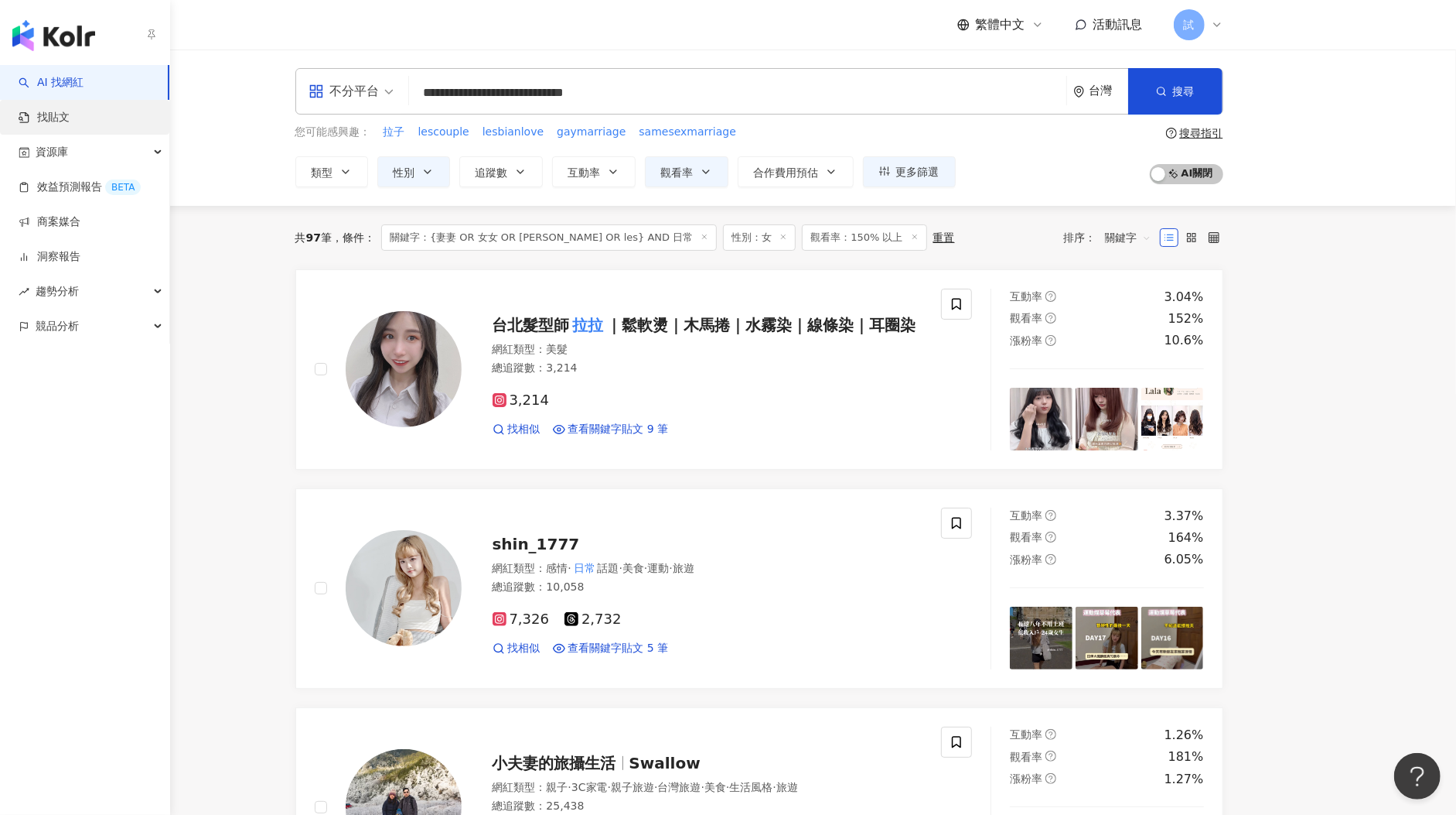
click at [48, 110] on link "找貼文" at bounding box center [44, 117] width 51 height 16
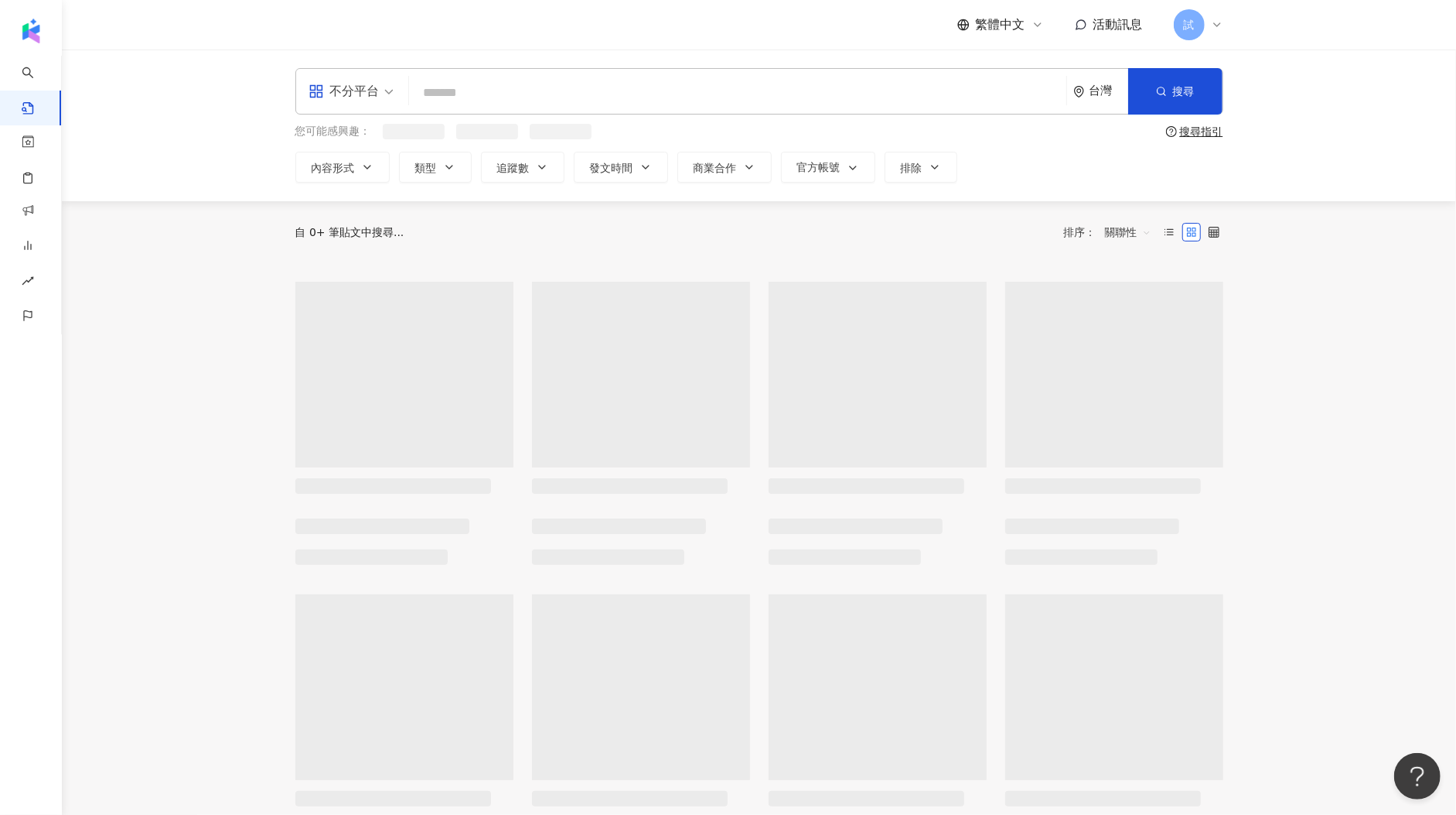
click at [572, 104] on input "search" at bounding box center [737, 92] width 645 height 34
paste input "**********"
type input "**********"
click at [600, 167] on span "發文時間" at bounding box center [611, 167] width 43 height 12
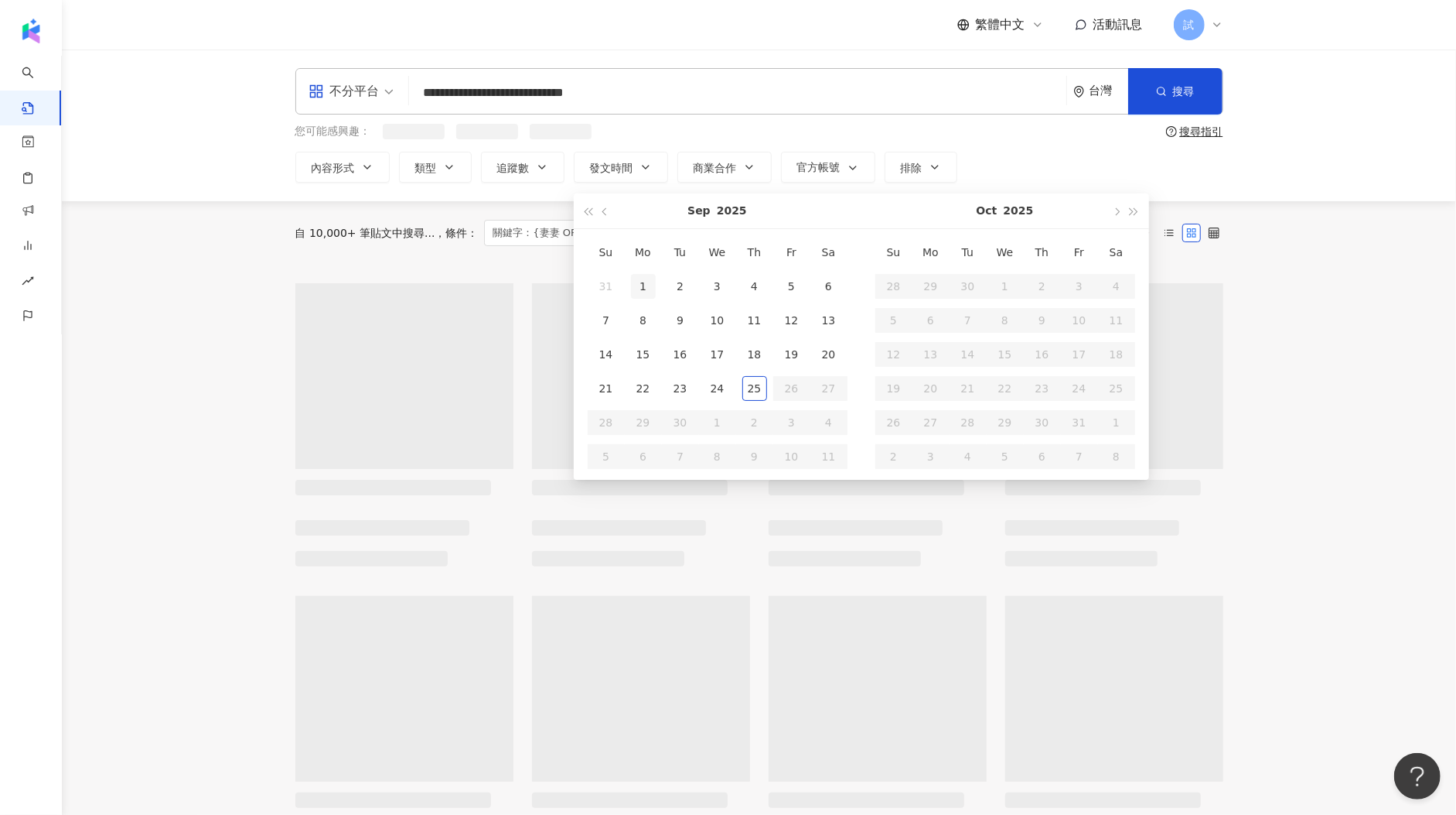
type input "**********"
click at [643, 290] on div "1" at bounding box center [643, 286] width 25 height 25
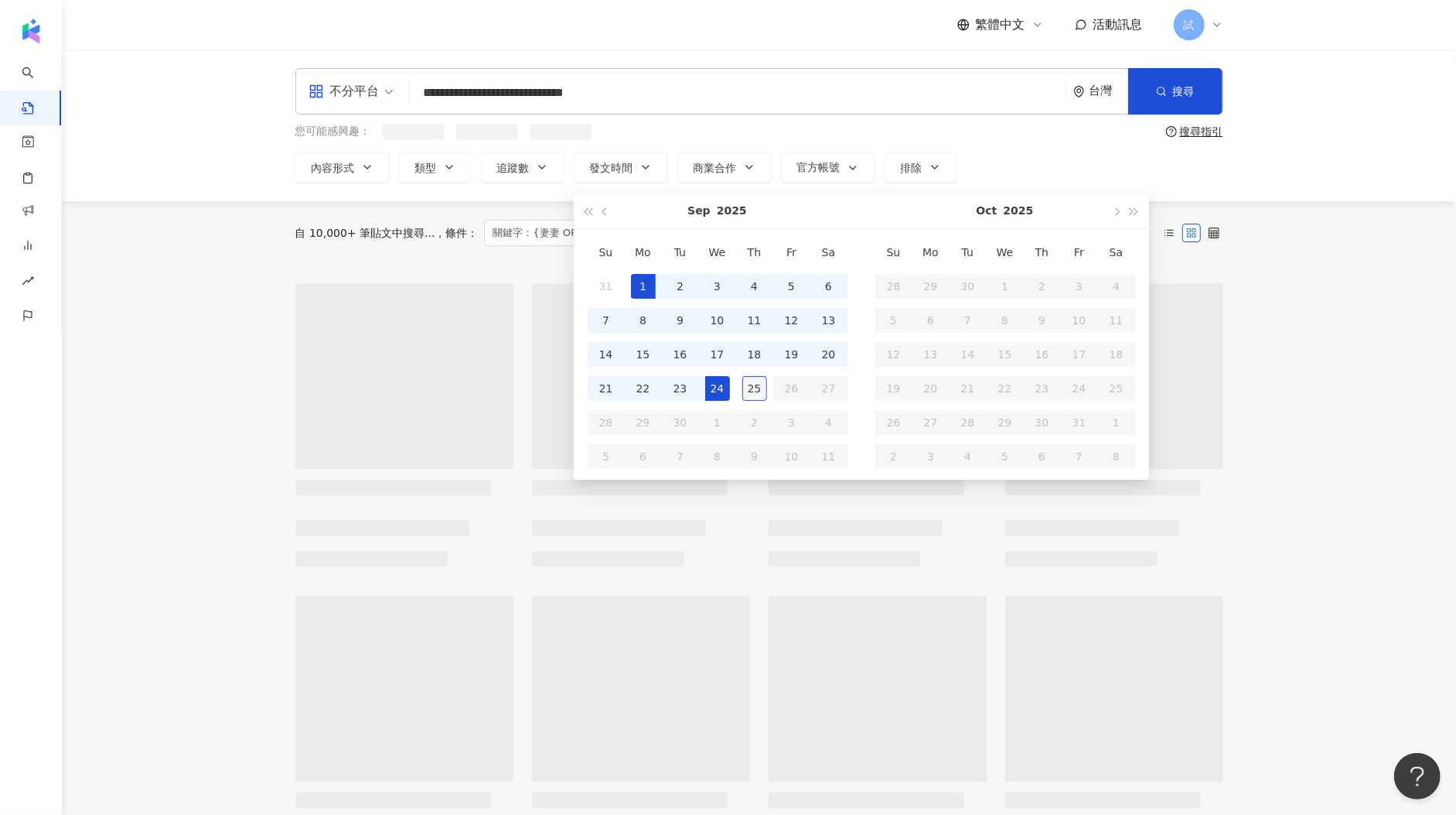
type input "**********"
click at [757, 398] on div "25" at bounding box center [755, 389] width 25 height 25
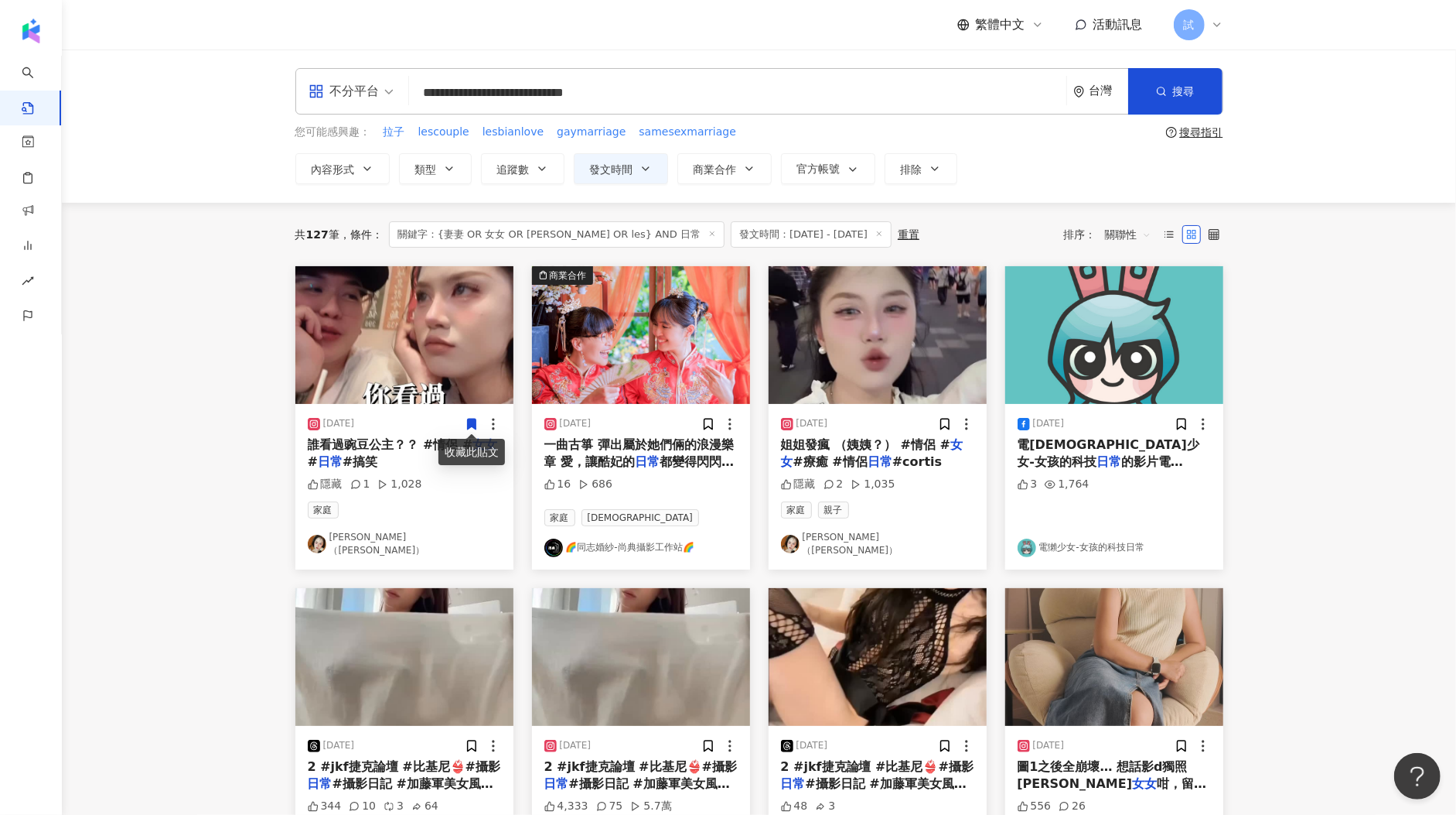
click at [616, 346] on img "button" at bounding box center [641, 335] width 218 height 138
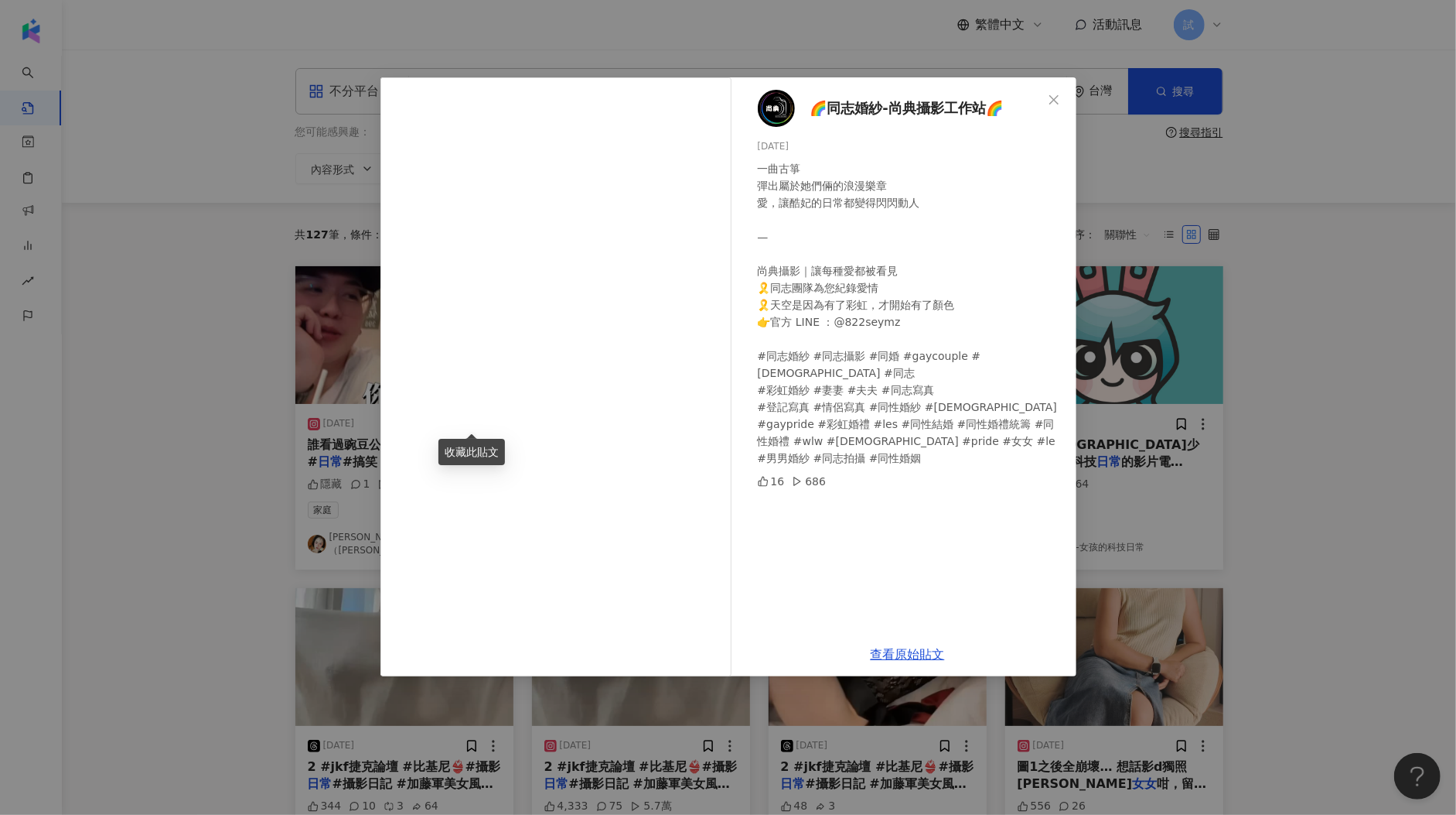
click at [1177, 398] on div "🌈同志婚紗-尚典攝影工作站🌈 2025/9/20 一曲古箏 彈出屬於她們倆的浪漫樂章 愛，讓酷妃的日常都變得閃閃動人 — 尚典攝影｜讓每種愛都被看見 🎗️同志…" at bounding box center [728, 407] width 1456 height 815
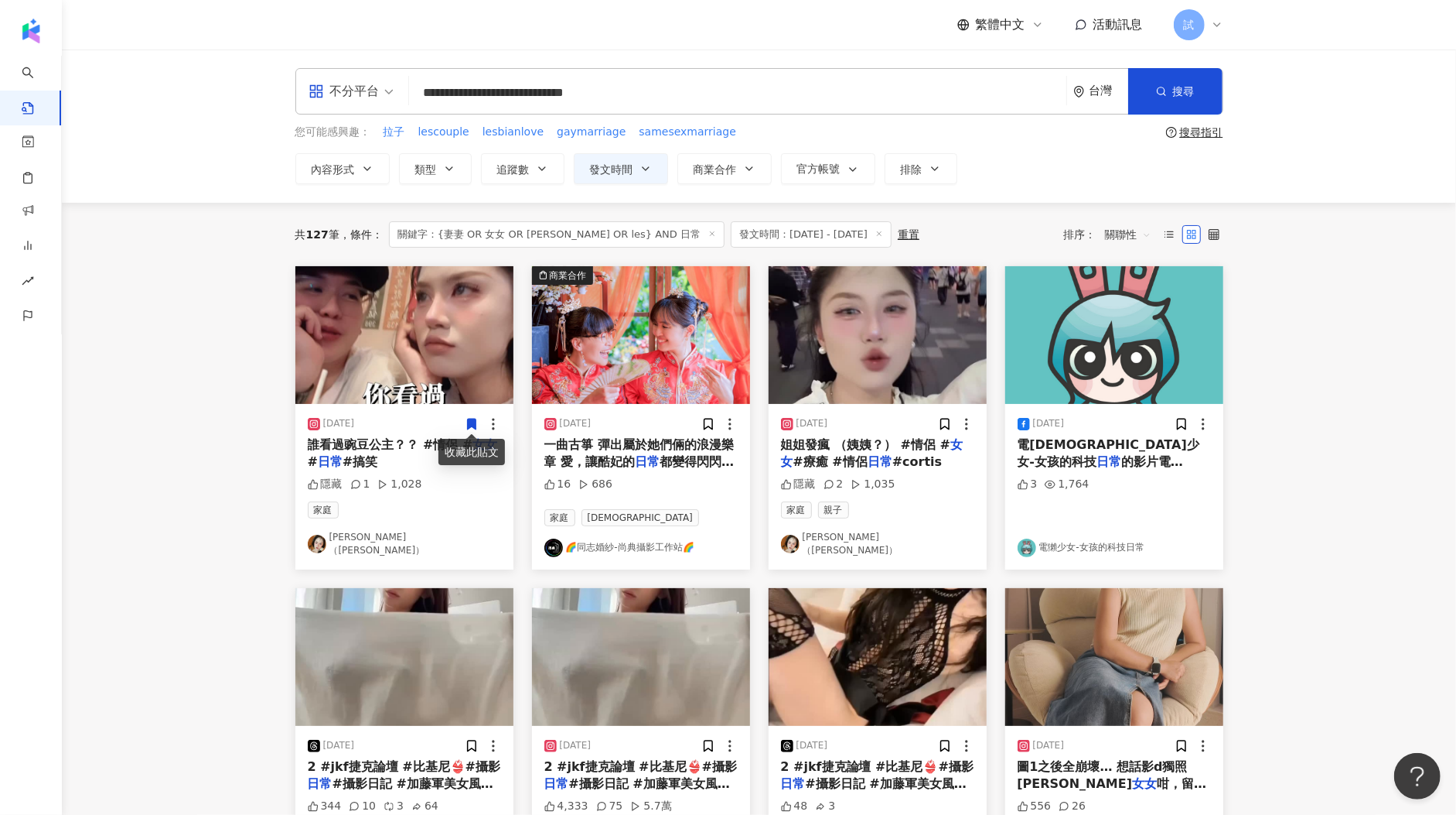
click at [829, 329] on img "button" at bounding box center [878, 335] width 218 height 138
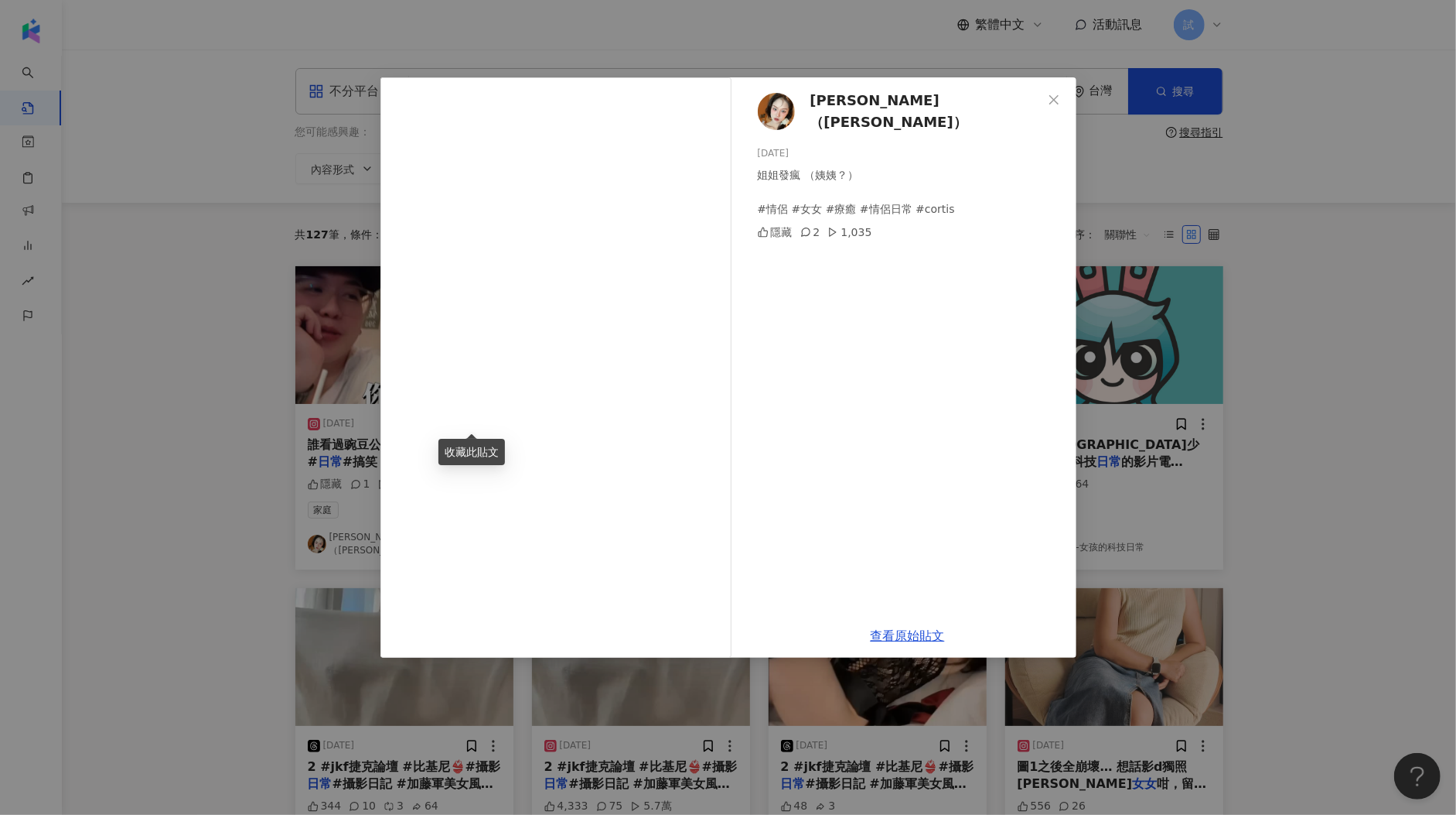
click at [1164, 365] on div "毛妮芭（Nini） 2025/9/18 姐姐發瘋 （姨姨？） #情侶 #女女 #療癒 #情侶日常 #cortis 隱藏 2 1,035 查看原始貼文" at bounding box center [728, 407] width 1456 height 815
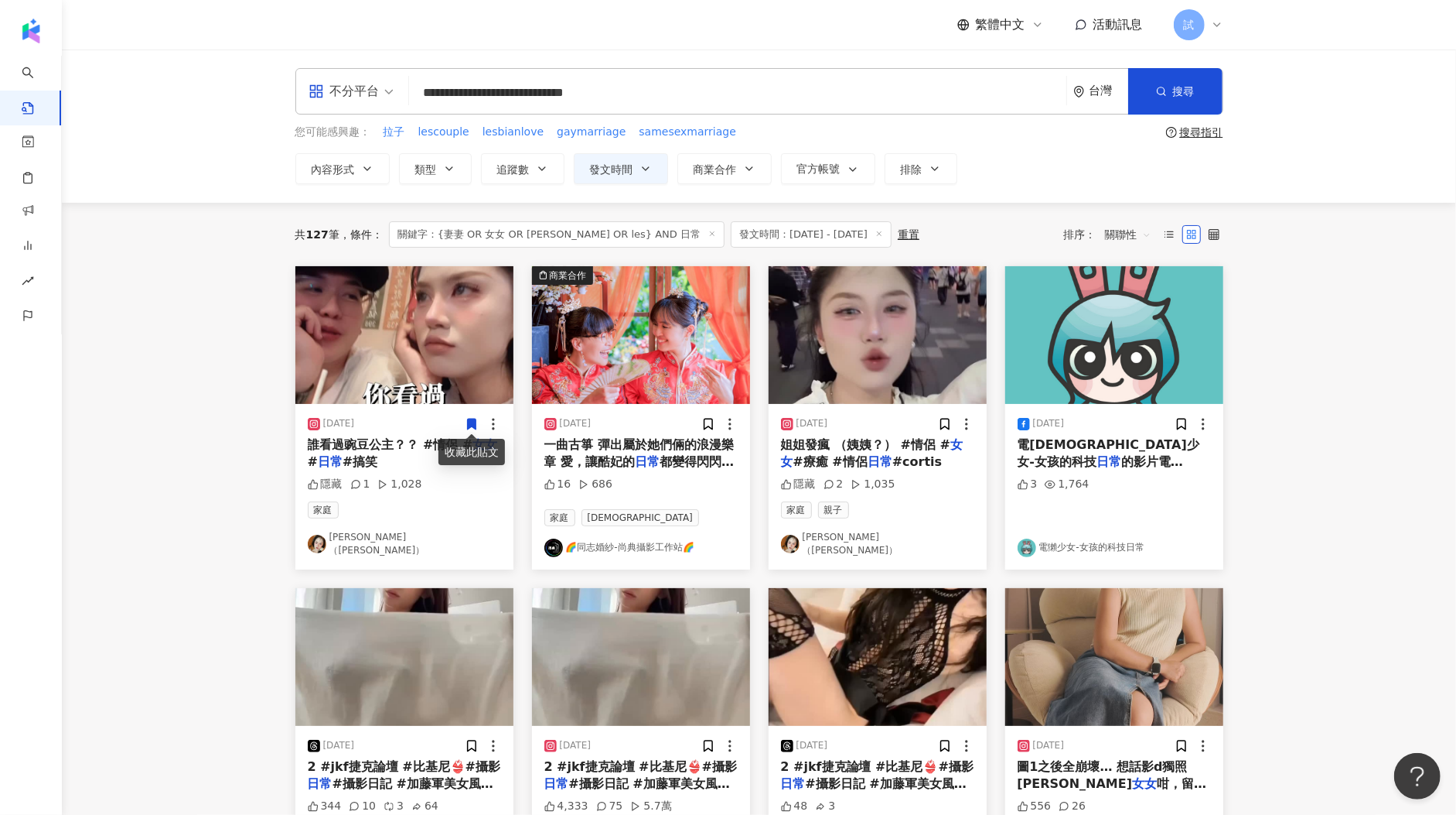
click at [1142, 373] on img "button" at bounding box center [1114, 335] width 218 height 138
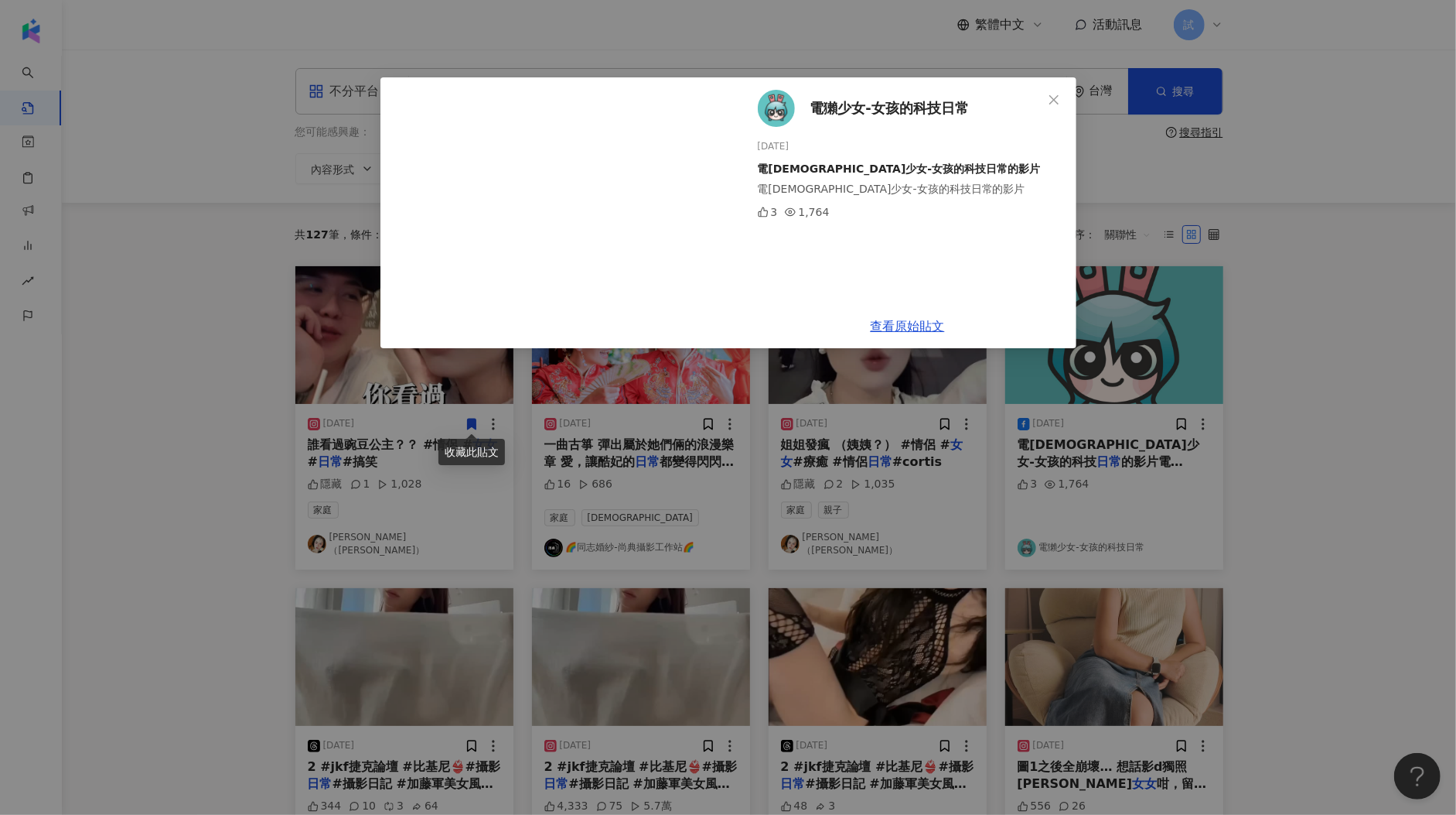
click at [1237, 392] on div "電獺少女-女孩的科技日常 2025/9/4 電獺少女-女孩的科技日常的影片 電獺少女-女孩的科技日常的影片 3 1,764 查看原始貼文" at bounding box center [728, 407] width 1456 height 815
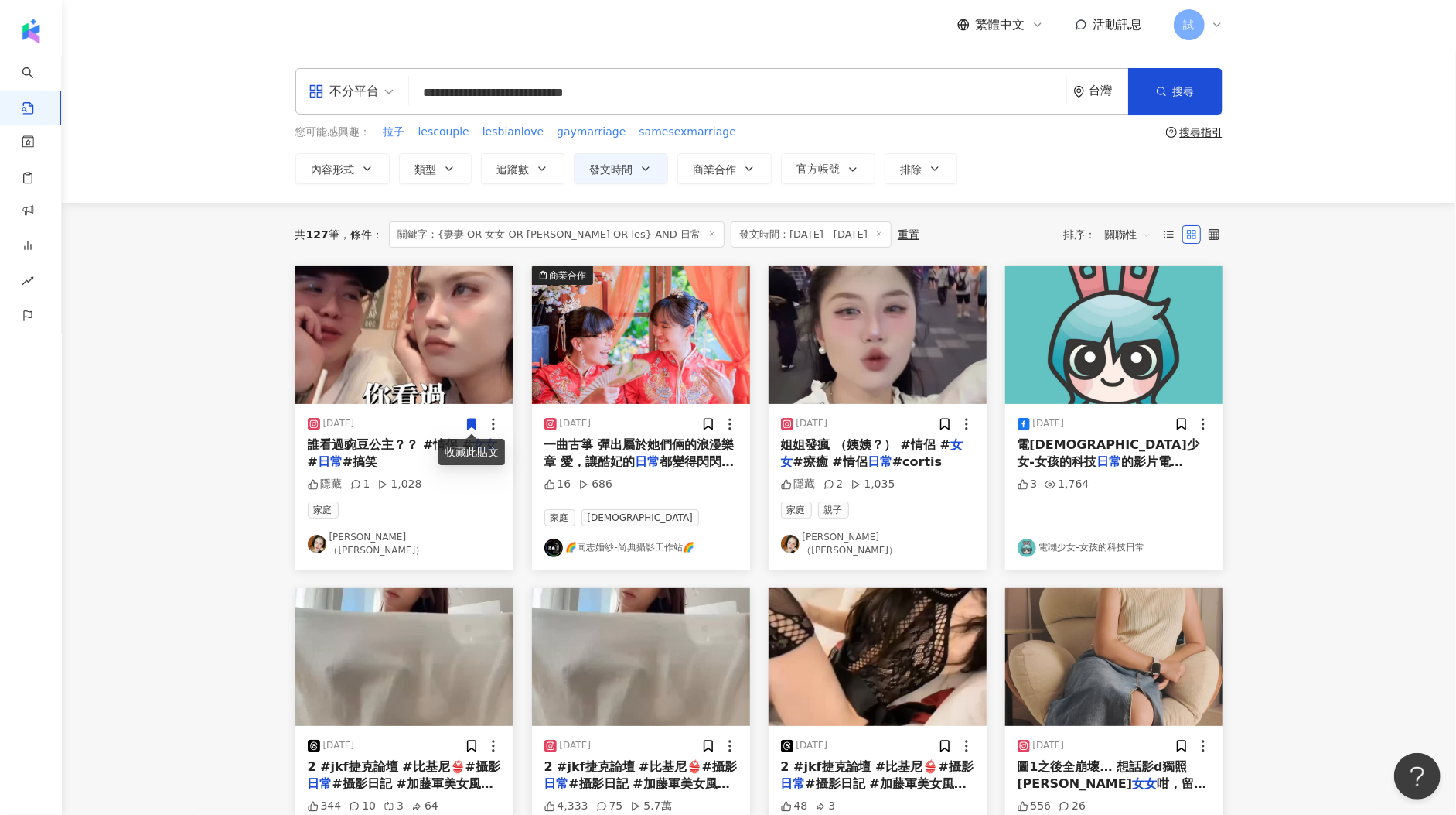
click at [1117, 232] on span "關聯性" at bounding box center [1128, 235] width 47 height 25
click at [1150, 329] on div "觀看數" at bounding box center [1130, 317] width 62 height 26
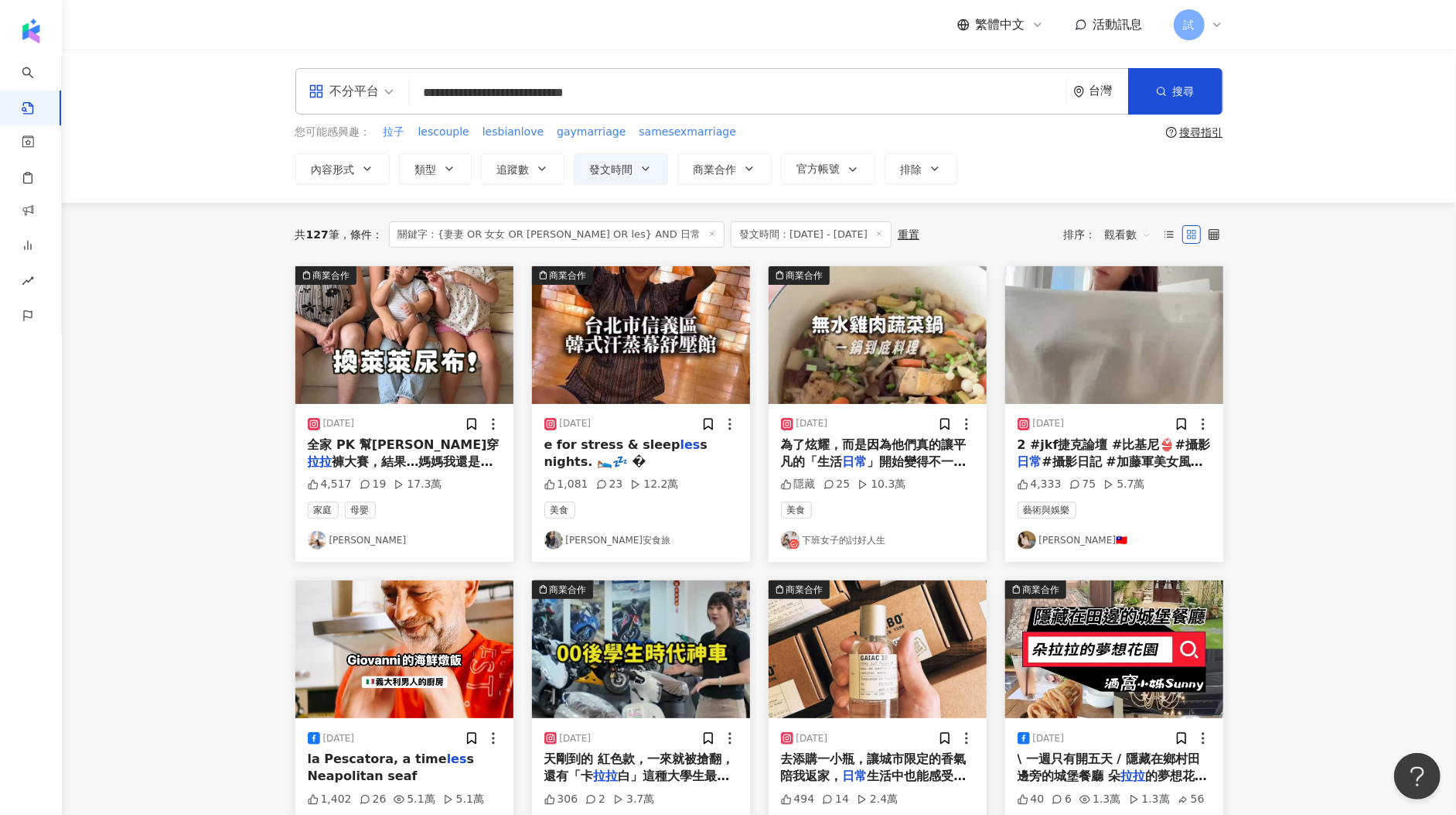
click at [594, 94] on input "**********" at bounding box center [737, 92] width 645 height 34
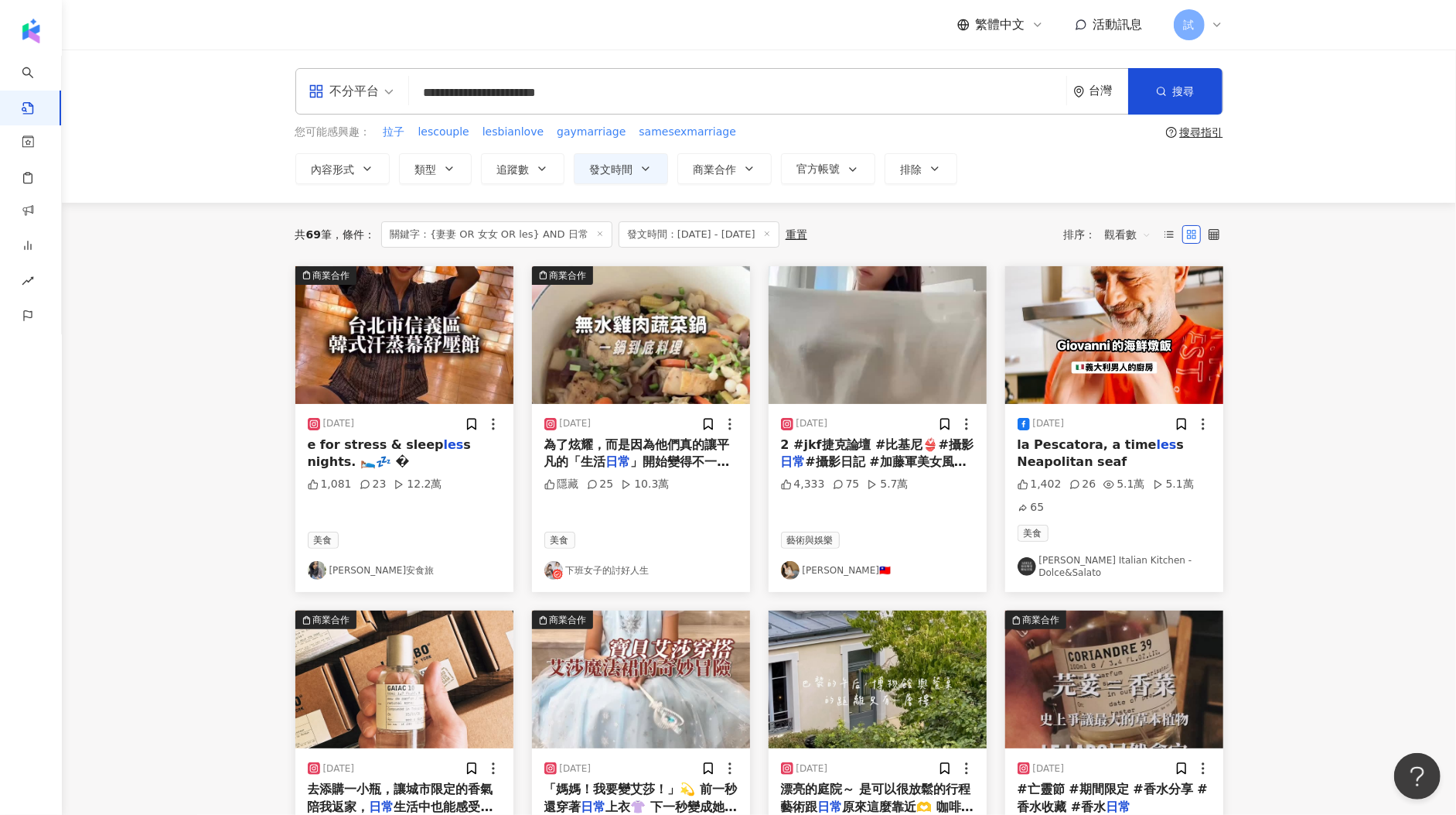
click at [855, 353] on img "button" at bounding box center [878, 335] width 218 height 138
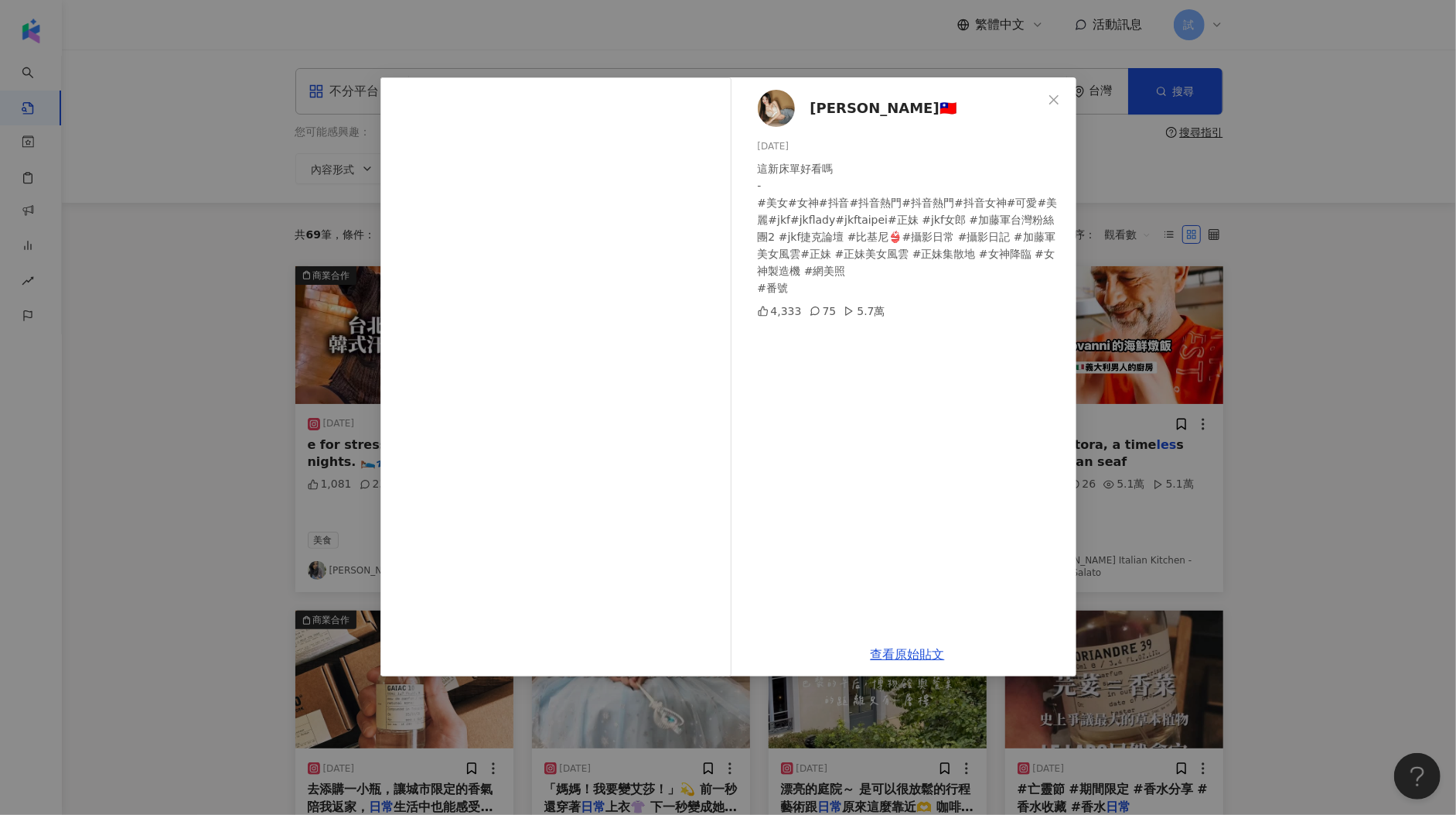
click at [1257, 398] on div "小希🇹🇼 2025/9/13 這新床單好看嗎 - #美女#女神#抖音#抖音熱門#抖音熱門#抖音女神#可愛#美麗#jkf#jkflady#jkftaipei#正…" at bounding box center [728, 407] width 1456 height 815
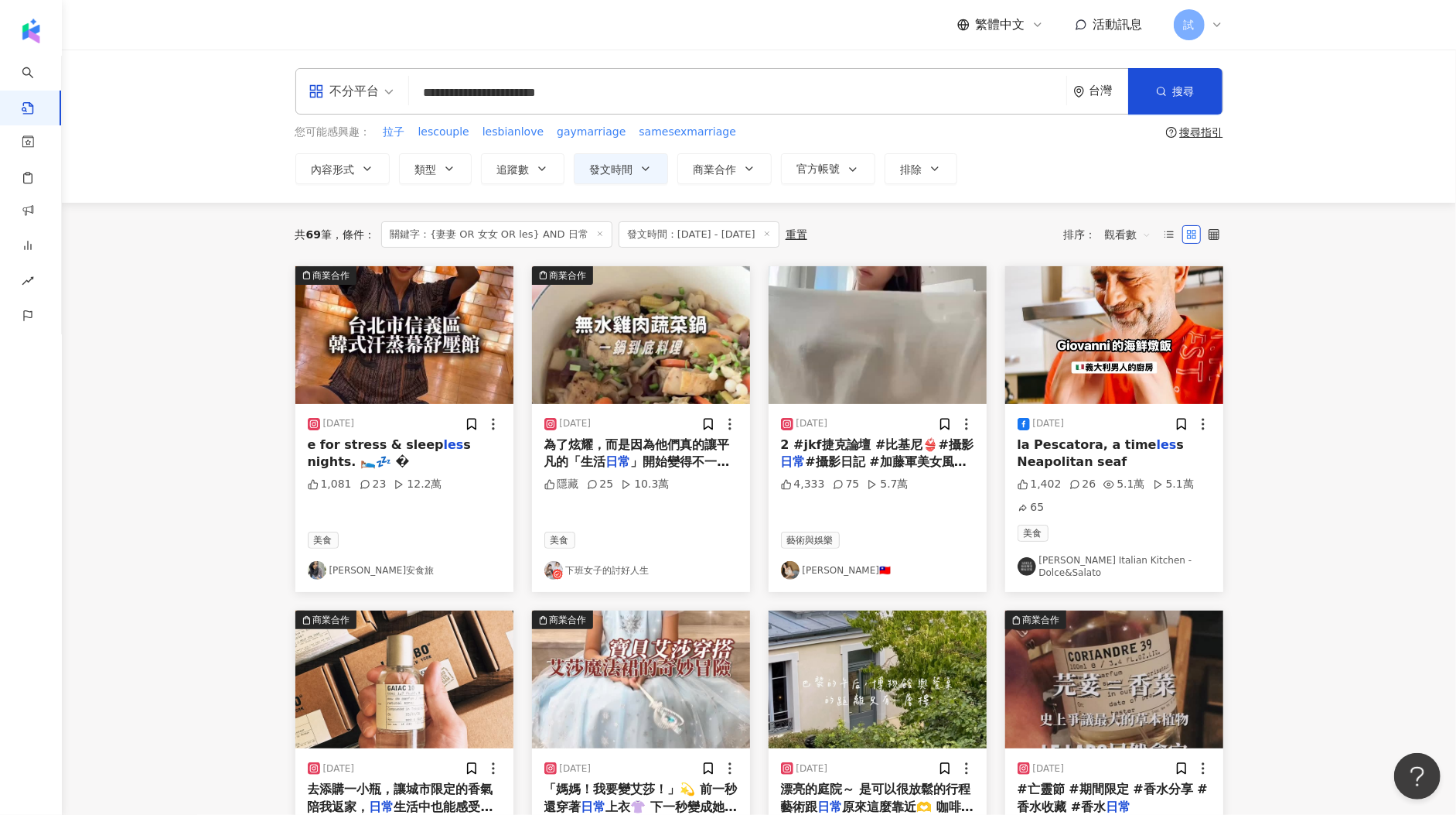
click at [542, 89] on input "**********" at bounding box center [737, 92] width 645 height 34
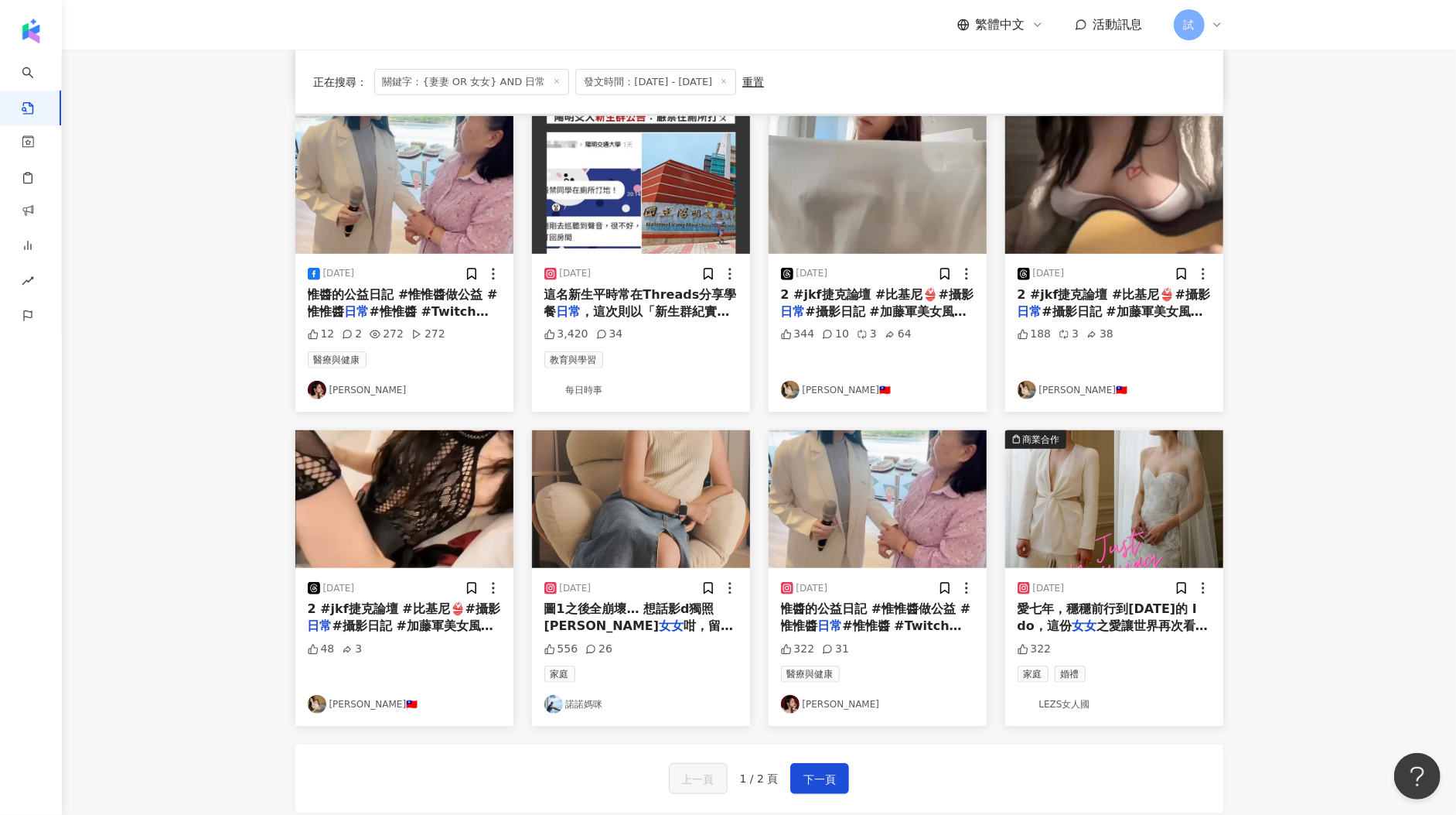
scroll to position [478, 0]
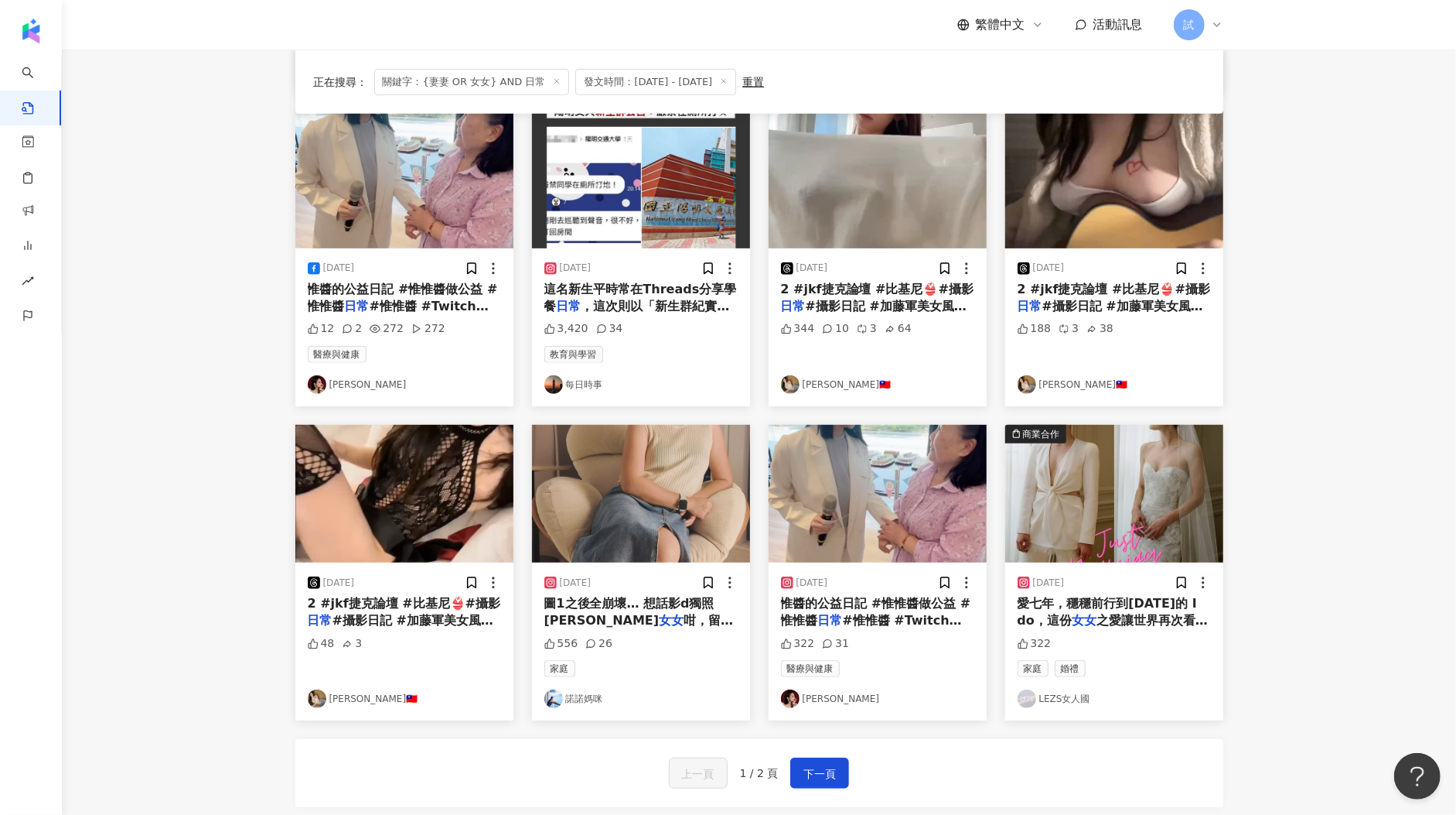
click at [661, 490] on img "button" at bounding box center [641, 494] width 218 height 138
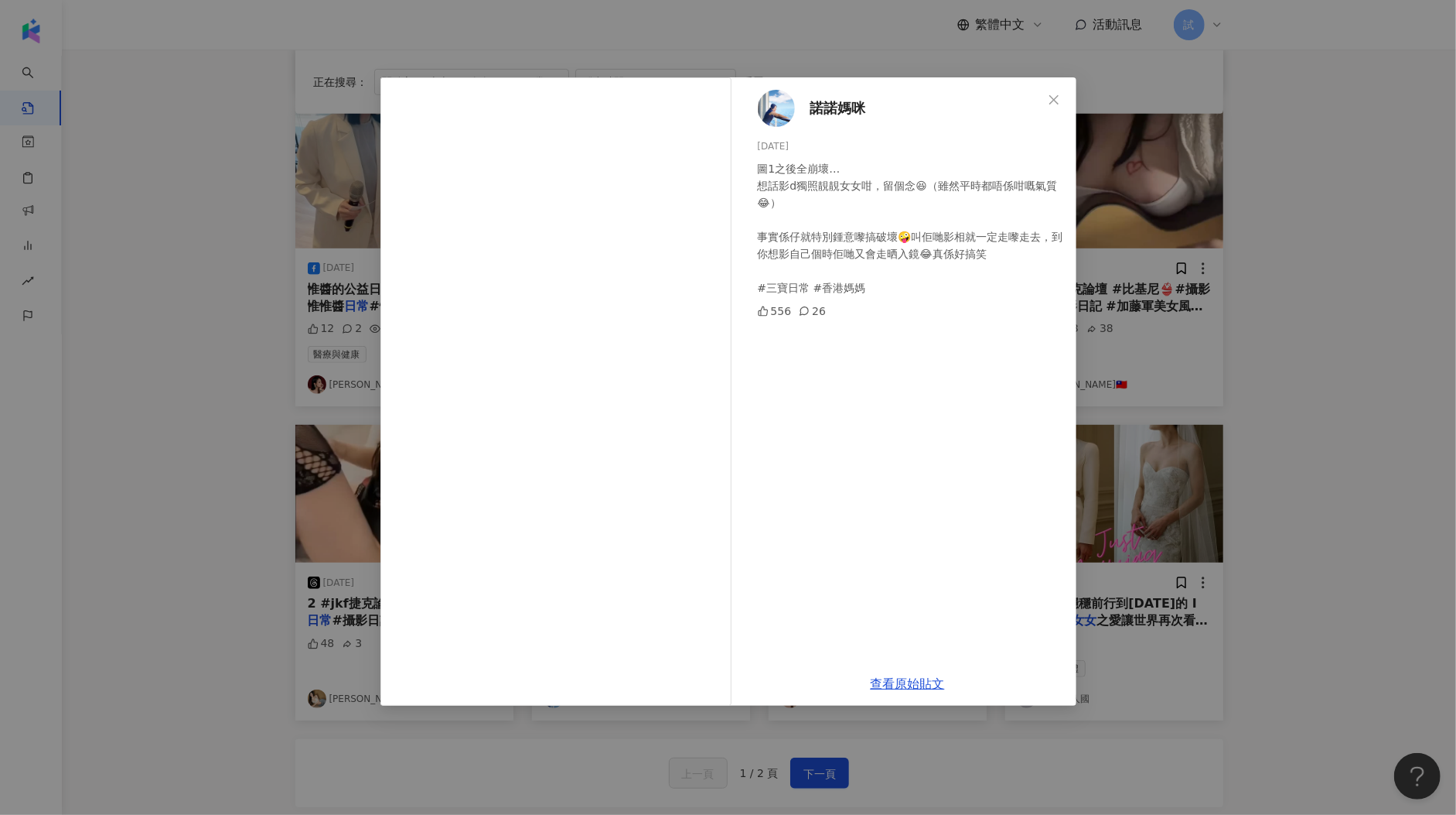
click at [1088, 378] on div "諾諾媽咪 2025/9/9 圖1之後全崩壞… 想話影d獨照靚靚女女咁，留個念😆（雖然平時都唔係咁嘅氣質😂） 事實係仔就特別鍾意嚟搞破壞🤪叫佢哋影相就一定走嚟走…" at bounding box center [728, 407] width 1456 height 815
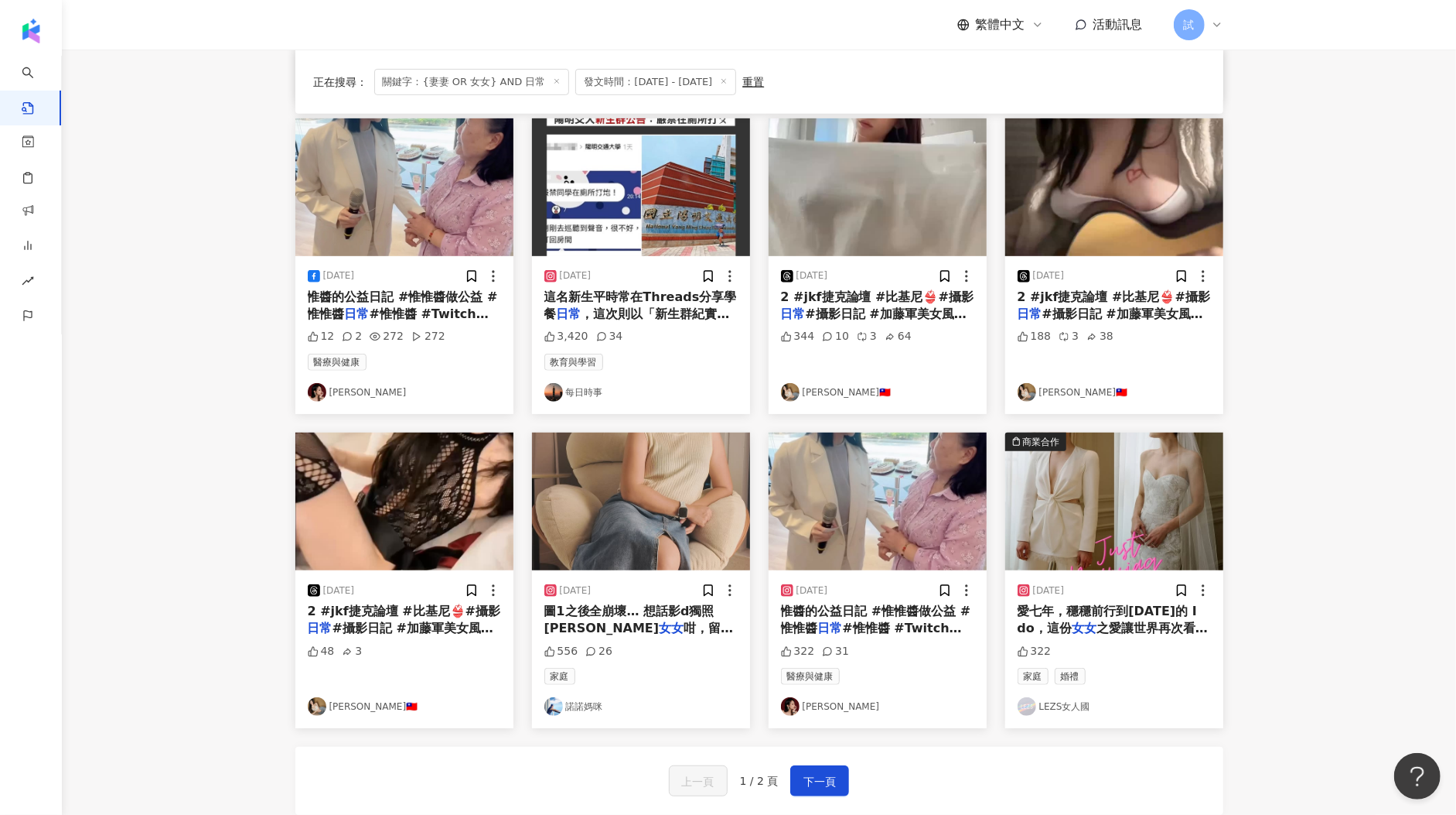
scroll to position [560, 0]
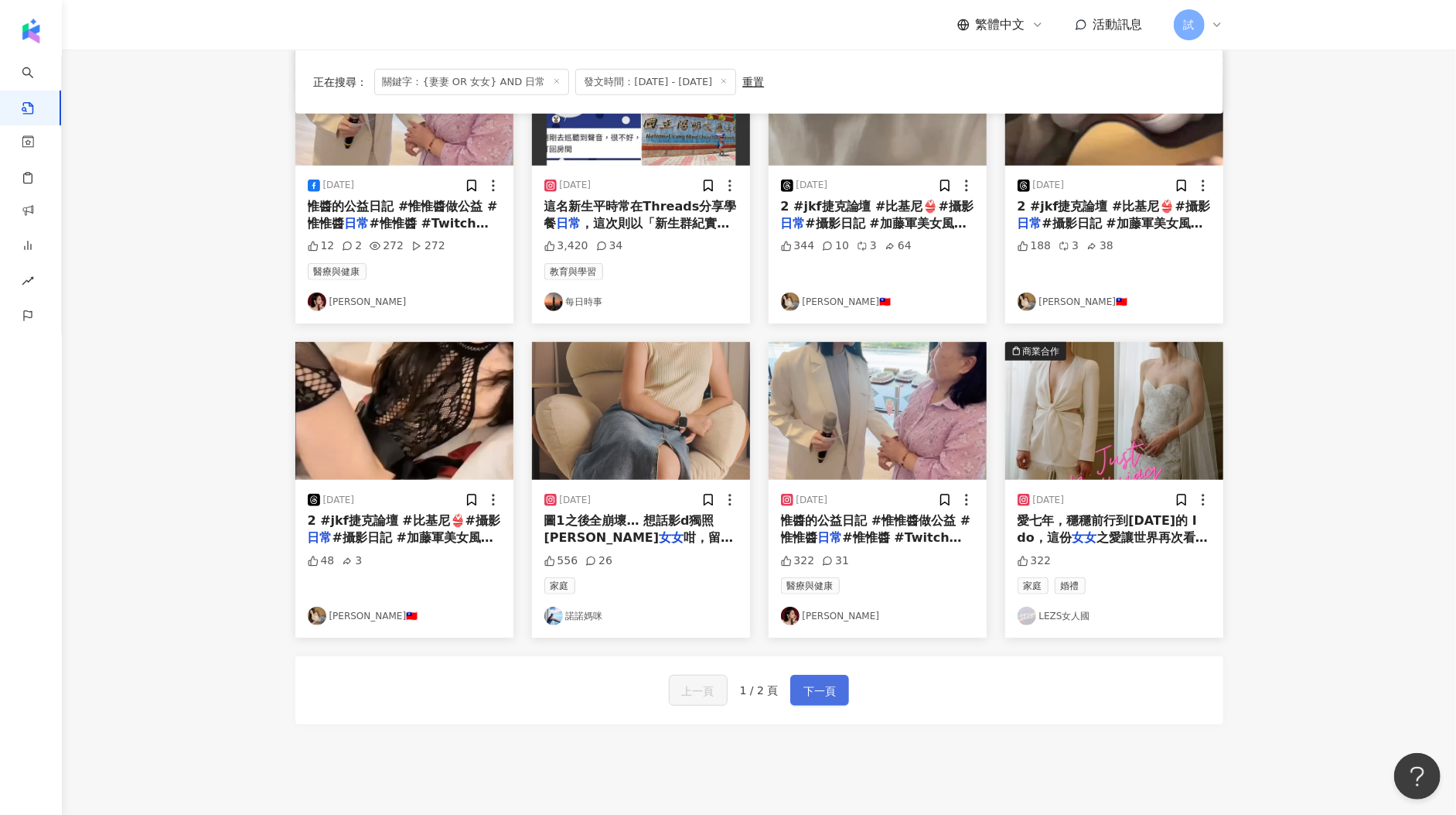
click at [812, 693] on button "下一頁" at bounding box center [819, 690] width 59 height 31
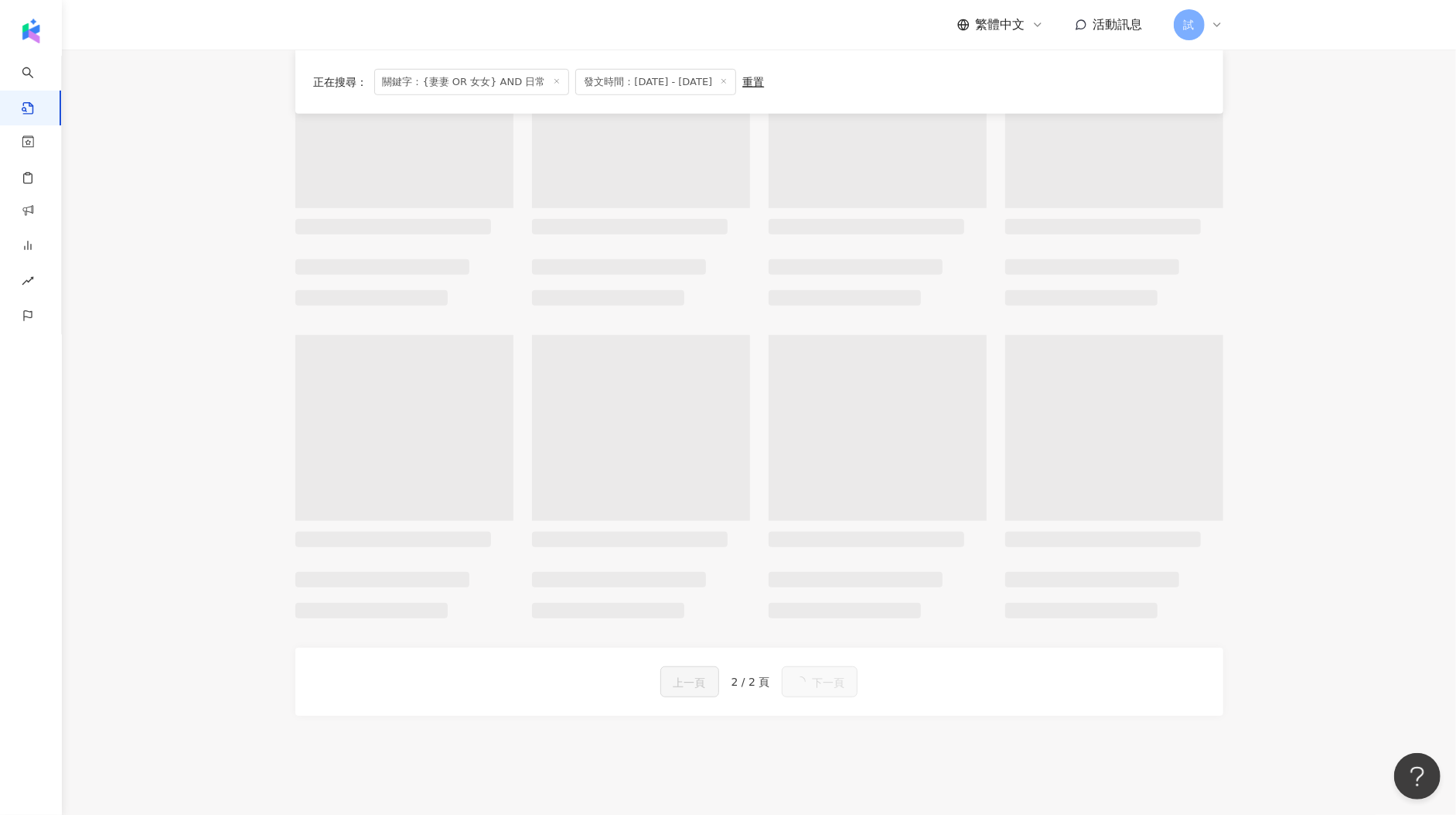
scroll to position [0, 0]
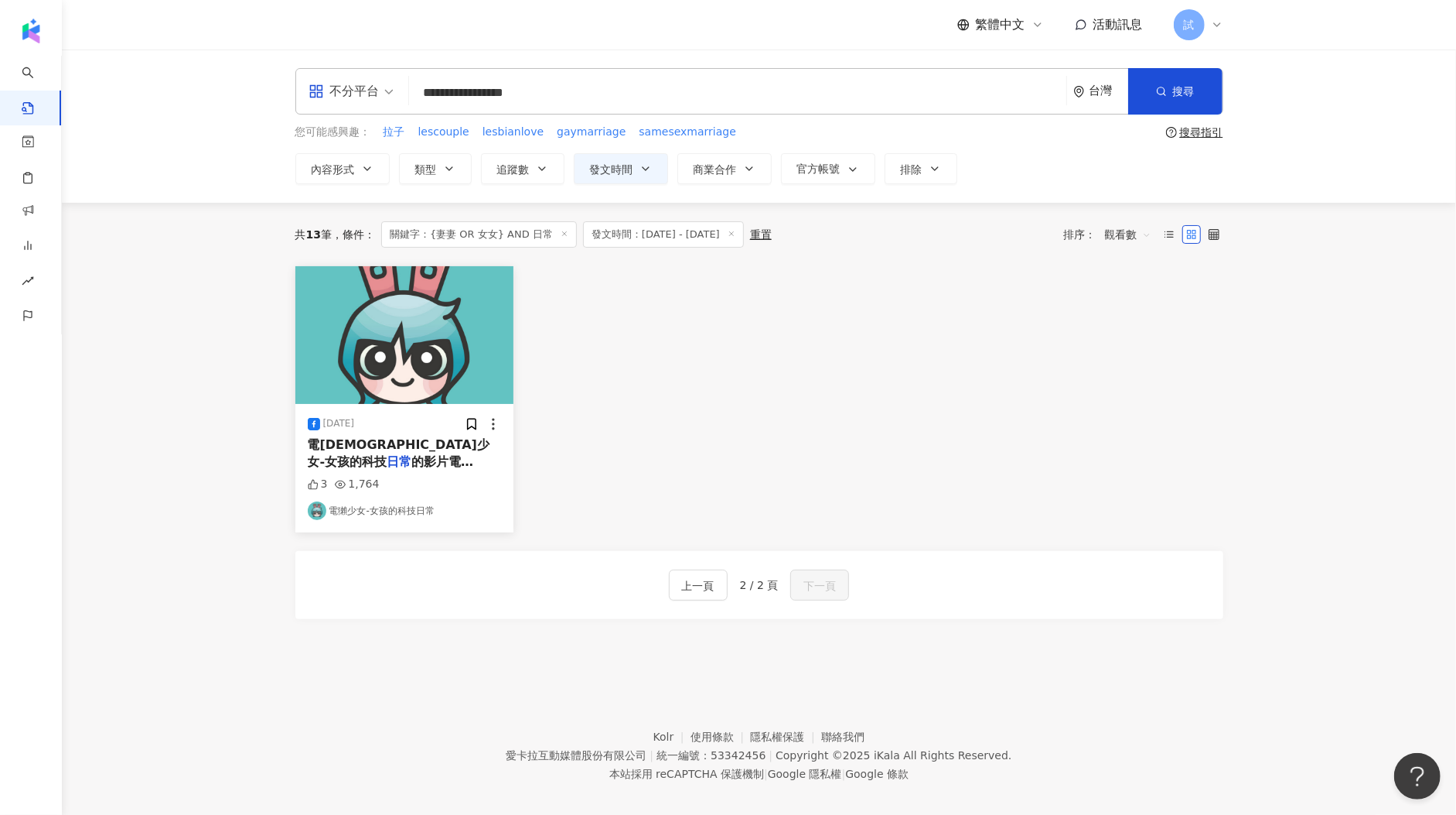
drag, startPoint x: 618, startPoint y: 88, endPoint x: 406, endPoint y: 88, distance: 212.0
click at [406, 88] on div "**********" at bounding box center [759, 91] width 928 height 47
click at [446, 142] on div "**********" at bounding box center [759, 126] width 990 height 116
click at [446, 136] on span "lescouple" at bounding box center [444, 132] width 51 height 16
type input "*********"
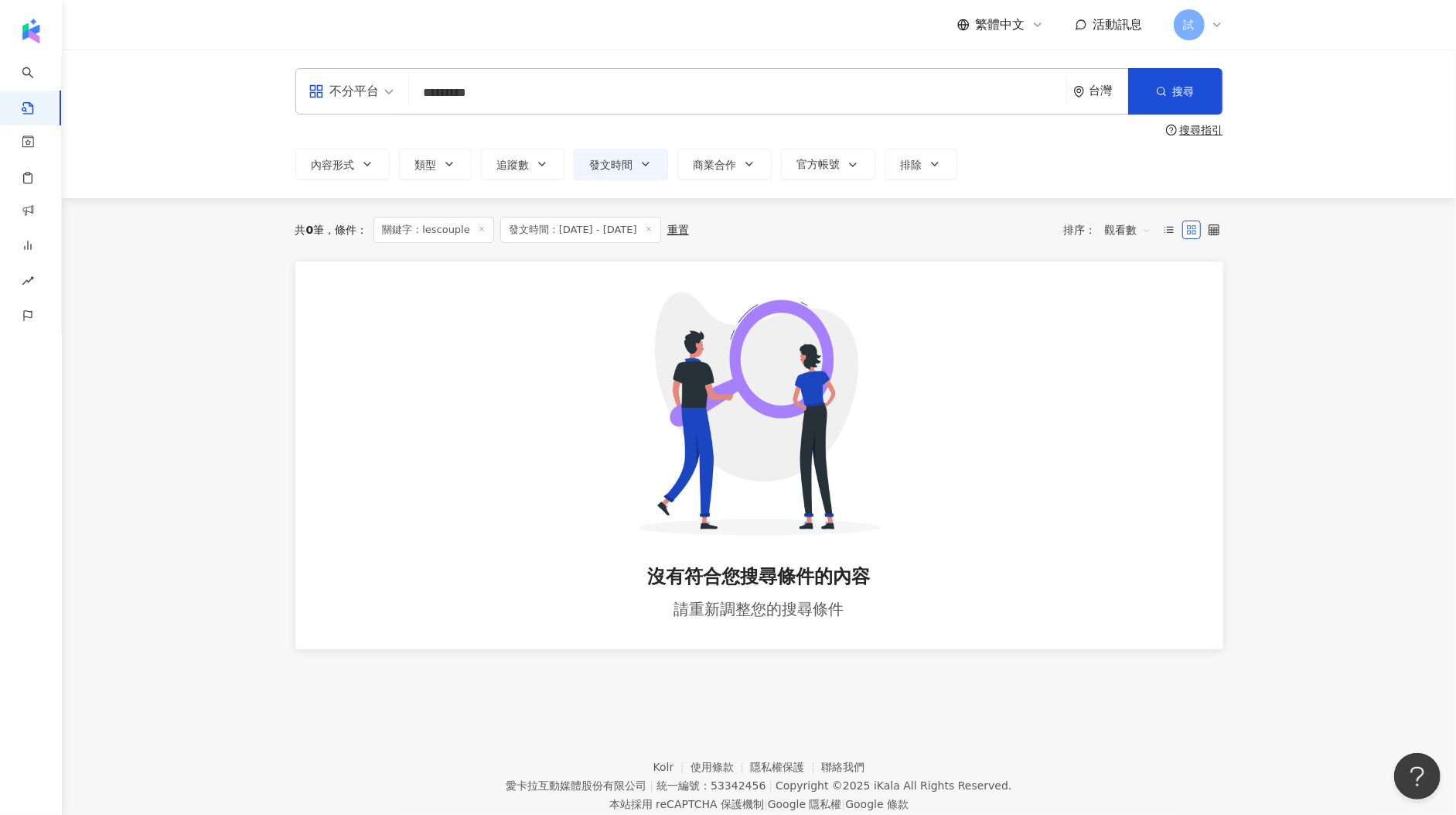
click at [661, 229] on span "發文時間：2025/9/1 - 2025/9/25" at bounding box center [581, 230] width 161 height 26
click at [653, 227] on icon at bounding box center [648, 228] width 7 height 7
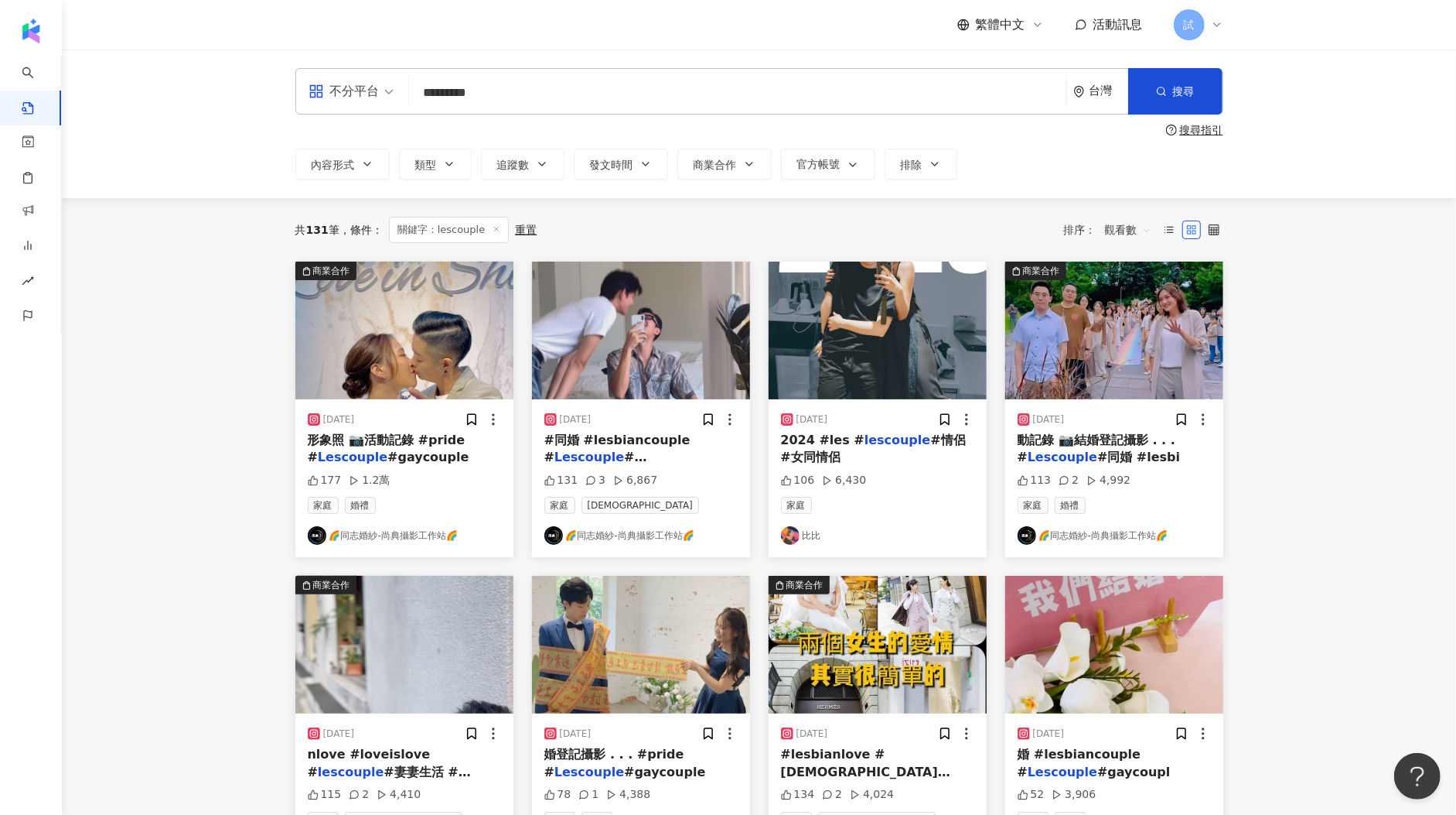
click at [418, 324] on img "button" at bounding box center [404, 331] width 218 height 138
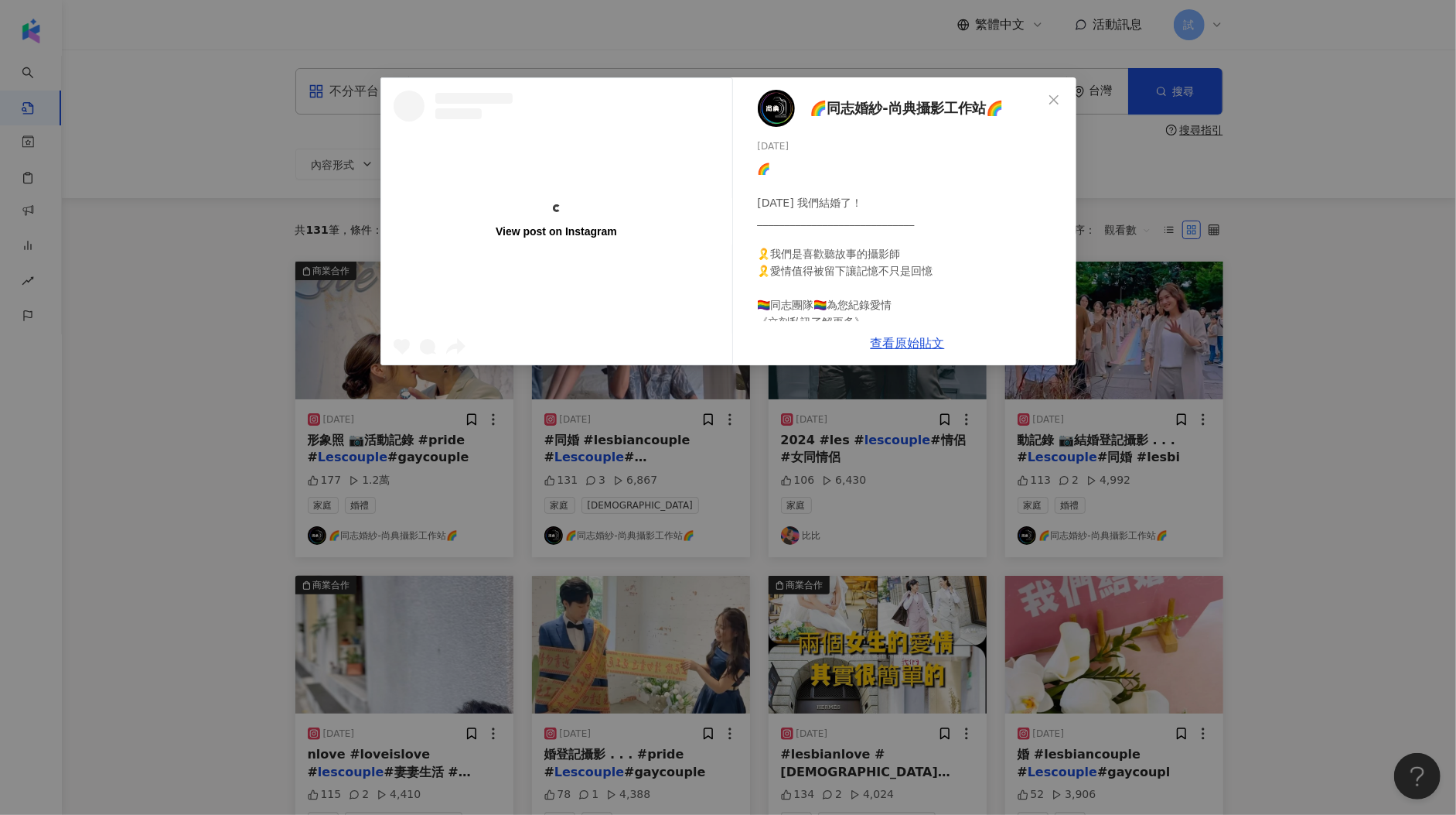
click at [206, 427] on div "View post on Instagram 🌈同志婚紗-尚典攝影工作站🌈 2024/4/17 🌈 今天 我們結婚了！ ___________________…" at bounding box center [728, 407] width 1456 height 815
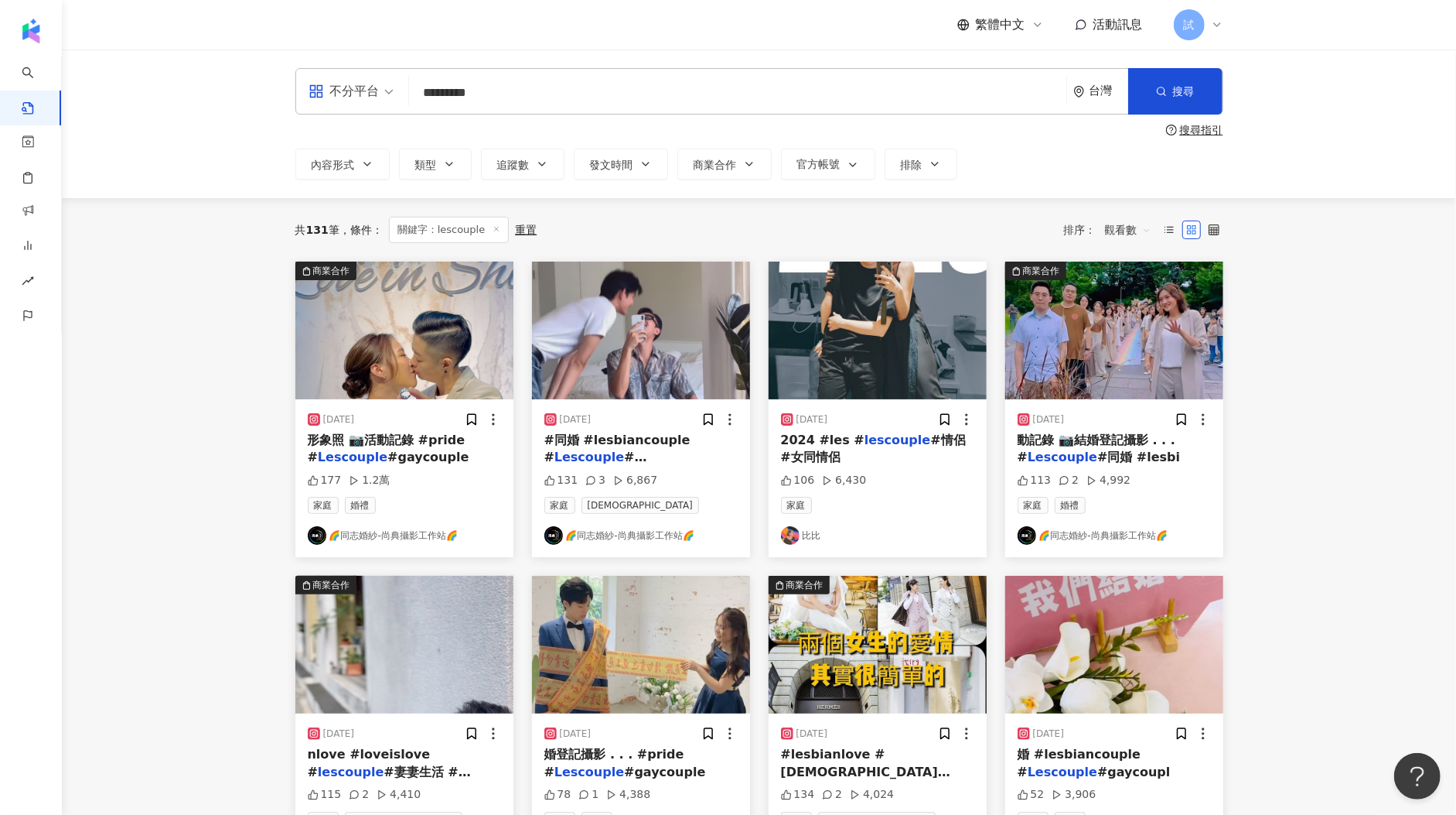
click at [546, 336] on img "button" at bounding box center [641, 331] width 218 height 138
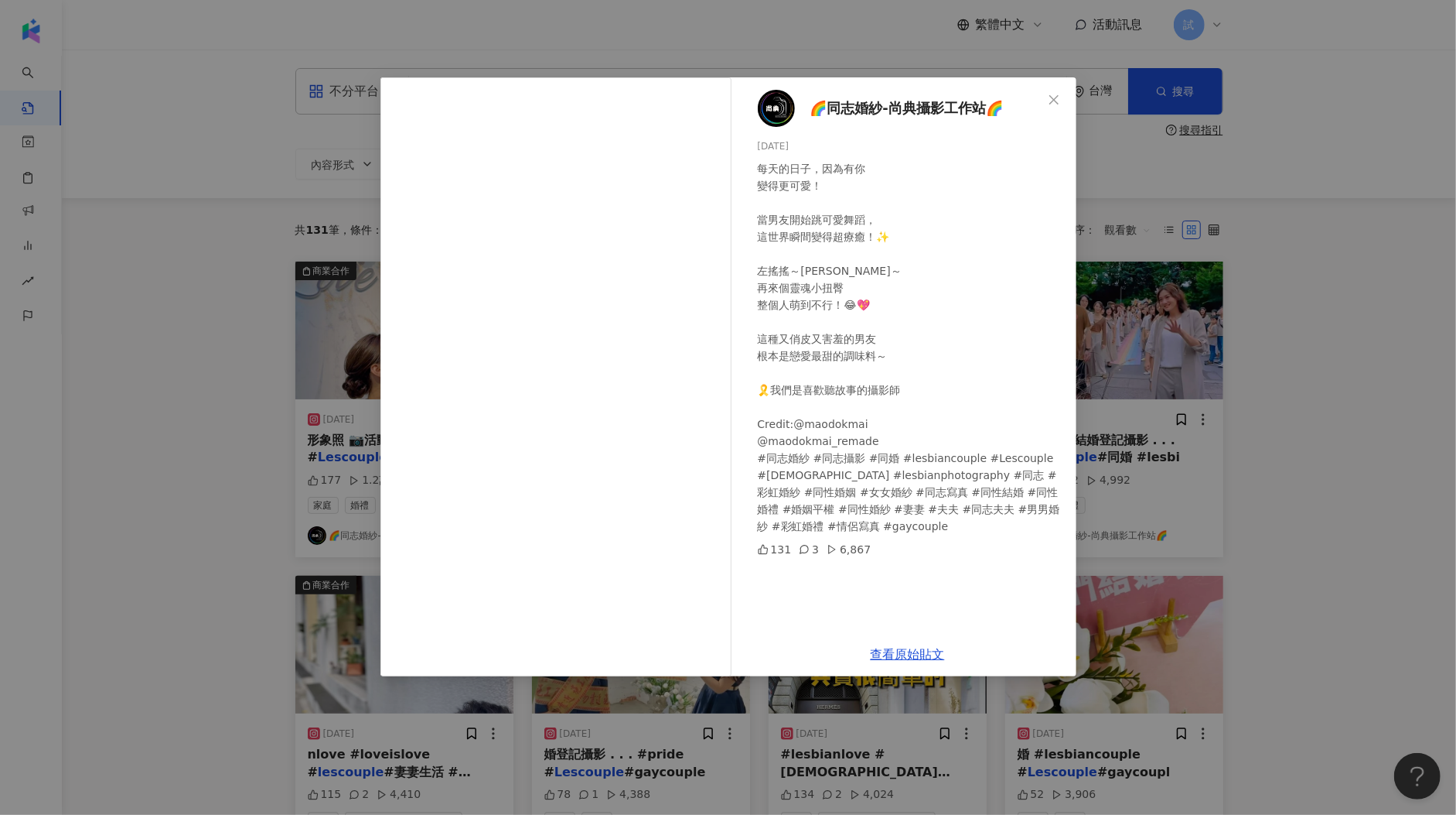
click at [1203, 348] on div "🌈同志婚紗-尚典攝影工作站🌈 2025/2/26 每天的日子，因為有你 變得更可愛！ 當男友開始跳可愛舞蹈， 這世界瞬間變得超療癒！✨ 左搖搖～右晃晃～ 再來…" at bounding box center [728, 407] width 1456 height 815
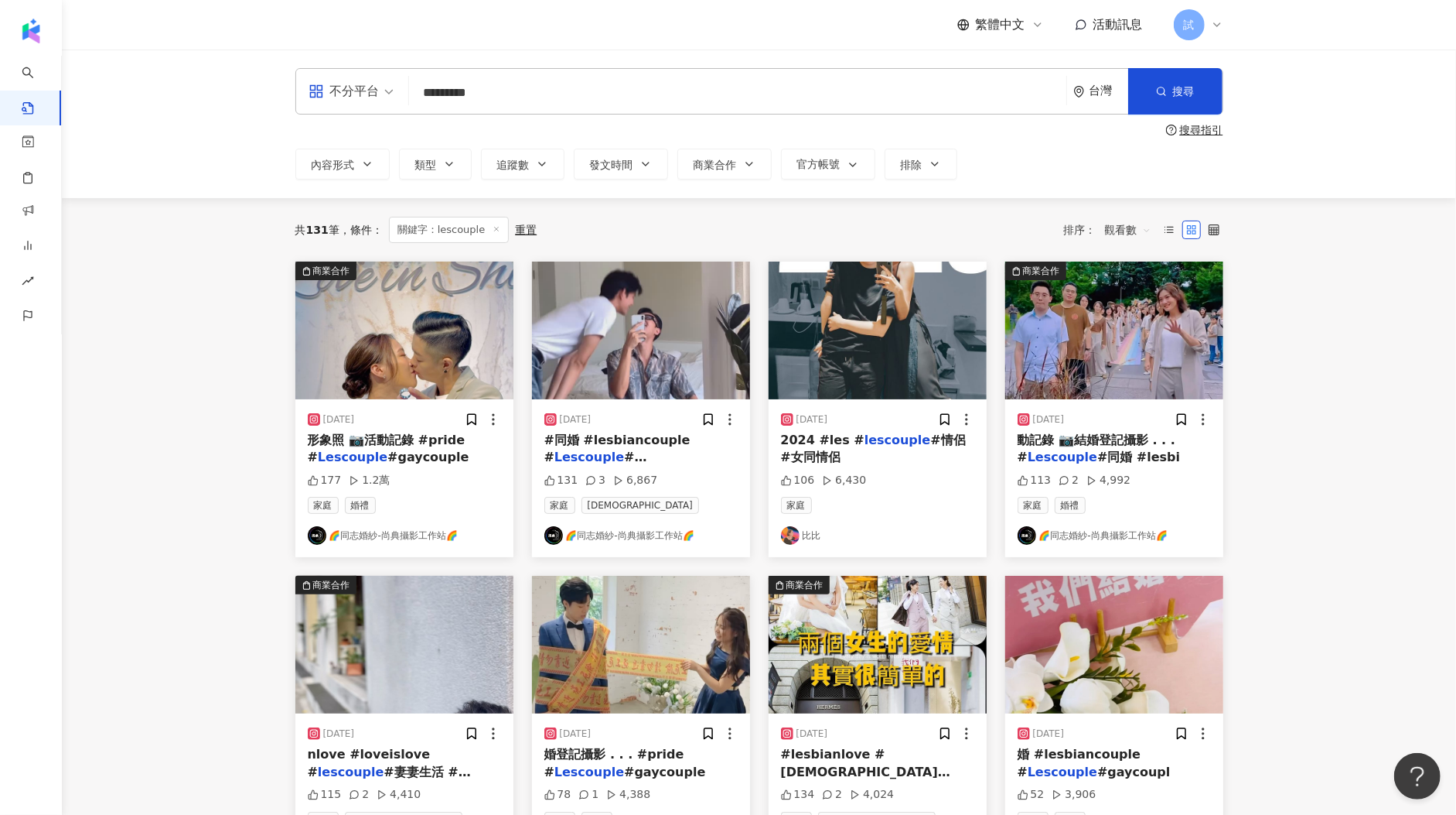
click at [878, 327] on img "button" at bounding box center [878, 331] width 218 height 138
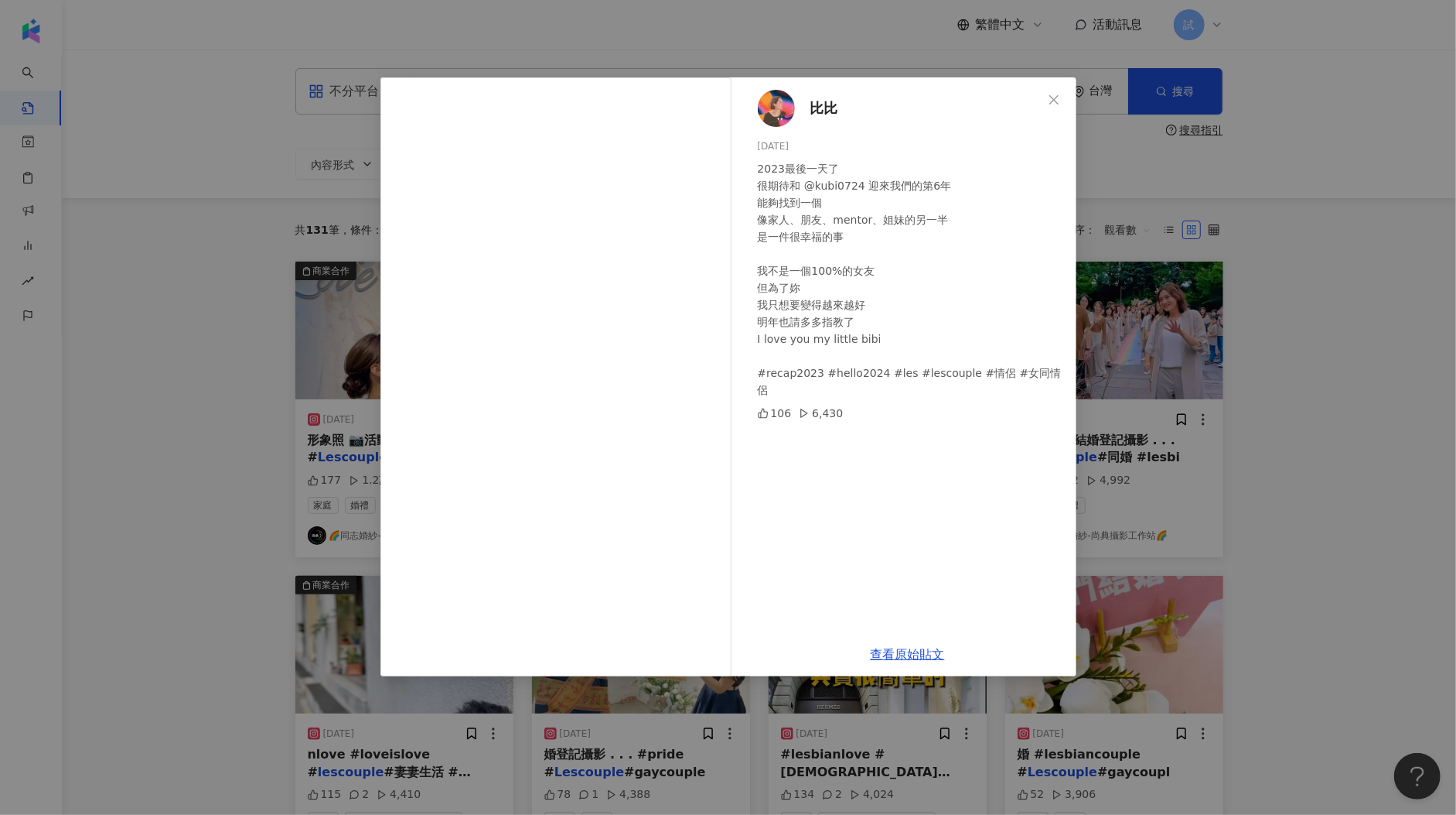
click at [1194, 368] on div "比比 2023/12/31 2023最後一天了 很期待和 @kubi0724 迎來我們的第6年 能夠找到一個 像家人、朋友、mentor、姐妹的另一半 是一件…" at bounding box center [728, 407] width 1456 height 815
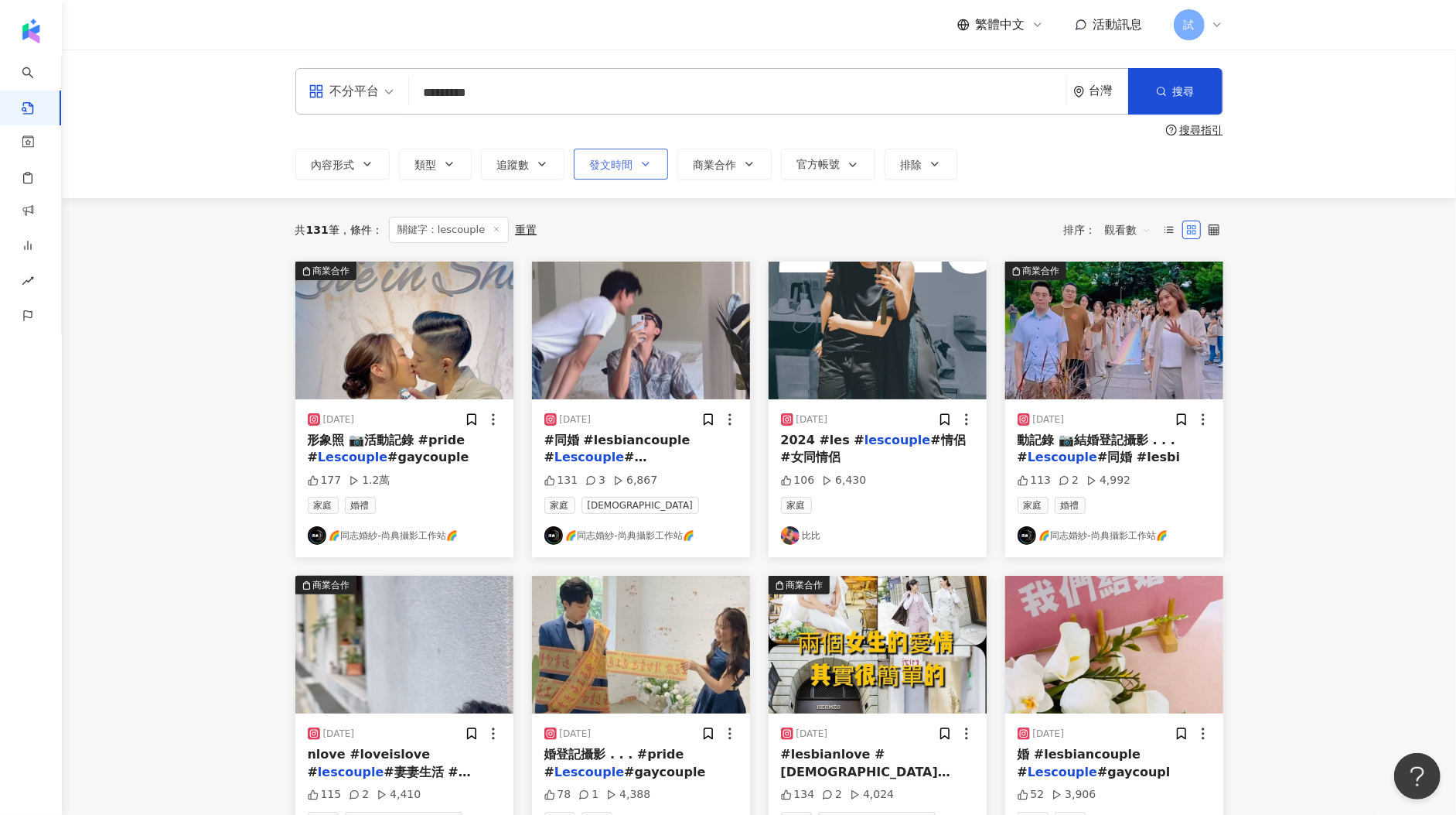
click at [601, 166] on span "發文時間" at bounding box center [611, 164] width 43 height 12
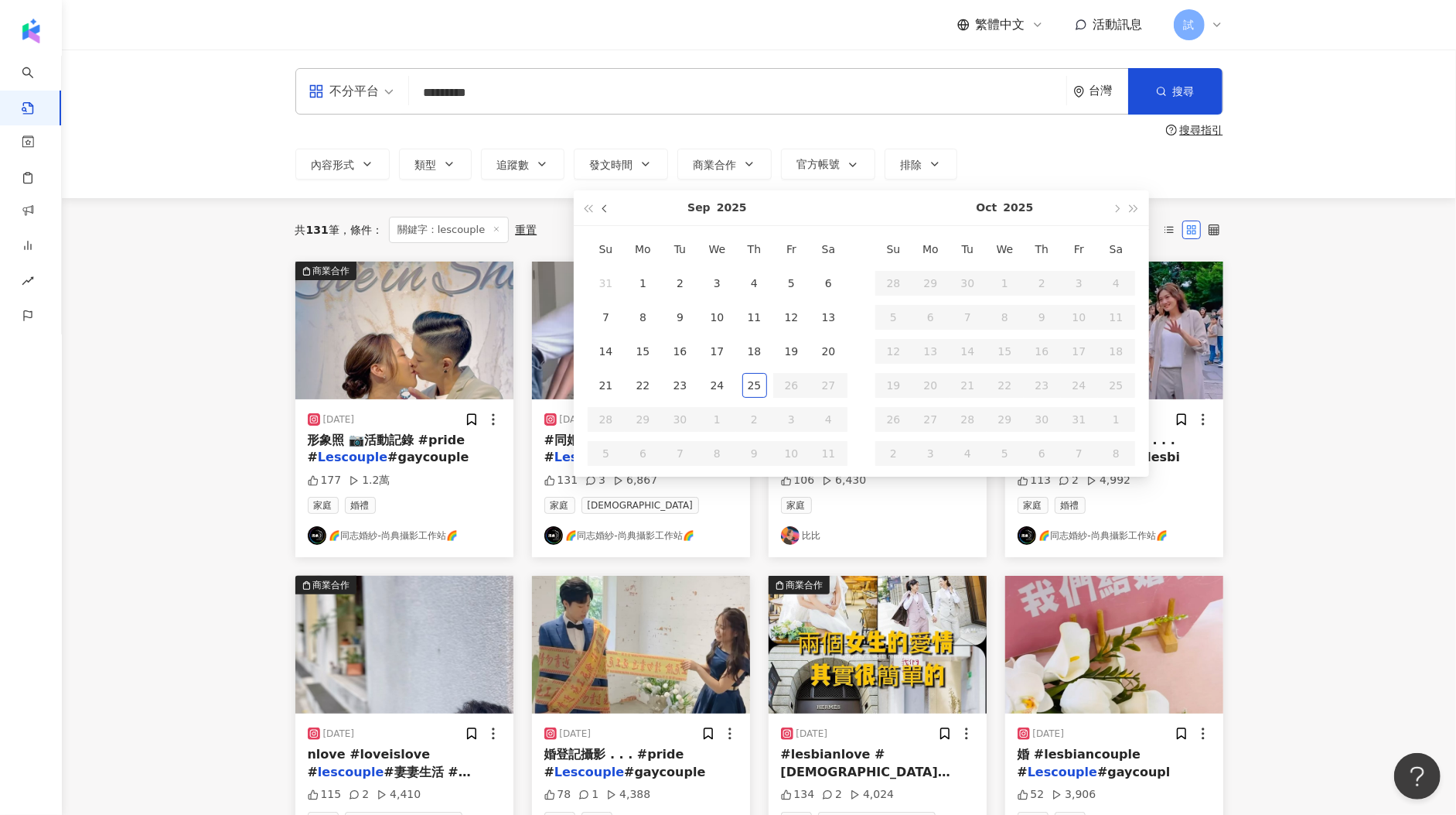
click at [606, 208] on button "button" at bounding box center [605, 208] width 17 height 34
type input "**********"
click at [793, 277] on div "1" at bounding box center [792, 283] width 25 height 25
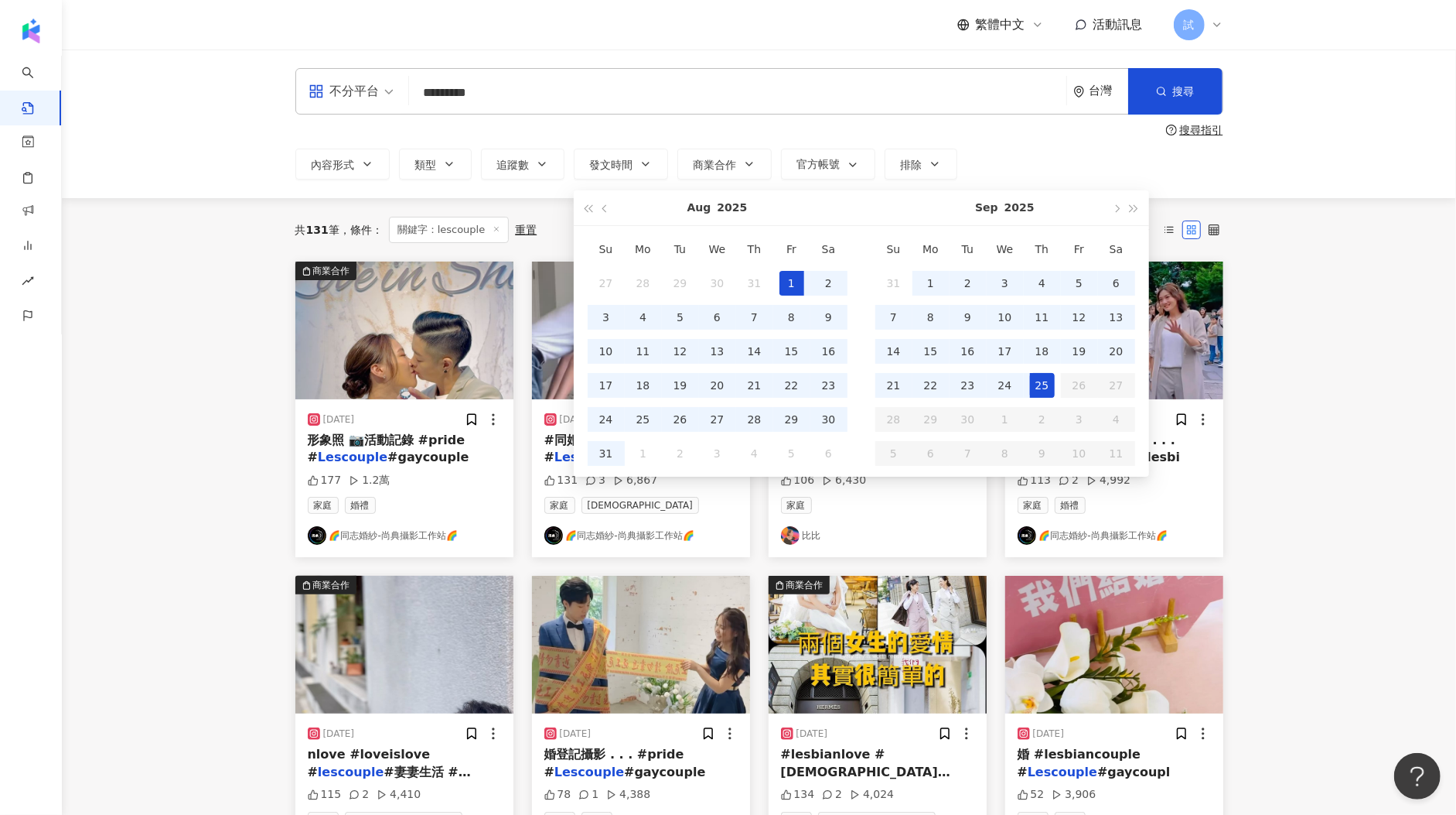
click at [1035, 387] on div "25" at bounding box center [1043, 385] width 25 height 25
type input "**********"
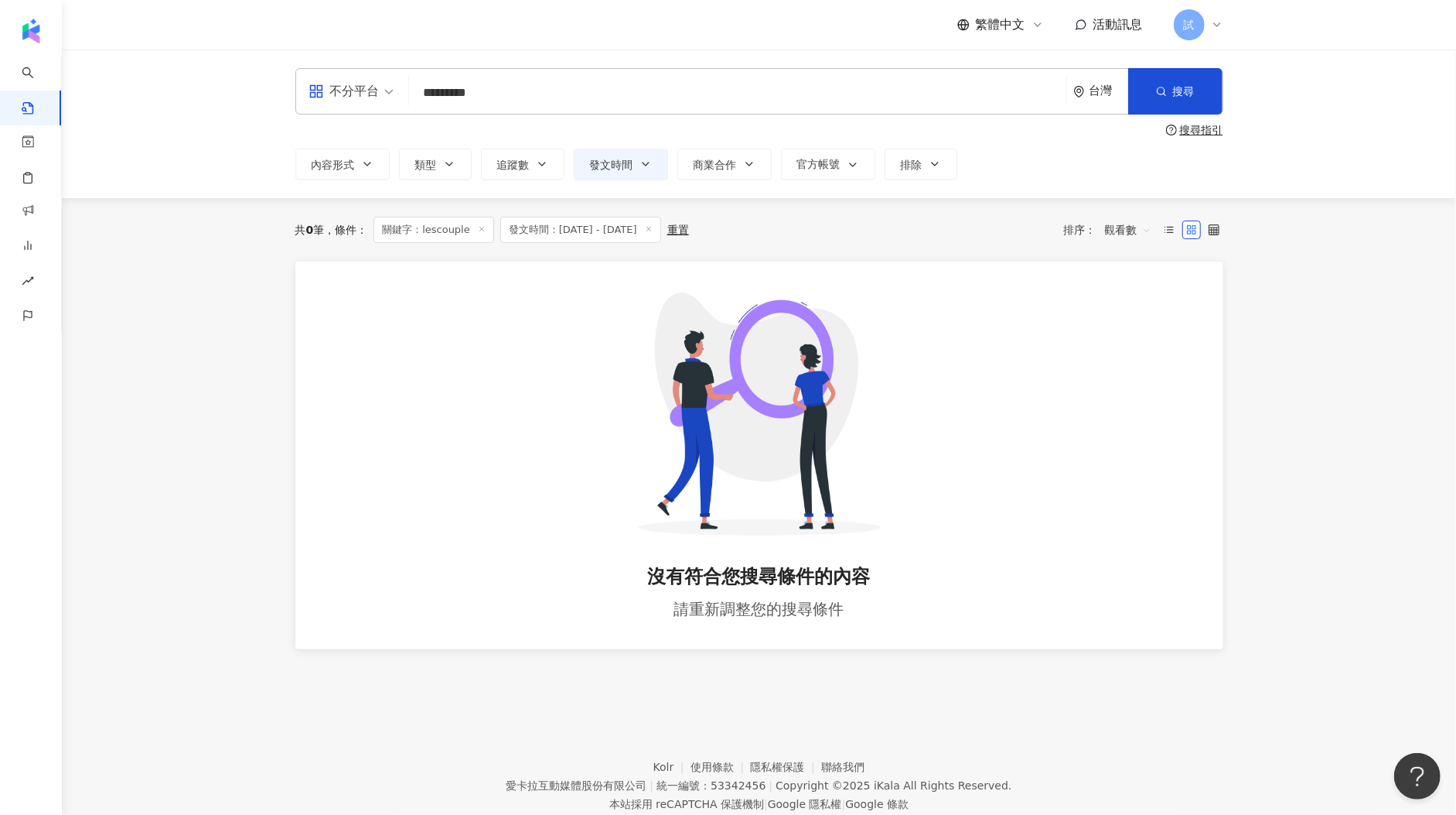
click at [653, 228] on icon at bounding box center [648, 228] width 7 height 7
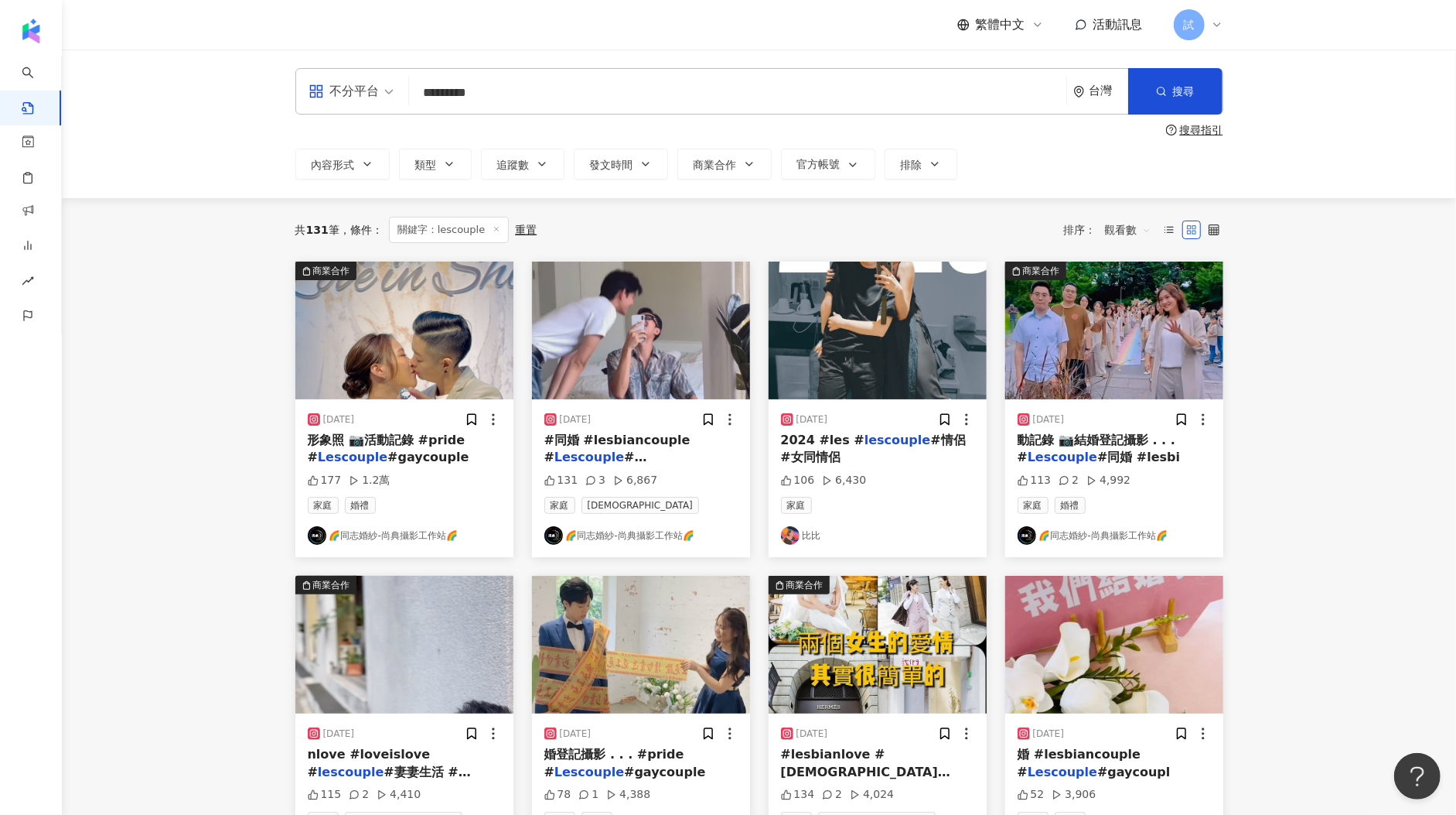
drag, startPoint x: 537, startPoint y: 80, endPoint x: 347, endPoint y: 71, distance: 190.2
click at [347, 74] on div "不分平台 lescouple ********* 台灣 搜尋" at bounding box center [759, 91] width 928 height 47
paste input "**********"
drag, startPoint x: 454, startPoint y: 94, endPoint x: 743, endPoint y: 92, distance: 289.0
click at [743, 92] on input "**********" at bounding box center [737, 92] width 645 height 34
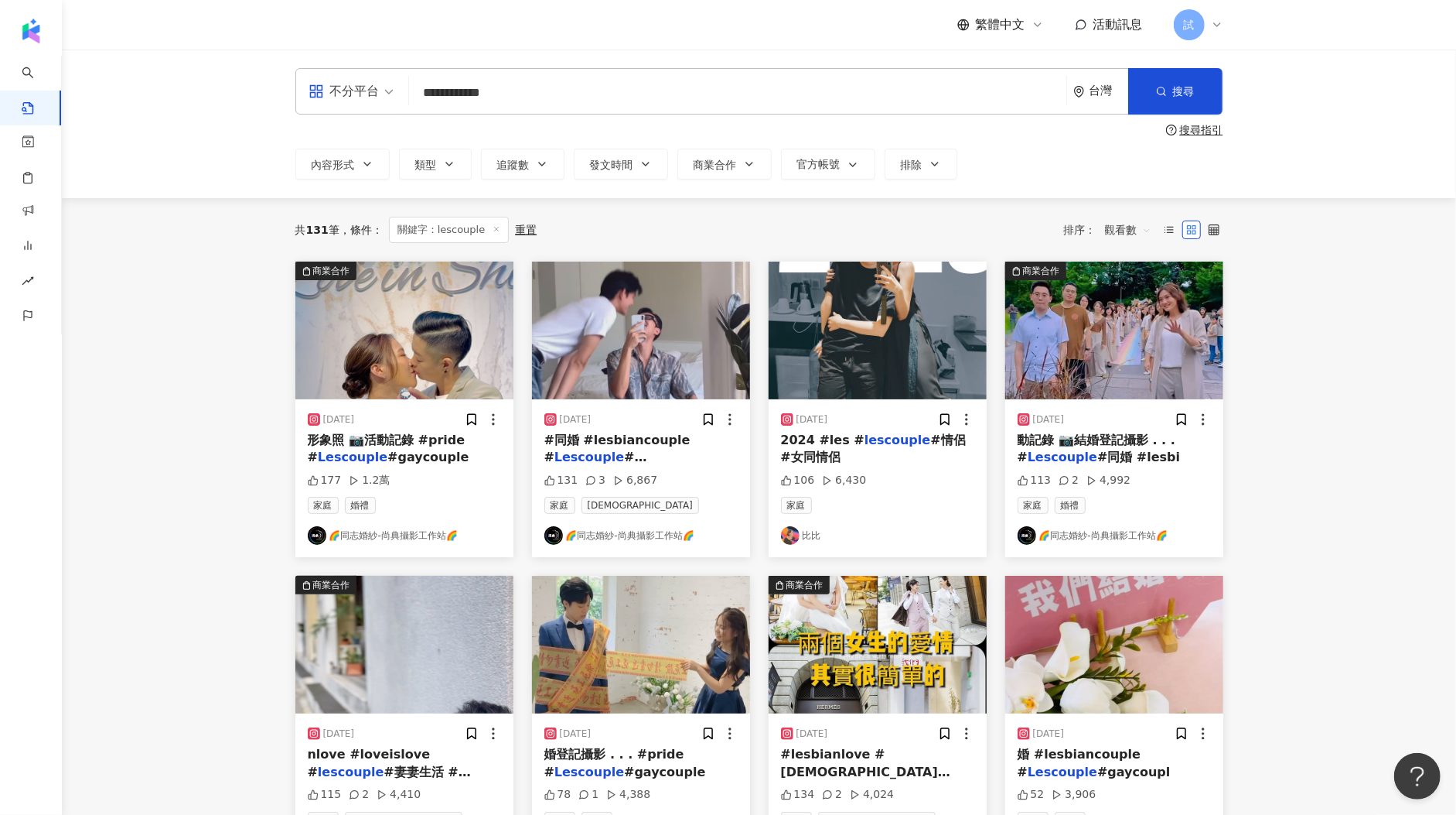
type input "**********"
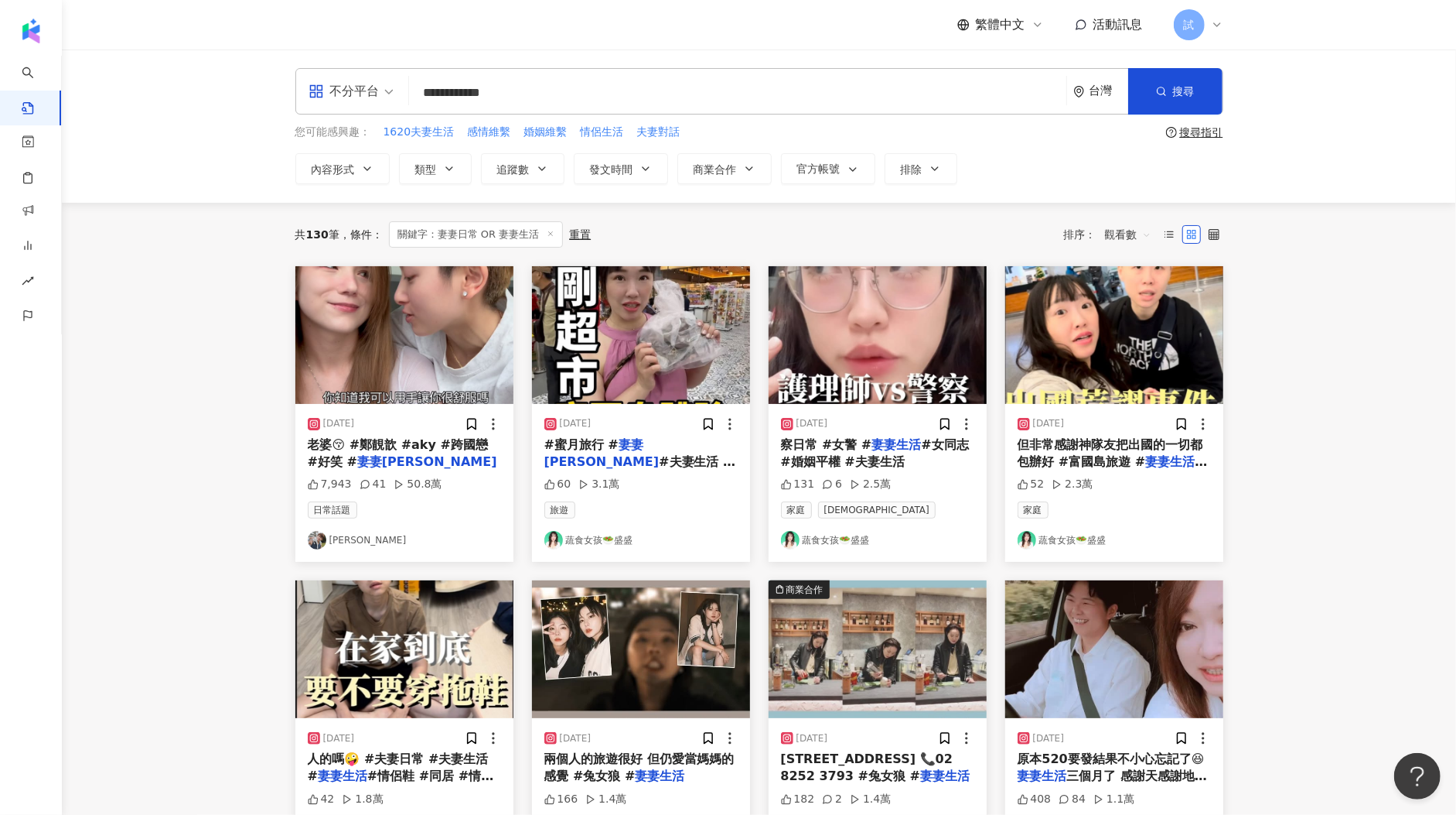
click at [670, 342] on img "button" at bounding box center [641, 335] width 218 height 138
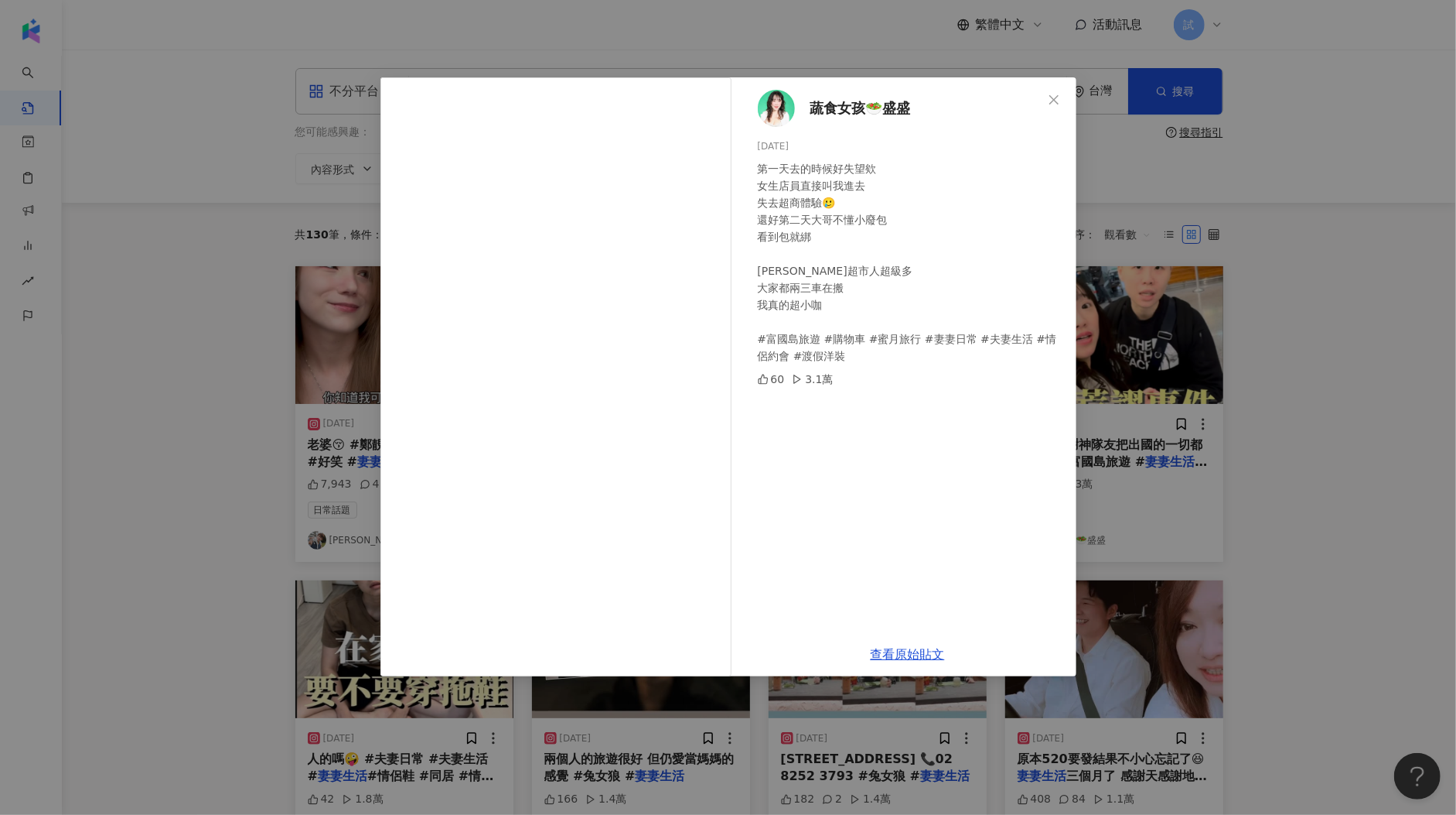
click at [1282, 414] on div "蔬食女孩🥗盛盛 2025/1/13 第一天去的時候好失望欸 女生店員直接叫我進去 失去超商體驗🥲 還好第二天大哥不懂小廢包 看到包就綁 金剛超市人超級多 大家…" at bounding box center [728, 407] width 1456 height 815
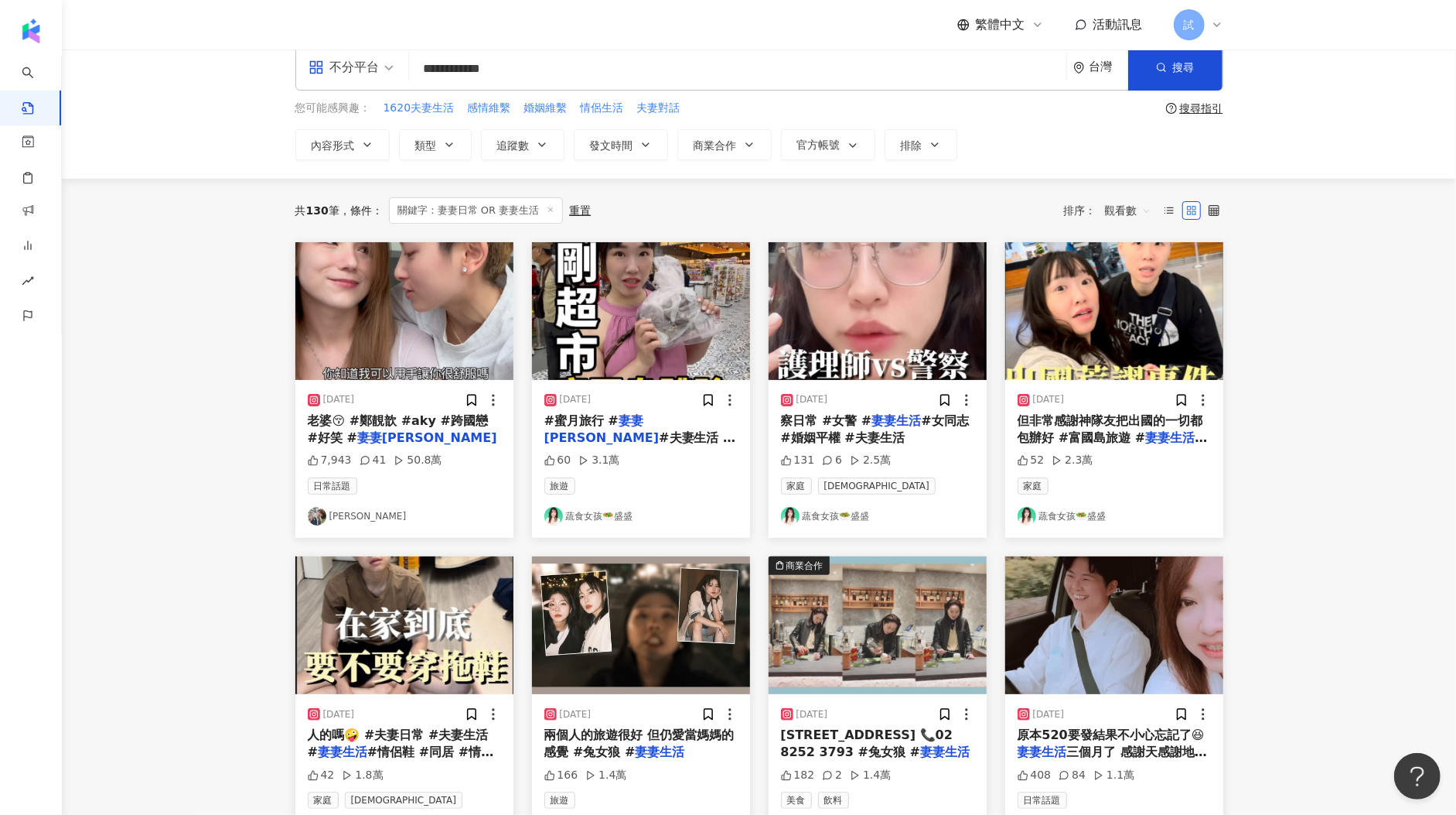
scroll to position [31, 0]
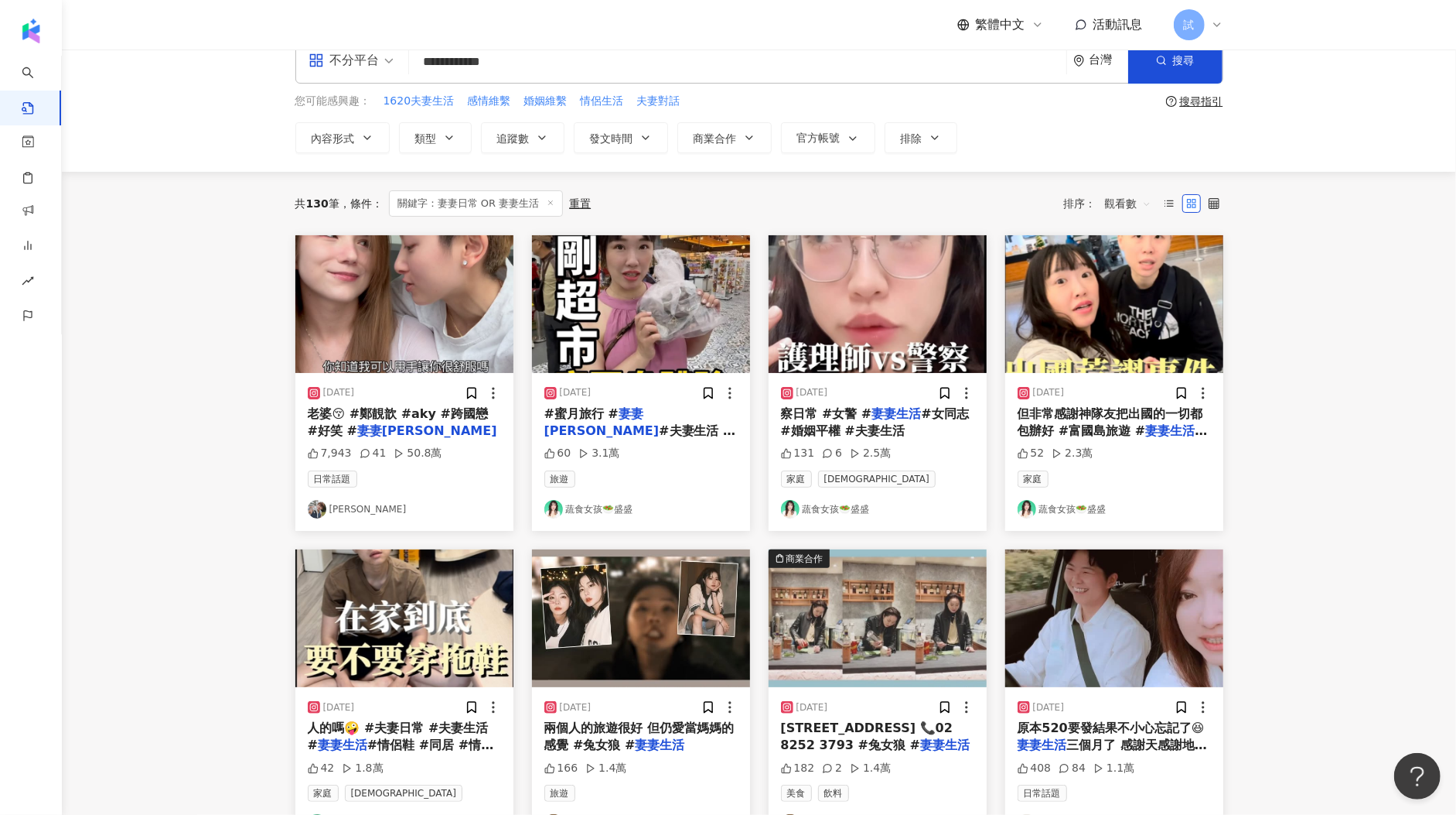
click at [1129, 334] on img "button" at bounding box center [1114, 304] width 218 height 138
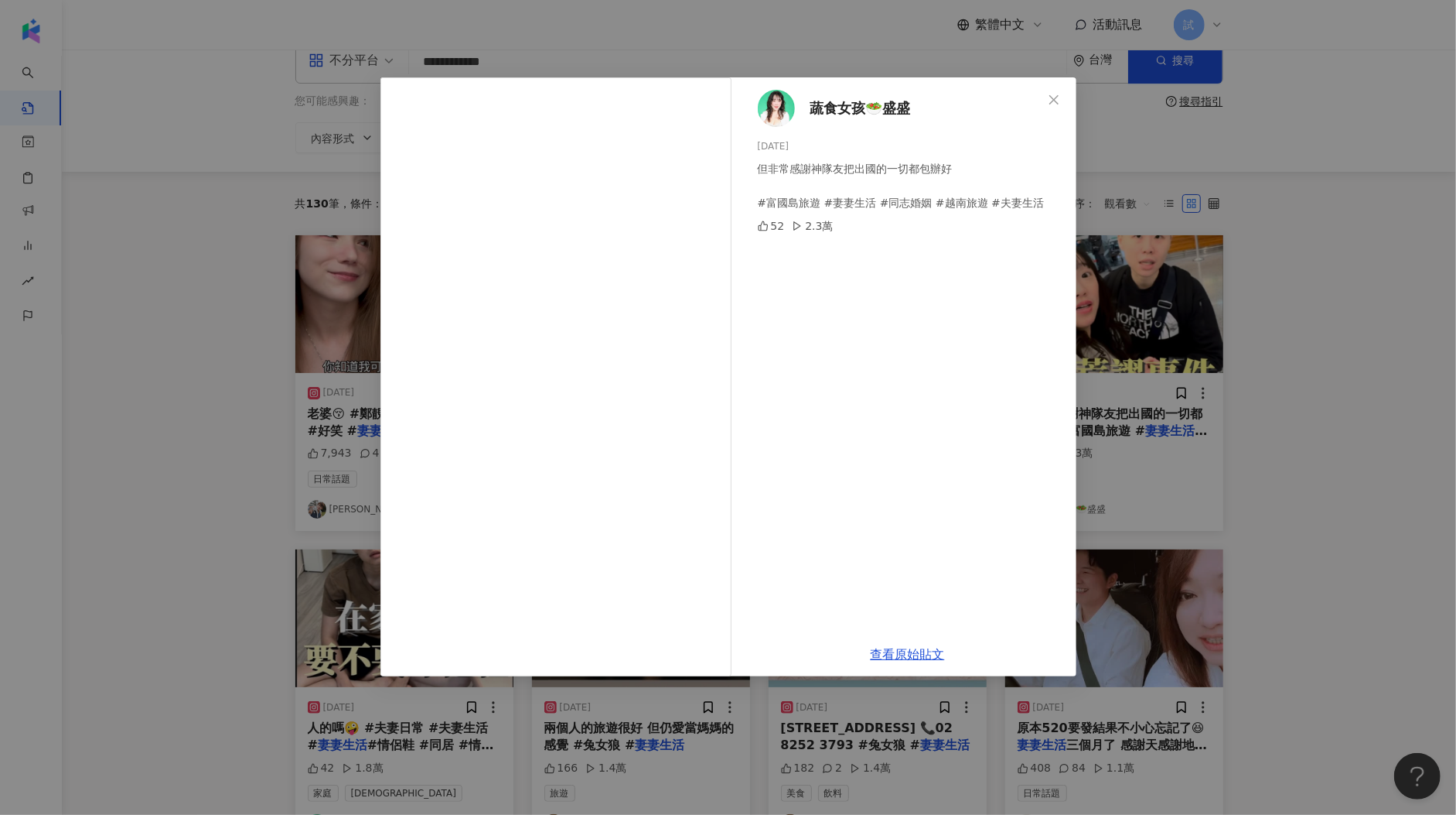
click at [1259, 361] on div "蔬食女孩🥗盛盛 2025/1/9 但非常感謝神隊友把出國的一切都包辦好 #富國島旅遊 #妻妻生活 #同志婚姻 #越南旅遊 #夫妻生活 52 2.3萬 查看原始…" at bounding box center [728, 407] width 1456 height 815
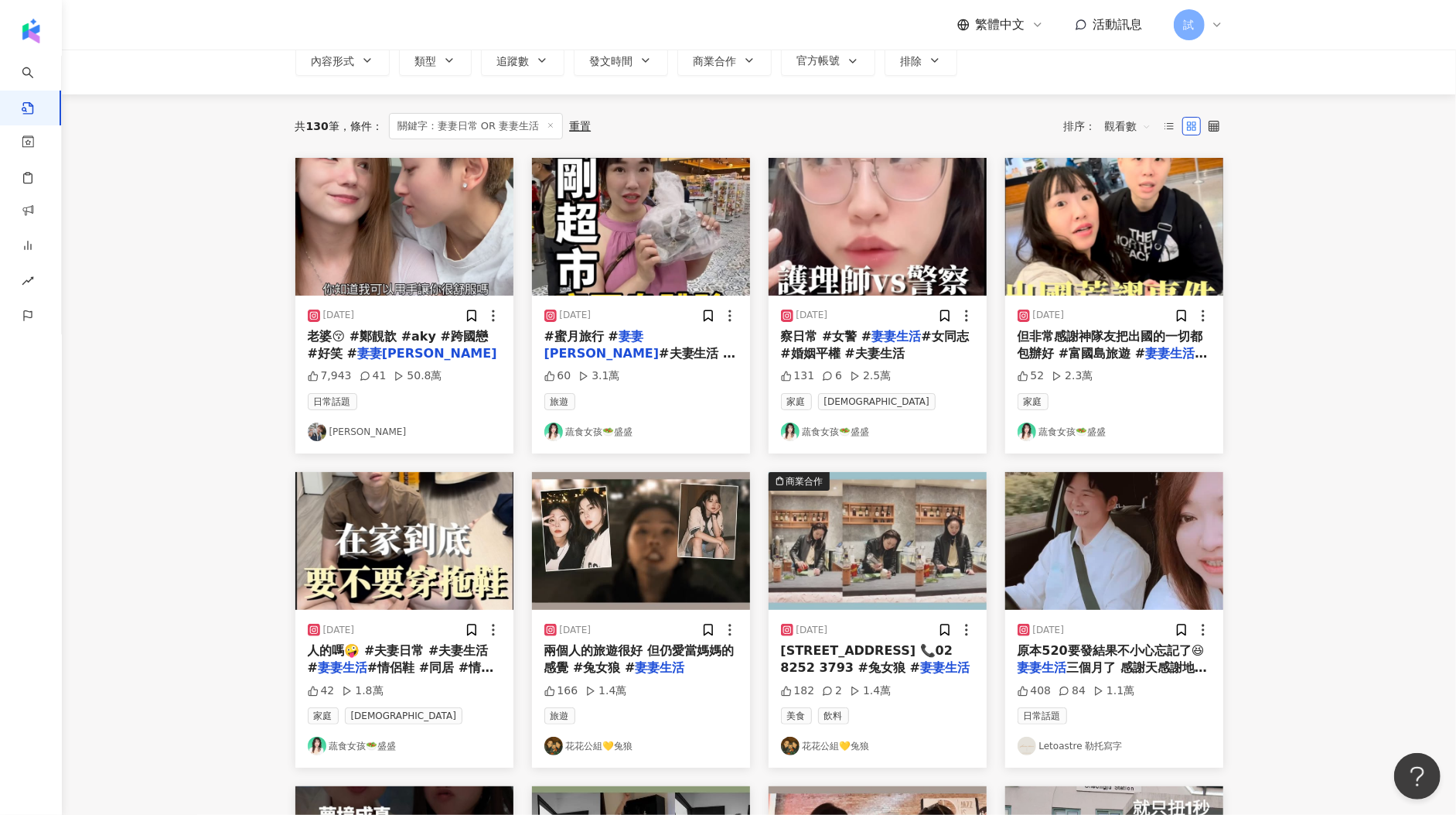
scroll to position [142, 0]
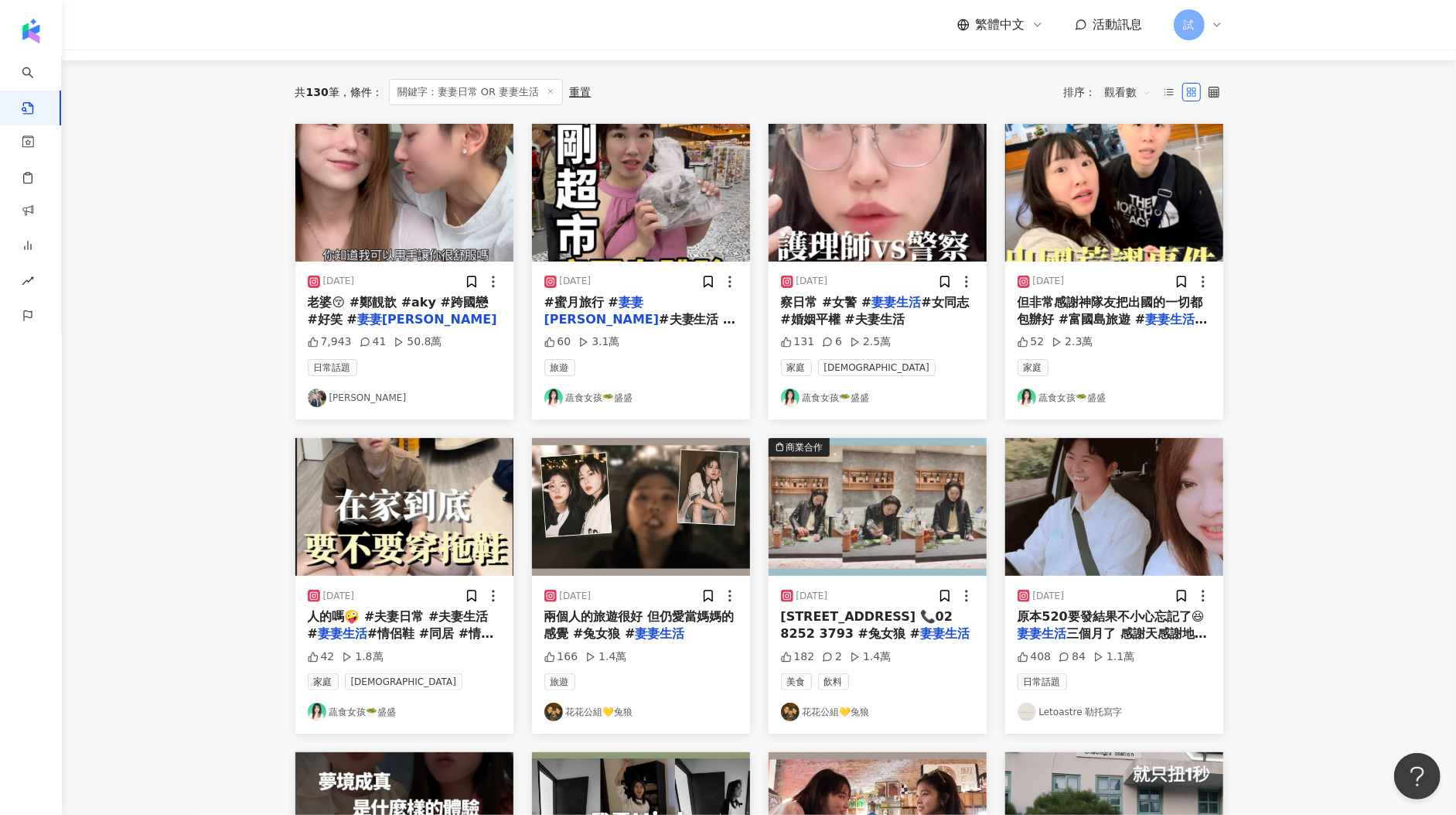
click at [454, 515] on img "button" at bounding box center [404, 507] width 218 height 138
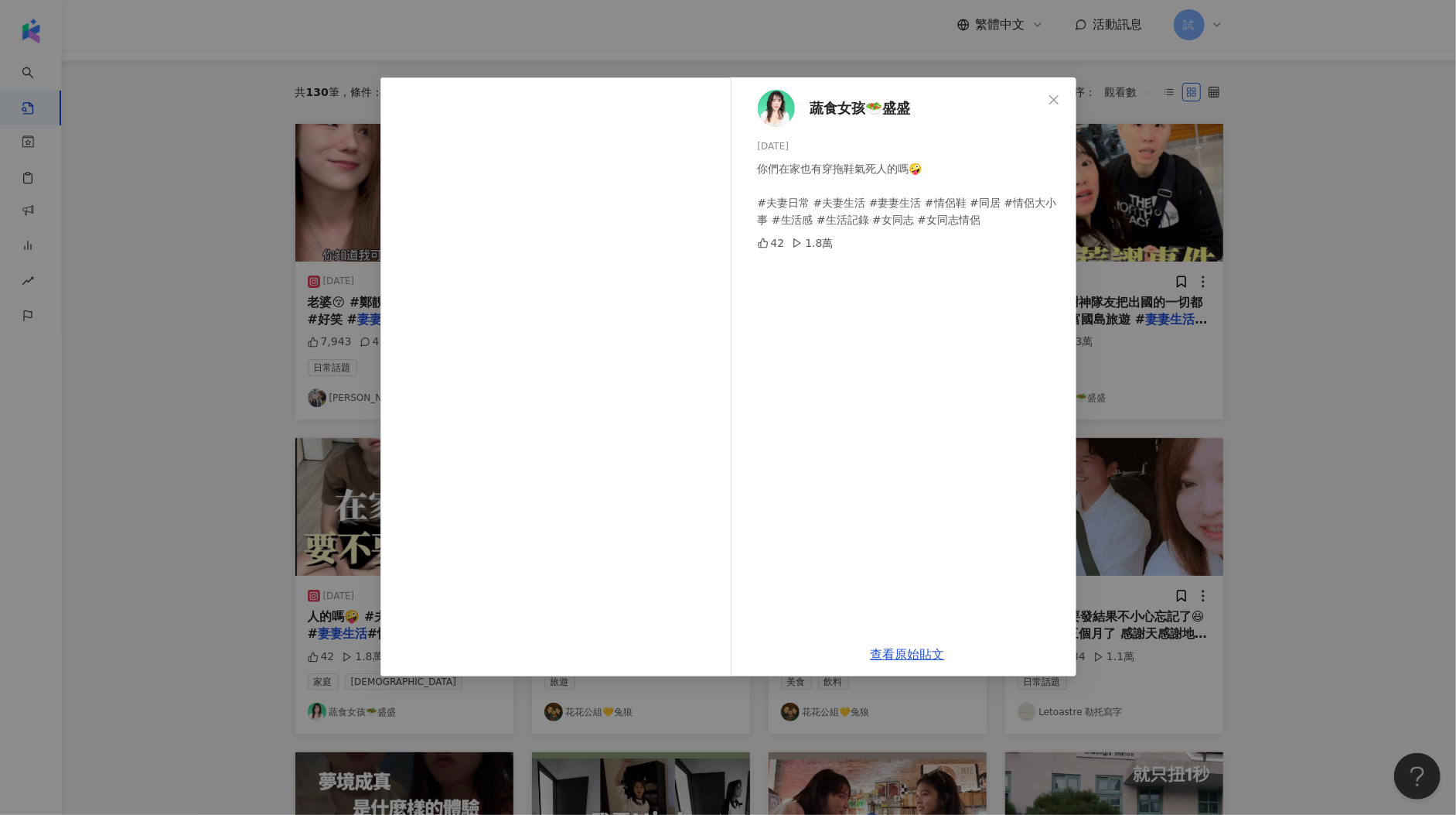
click at [1252, 451] on div "蔬食女孩🥗盛盛 2024/10/5 你們在家也有穿拖鞋氣死人的嗎🤪 #夫妻日常 #夫妻生活 #妻妻生活 #情侶鞋 #同居 #情侶大小事 #生活感 #生活記錄 …" at bounding box center [728, 407] width 1456 height 815
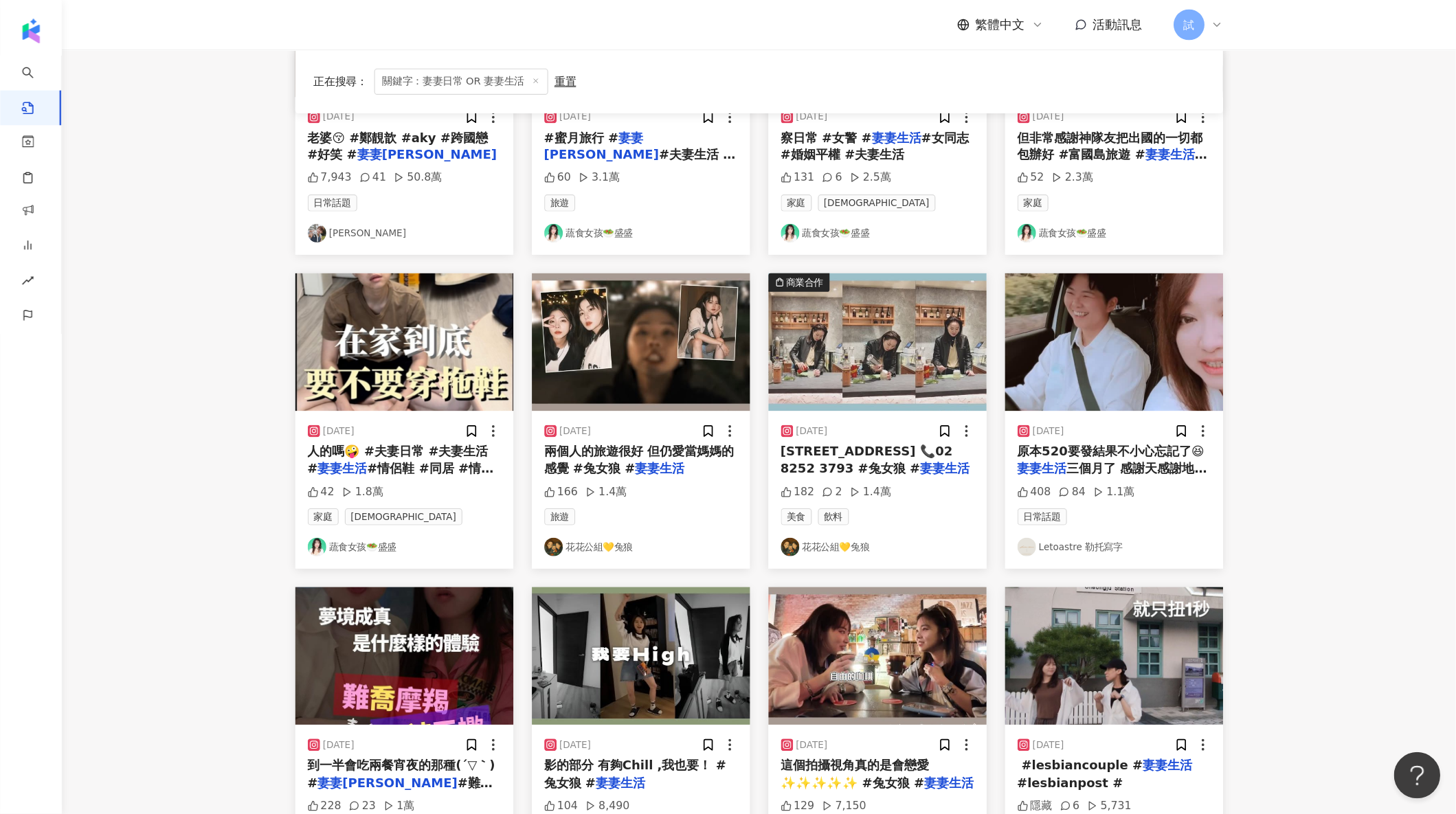
scroll to position [0, 0]
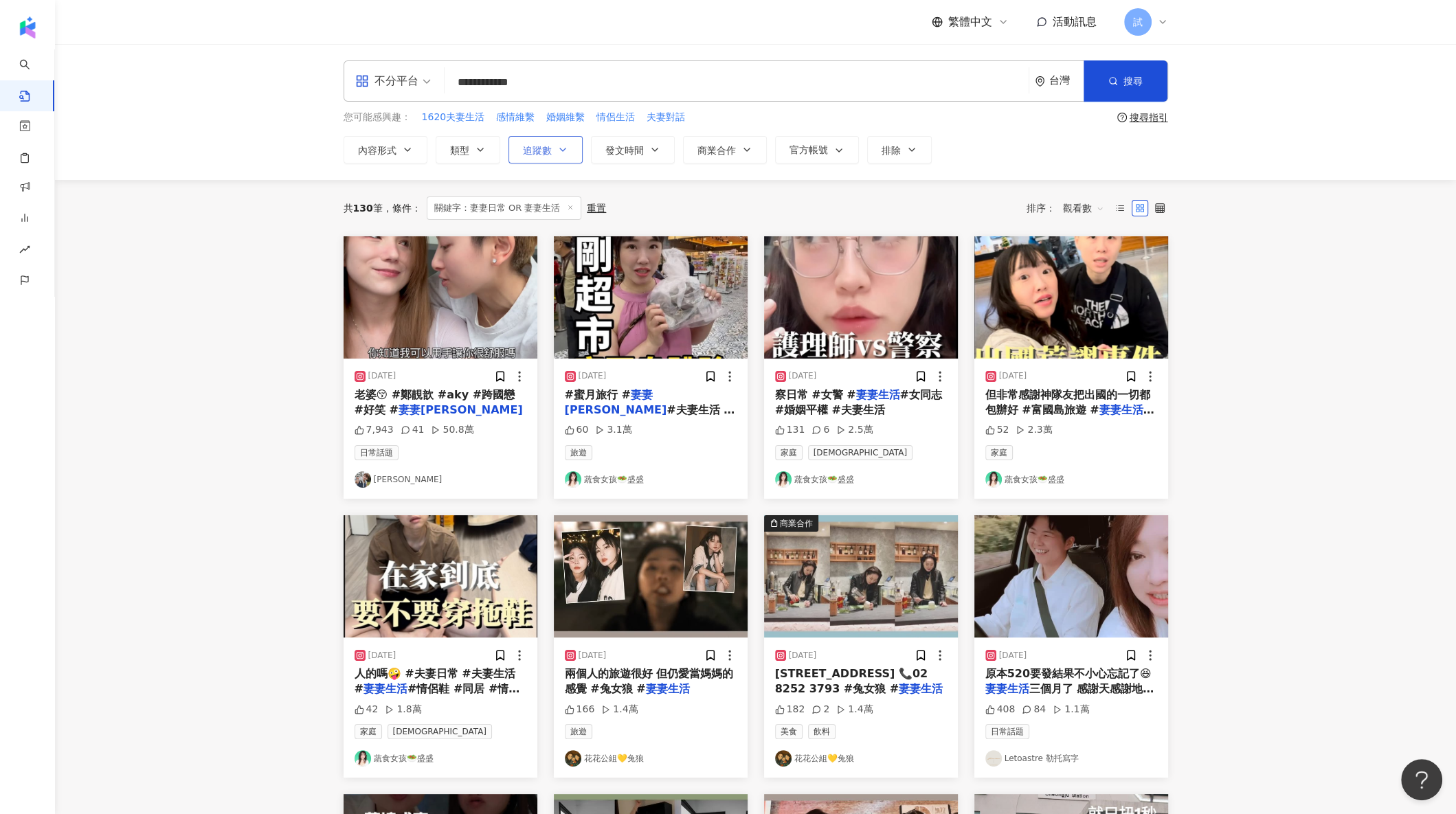
click at [526, 136] on button "追蹤數" at bounding box center [546, 150] width 74 height 28
click at [526, 143] on button "追蹤數" at bounding box center [546, 150] width 74 height 28
click at [548, 145] on span "追蹤數" at bounding box center [537, 150] width 29 height 11
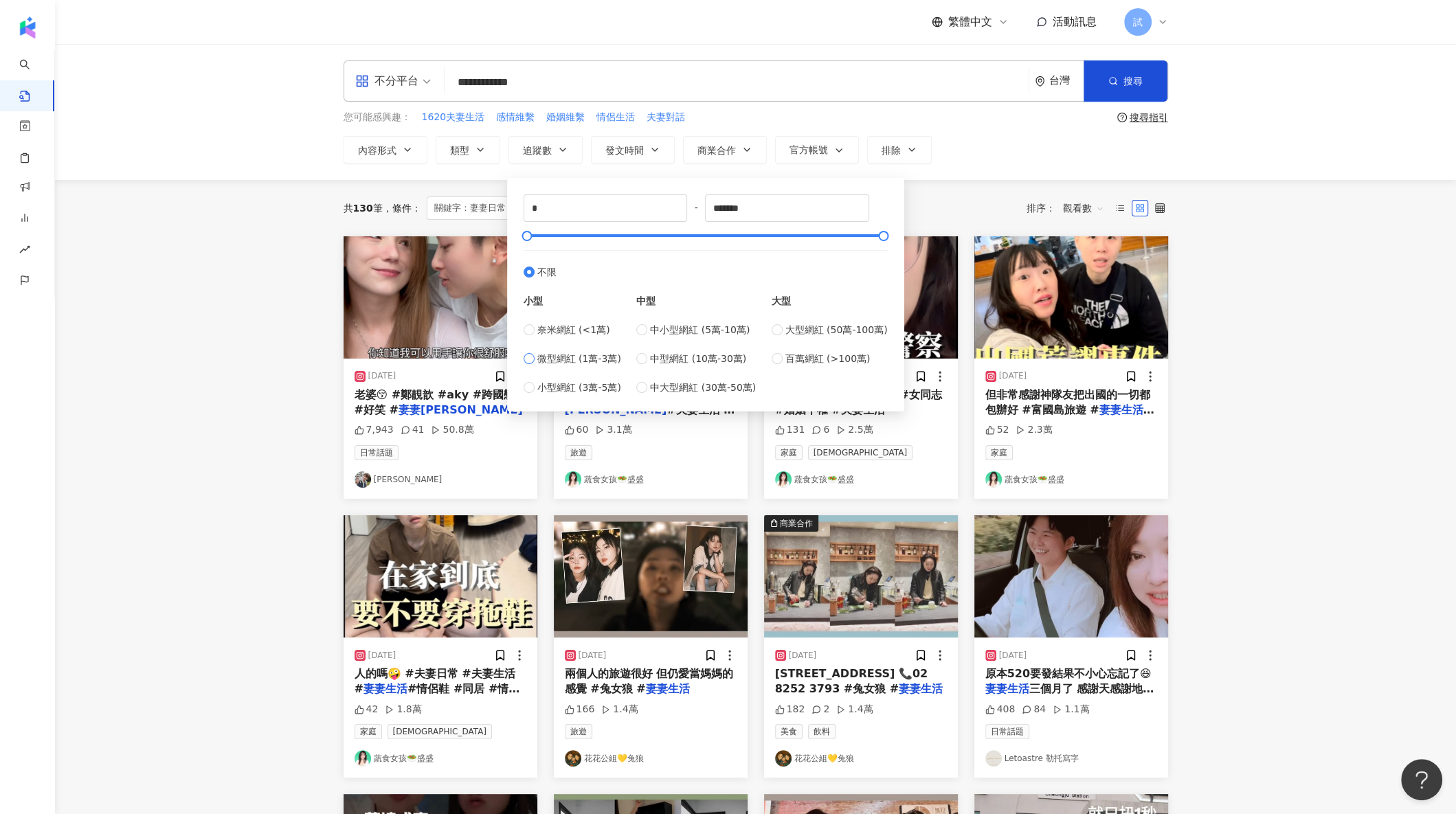
click at [546, 355] on span "微型網紅 (1萬-3萬)" at bounding box center [579, 359] width 84 height 15
type input "*****"
type input "*"
drag, startPoint x: 530, startPoint y: 236, endPoint x: 513, endPoint y: 246, distance: 19.7
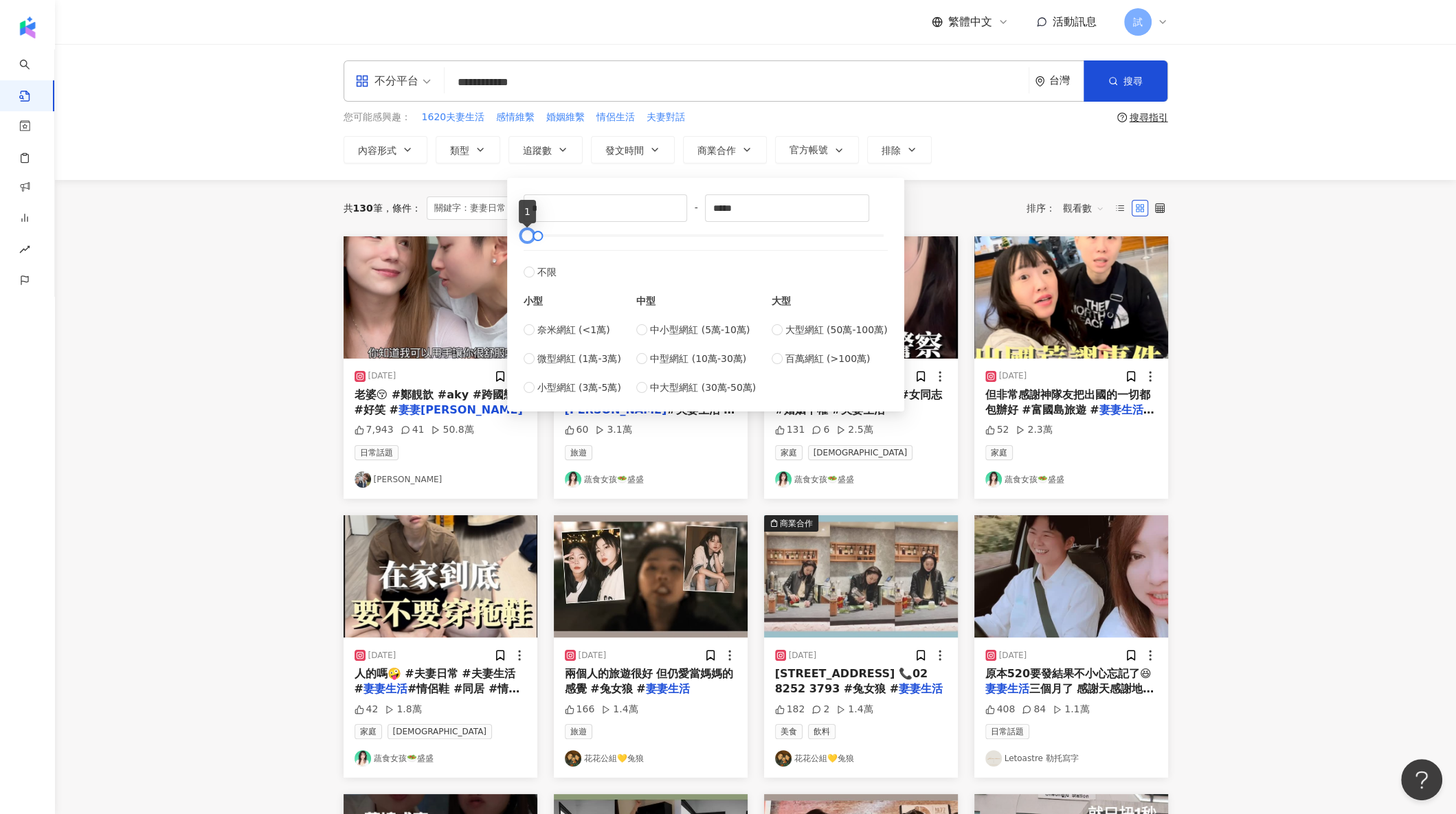
click at [513, 240] on div "* - ***** 不限 小型 奈米網紅 (<1萬) 微型網紅 (1萬-3萬) 小型網紅 (3萬-5萬) 中型 中小型網紅 (5萬-10萬) 中型網紅 (10…" at bounding box center [706, 294] width 397 height 233
click at [948, 204] on div "共 130 筆 條件 ： 關鍵字：妻妻日常 OR 妻妻生活 重置 排序： 觀看數" at bounding box center [755, 208] width 825 height 23
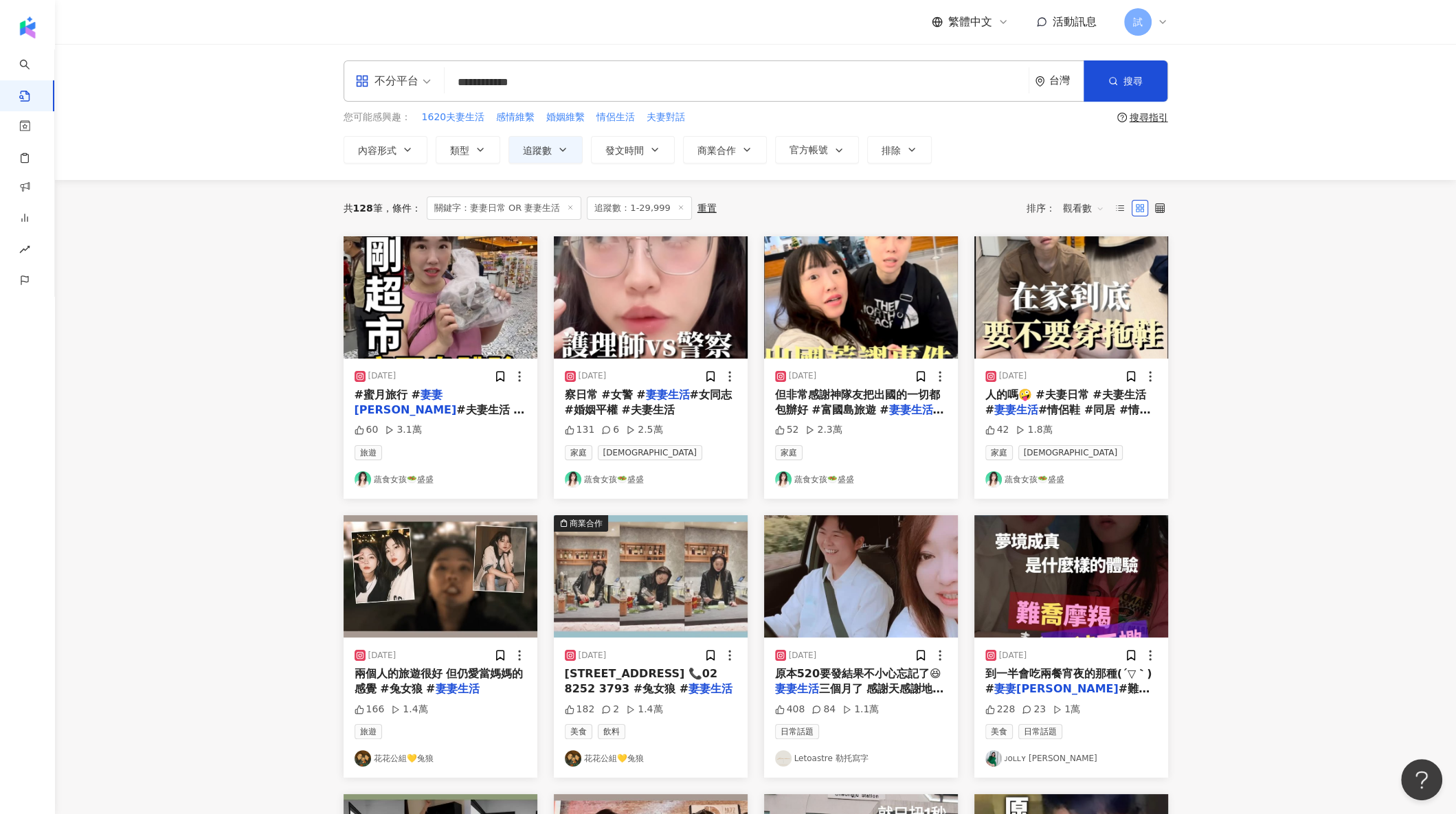
click at [647, 312] on img "button" at bounding box center [651, 297] width 194 height 122
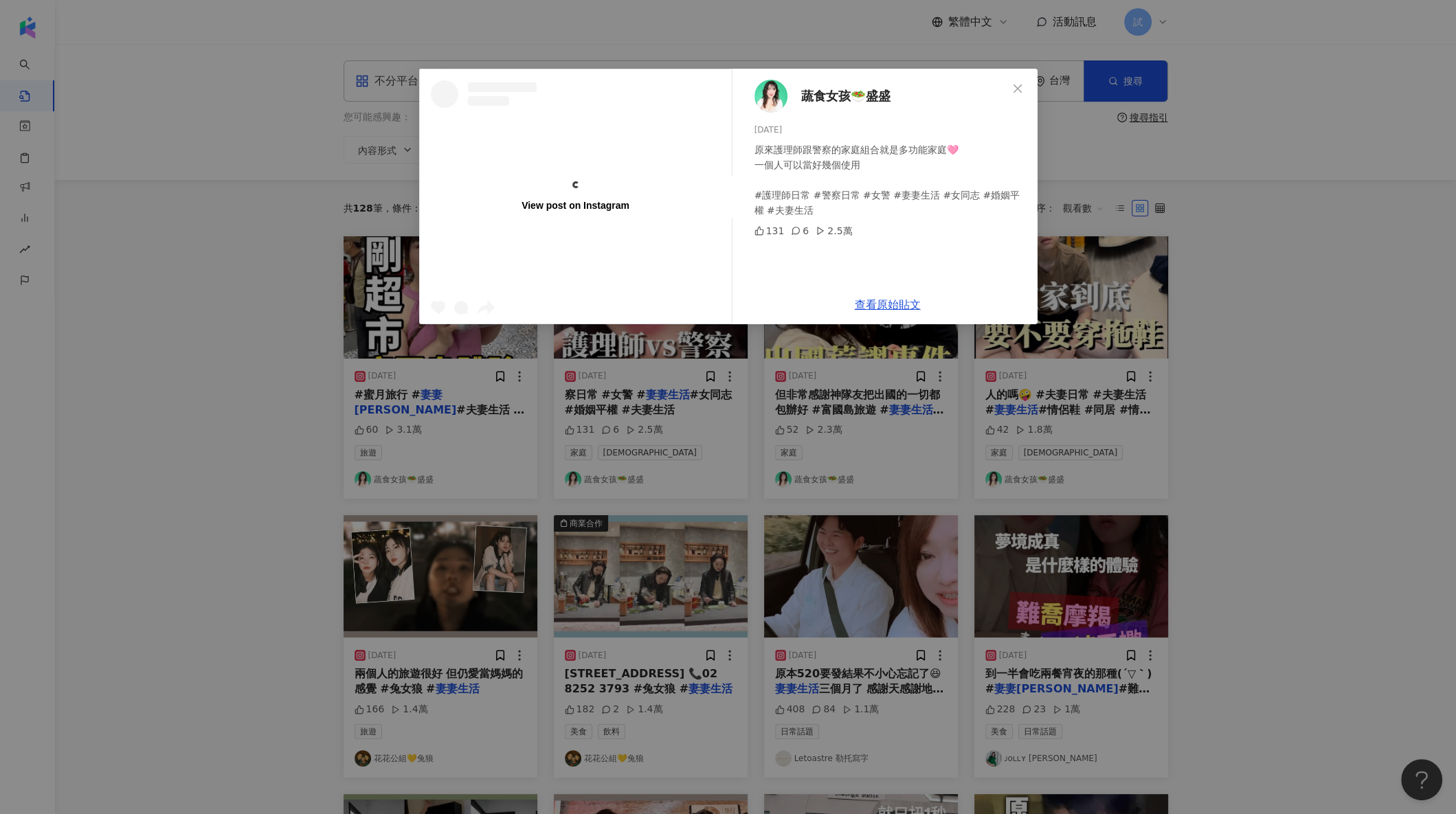
click at [1261, 346] on div "View post on Instagram 蔬食女孩🥗盛盛 2025/1/15 原來護理師跟警察的家庭組合就是多功能家庭🩷 一個人可以當好幾個使用 #護理師…" at bounding box center [728, 407] width 1456 height 814
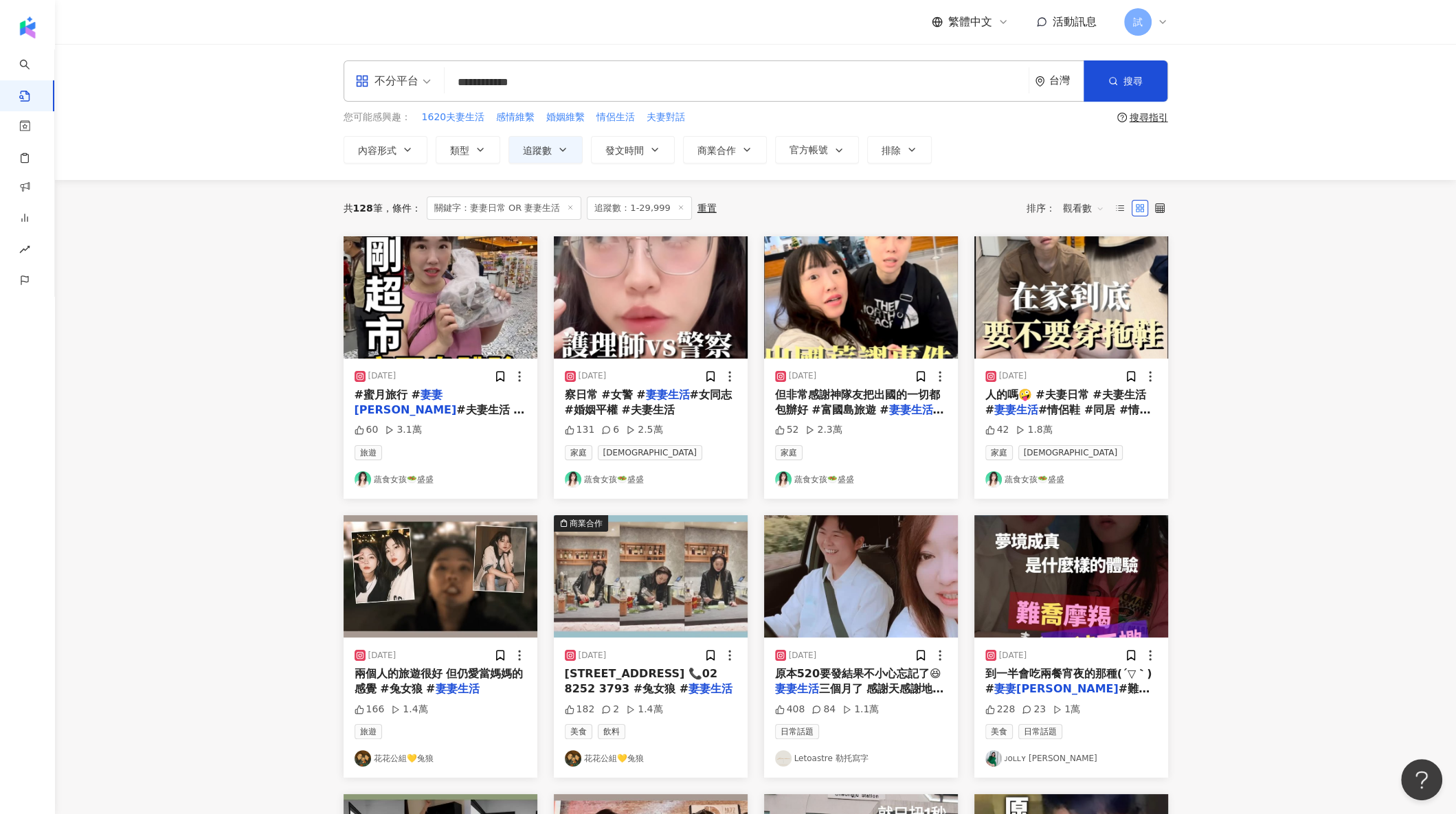
click at [654, 570] on img "button" at bounding box center [651, 576] width 194 height 122
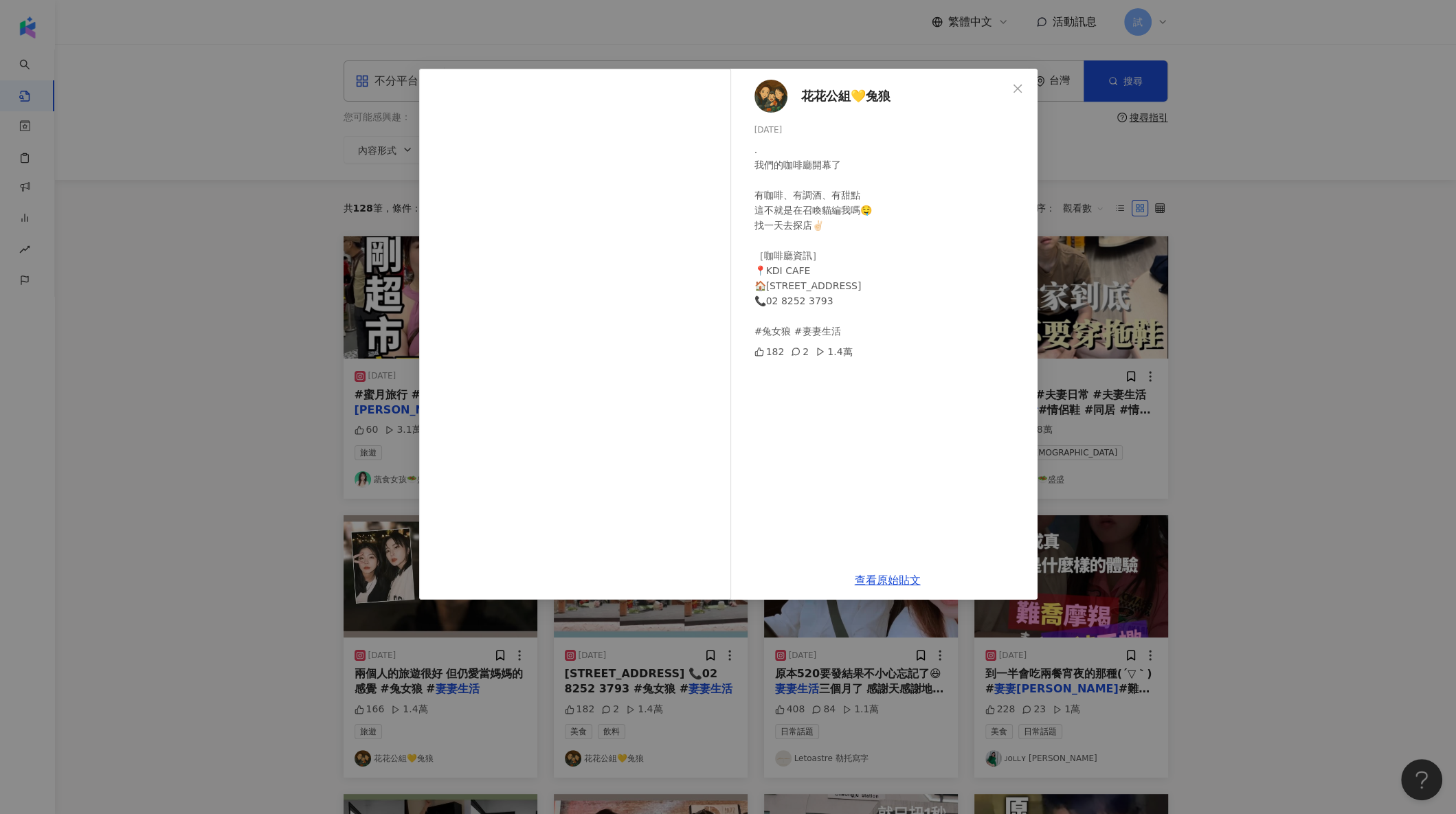
click at [1277, 384] on div "花花公組💛兔狼 2025/1/23 . 我們的咖啡廳開幕了 有咖啡、有調酒、有甜點 這不就是在召喚貓編我嗎🤤 找一天去探店✌🏻 ［咖啡廳資訊］ 📍KDI CA…" at bounding box center [728, 407] width 1456 height 814
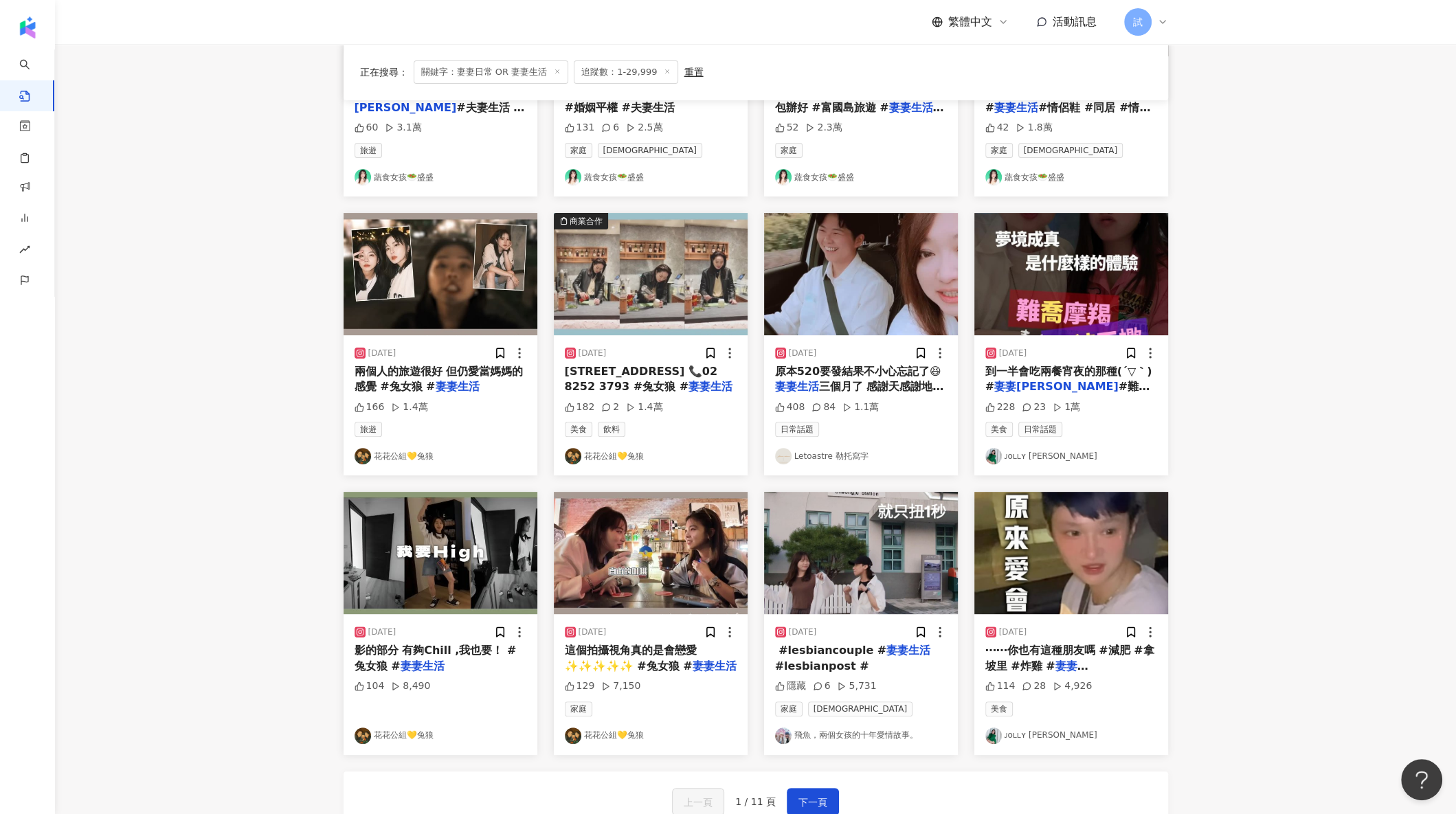
scroll to position [305, 0]
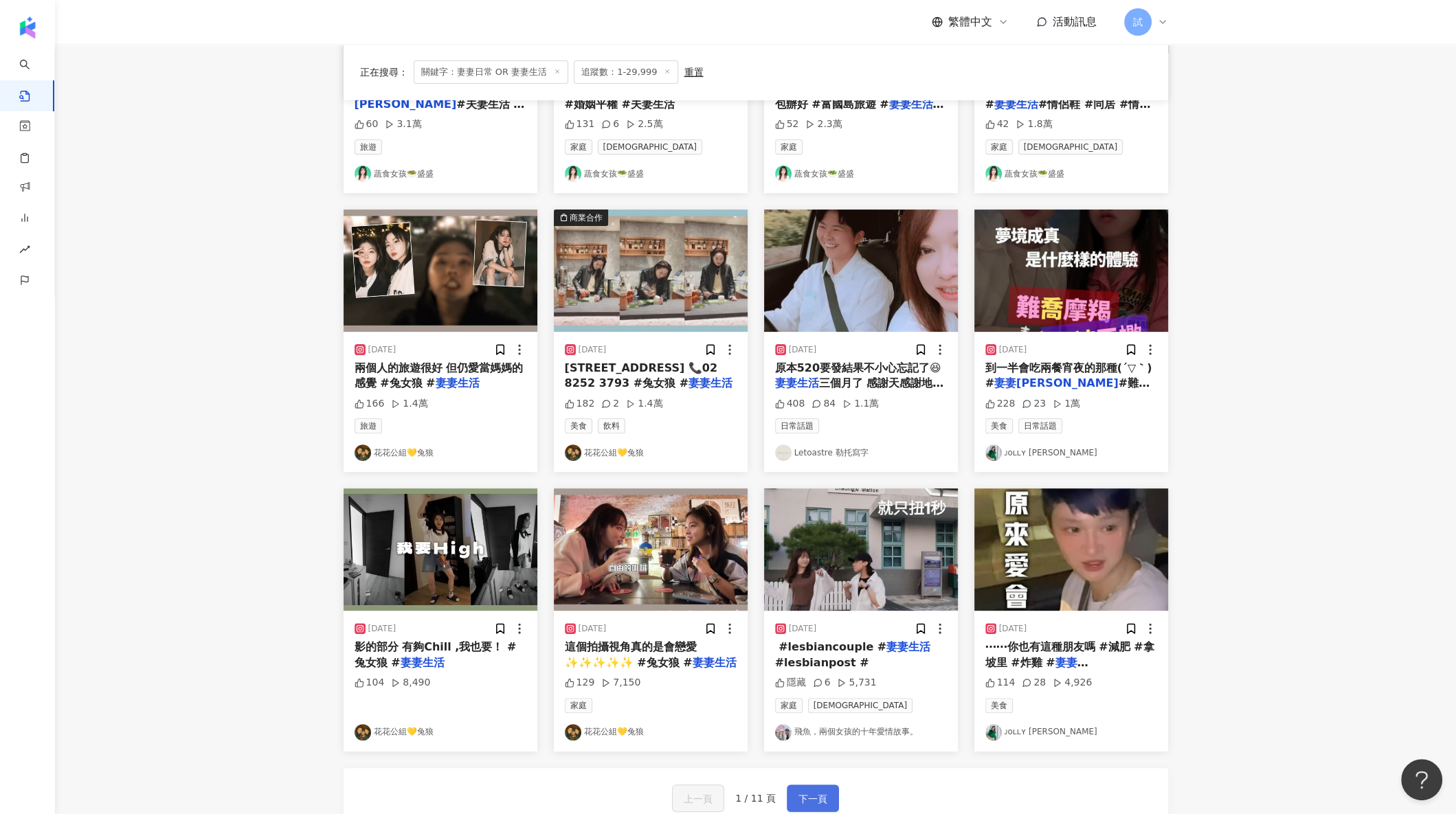
click at [818, 723] on span "下一頁" at bounding box center [813, 799] width 29 height 17
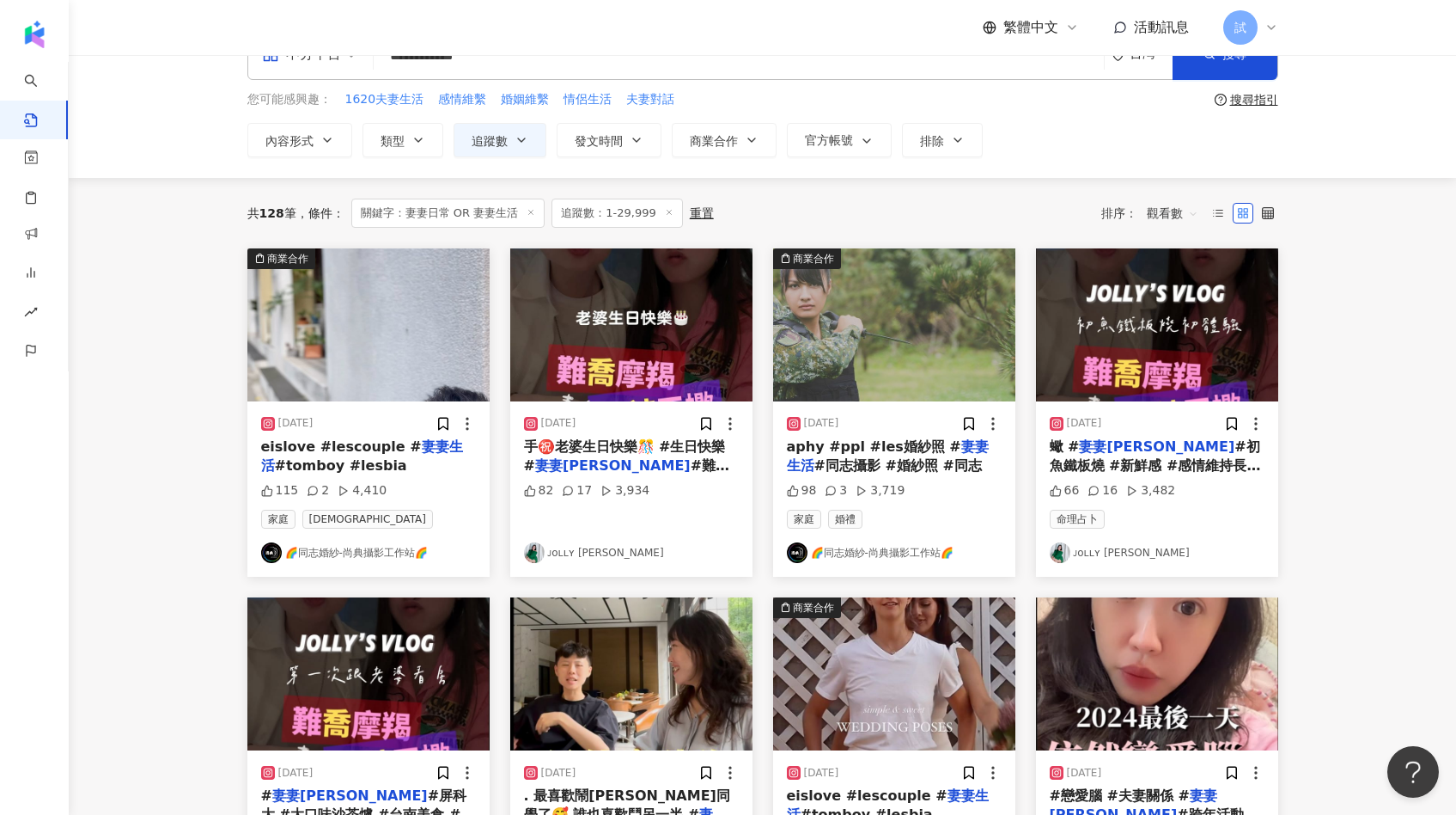
scroll to position [0, 0]
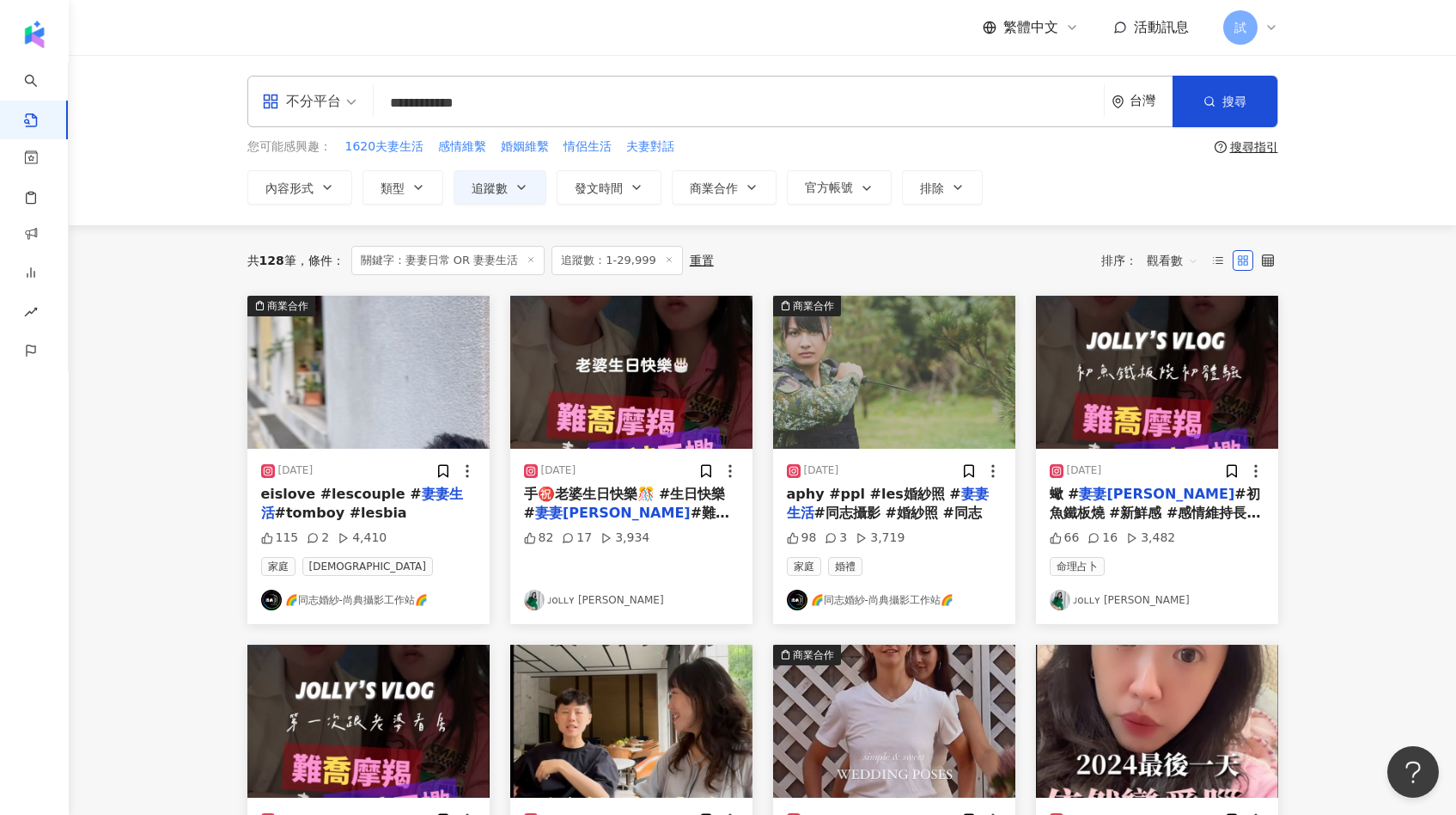
drag, startPoint x: 549, startPoint y: 108, endPoint x: 329, endPoint y: 108, distance: 220.0
click at [329, 108] on div "**********" at bounding box center [762, 101] width 1030 height 52
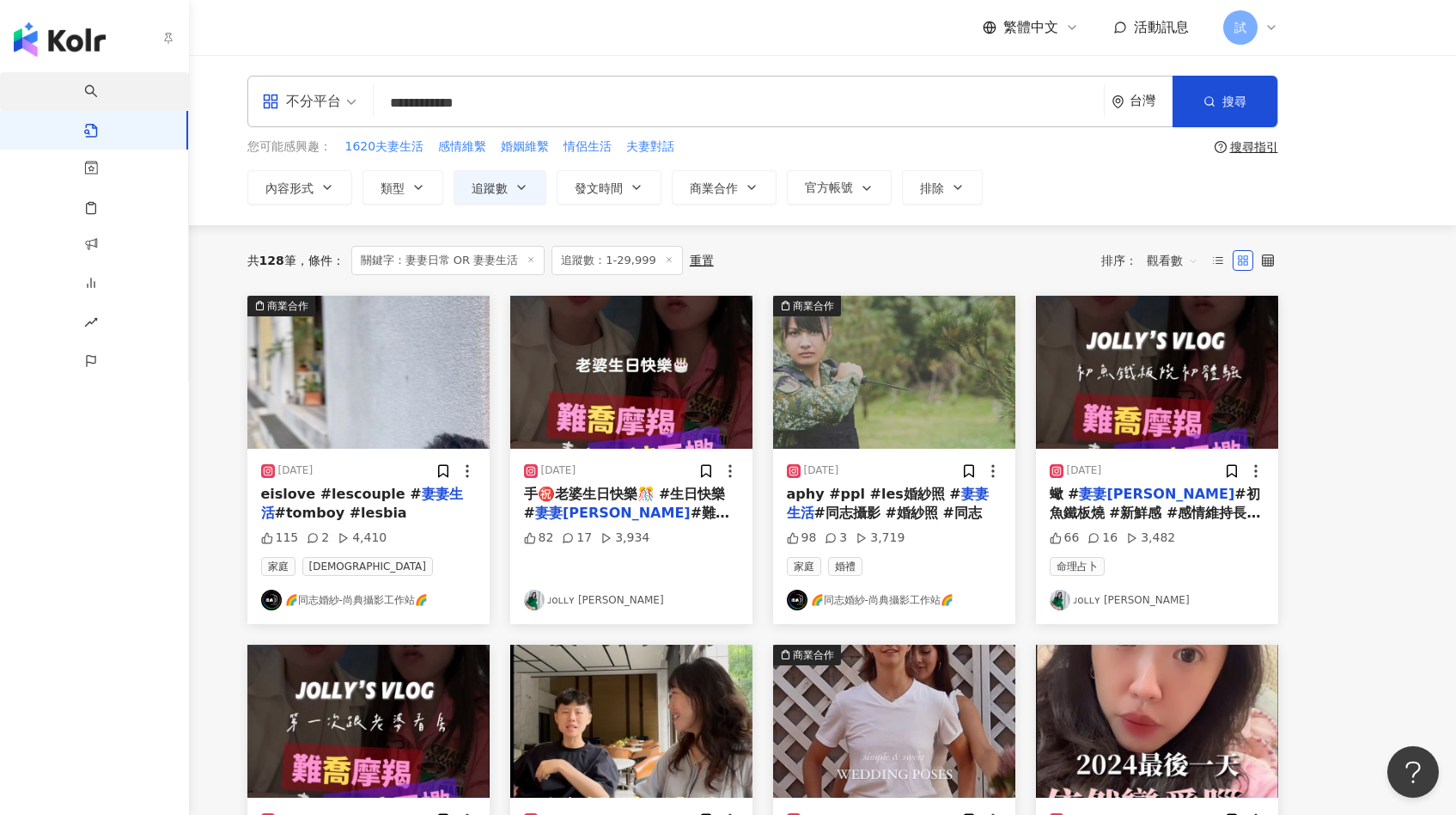
click at [105, 83] on span "AI 找網紅" at bounding box center [111, 106] width 14 height 67
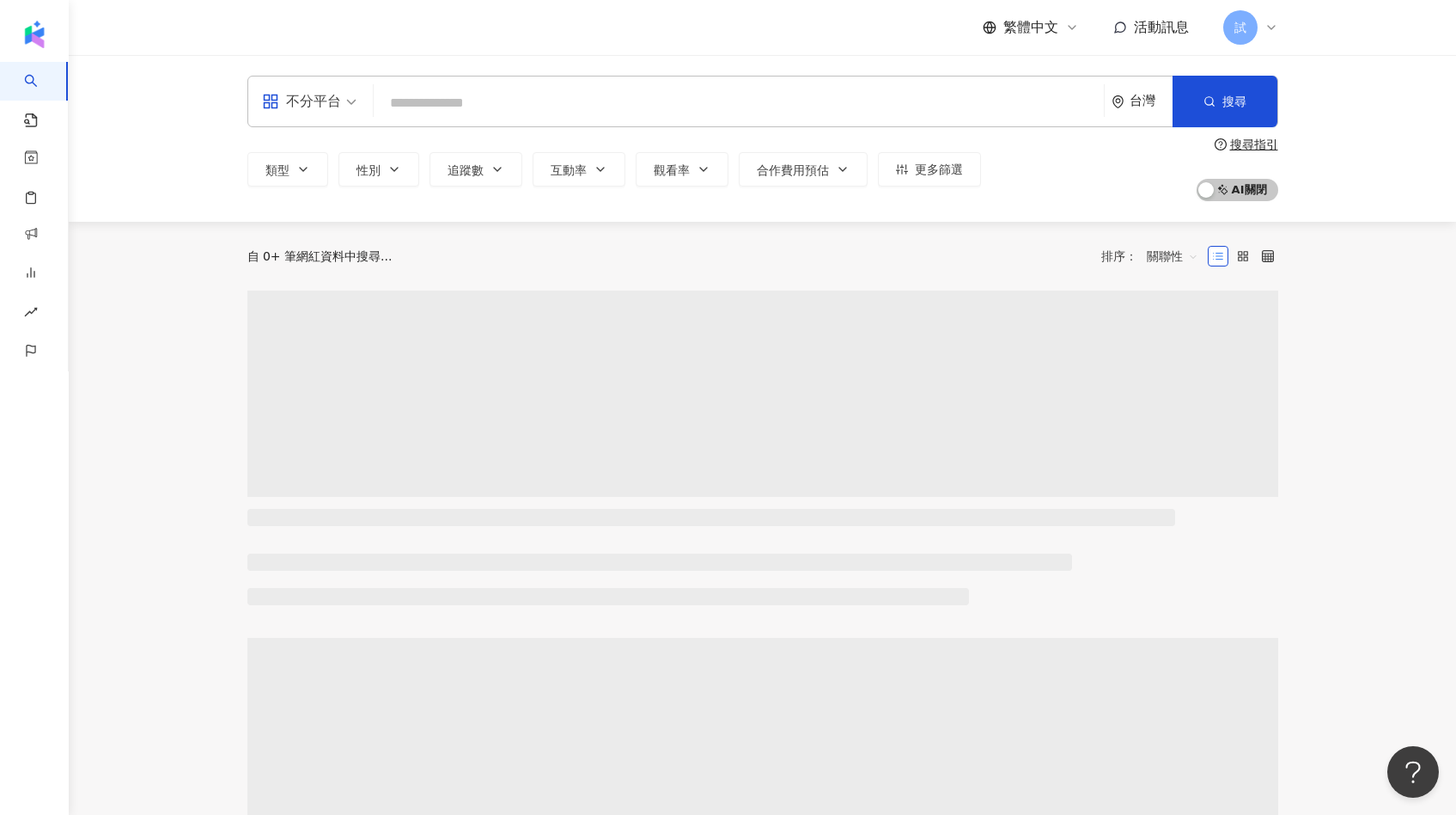
click at [423, 112] on input "search" at bounding box center [739, 103] width 716 height 33
type input "**********"
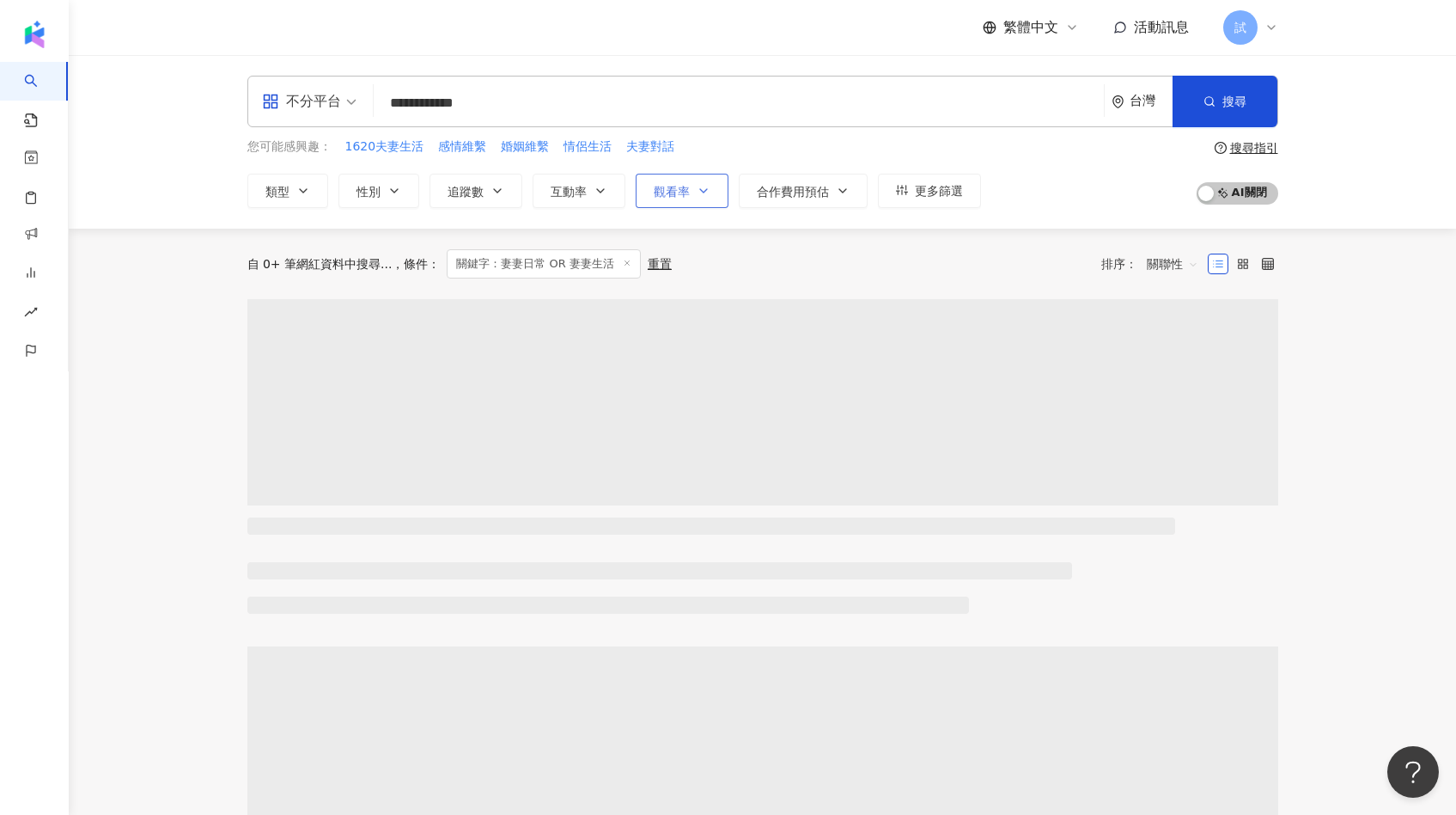
click at [663, 188] on span "觀看率" at bounding box center [672, 191] width 36 height 14
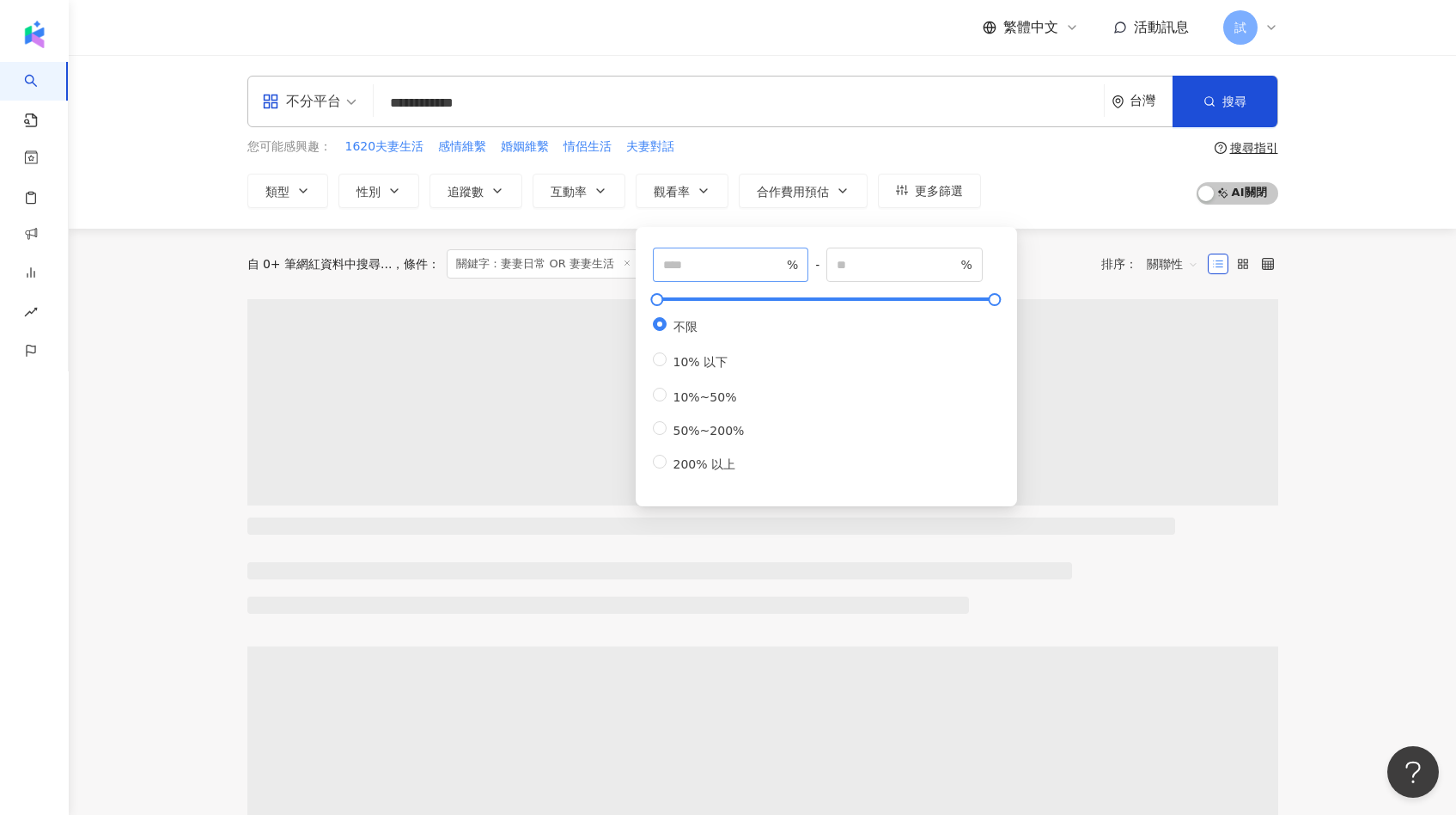
click at [668, 250] on span "%" at bounding box center [731, 264] width 157 height 35
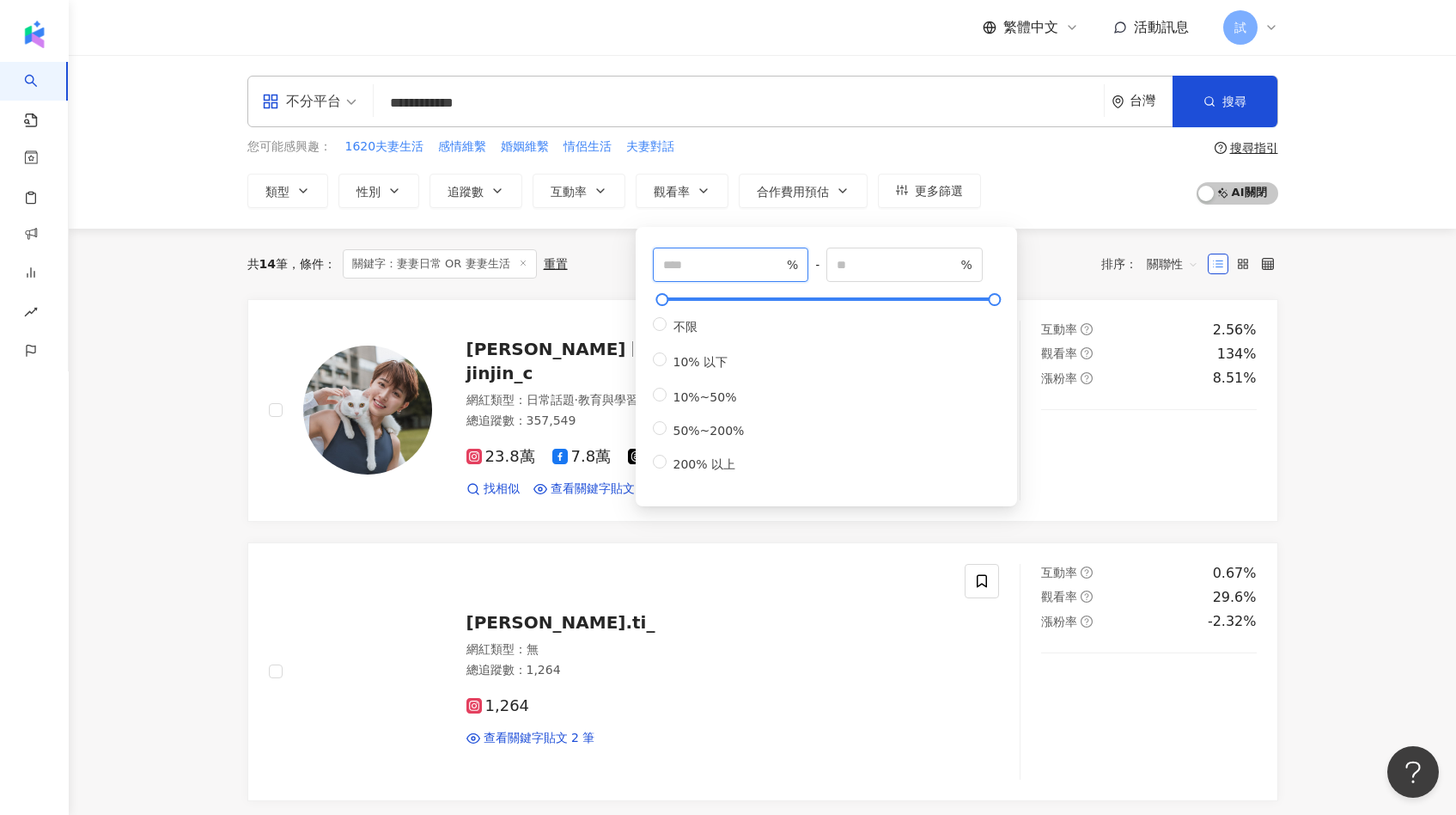
type input "***"
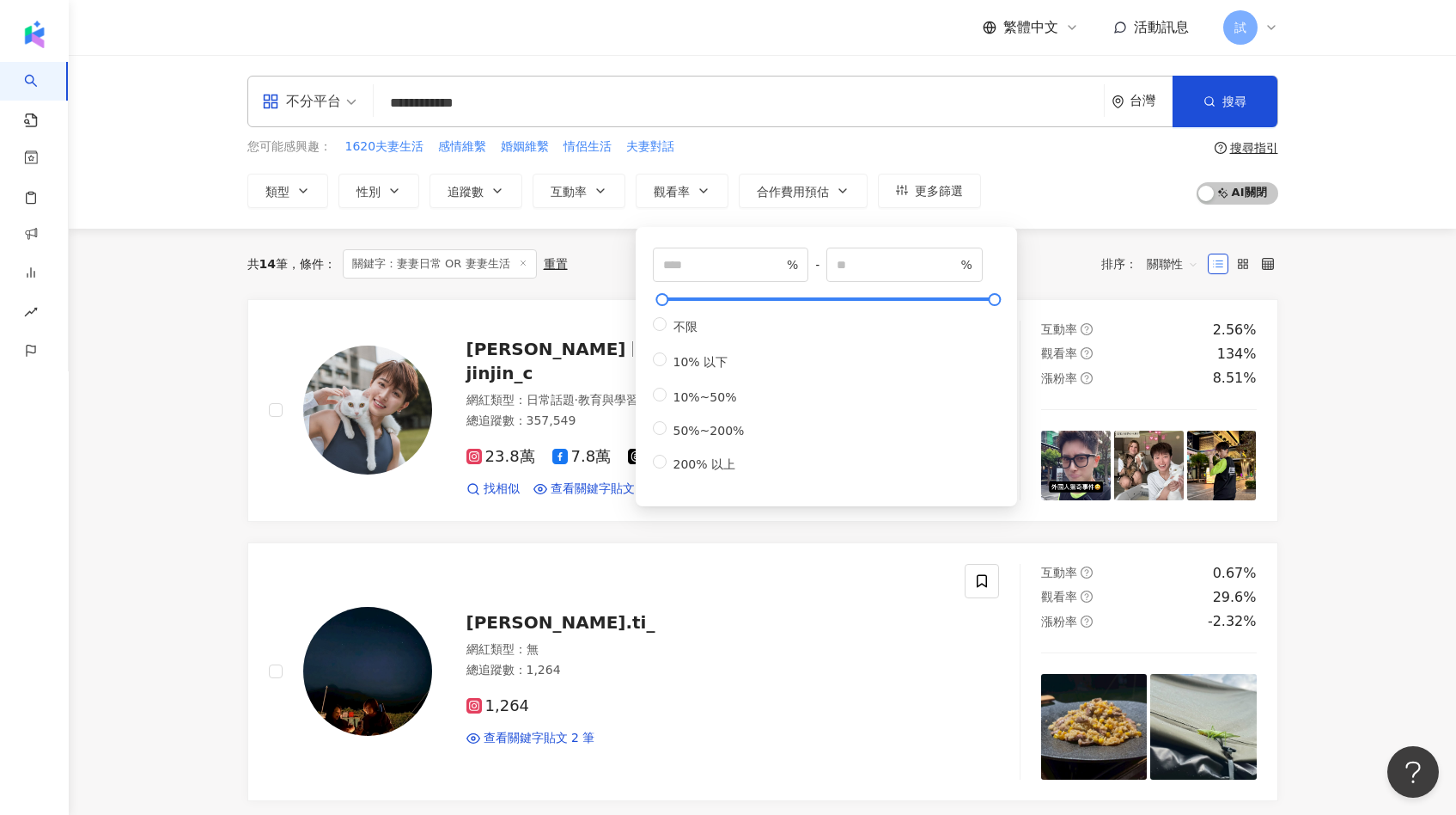
click at [1041, 283] on div "共 14 筆 條件 ： 關鍵字：妻妻日常 OR 妻妻生活 重置 排序： 關聯性" at bounding box center [762, 263] width 1030 height 70
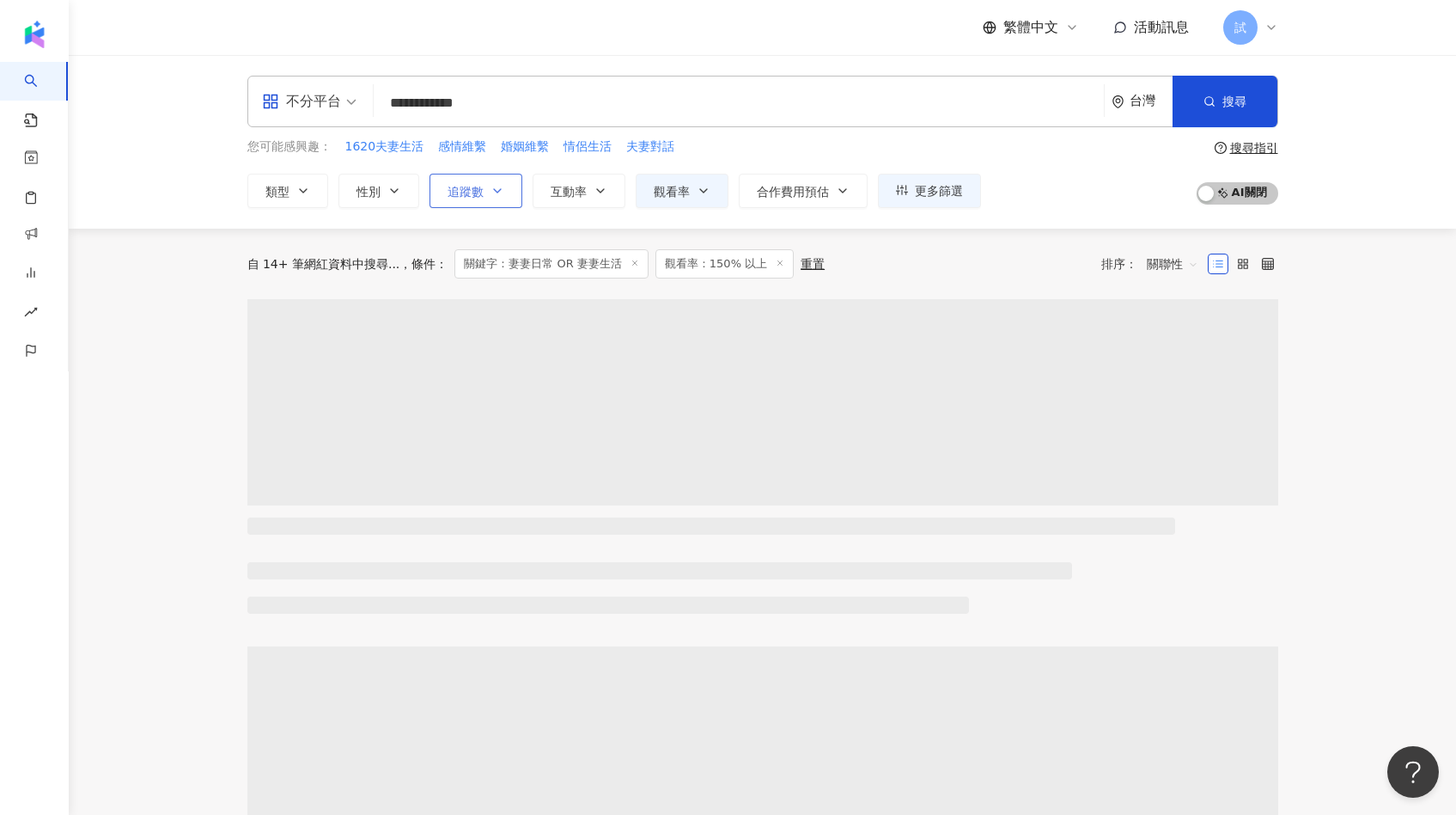
click at [490, 192] on icon "button" at bounding box center [497, 191] width 14 height 14
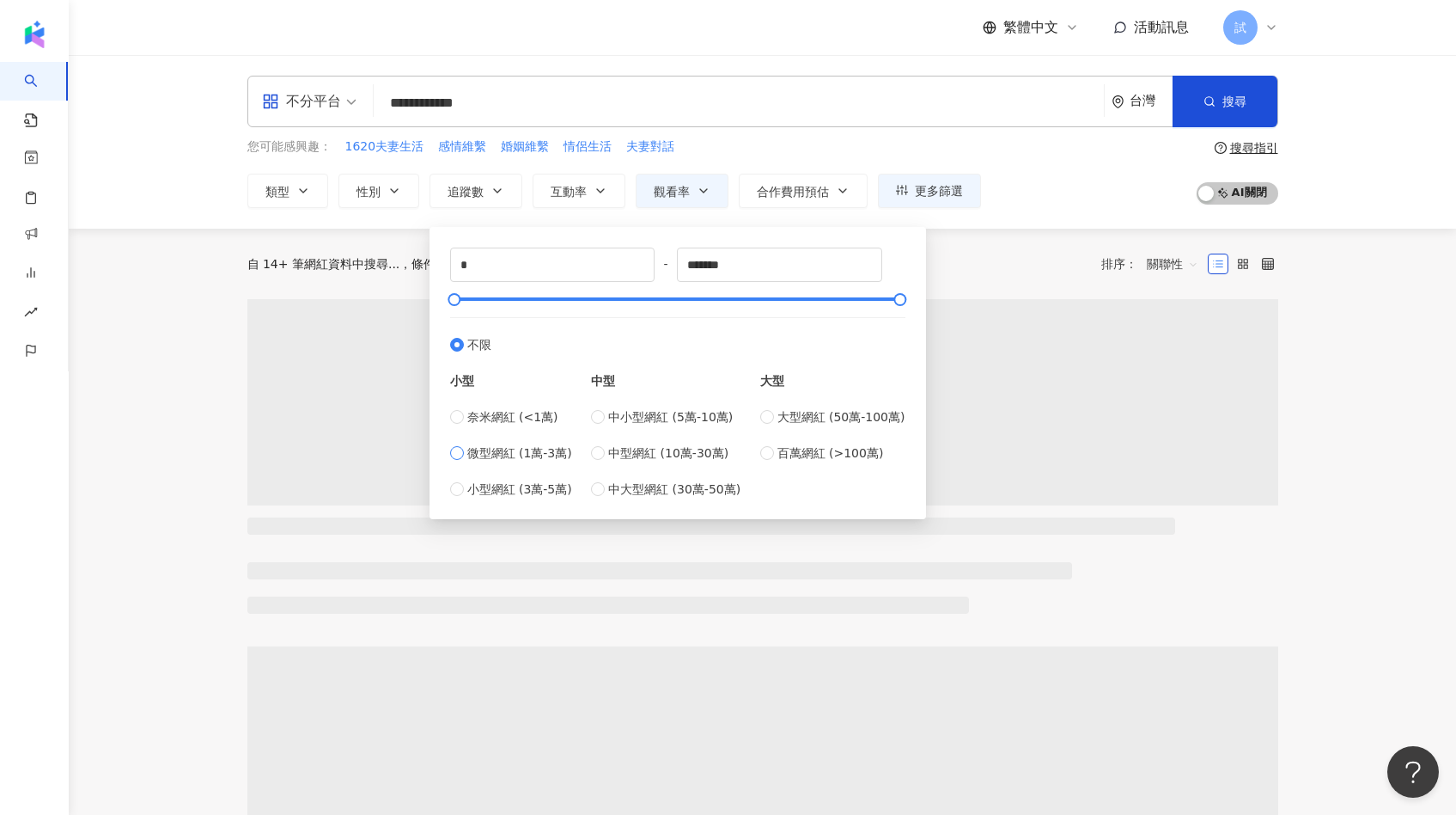
click at [525, 450] on span "微型網紅 (1萬-3萬)" at bounding box center [519, 452] width 105 height 19
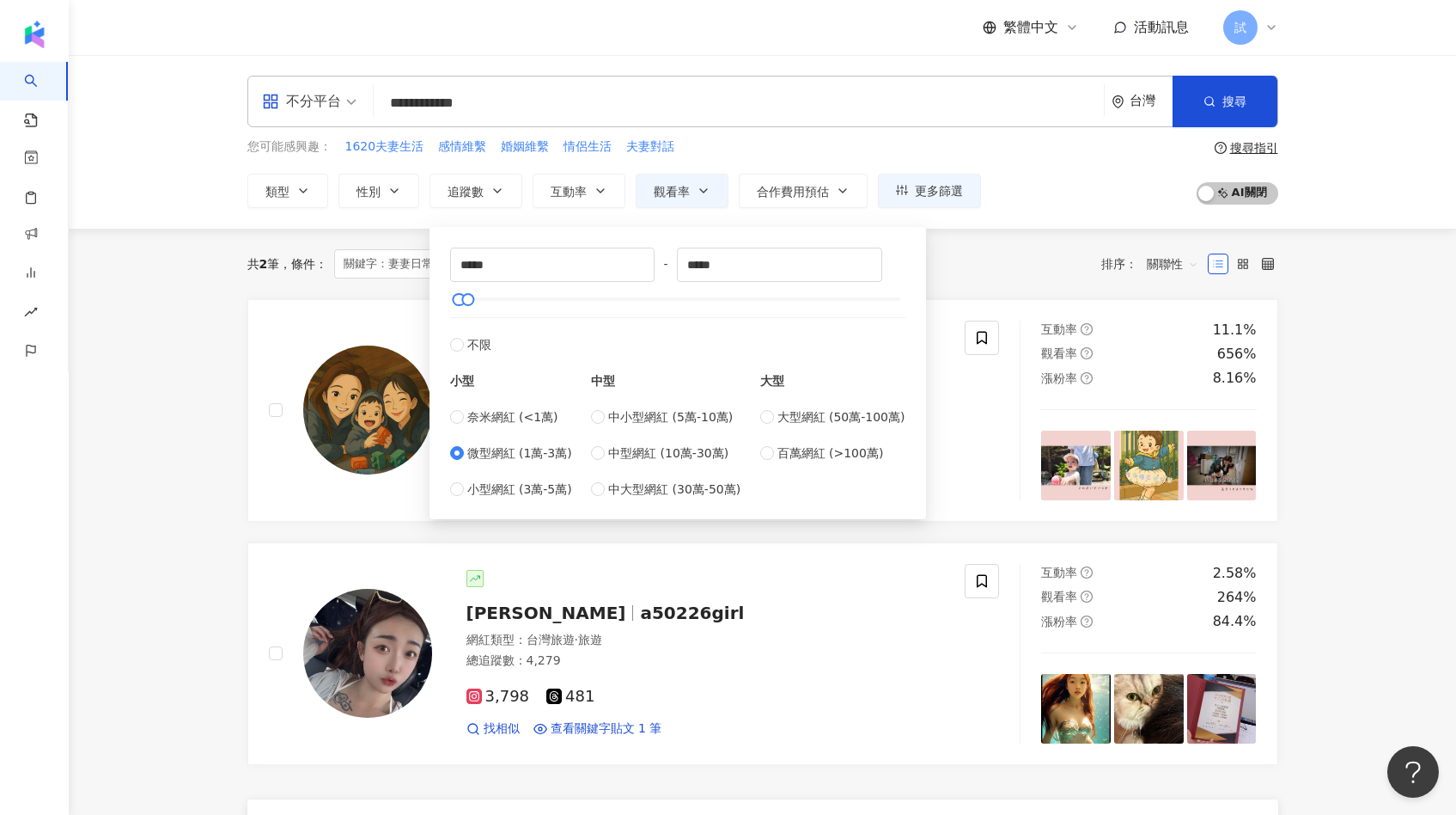
type input "*****"
click at [455, 303] on div at bounding box center [459, 299] width 9 height 9
type input "*"
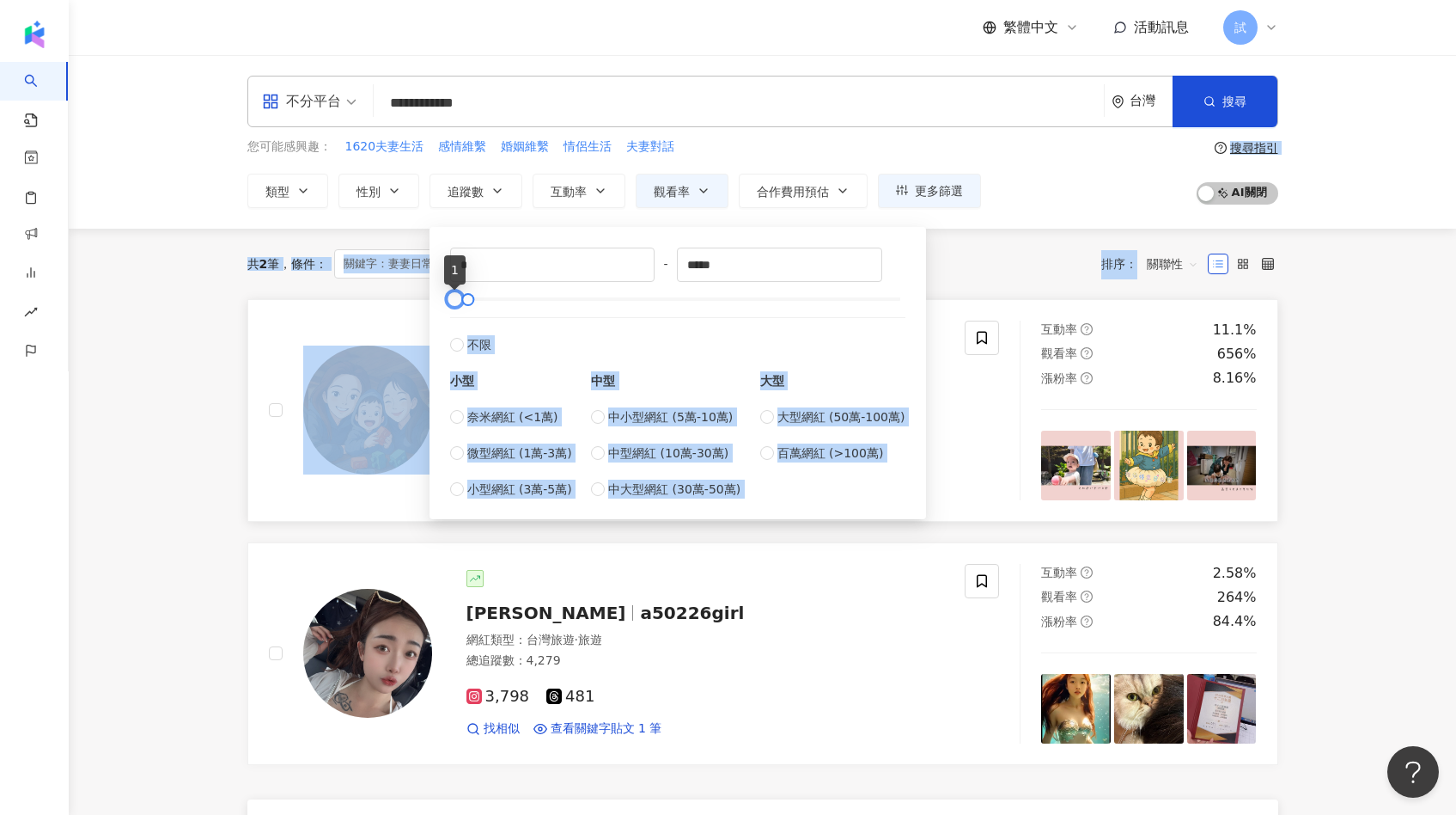
drag, startPoint x: 453, startPoint y: 303, endPoint x: 415, endPoint y: 302, distance: 38.0
click at [415, 302] on main "**********" at bounding box center [762, 510] width 1387 height 911
click at [957, 279] on div "共 2 筆 條件 ： 關鍵字：妻妻日常 OR 妻妻生活 觀看率：150% 以上 重置 排序： 關聯性" at bounding box center [762, 263] width 1030 height 70
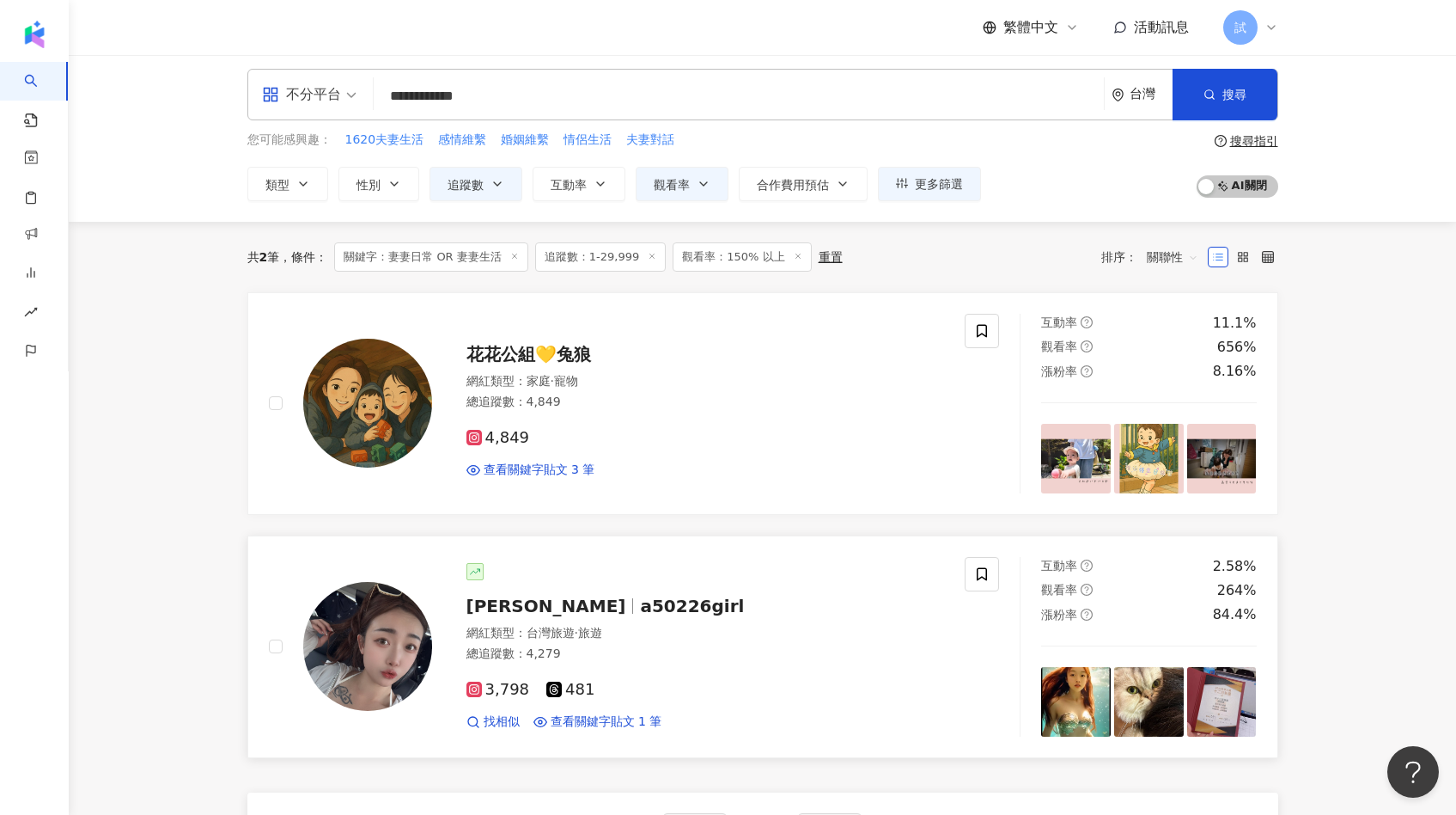
scroll to position [7, 0]
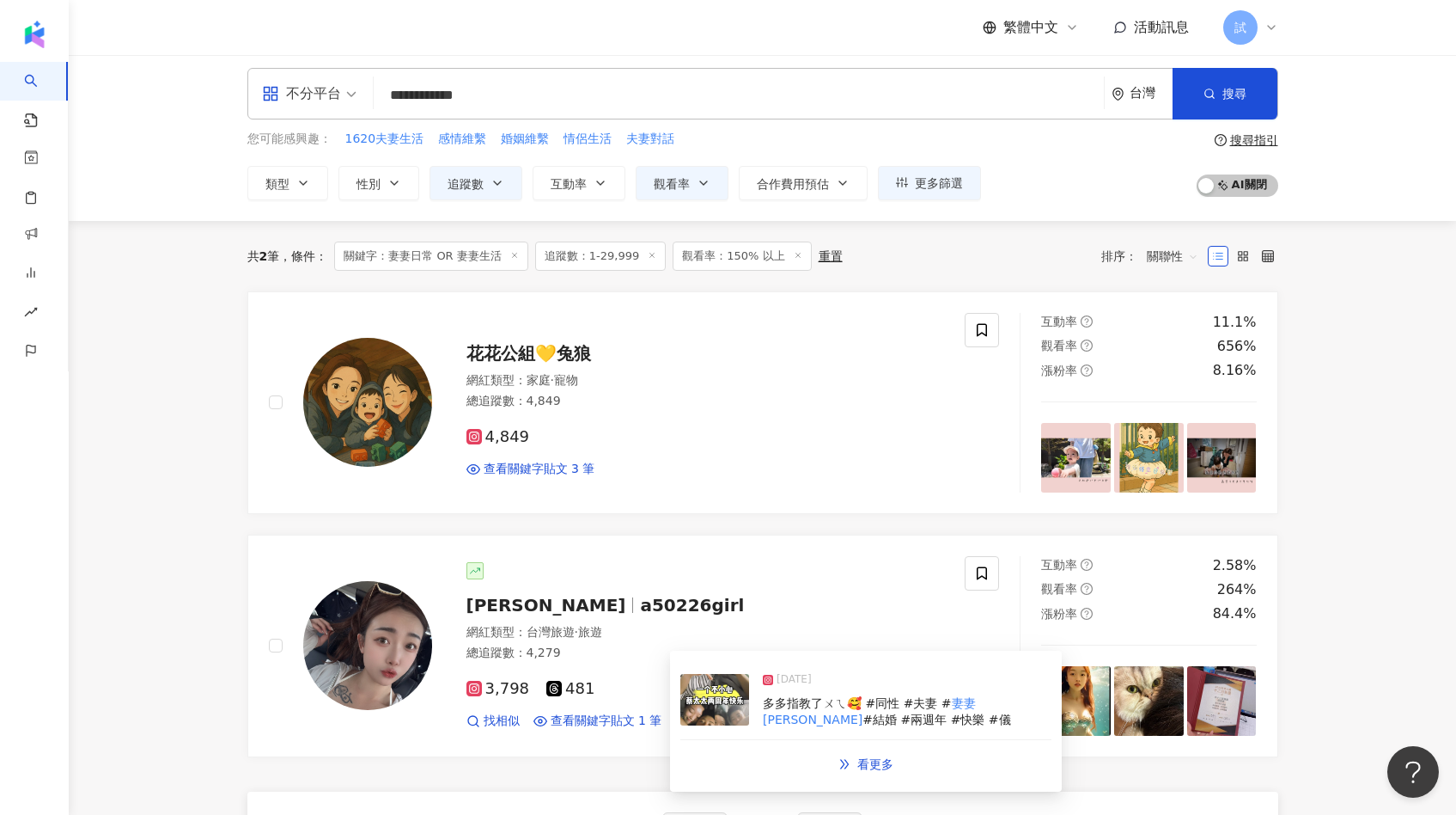
click at [699, 713] on img at bounding box center [714, 699] width 68 height 52
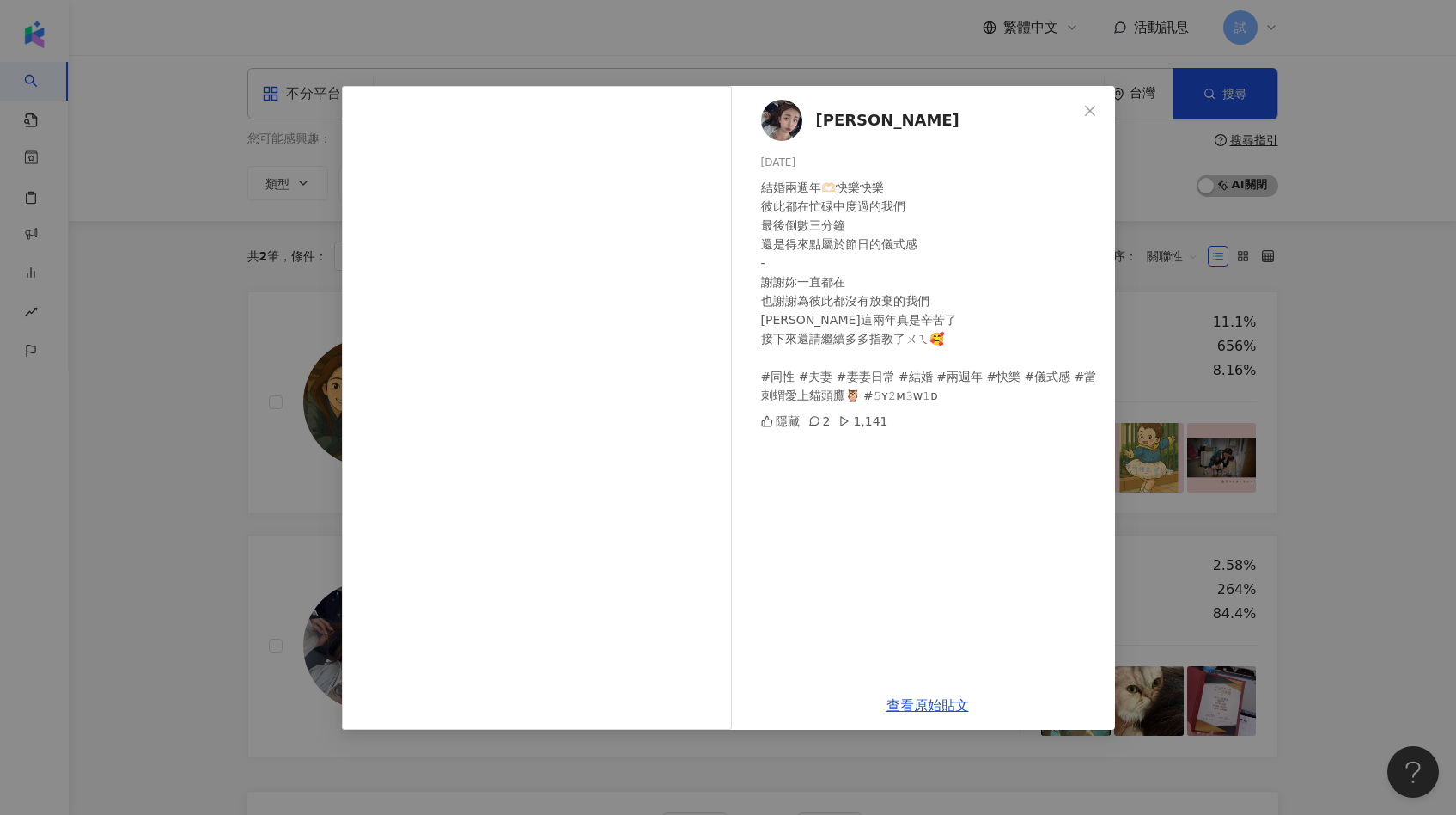
click at [1318, 437] on div "張嘉珮 2024/10/7 結婚兩週年🫶🏻快樂快樂 彼此都在忙碌中度過的我們 最後倒數三分鐘 還是得來點屬於節日的儀式感 - 謝謝妳一直都在 也謝謝為彼此都沒…" at bounding box center [728, 408] width 1456 height 815
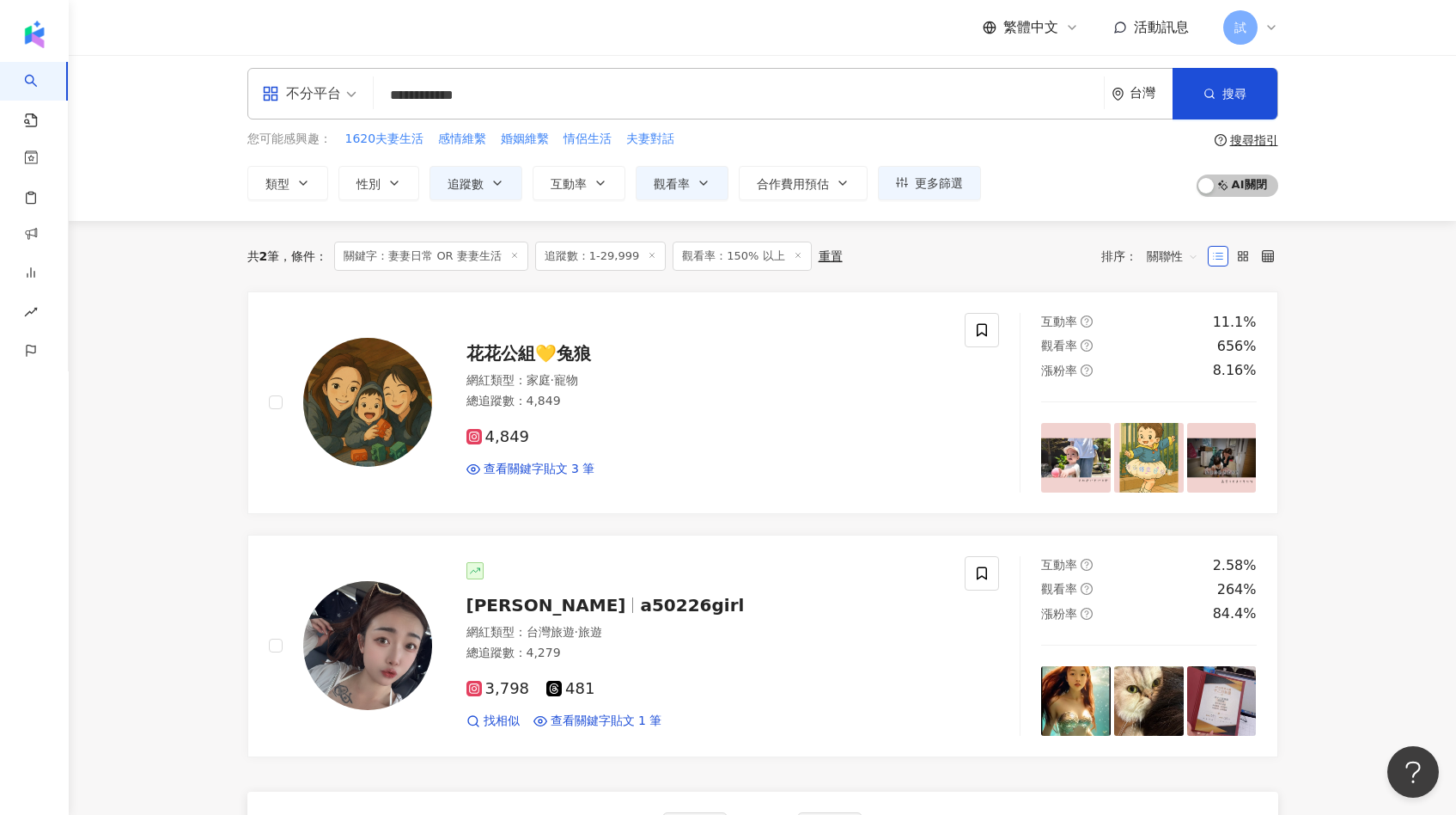
click at [1176, 263] on span "關聯性" at bounding box center [1172, 256] width 52 height 27
click at [1175, 430] on div "關鍵字" at bounding box center [1172, 437] width 43 height 19
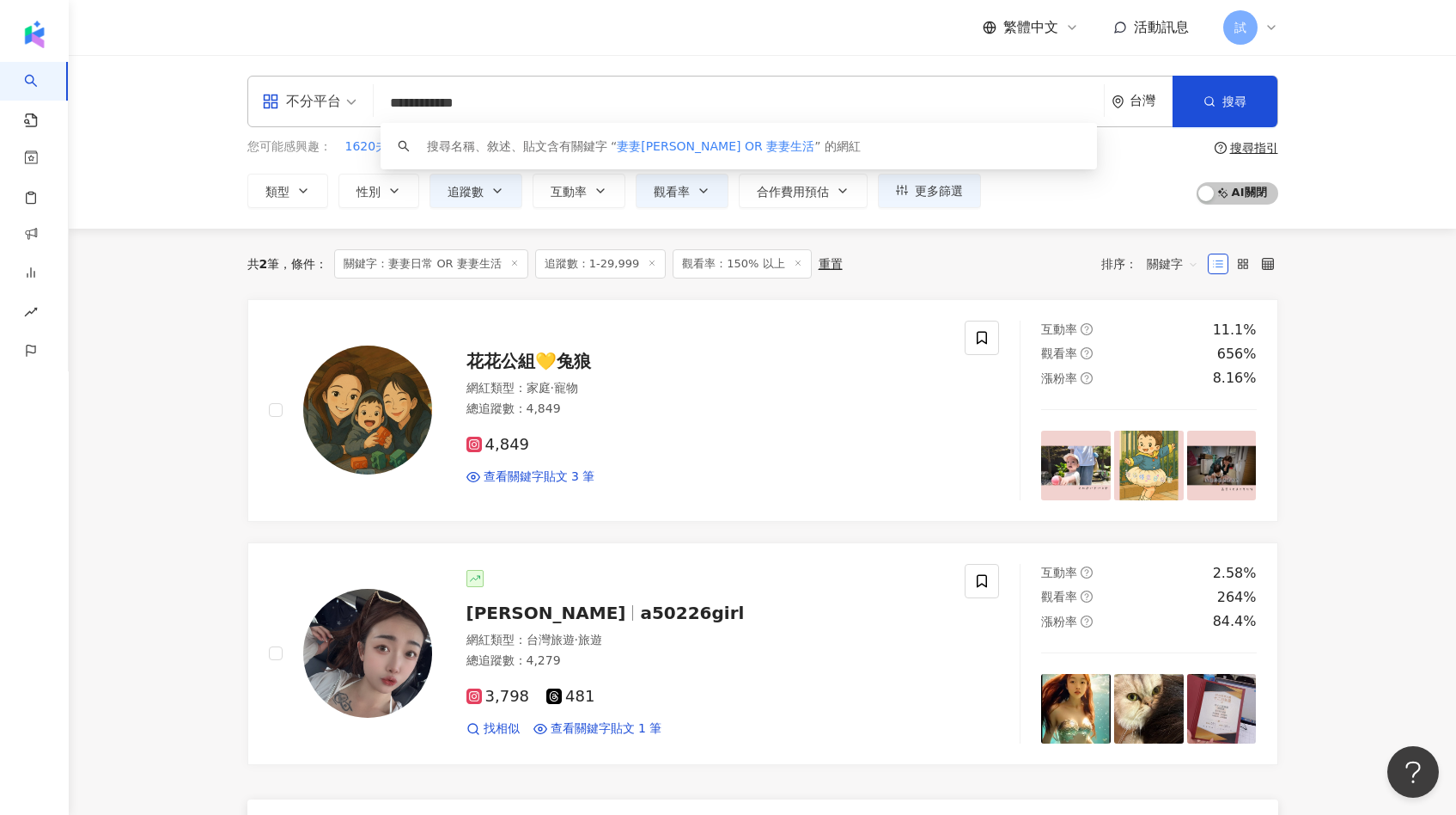
drag, startPoint x: 419, startPoint y: 106, endPoint x: 496, endPoint y: 107, distance: 77.0
click at [496, 107] on input "**********" at bounding box center [739, 103] width 716 height 33
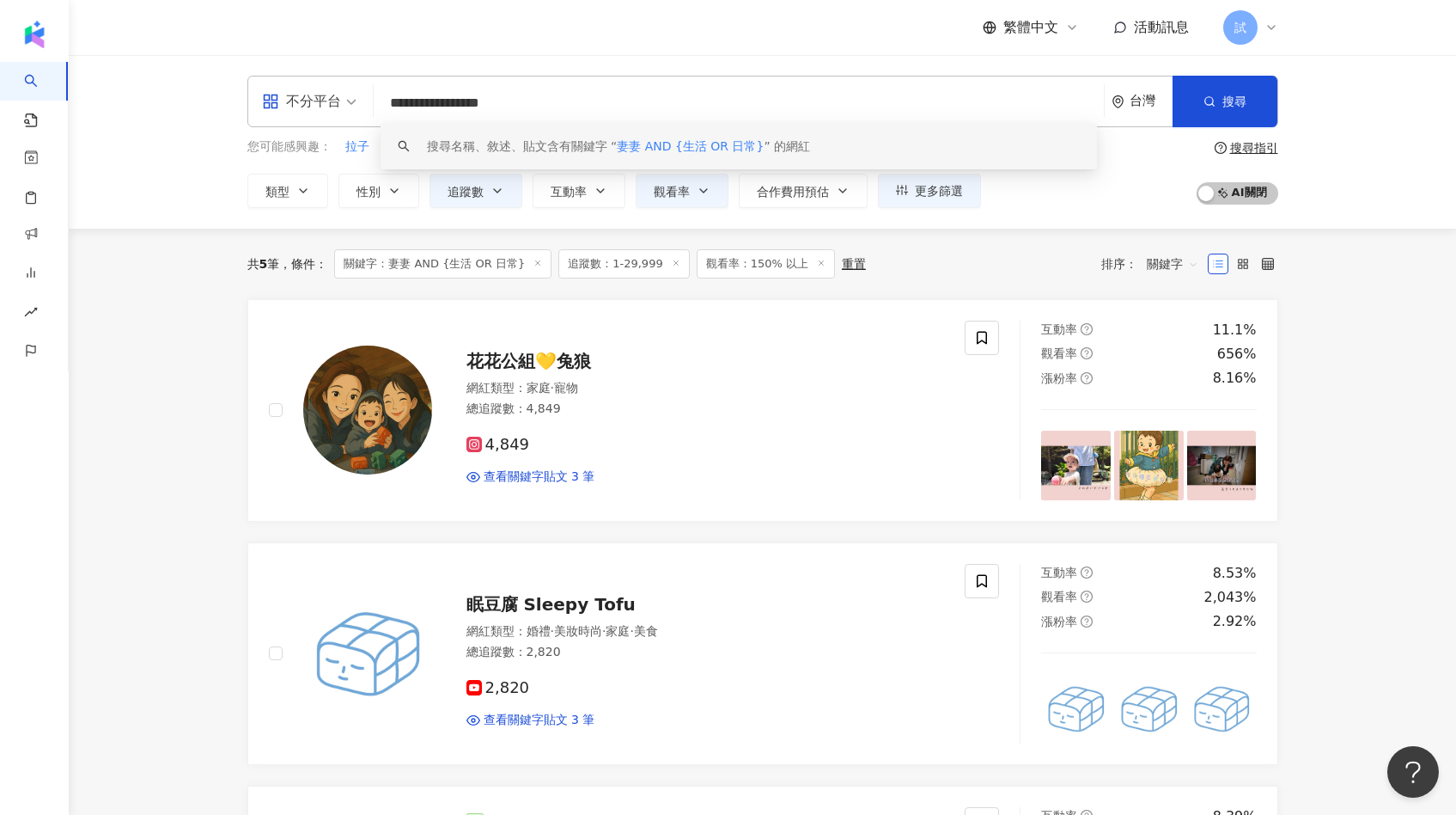
drag, startPoint x: 606, startPoint y: 115, endPoint x: 307, endPoint y: 108, distance: 299.1
click at [307, 108] on div "**********" at bounding box center [762, 101] width 1030 height 52
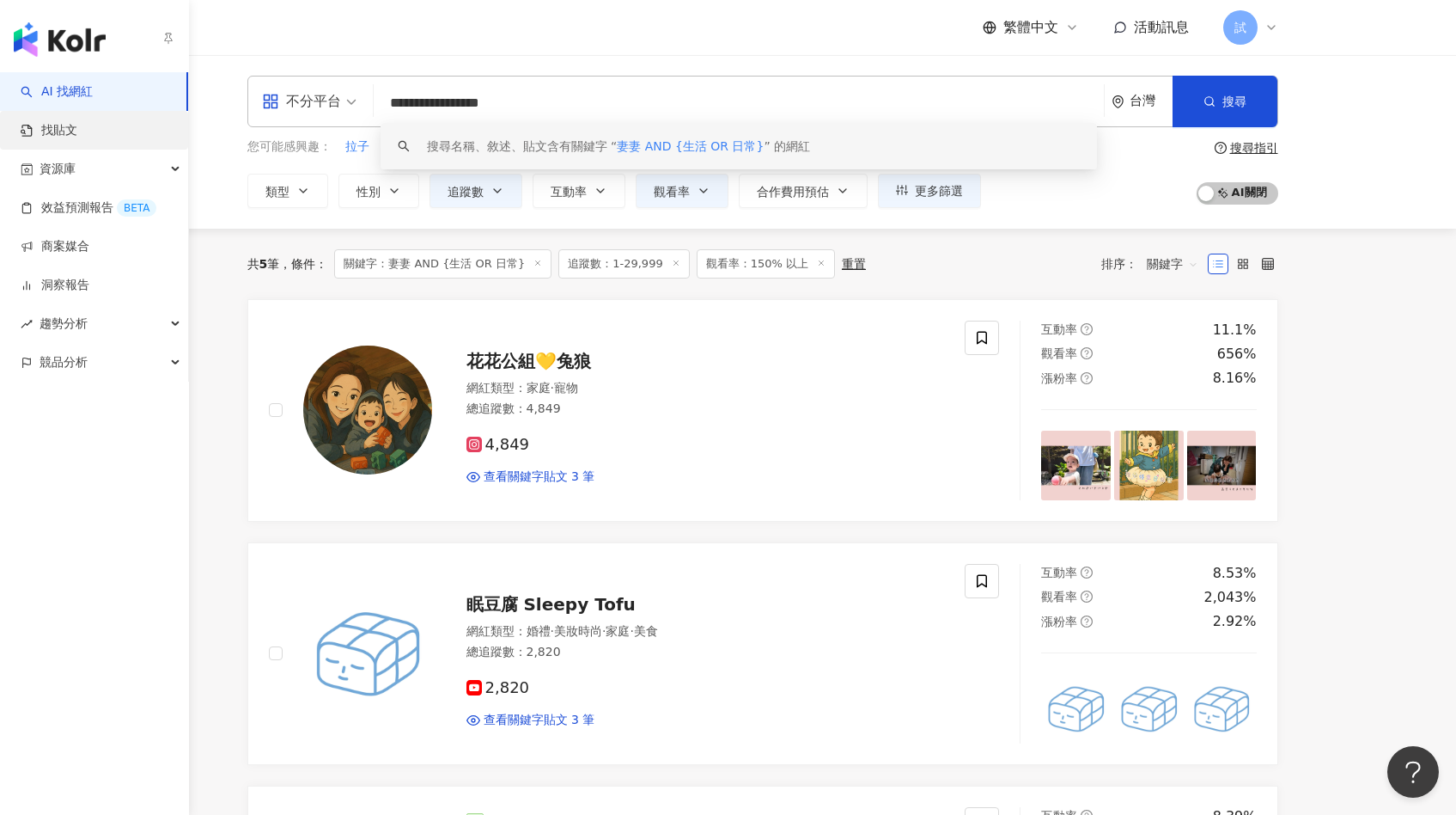
type input "**********"
click at [36, 122] on link "找貼文" at bounding box center [49, 130] width 56 height 17
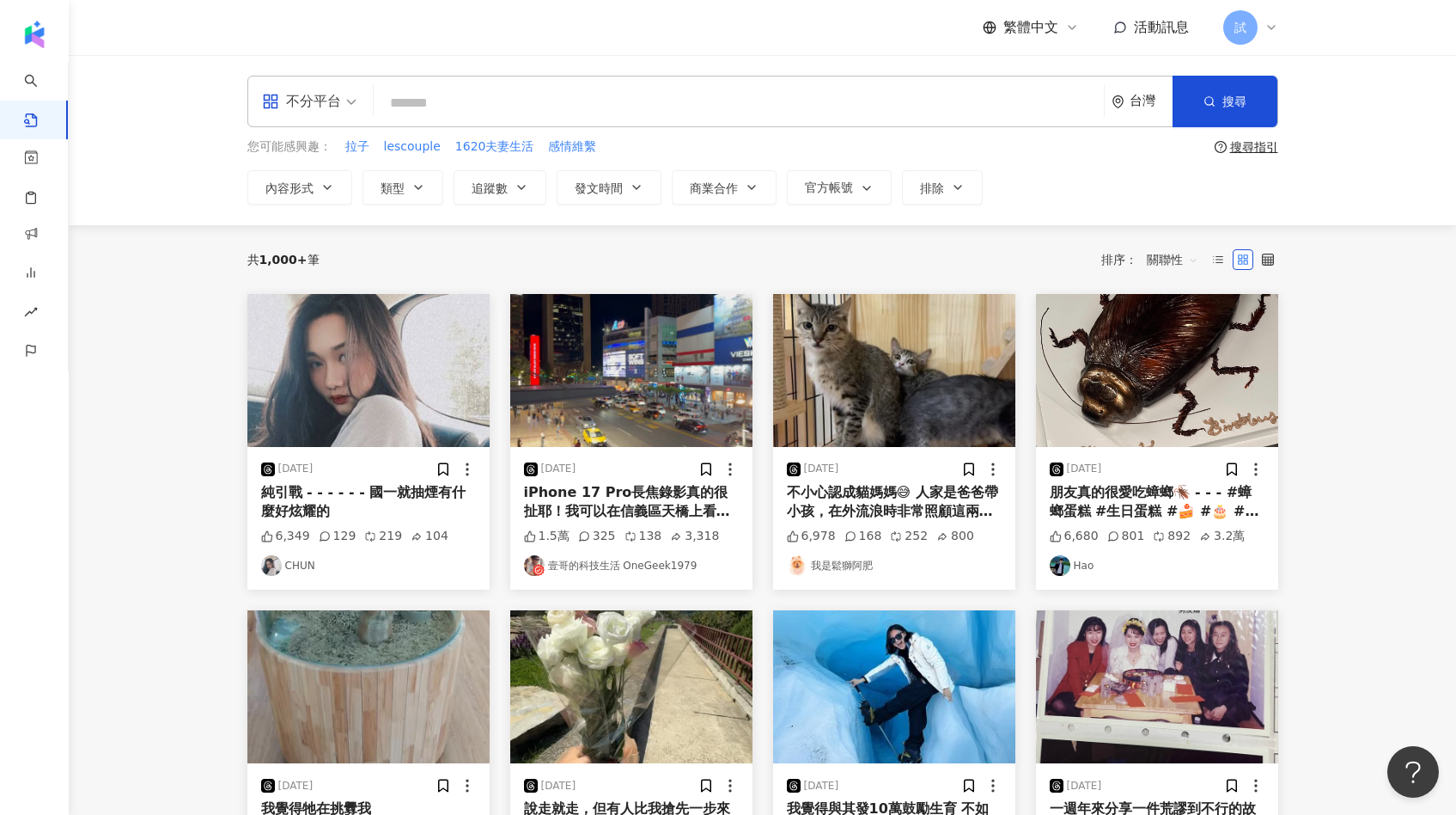
click at [560, 99] on input "search" at bounding box center [739, 102] width 716 height 37
paste input "**********"
type input "**********"
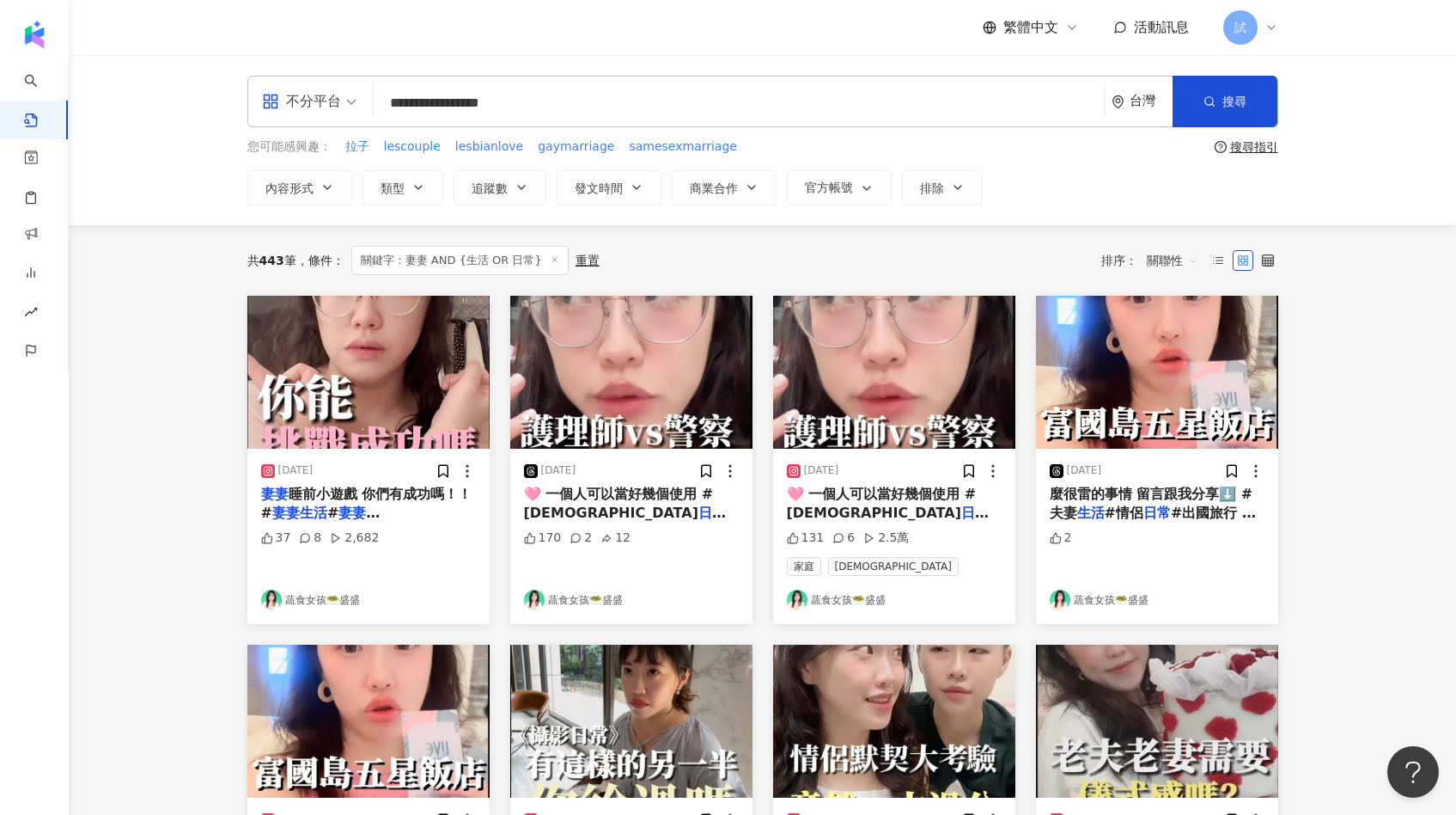
click at [357, 408] on img "button" at bounding box center [368, 372] width 242 height 153
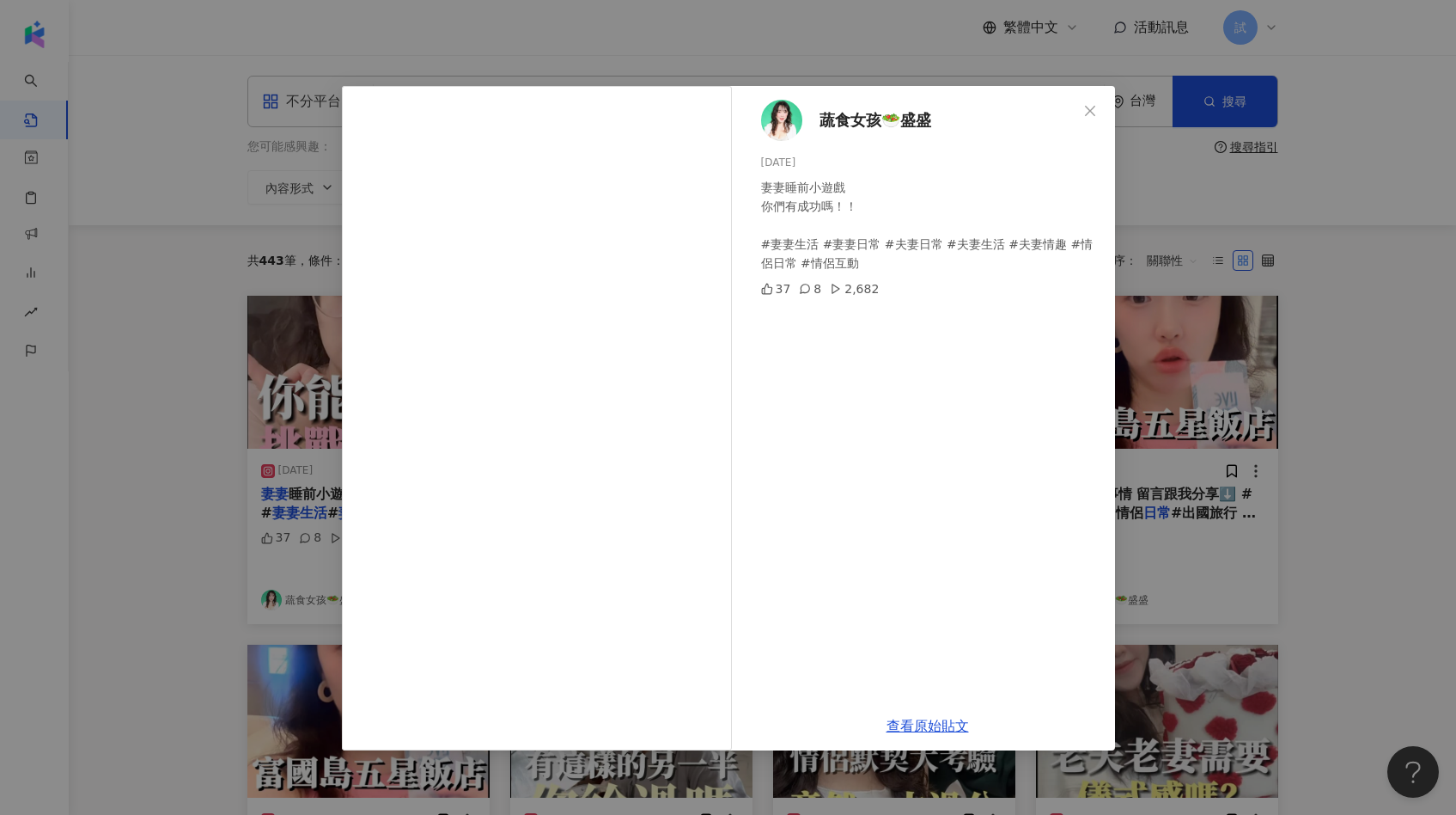
click at [851, 125] on span "蔬食女孩🥗盛盛" at bounding box center [875, 120] width 112 height 24
click at [1193, 321] on div "蔬食女孩🥗盛盛 2024/9/19 妻妻睡前小遊戲 你們有成功嗎！！ #妻妻生活 #妻妻日常 #夫妻日常 #夫妻生活 #夫妻情趣 #情侶日常 #情侶互動 37…" at bounding box center [728, 408] width 1456 height 815
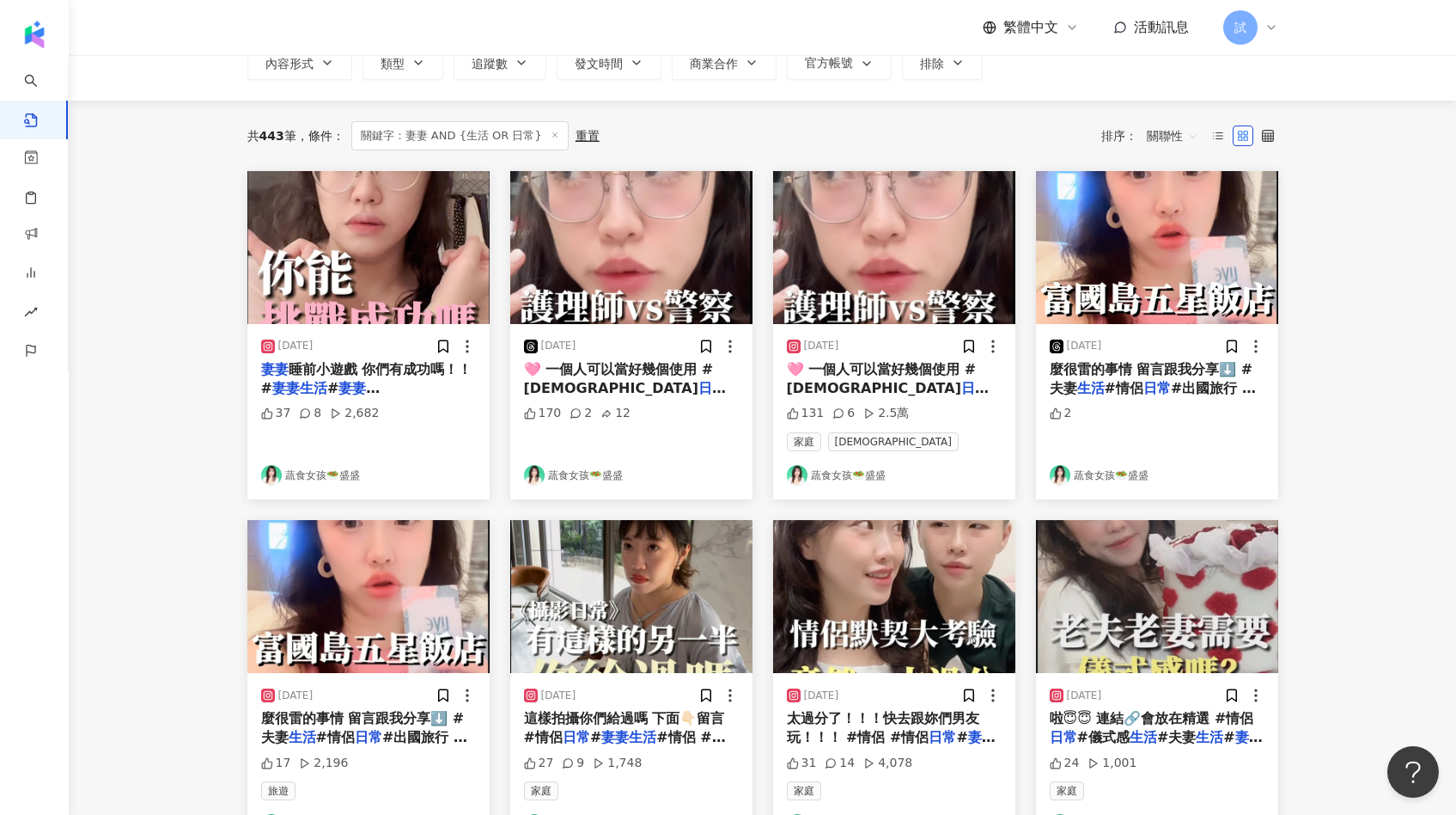
scroll to position [131, 0]
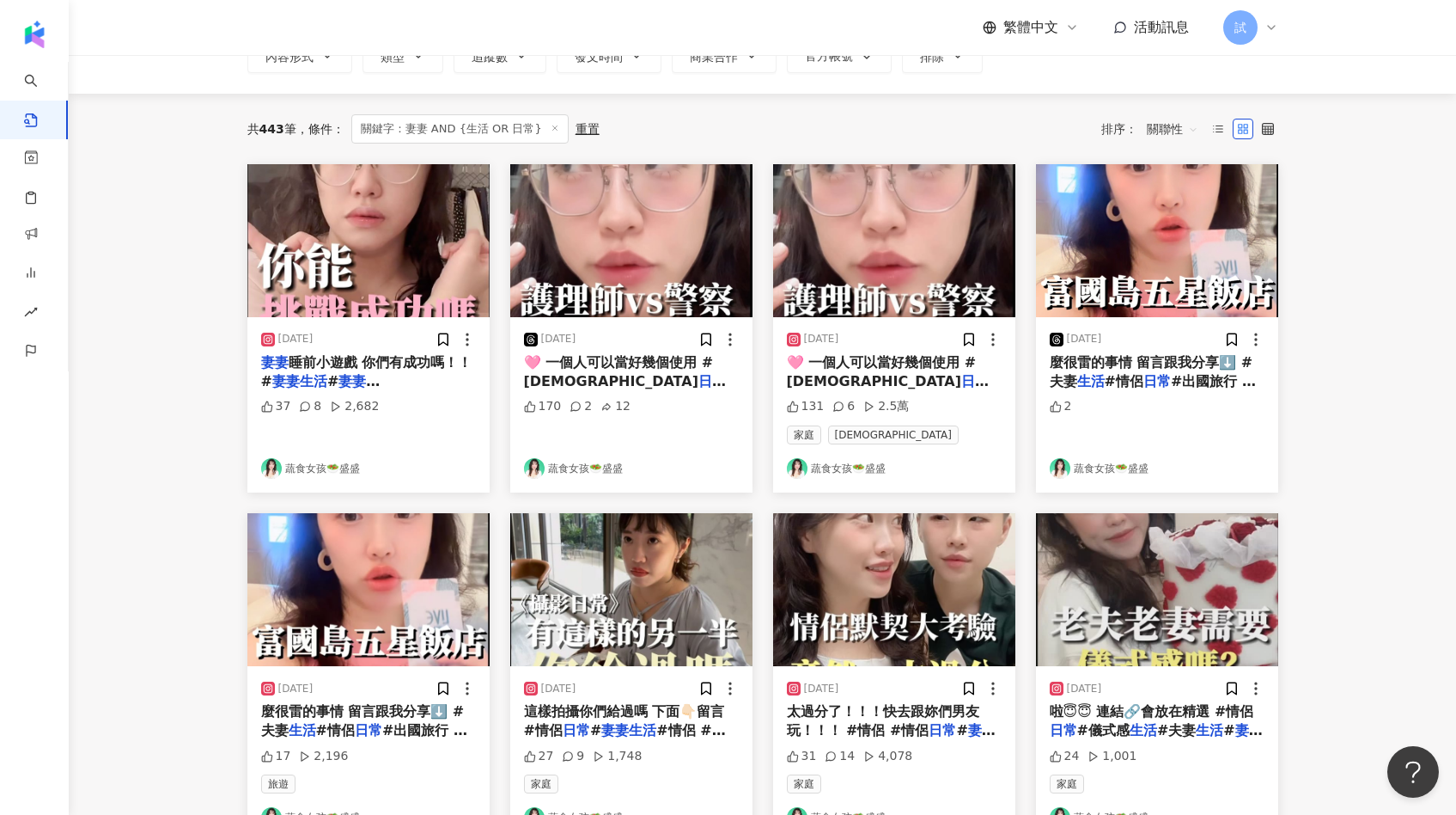
click at [680, 289] on img "button" at bounding box center [631, 241] width 242 height 153
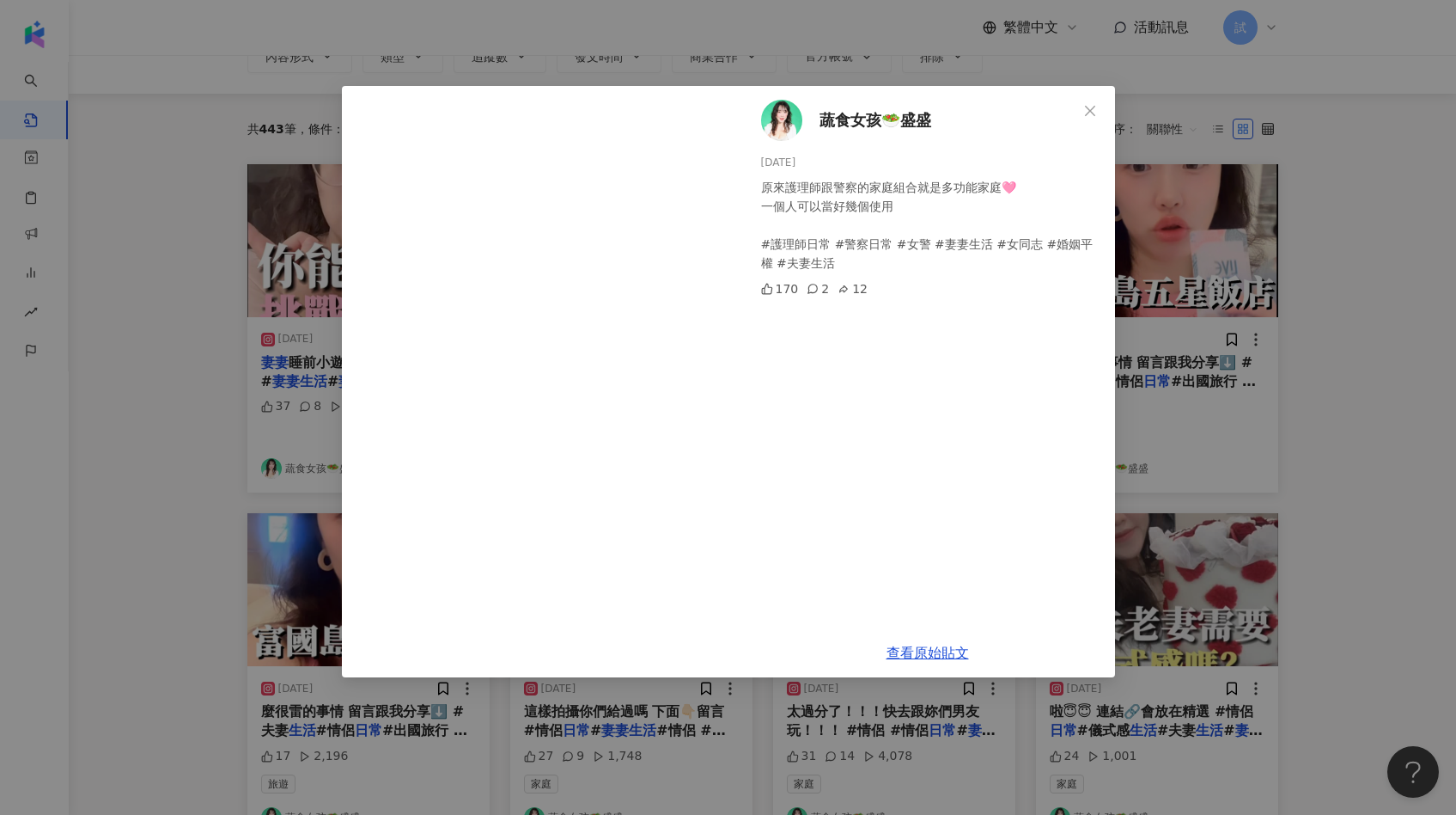
click at [1213, 297] on div "蔬食女孩🥗盛盛 2025/1/15 原來護理師跟警察的家庭組合就是多功能家庭🩷 一個人可以當好幾個使用 #護理師日常 #警察日常 #女警 #妻妻生活 #女同志…" at bounding box center [728, 408] width 1456 height 815
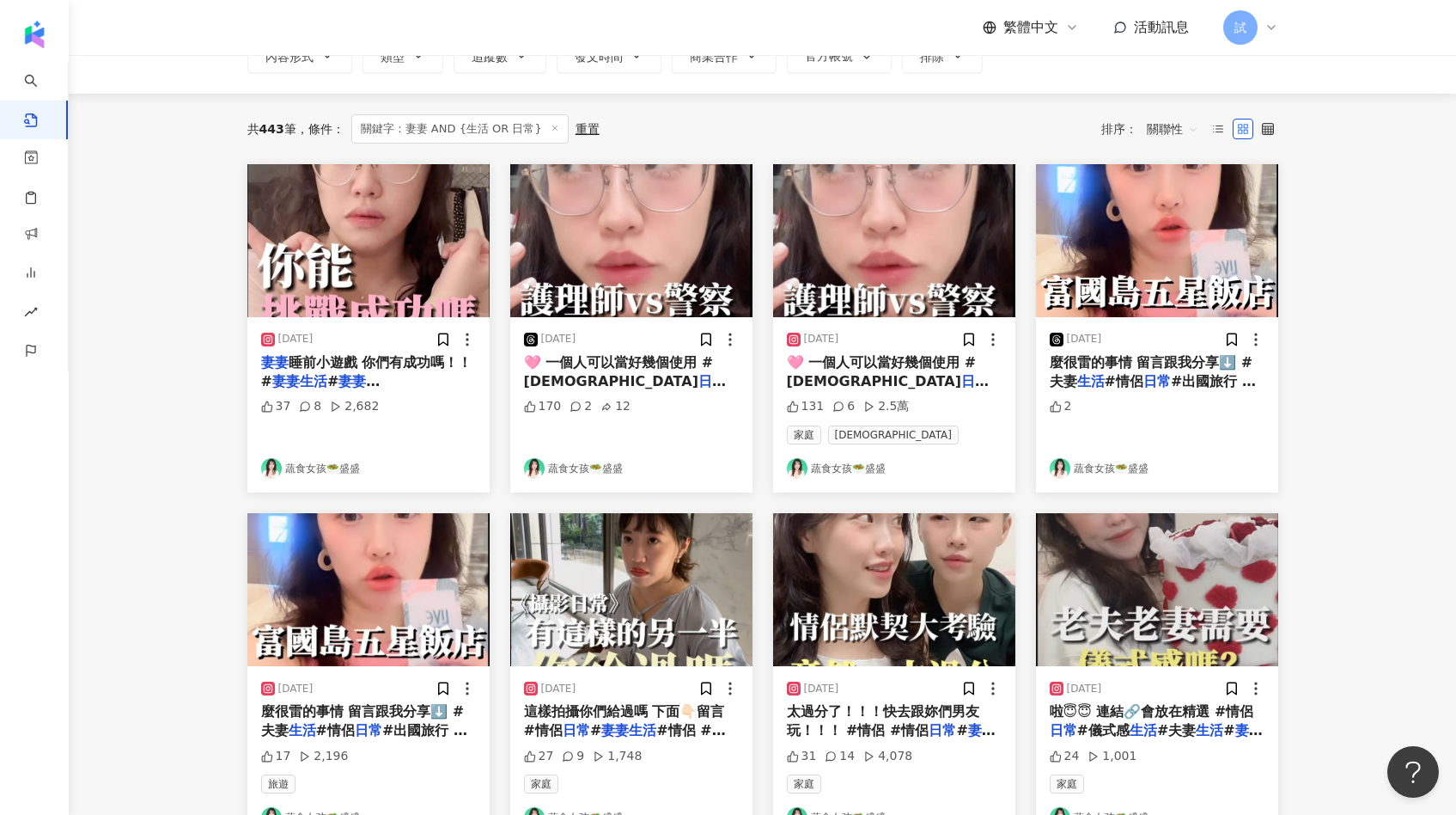
scroll to position [192, 0]
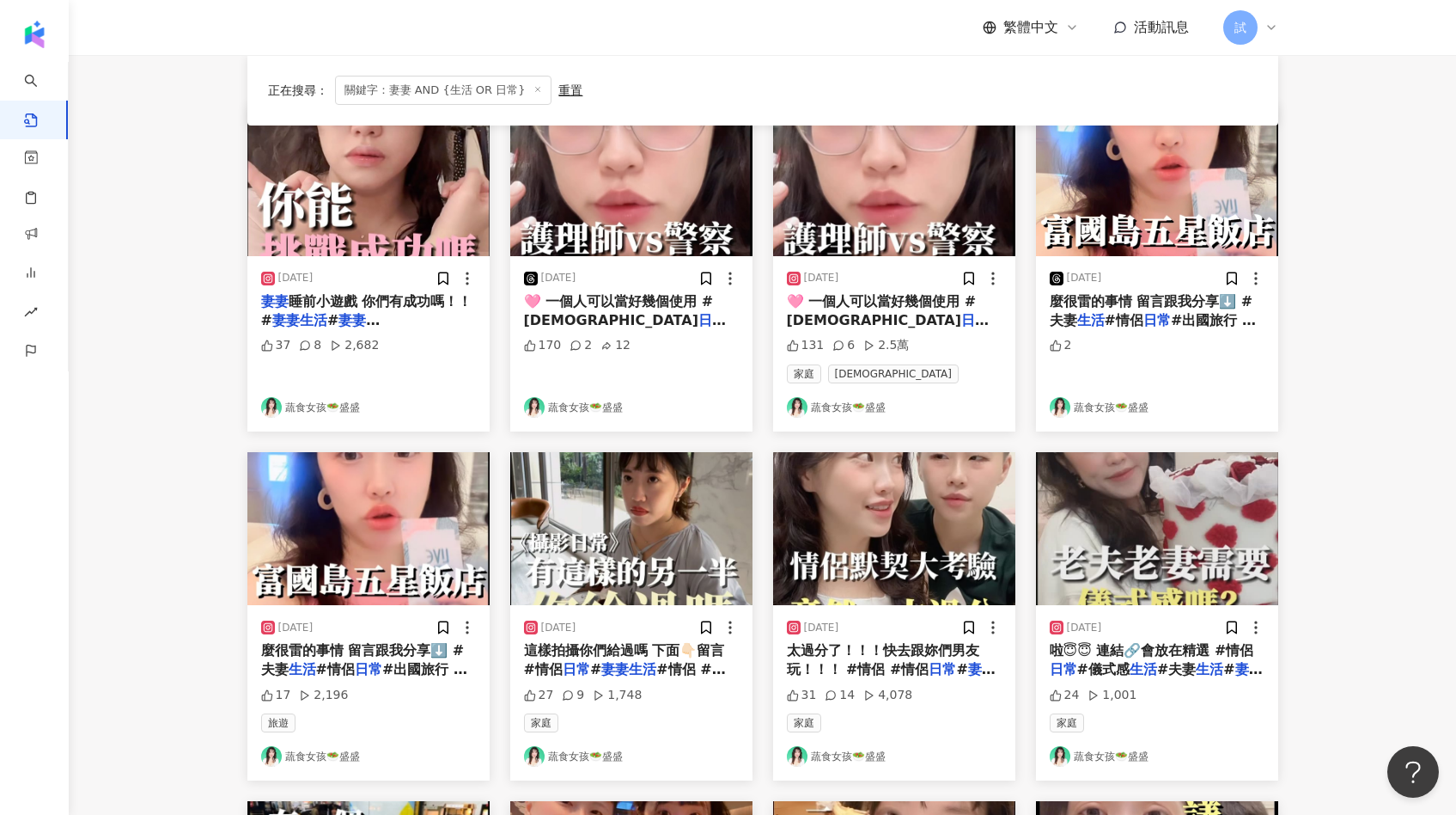
click at [854, 542] on img "button" at bounding box center [894, 529] width 242 height 153
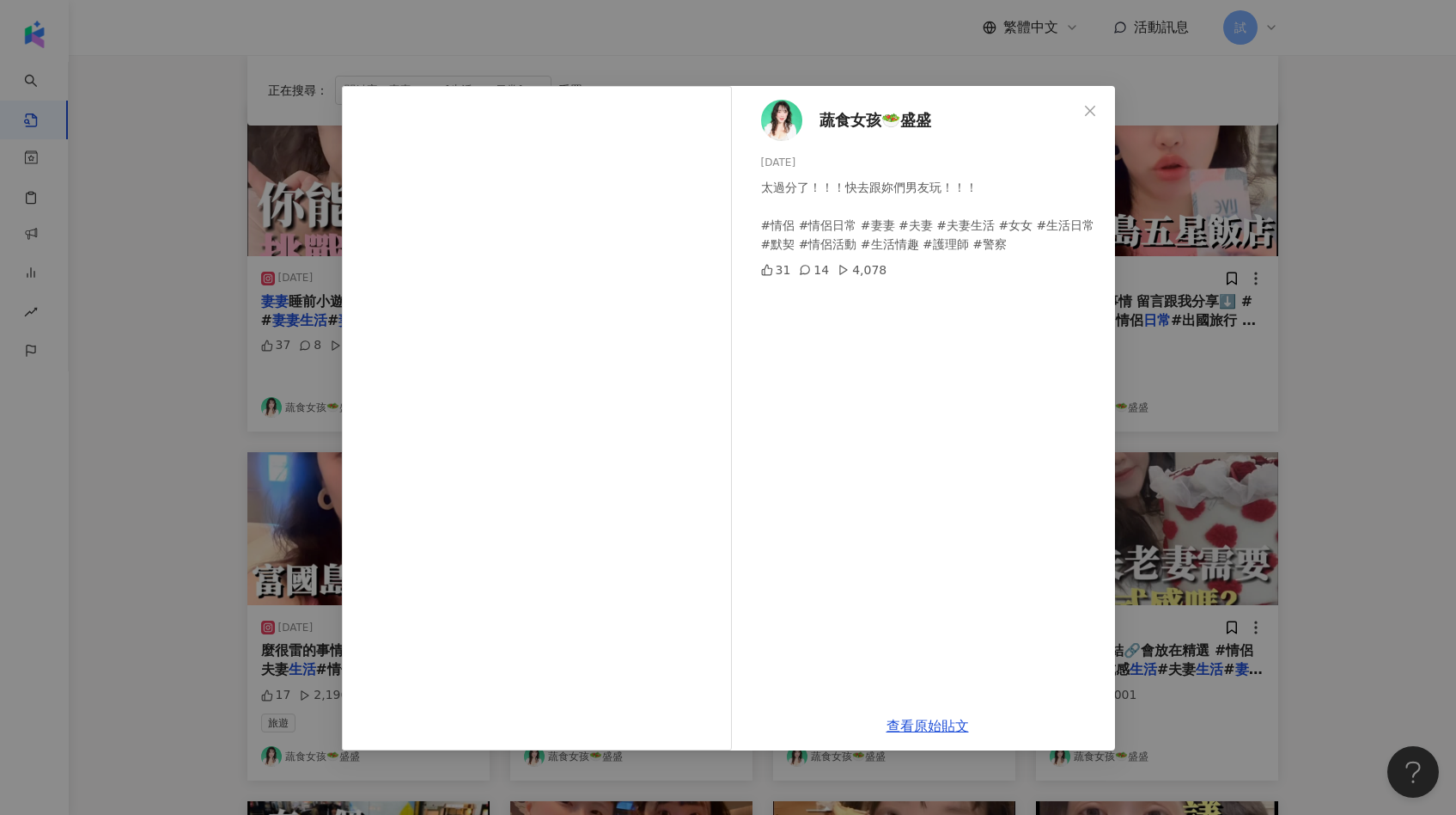
click at [1223, 432] on div "蔬食女孩🥗盛盛 2024/8/7 太過分了！！！快去跟妳們男友玩！！！ #情侶 #情侶日常 #妻妻 #夫妻 #夫妻生活 #女女 #生活日常 #默契 #情侶活動…" at bounding box center [728, 408] width 1456 height 815
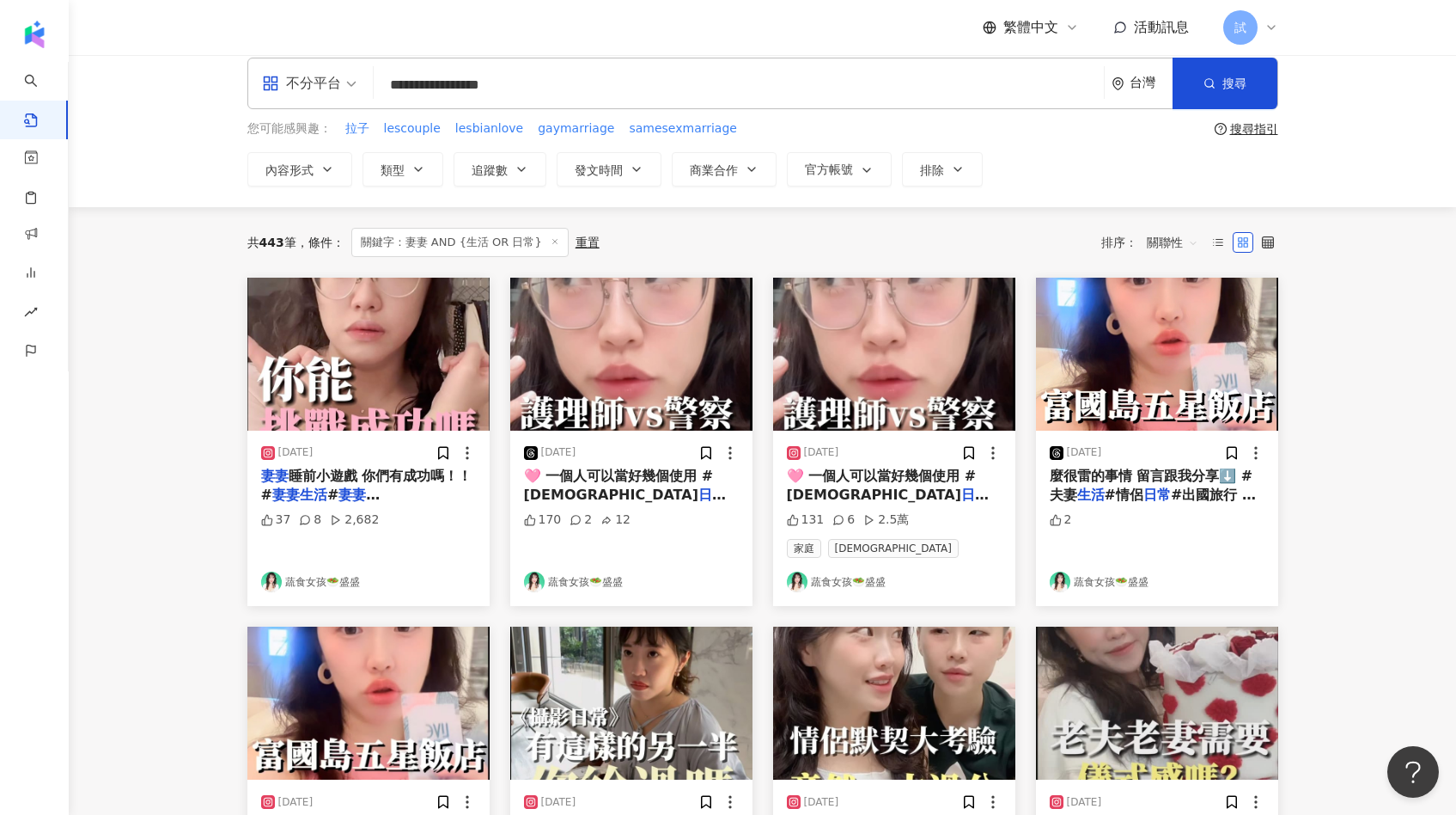
scroll to position [0, 0]
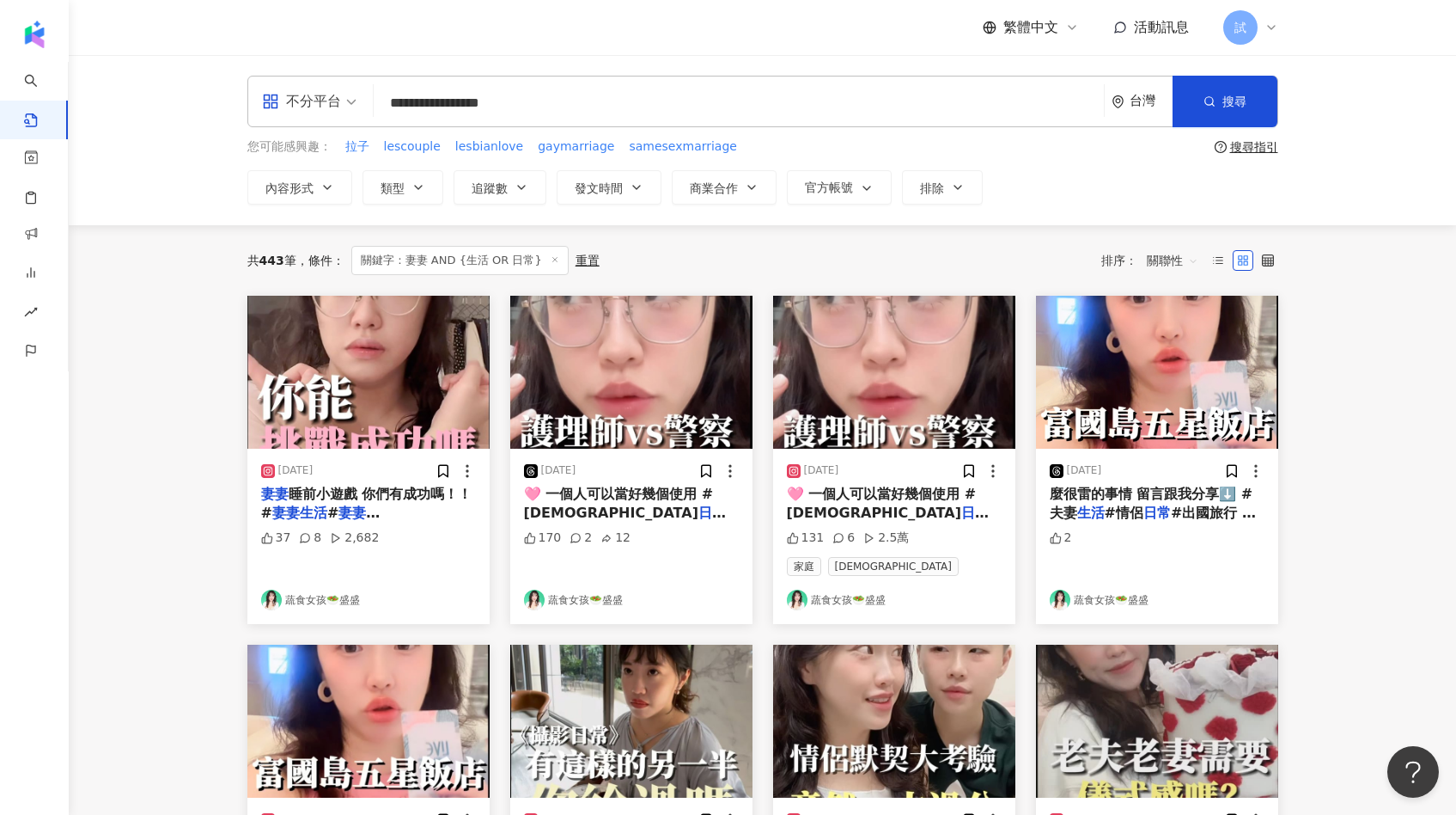
click at [309, 362] on img "button" at bounding box center [368, 372] width 242 height 153
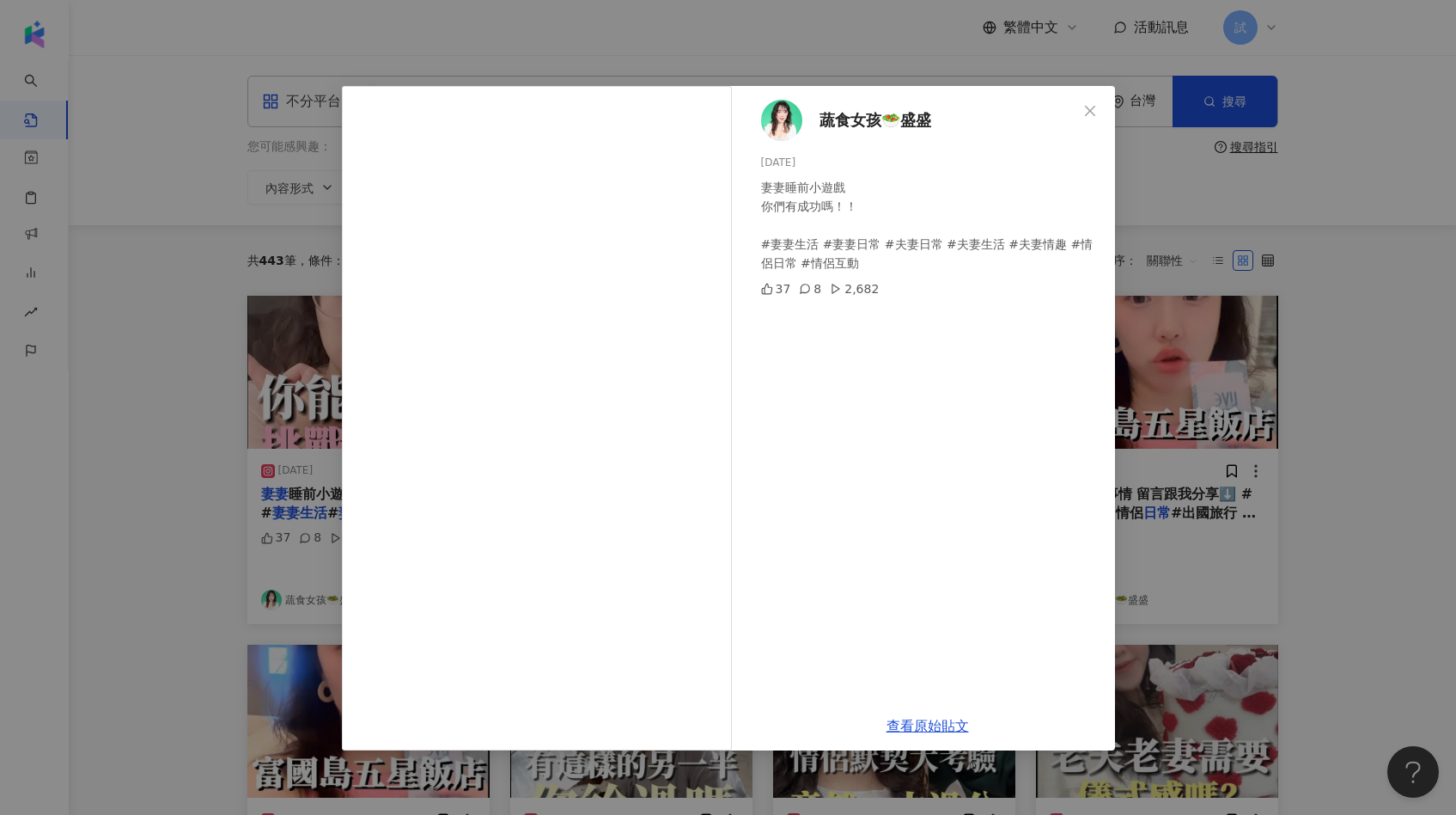
click at [852, 127] on span "蔬食女孩🥗盛盛" at bounding box center [875, 120] width 112 height 24
click at [197, 341] on div "蔬食女孩🥗盛盛 2024/9/19 妻妻睡前小遊戲 你們有成功嗎！！ #妻妻生活 #妻妻日常 #夫妻日常 #夫妻生活 #夫妻情趣 #情侶日常 #情侶互動 37…" at bounding box center [728, 408] width 1456 height 815
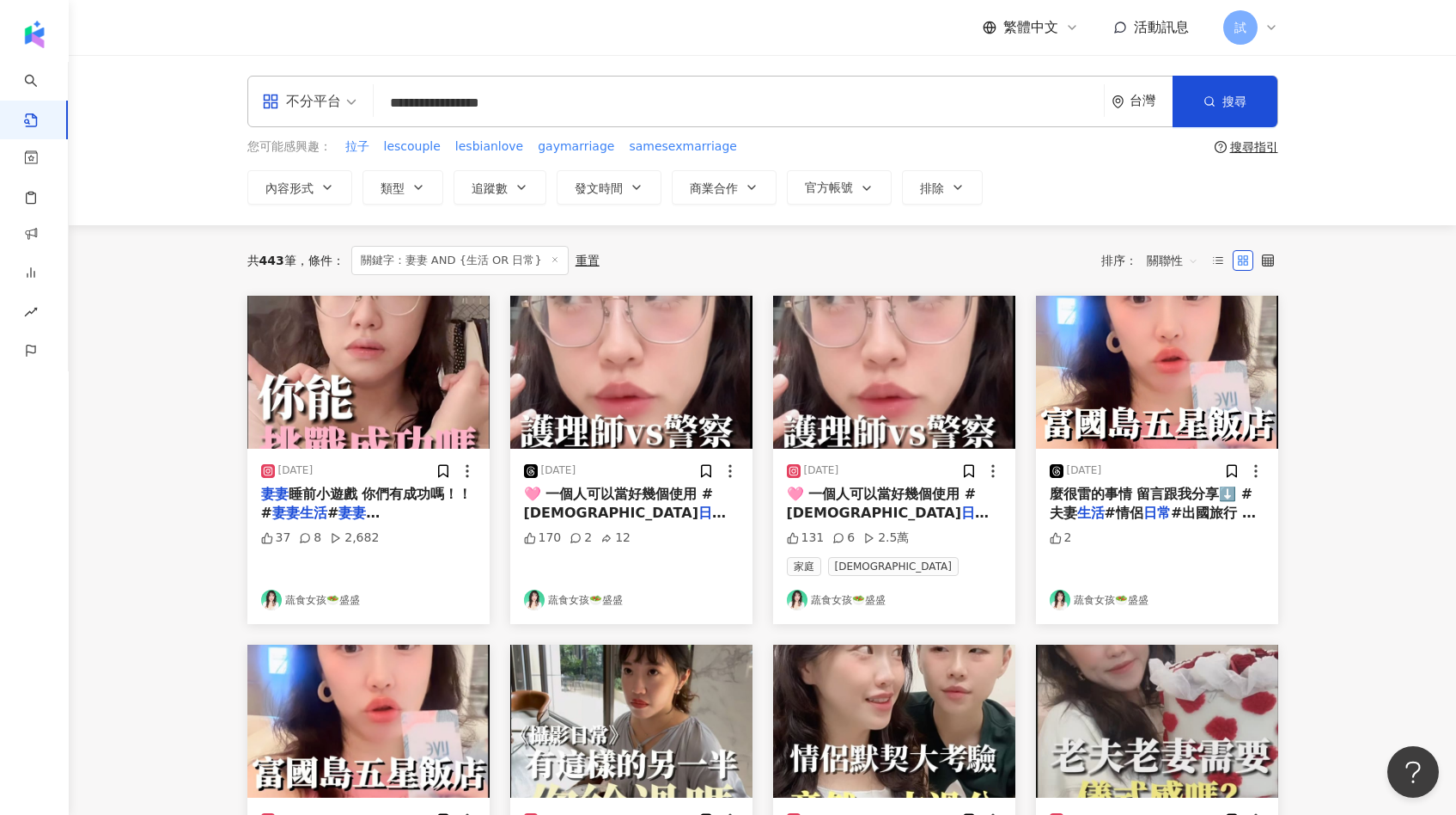
click at [1161, 261] on span "關聯性" at bounding box center [1172, 261] width 52 height 27
click at [1183, 353] on div "觀看數" at bounding box center [1174, 354] width 48 height 19
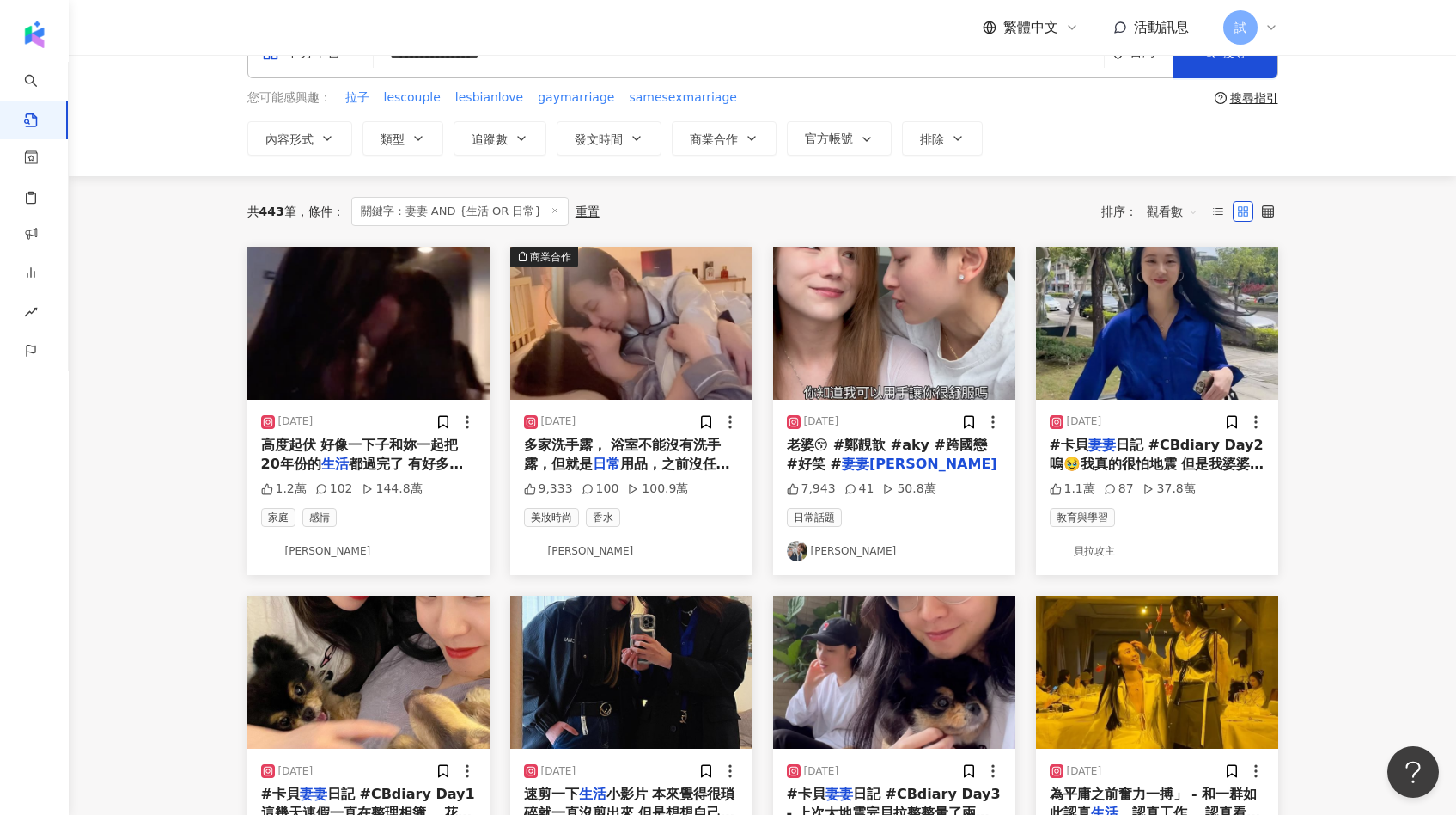
scroll to position [56, 0]
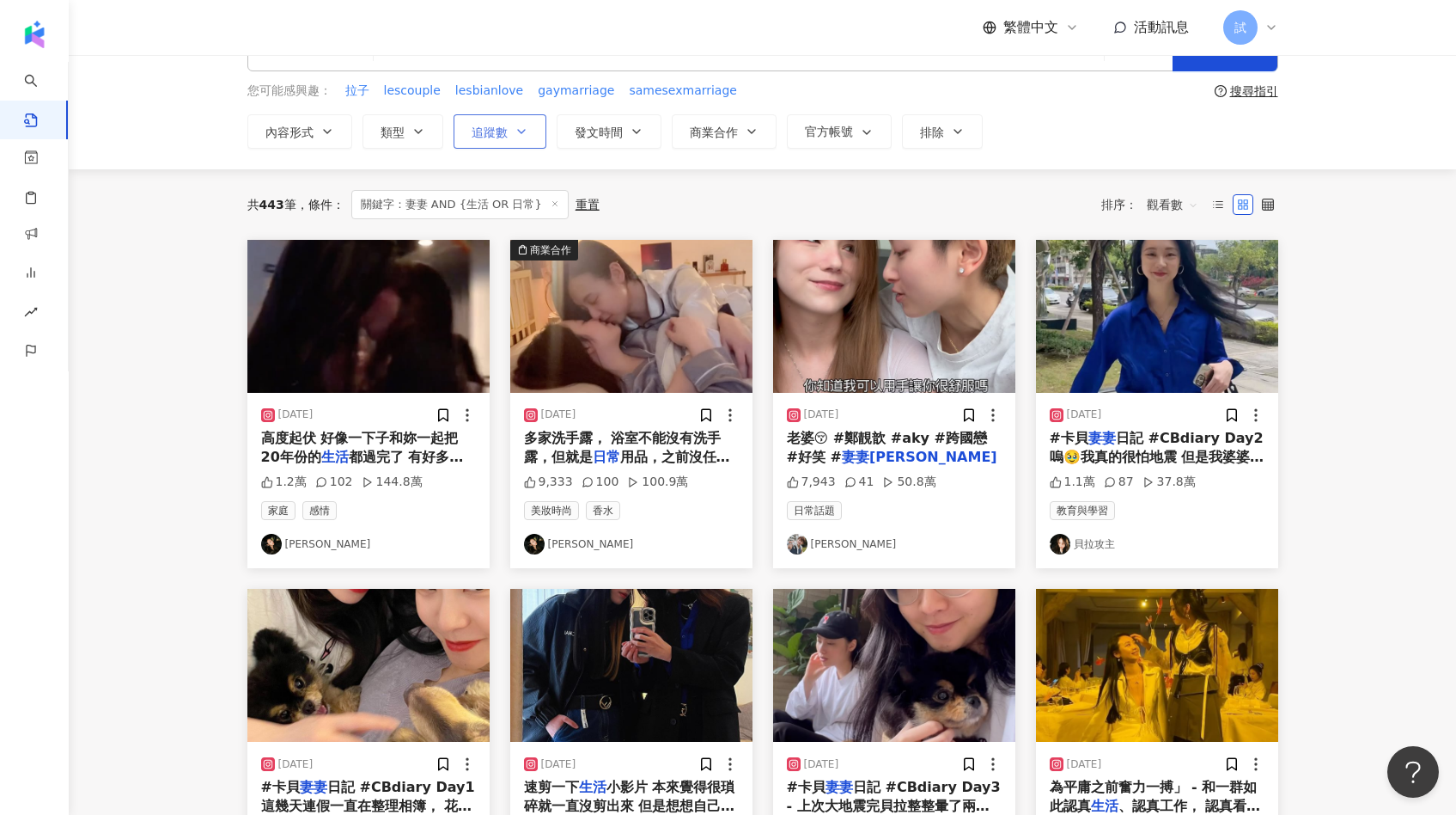
click at [478, 128] on span "追蹤數" at bounding box center [490, 132] width 36 height 14
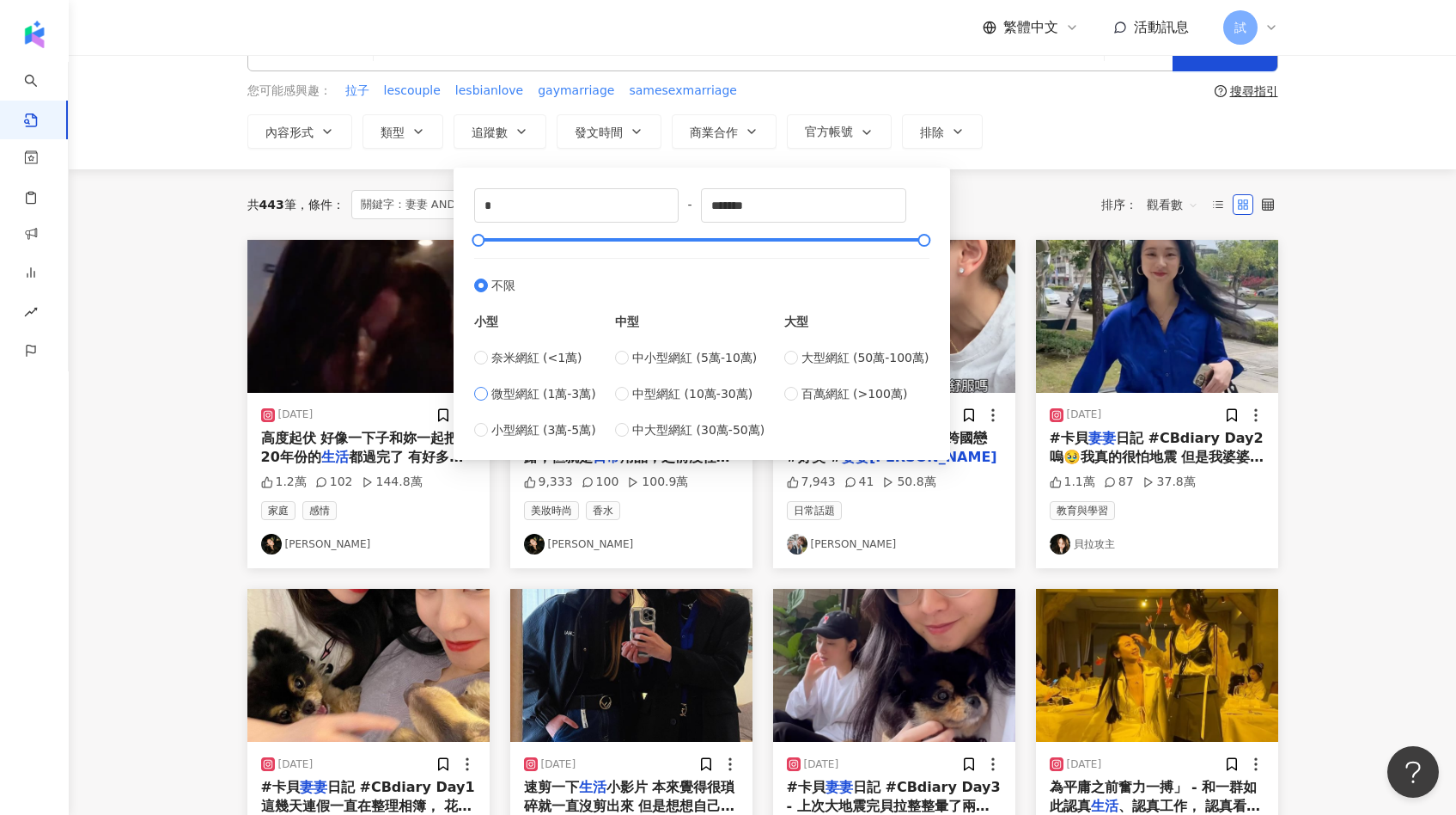
click at [520, 385] on span "微型網紅 (1萬-3萬)" at bounding box center [543, 393] width 105 height 19
type input "*****"
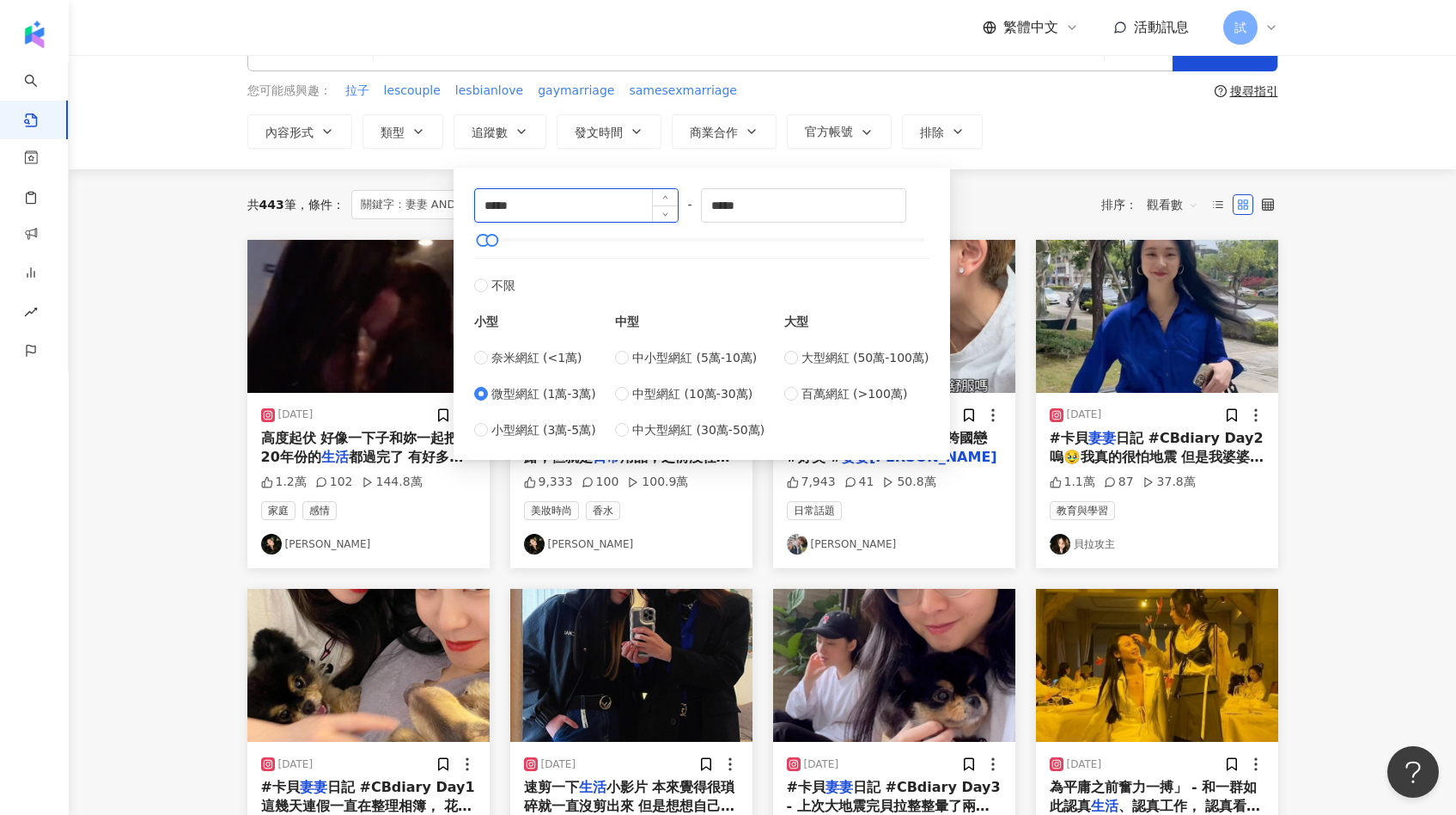
click at [541, 210] on input "*****" at bounding box center [576, 205] width 203 height 33
type input "****"
click at [999, 217] on div "共 443 筆 條件 ： 關鍵字：妻妻 AND {生活 OR 日常} 重置 排序： 觀看數" at bounding box center [762, 204] width 1030 height 29
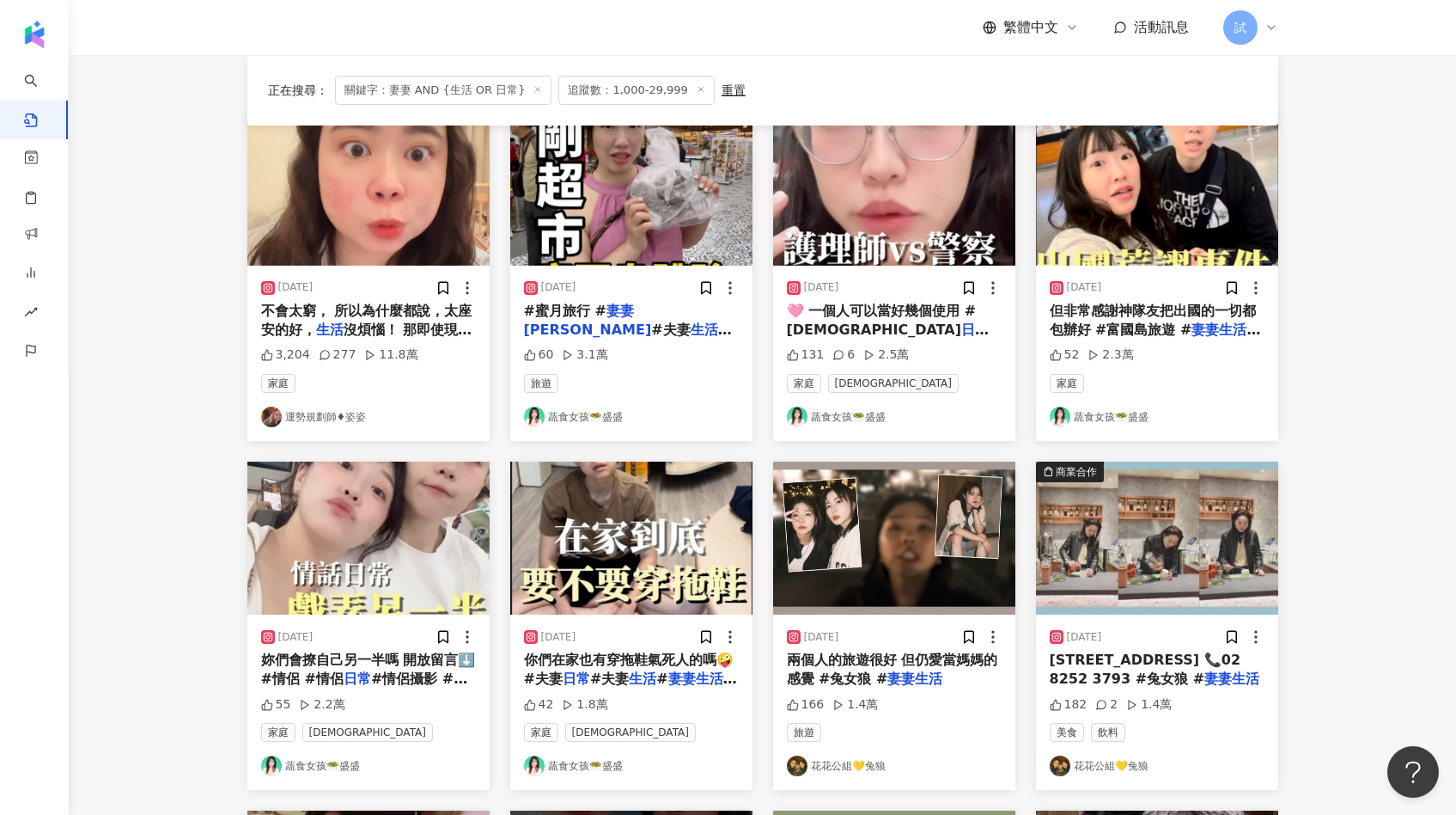
scroll to position [186, 0]
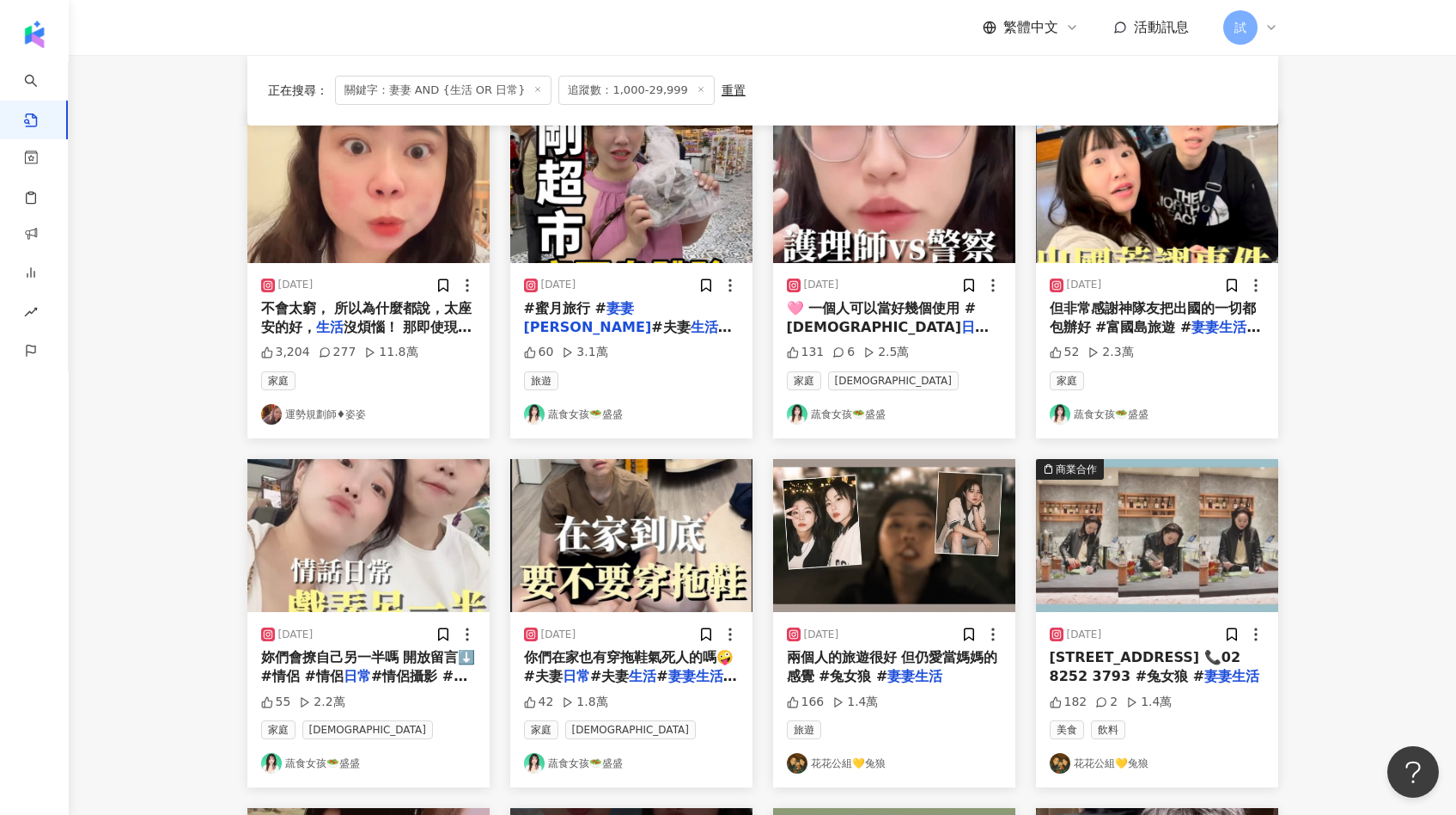
click at [375, 545] on img "button" at bounding box center [368, 535] width 242 height 153
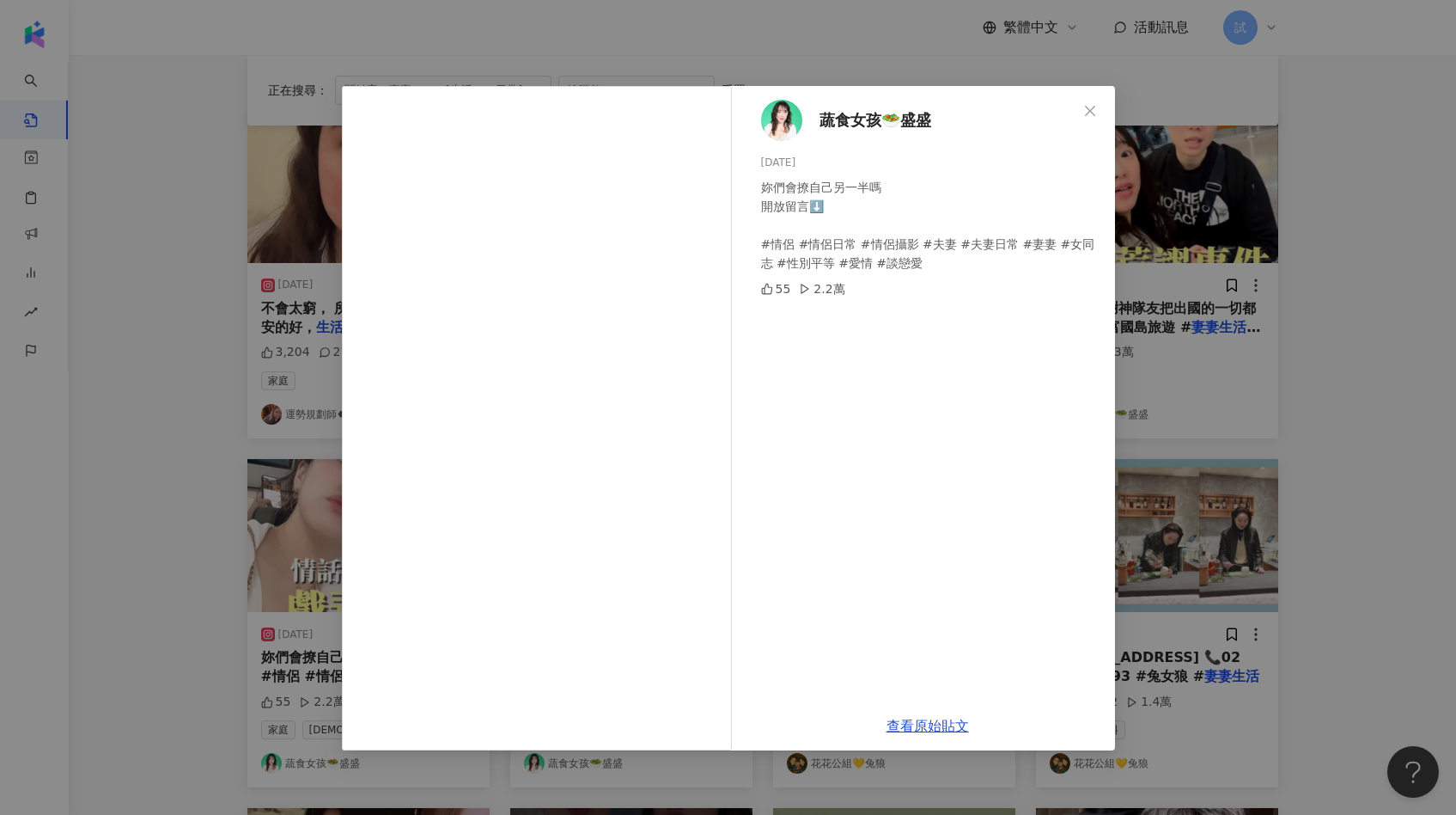
click at [1175, 396] on div "蔬食女孩🥗盛盛 2024/8/4 妳們會撩自己另一半嗎 開放留言⬇️ #情侶 #情侶日常 #情侶攝影 #夫妻 #夫妻日常 #妻妻 #女同志 #性別平等 #愛情…" at bounding box center [728, 408] width 1456 height 815
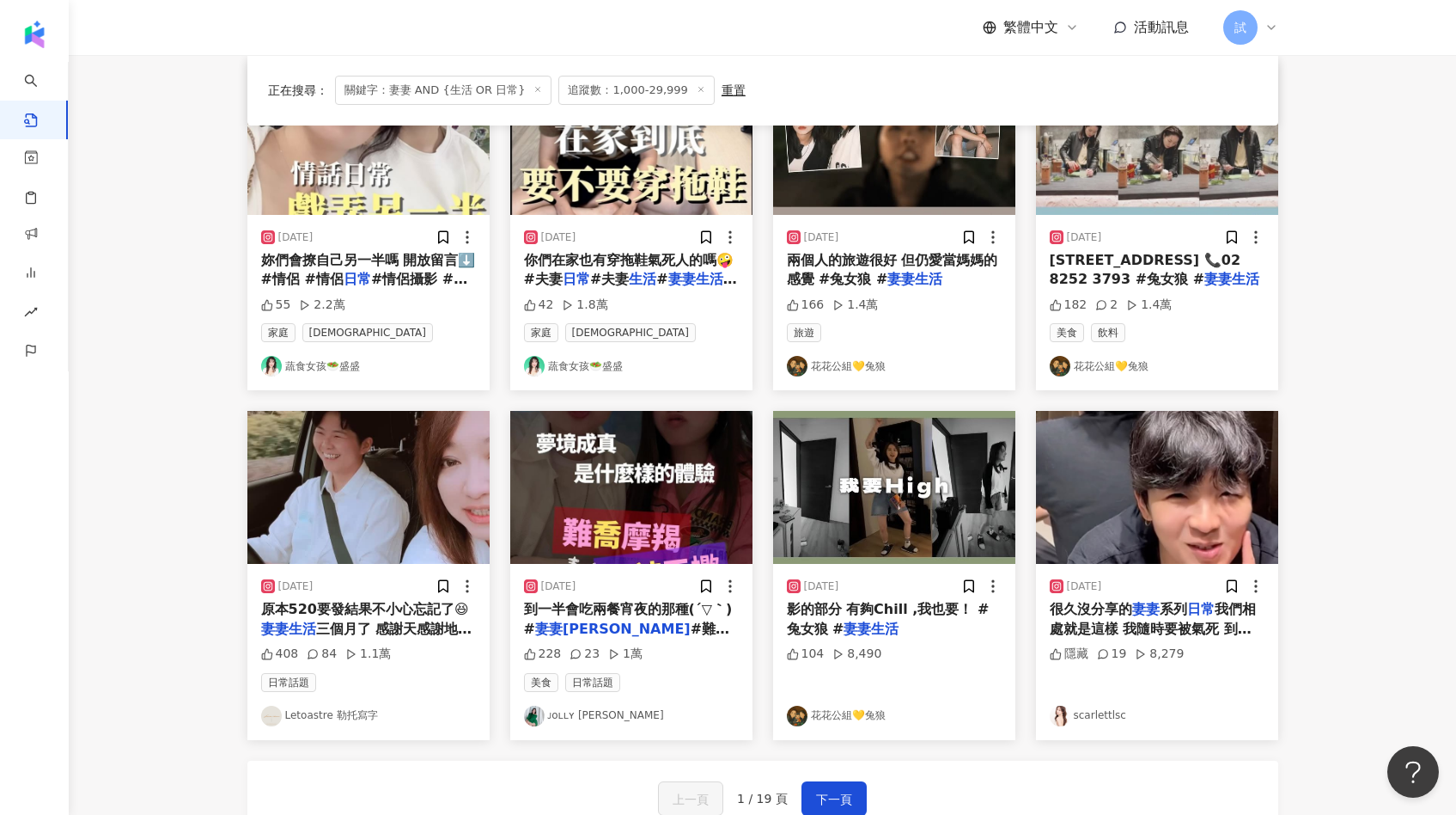
scroll to position [0, 0]
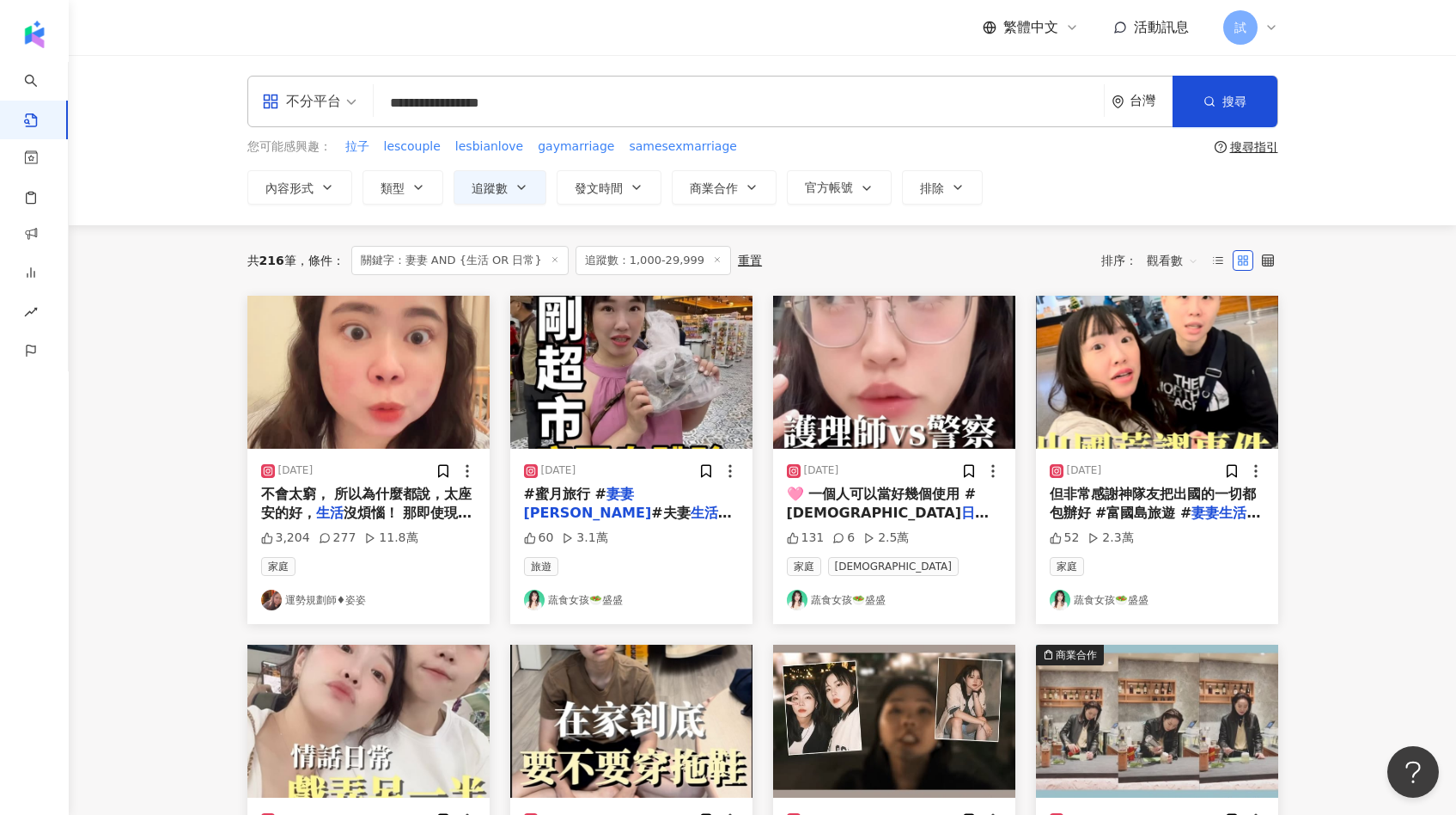
drag, startPoint x: 599, startPoint y: 98, endPoint x: 258, endPoint y: 98, distance: 341.0
click at [257, 98] on div "**********" at bounding box center [762, 101] width 1030 height 52
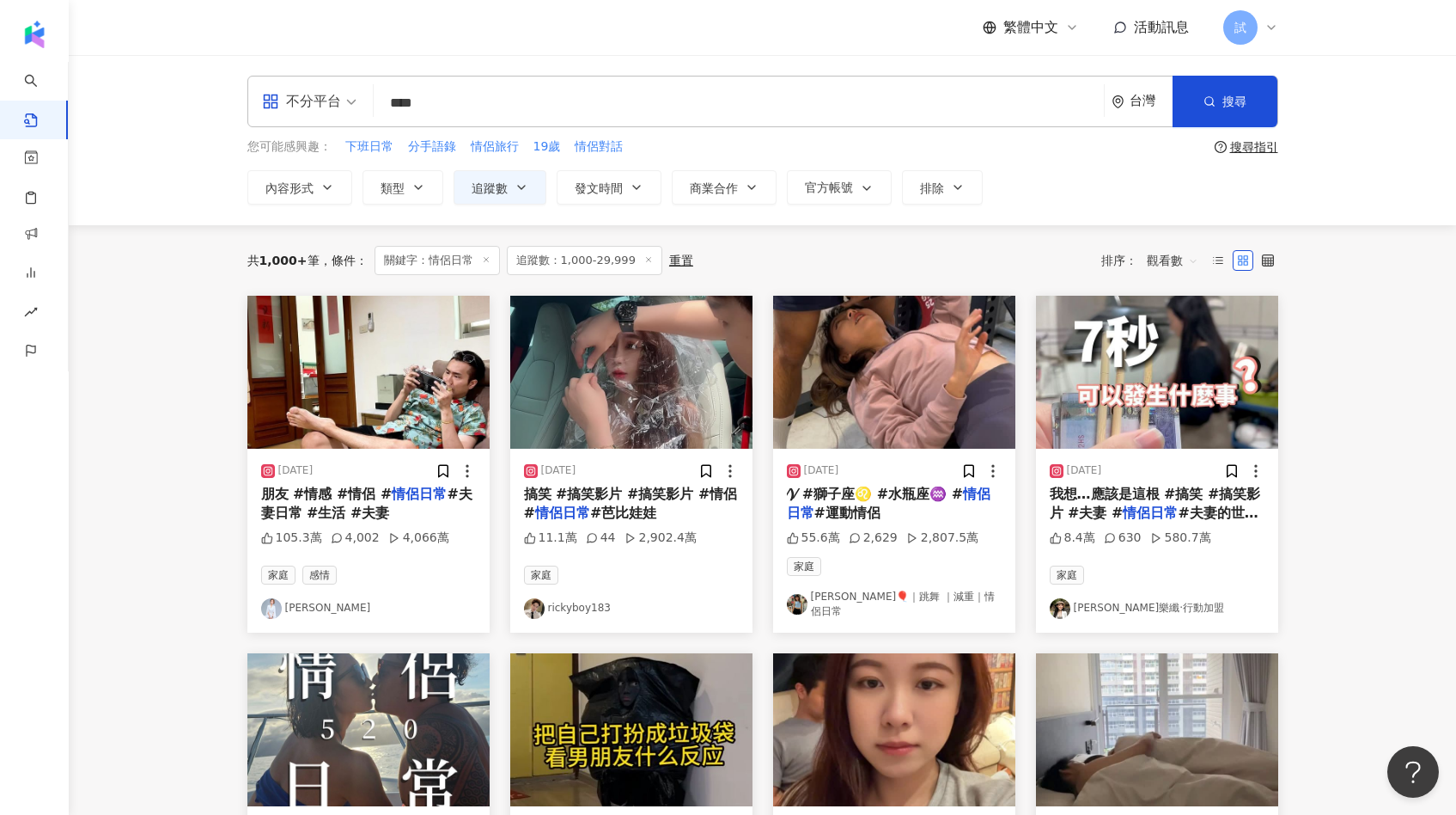
drag, startPoint x: 522, startPoint y: 106, endPoint x: 342, endPoint y: 102, distance: 180.0
click at [342, 102] on div "不分平台 情侶日常 **** 台灣 搜尋" at bounding box center [762, 101] width 1030 height 52
type input "***"
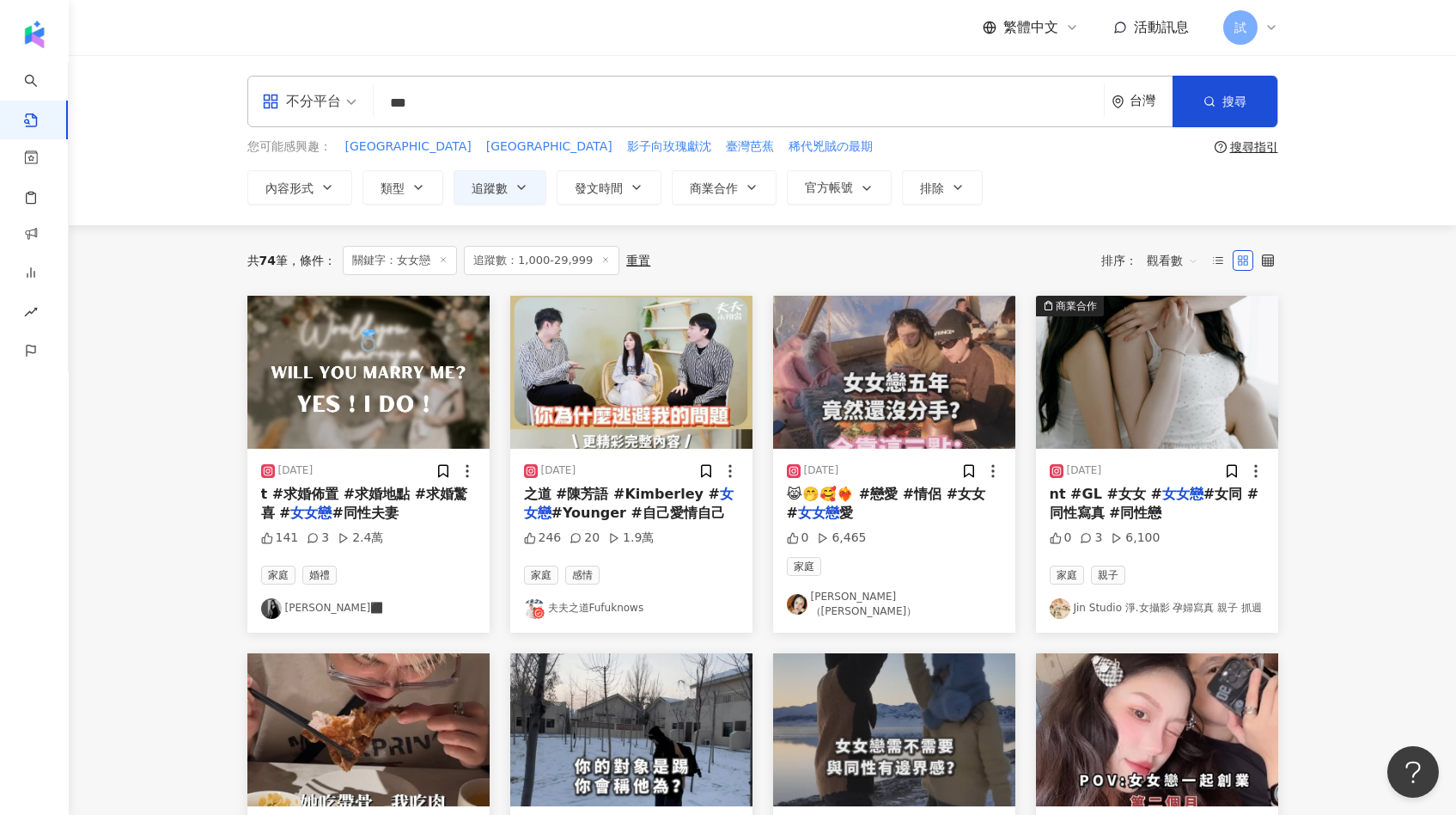
click at [930, 365] on img "button" at bounding box center [894, 372] width 242 height 153
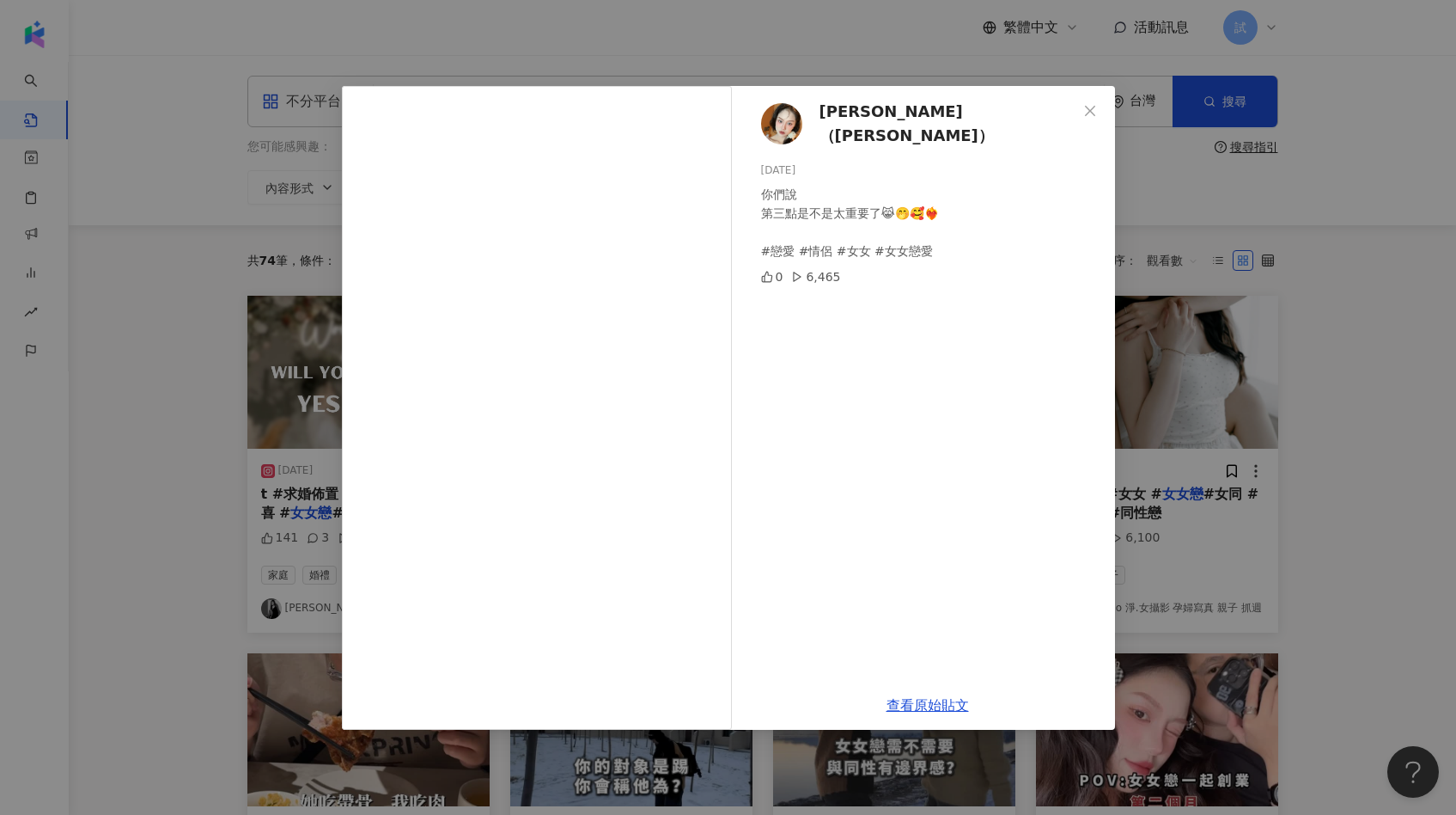
click at [1210, 366] on div "毛妮芭（Nini） 2025/2/9 你們說 第三點是不是太重要了😹🤭🥰❤️‍🔥 #戀愛 #情侶 #女女 #女女戀愛 0 6,465 查看原始貼文" at bounding box center [728, 408] width 1456 height 815
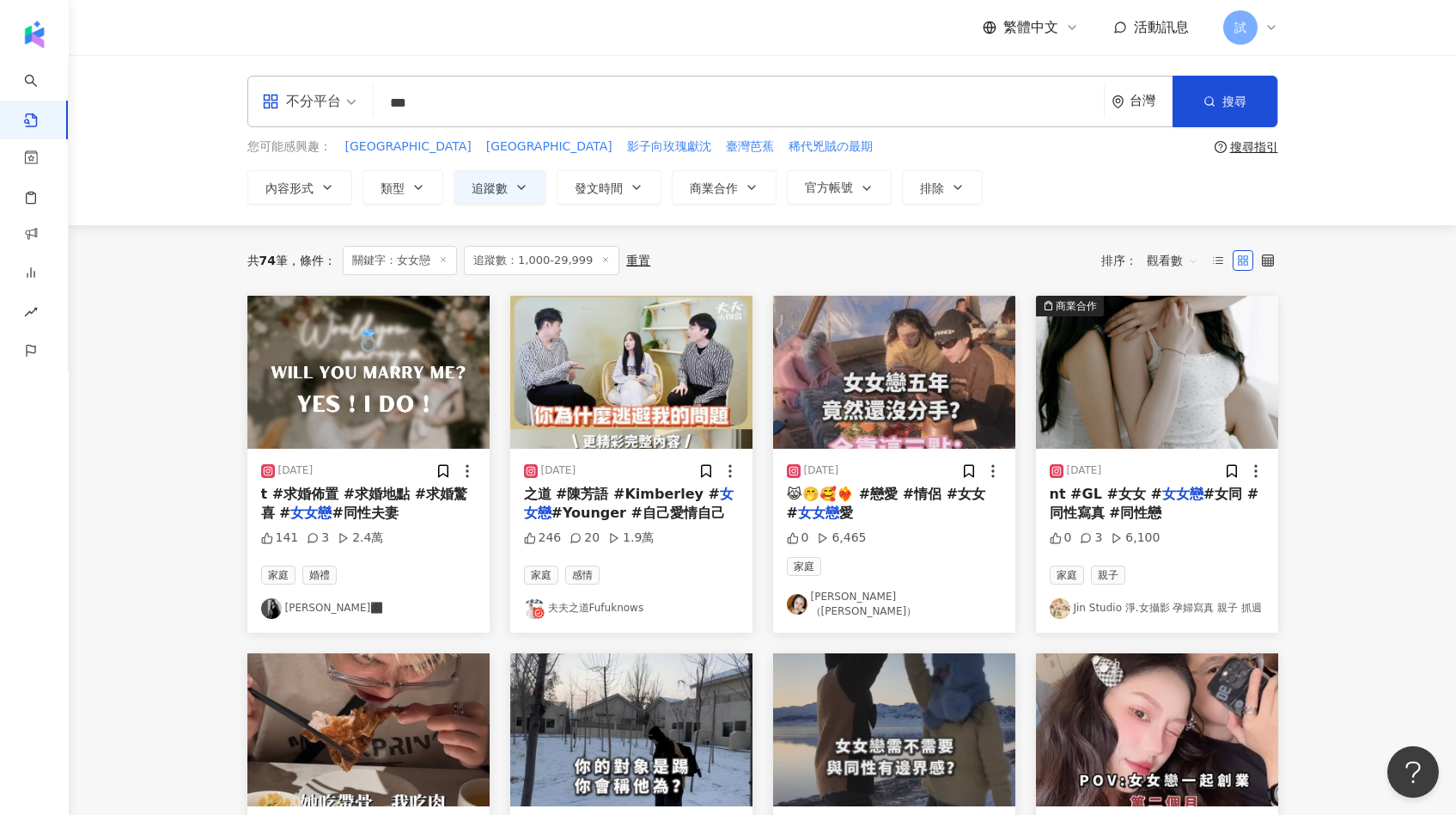
click at [1204, 378] on img "button" at bounding box center [1157, 372] width 242 height 153
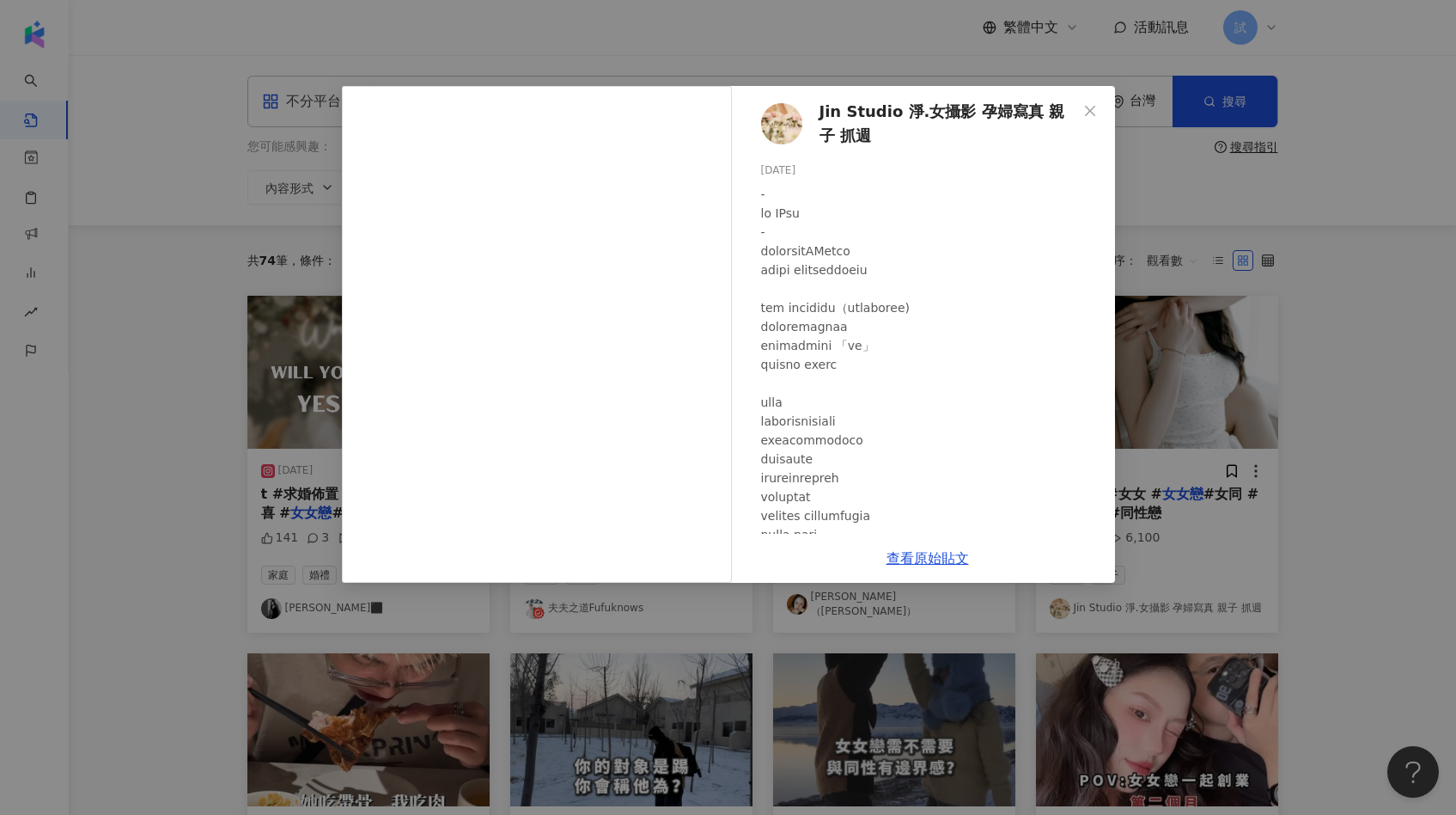
click at [1325, 384] on div "Jin Studio 淨.女攝影 孕婦寫真 親子 抓週 2025/6/6 0 3 6,100 查看原始貼文" at bounding box center [728, 408] width 1456 height 815
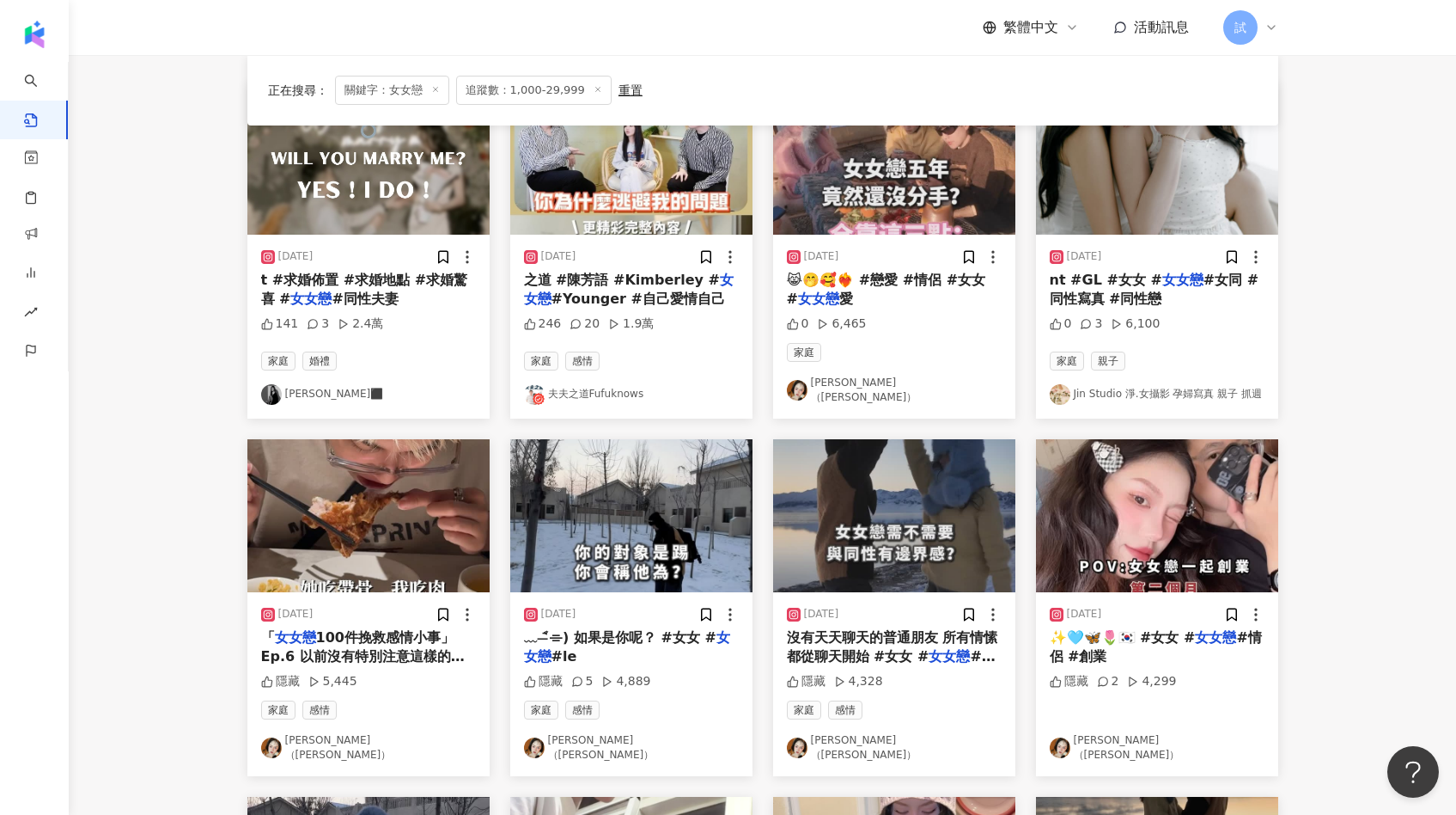
scroll to position [217, 0]
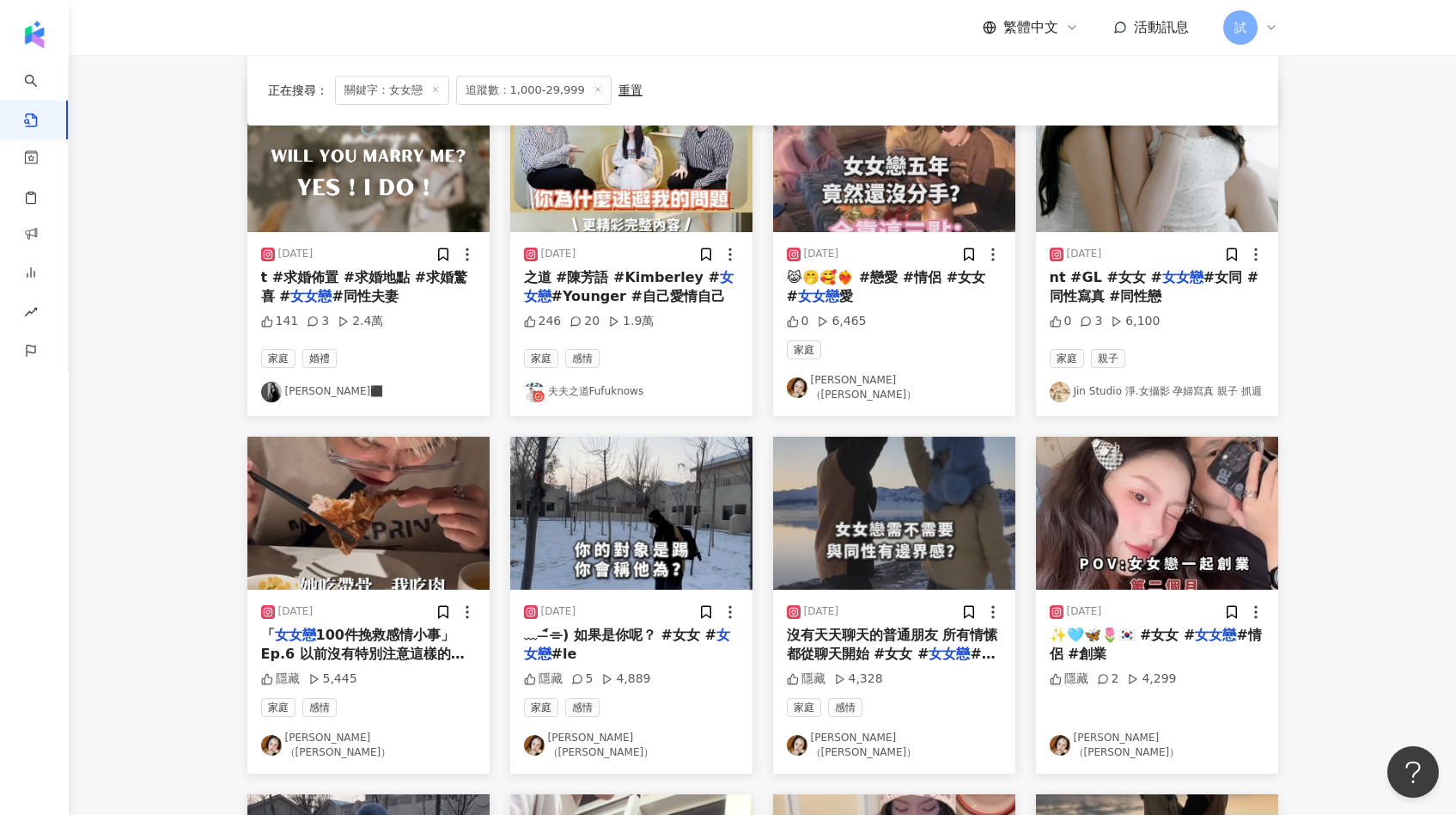
click at [1163, 490] on img "button" at bounding box center [1157, 513] width 242 height 153
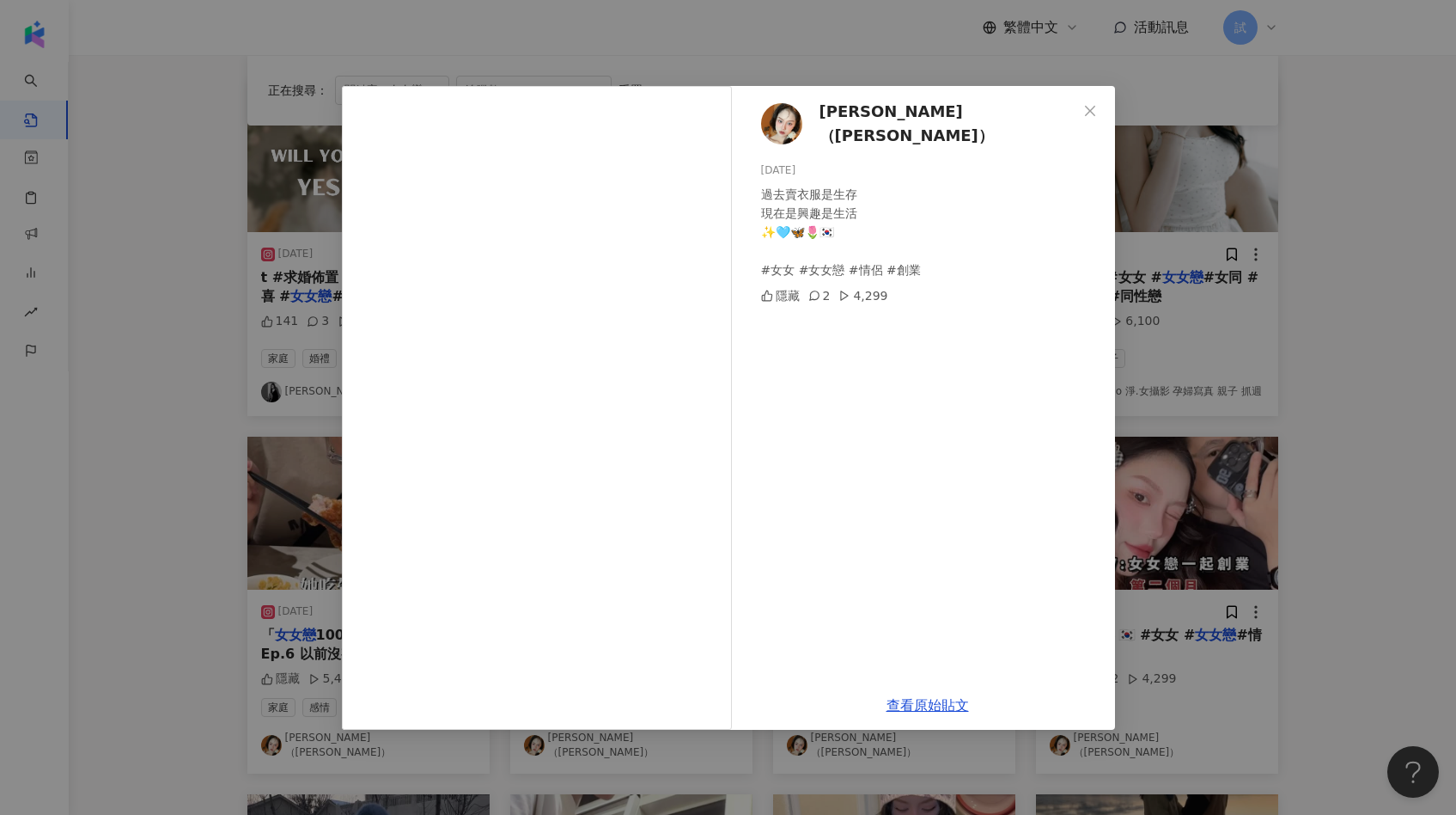
click at [1338, 469] on div "毛妮芭（Nini） 2025/4/29 過去賣衣服是生存 現在是興趣是生活 ✨🩵🦋🌷🇰🇷 #女女 #女女戀 #情侶 #創業 隱藏 2 4,299 查看原始貼文" at bounding box center [728, 408] width 1456 height 815
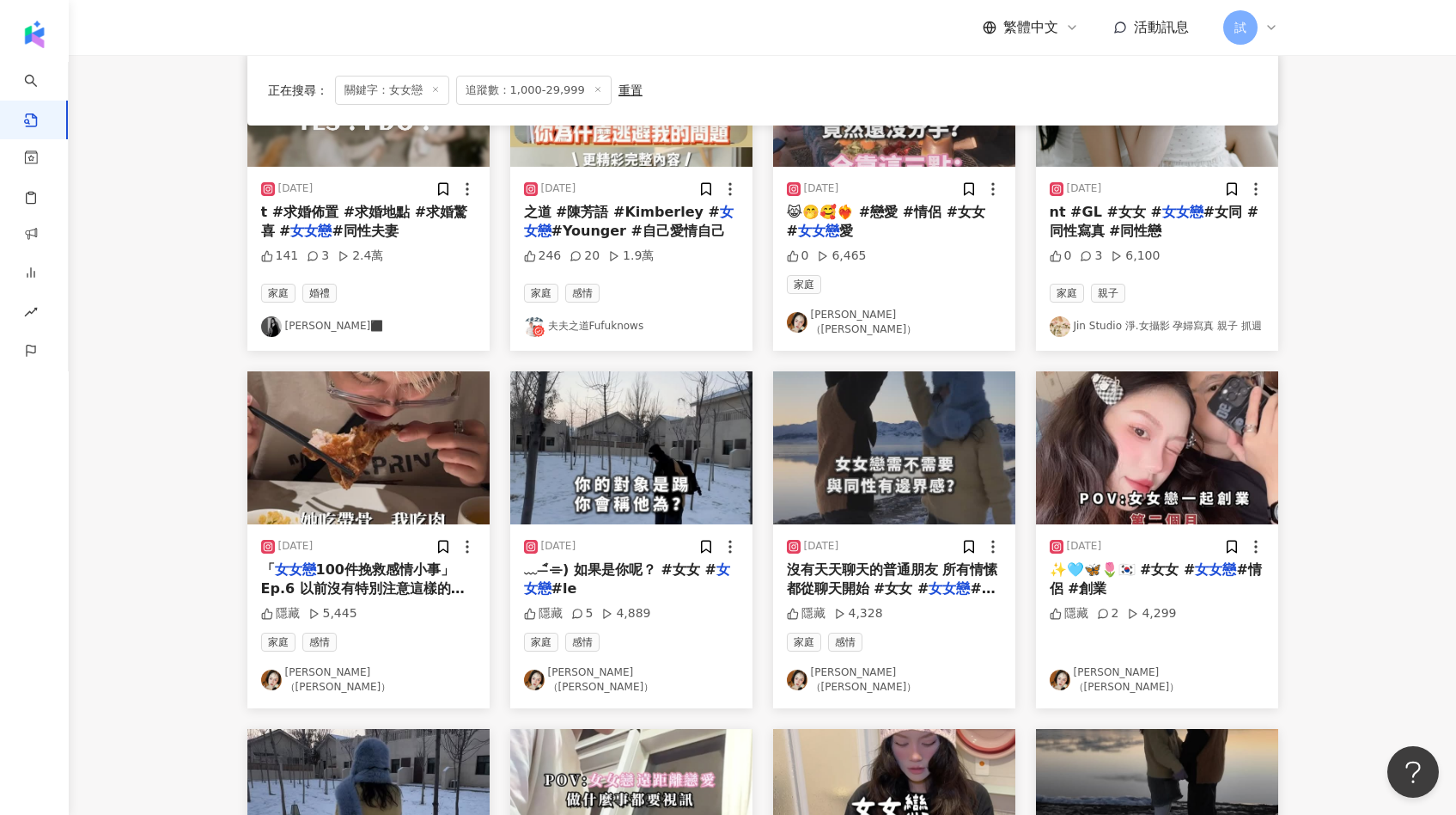
scroll to position [303, 0]
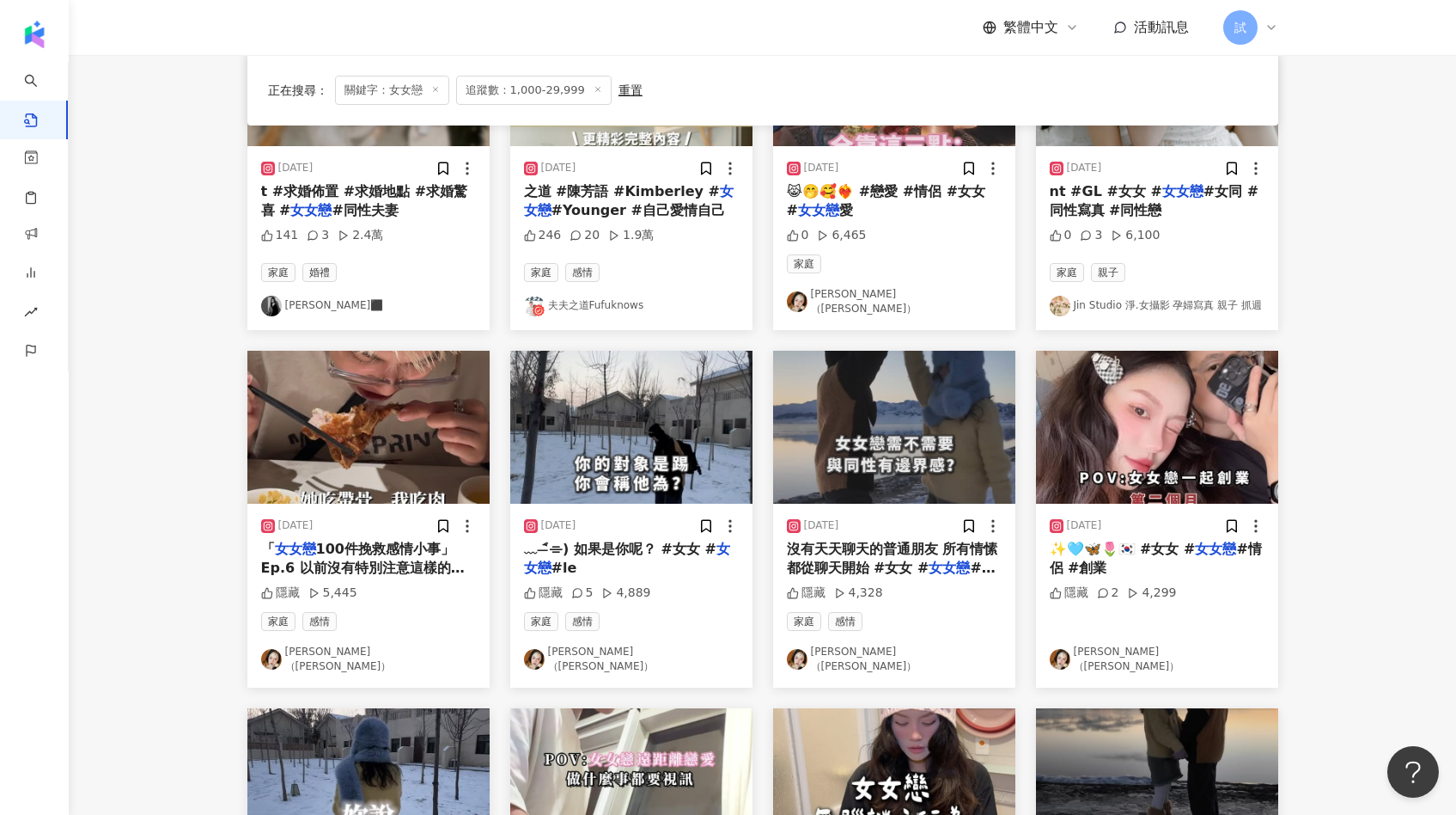
click at [940, 450] on img "button" at bounding box center [894, 428] width 242 height 153
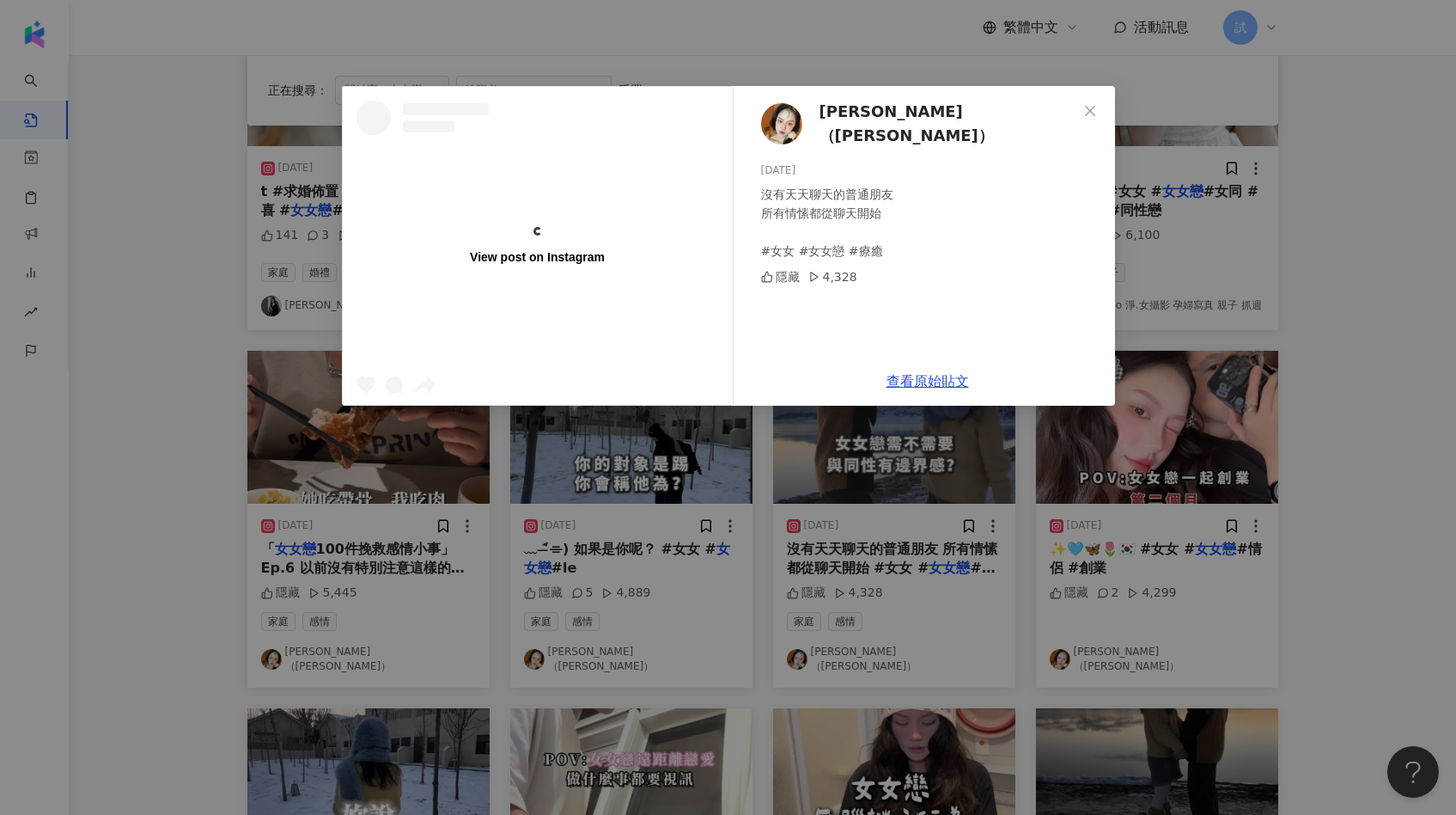
click at [1129, 467] on div "View post on Instagram 毛妮芭（Nini） 2025/1/14 沒有天天聊天的普通朋友 所有情愫都從聊天開始 #女女 #女女戀 #療癒 …" at bounding box center [728, 408] width 1456 height 815
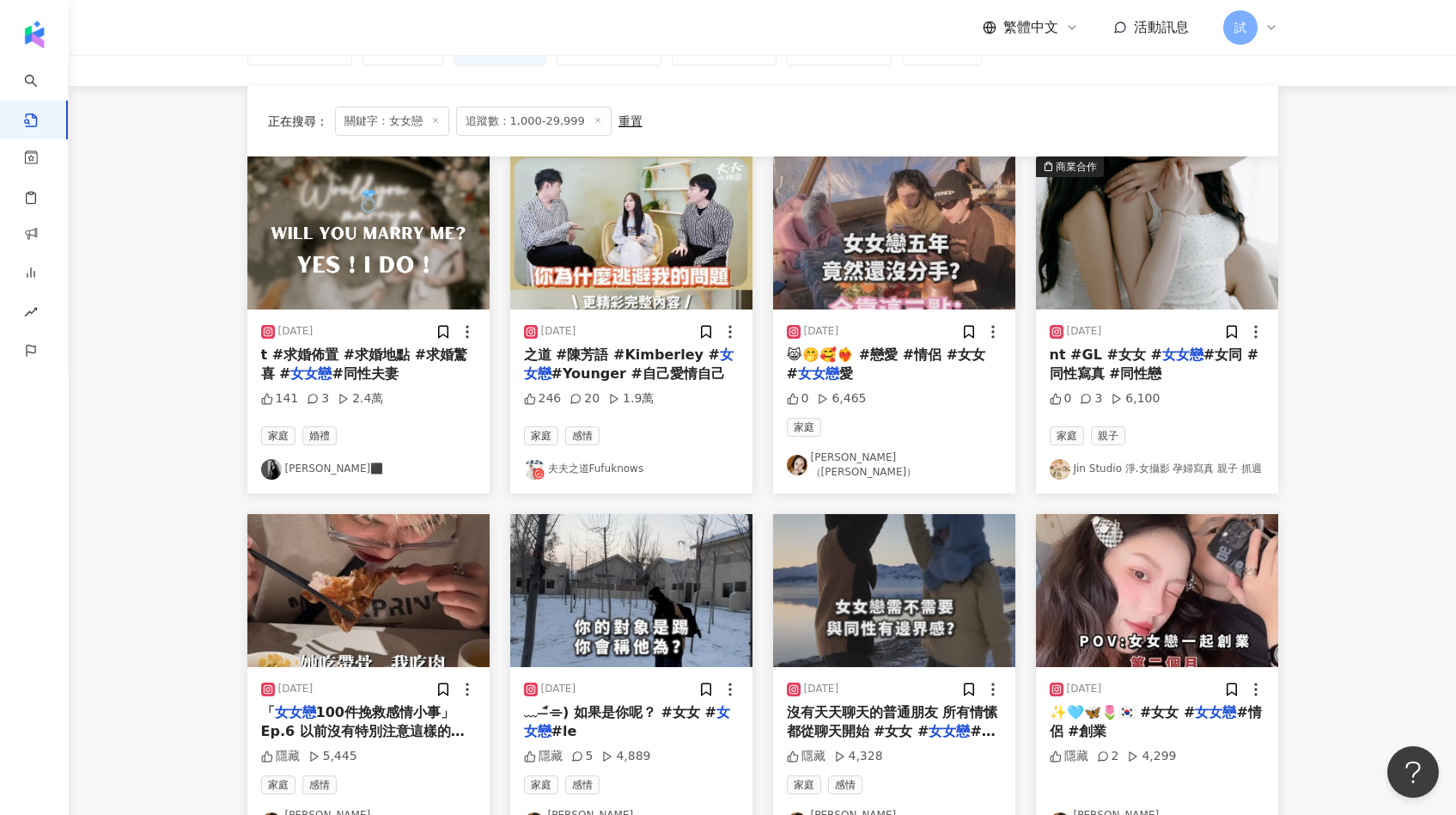
scroll to position [0, 0]
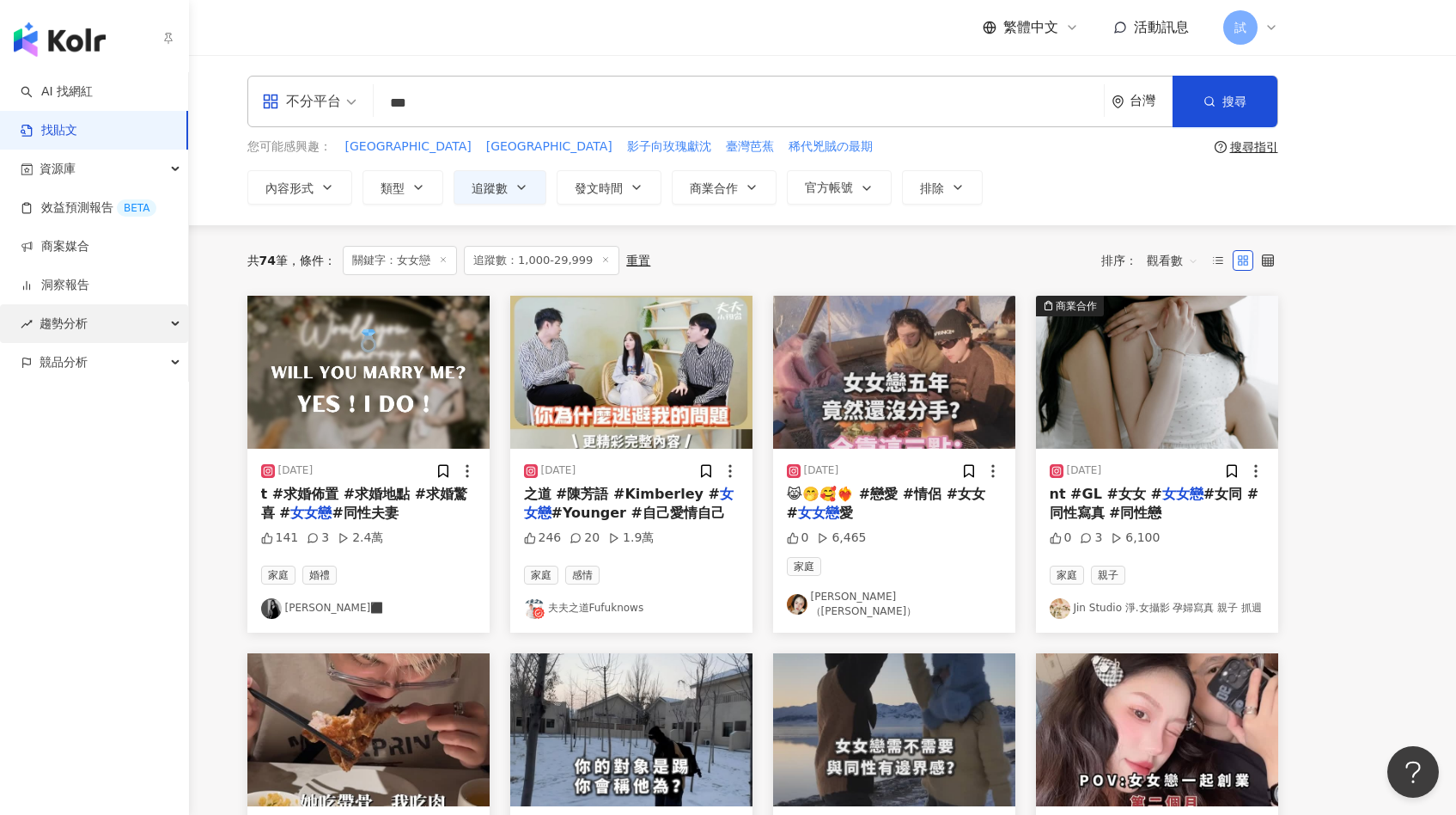
click at [79, 322] on span "趨勢分析" at bounding box center [63, 324] width 48 height 38
click at [62, 289] on link "洞察報告" at bounding box center [55, 285] width 68 height 17
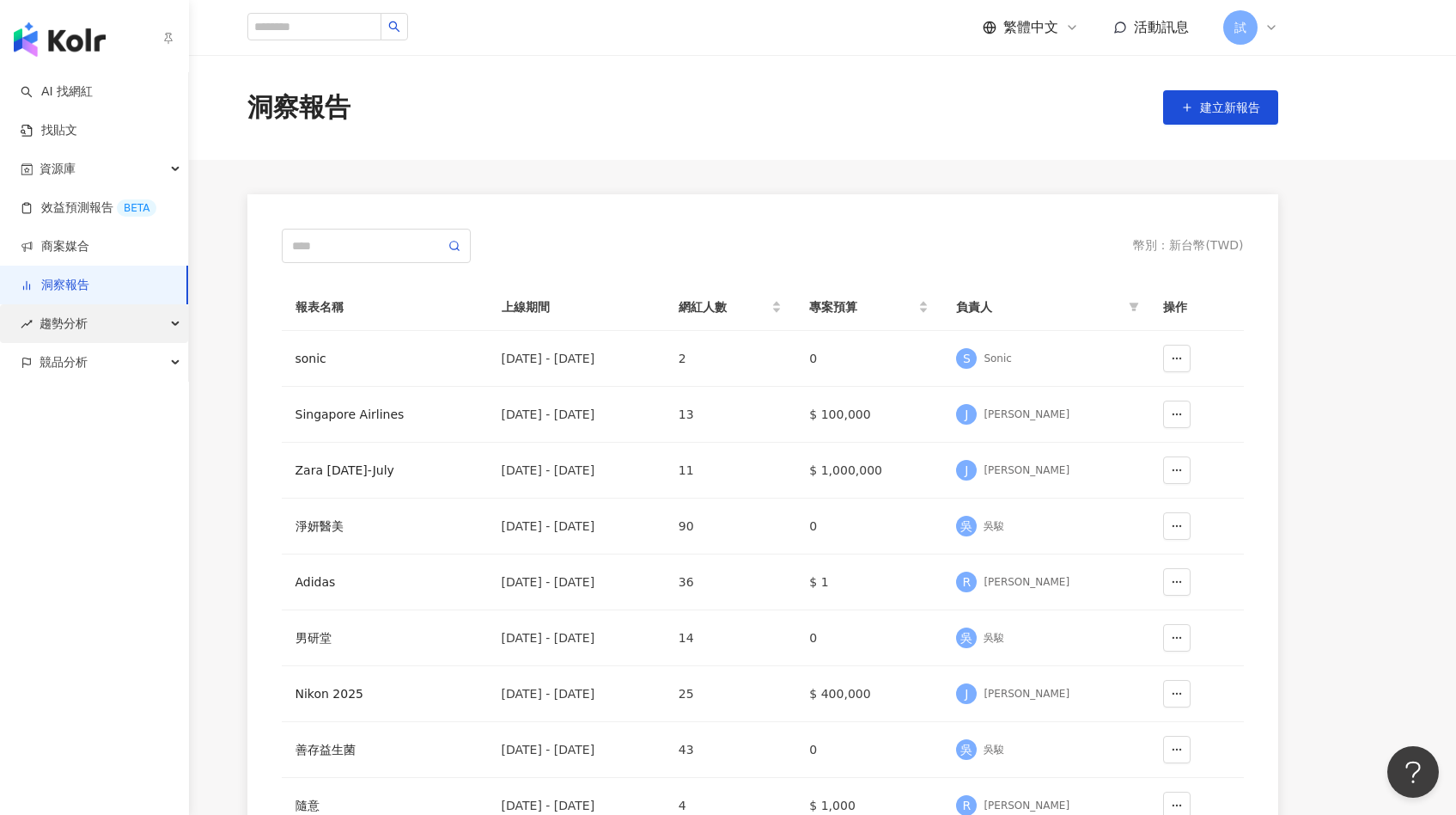
click at [63, 320] on span "趨勢分析" at bounding box center [63, 324] width 48 height 38
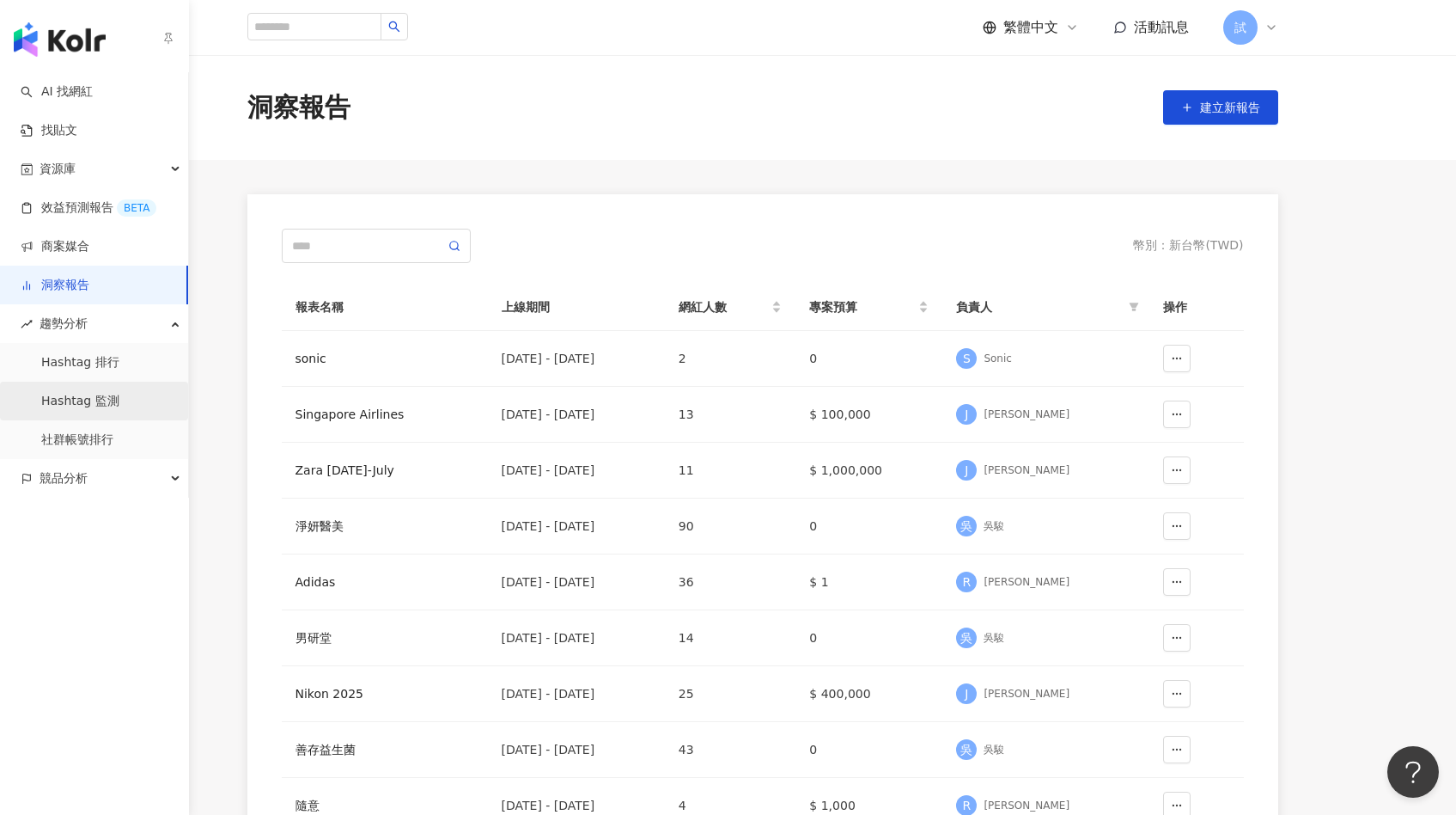
click at [82, 393] on link "Hashtag 監測" at bounding box center [80, 401] width 78 height 17
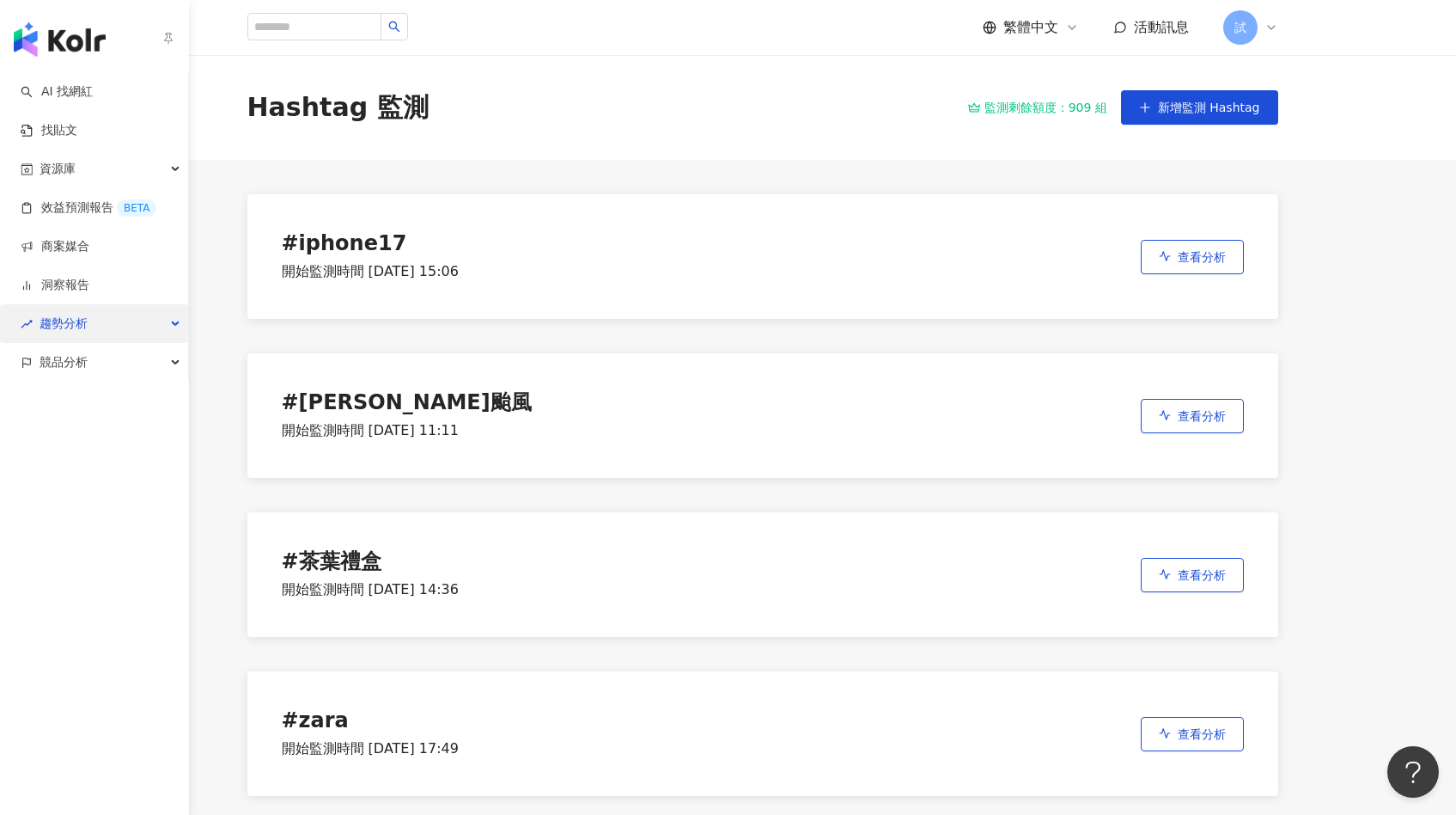
click at [128, 325] on div "趨勢分析" at bounding box center [94, 324] width 188 height 38
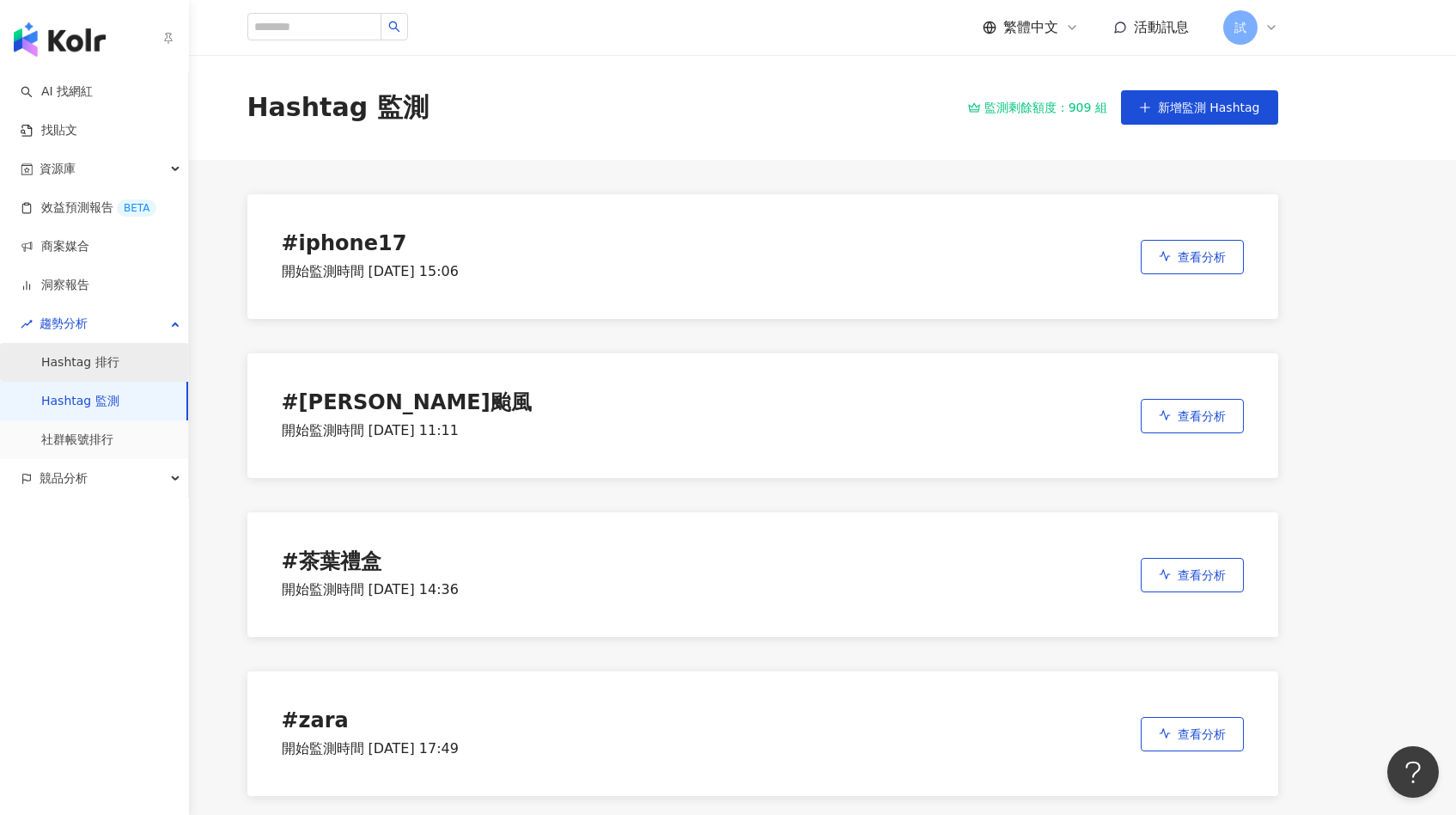
click at [119, 368] on link "Hashtag 排行" at bounding box center [80, 362] width 78 height 17
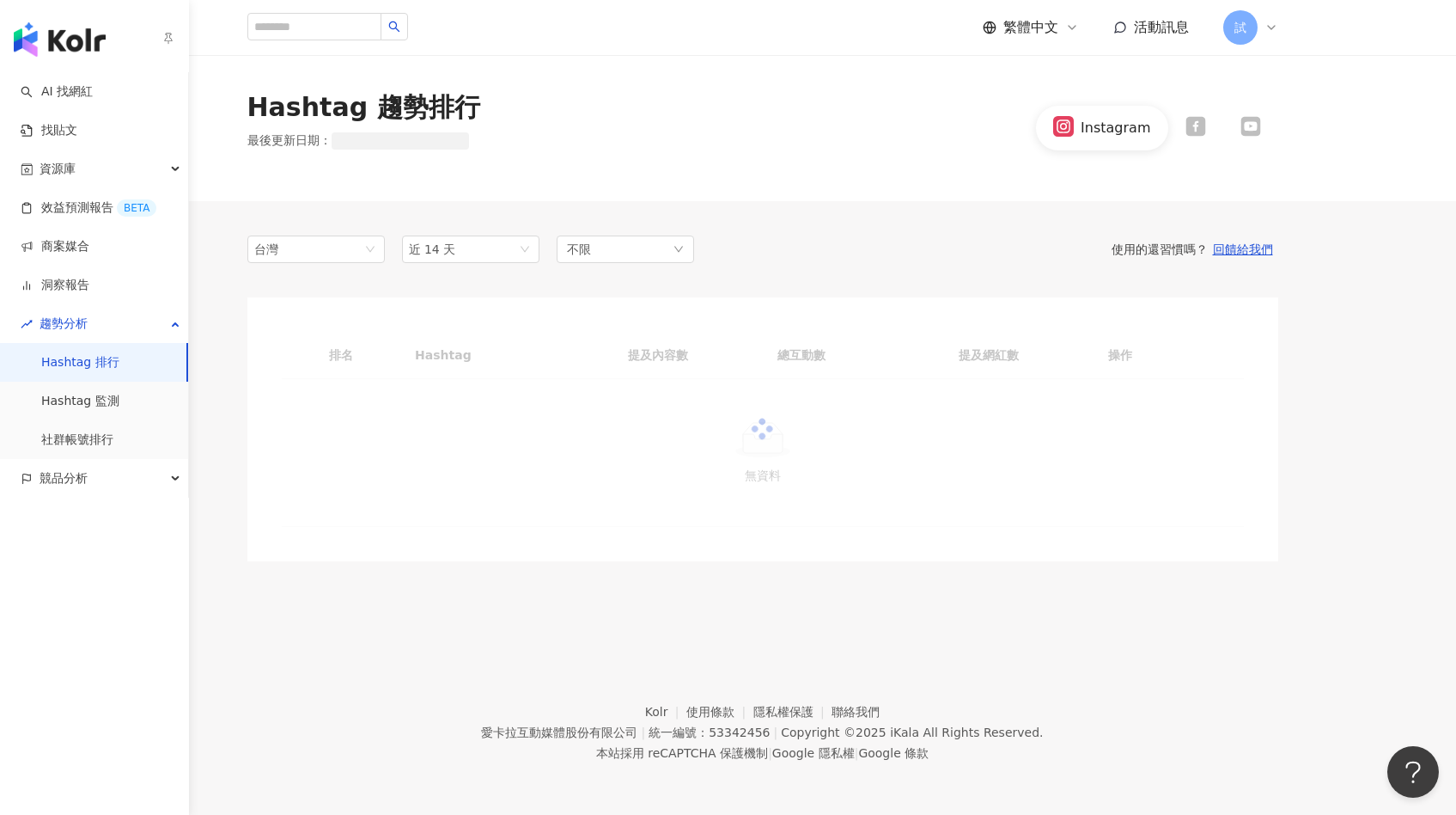
click at [580, 259] on div "台灣 近 14 天 不限 使用的還習慣嗎？ 回饋給我們 排名 Hashtag 提及內容數 總互動數 提及網紅數 操作 無資料" at bounding box center [762, 398] width 1030 height 395
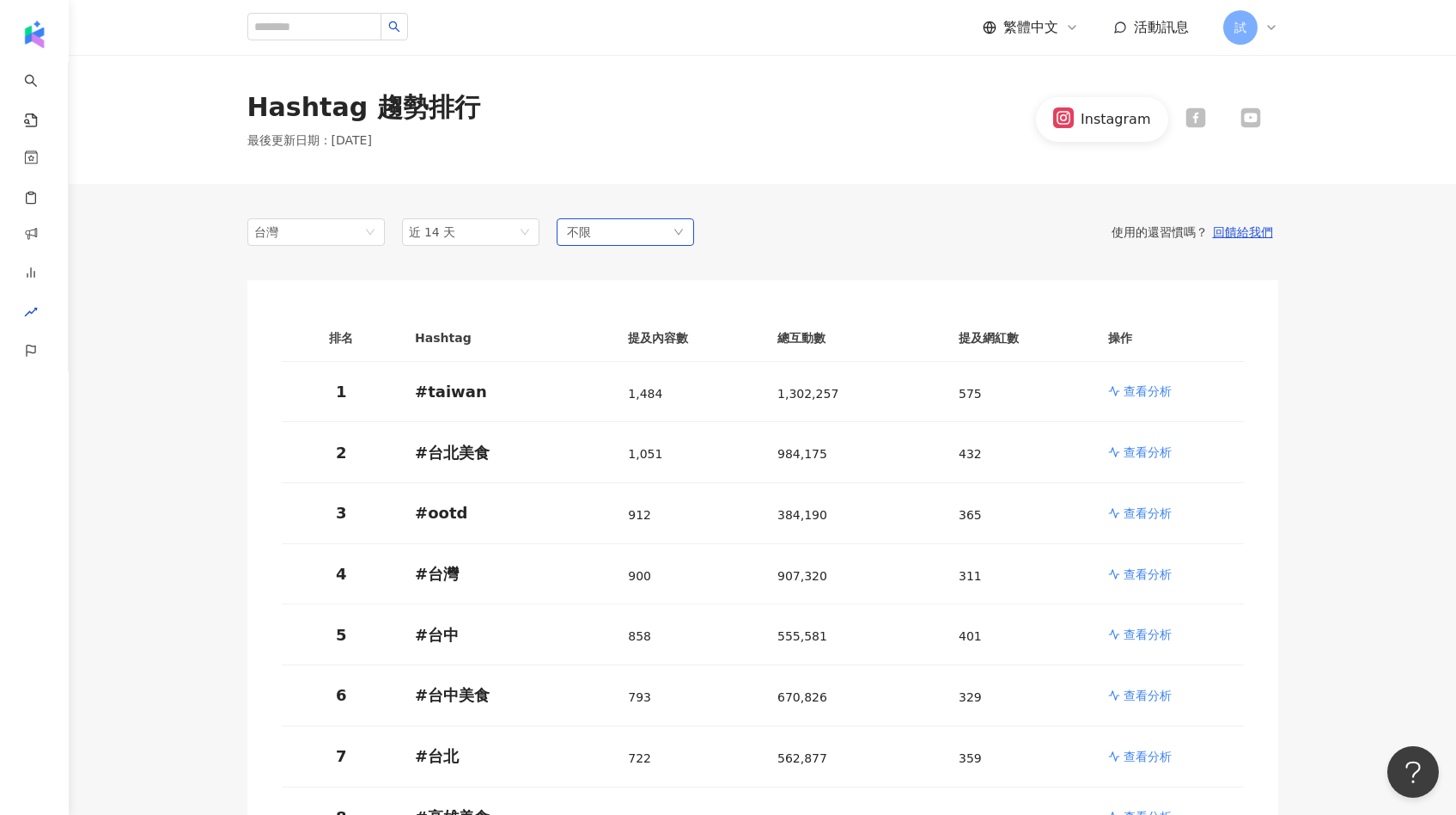
click at [583, 238] on span "不限" at bounding box center [579, 232] width 24 height 19
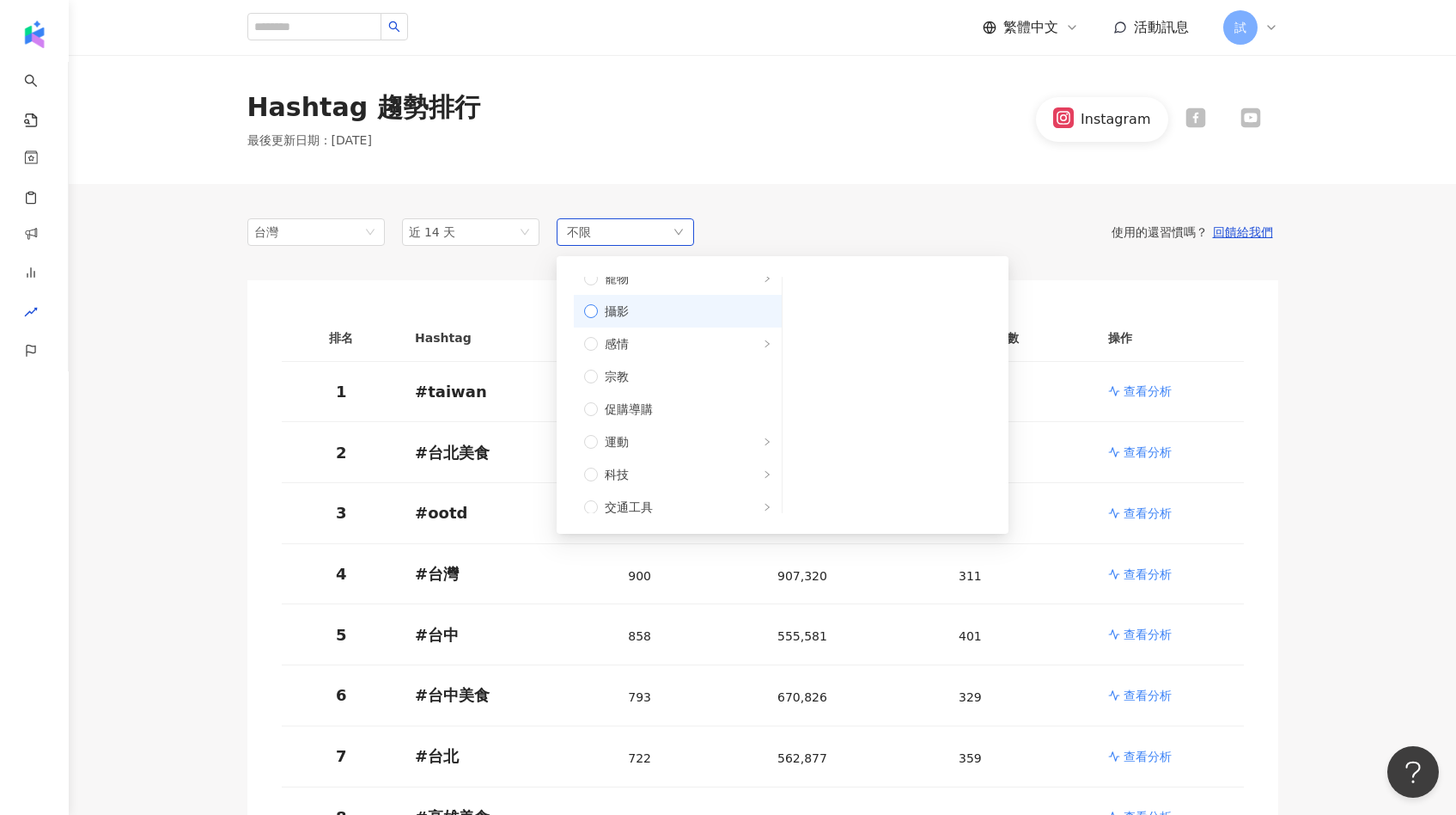
scroll to position [523, 0]
click at [594, 331] on label "感情" at bounding box center [678, 325] width 208 height 33
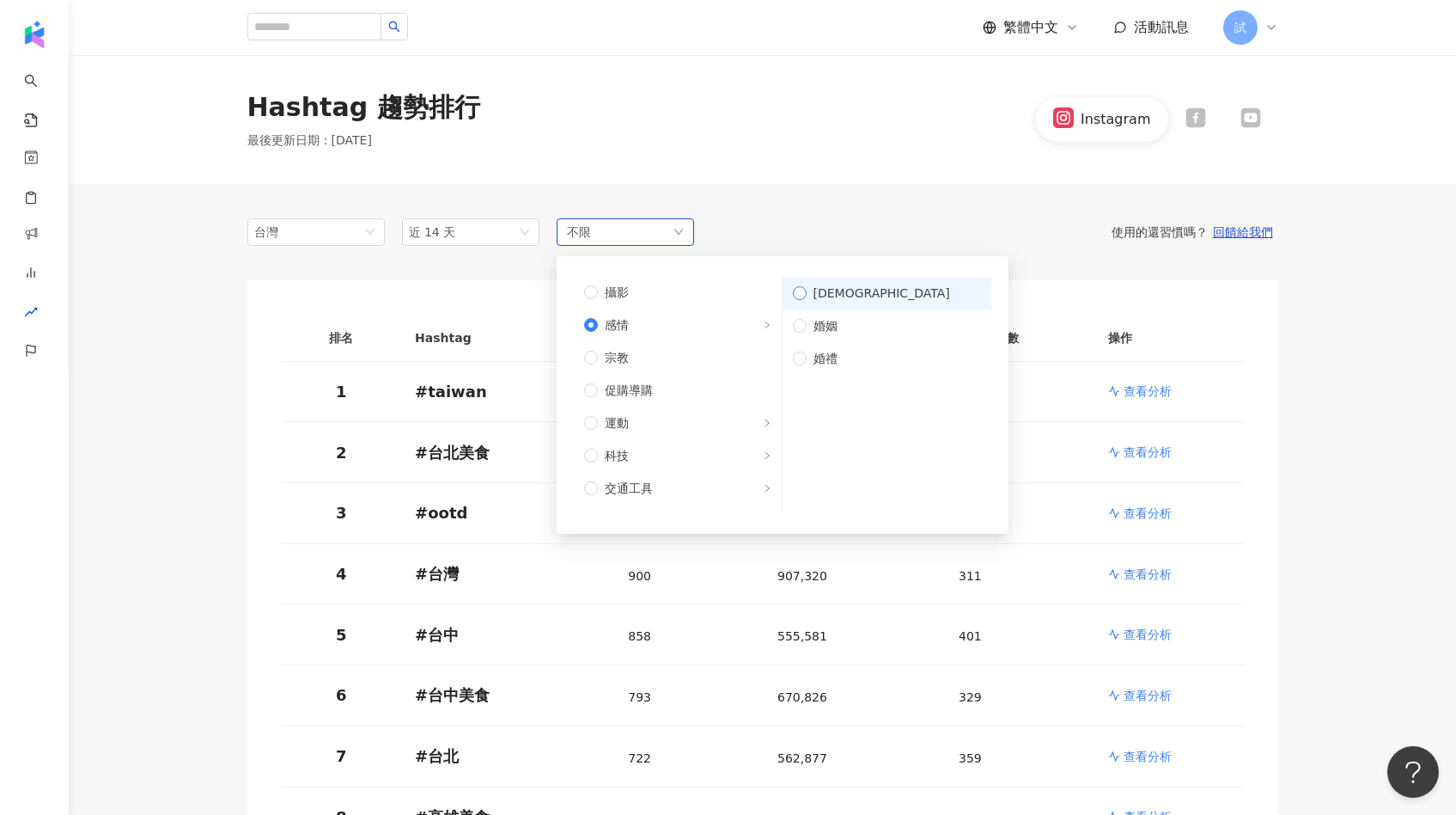
click at [814, 290] on span "LGBT" at bounding box center [893, 293] width 174 height 19
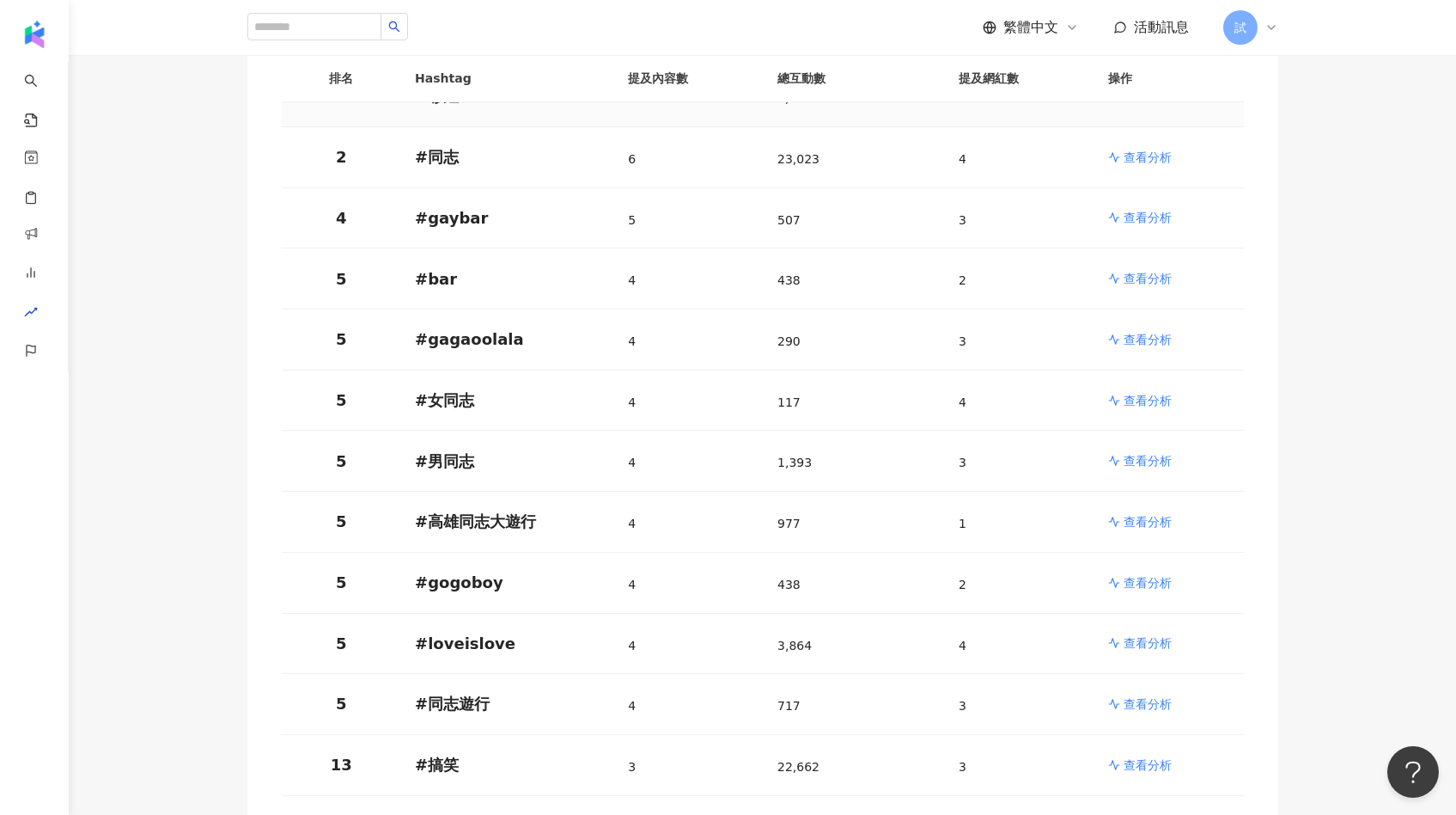
scroll to position [396, 0]
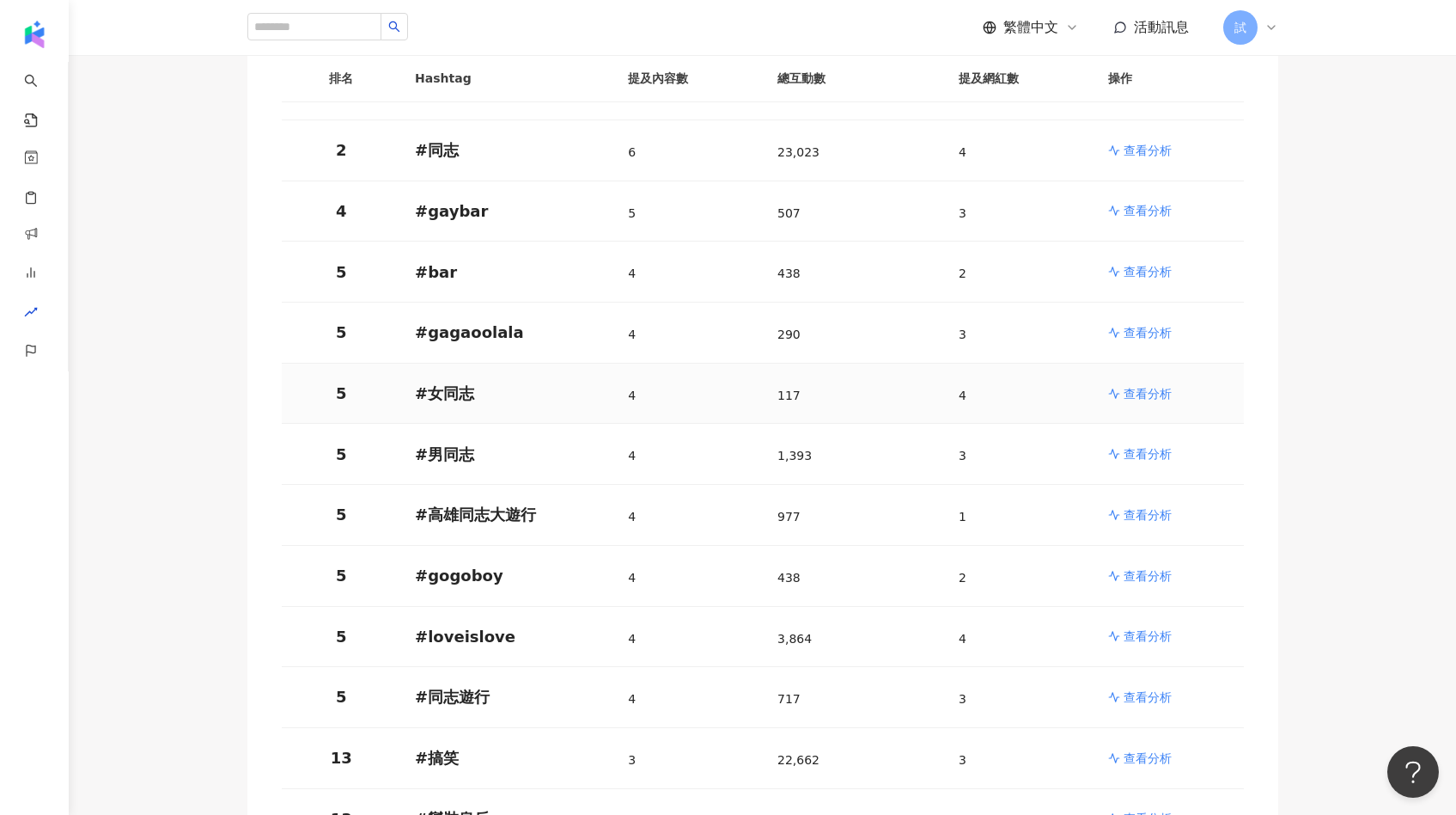
click at [1147, 385] on p "查看分析" at bounding box center [1147, 393] width 48 height 17
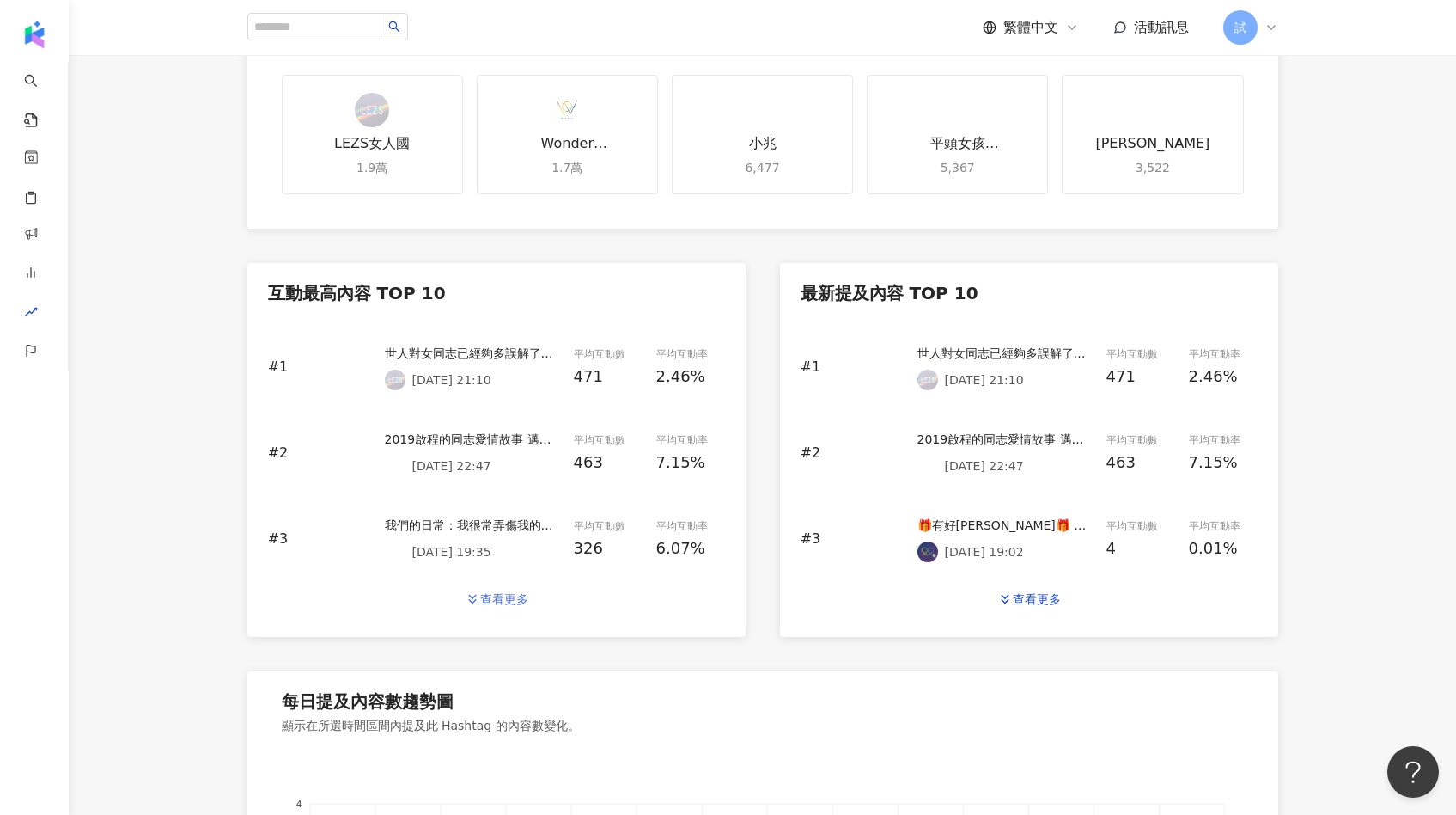
scroll to position [583, 0]
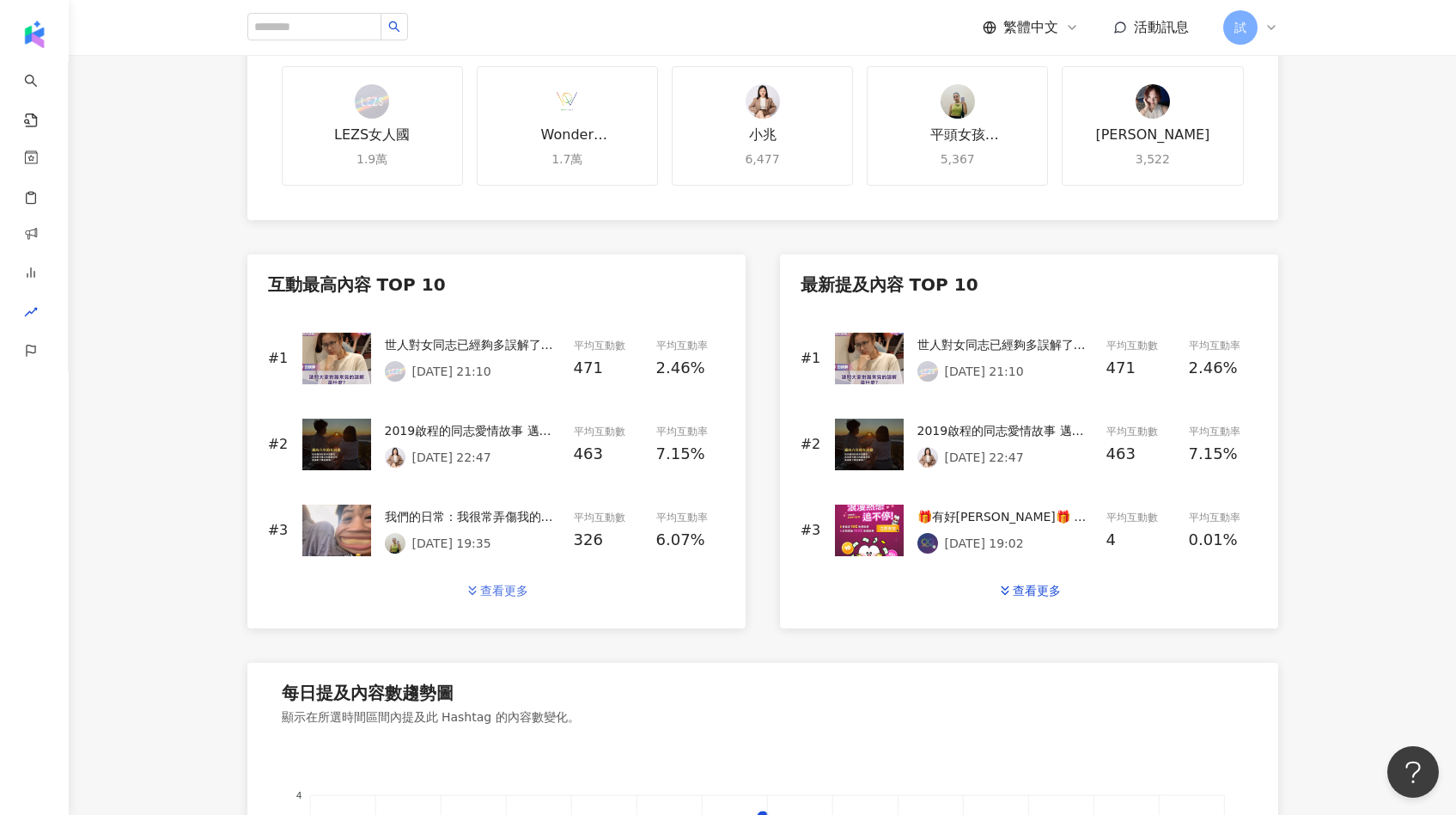
click at [504, 592] on div "查看更多" at bounding box center [504, 590] width 48 height 14
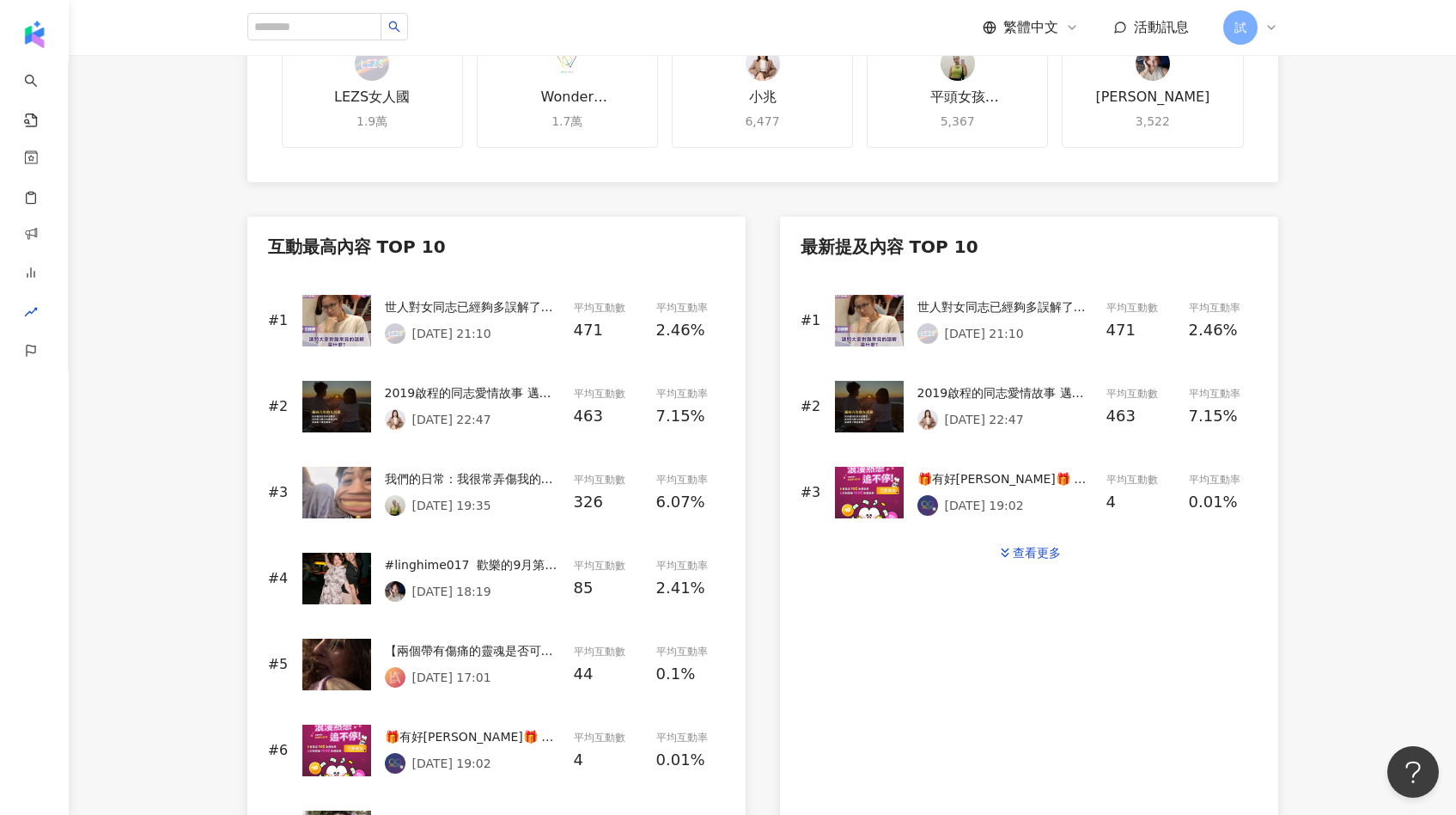
scroll to position [624, 0]
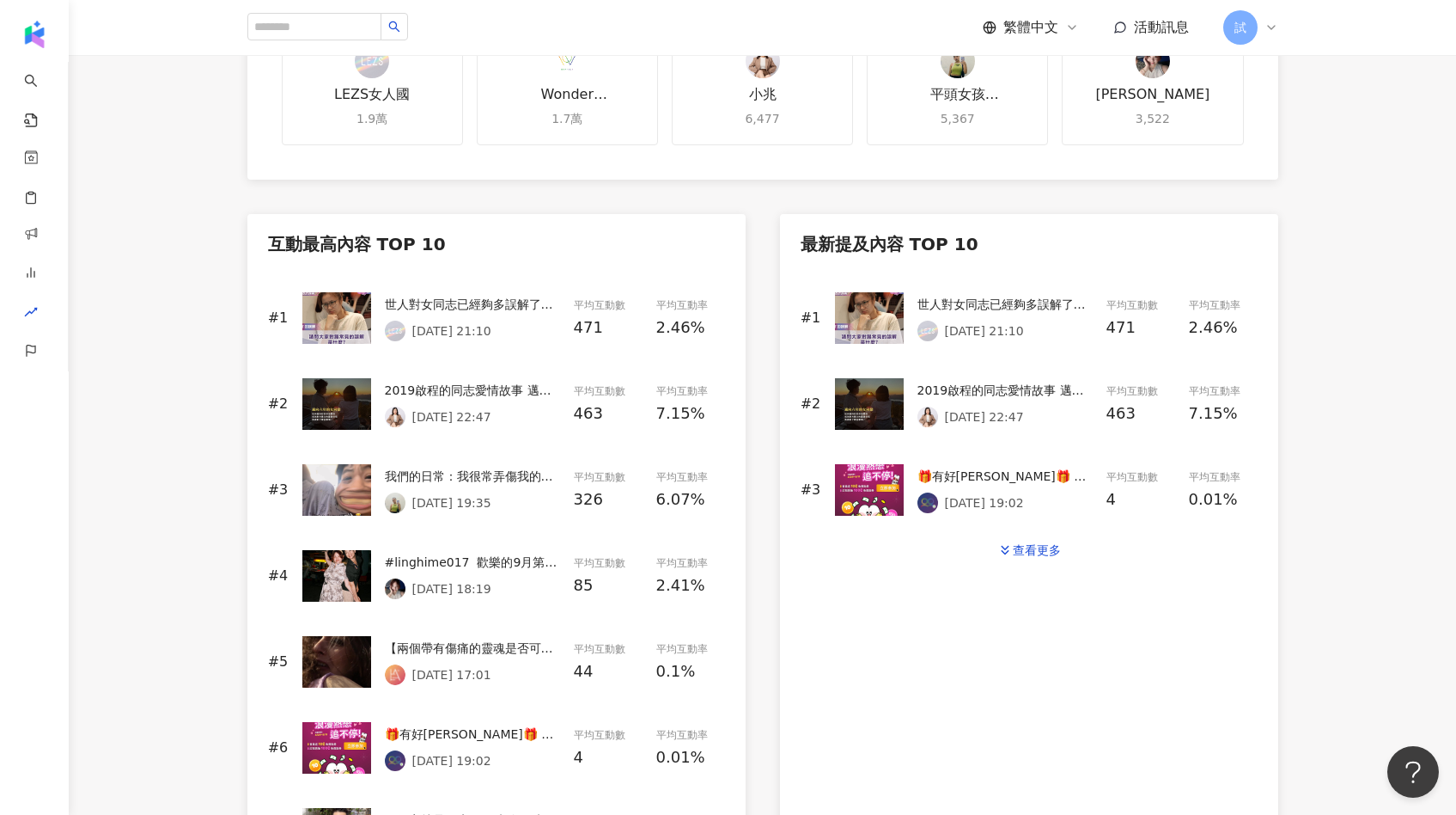
click at [493, 401] on div "2019啟程的同志愛情故事 邁向六年的同志伴侶🤎 從在一起到現在幾乎350天都在一起 沒有分開超過4天的伴侶 。適時的給出一點儀式感： 在乎的不是送什麼，而是…" at bounding box center [472, 404] width 175 height 46
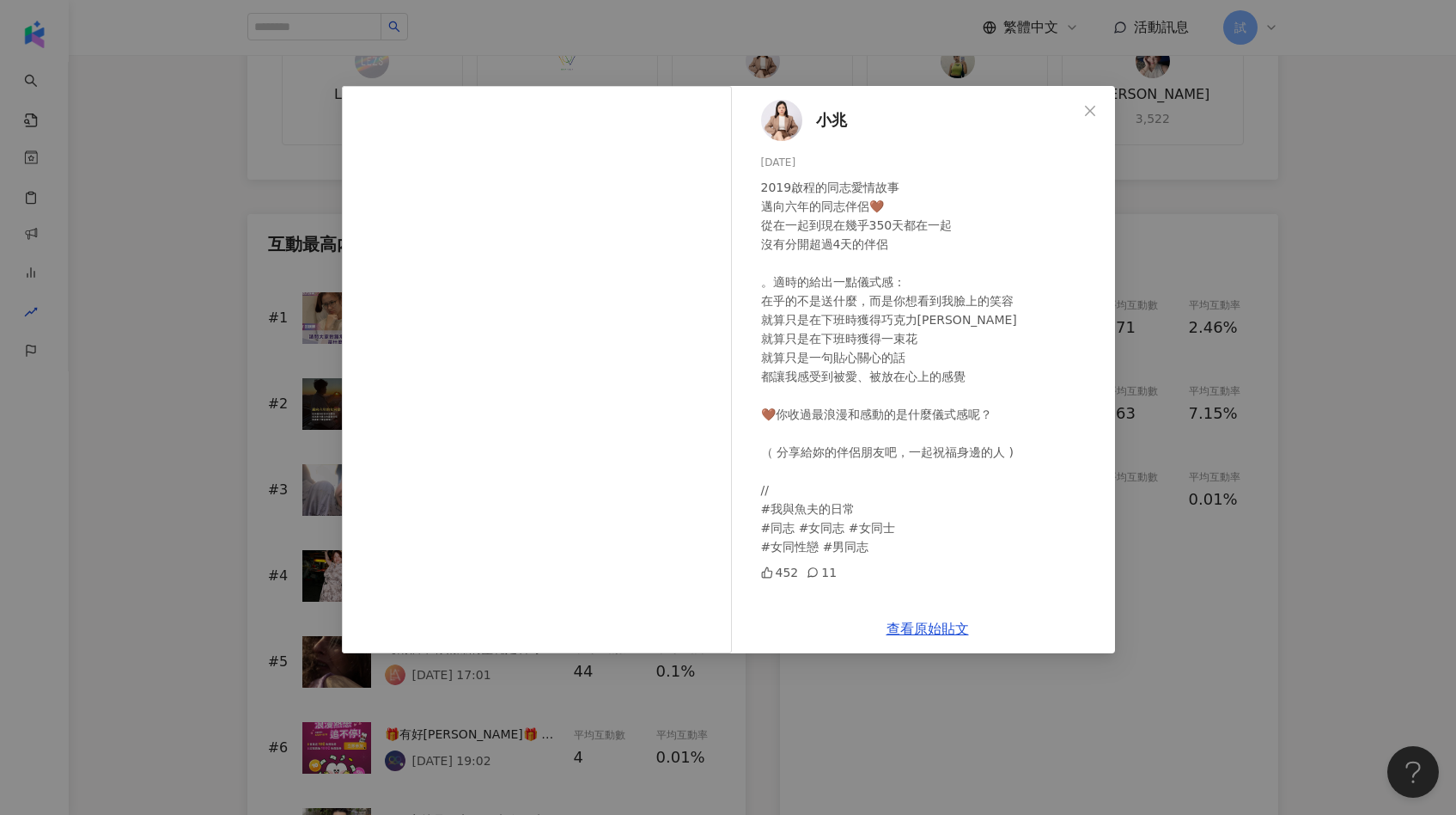
click at [1145, 393] on div "小兆 2025/9/16 2019啟程的同志愛情故事 邁向六年的同志伴侶🤎 從在一起到現在幾乎350天都在一起 沒有分開超過4天的伴侶 。適時的給出一點儀式感…" at bounding box center [728, 408] width 1456 height 815
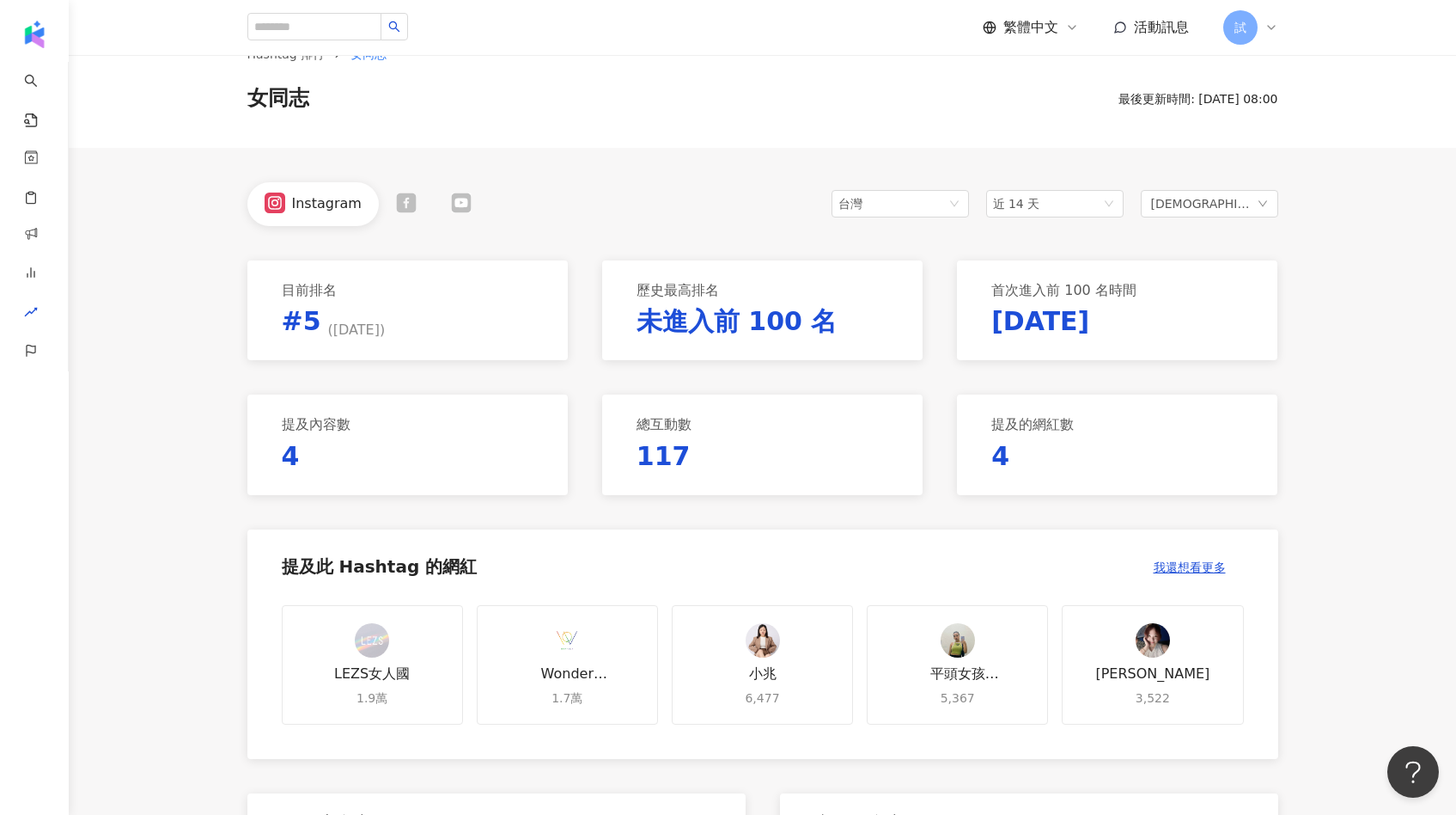
scroll to position [0, 0]
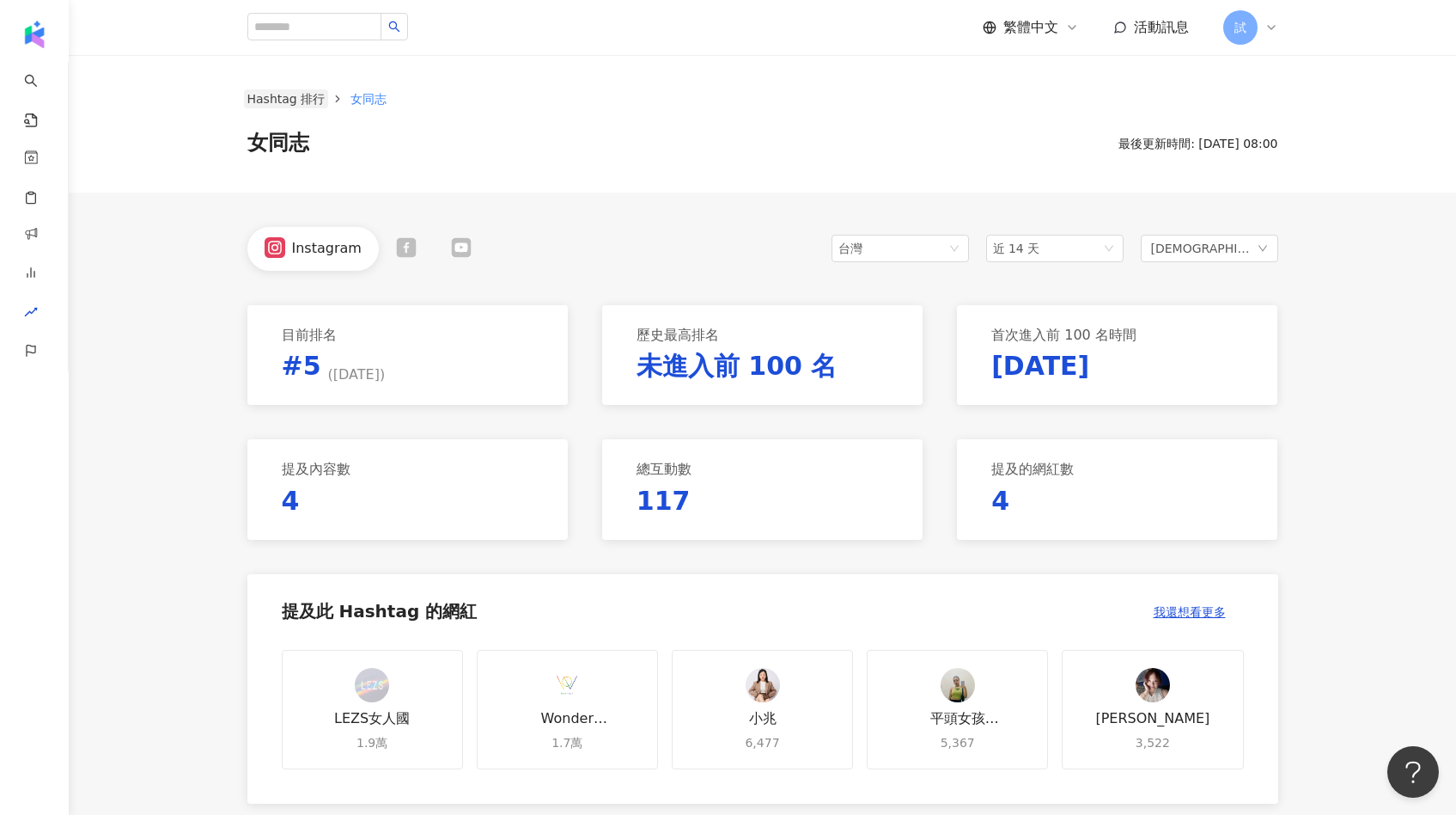
click at [282, 99] on link "Hashtag 排行" at bounding box center [286, 98] width 85 height 19
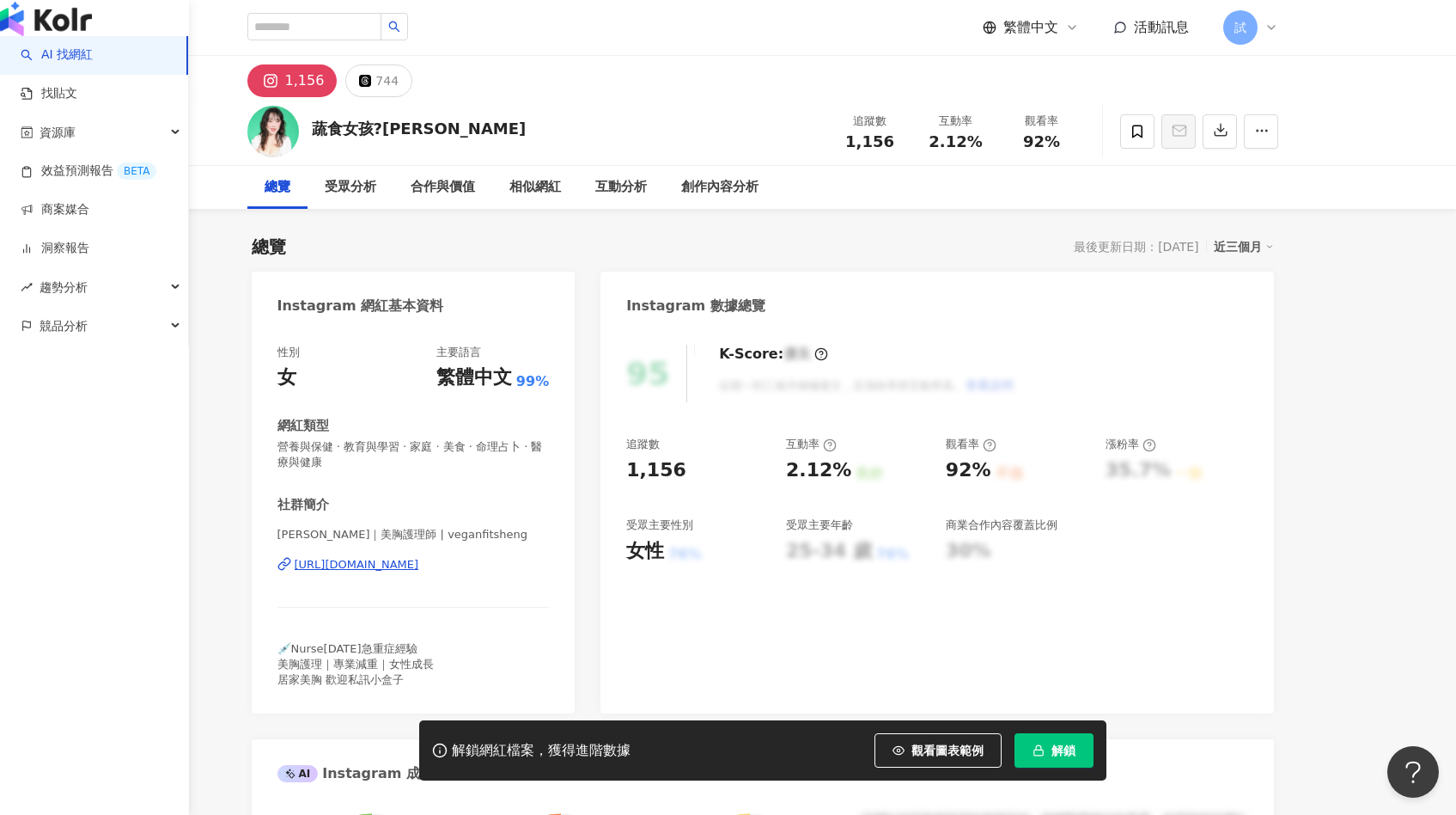
click at [34, 64] on link "AI 找網紅" at bounding box center [56, 55] width 72 height 17
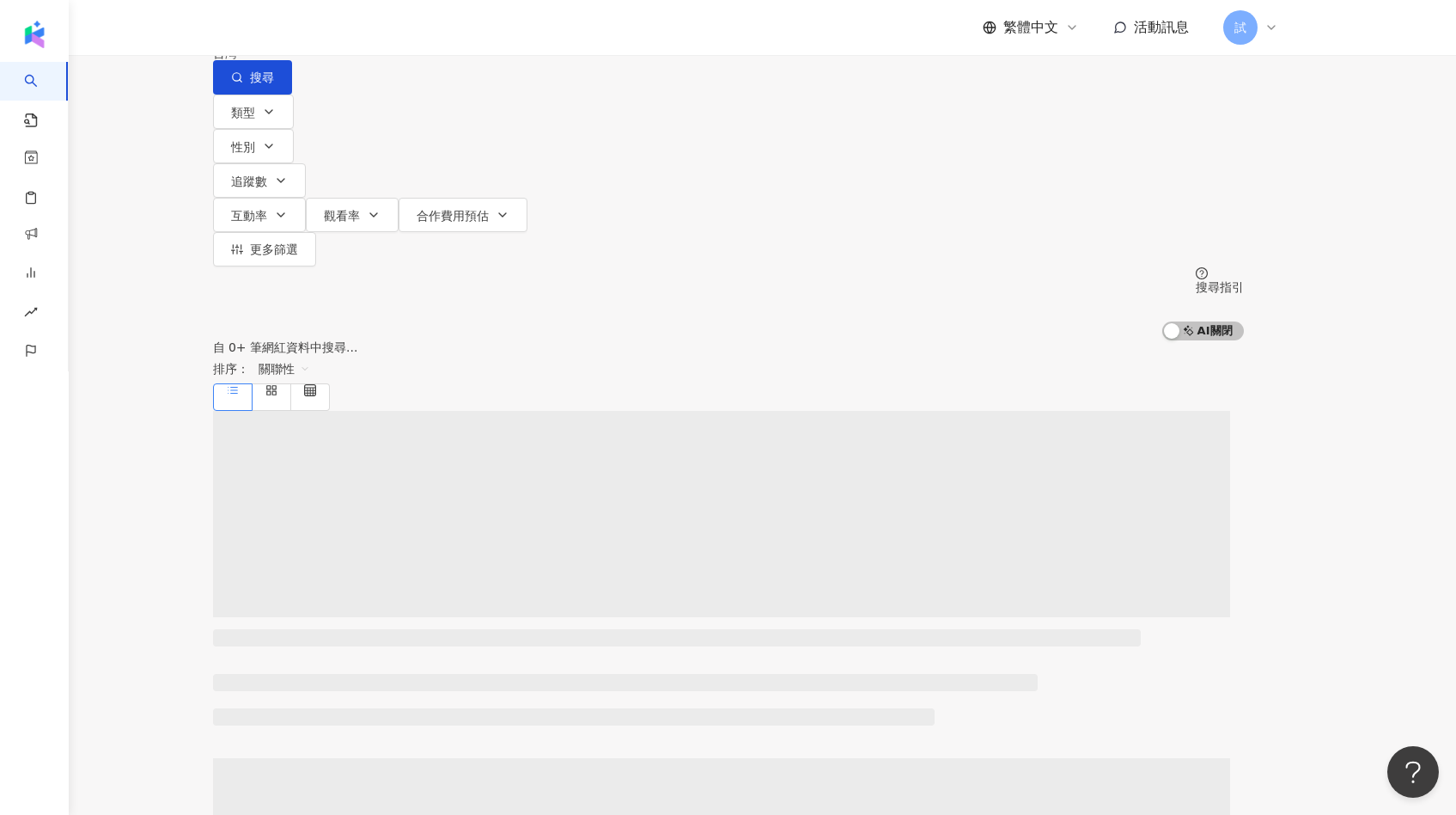
click at [463, 33] on input "search" at bounding box center [393, 16] width 139 height 33
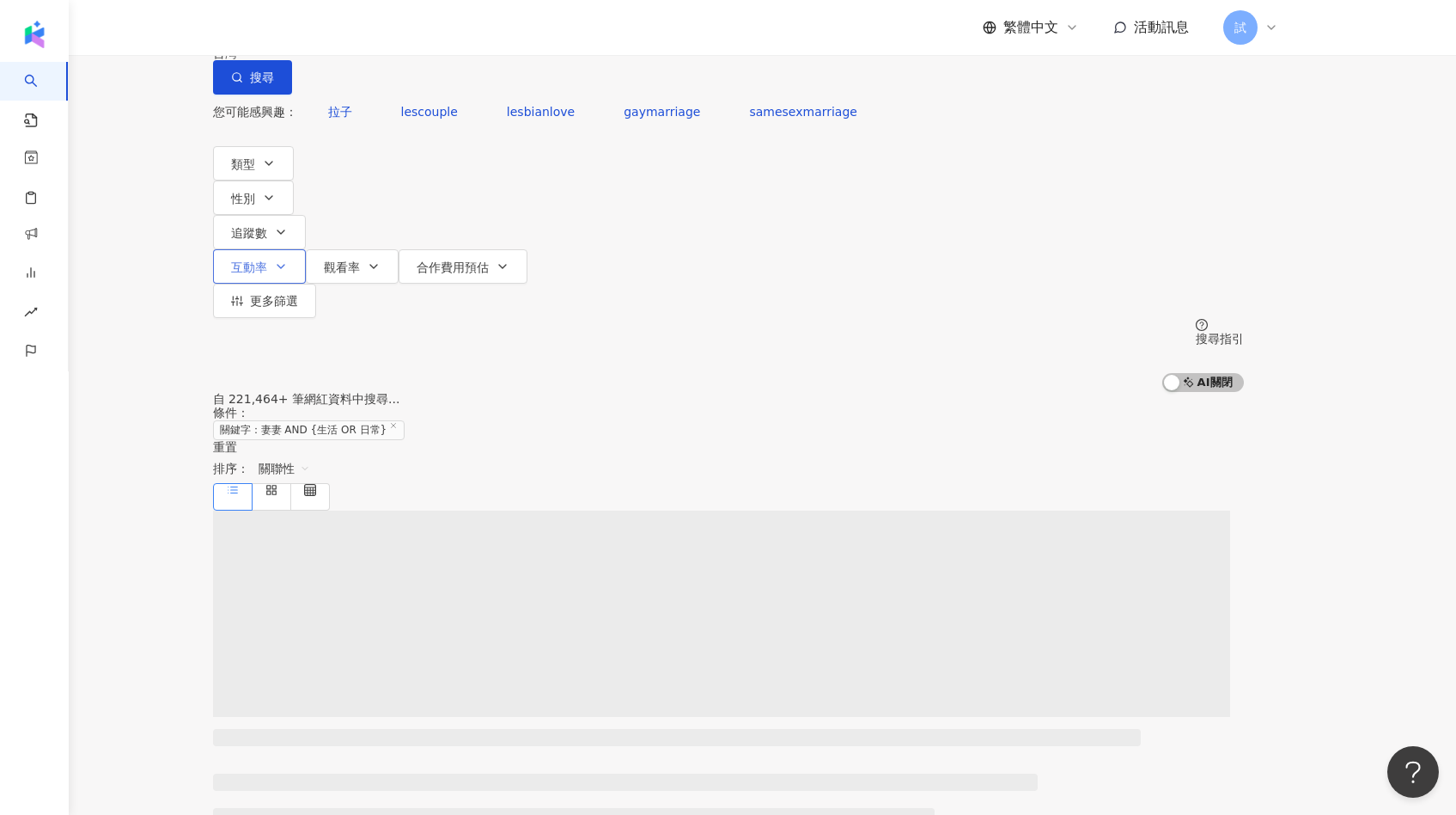
type input "**********"
click at [267, 261] on span "互動率" at bounding box center [250, 267] width 36 height 14
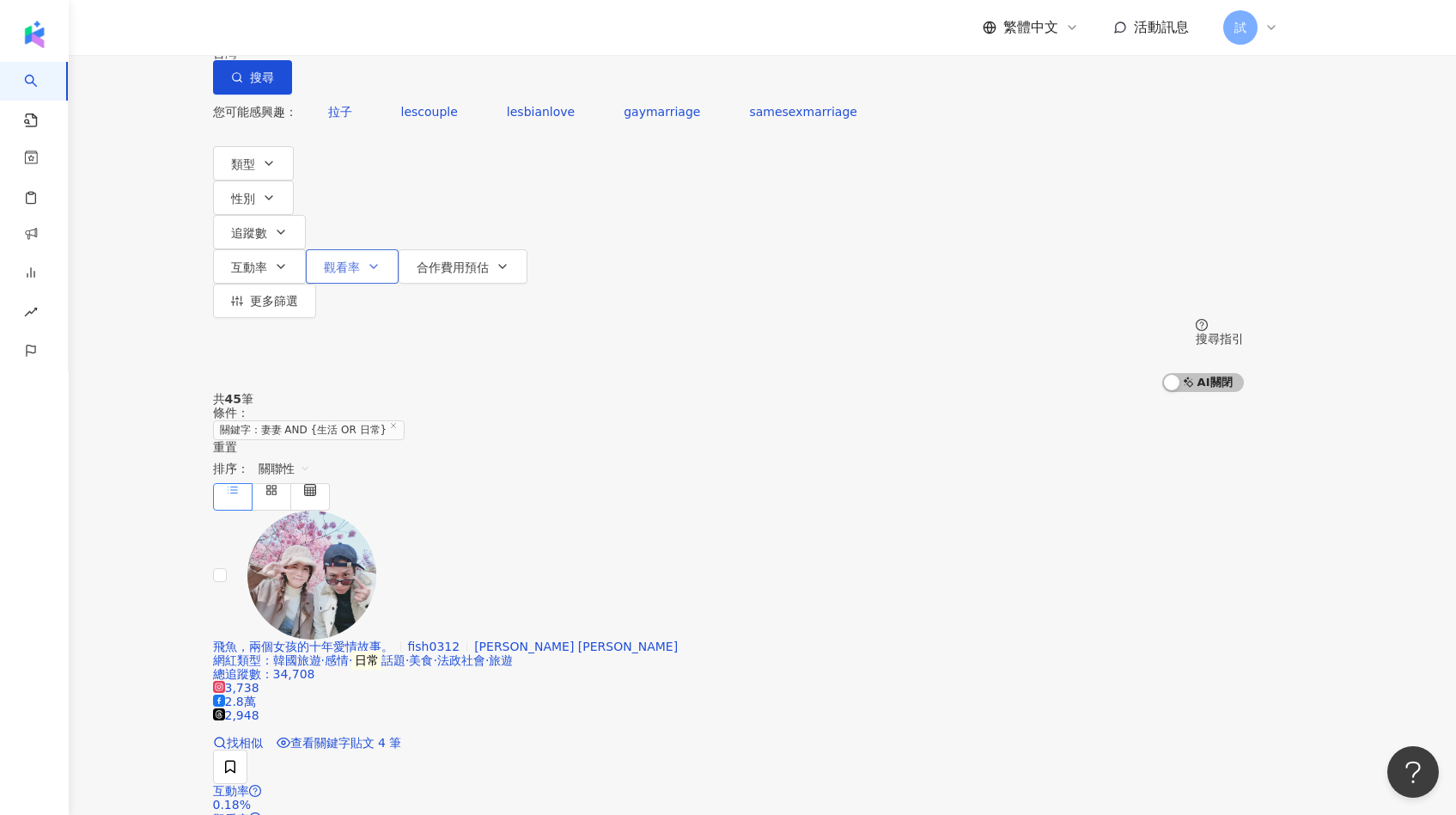
click at [360, 261] on span "觀看率" at bounding box center [342, 267] width 36 height 14
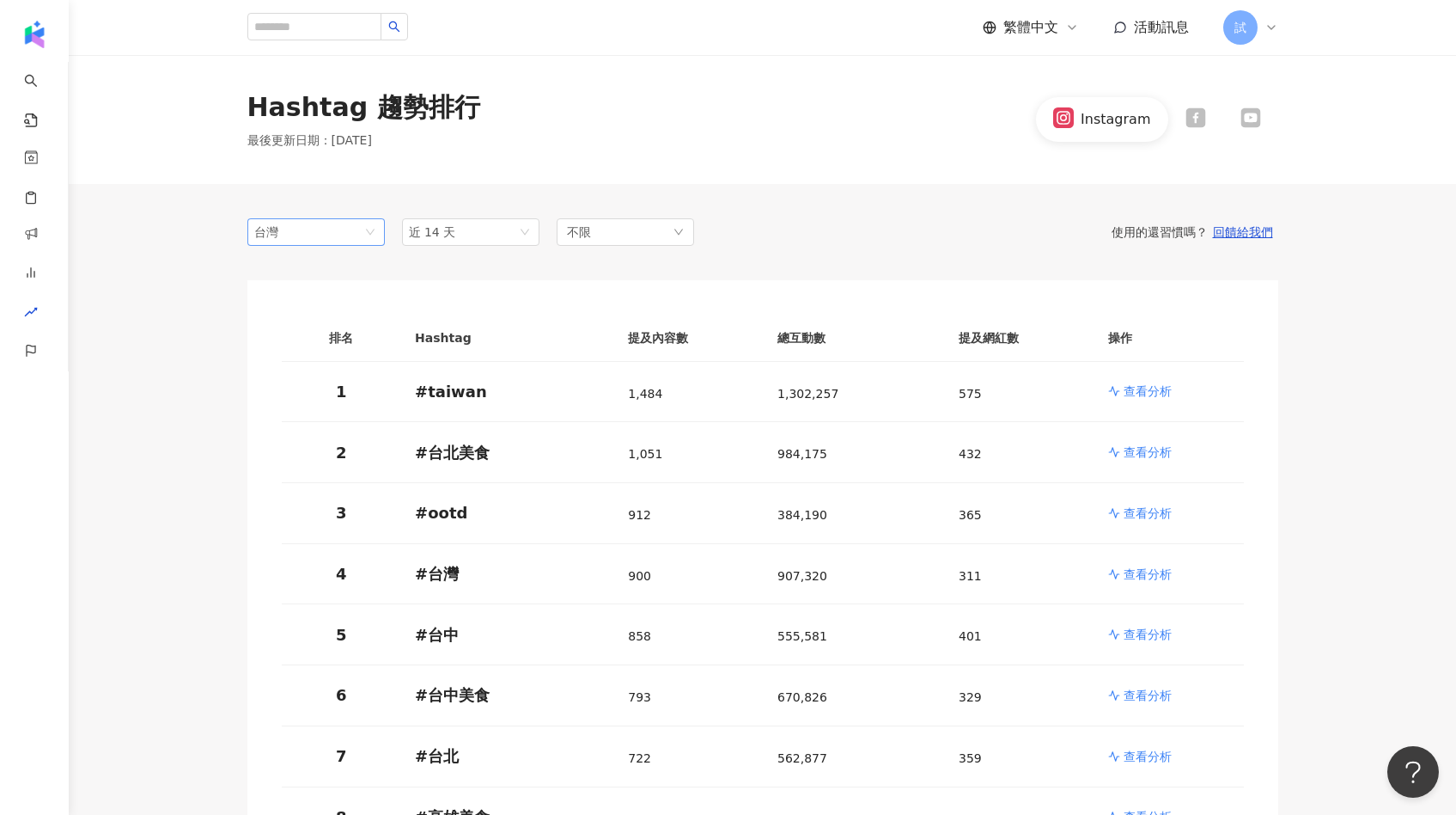
scroll to position [4, 0]
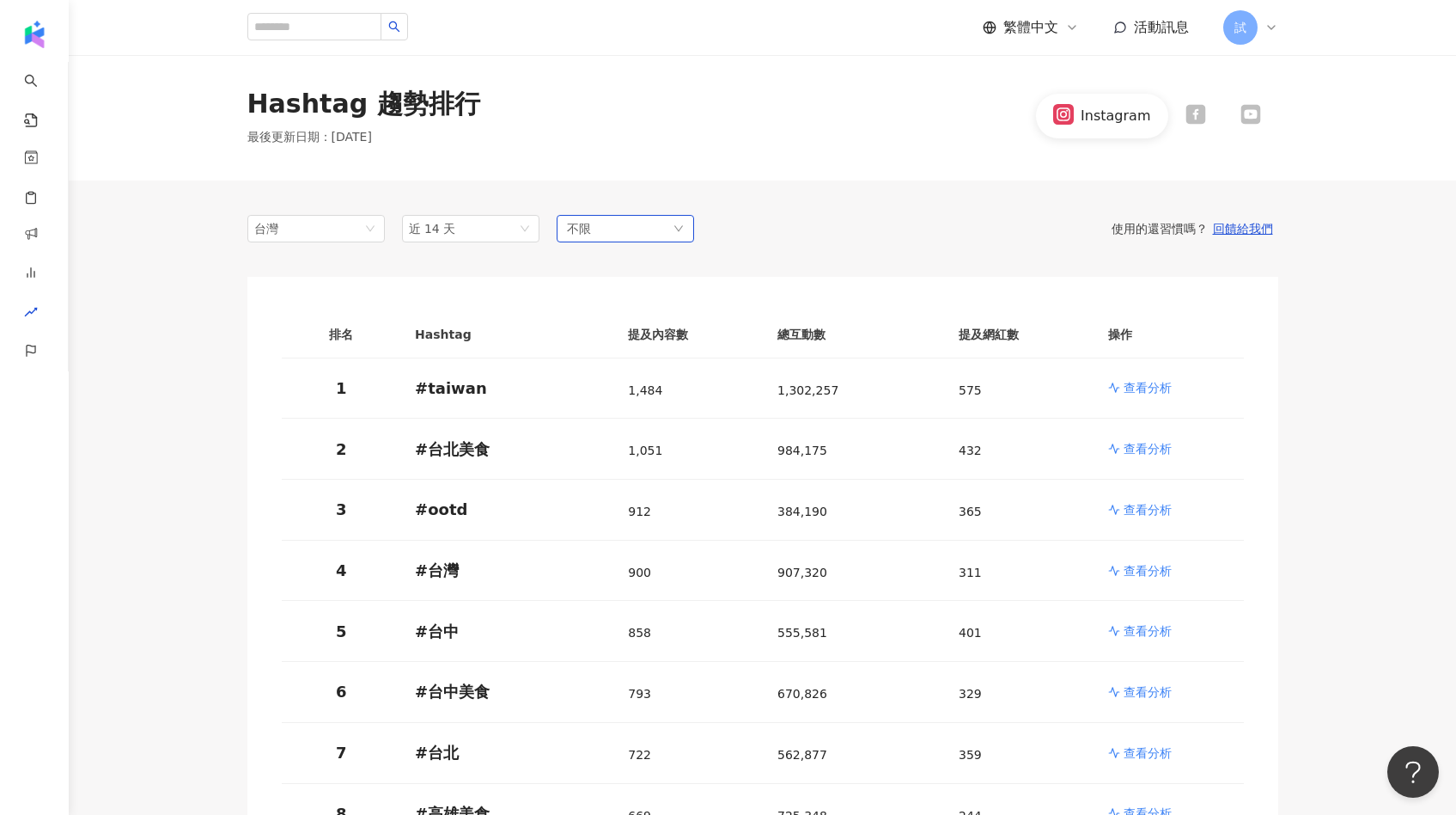
click at [652, 220] on div "不限" at bounding box center [625, 229] width 138 height 27
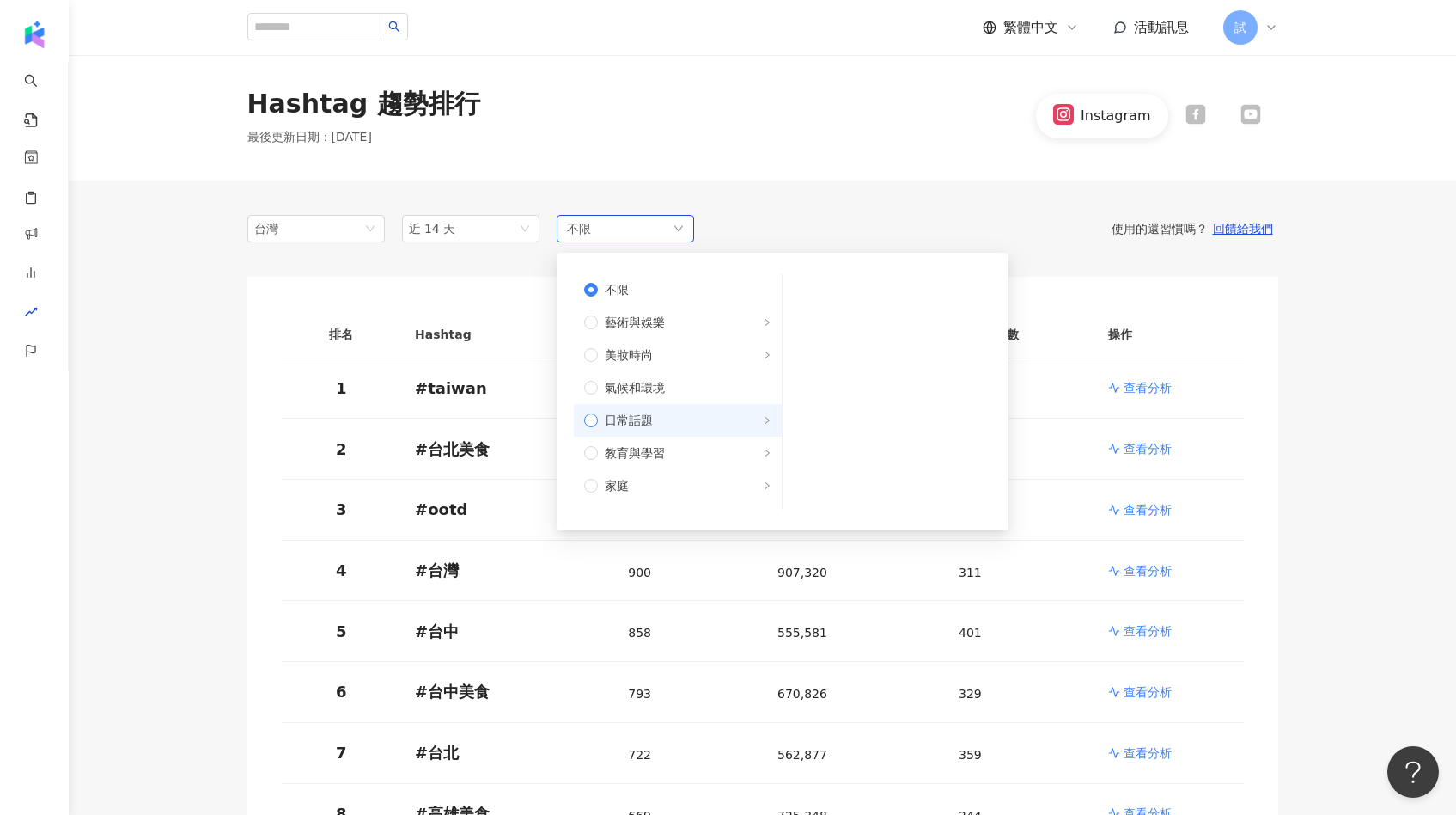
click at [645, 406] on label "日常話題" at bounding box center [678, 420] width 208 height 33
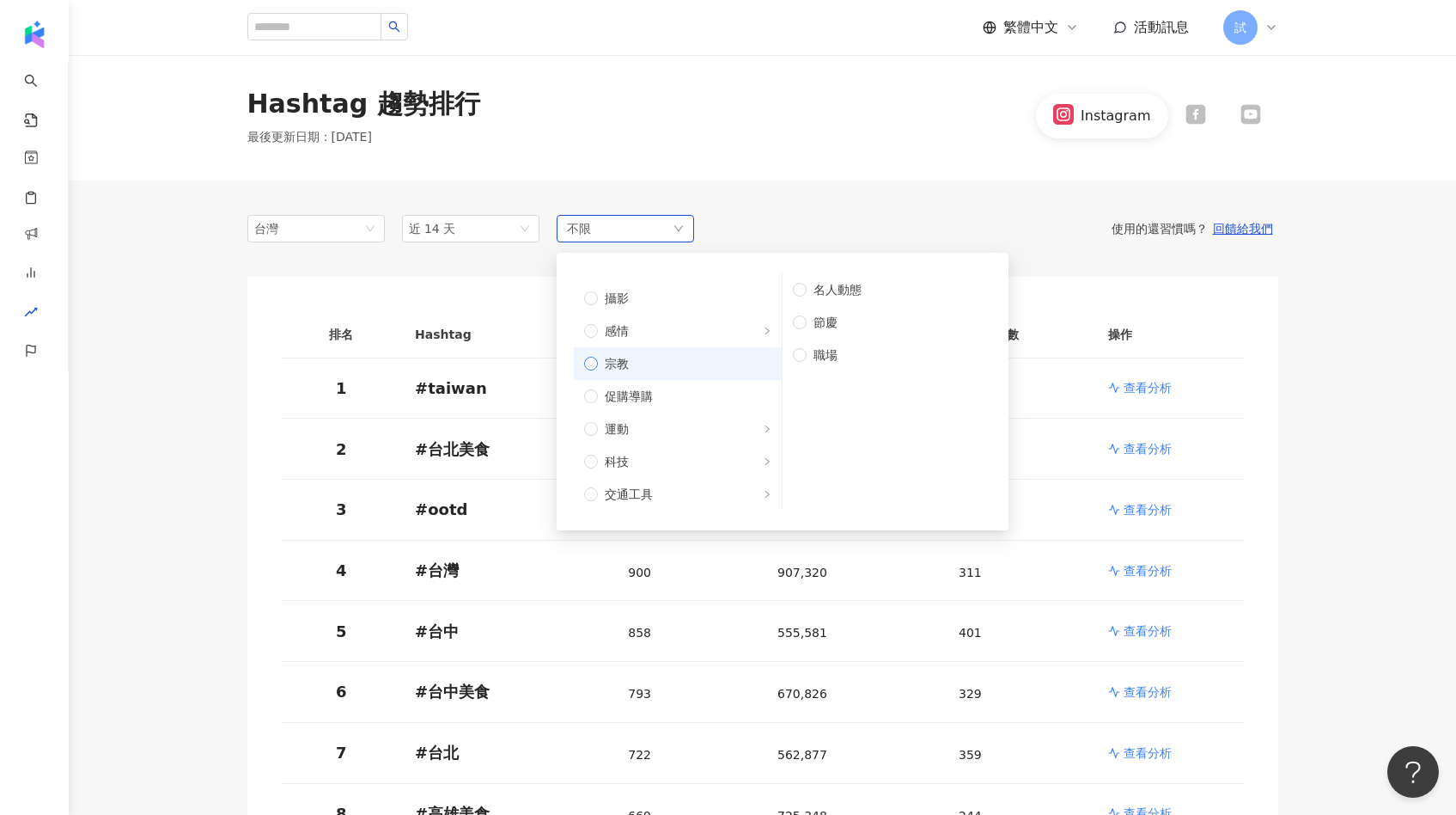
scroll to position [530, 0]
click at [618, 325] on label "感情" at bounding box center [678, 315] width 208 height 33
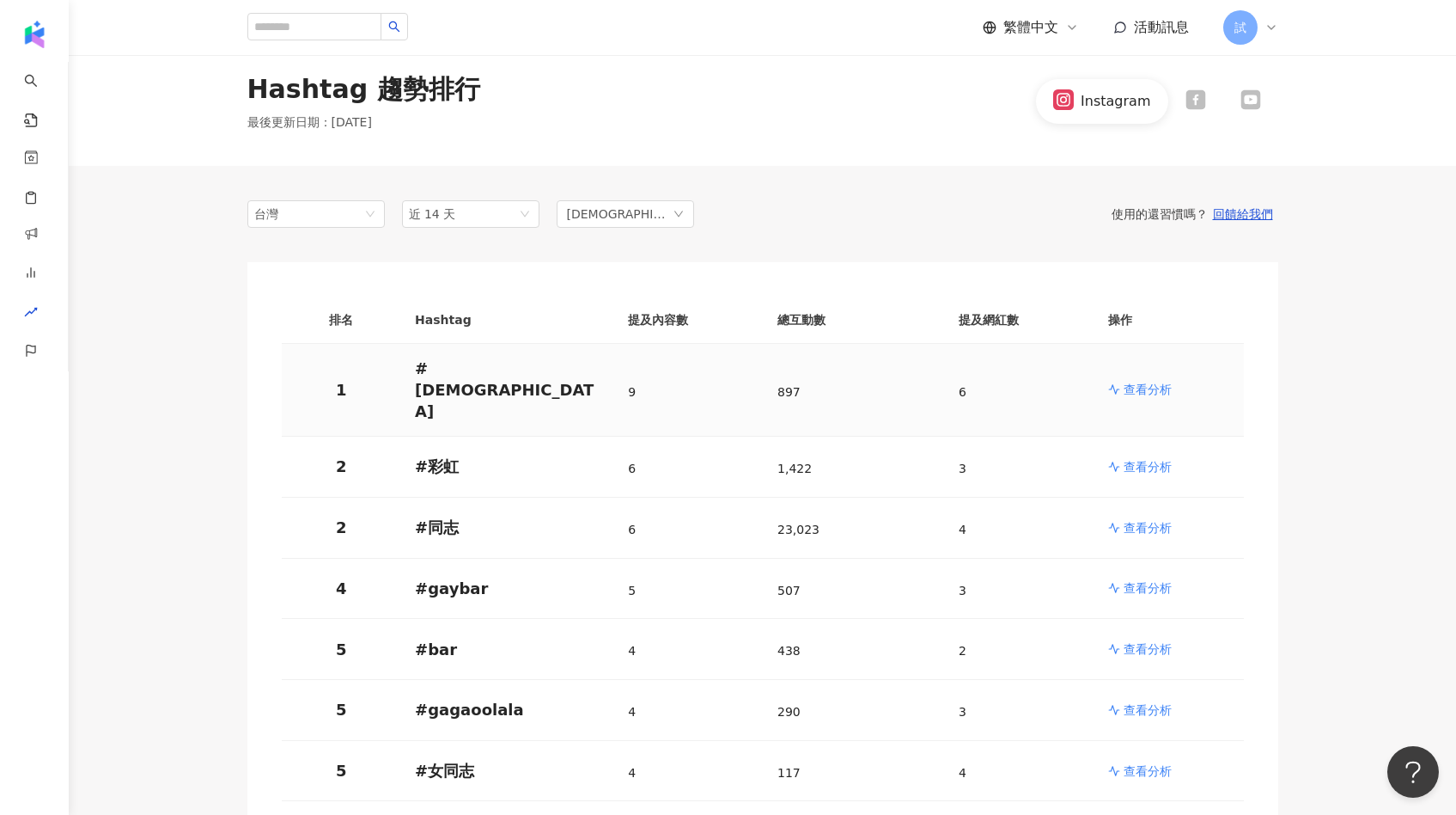
scroll to position [33, 0]
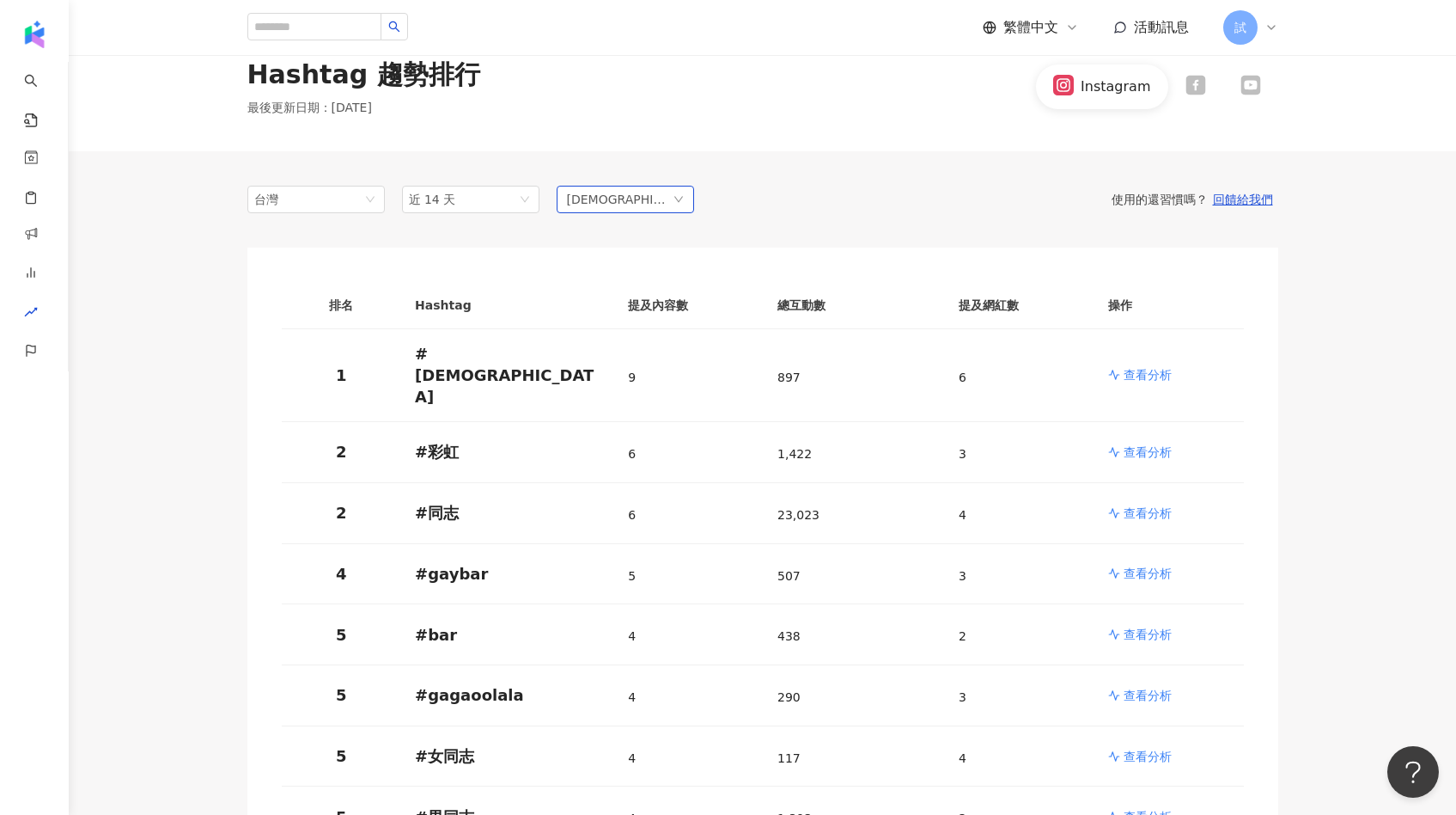
click at [612, 202] on div "LGBT" at bounding box center [625, 200] width 138 height 27
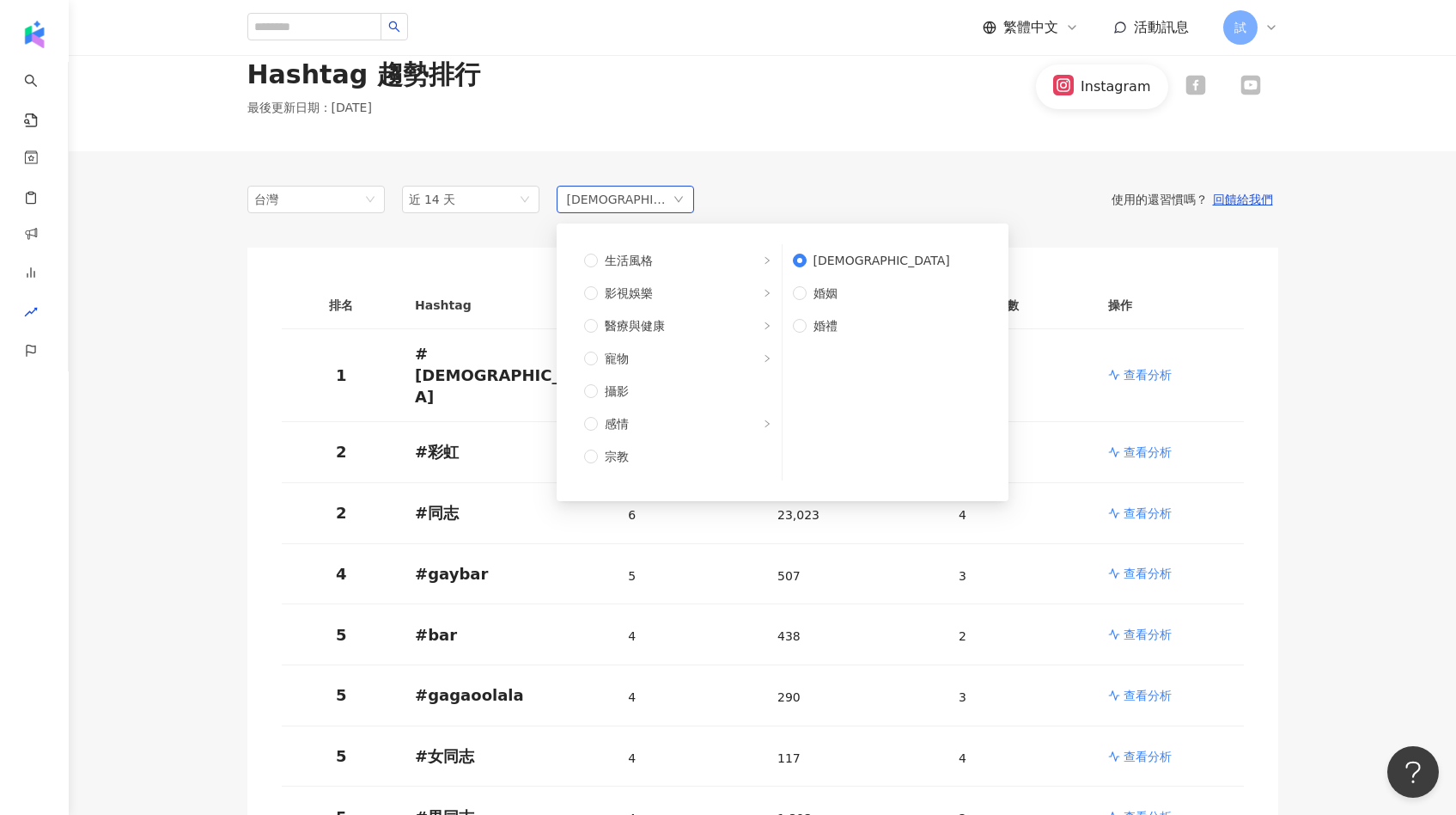
scroll to position [426, 0]
click at [814, 201] on div "使用的還習慣嗎？ 回饋給我們" at bounding box center [986, 199] width 584 height 15
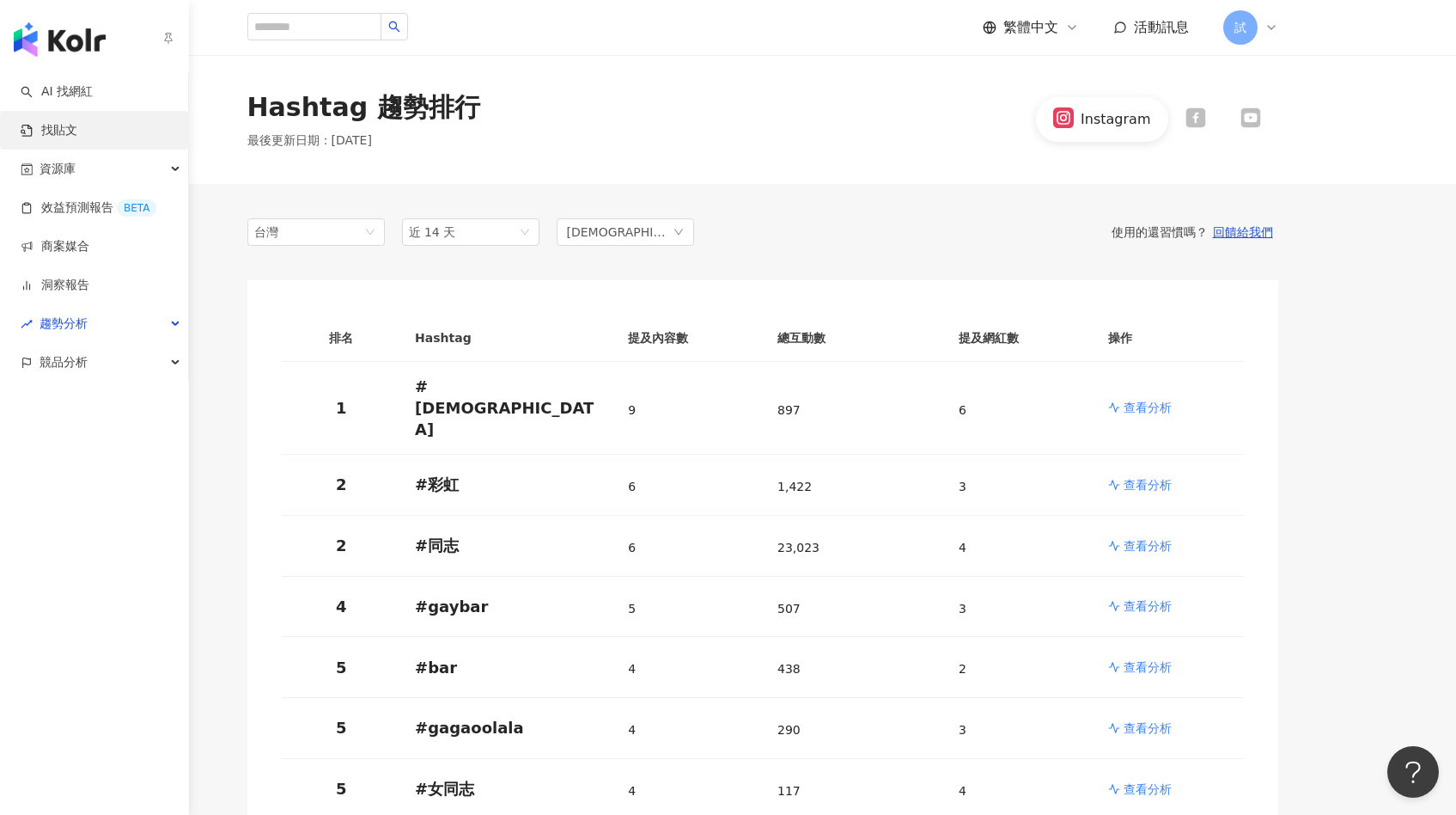
click at [43, 125] on link "找貼文" at bounding box center [49, 130] width 56 height 17
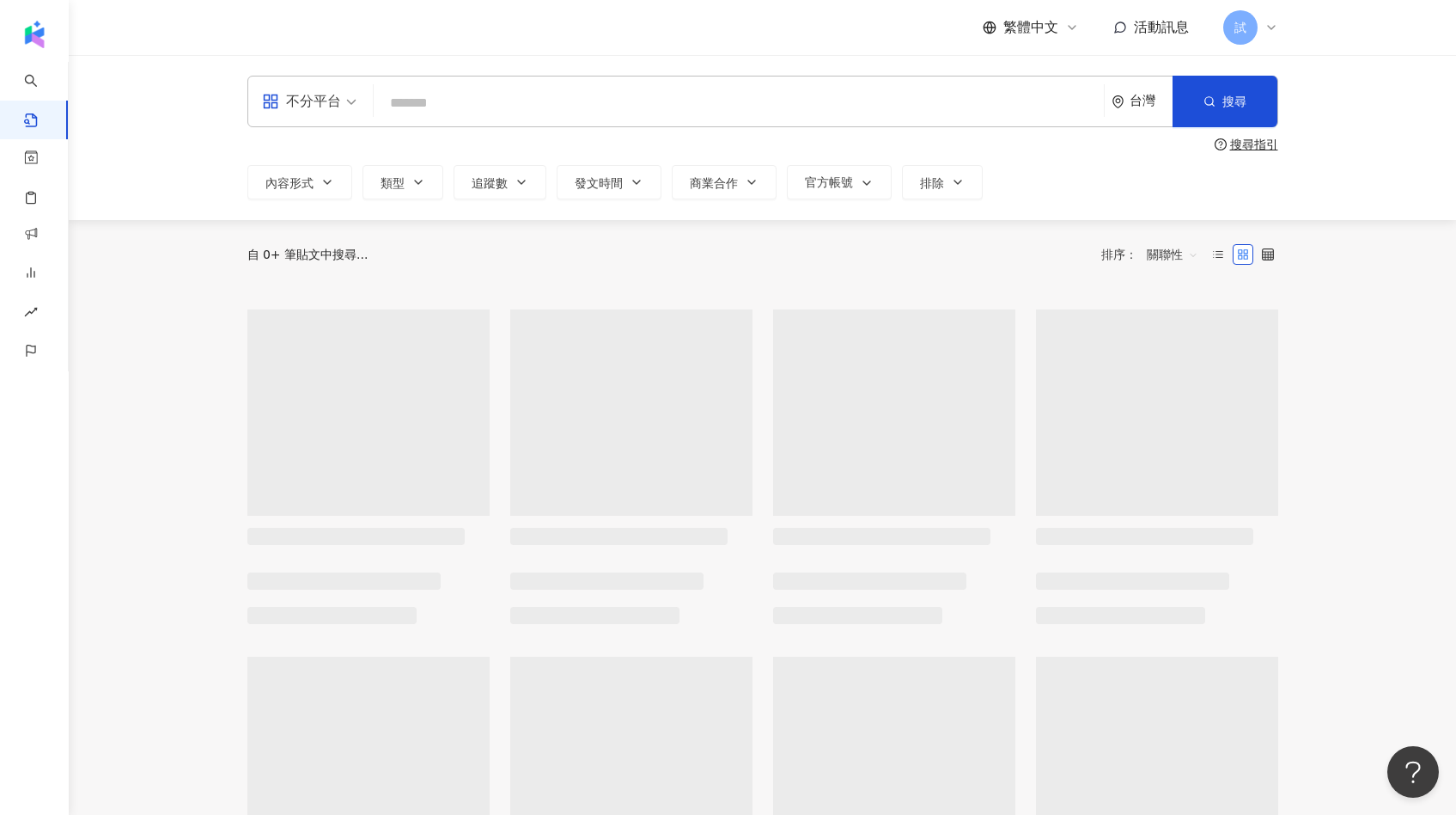
click at [456, 109] on input "search" at bounding box center [739, 102] width 716 height 37
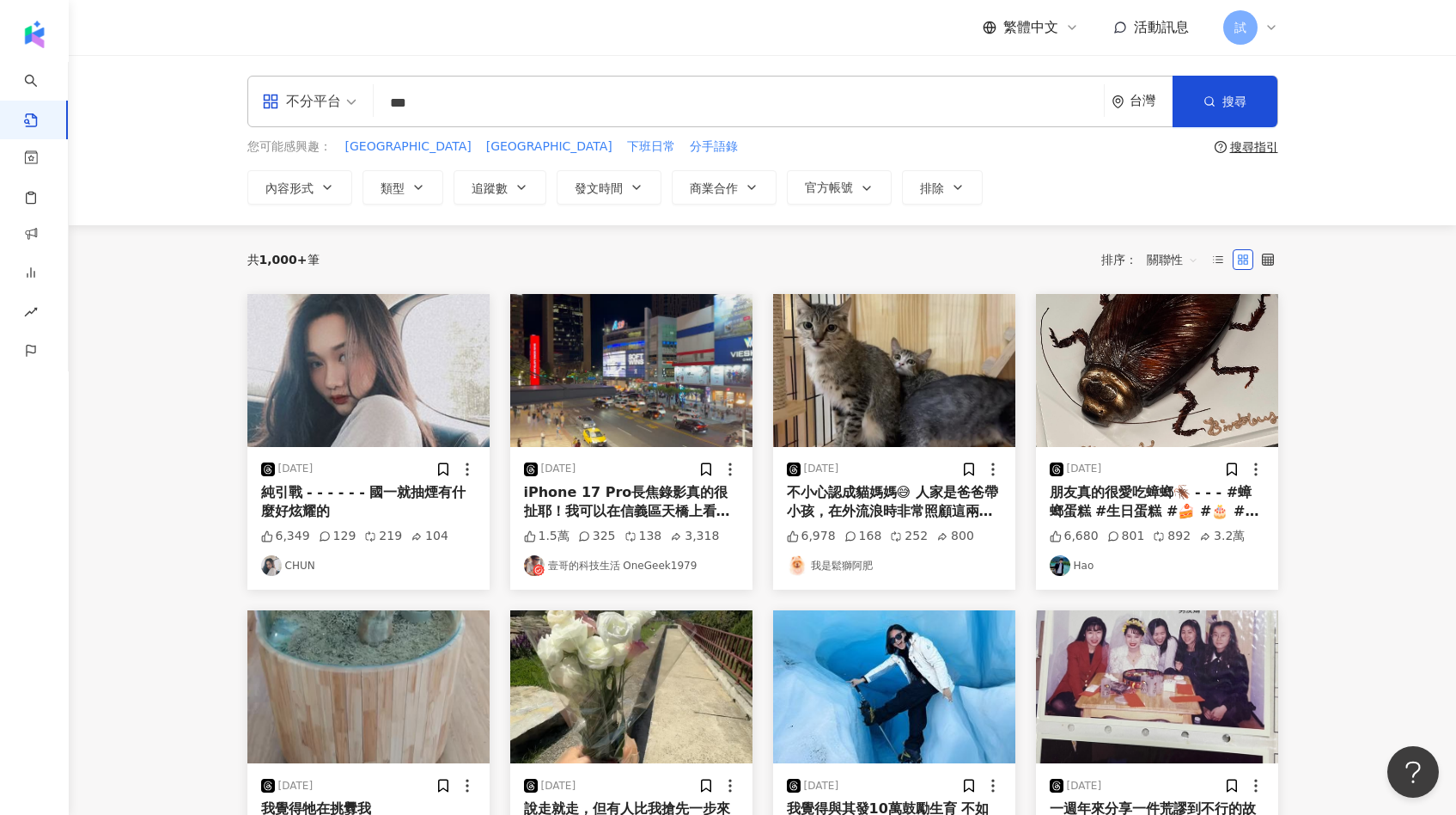
type input "***"
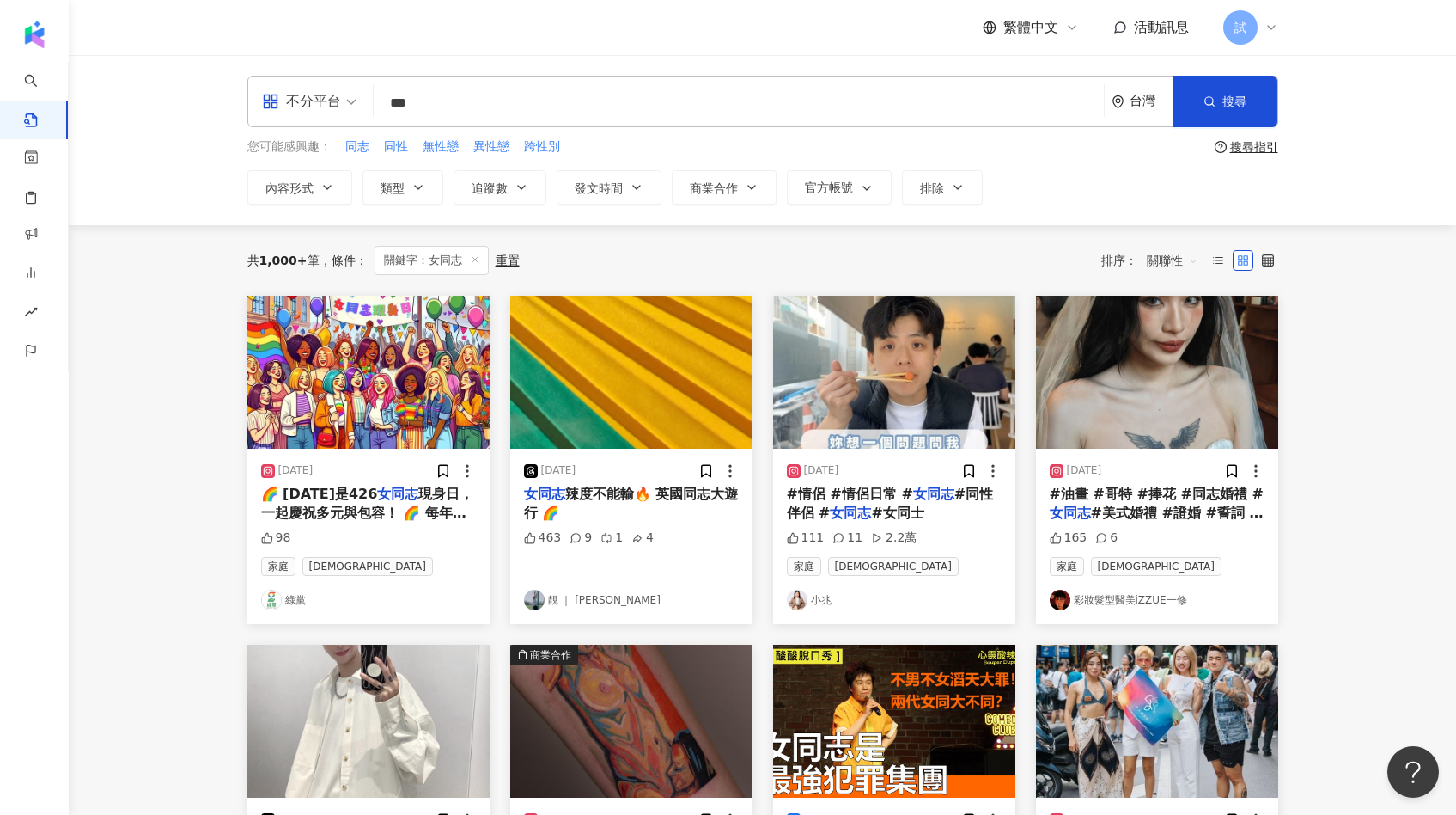
click at [613, 386] on img "button" at bounding box center [631, 372] width 242 height 153
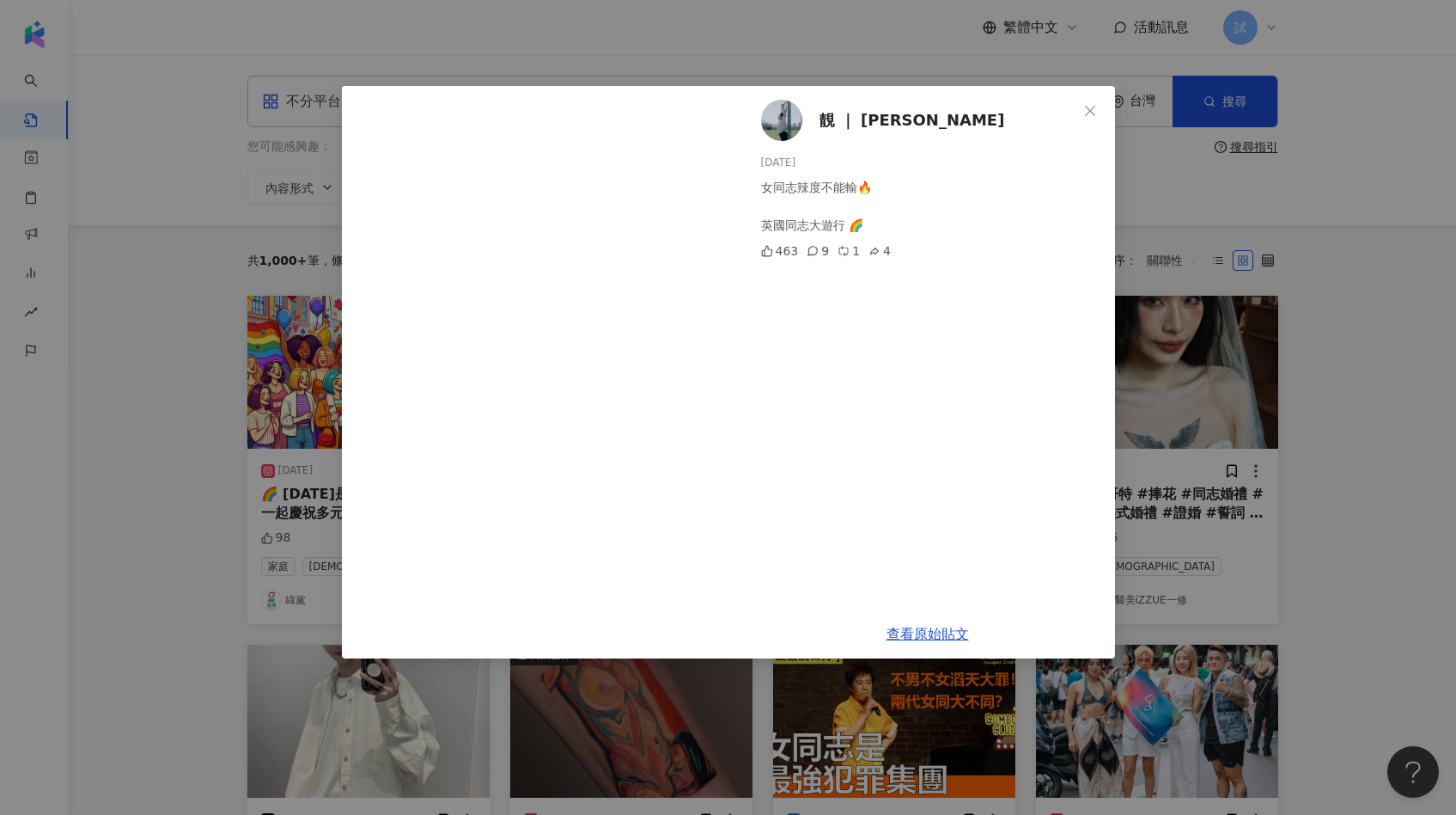
click at [1199, 369] on div "靚 ｜ CHING 2024/6/30 女同志辣度不能輸🔥 英國同志大遊行 🌈 463 9 1 4 查看原始貼文" at bounding box center [728, 408] width 1456 height 815
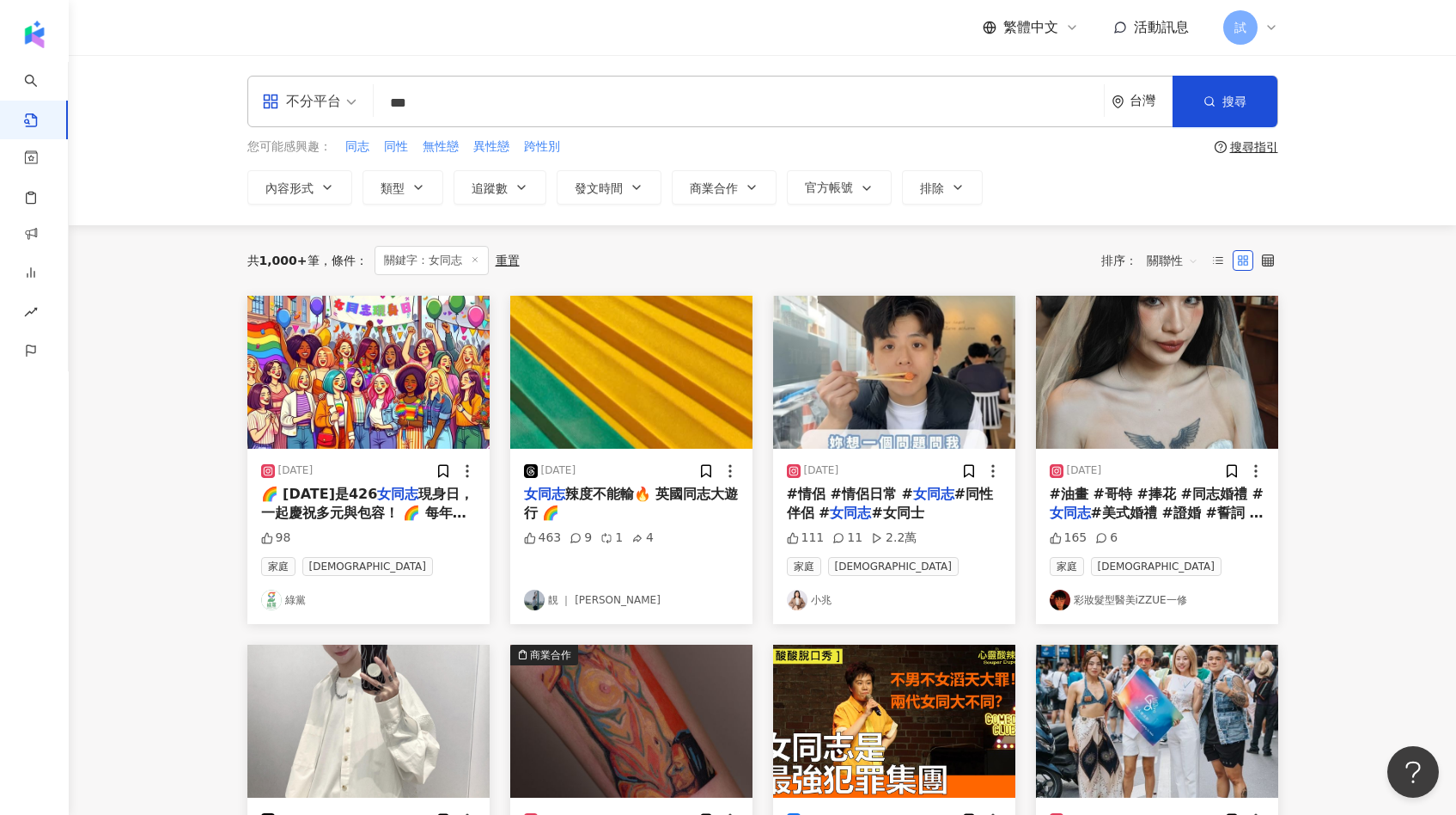
click at [1167, 263] on span "關聯性" at bounding box center [1172, 261] width 52 height 27
click at [1175, 359] on div "觀看數" at bounding box center [1174, 354] width 48 height 19
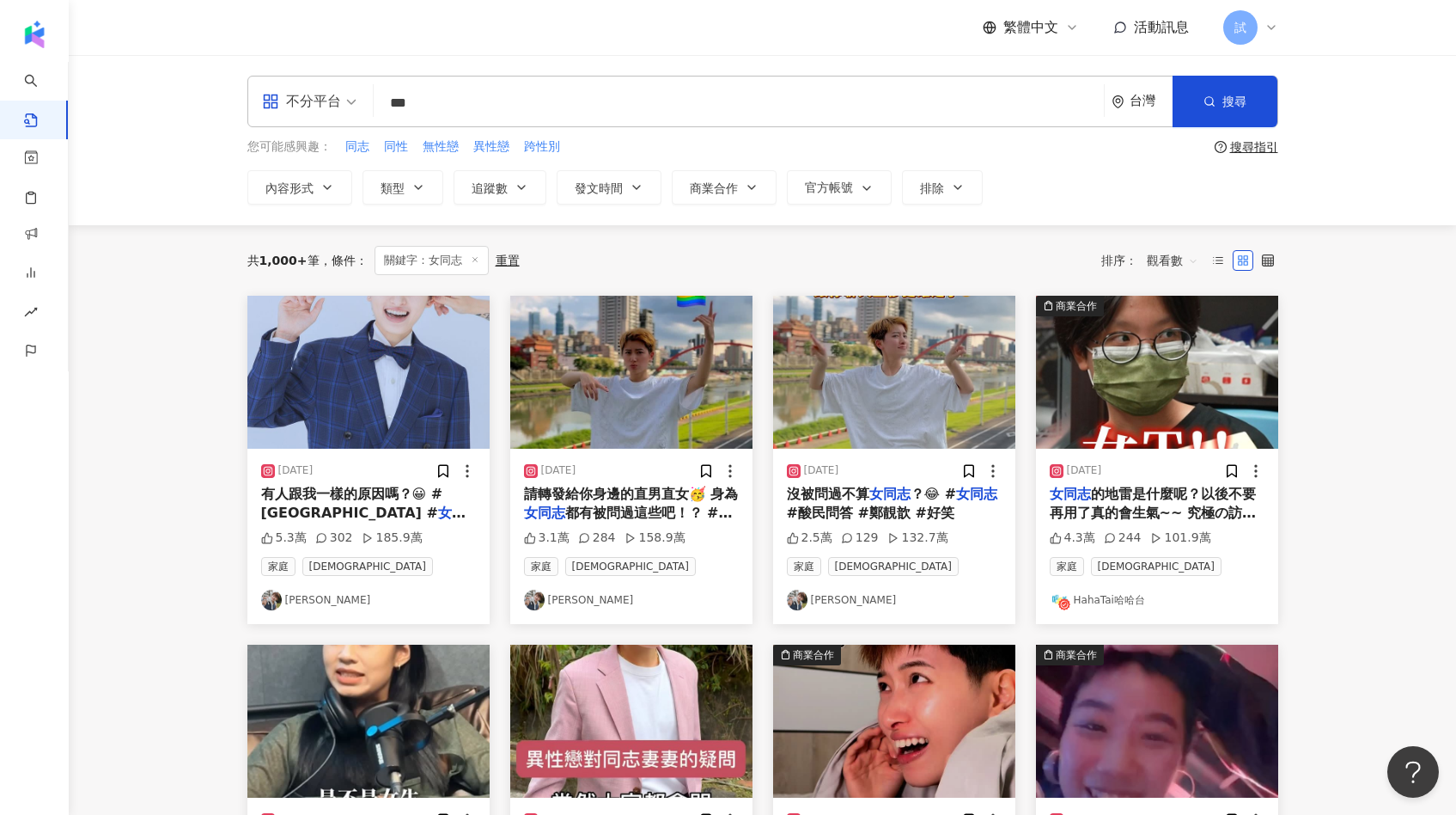
click at [380, 444] on img "button" at bounding box center [368, 372] width 242 height 153
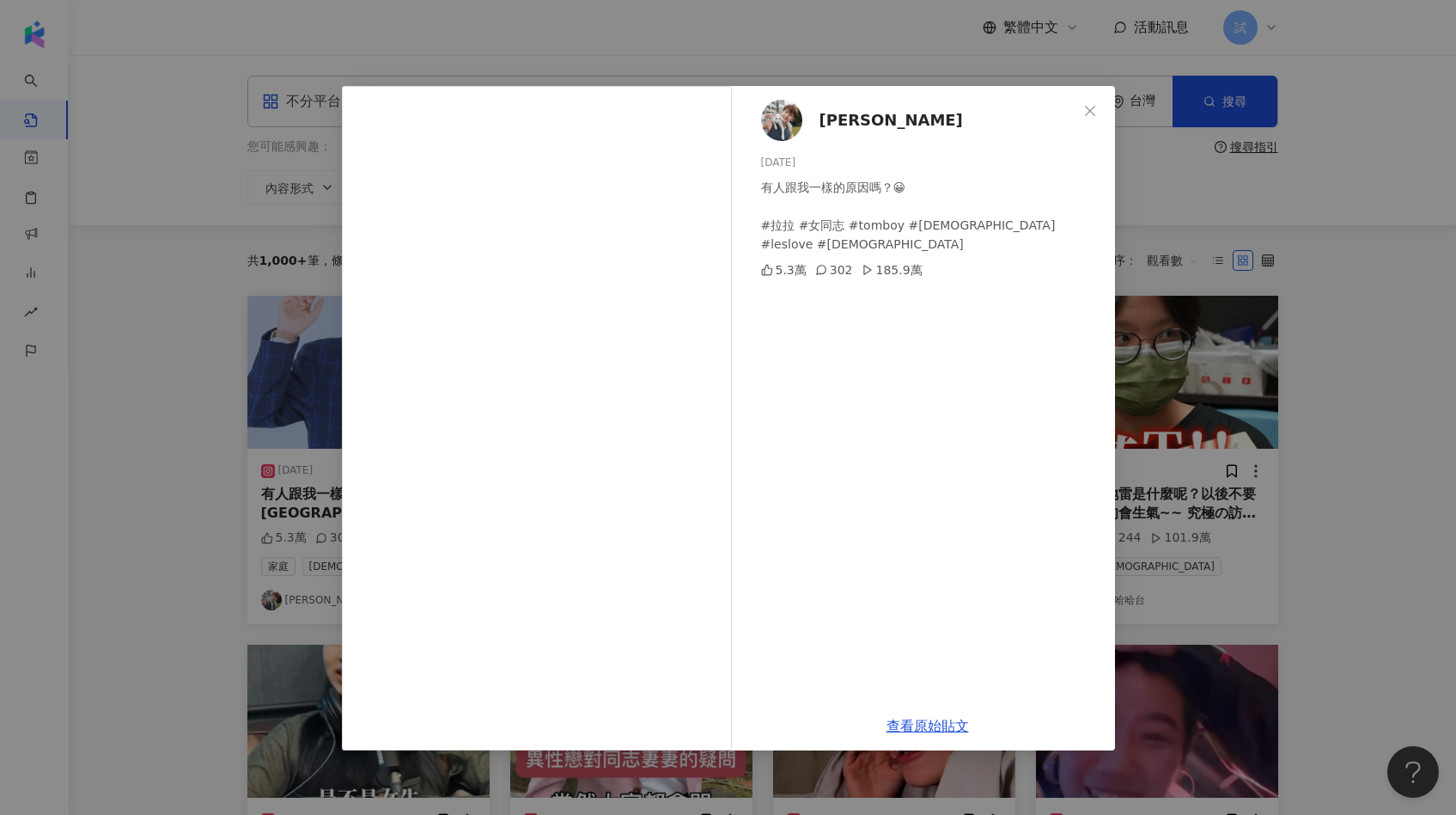
click at [262, 460] on div "鄭靚歆Jin 2024/4/16 有人跟我一樣的原因嗎？😀 #拉拉 #女同志 #tomboy #lesbian #leslove #gay 5.3萬 302 …" at bounding box center [728, 408] width 1456 height 815
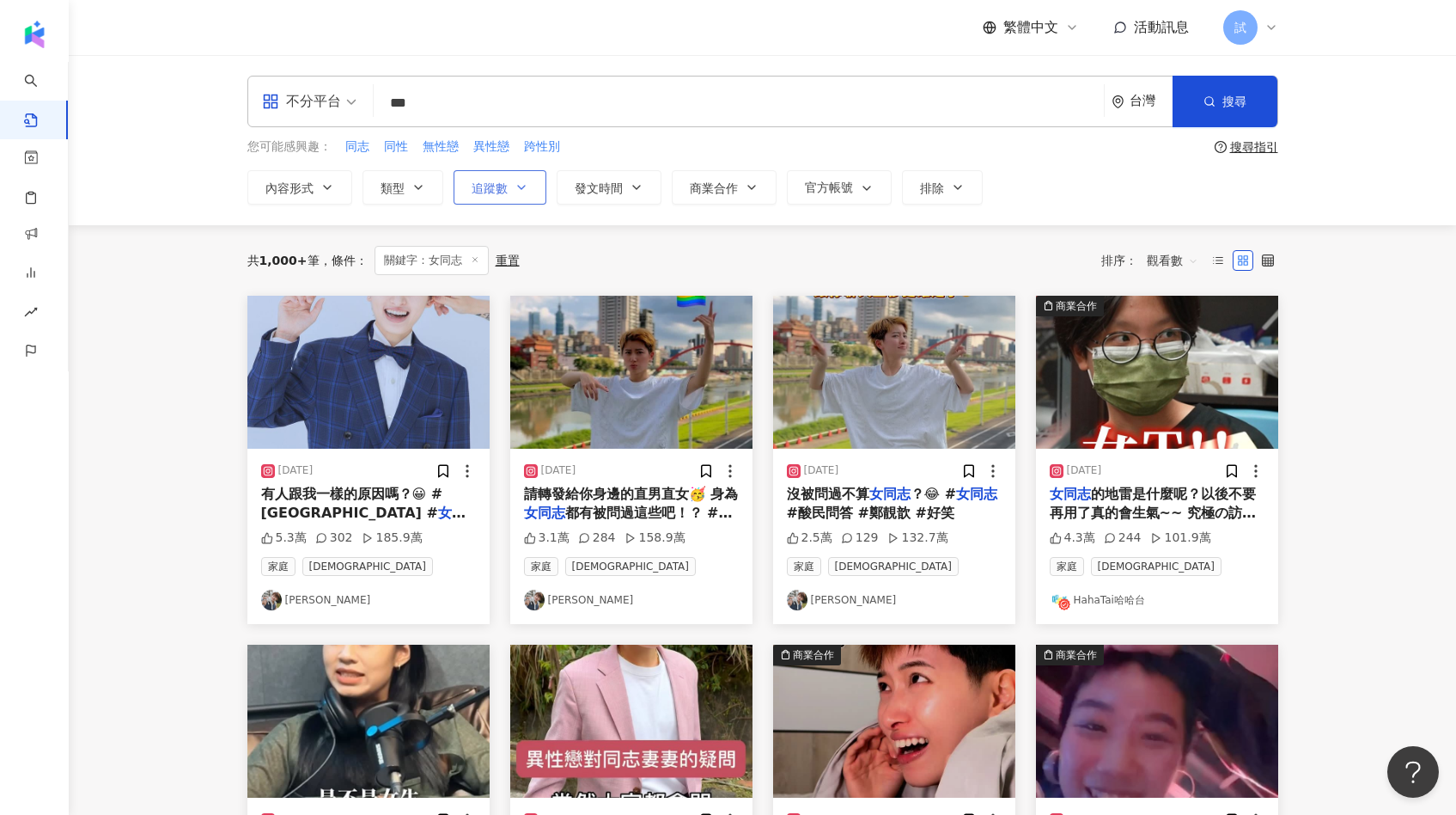
click at [472, 194] on button "追蹤數" at bounding box center [500, 188] width 93 height 35
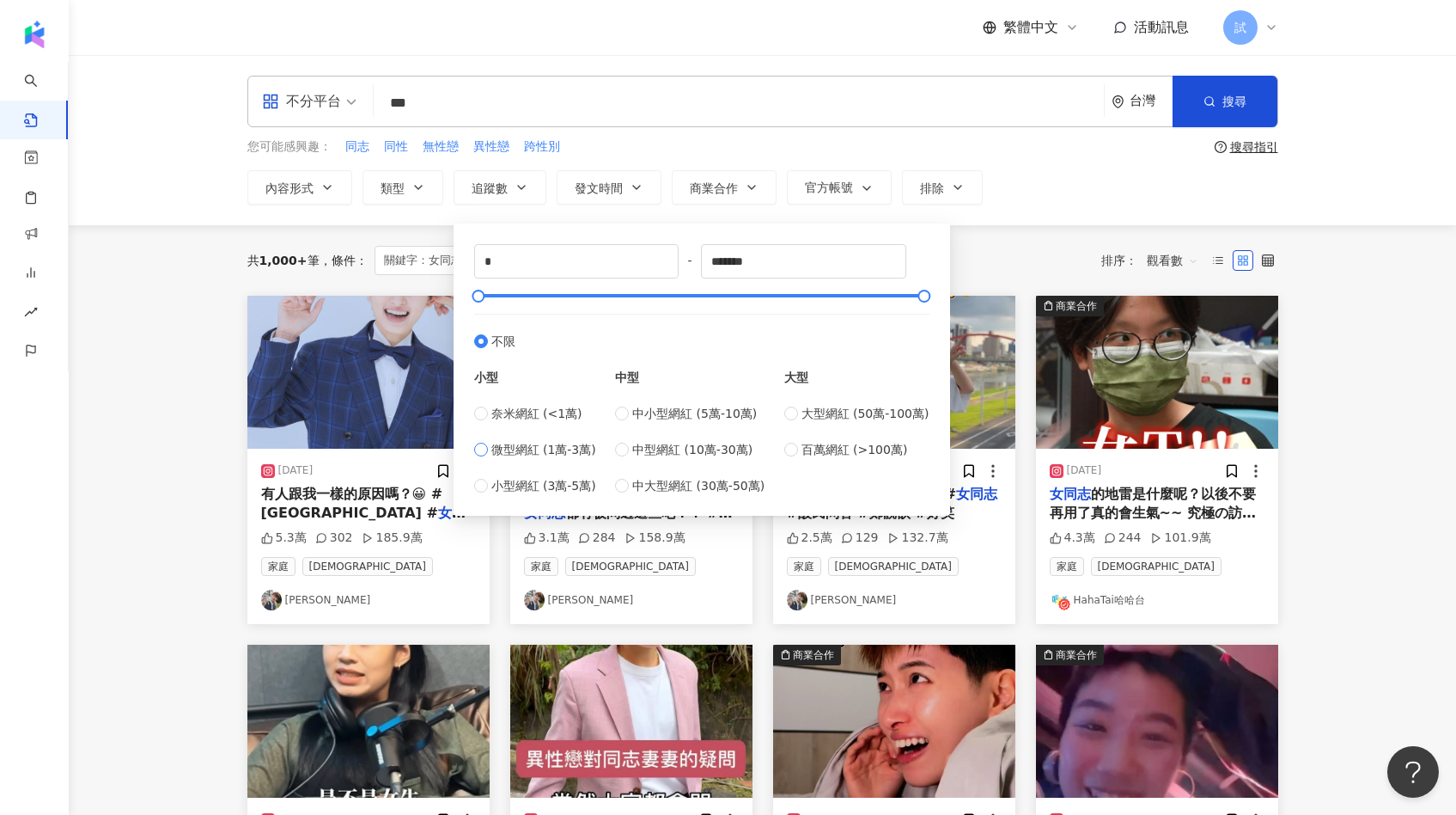
click at [529, 440] on span "微型網紅 (1萬-3萬)" at bounding box center [543, 449] width 105 height 19
type input "*****"
click at [539, 256] on input "*****" at bounding box center [576, 262] width 203 height 33
type input "****"
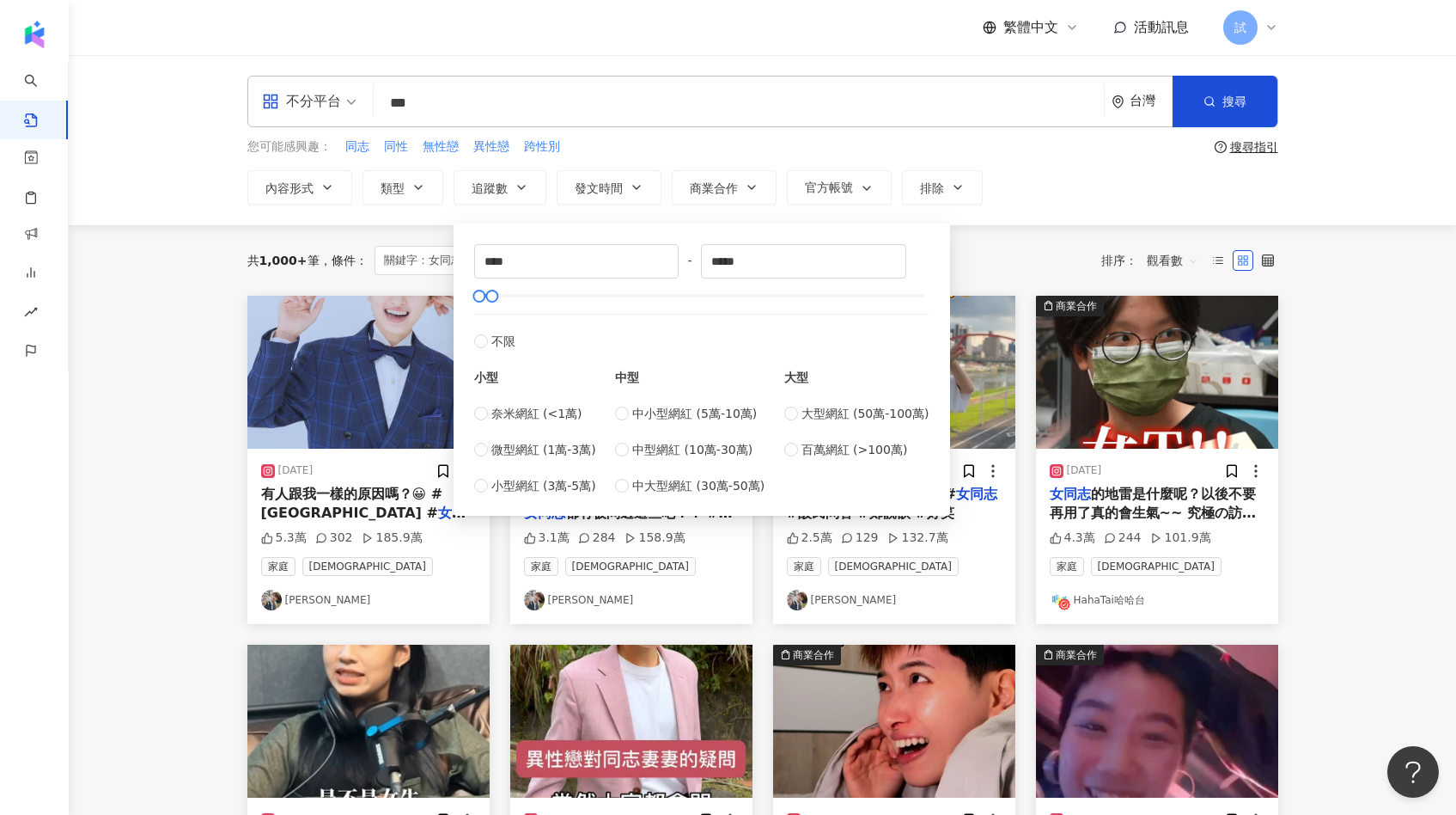
click at [974, 262] on div "共 1,000+ 筆 條件 ： 關鍵字：女同志 重置 排序： 觀看數" at bounding box center [762, 261] width 1030 height 29
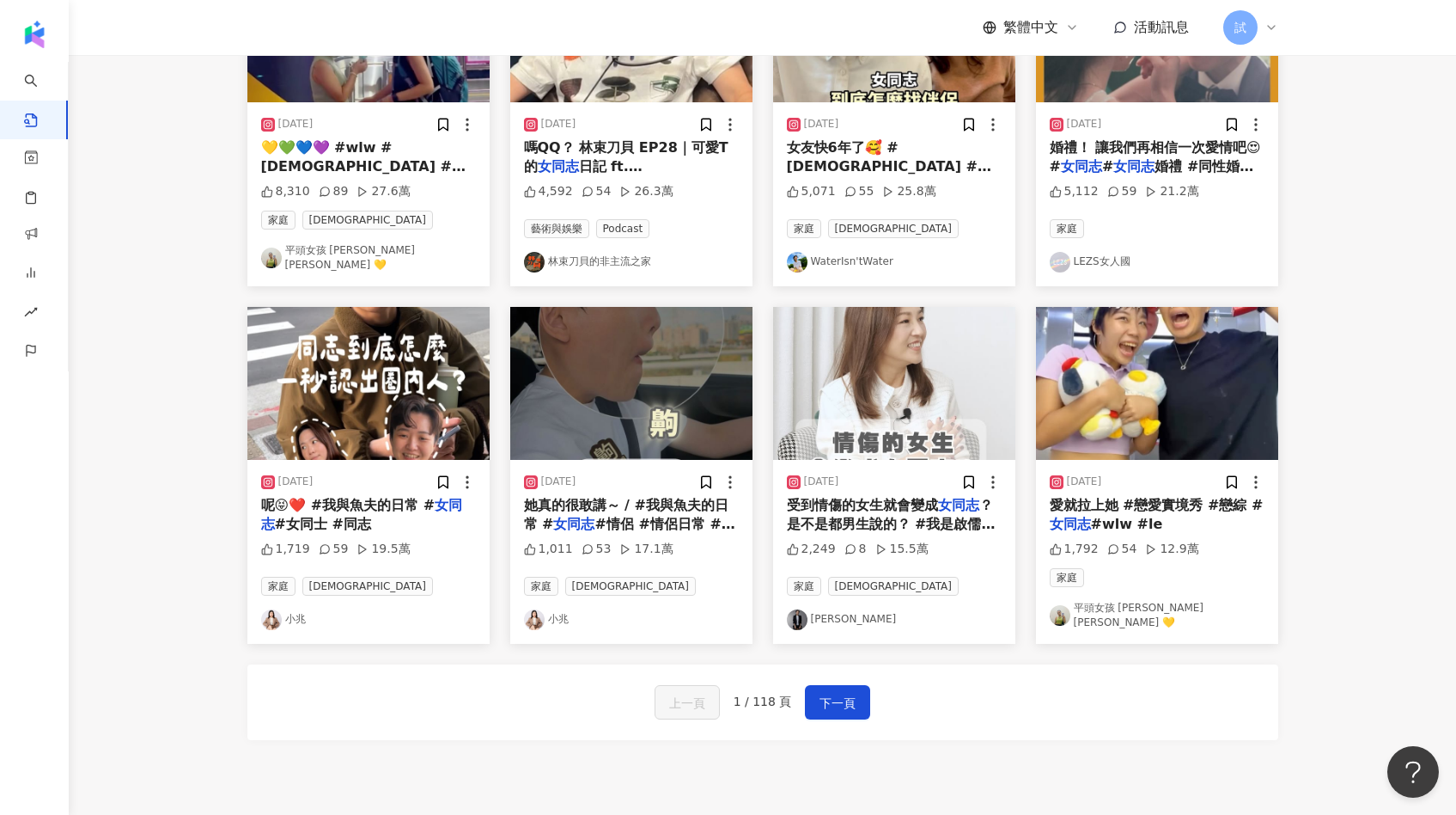
scroll to position [692, 0]
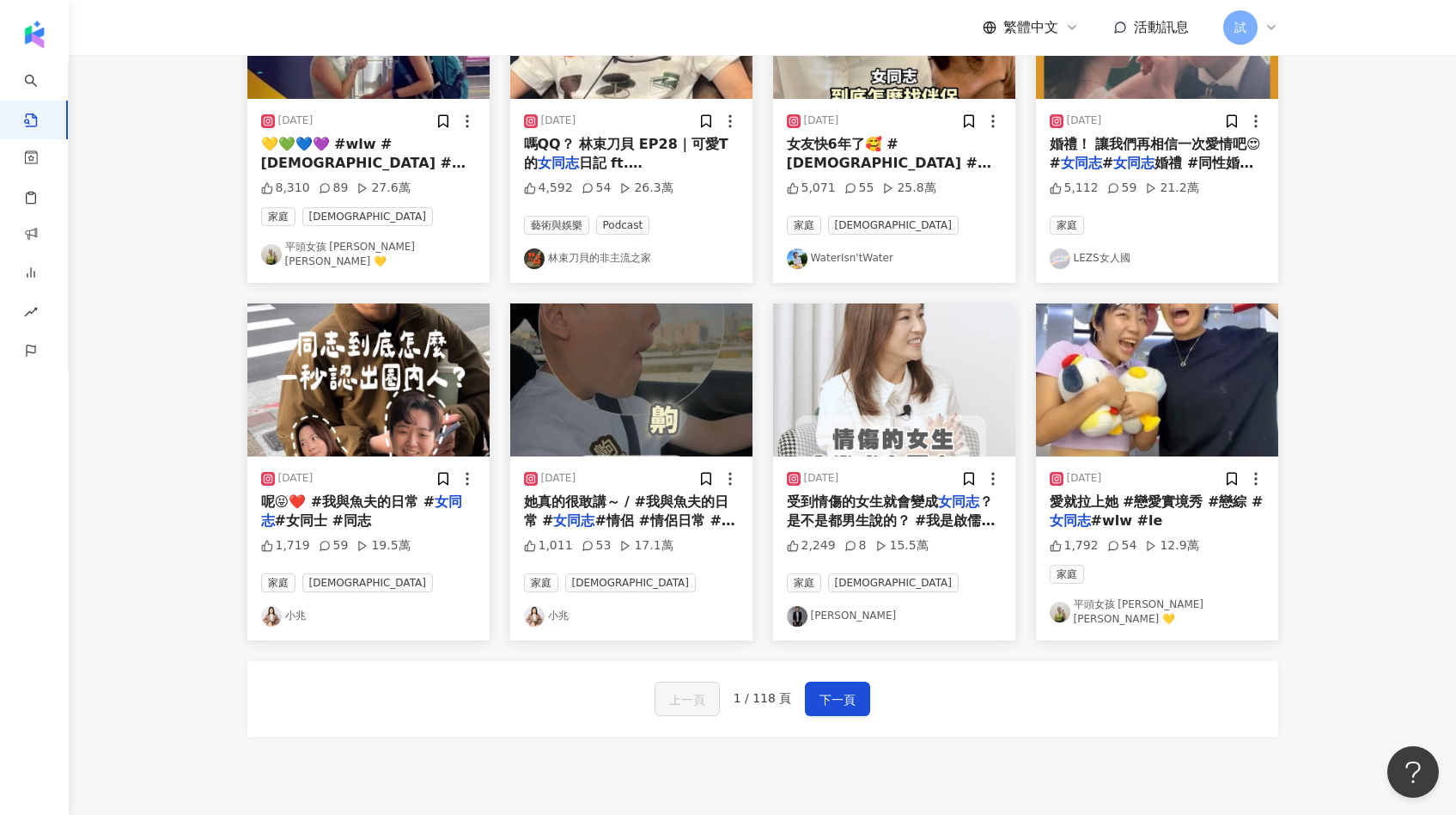
click at [687, 428] on img "button" at bounding box center [631, 380] width 242 height 153
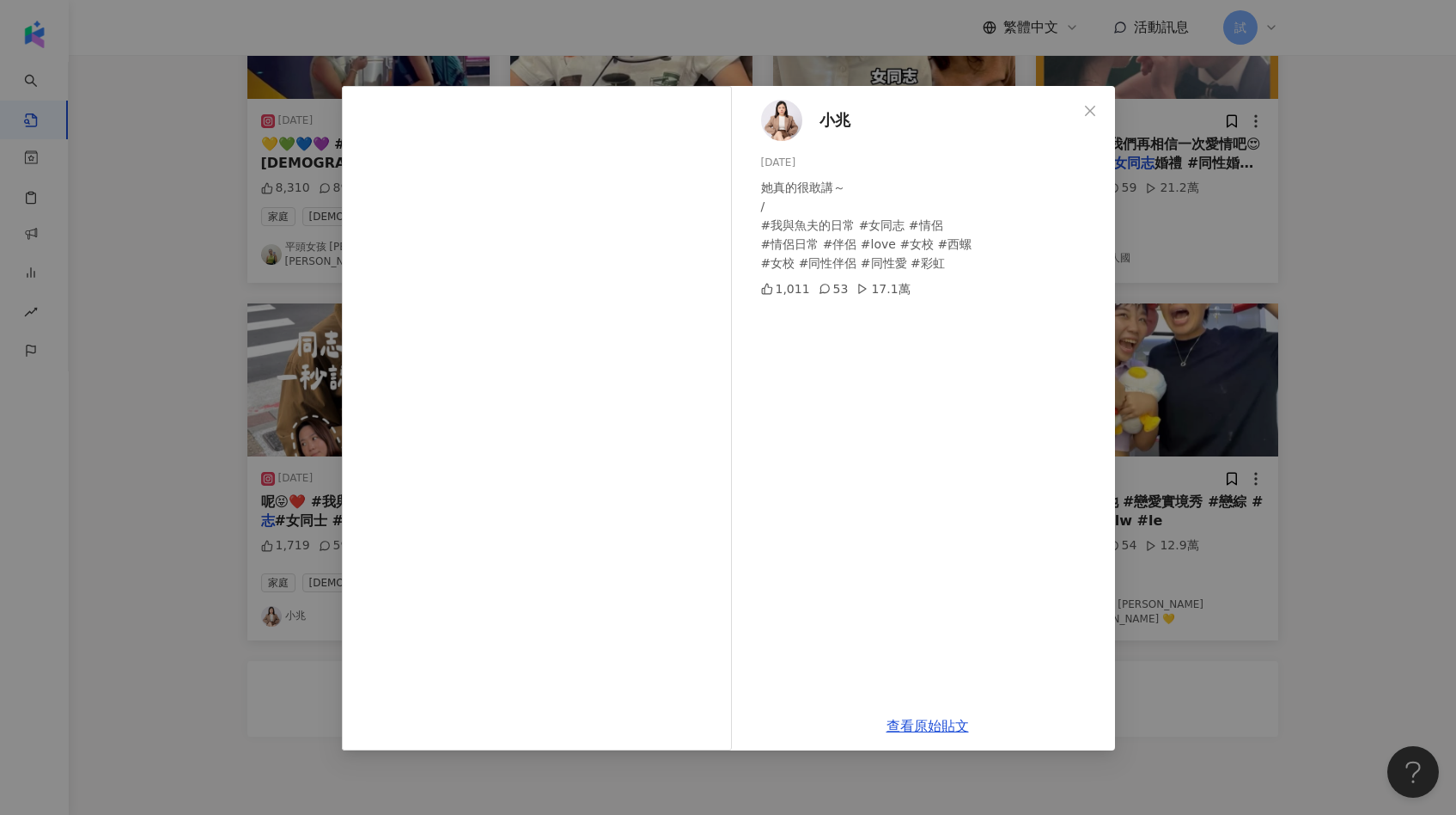
click at [1154, 419] on div "小兆 2024/2/22 她真的很敢講～ / #我與魚夫的日常 #女同志 #情侶 #情侶日常 #伴侶 #love #女校 #西螺 #女校 #同性伴侶 #同性愛…" at bounding box center [728, 408] width 1456 height 815
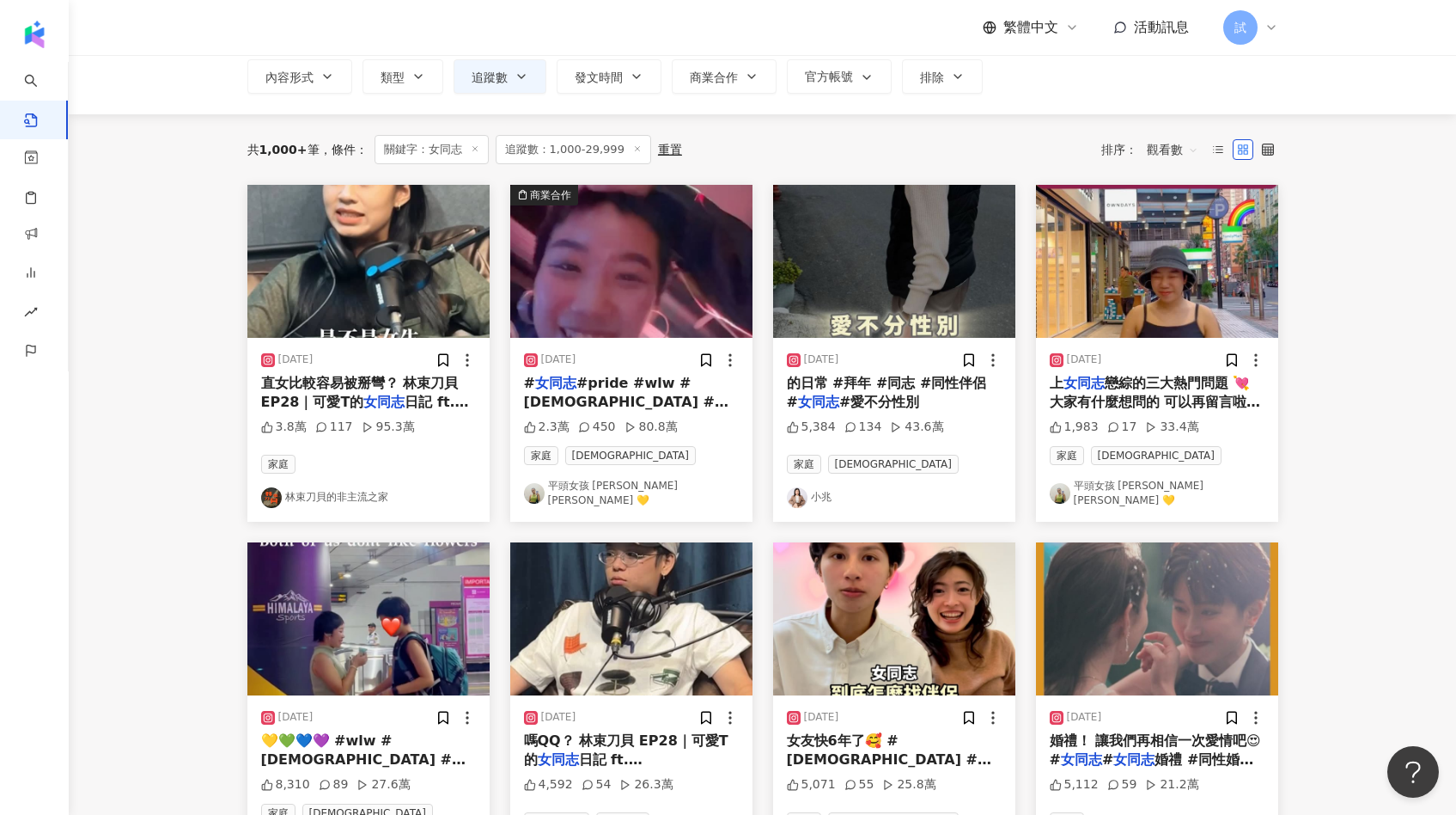
scroll to position [0, 0]
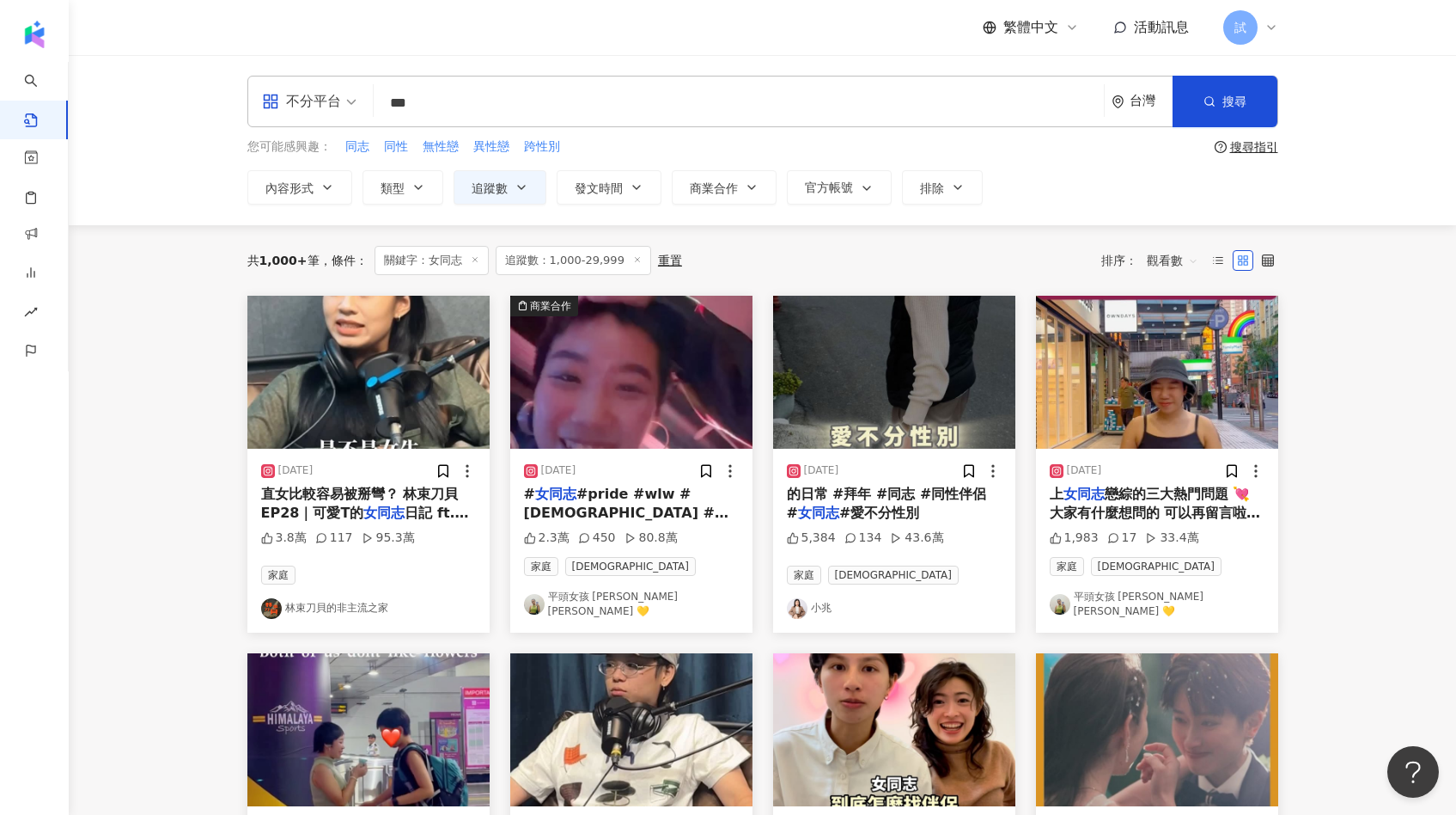
drag, startPoint x: 479, startPoint y: 119, endPoint x: 368, endPoint y: 120, distance: 111.0
click at [367, 116] on div "不分平台 女同志 *** 台灣 搜尋" at bounding box center [762, 101] width 1030 height 52
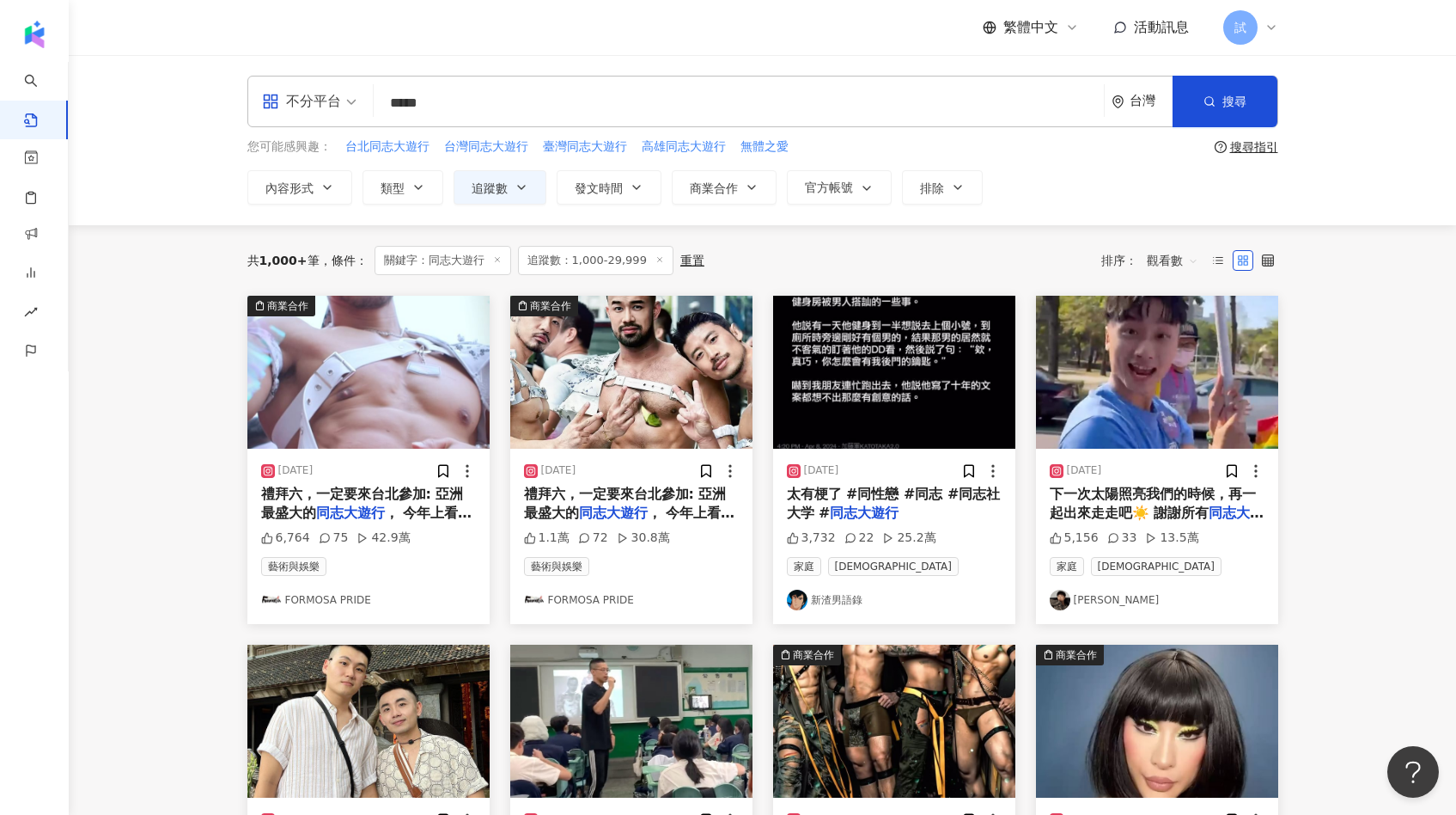
click at [601, 104] on input "*****" at bounding box center [739, 102] width 716 height 37
type input "**********"
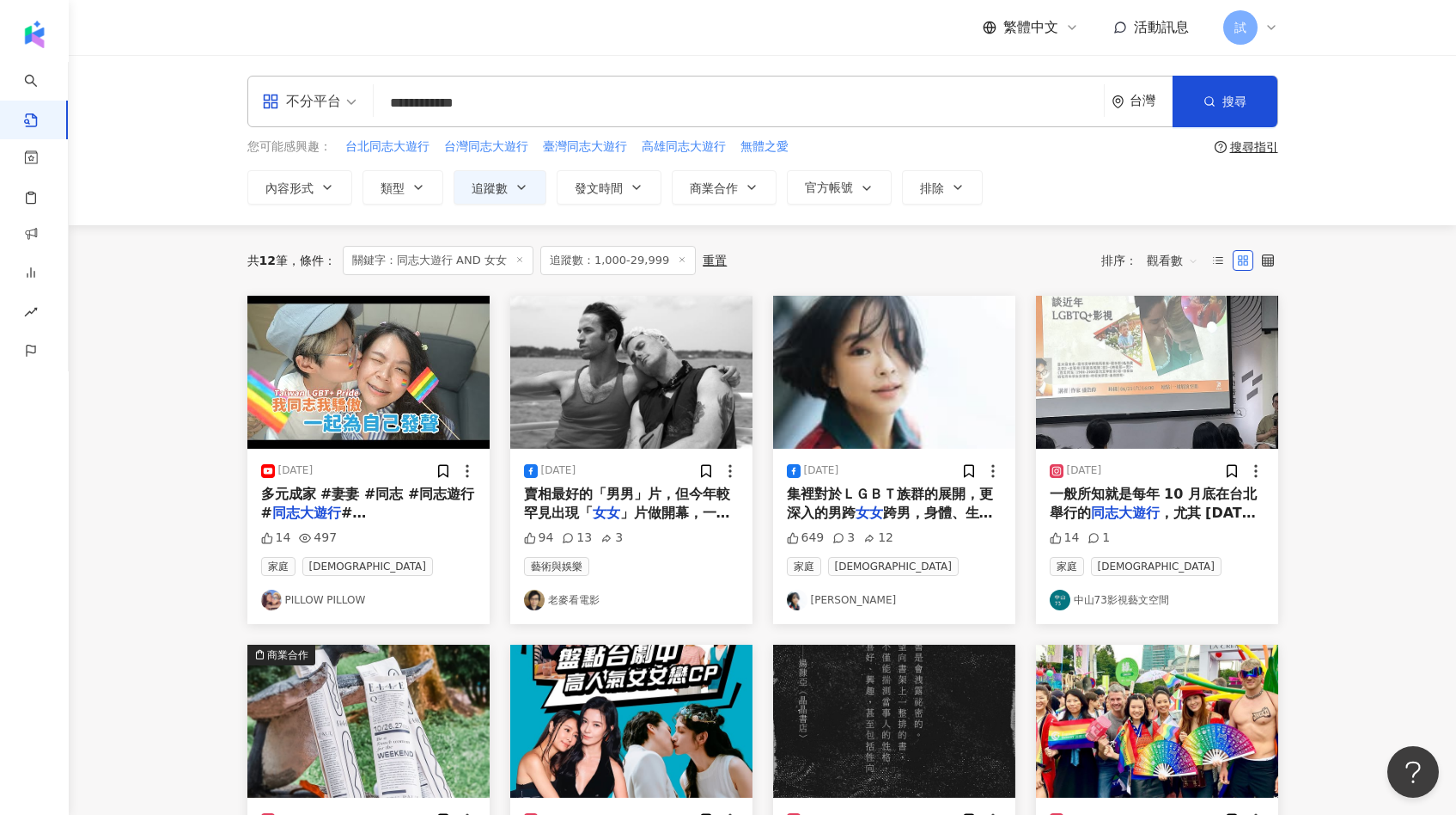
click at [354, 405] on img "button" at bounding box center [368, 372] width 242 height 153
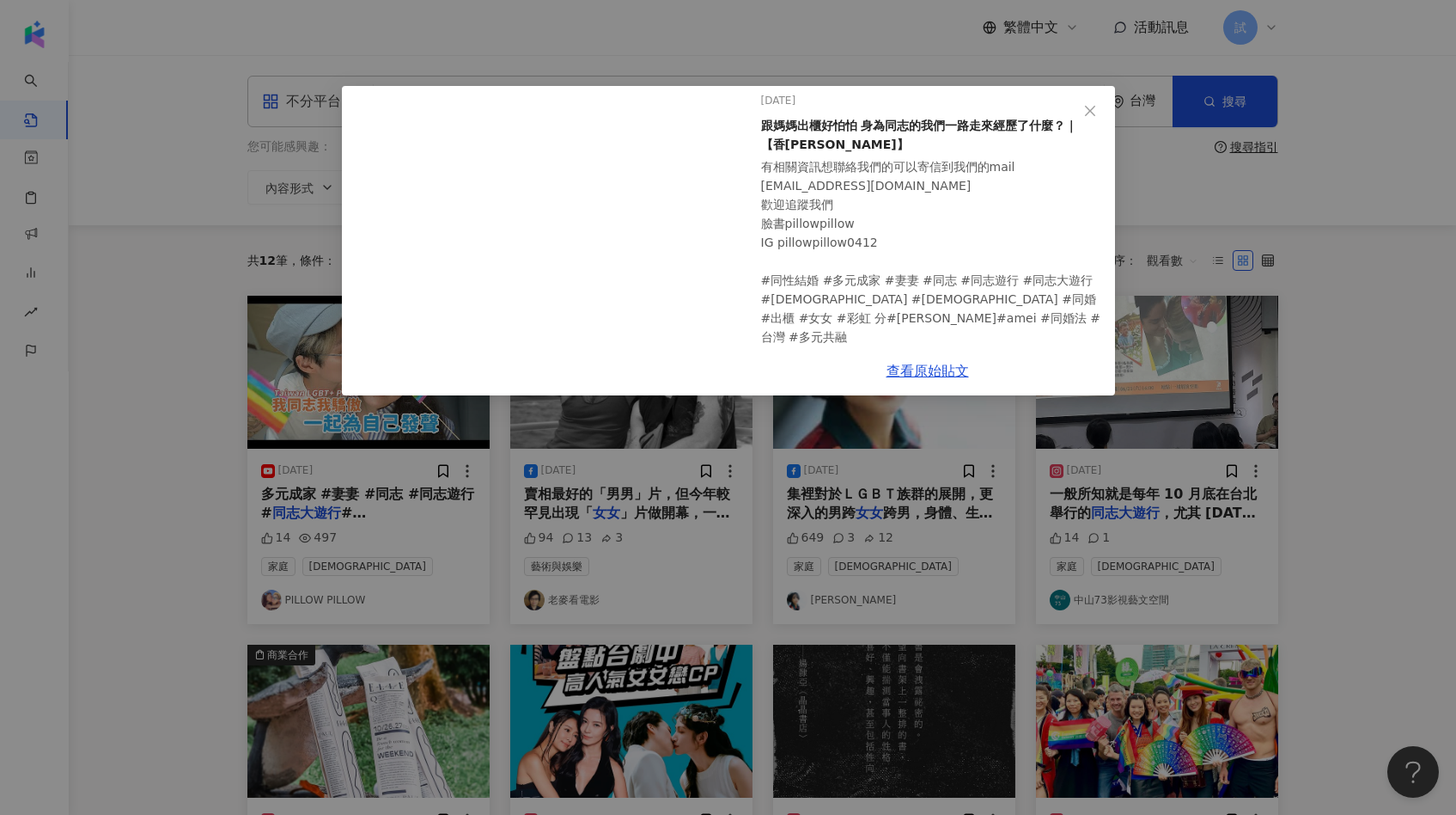
scroll to position [68, 0]
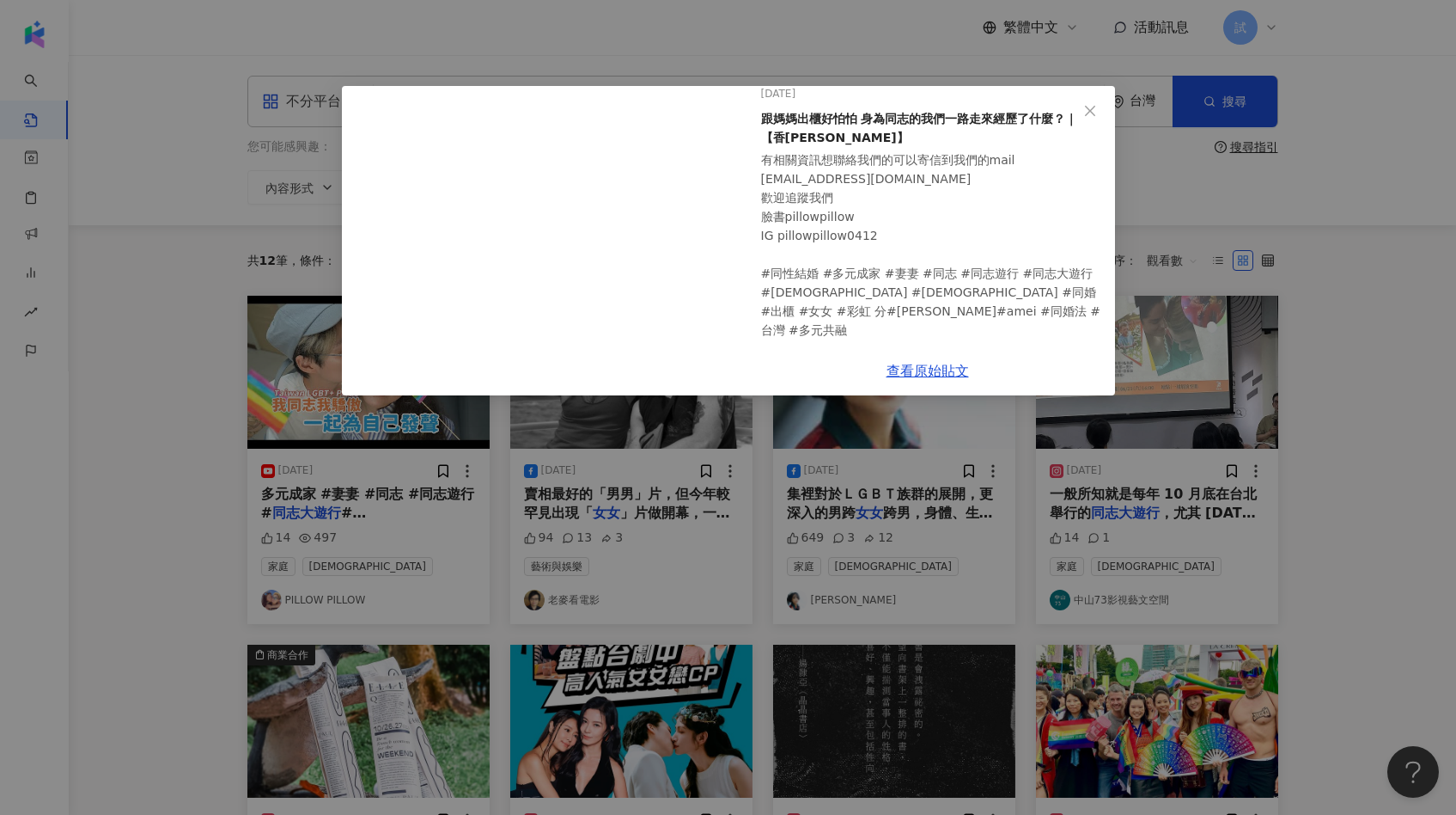
click at [1249, 361] on div "PILLOW PILLOW 2024/10/20 跟媽媽出櫃好怕怕 身為同志的我們一路走來經歷了什麼？｜【香郎金桃】 有相關資訊想聯絡我們的可以寄信到我們的m…" at bounding box center [728, 408] width 1456 height 815
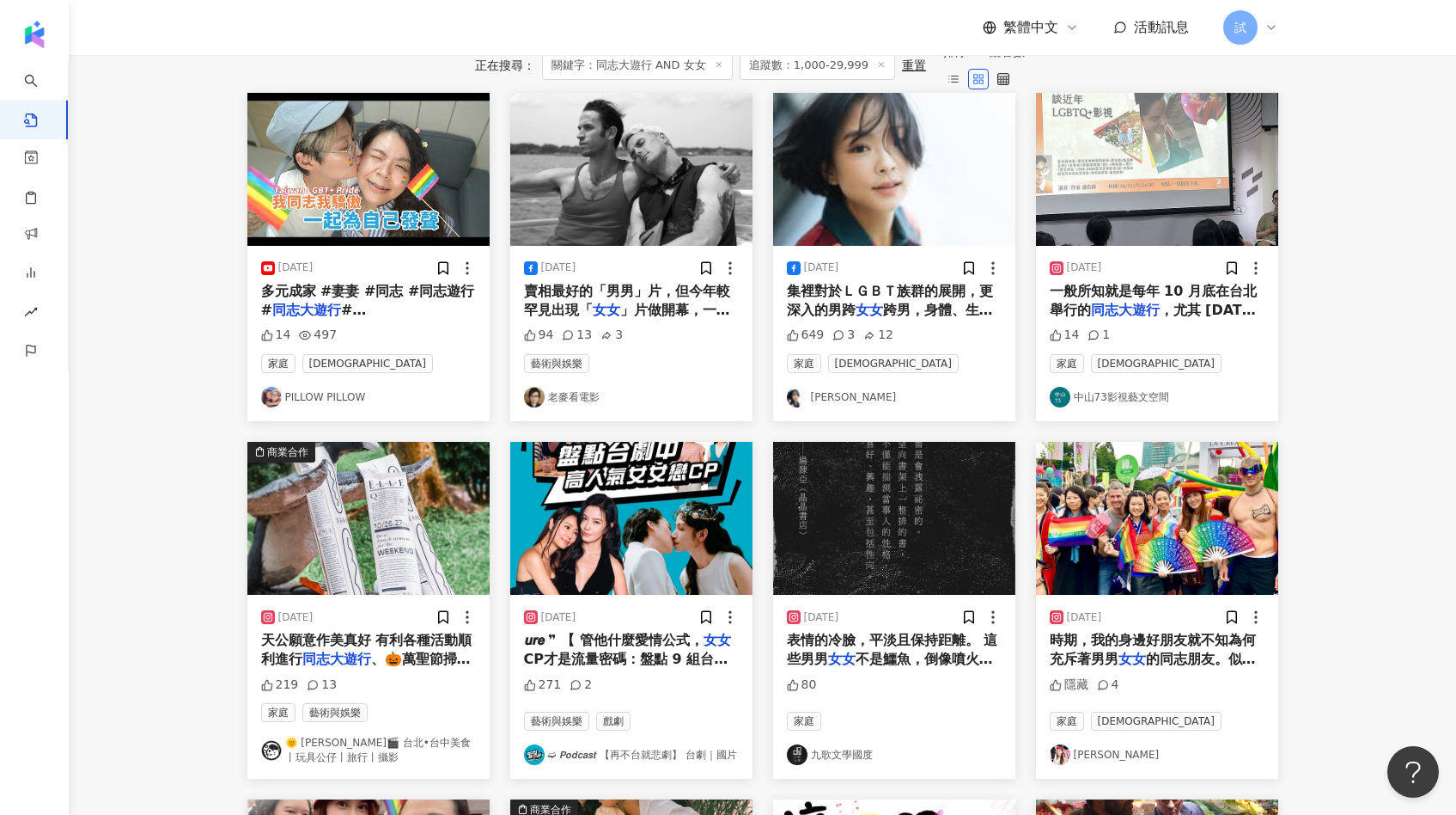
scroll to position [209, 0]
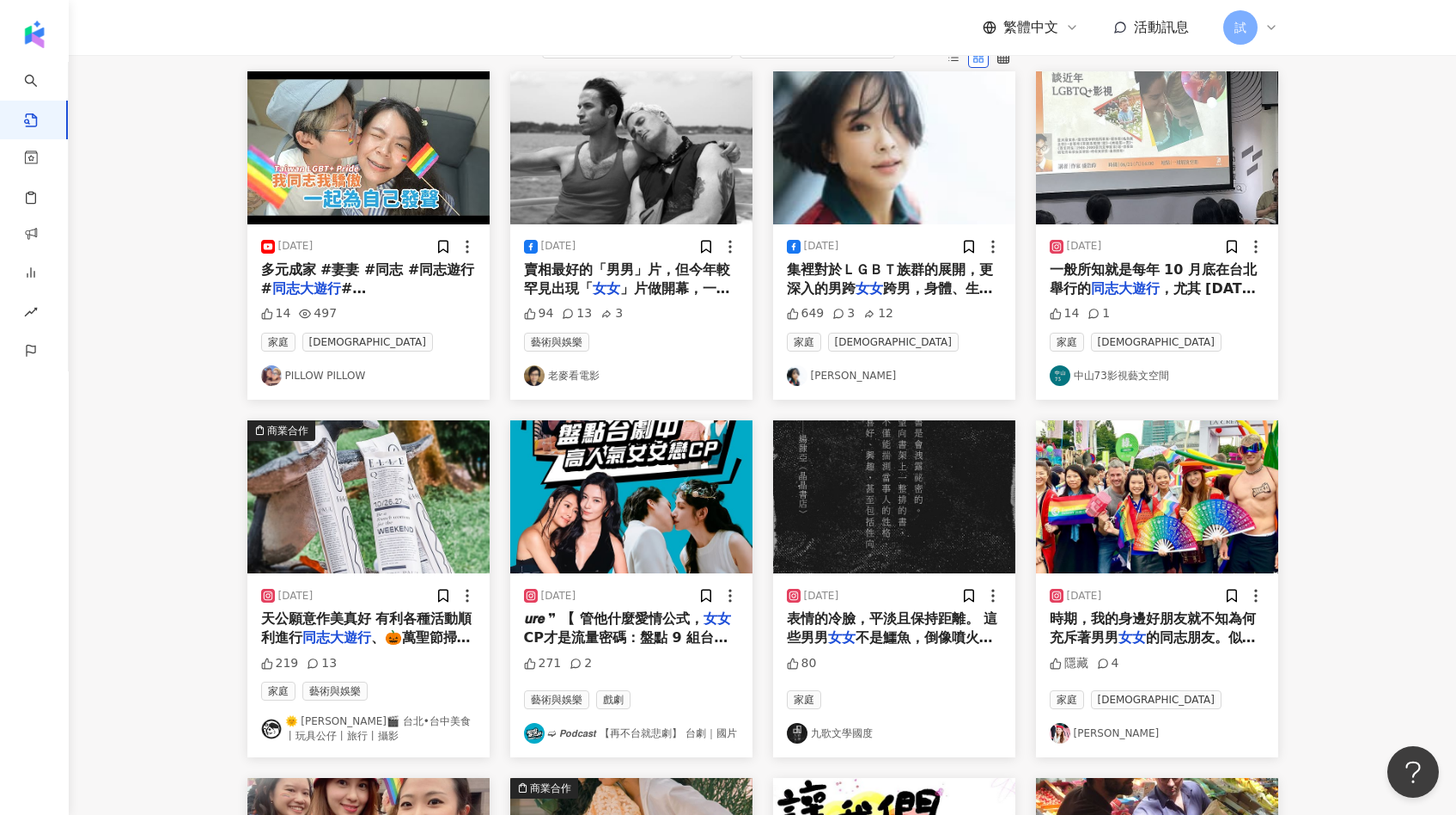
click at [620, 558] on img "button" at bounding box center [631, 497] width 242 height 153
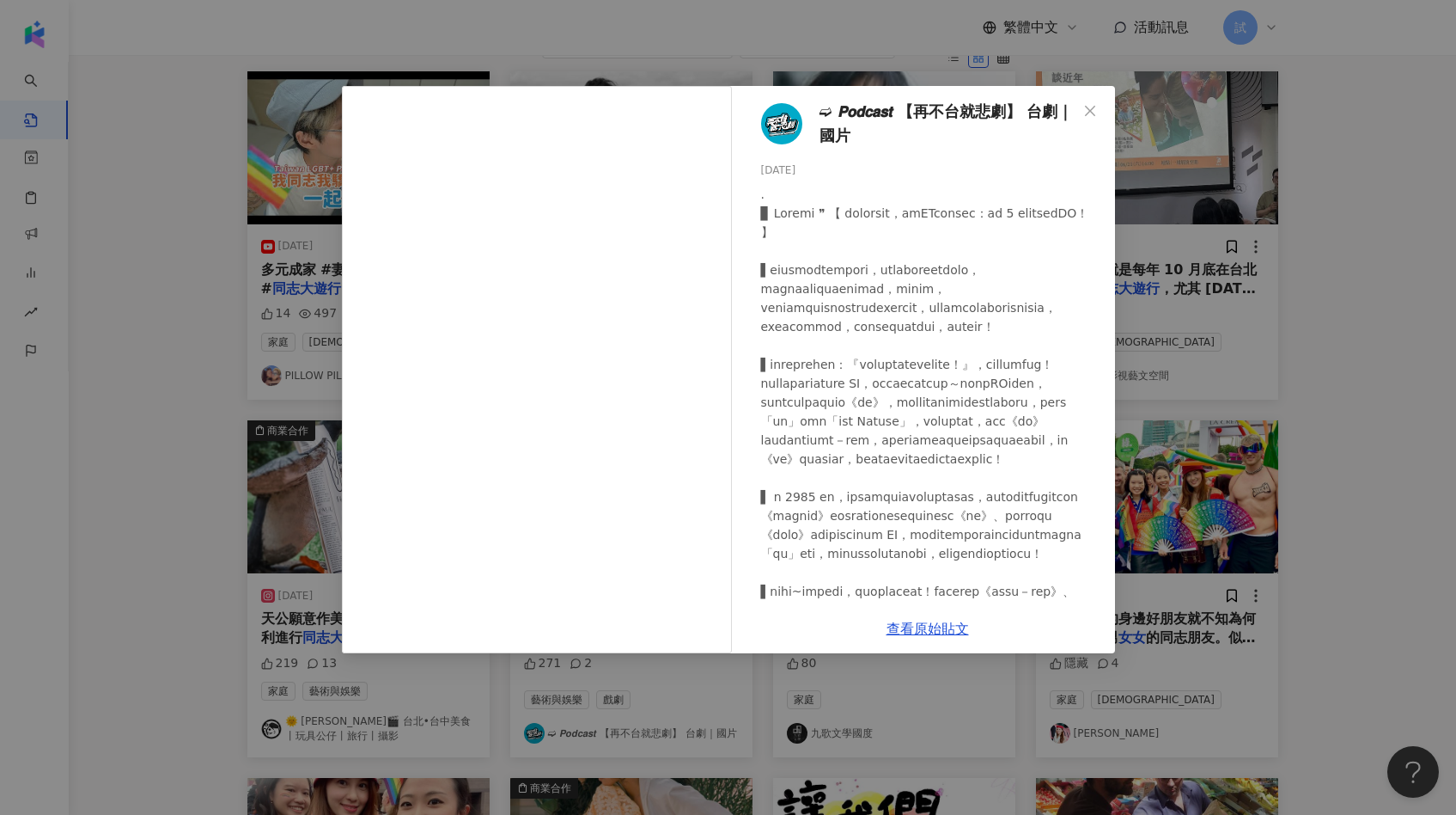
click at [1143, 437] on div "➫ 𝙋𝙤𝙙𝙘𝙖𝙨𝙩 【再不台就悲劇】 台劇｜國片 2024/10/21 271 2 查看原始貼文" at bounding box center [728, 408] width 1456 height 815
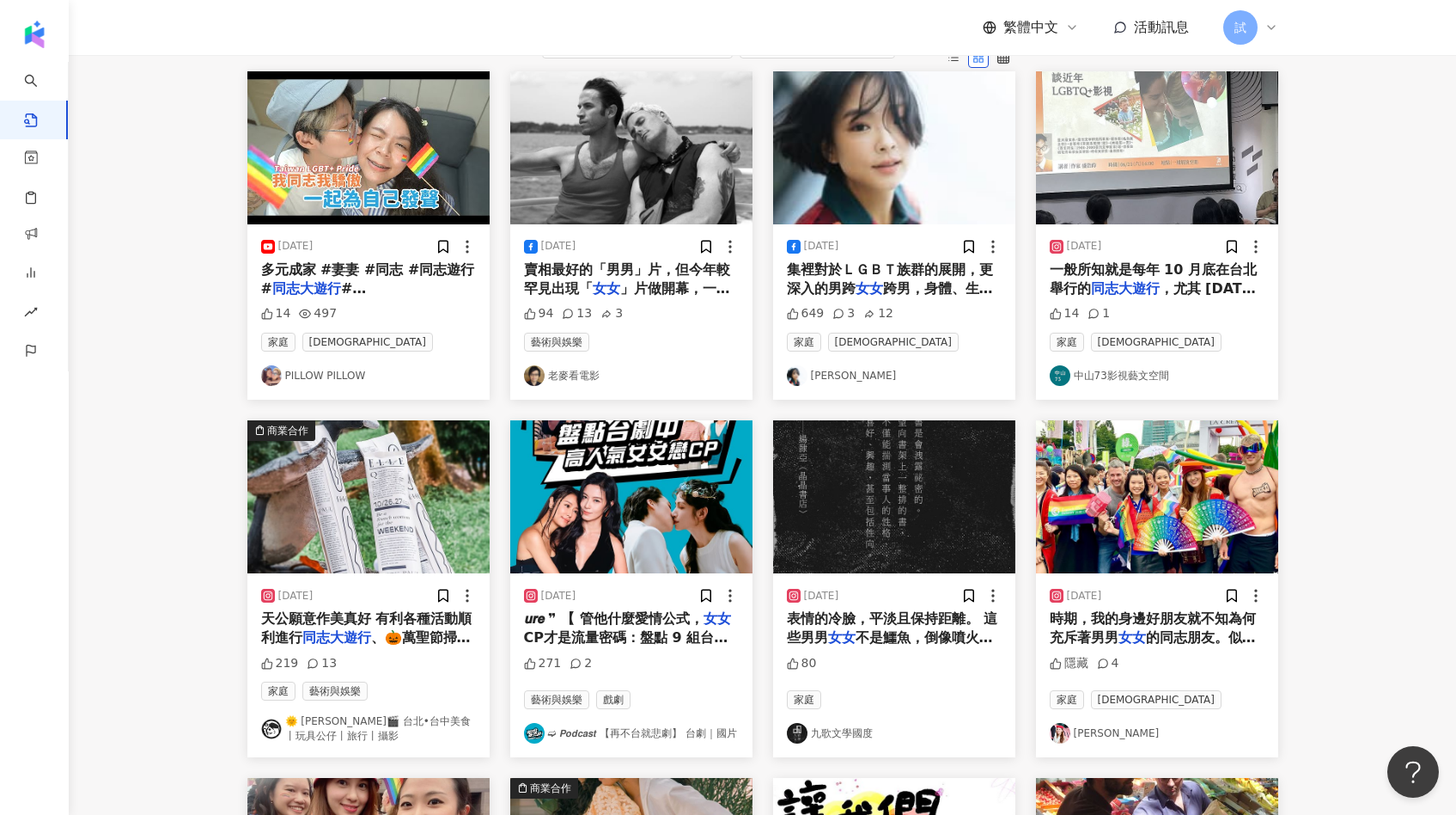
scroll to position [273, 0]
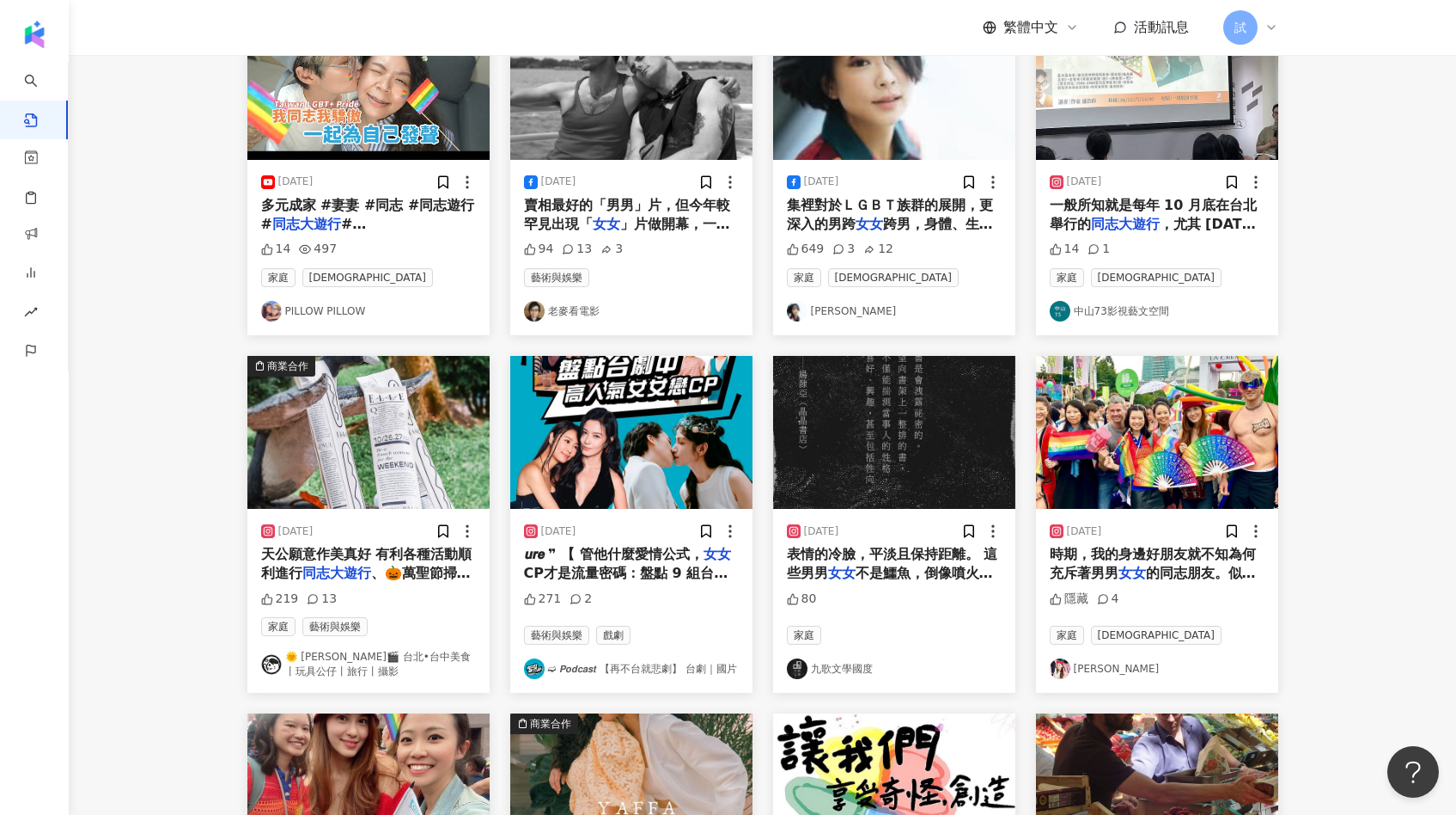
click at [412, 491] on img "button" at bounding box center [368, 432] width 242 height 153
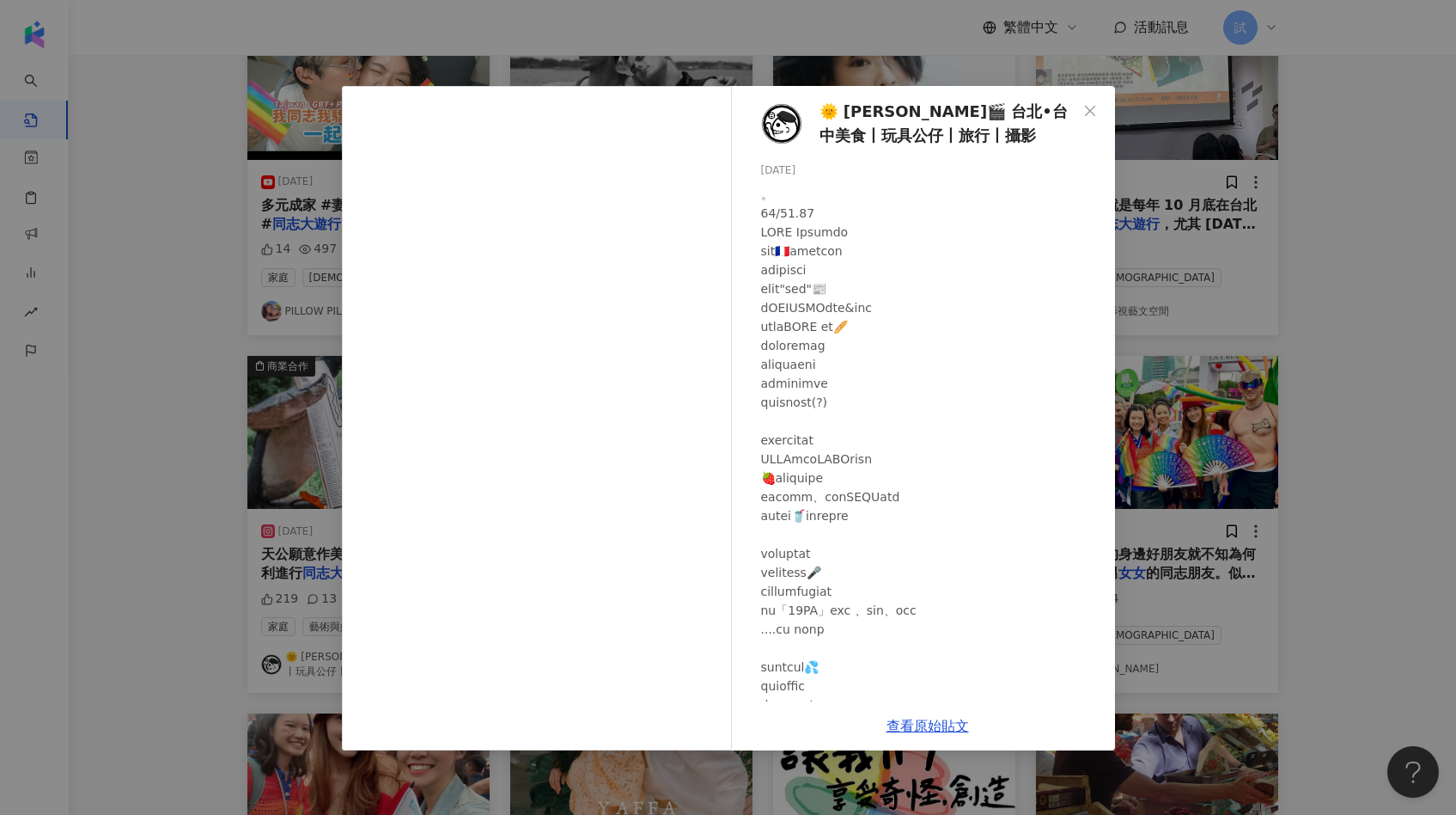
click at [1164, 429] on div "🌞 陳小白 🎬 台北•台中美食丨玩具公仔丨旅行丨攝影 2024/10/27 219 13 查看原始貼文" at bounding box center [728, 408] width 1456 height 815
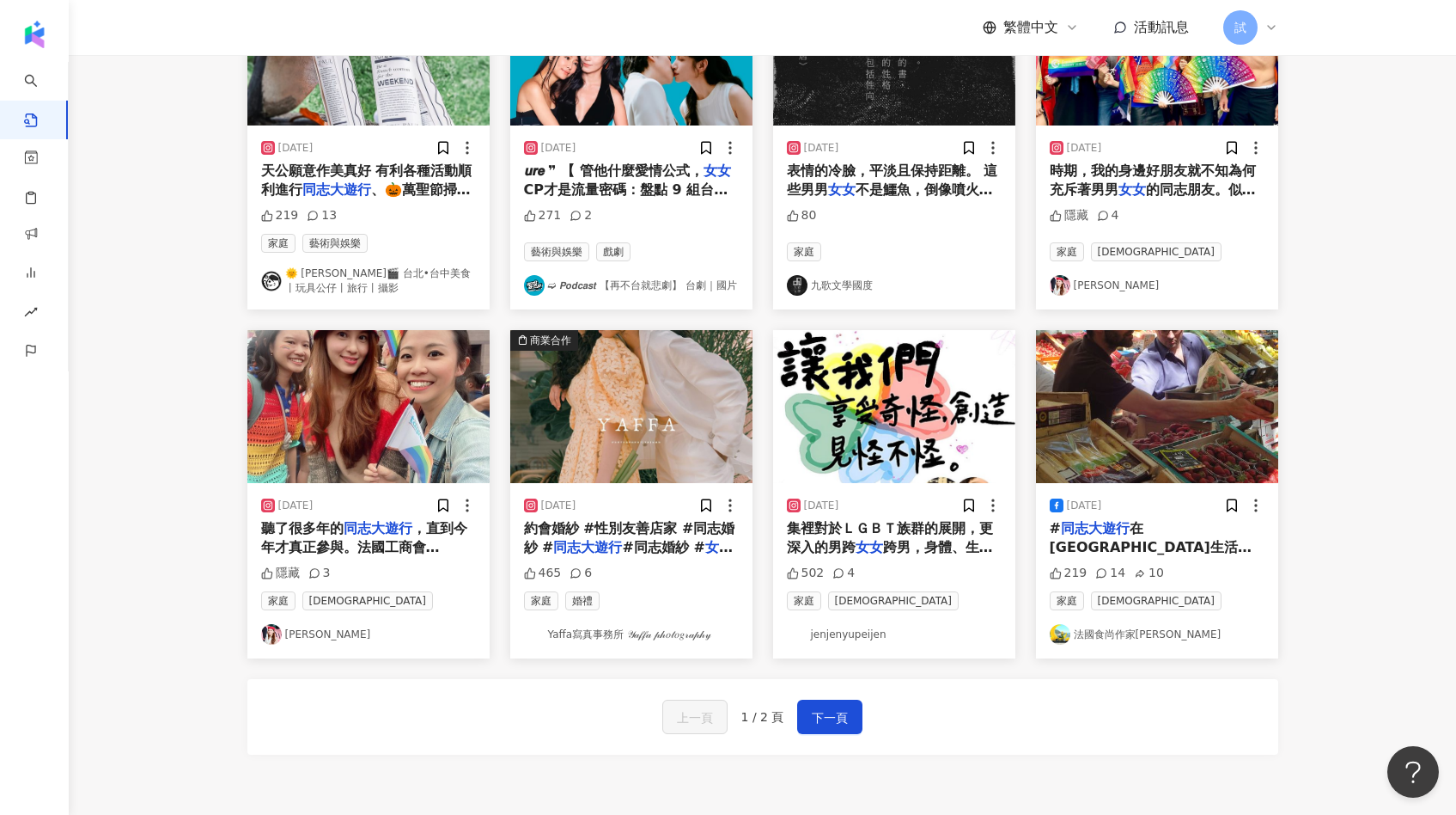
scroll to position [657, 0]
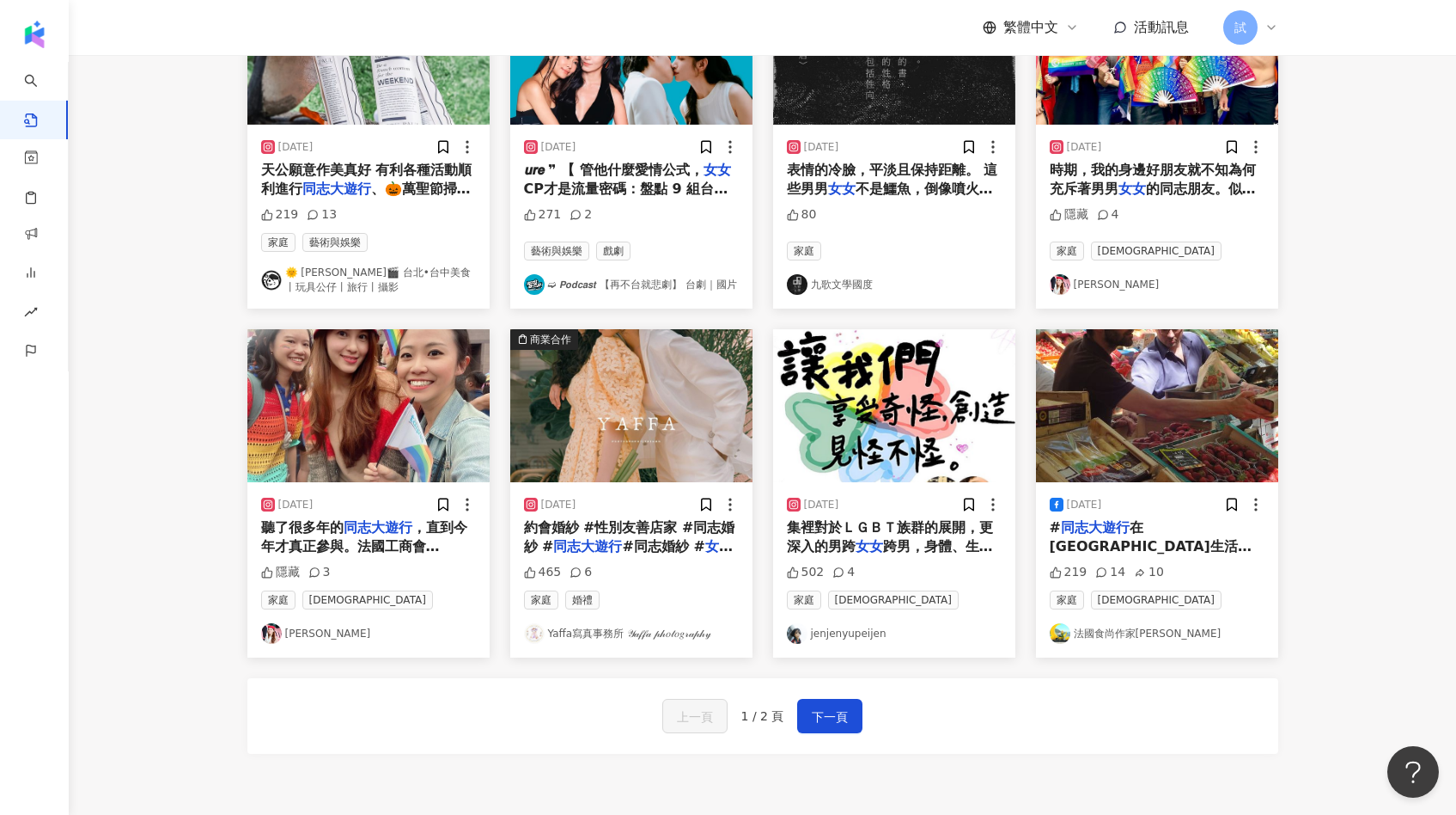
click at [674, 433] on img "button" at bounding box center [631, 406] width 242 height 153
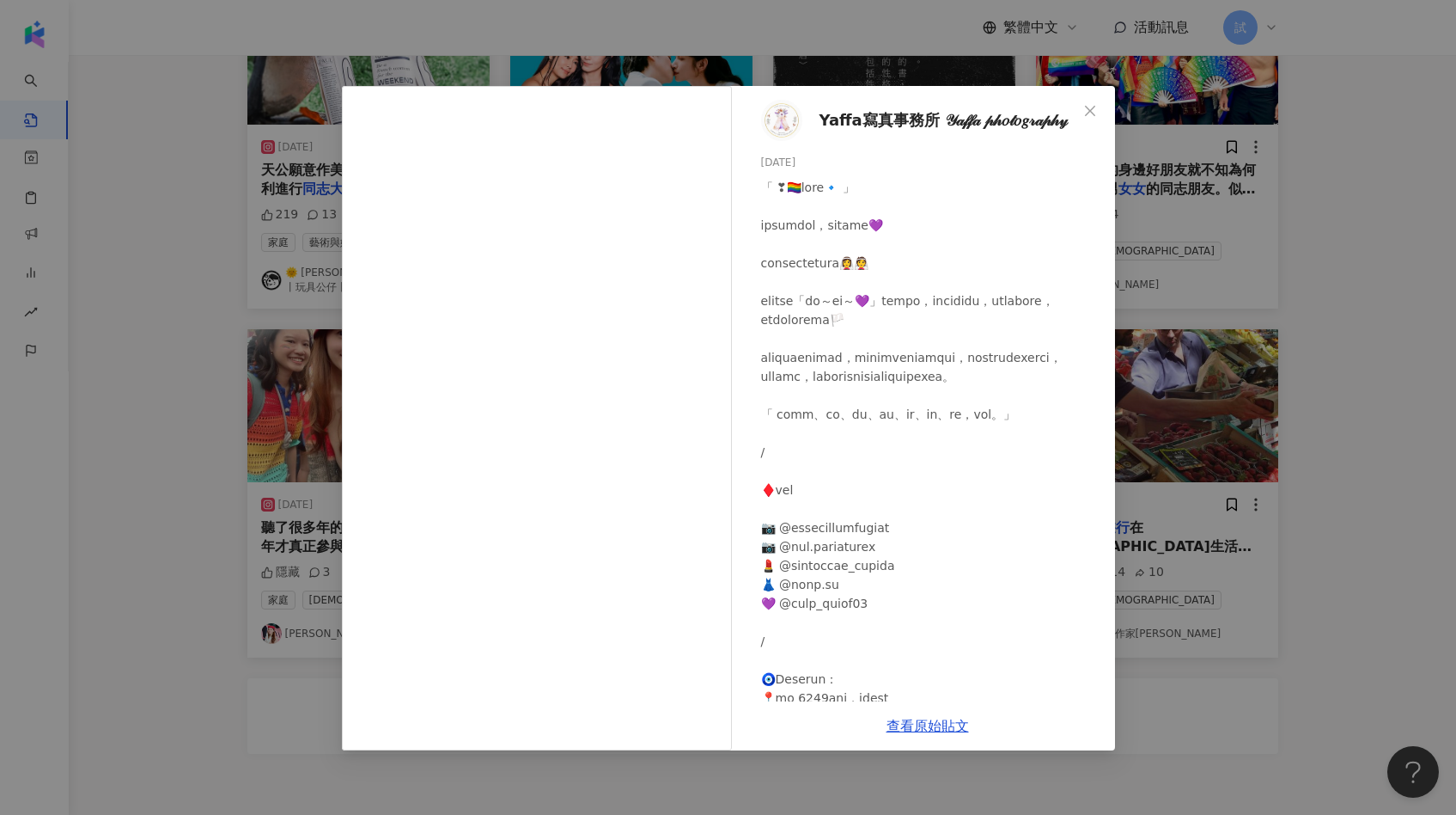
click at [1123, 334] on div "Yaffa寫真事務所 𝒴𝒶𝒻𝒻𝒶 𝓅𝒽𝑜𝓉𝑜𝑔𝓇𝒶𝓅𝒽𝓎 2023/10/28 465 6 查看原始貼文" at bounding box center [728, 408] width 1456 height 815
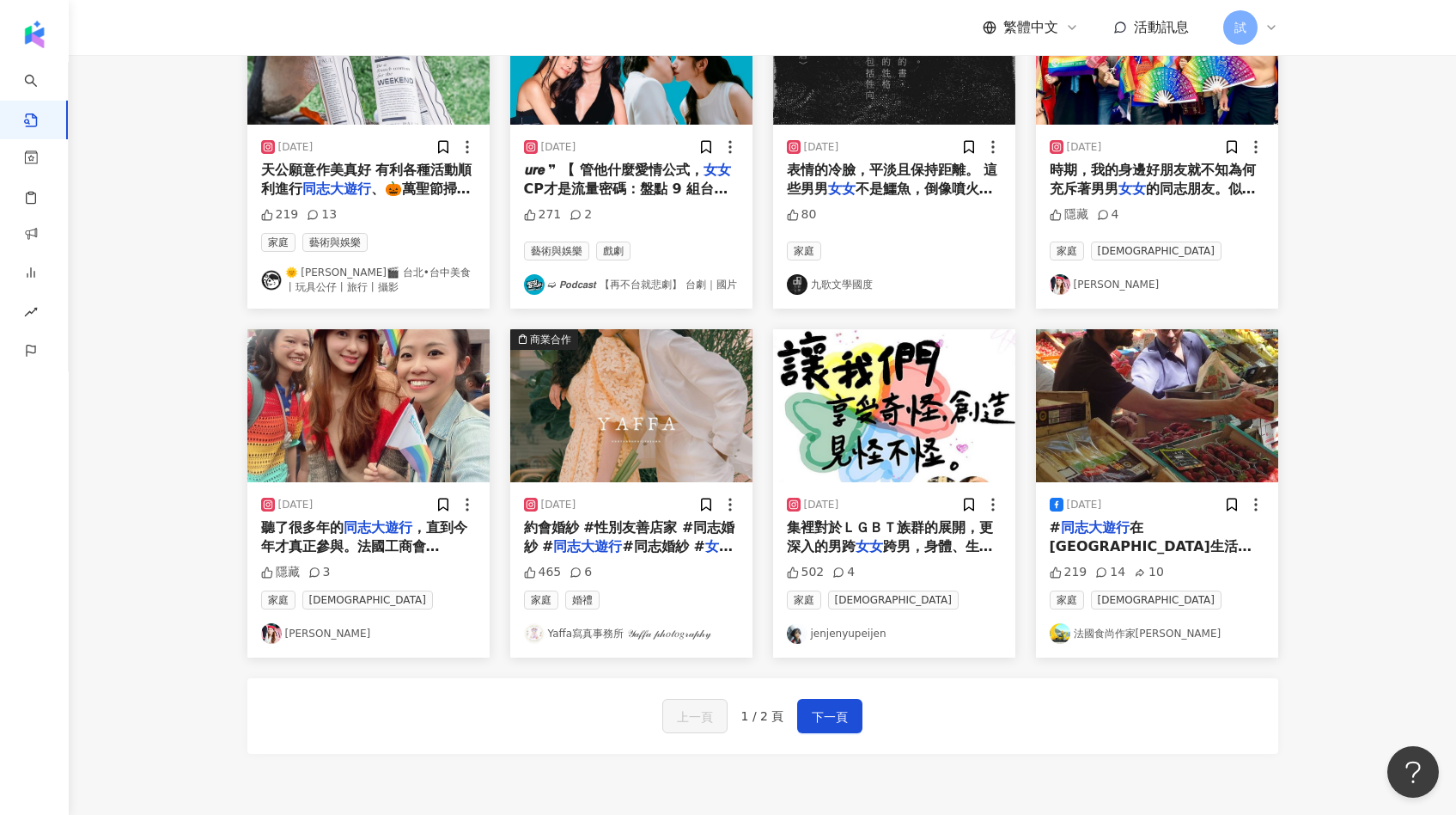
click at [418, 433] on img "button" at bounding box center [368, 406] width 242 height 153
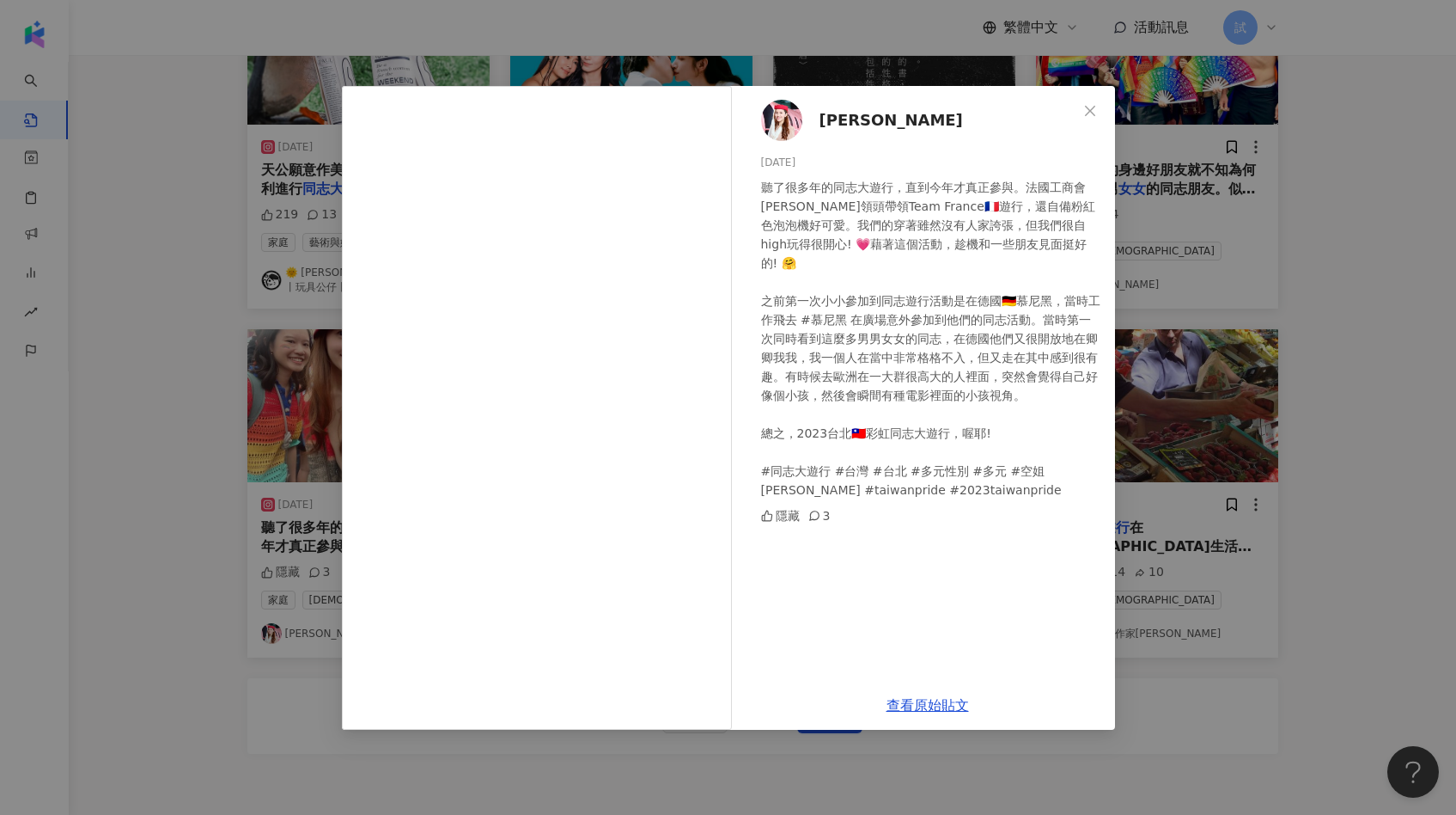
click at [1190, 372] on div "Wendy Teng 2023/10/29 聽了很多年的同志大遊行，直到今年才真正參與。法國工商會史迪芬領頭帶領Team France🇫🇷遊行，還自備粉紅色泡…" at bounding box center [728, 408] width 1456 height 815
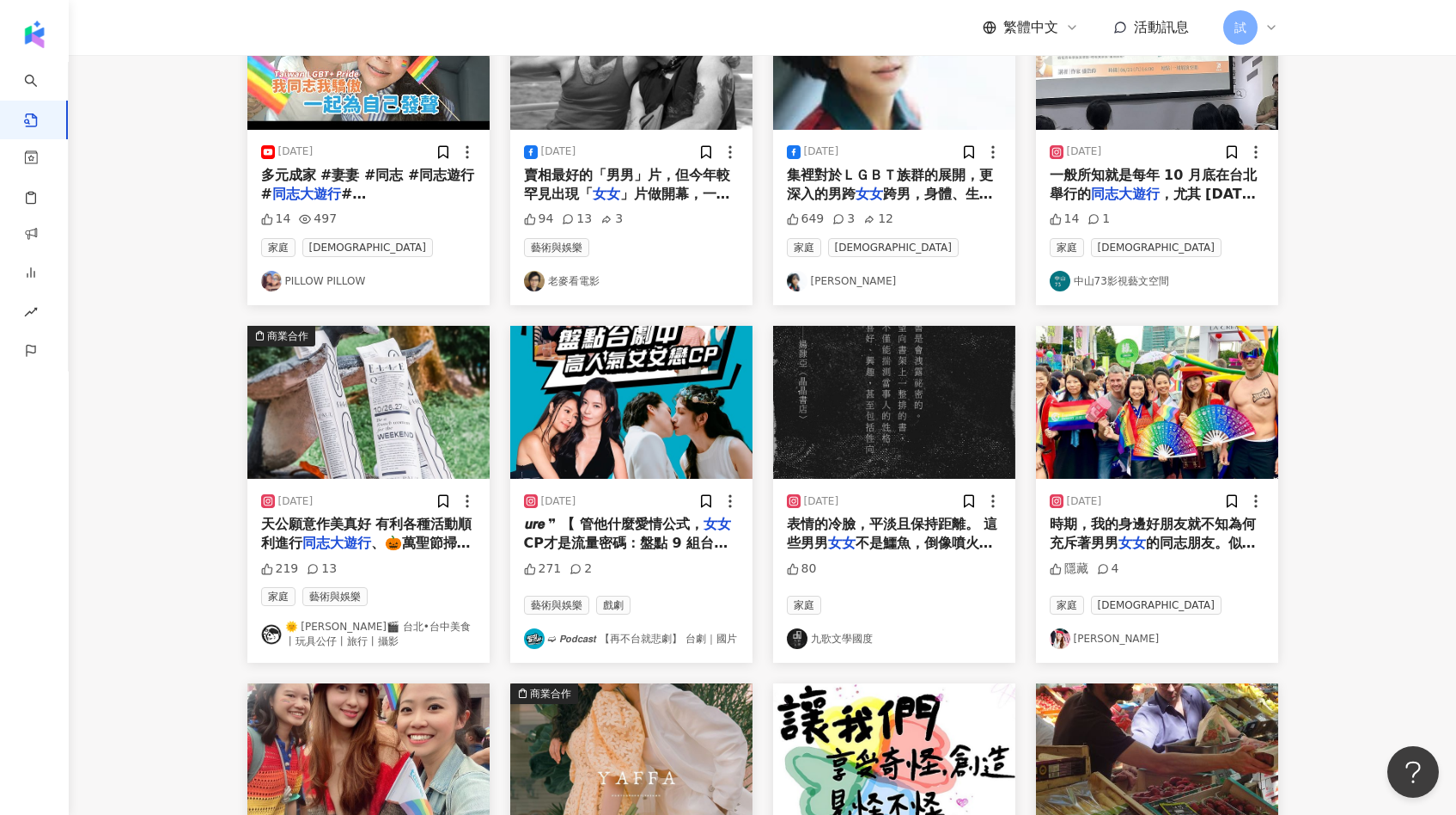
scroll to position [0, 0]
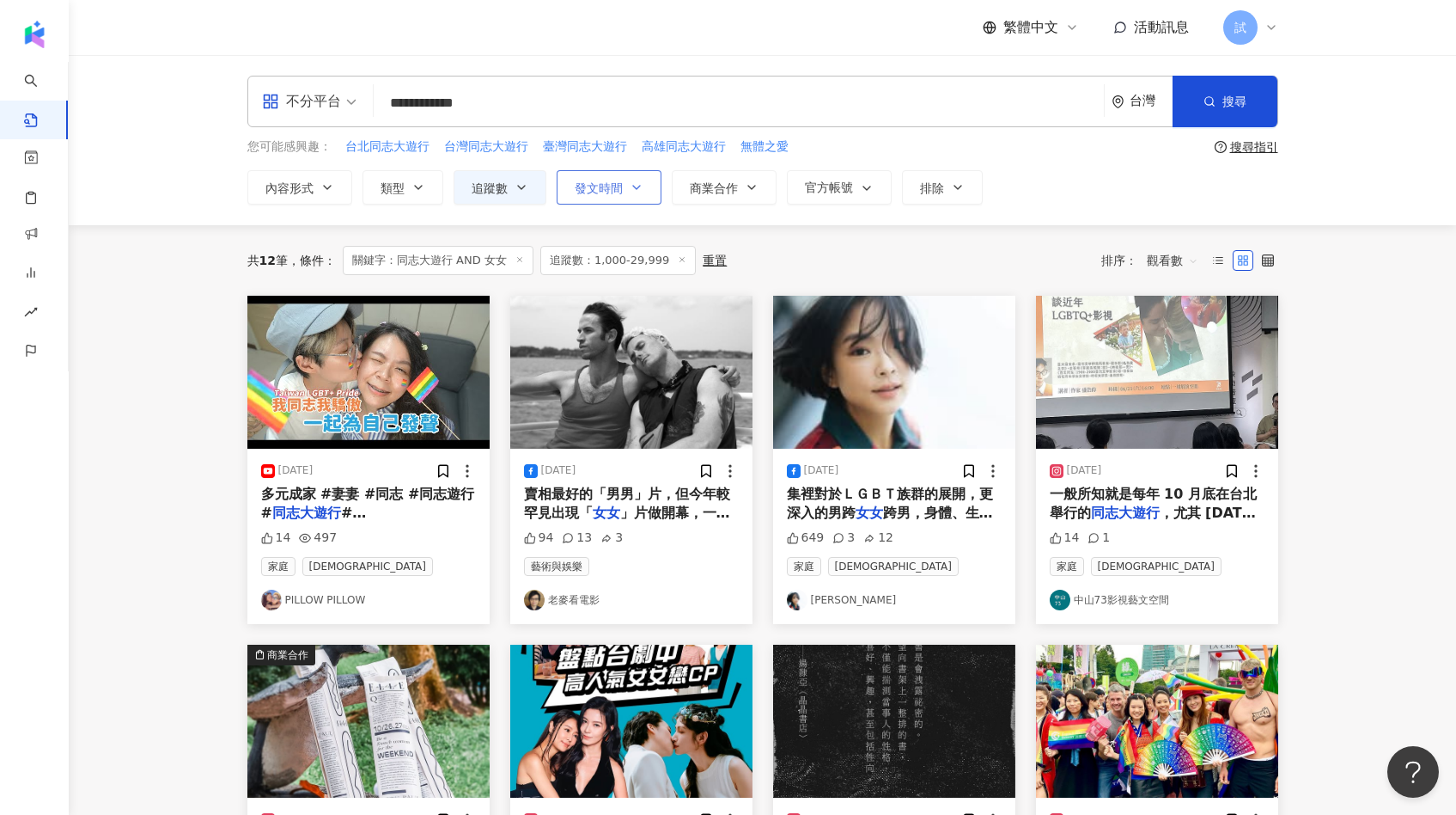
click at [585, 191] on span "發文時間" at bounding box center [599, 188] width 48 height 14
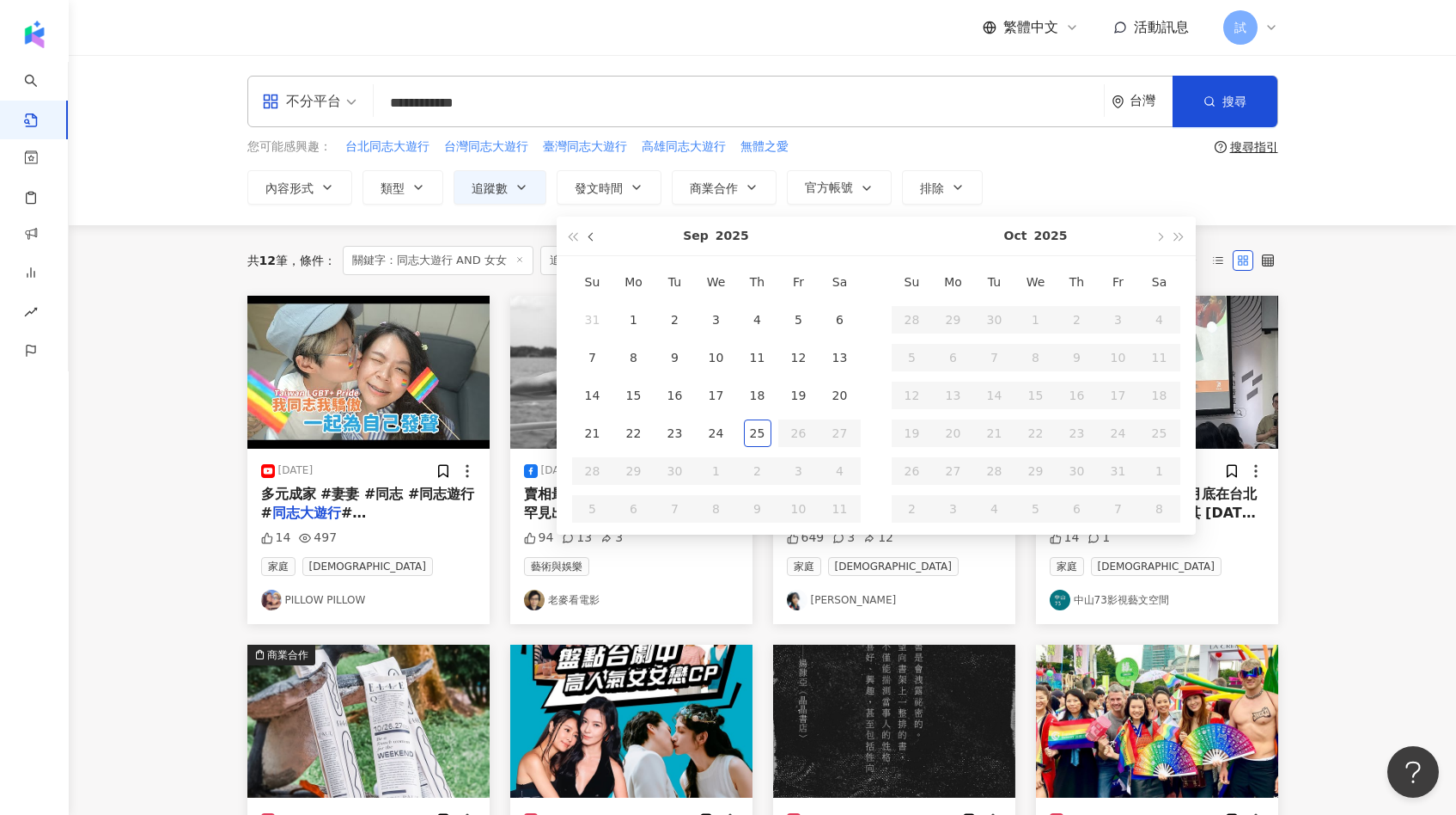
click at [591, 236] on span "button" at bounding box center [591, 236] width 8 height 8
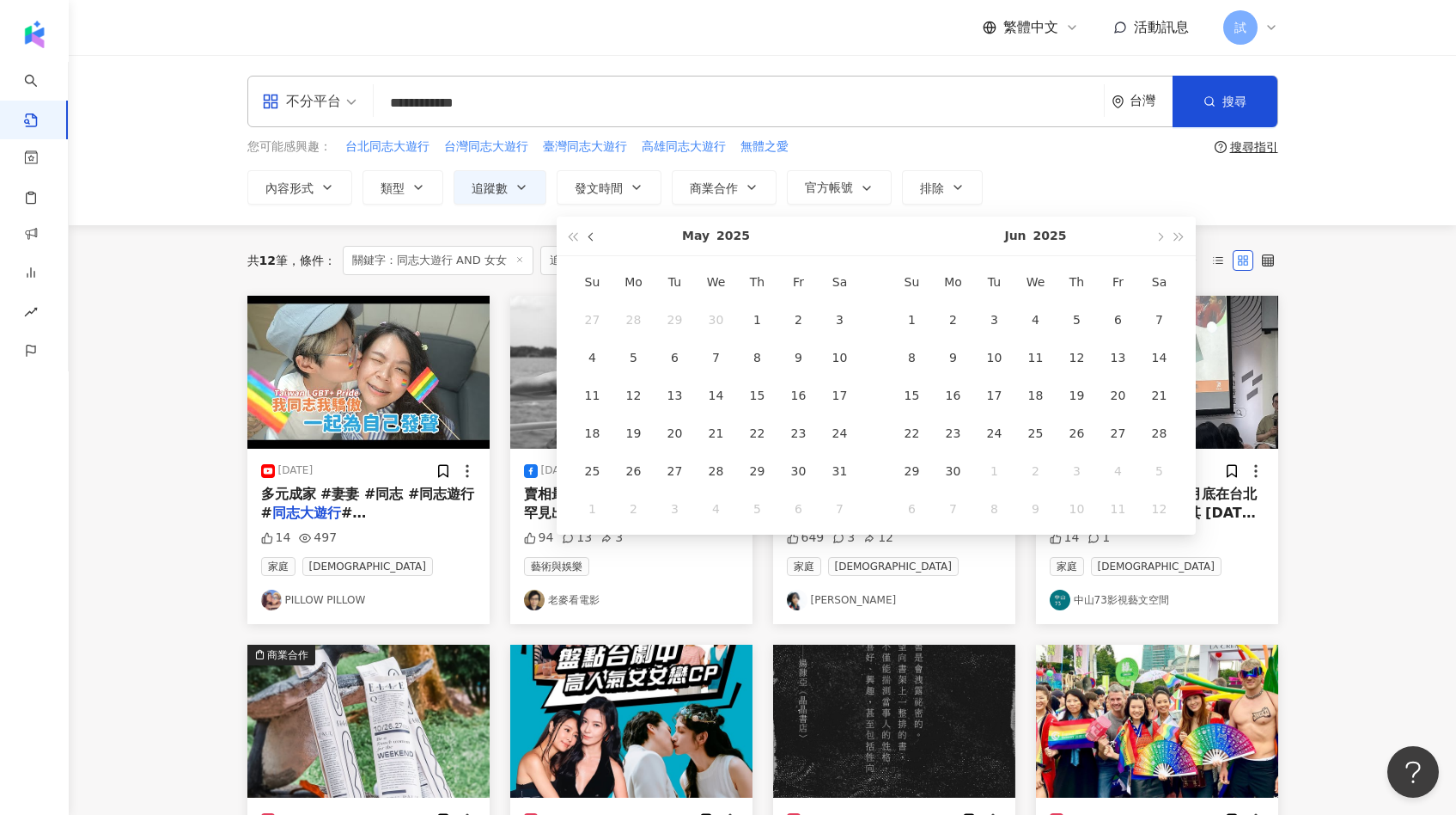
click at [591, 236] on span "button" at bounding box center [591, 236] width 8 height 8
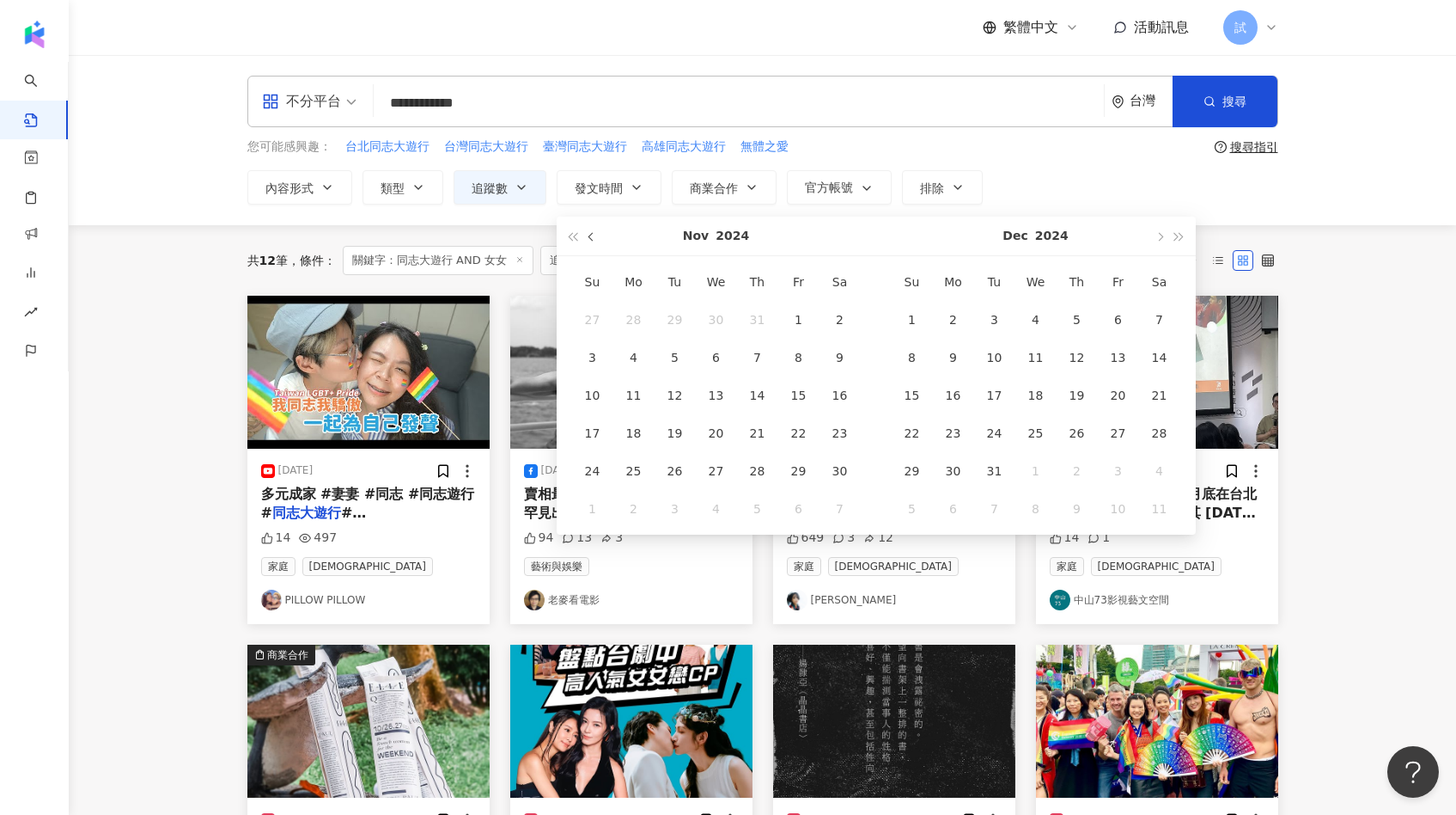
click at [591, 237] on span "button" at bounding box center [591, 236] width 8 height 8
type input "**********"
click at [655, 336] on td "1" at bounding box center [674, 319] width 41 height 37
type input "**********"
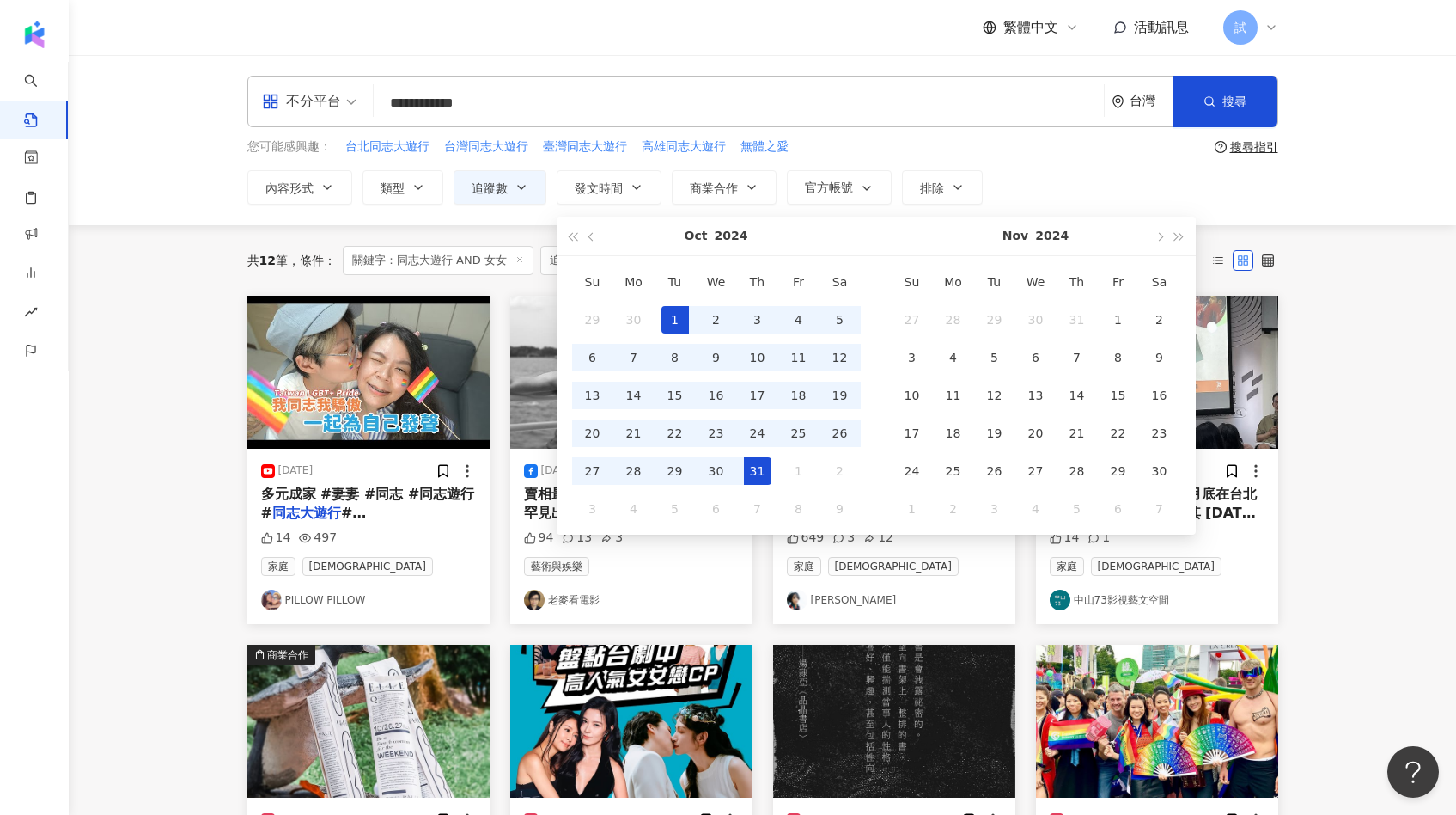
click at [759, 462] on div "31" at bounding box center [757, 470] width 27 height 27
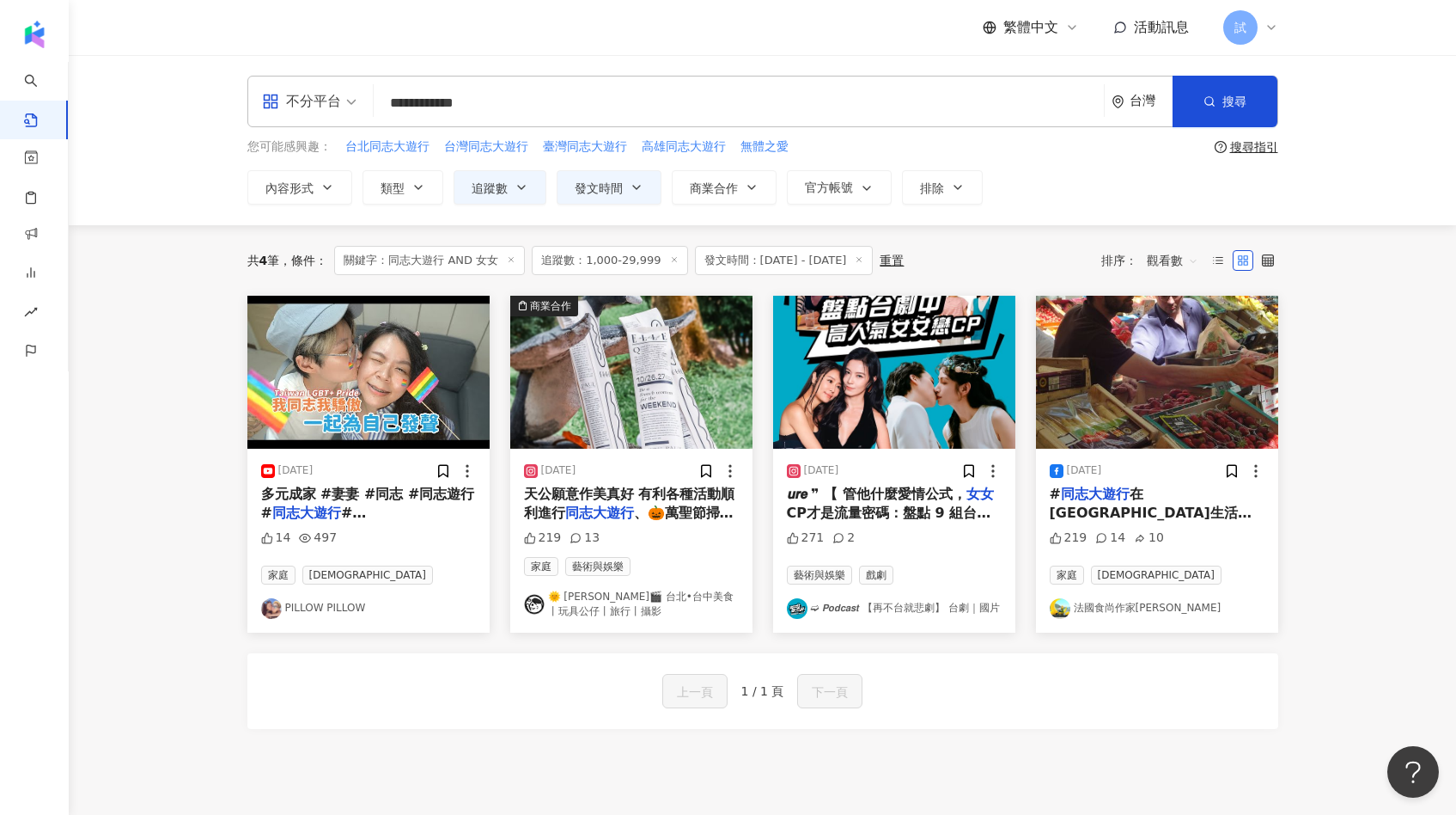
drag, startPoint x: 418, startPoint y: 105, endPoint x: 448, endPoint y: 106, distance: 30.0
click at [448, 106] on input "**********" at bounding box center [739, 102] width 716 height 37
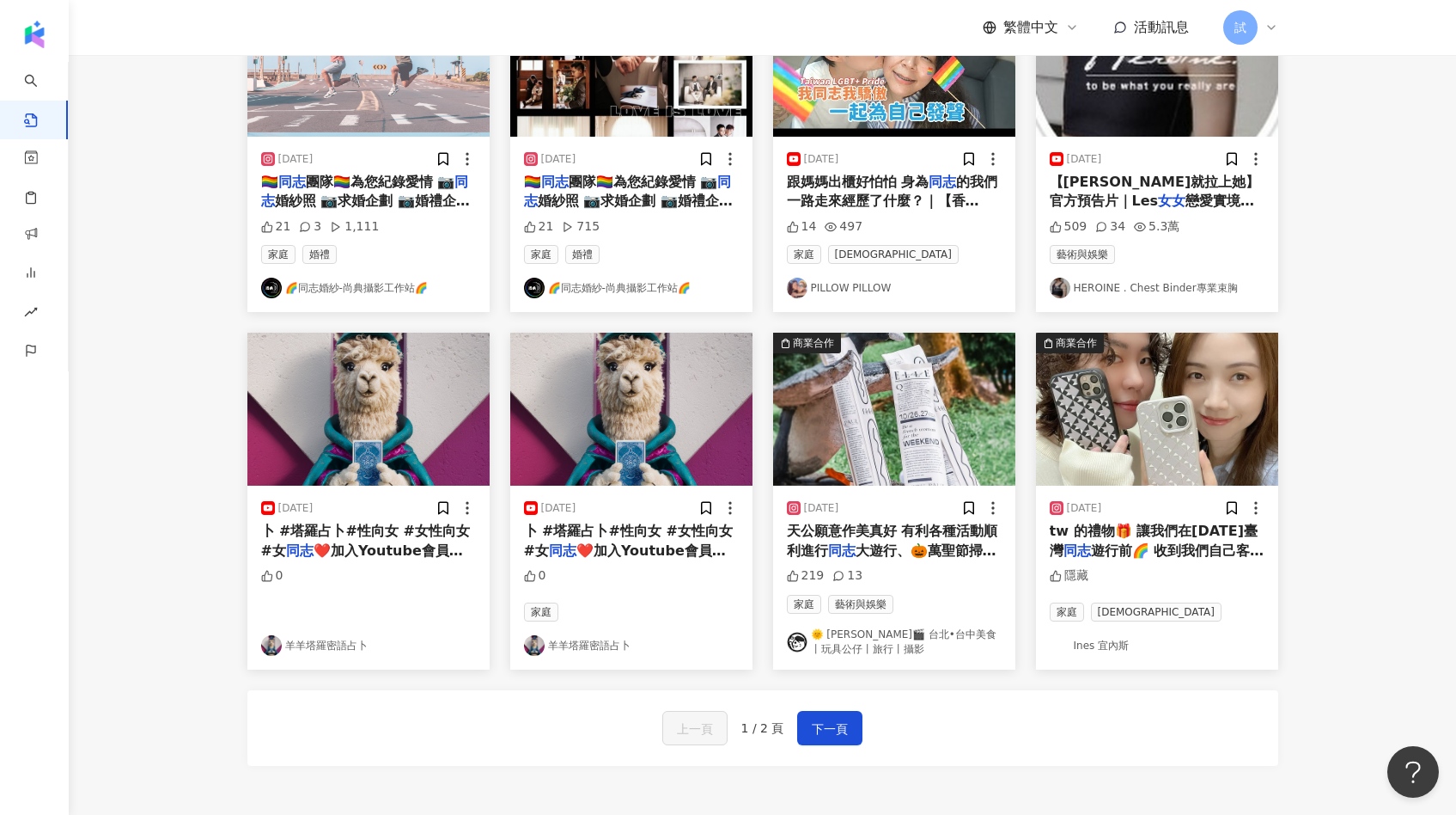
scroll to position [676, 0]
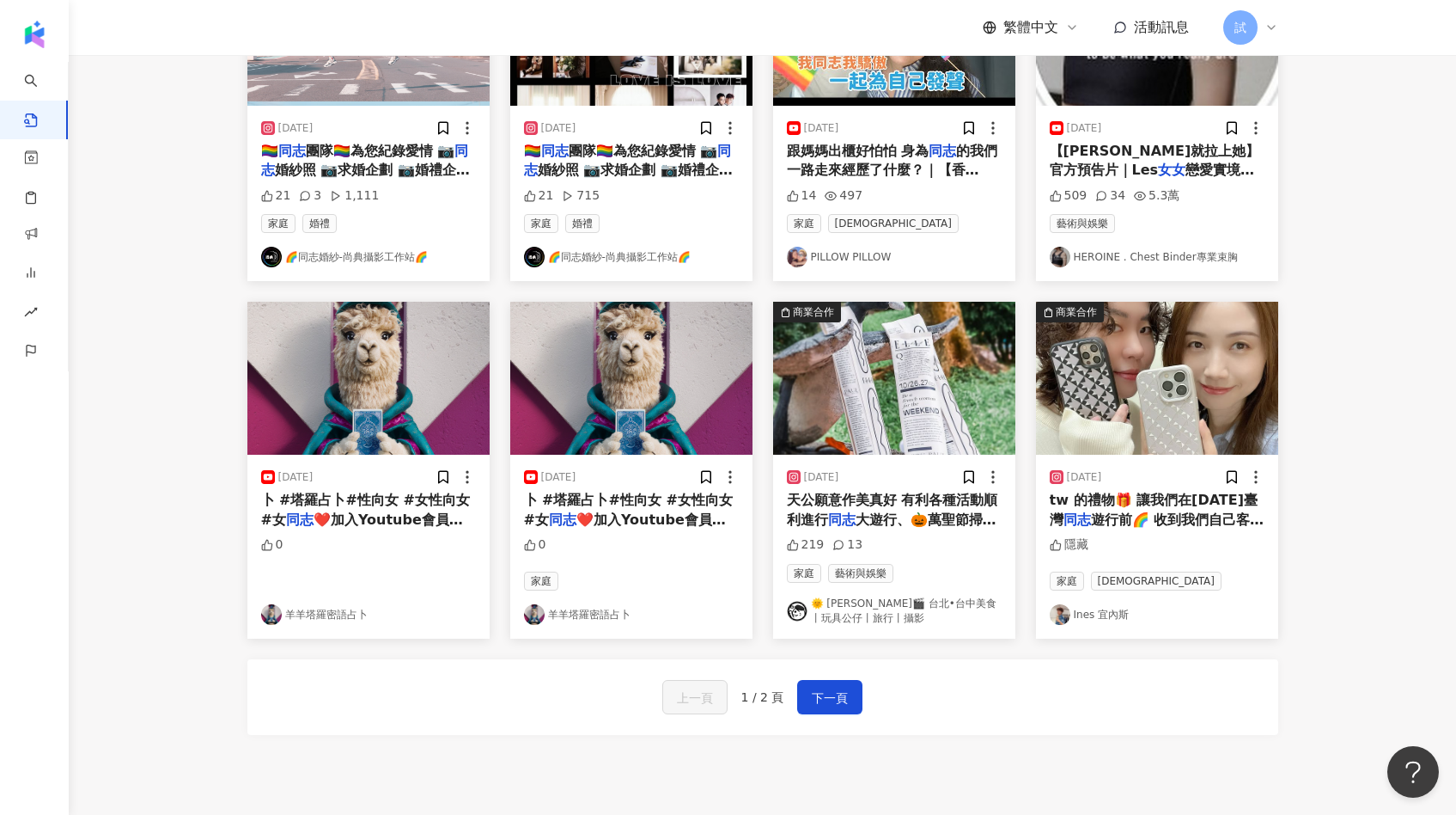
click at [1200, 378] on img "button" at bounding box center [1157, 378] width 242 height 153
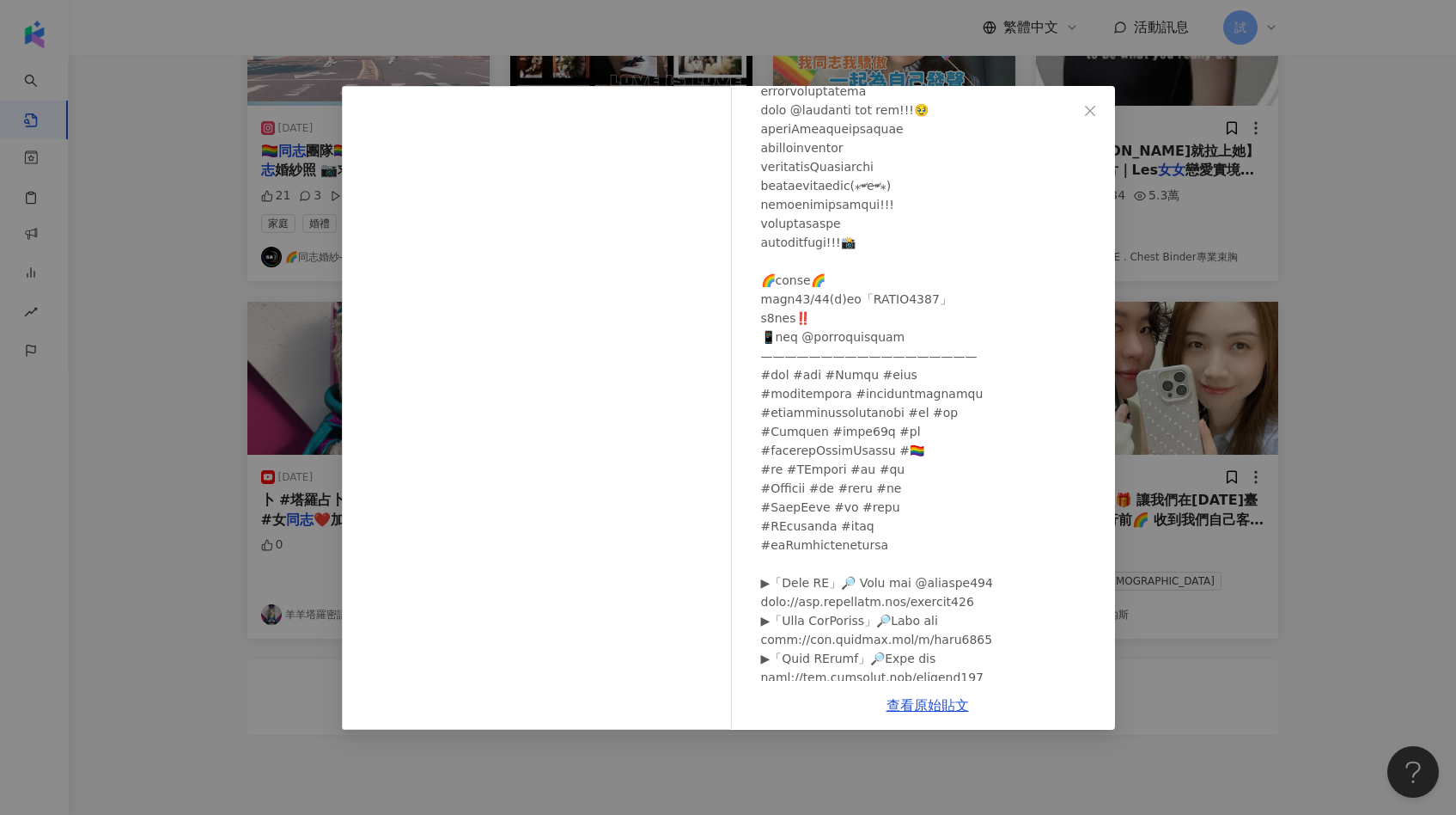
scroll to position [544, 0]
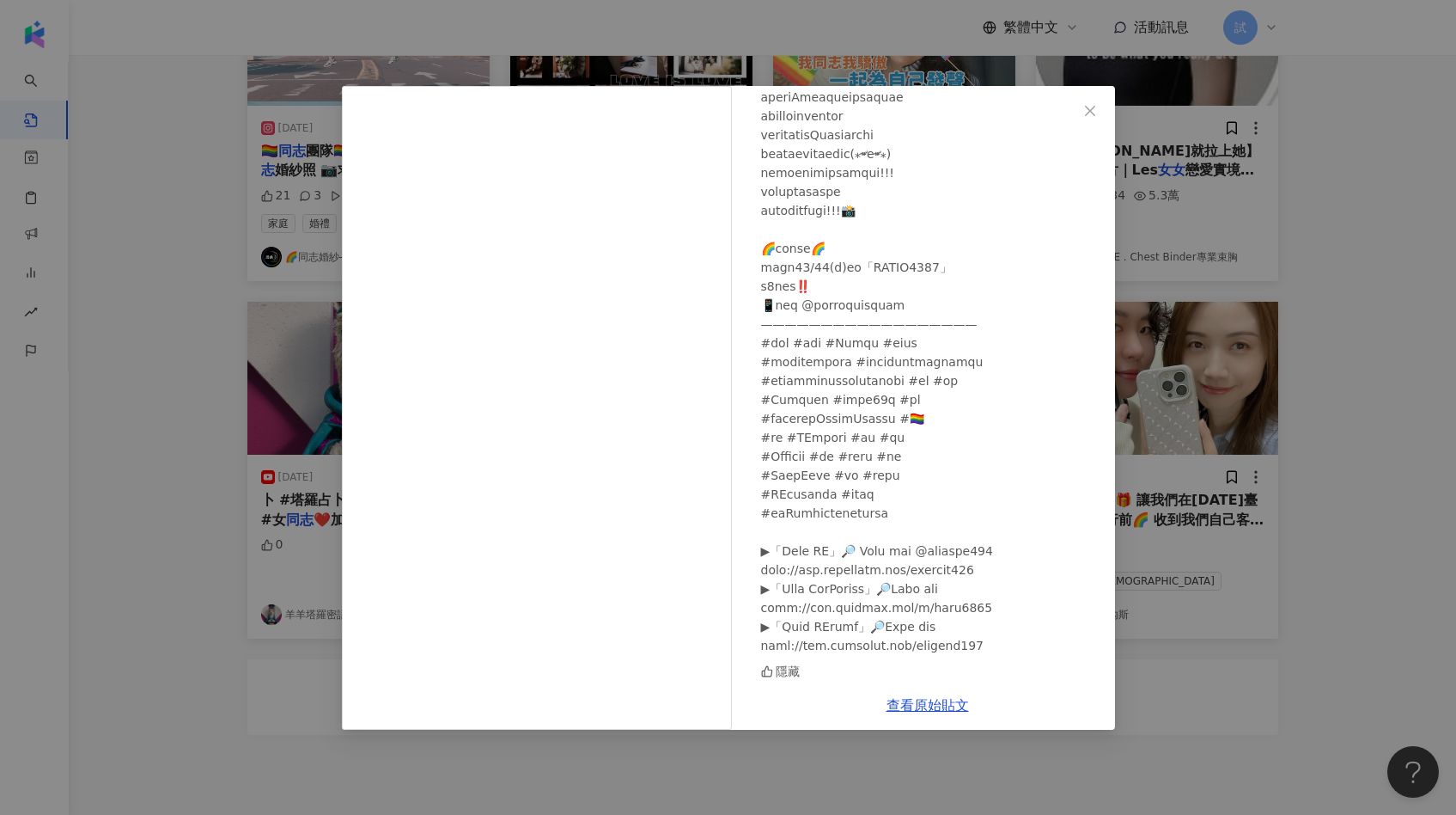
click at [1367, 418] on div "Ines 宜內斯 2024/10/25 隱藏 查看原始貼文" at bounding box center [728, 408] width 1456 height 815
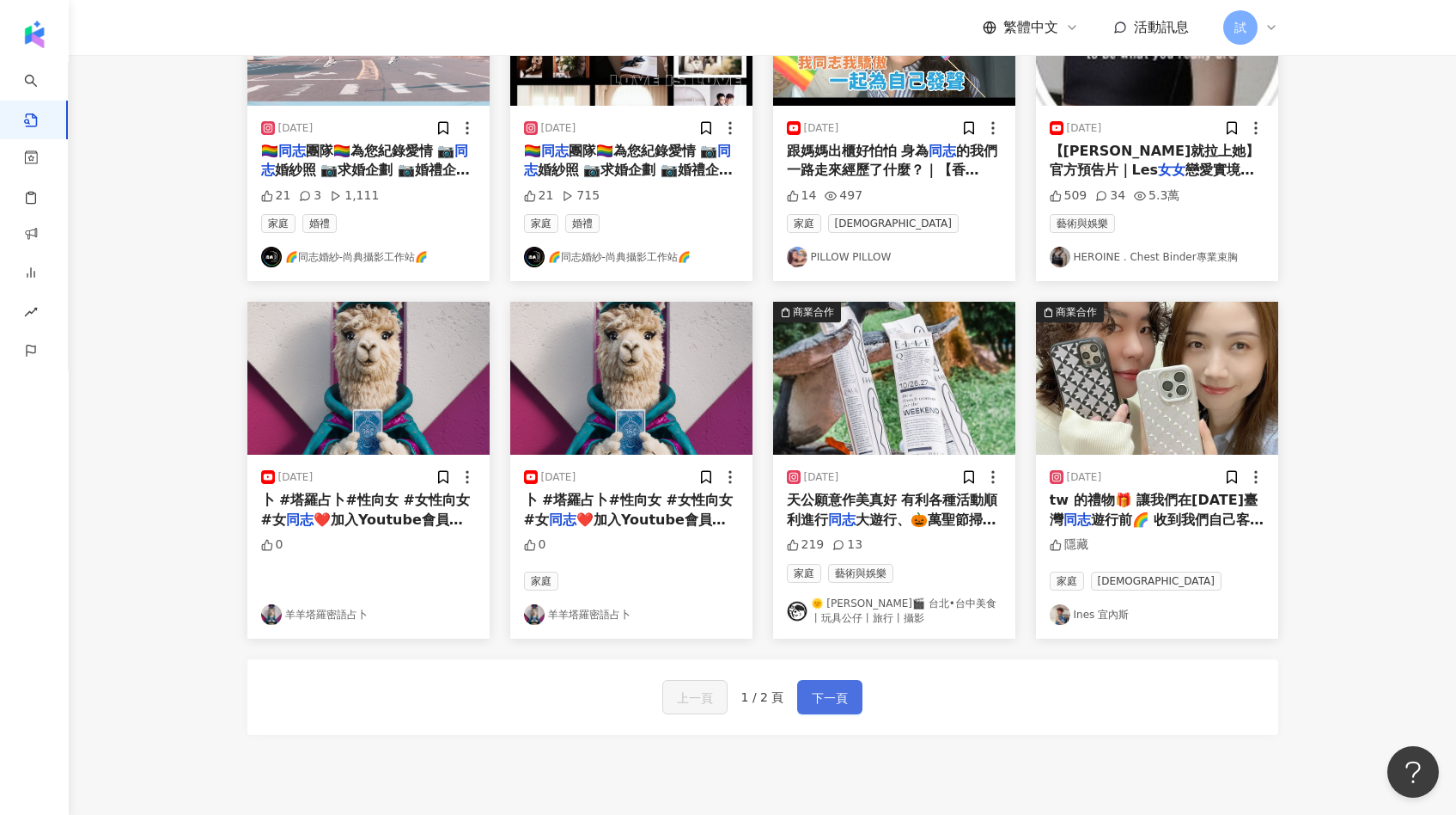
click at [828, 708] on span "下一頁" at bounding box center [830, 697] width 36 height 21
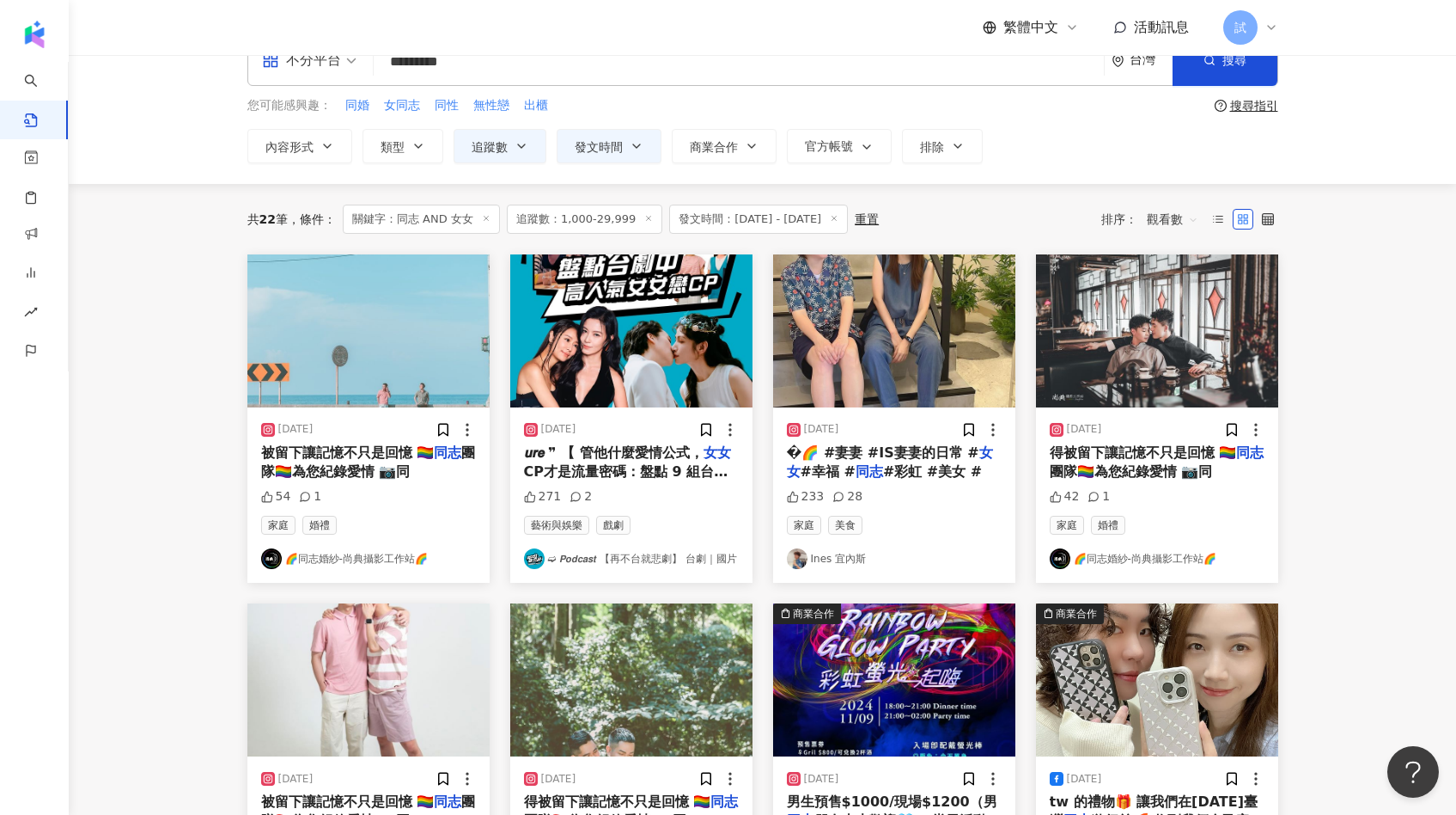
scroll to position [0, 0]
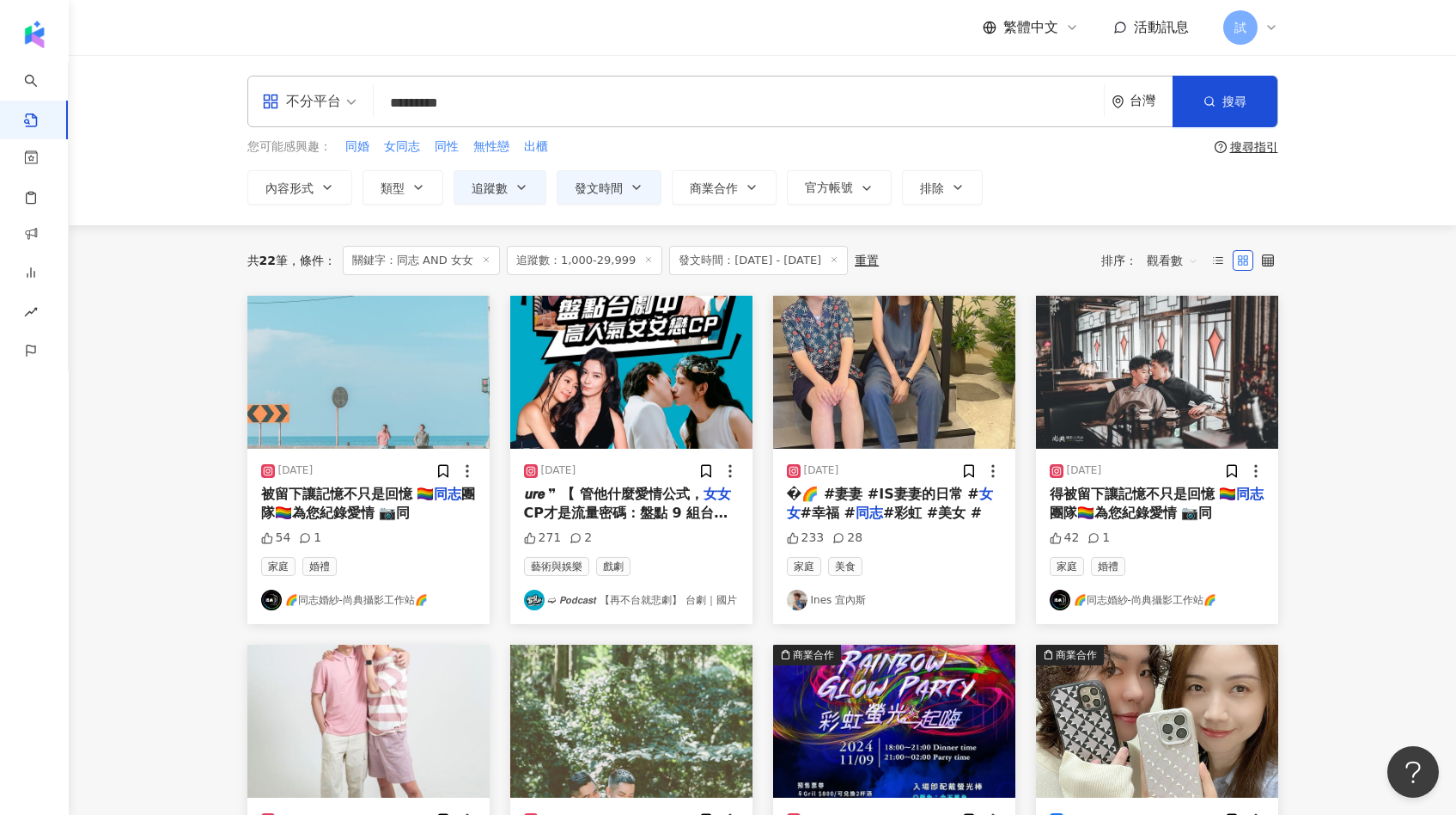
click at [1161, 277] on div "共 22 筆 條件 ： 關鍵字：同志 AND 女女 追蹤數：1,000-29,999 發文時間：2024/10/1 - 2024/10/31 重置 排序： 觀…" at bounding box center [762, 260] width 1030 height 70
drag, startPoint x: 455, startPoint y: 110, endPoint x: 374, endPoint y: 108, distance: 81.0
click at [374, 108] on div "不分平台 同志 AND 女女 ********* 台灣 搜尋 searchOperator 插入語法 完全符合 "" 聯集 OR 交集 AND 排除 - 群組…" at bounding box center [762, 101] width 1030 height 52
type input "**"
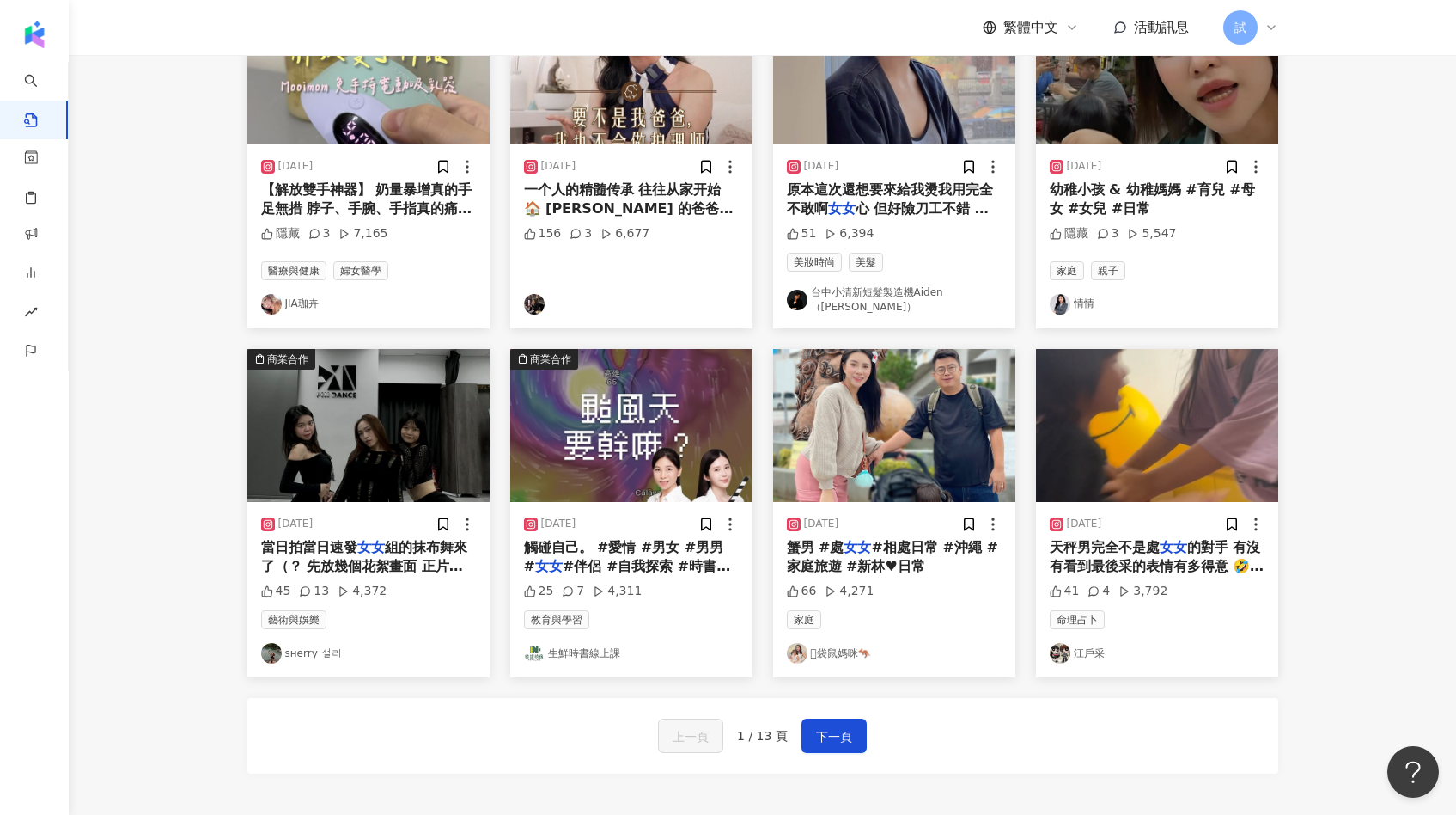
scroll to position [669, 0]
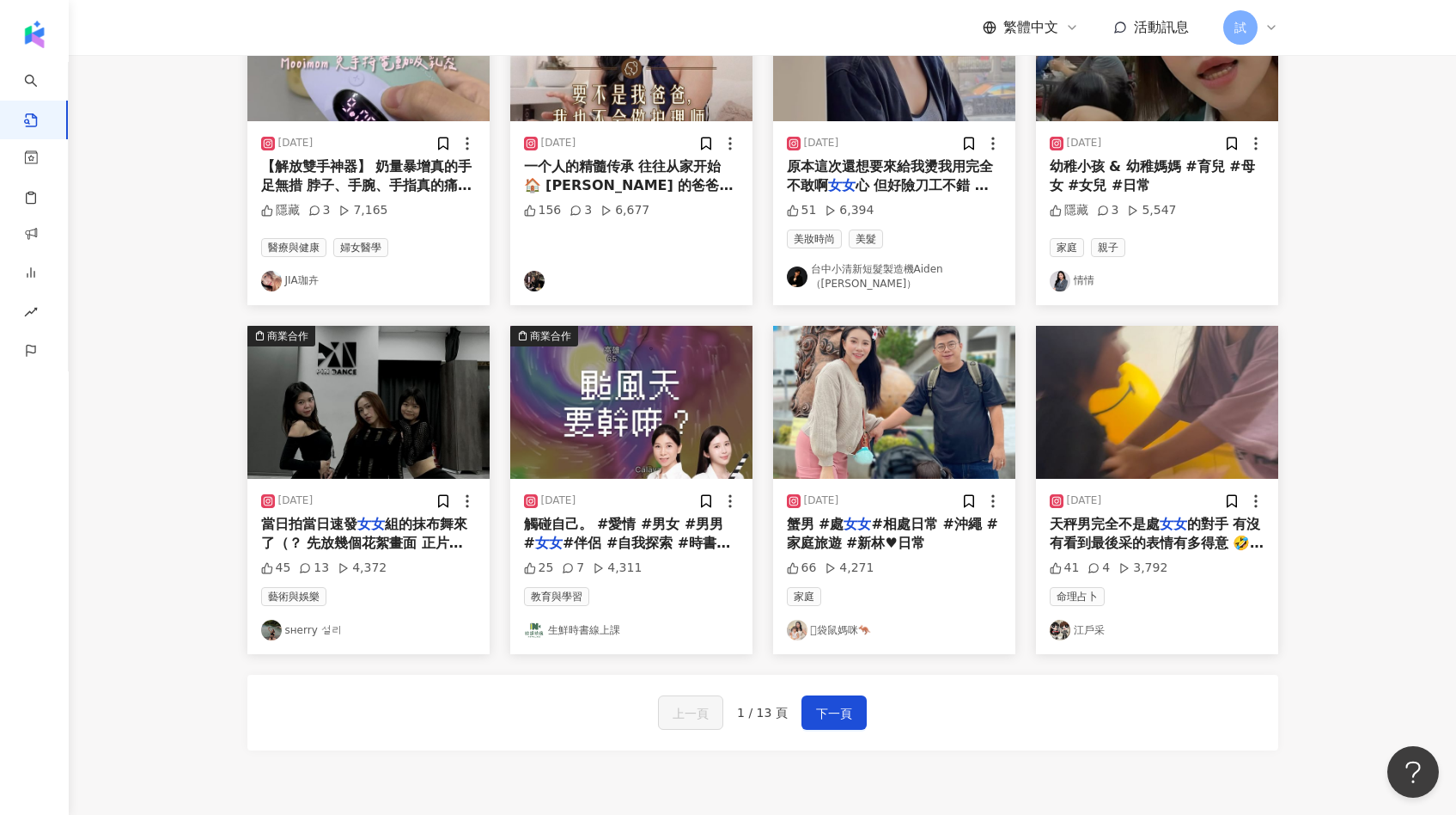
click at [1146, 430] on img "button" at bounding box center [1157, 402] width 242 height 153
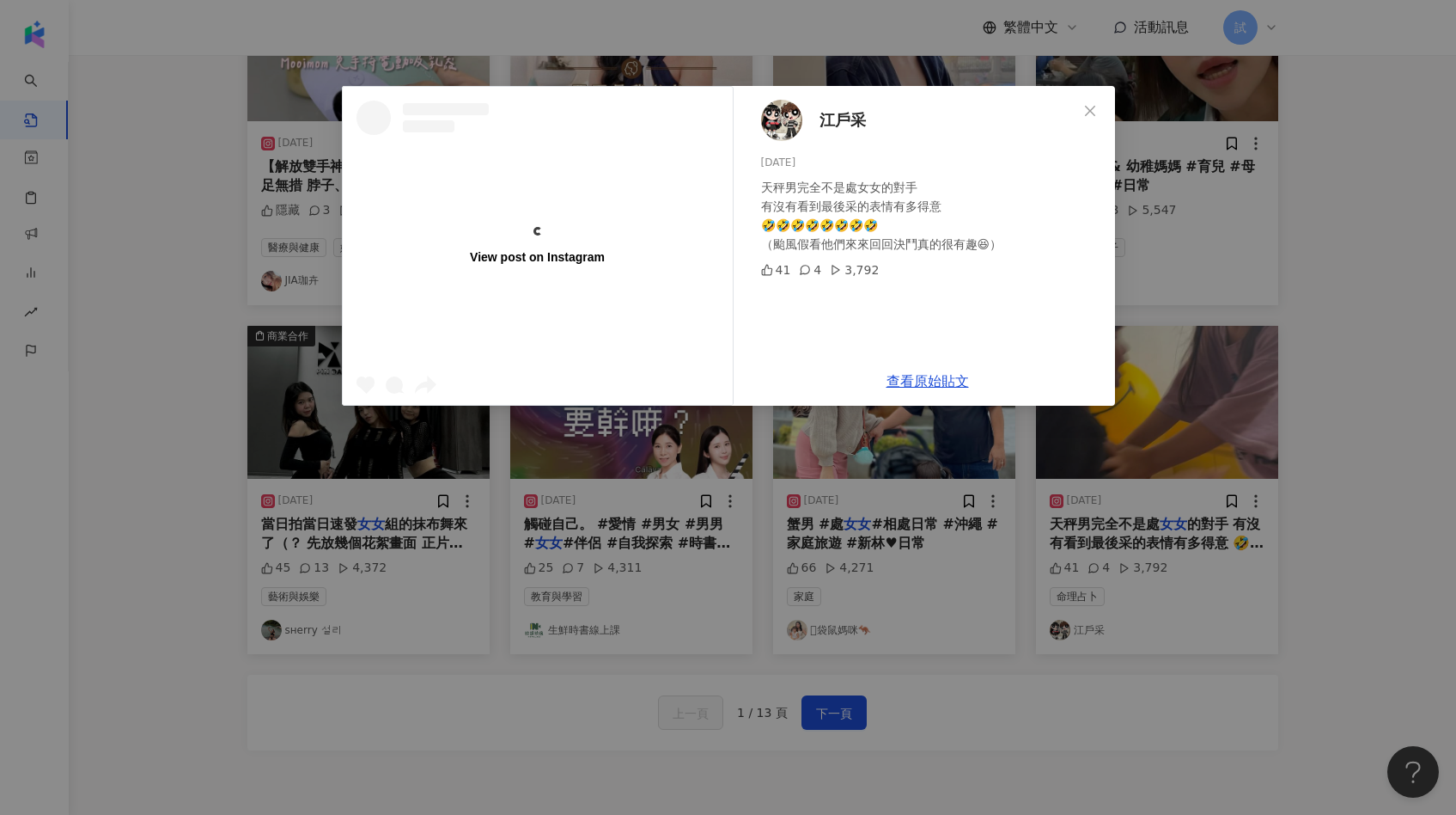
click at [1282, 387] on div "View post on Instagram 江戶采 2024/10/3 天秤男完全不是處女女的對手 有沒有看到最後采的表情有多得意 🤣🤣🤣🤣🤣🤣🤣🤣 （颱風…" at bounding box center [728, 408] width 1456 height 815
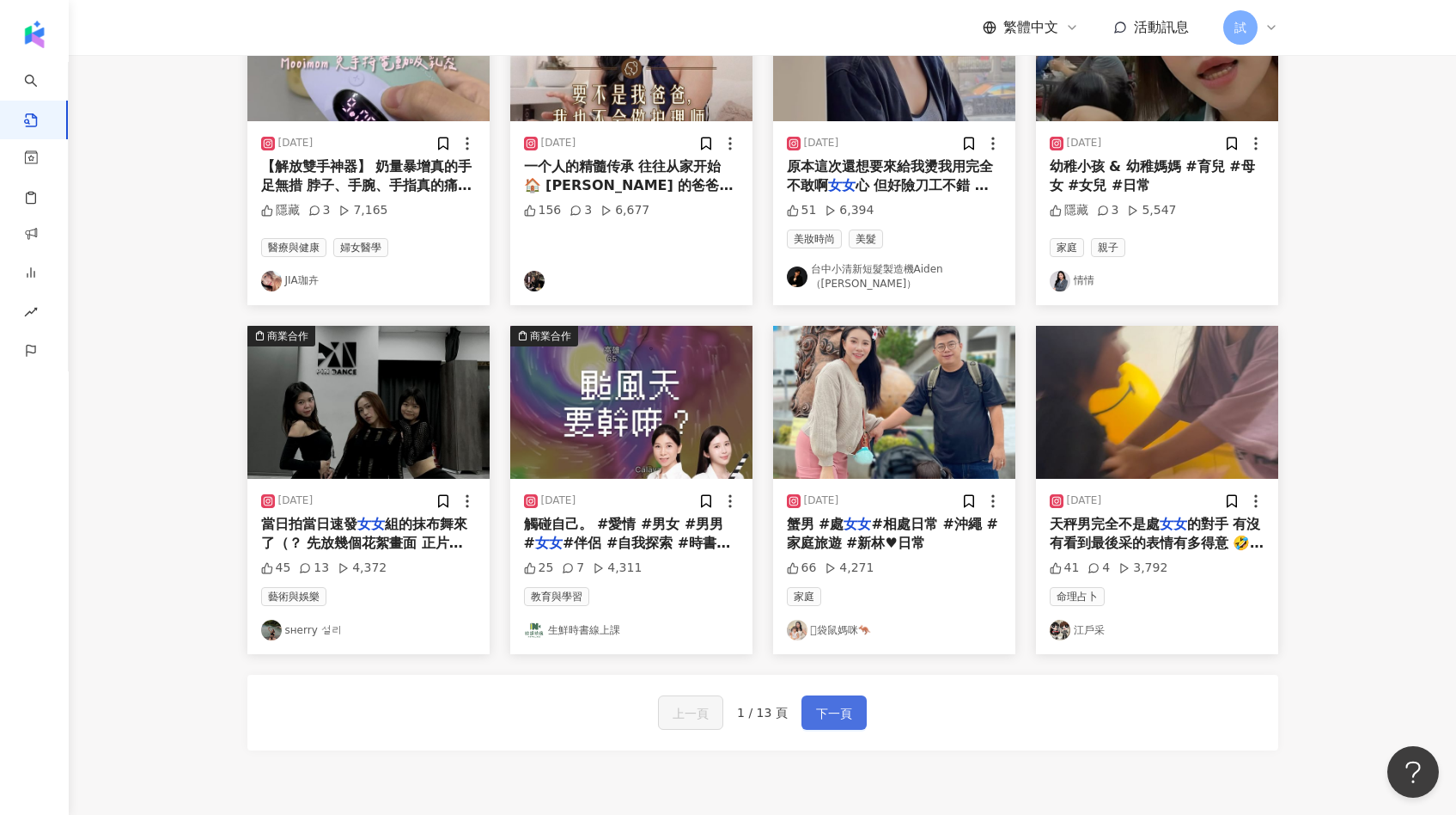
click at [841, 707] on span "下一頁" at bounding box center [835, 713] width 36 height 21
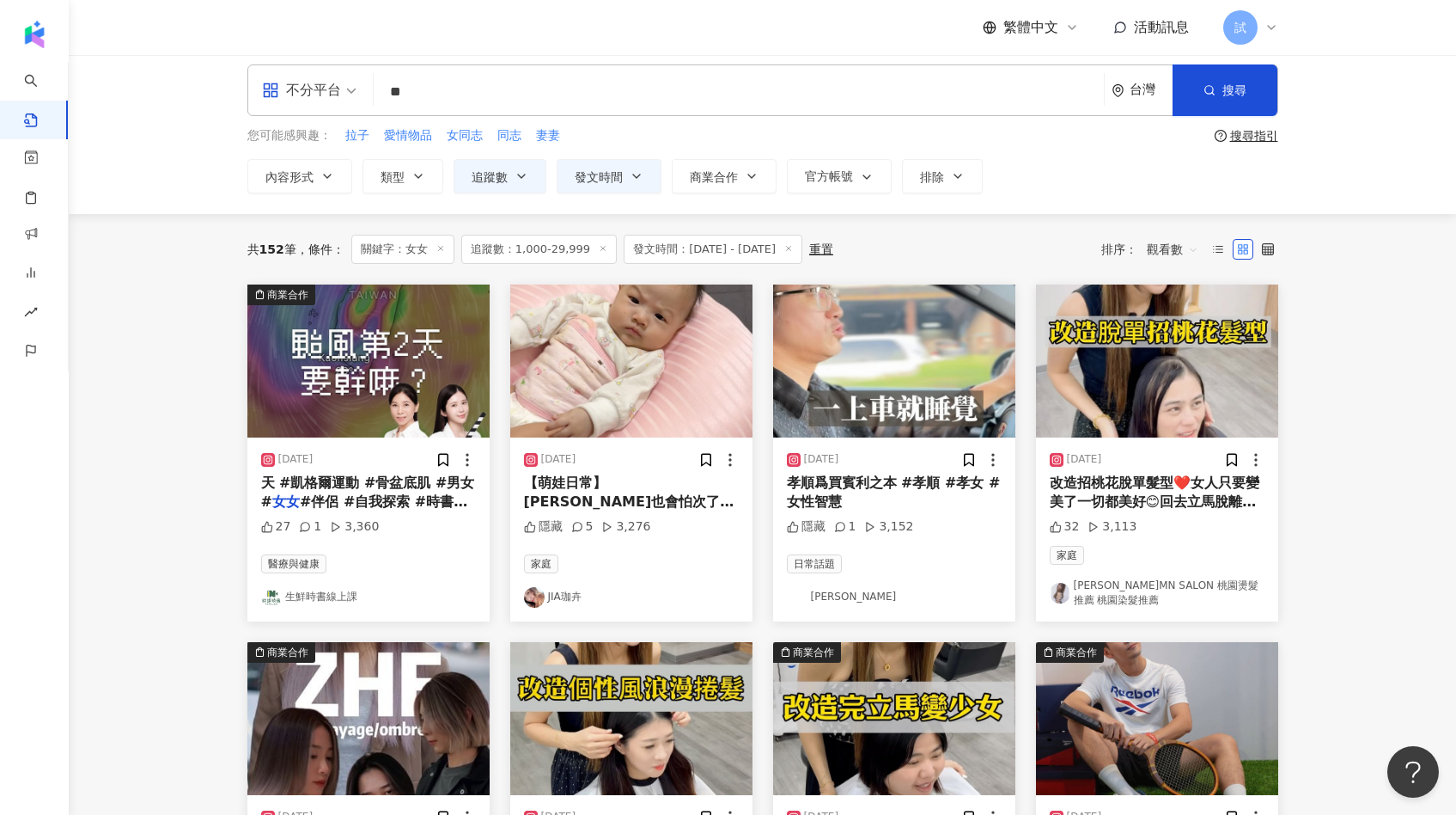
scroll to position [7, 0]
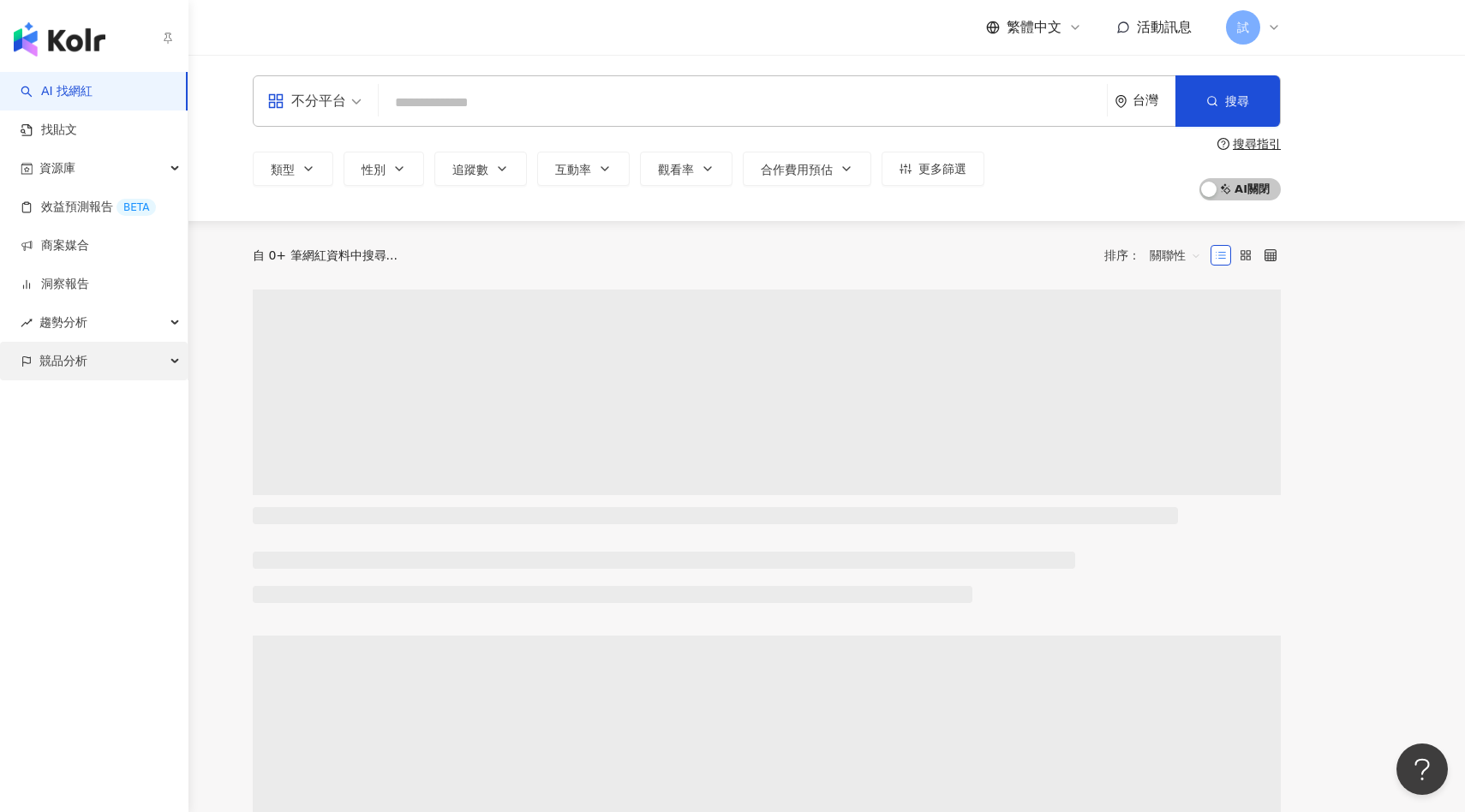
click at [65, 371] on span "競品分析" at bounding box center [63, 361] width 48 height 38
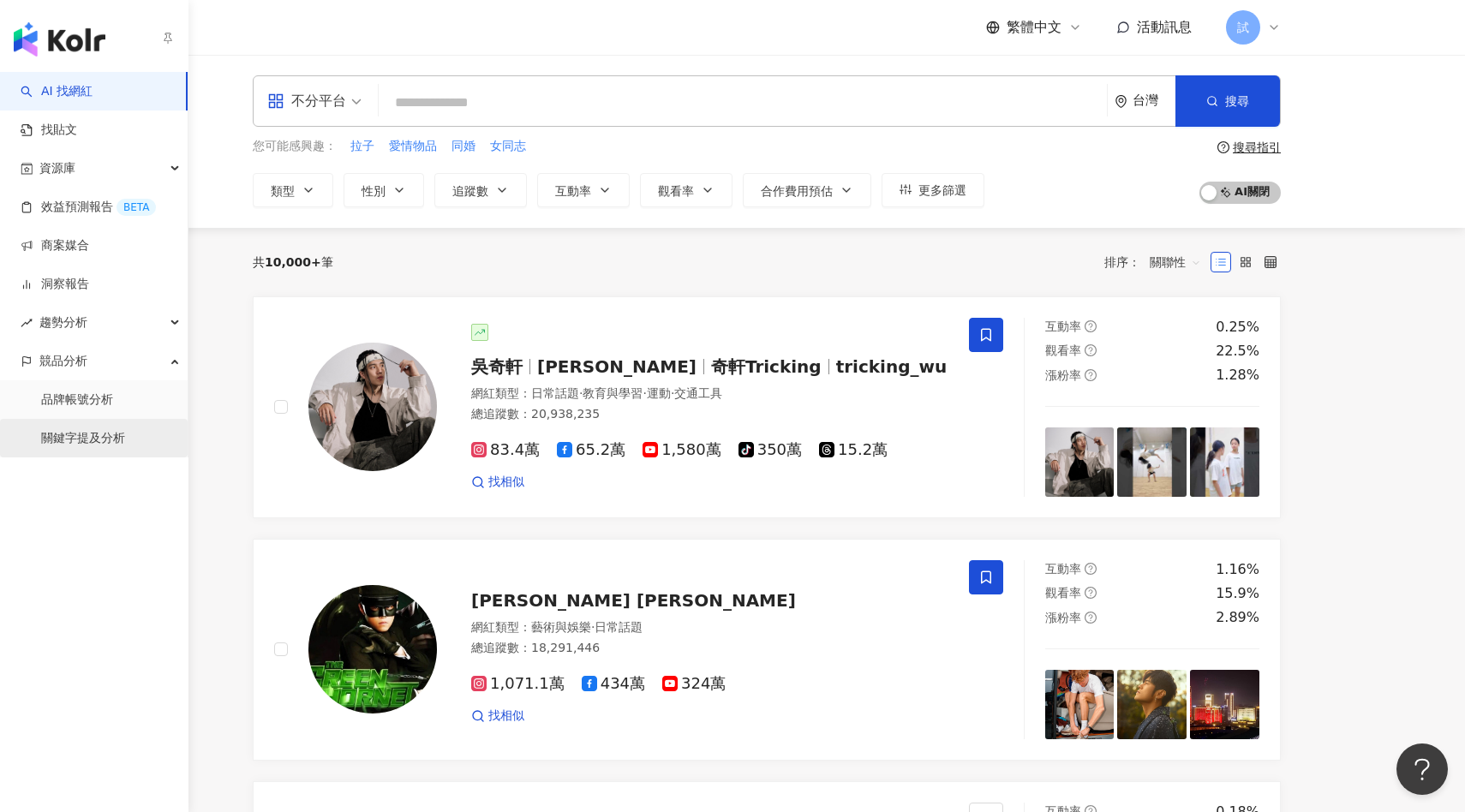
click at [73, 431] on link "關鍵字提及分析" at bounding box center [83, 438] width 84 height 17
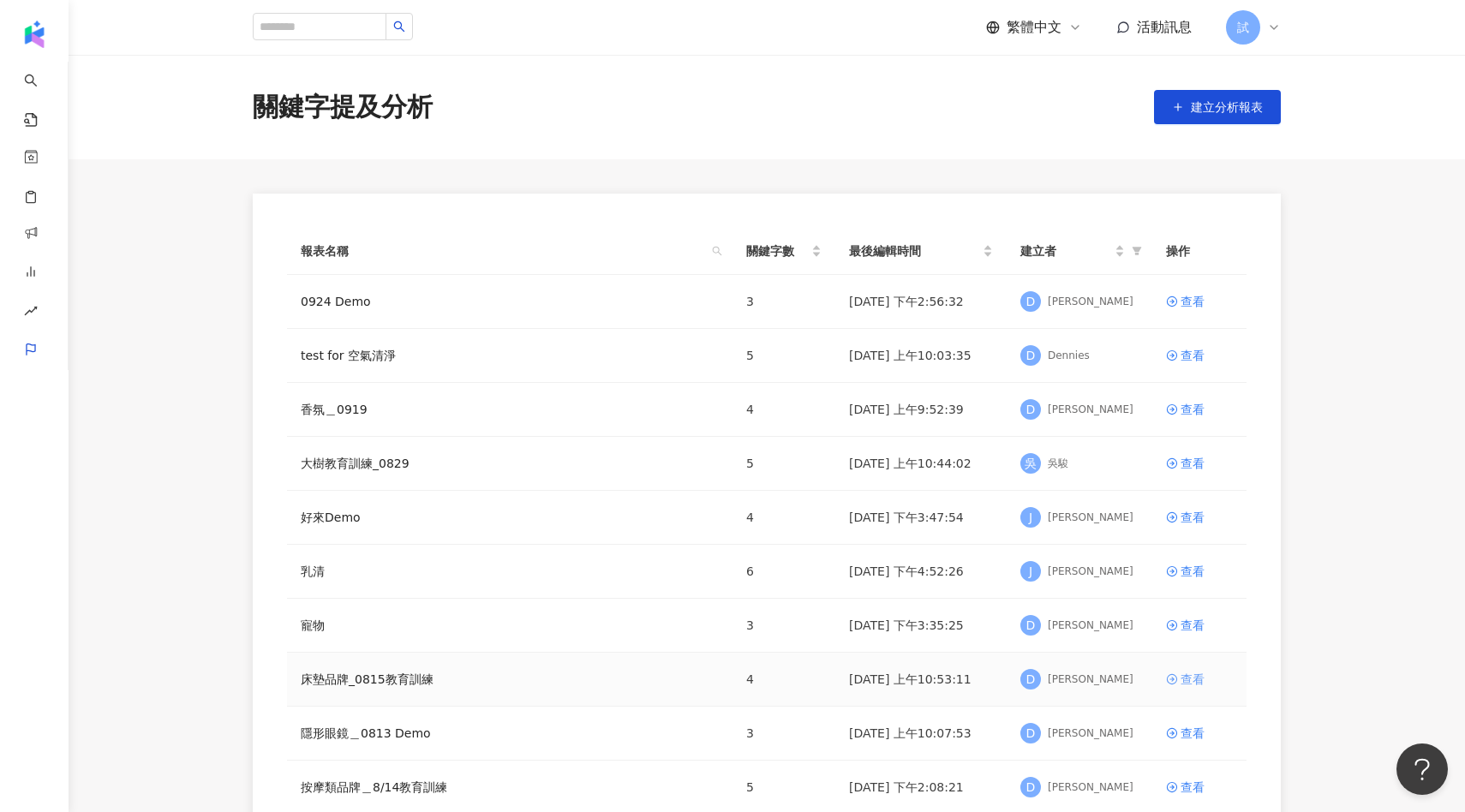
click at [1191, 677] on div "查看" at bounding box center [1192, 678] width 24 height 19
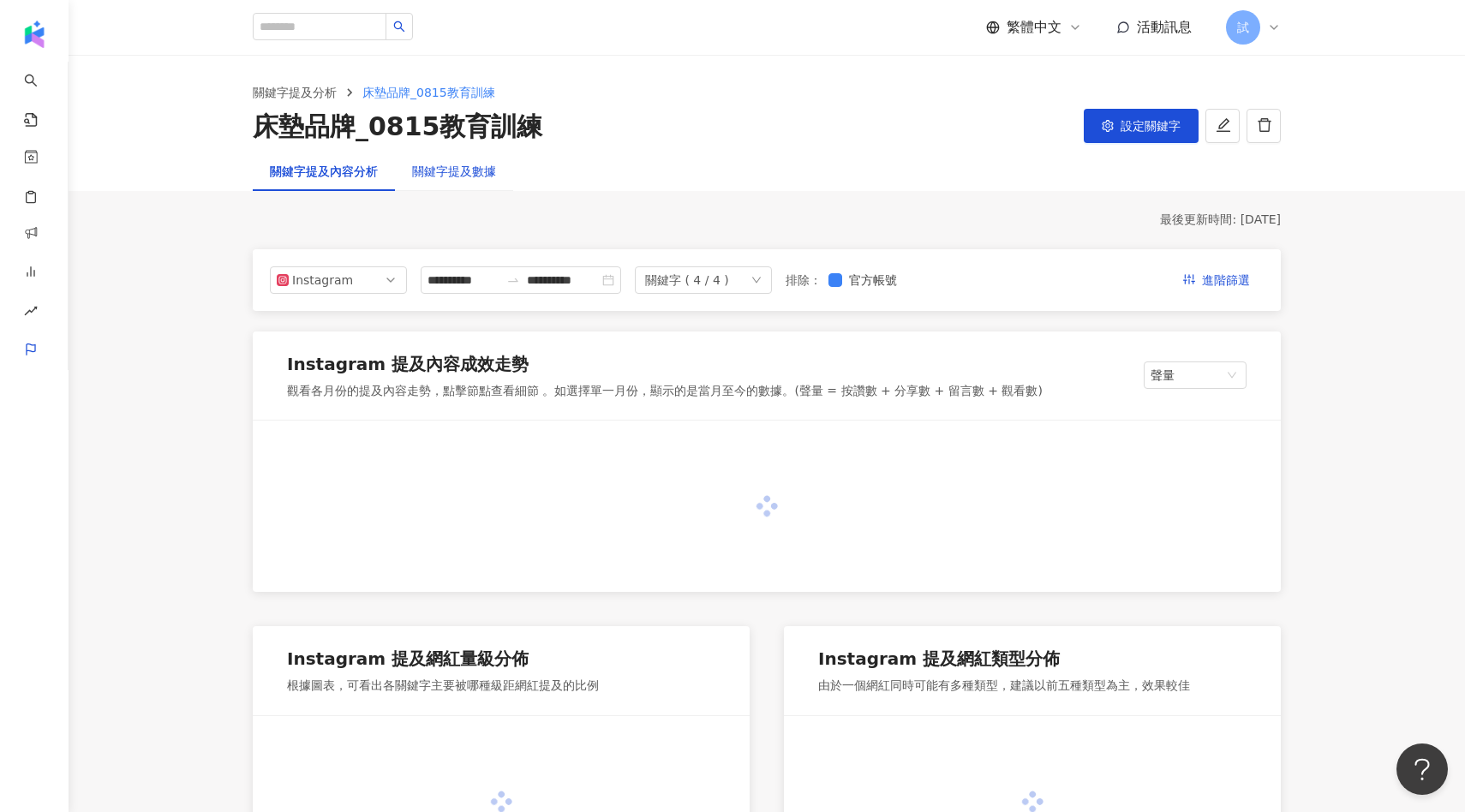
click at [468, 172] on div "關鍵字提及數據" at bounding box center [453, 171] width 84 height 19
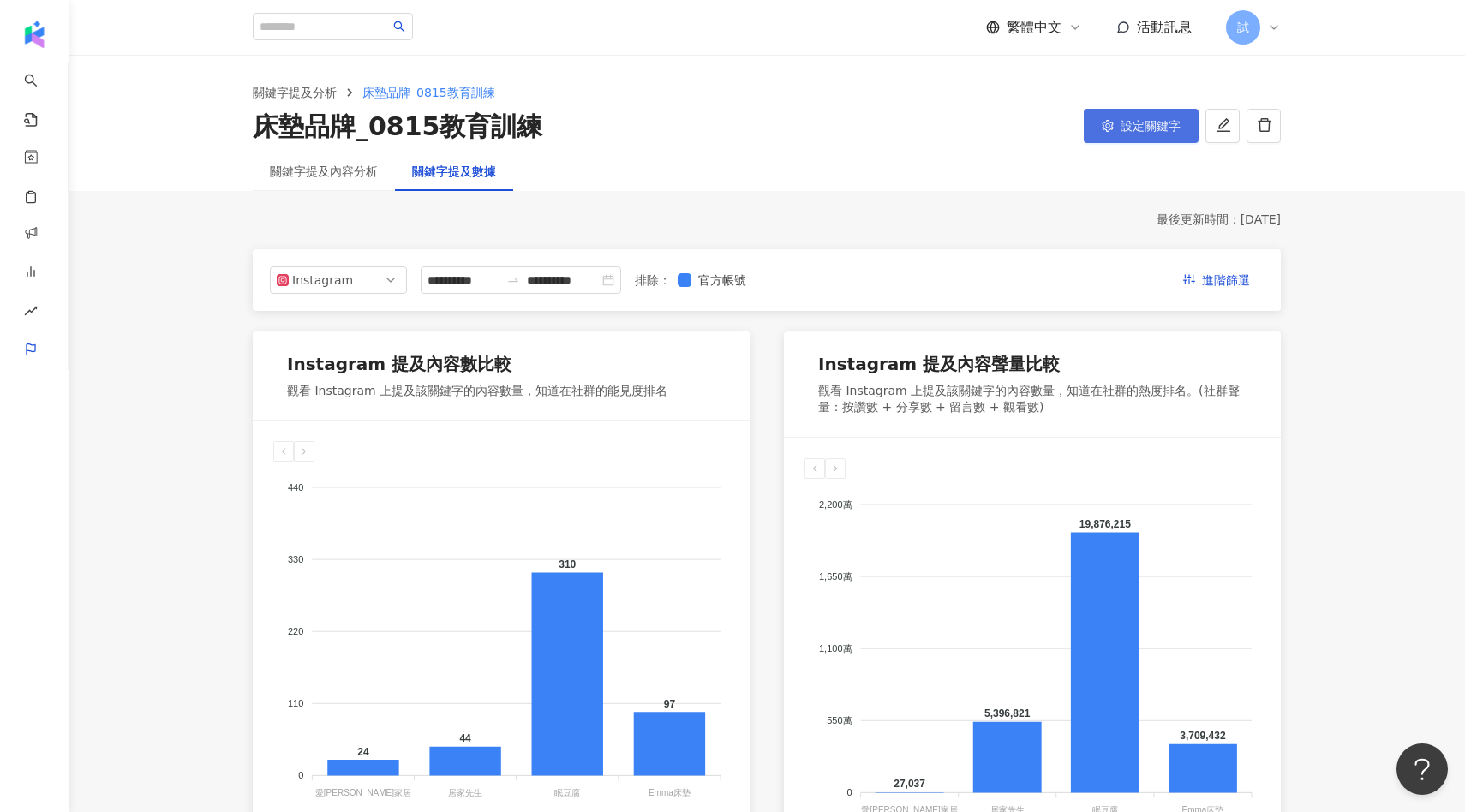
click at [1148, 130] on span "設定關鍵字" at bounding box center [1151, 125] width 60 height 14
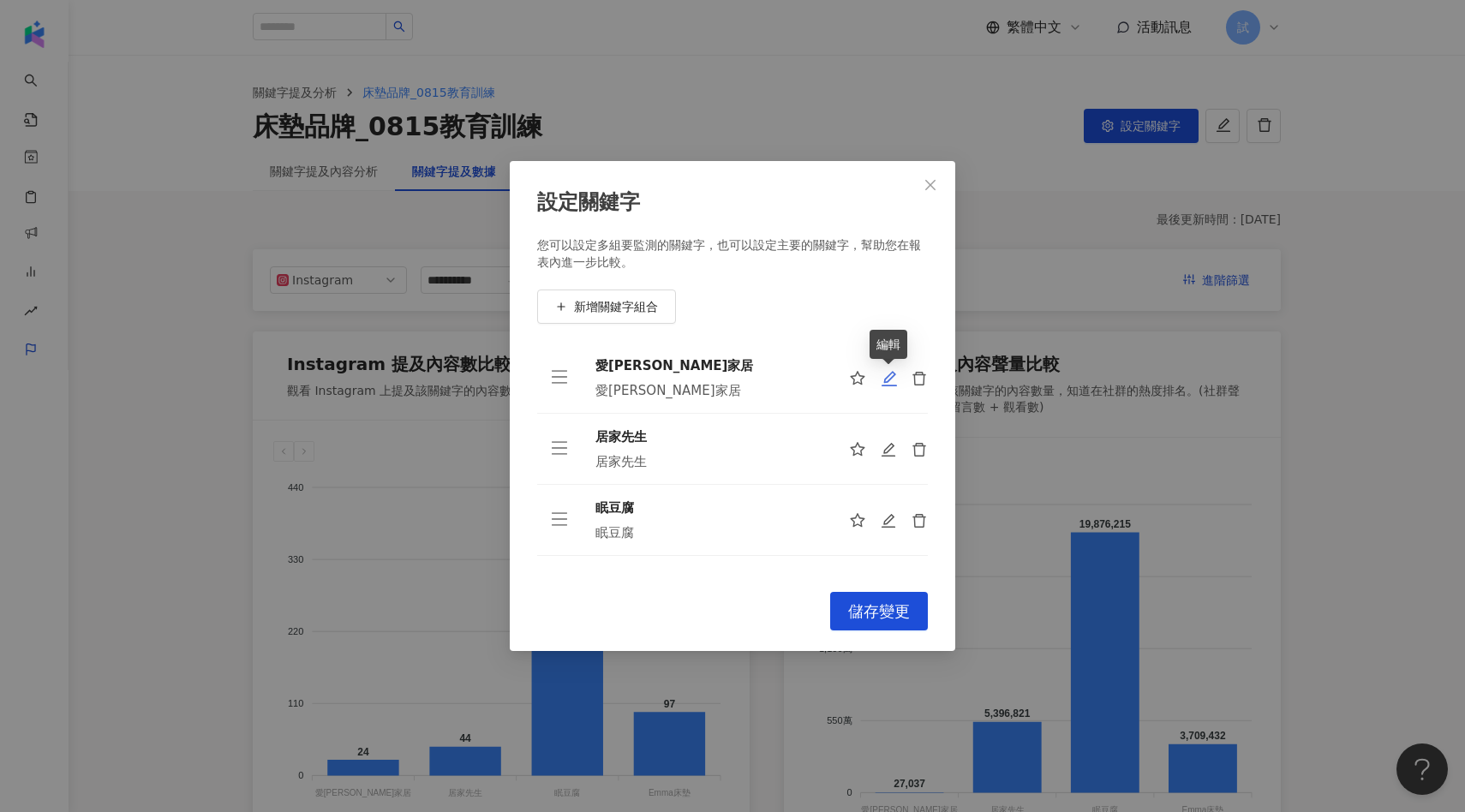
click at [892, 380] on icon "edit" at bounding box center [889, 378] width 17 height 17
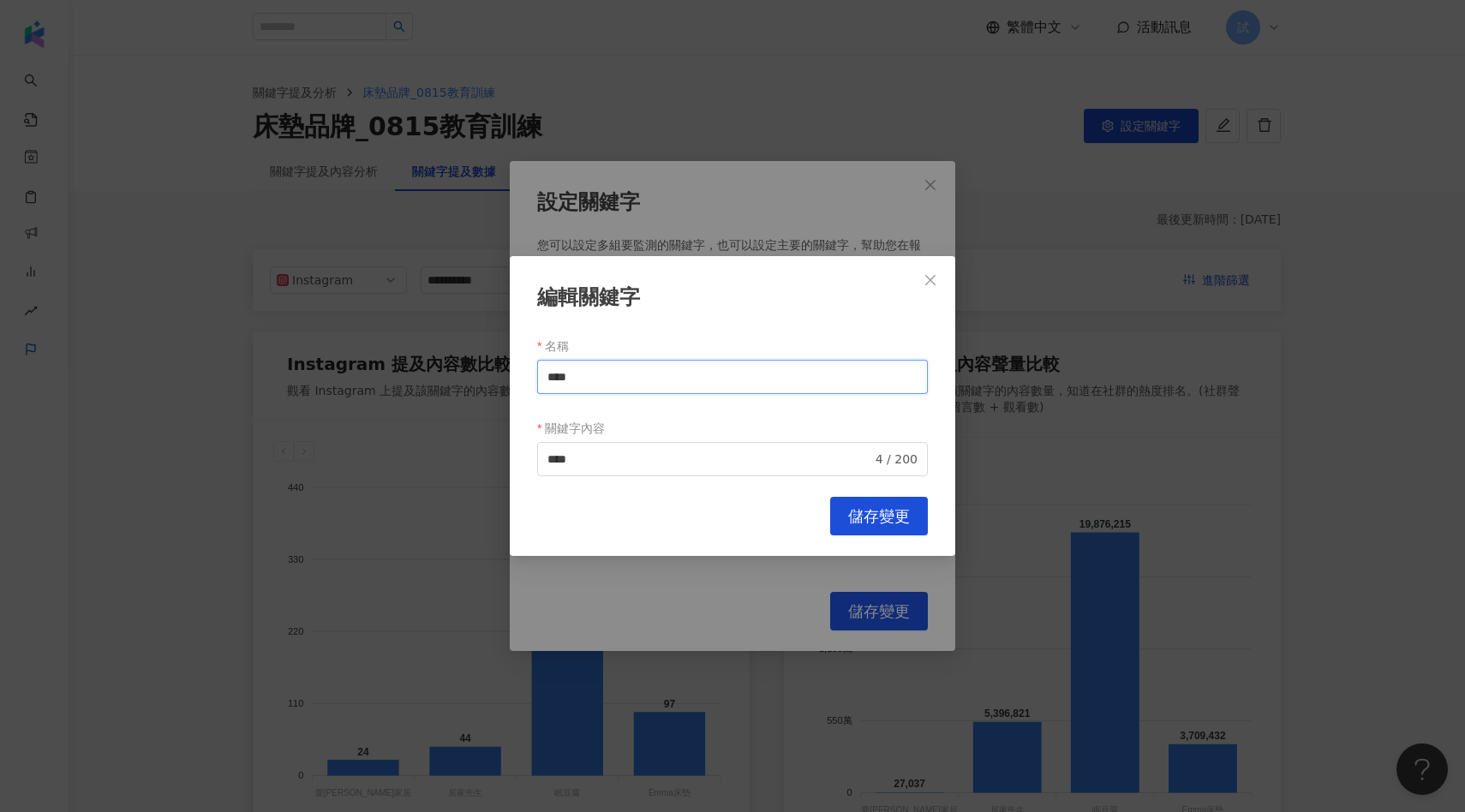
drag, startPoint x: 769, startPoint y: 379, endPoint x: 449, endPoint y: 376, distance: 320.0
click at [450, 376] on div "編輯關鍵字 名稱 **** 關鍵字內容 **** 4 / 200 Cancel 儲存變更" at bounding box center [732, 406] width 1465 height 812
type input "****"
drag, startPoint x: 645, startPoint y: 457, endPoint x: 469, endPoint y: 446, distance: 176.3
click at [469, 446] on div "編輯關鍵字 名稱 **** 關鍵字內容 愛莎家居 **** 4 / 200 Cancel 儲存變更" at bounding box center [732, 406] width 1465 height 812
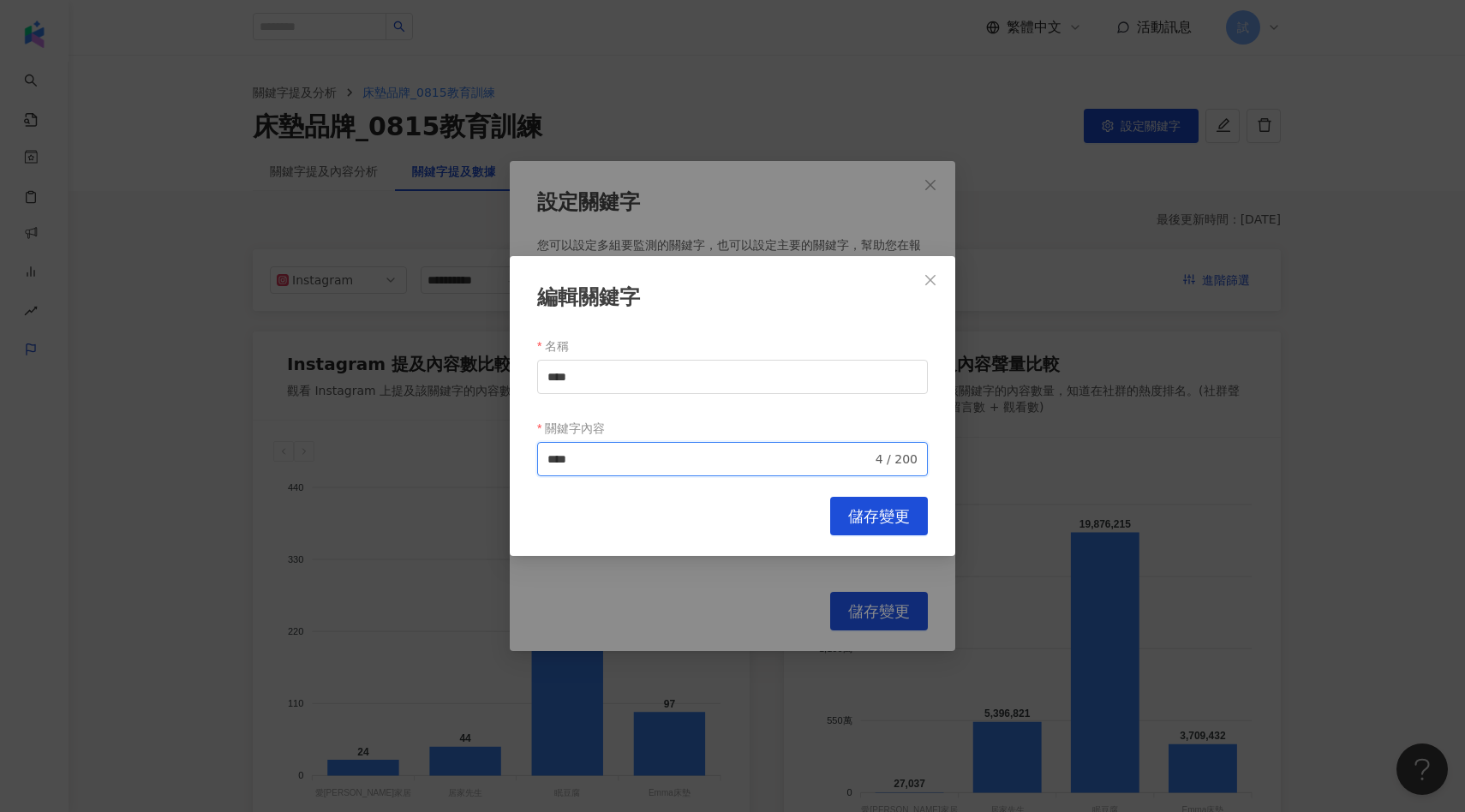
paste input "search"
type input "****"
click at [853, 509] on span "儲存變更" at bounding box center [879, 516] width 62 height 19
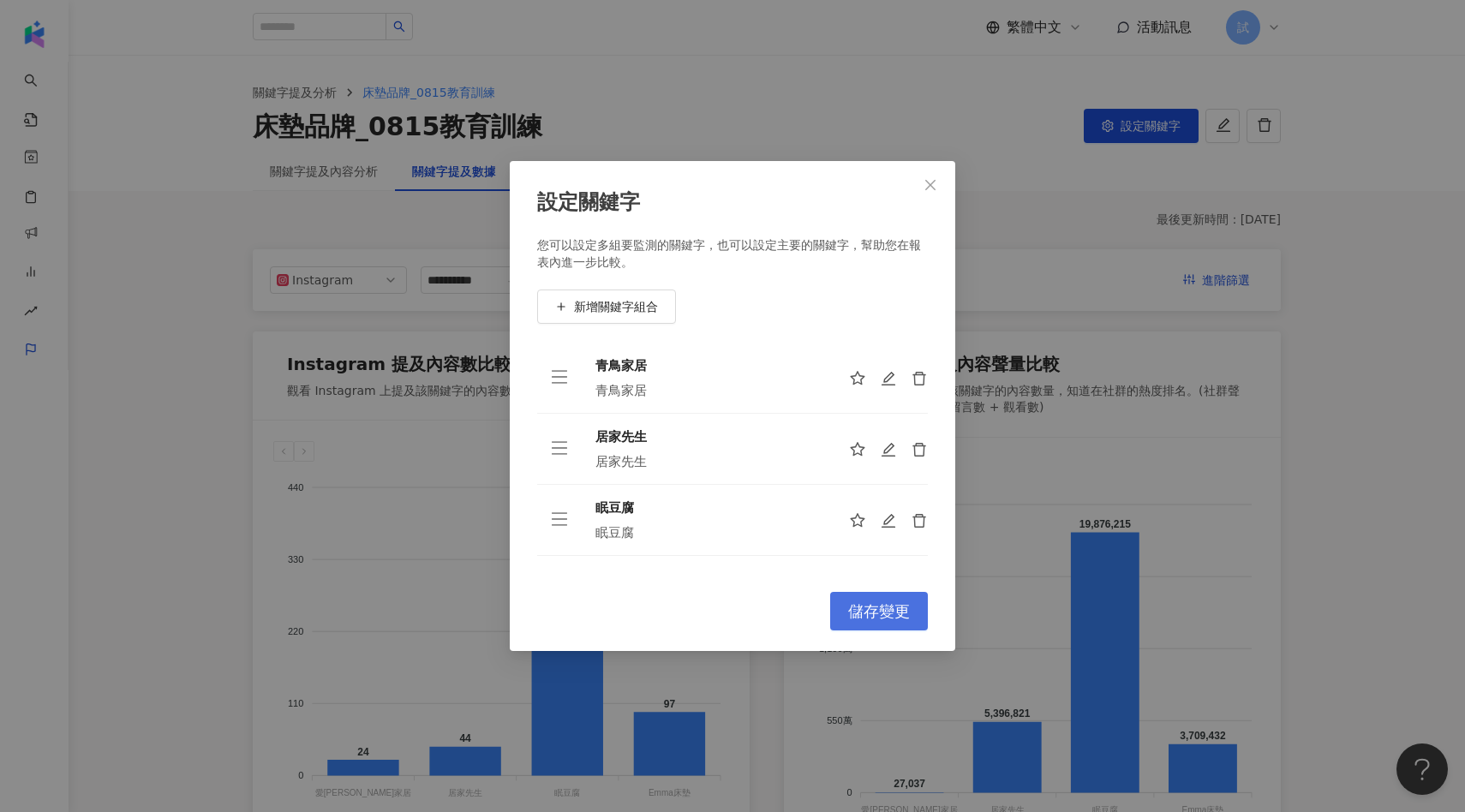
click at [860, 601] on button "儲存變更" at bounding box center [878, 610] width 97 height 38
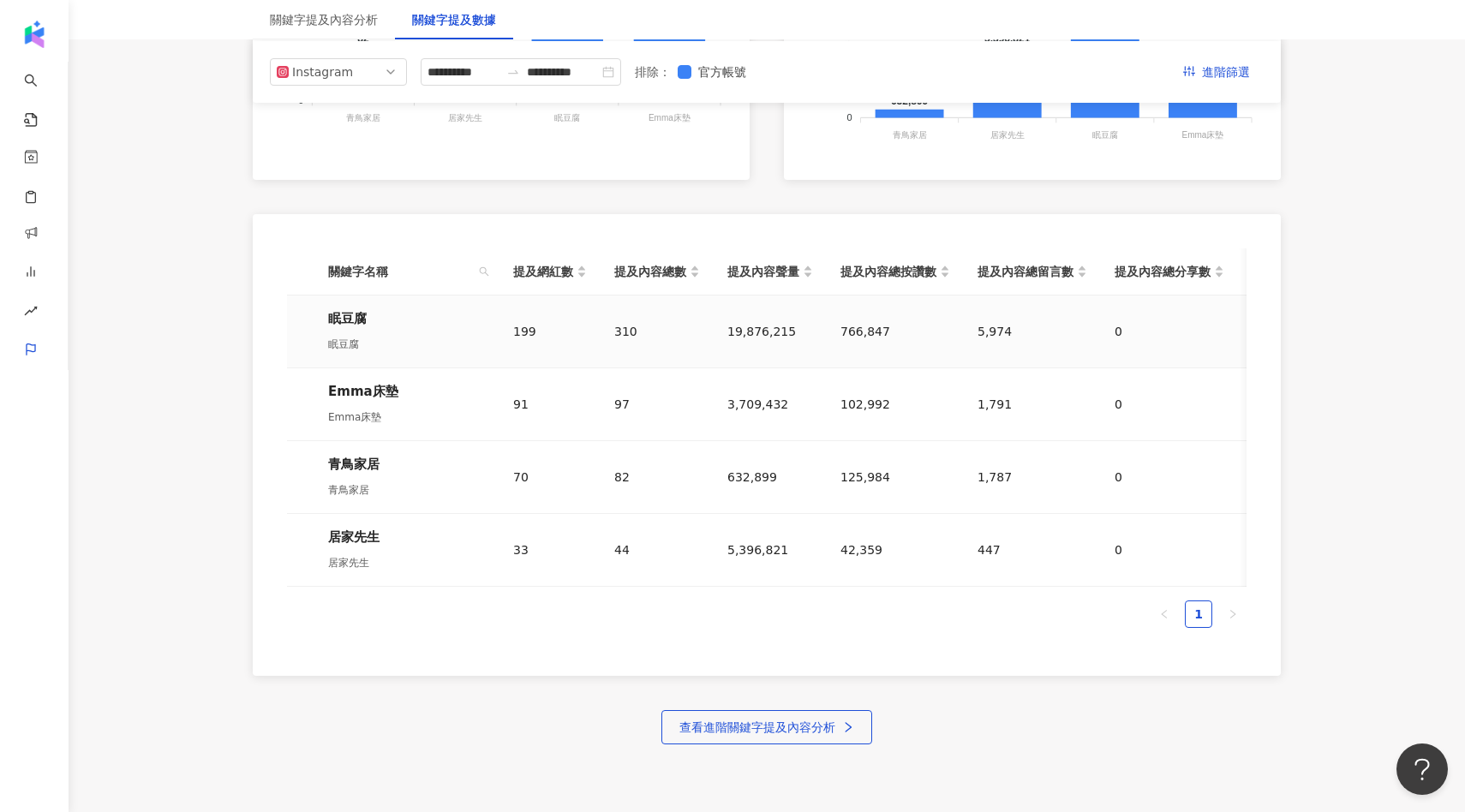
scroll to position [462, 0]
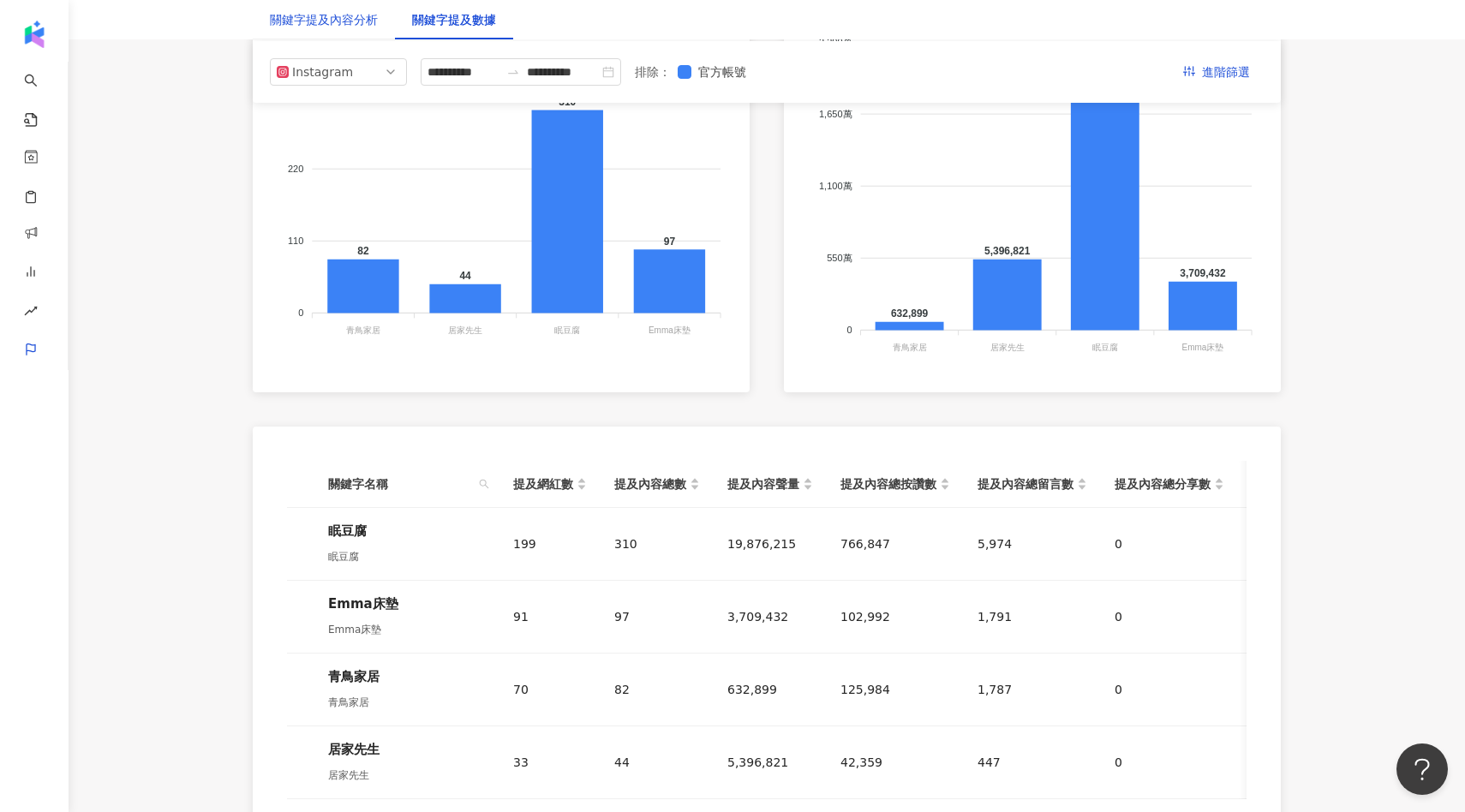
click at [366, 18] on div "關鍵字提及內容分析" at bounding box center [324, 19] width 108 height 19
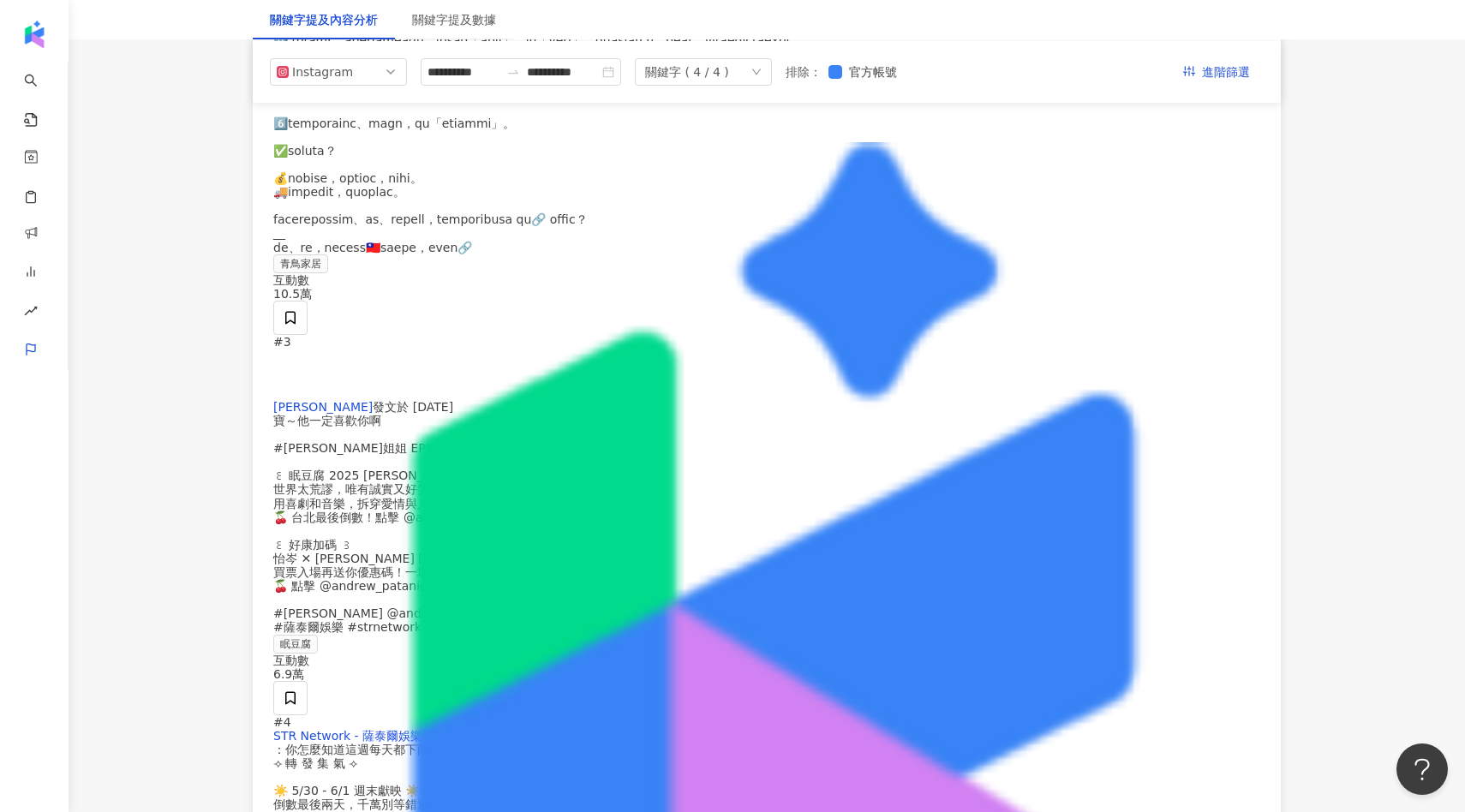
scroll to position [3783, 0]
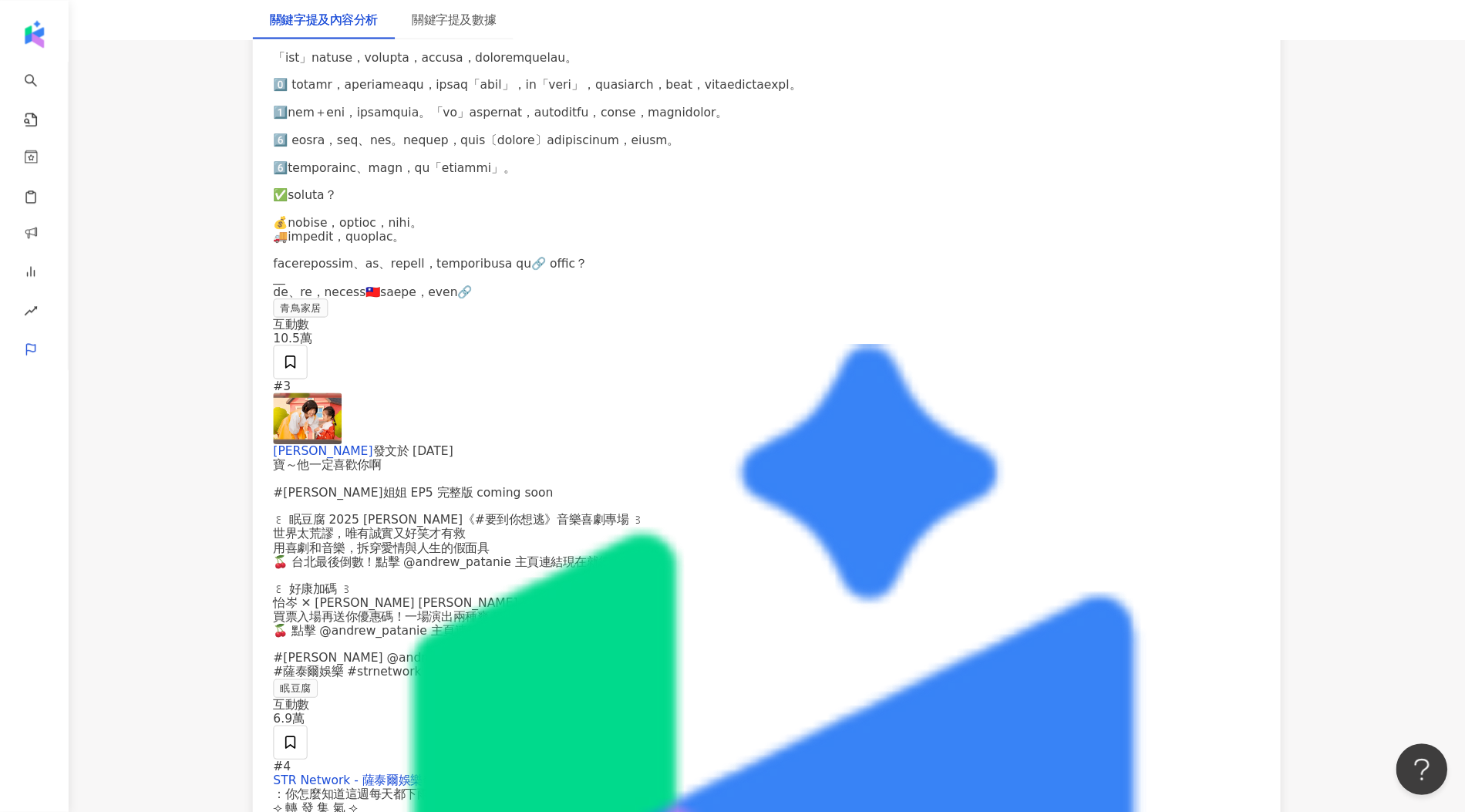
scroll to position [3388, 0]
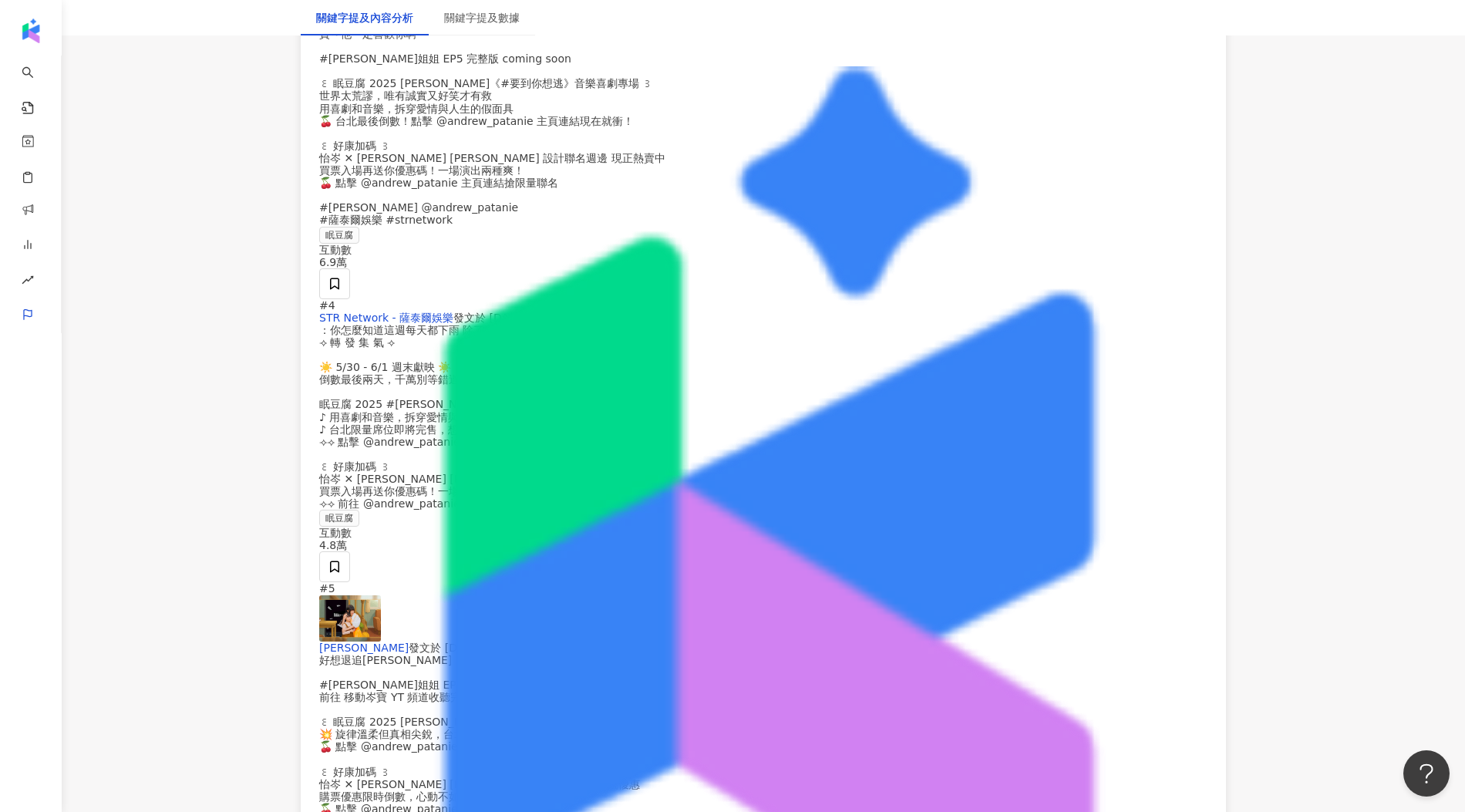
scroll to position [3771, 0]
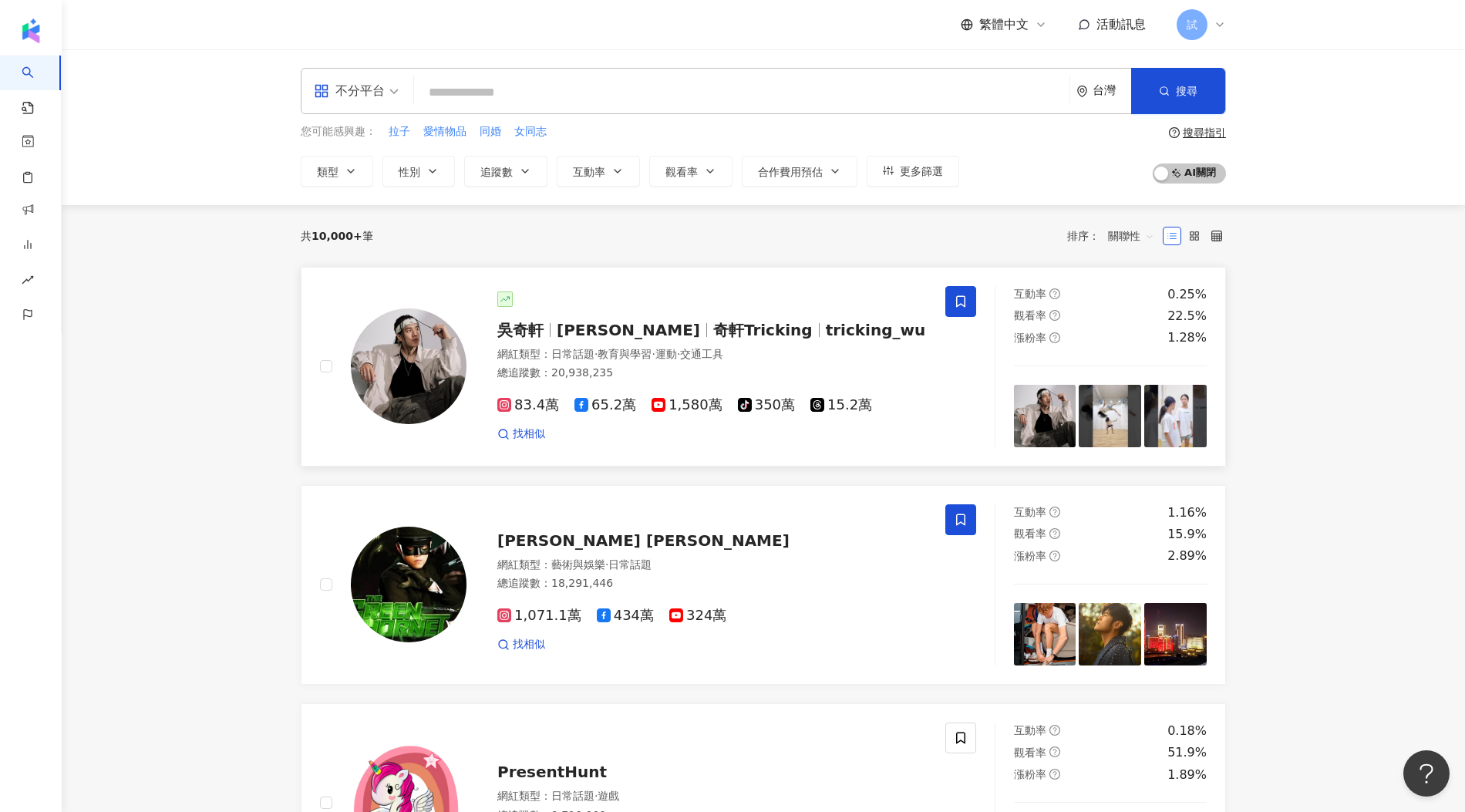
click at [574, 307] on div "[PERSON_NAME][PERSON_NAME] Hsuan 奇軒Tricking tricking_wu 網紅類型 ： 日常話題 · 教育與學習 · 運…" at bounding box center [696, 366] width 461 height 150
